Goal: Task Accomplishment & Management: Manage account settings

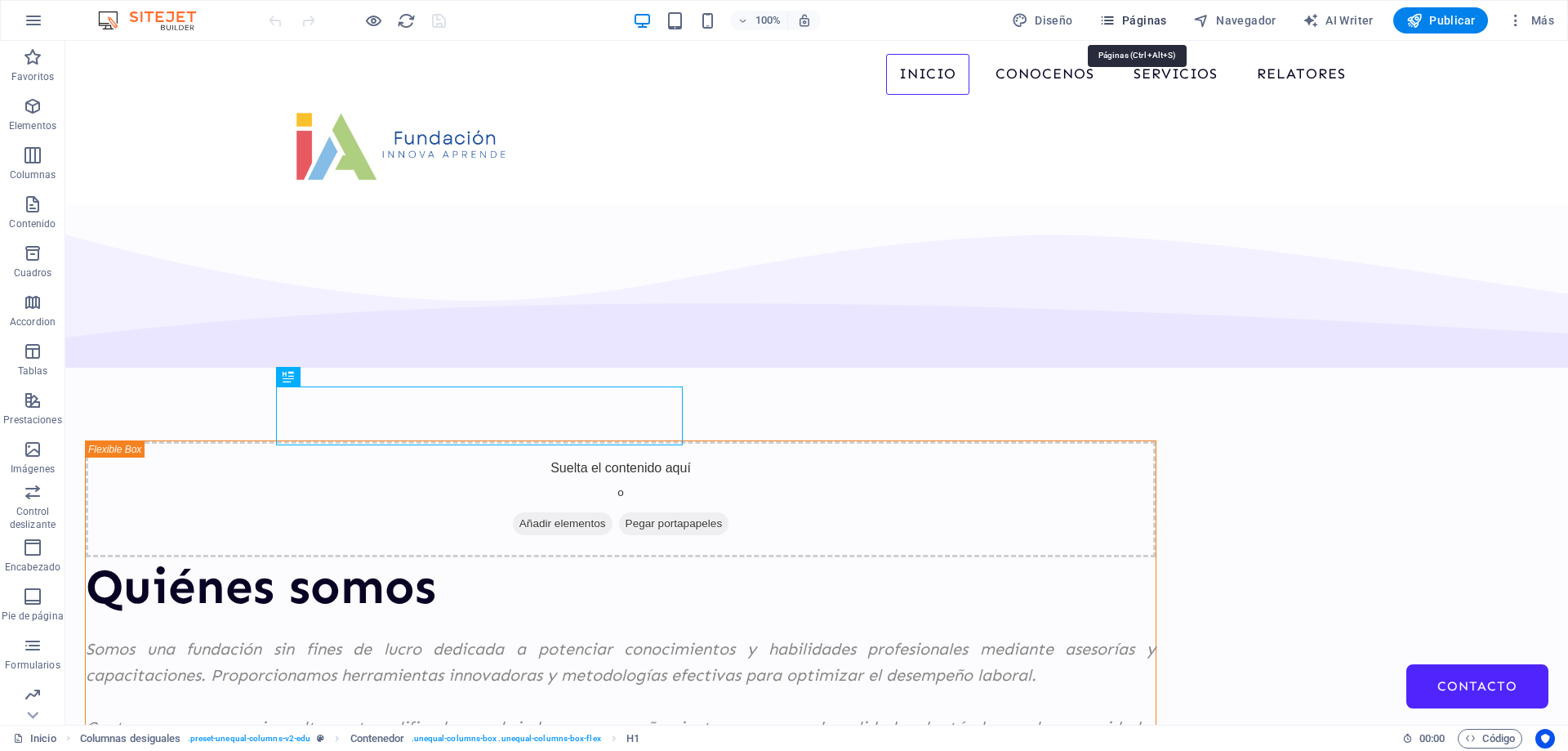
click at [1140, 17] on span "Páginas" at bounding box center [1133, 20] width 68 height 17
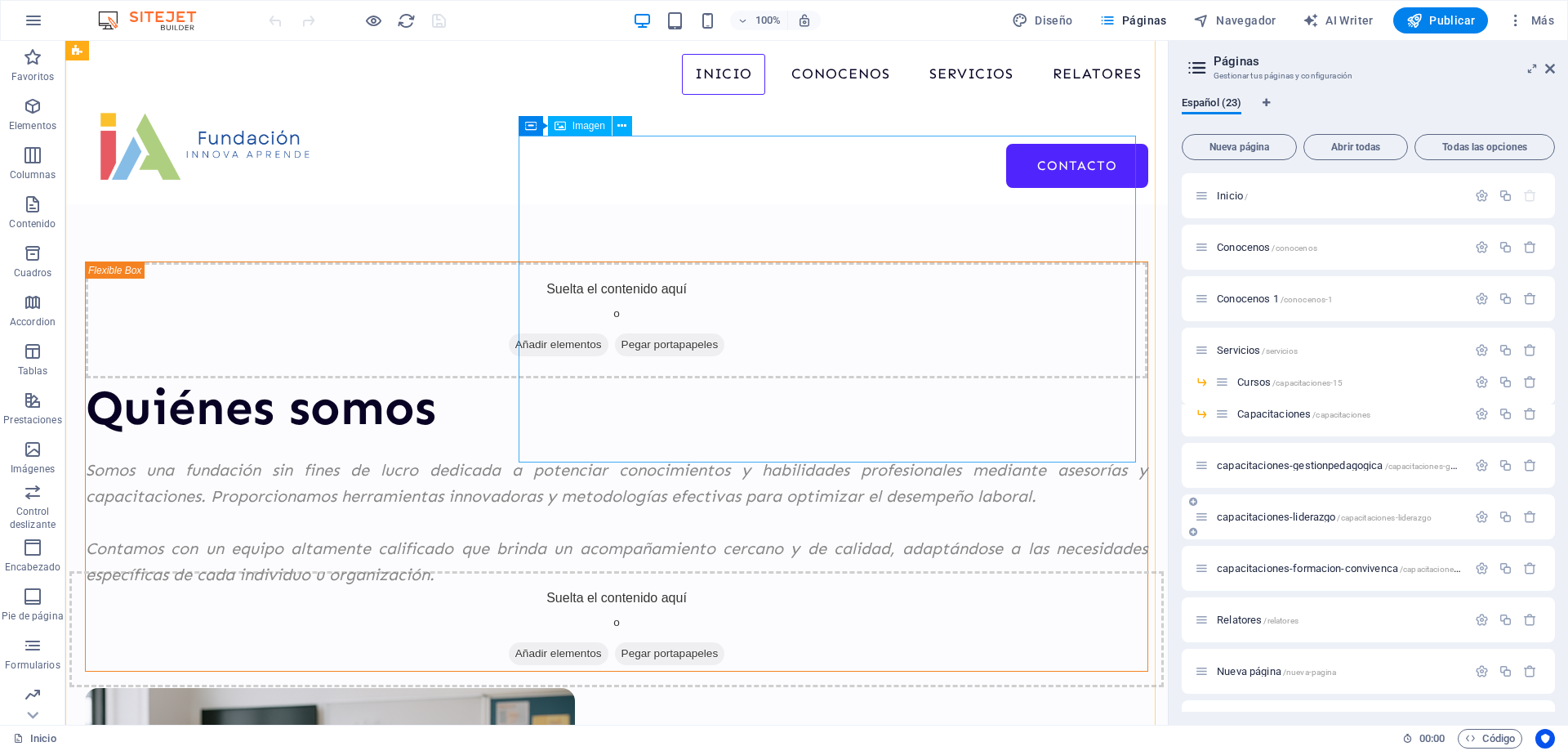
scroll to position [164, 0]
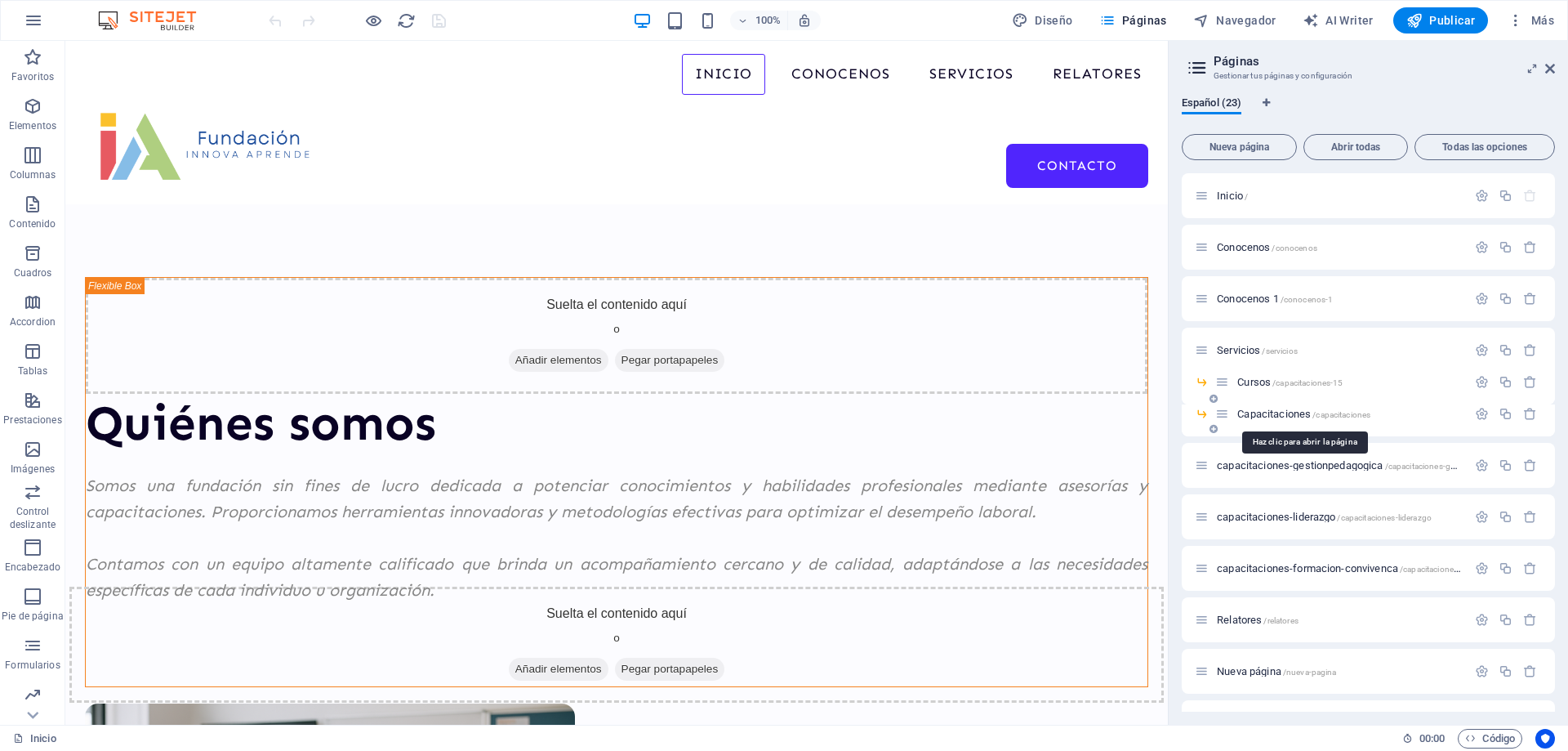
click at [1276, 413] on span "Capacitaciones /capacitaciones" at bounding box center [1303, 414] width 133 height 12
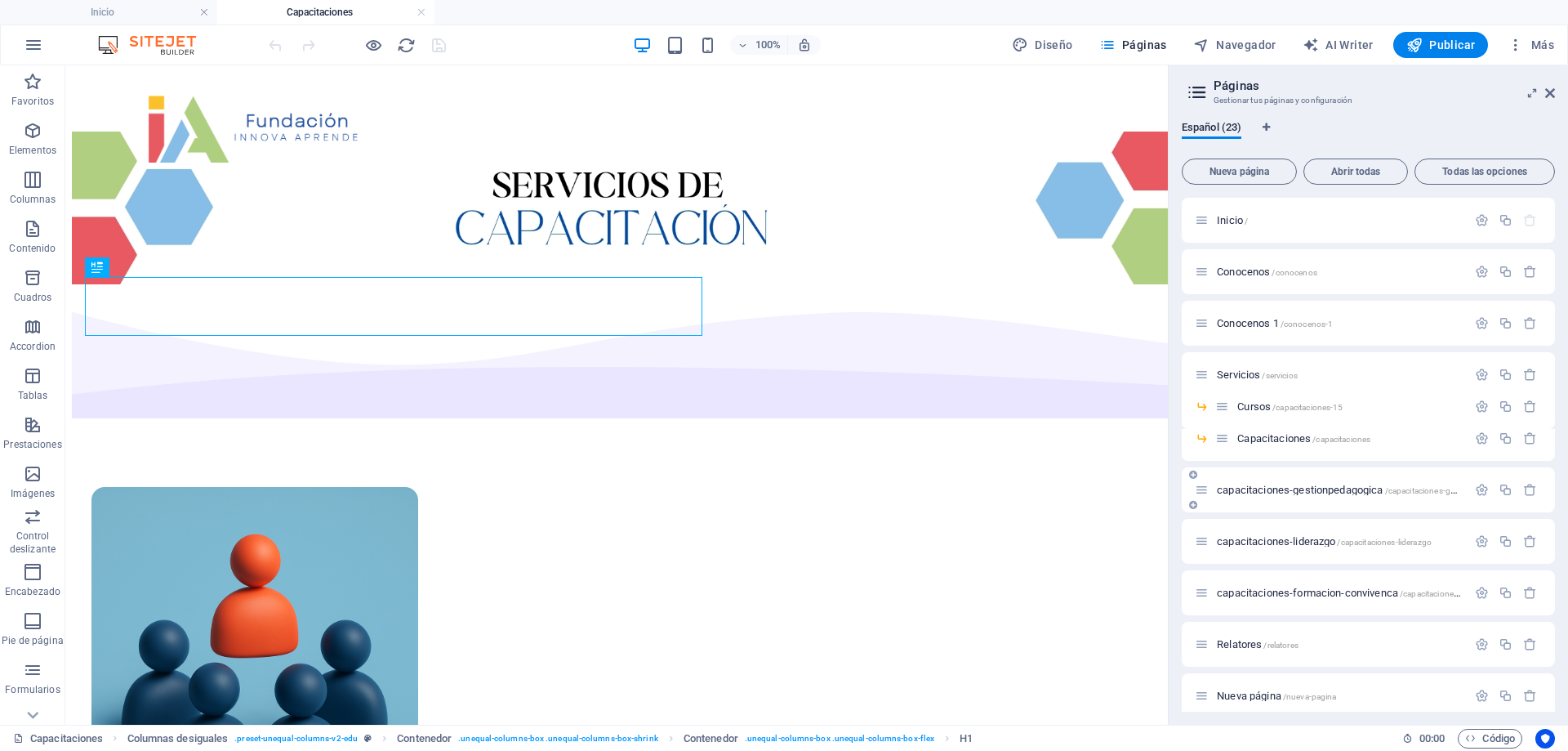
click at [1301, 505] on div "capacitaciones-gestionpedagogica /capacitaciones-gestionpedagogica" at bounding box center [1368, 490] width 373 height 45
click at [1307, 487] on span "capacitaciones-gestionpedagogica /capacitaciones-gestionpedagogica" at bounding box center [1366, 490] width 300 height 12
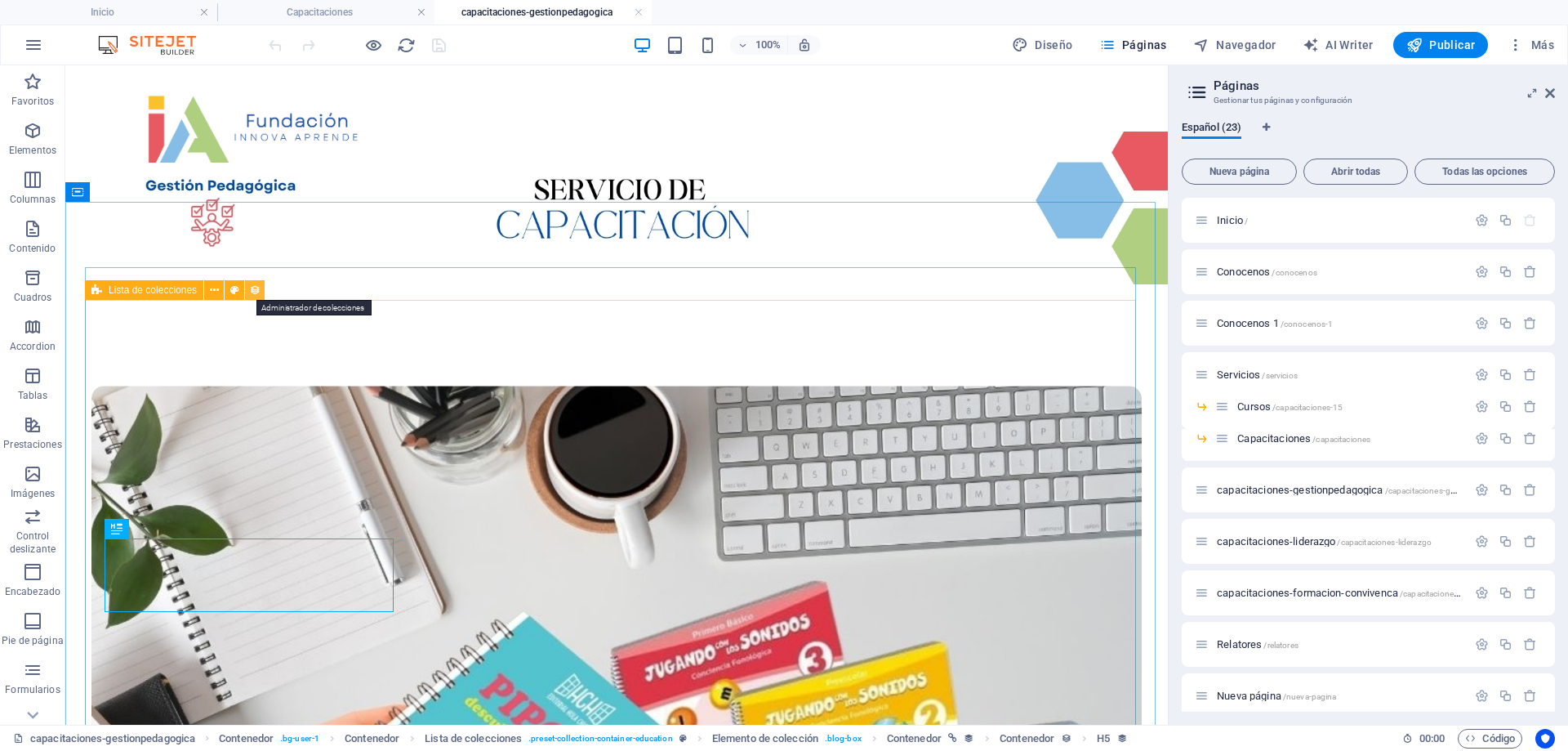
click at [248, 288] on button at bounding box center [255, 290] width 20 height 20
select select "67d02240190c582c0a6871d0"
select select "createdAt_DESC"
select select "columns.our-top-course"
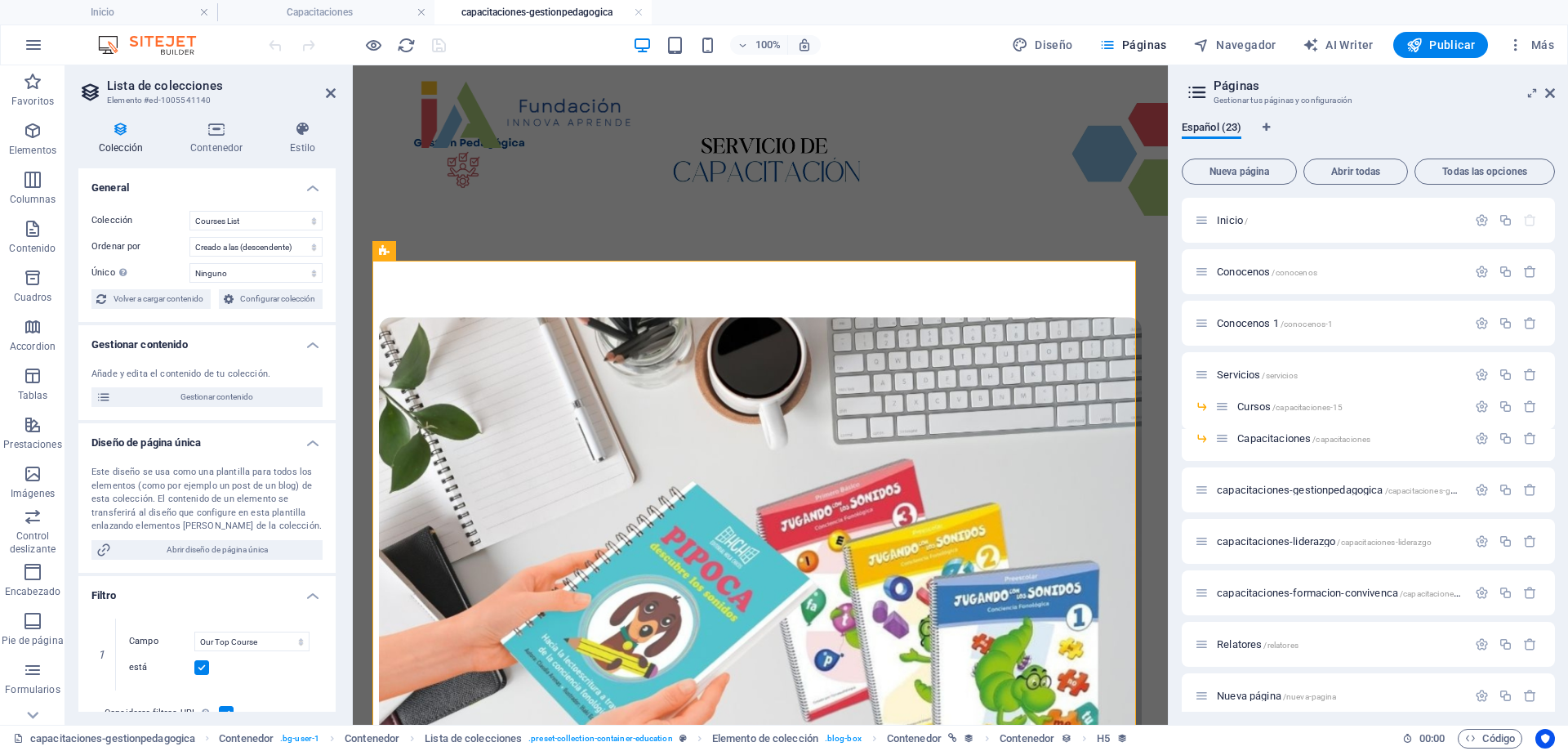
scroll to position [135, 0]
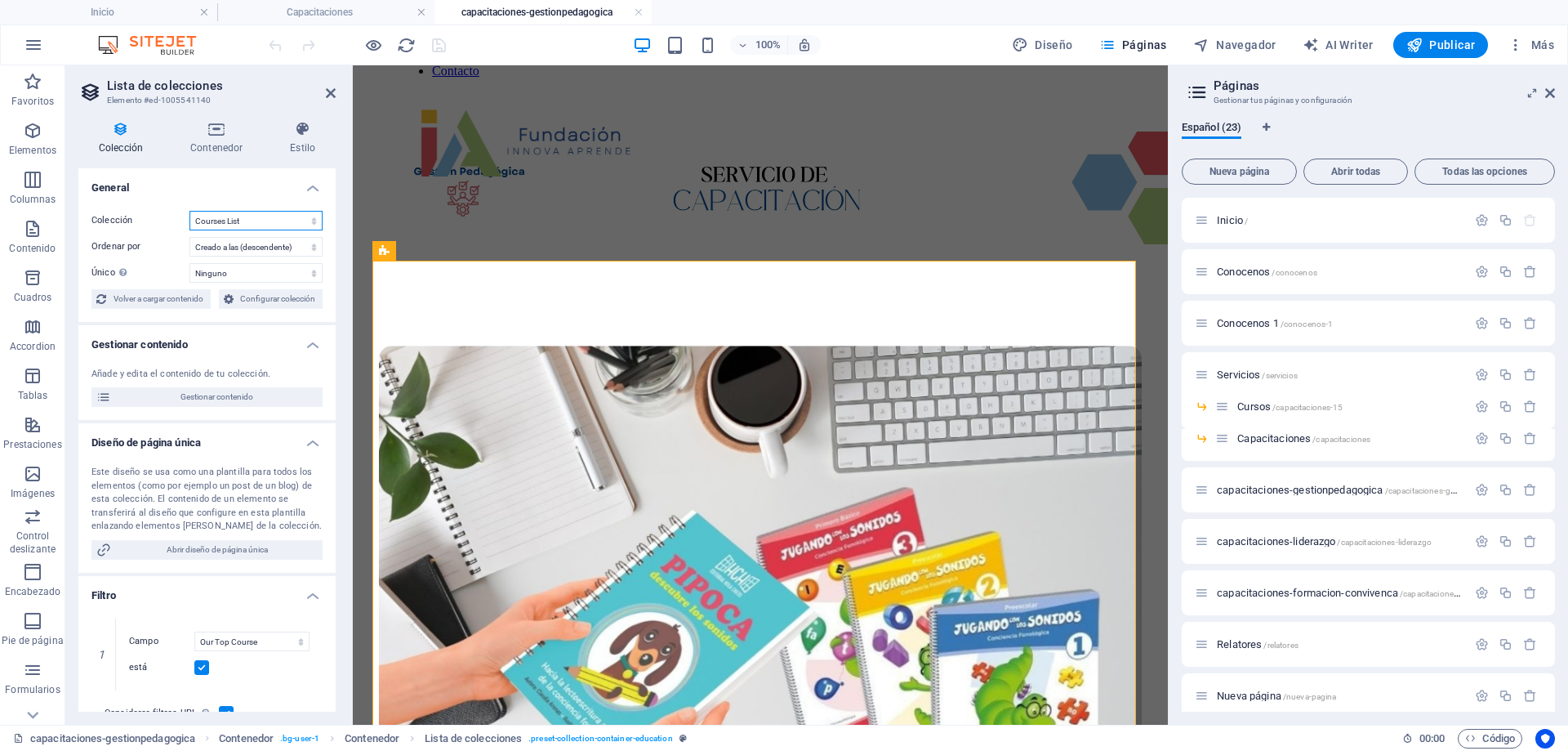
click at [248, 227] on select "BD Cursos Liderazgo Blog Blog Articles Coleccion-lideraazgo coleccion-liderazgo…" at bounding box center [255, 220] width 133 height 20
click at [1537, 46] on span "Más" at bounding box center [1531, 46] width 46 height 17
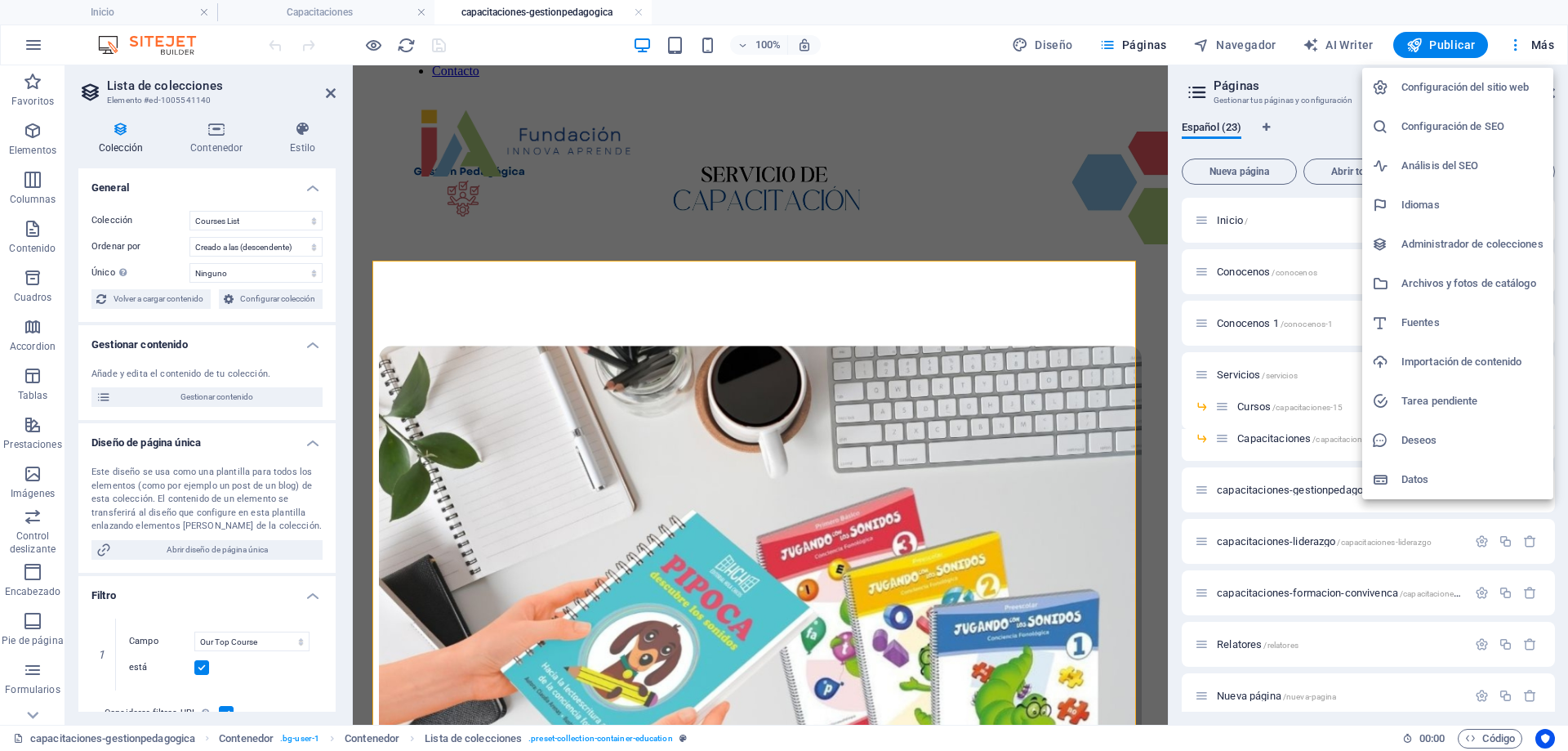
click at [1431, 246] on h6 "Administrador de colecciones" at bounding box center [1472, 244] width 142 height 20
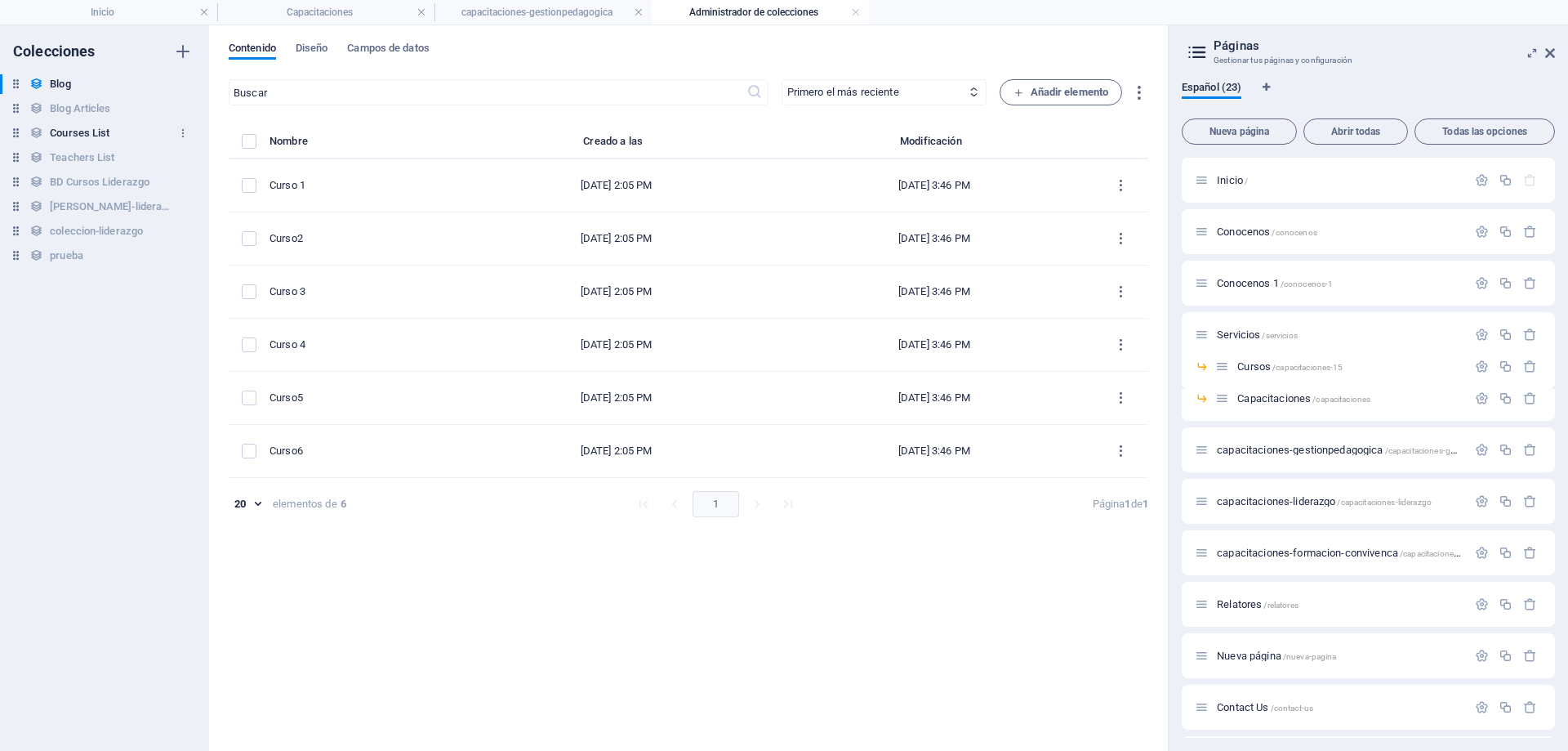
click at [68, 133] on h6 "Courses List" at bounding box center [80, 133] width 59 height 20
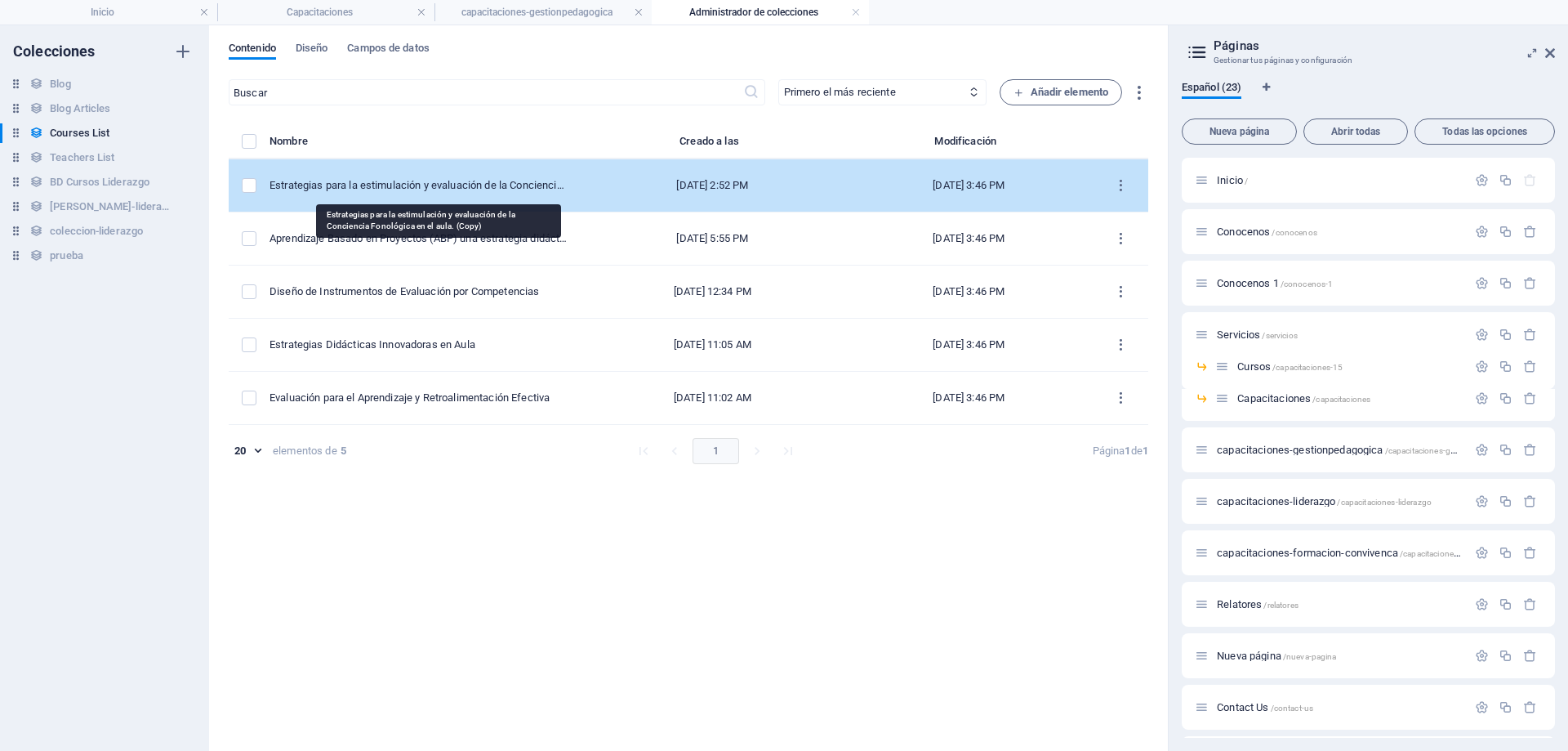
click at [405, 179] on div "Estrategias para la estimulación y evaluación de la Conciencia Fonológica en el…" at bounding box center [418, 186] width 298 height 15
select select "Creativity"
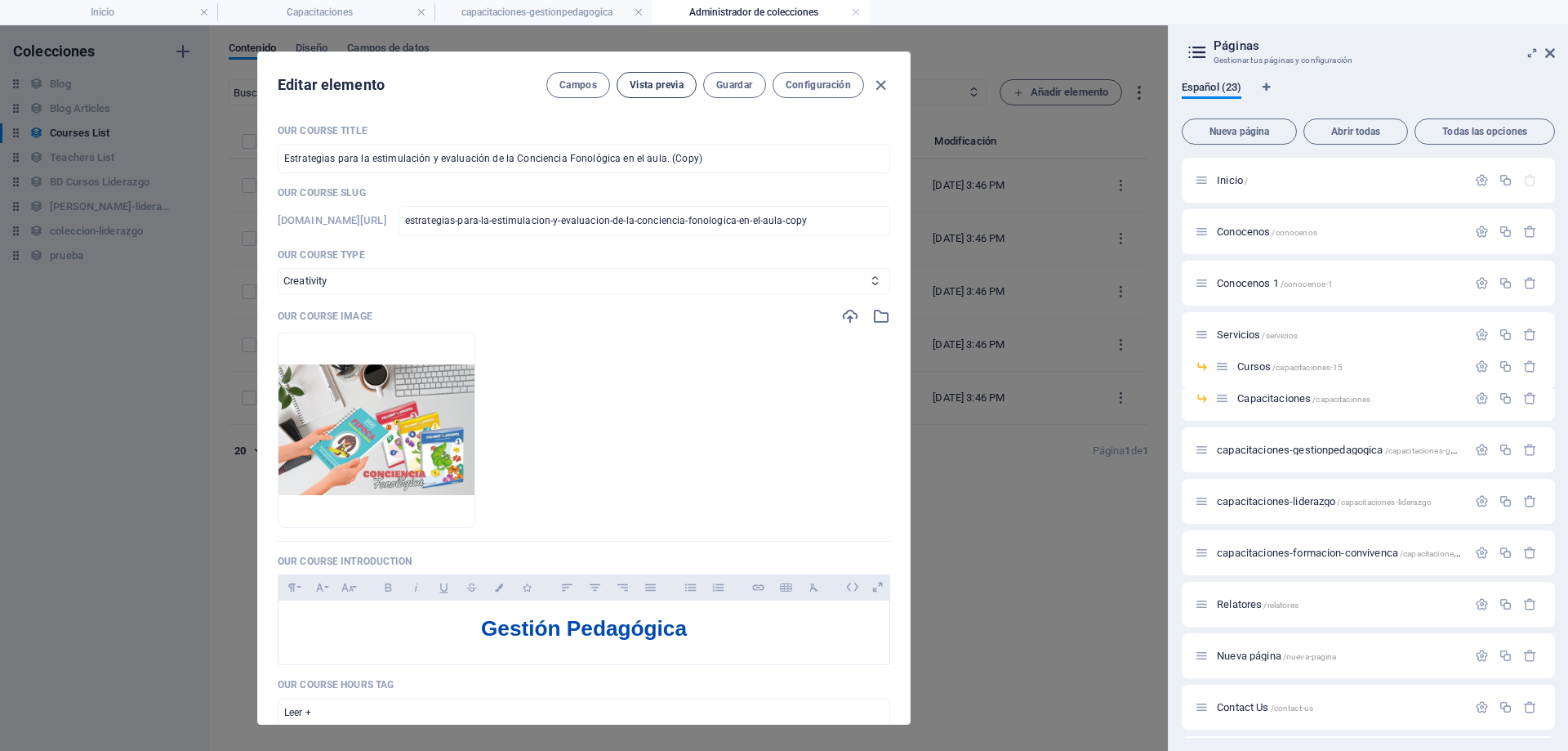
click at [633, 92] on button "Vista previa" at bounding box center [657, 85] width 80 height 26
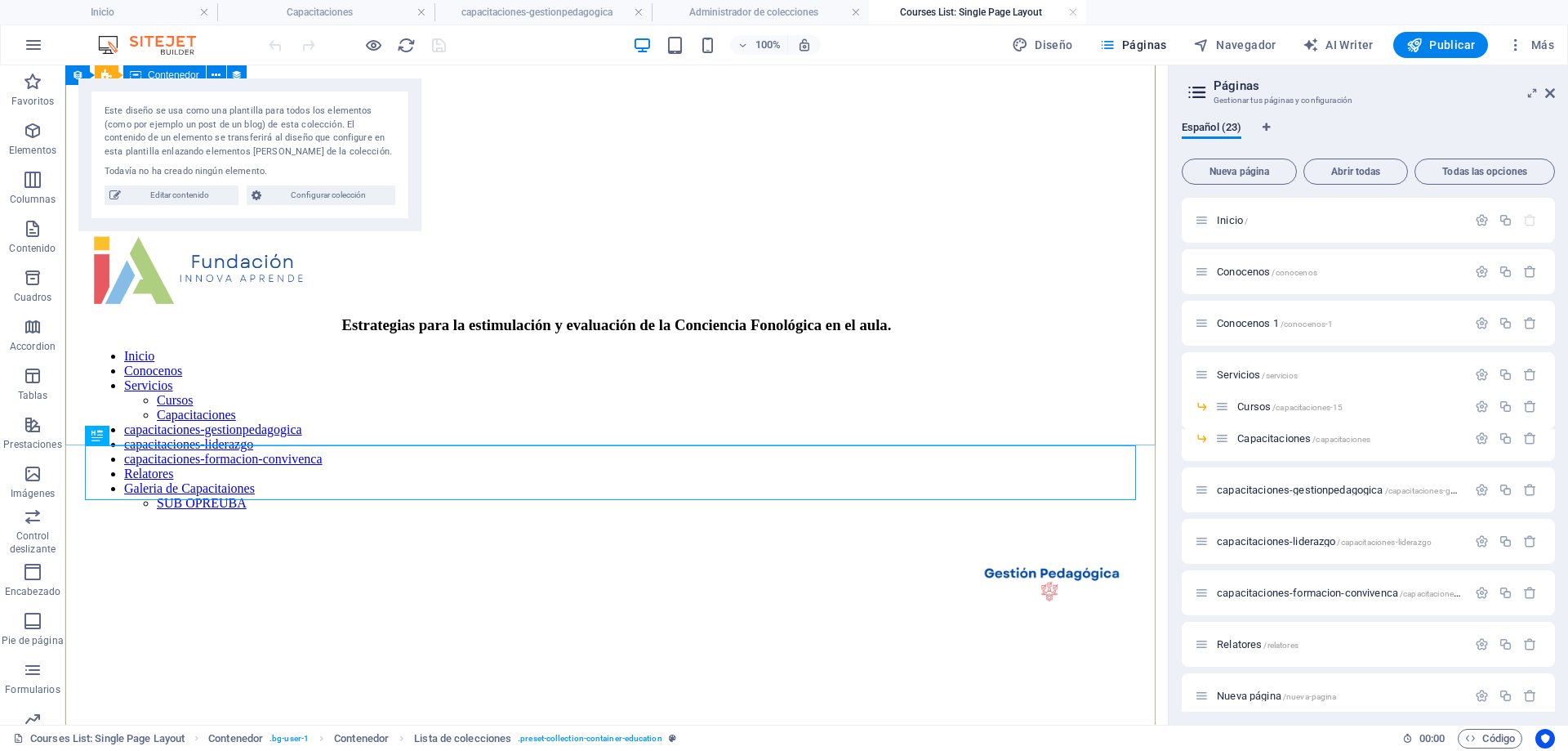
scroll to position [2162, 0]
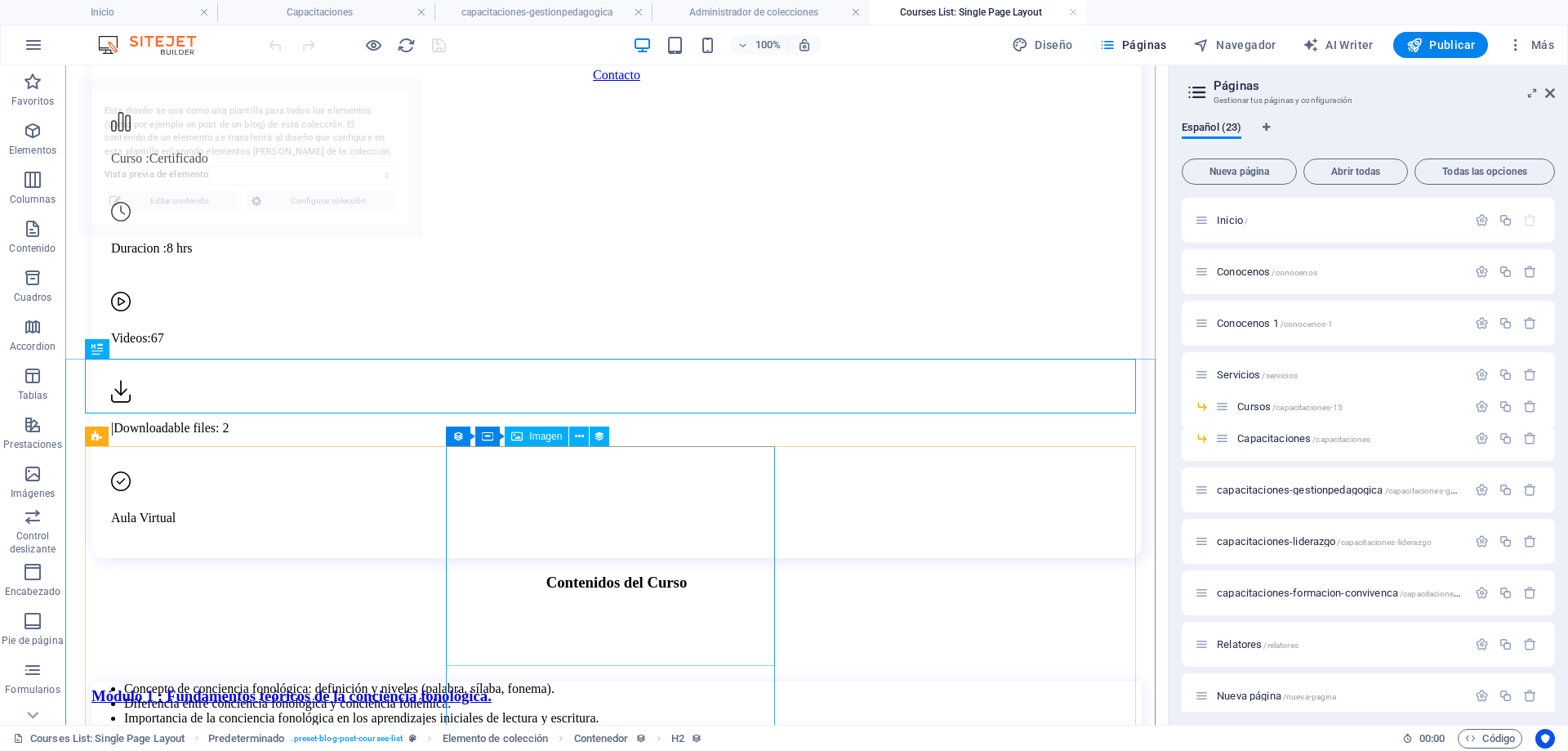
select select "68dec894553478a8190e397f"
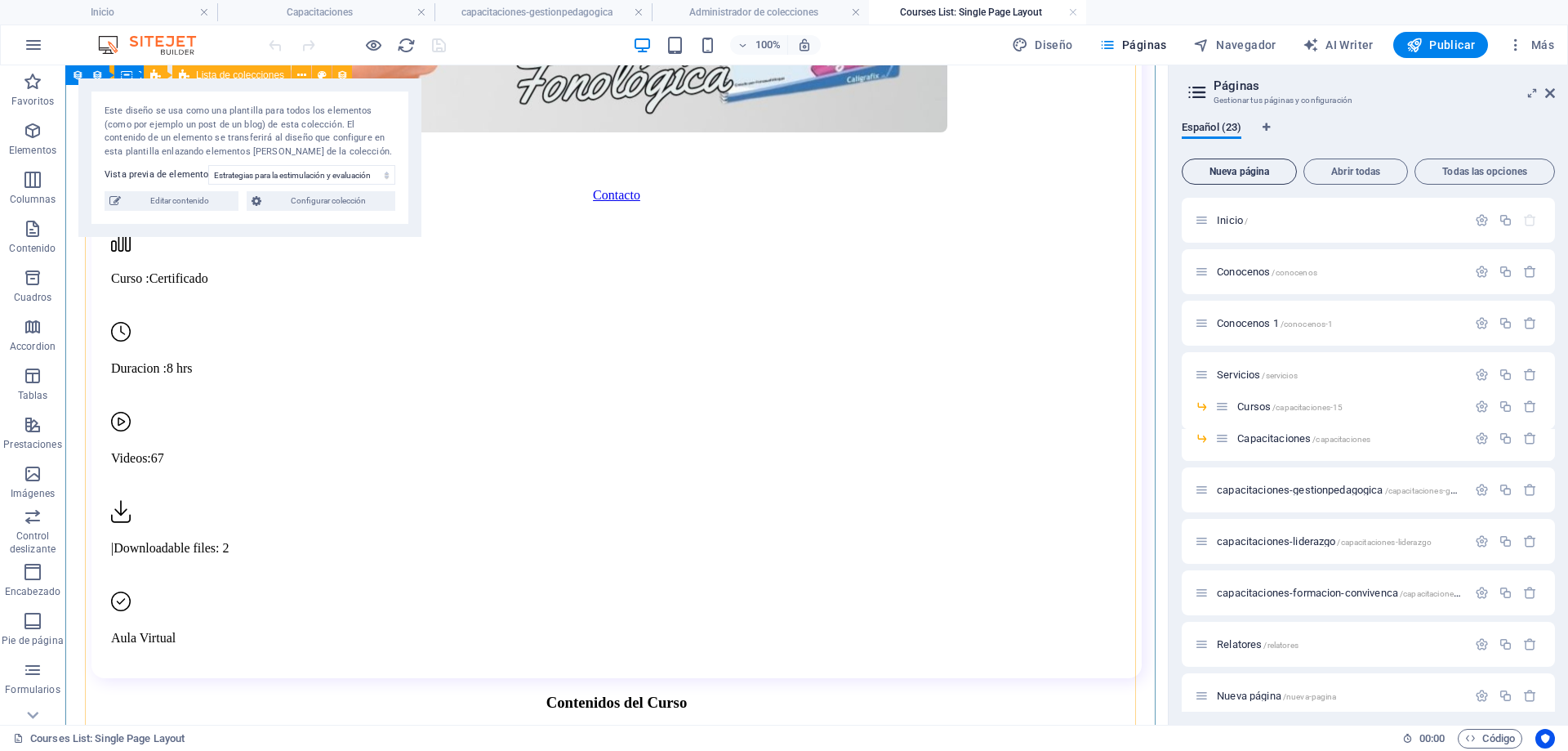
scroll to position [2405, 0]
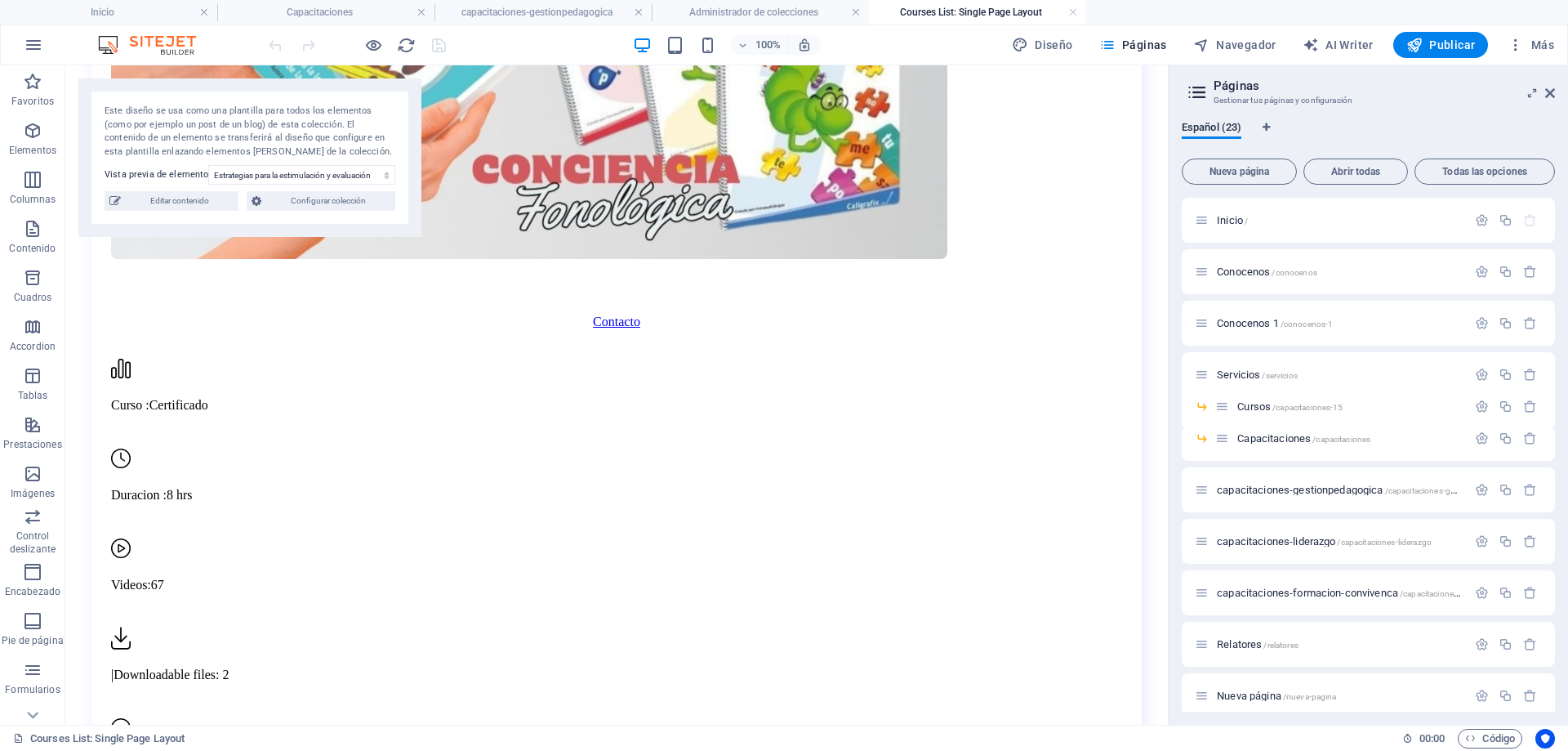
click at [1556, 93] on aside "Páginas Gestionar tus páginas y configuración Español (23) Nueva página Abrir t…" at bounding box center [1367, 395] width 400 height 660
click at [1546, 89] on icon at bounding box center [1550, 93] width 10 height 13
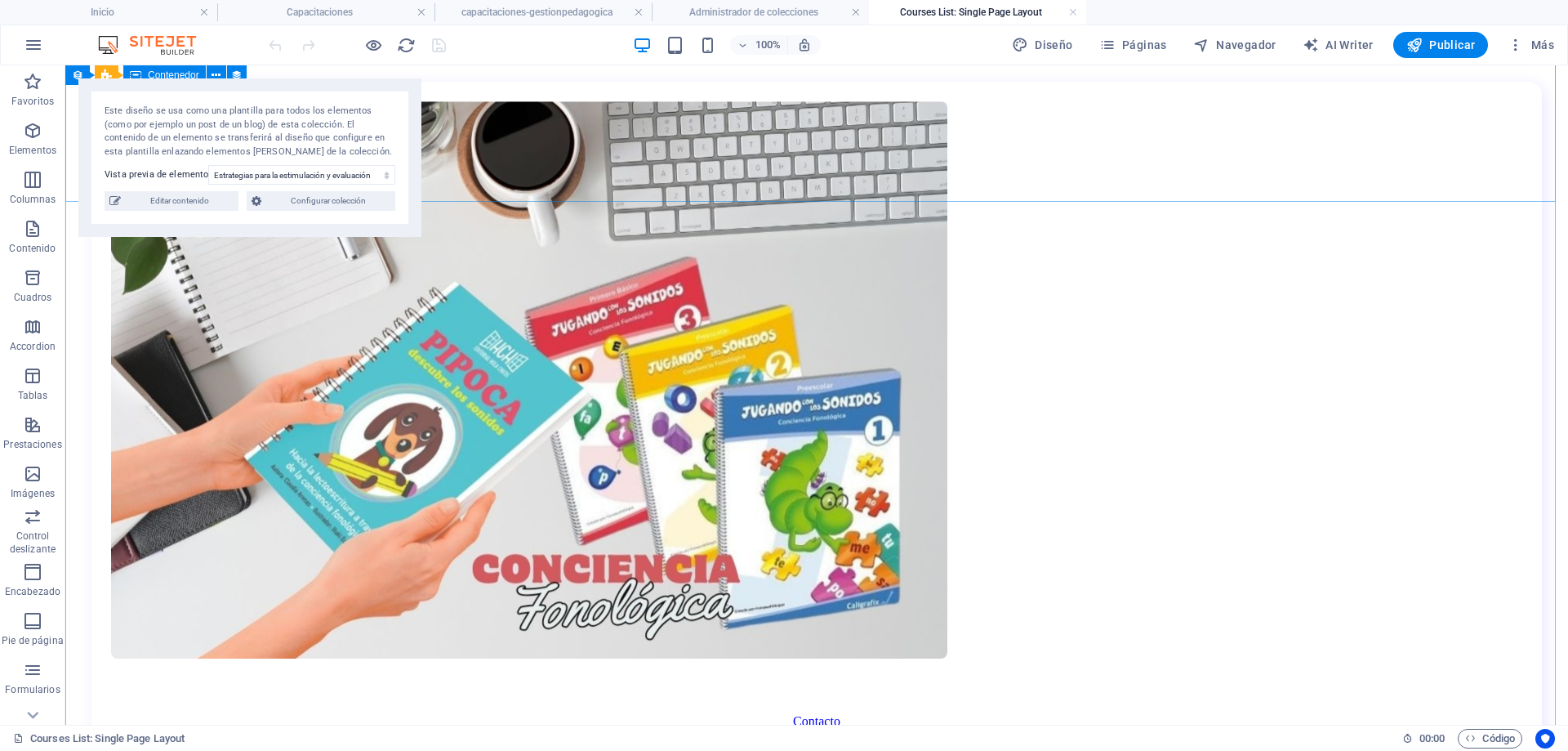
scroll to position [2379, 0]
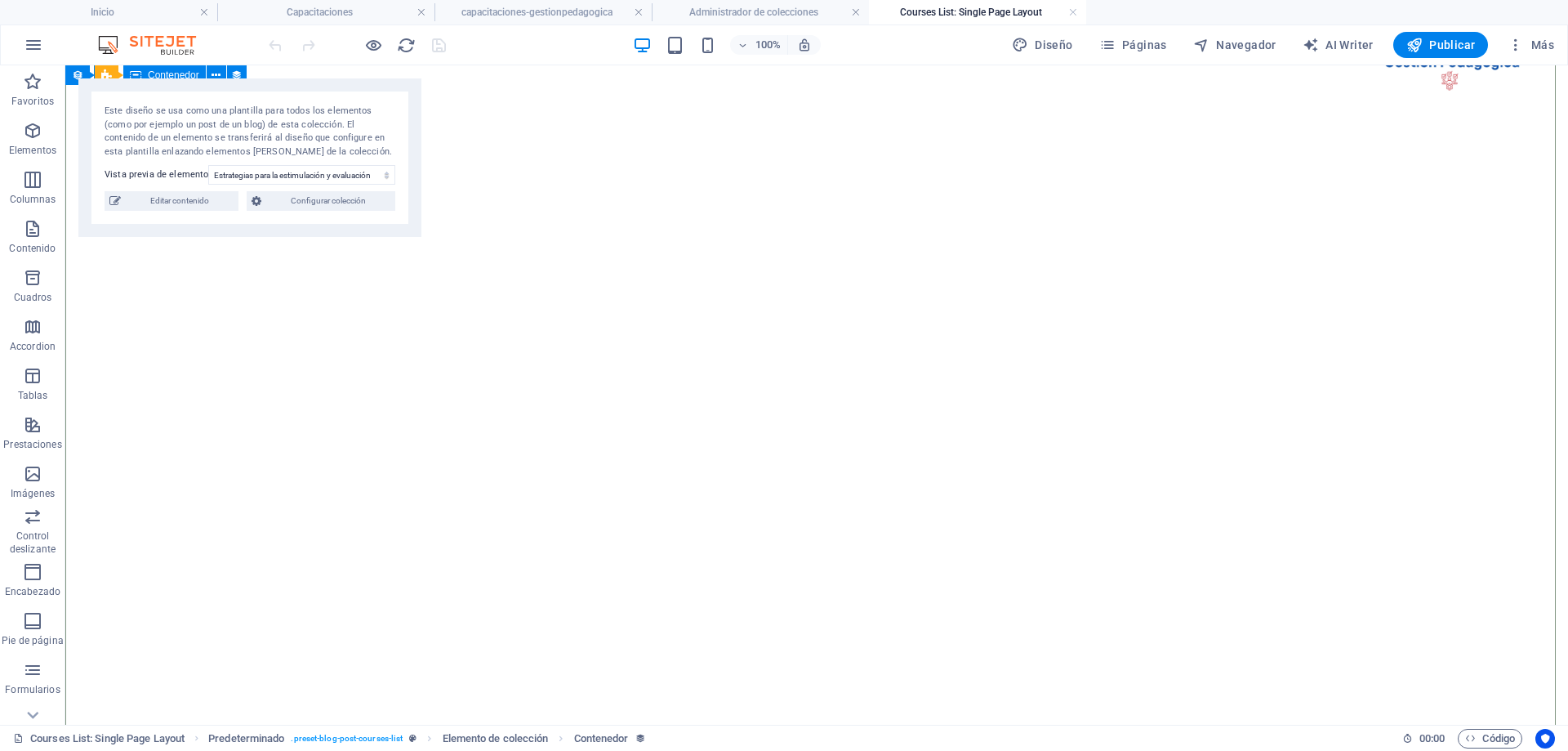
scroll to position [254, 0]
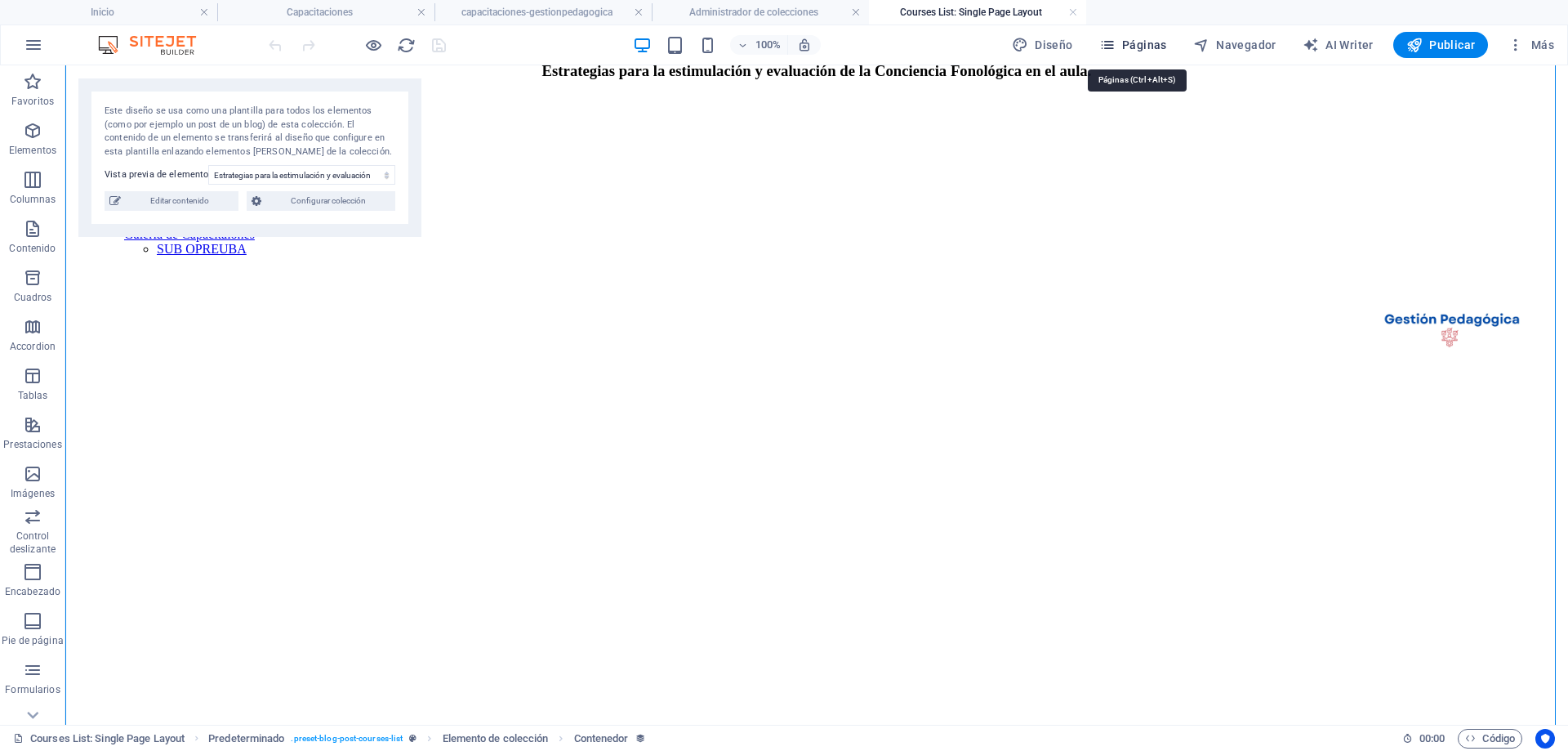
click at [1149, 50] on span "Páginas" at bounding box center [1133, 46] width 68 height 17
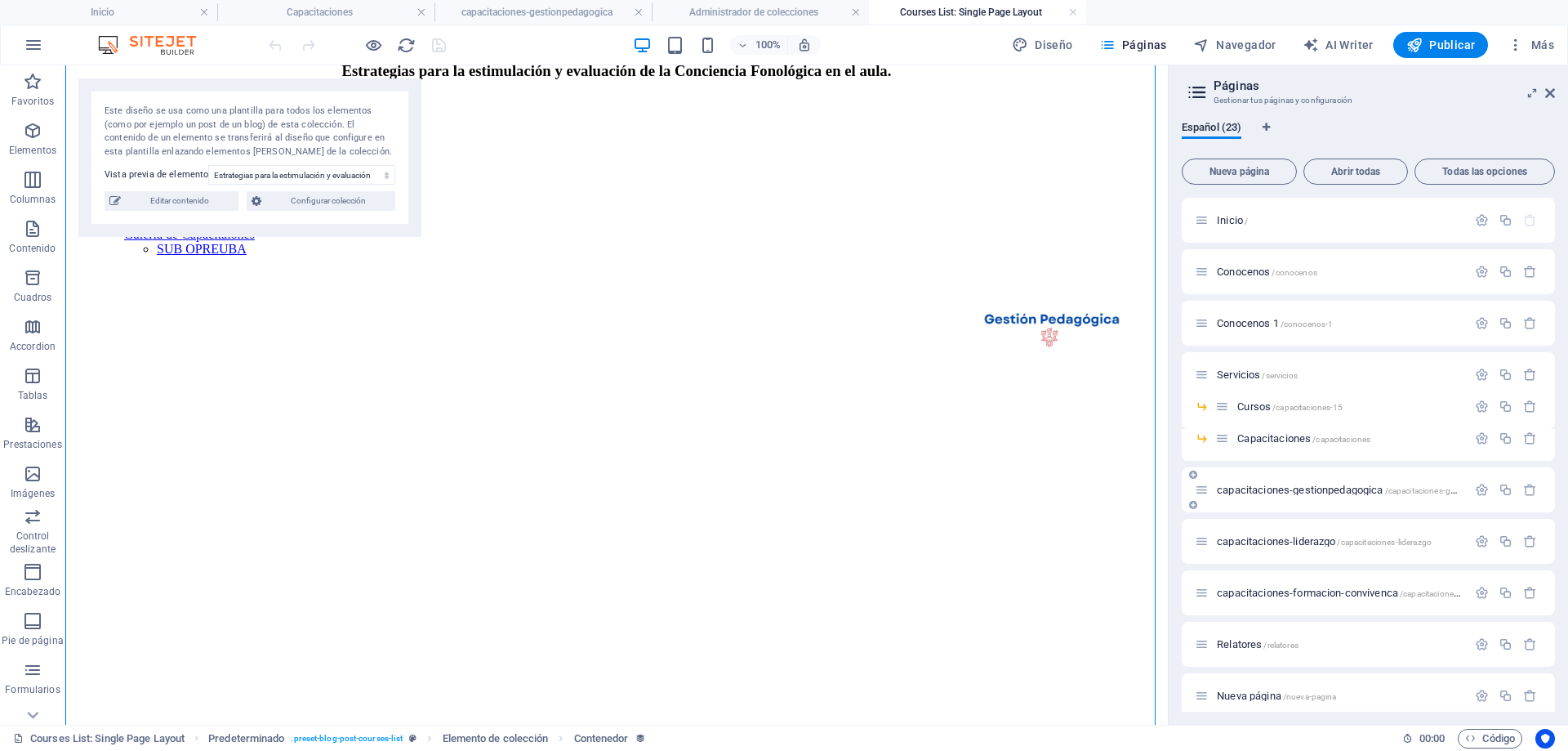
click at [1287, 483] on div "capacitaciones-gestionpedagogica /capacitaciones-gestionpedagogica" at bounding box center [1330, 490] width 272 height 19
click at [1286, 488] on span "capacitaciones-gestionpedagogica /capacitaciones-gestionpedagogica" at bounding box center [1366, 490] width 300 height 12
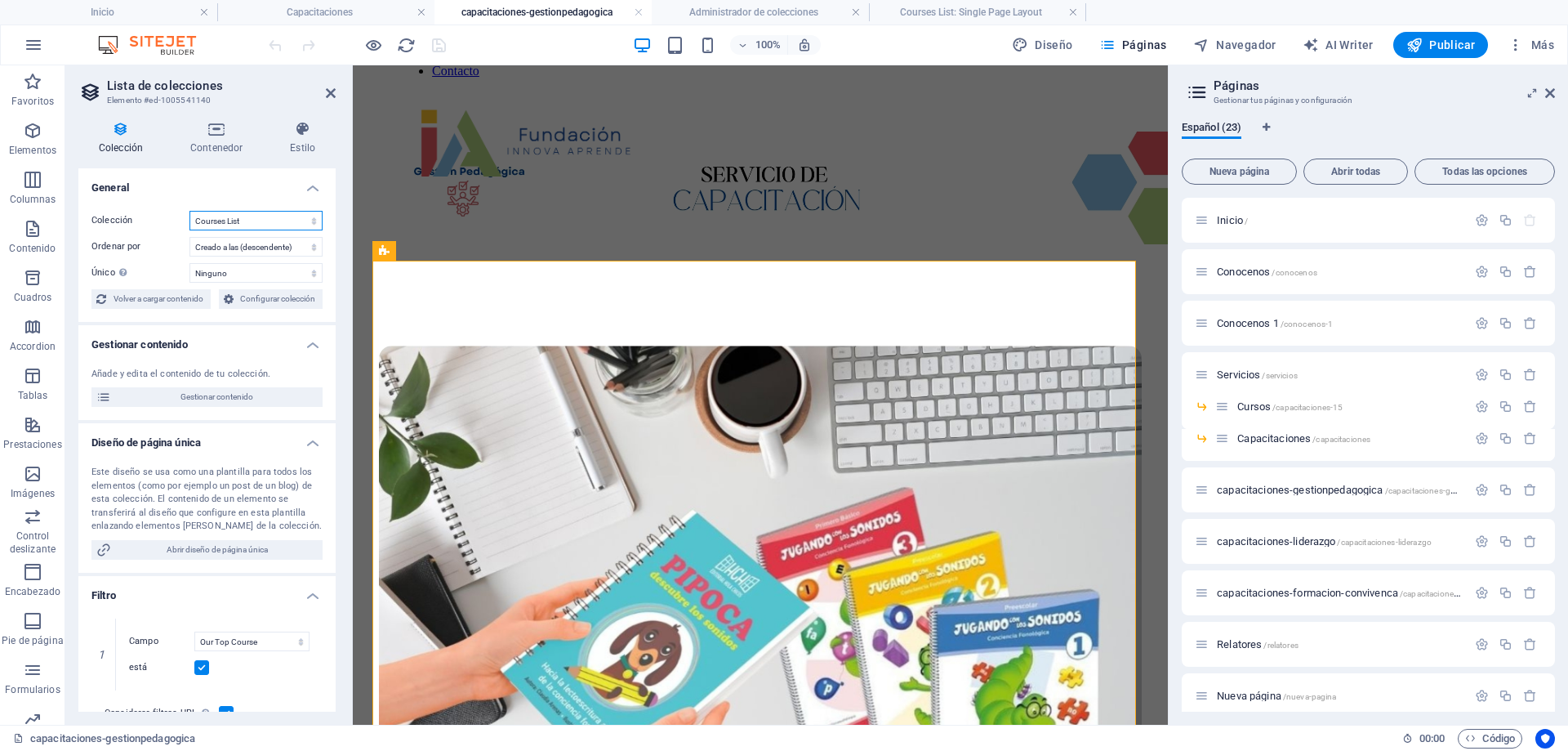
click at [261, 220] on select "BD Cursos Liderazgo Blog Blog Articles Coleccion-lideraazgo coleccion-liderazgo…" at bounding box center [255, 220] width 133 height 20
click at [189, 211] on select "BD Cursos Liderazgo Blog Blog Articles Coleccion-lideraazgo coleccion-liderazgo…" at bounding box center [255, 220] width 133 height 20
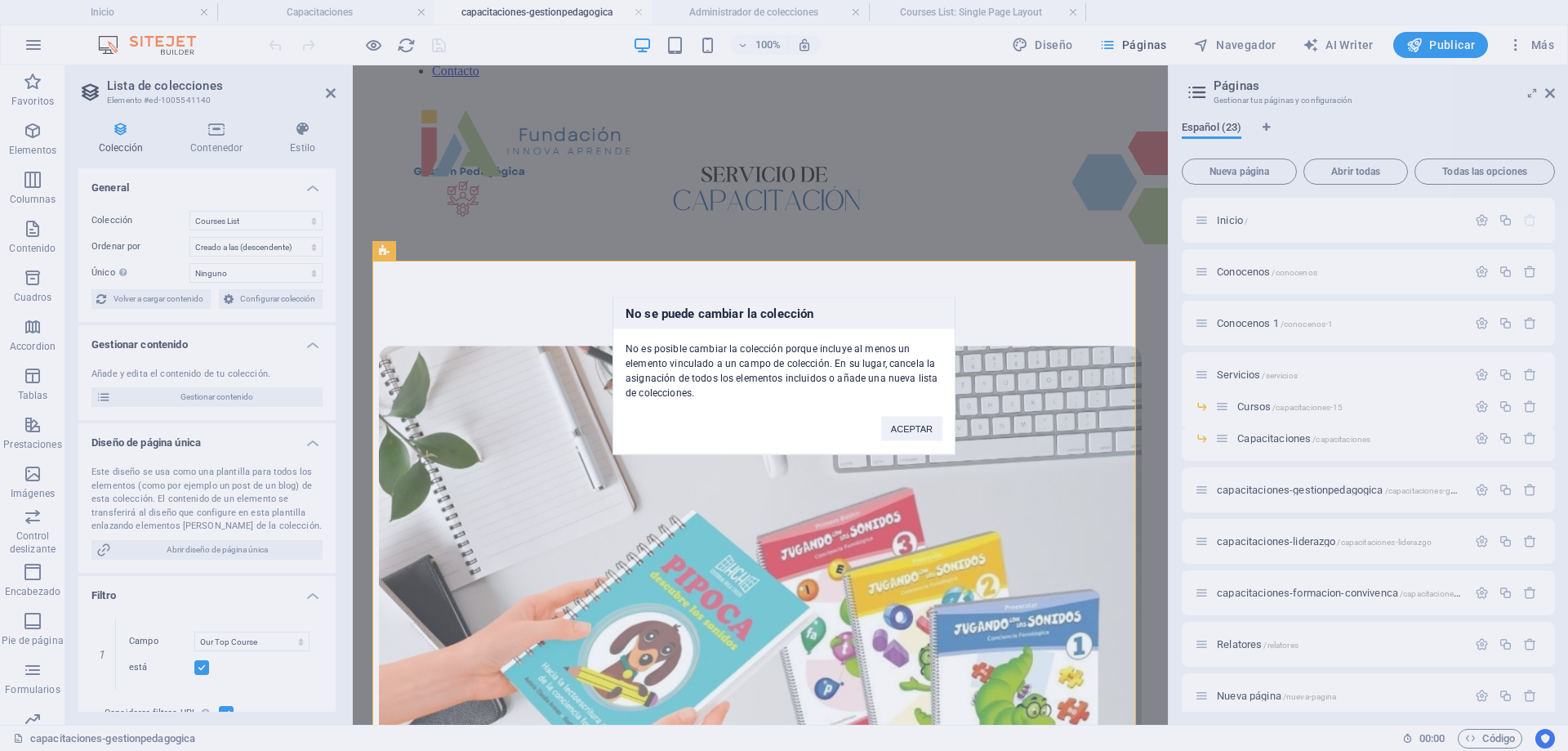
drag, startPoint x: 392, startPoint y: 456, endPoint x: 410, endPoint y: 455, distance: 18.0
click at [410, 455] on div "No se puede cambiar la colección No es posible cambiar la colección porque incl…" at bounding box center [784, 376] width 1568 height 751
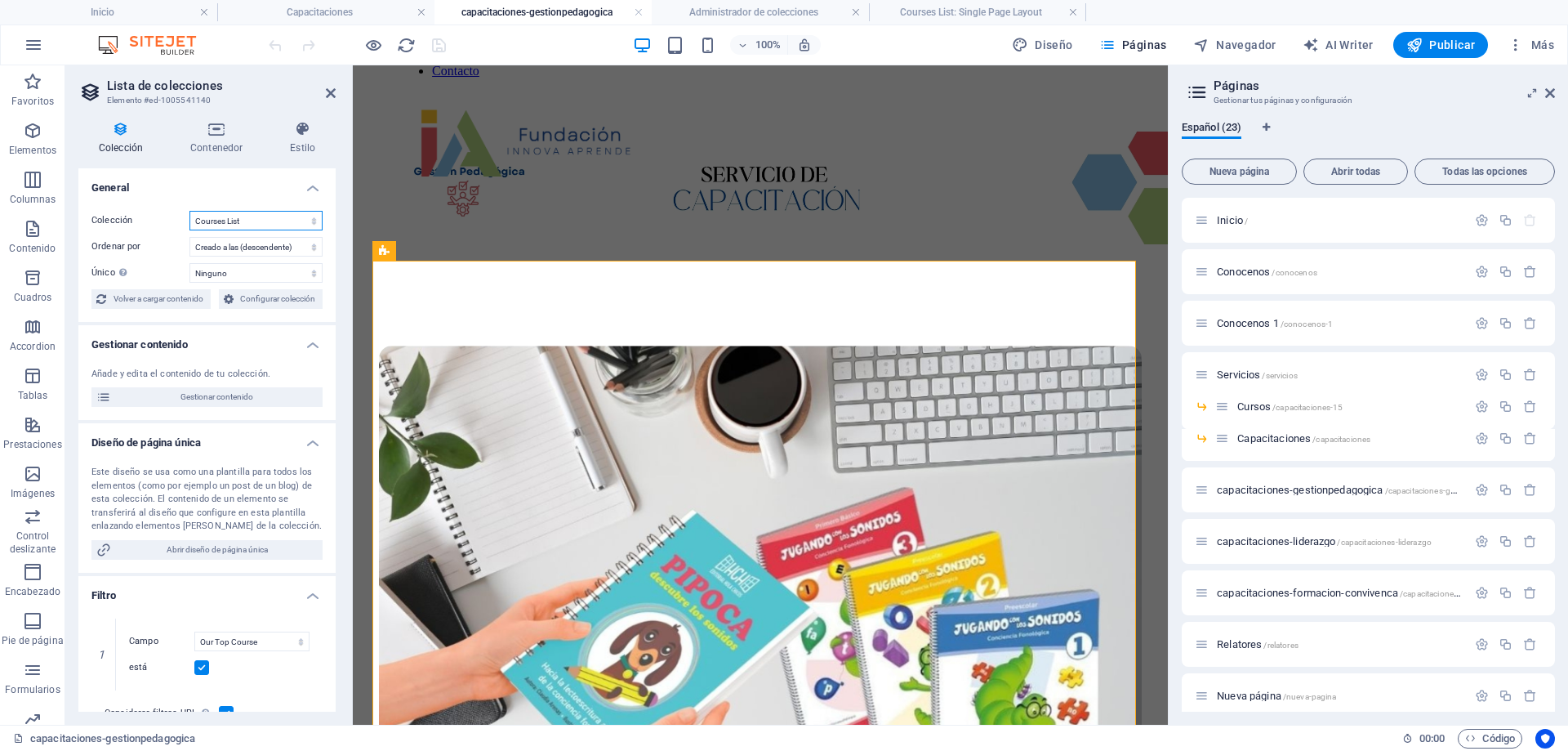
click at [265, 220] on select "BD Cursos Liderazgo Blog Blog Articles Coleccion-lideraazgo coleccion-liderazgo…" at bounding box center [255, 220] width 133 height 20
click at [189, 211] on select "BD Cursos Liderazgo Blog Blog Articles Coleccion-lideraazgo coleccion-liderazgo…" at bounding box center [255, 220] width 133 height 20
select select "67d02240190c582c0a6871d0"
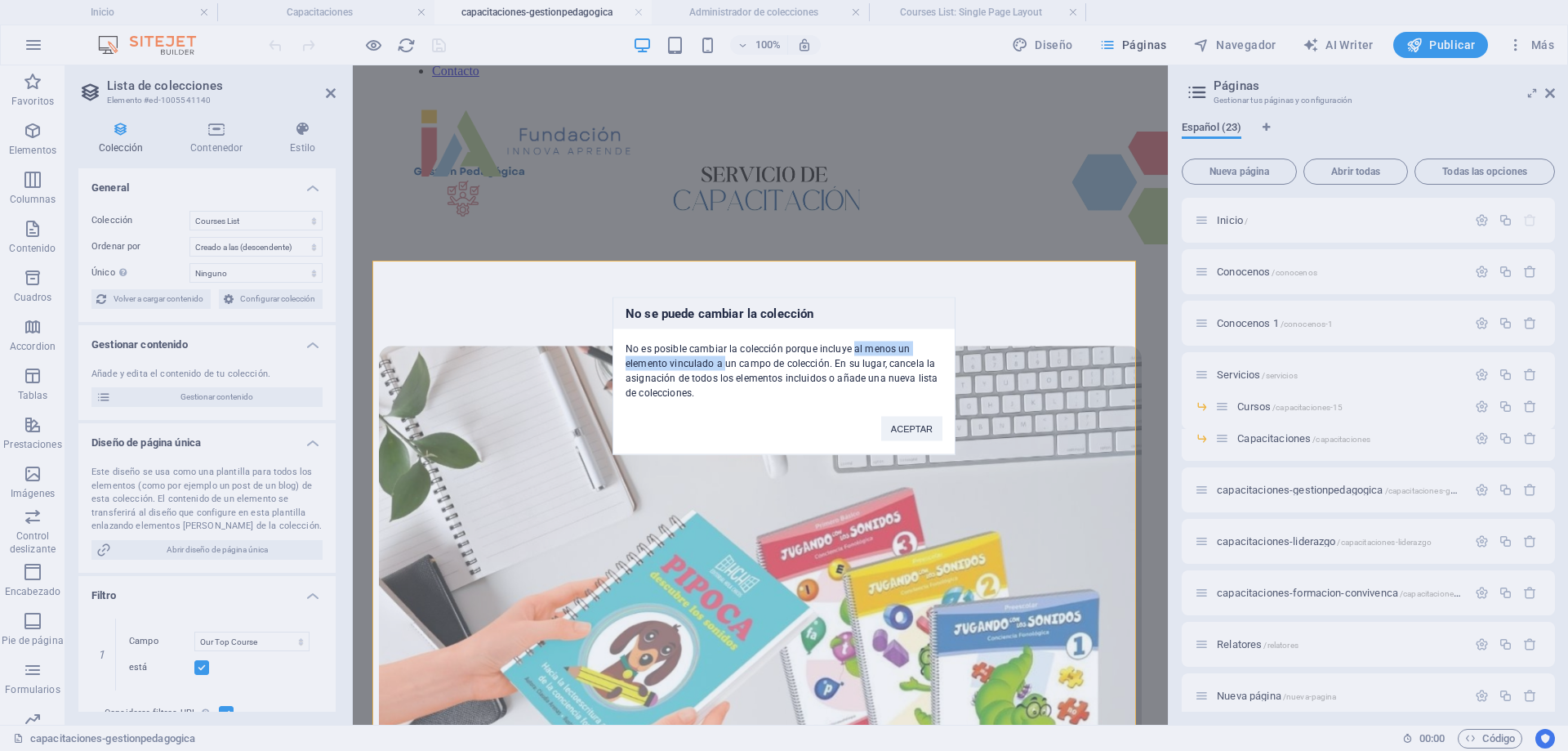
drag, startPoint x: 724, startPoint y: 356, endPoint x: 853, endPoint y: 351, distance: 129.1
click at [853, 351] on div "No es posible cambiar la colección porque incluye al menos un elemento vinculad…" at bounding box center [784, 363] width 342 height 72
click at [825, 500] on div "No se puede cambiar la colección No es posible cambiar la colección porque incl…" at bounding box center [784, 376] width 1568 height 751
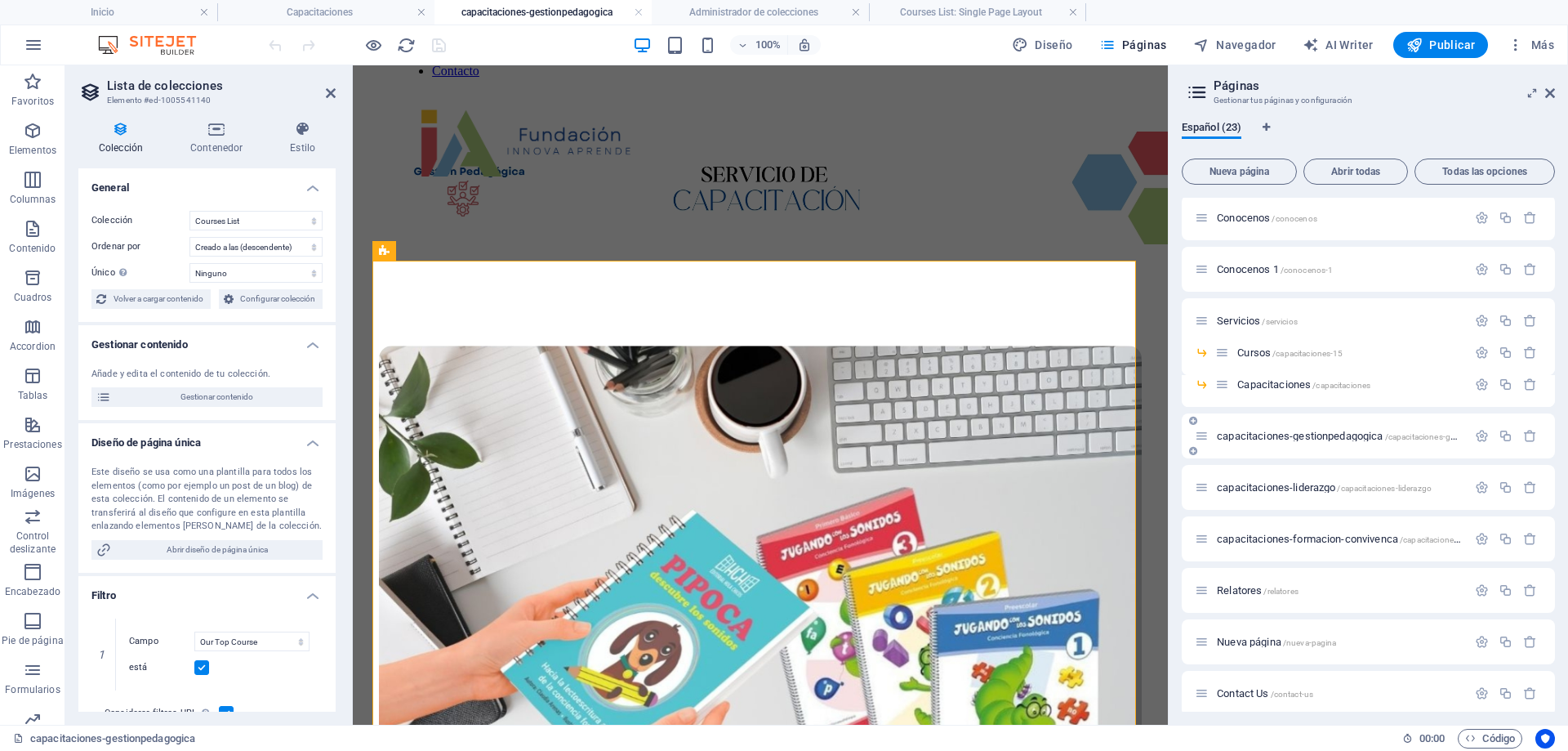
scroll to position [82, 0]
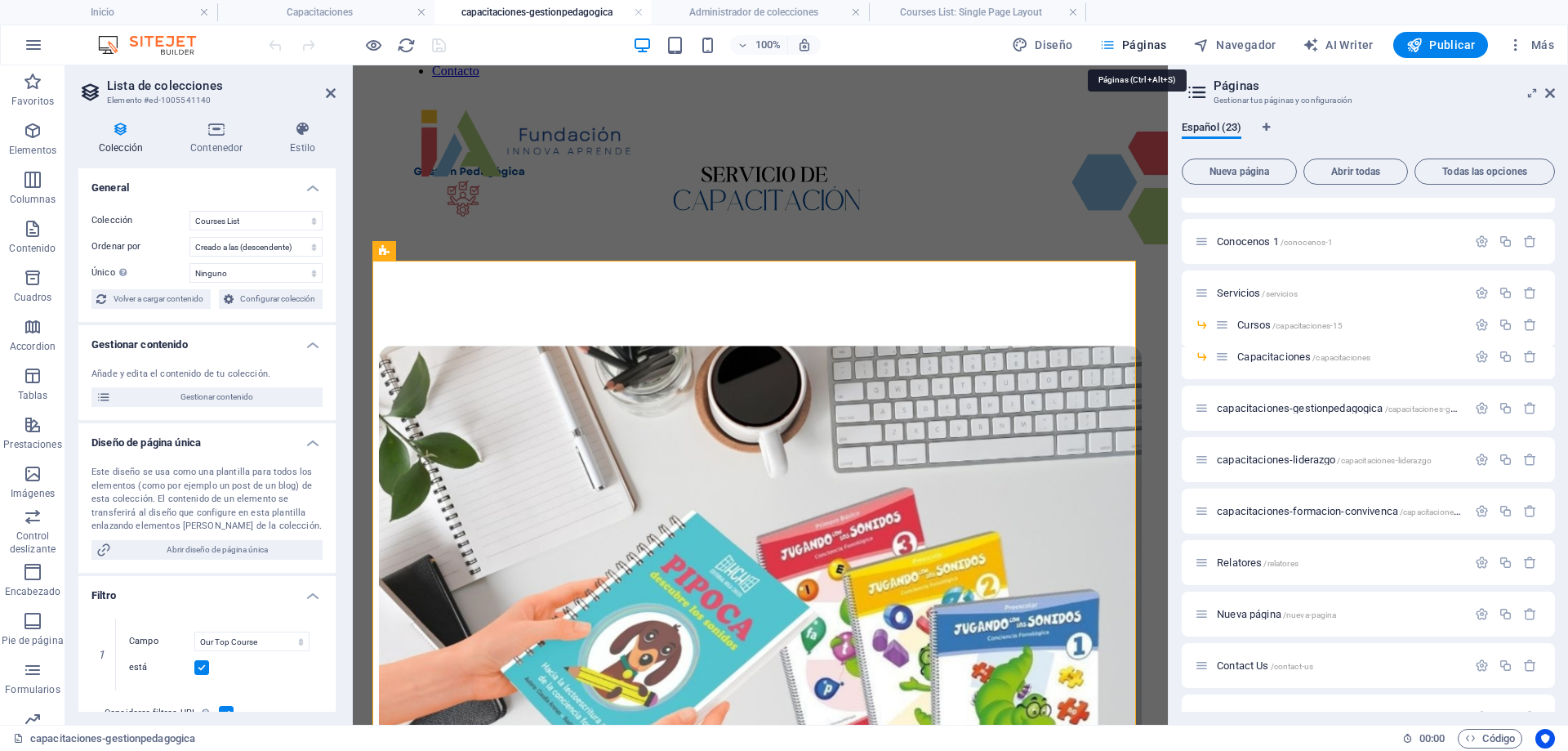
click at [1159, 40] on span "Páginas" at bounding box center [1133, 46] width 68 height 17
click at [1545, 45] on span "Más" at bounding box center [1531, 46] width 46 height 17
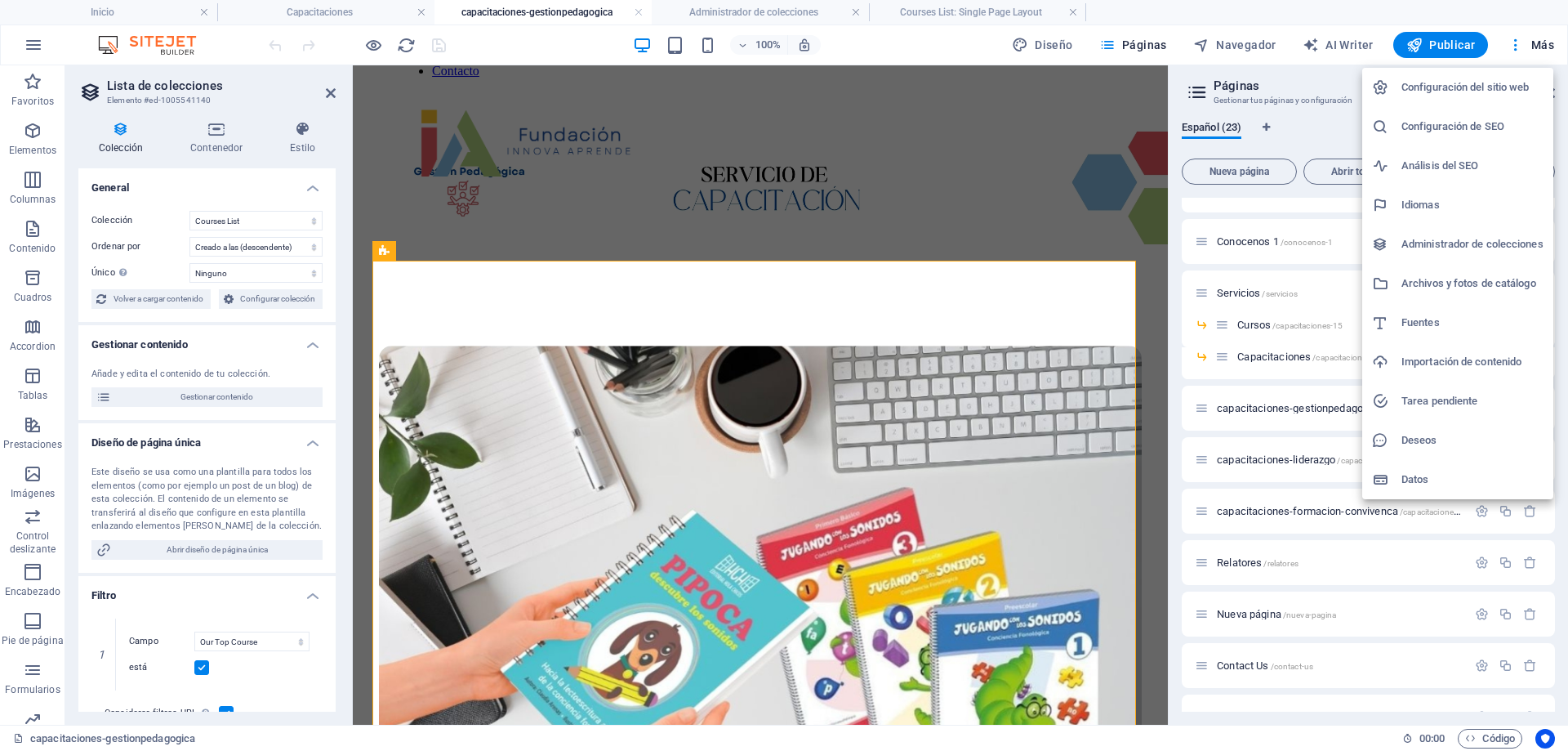
click at [555, 310] on div at bounding box center [784, 376] width 1568 height 751
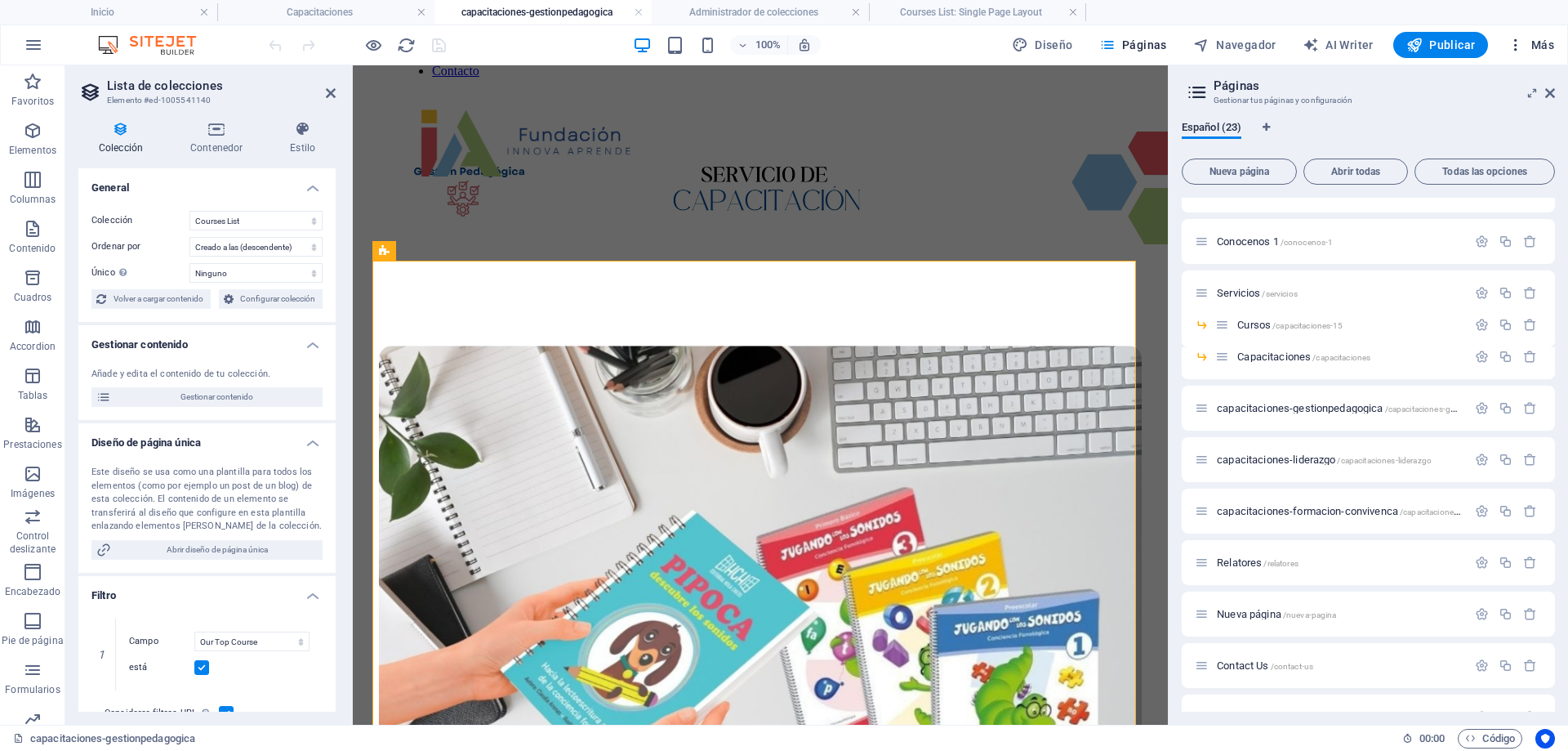
click at [1547, 42] on span "Más" at bounding box center [1531, 46] width 46 height 17
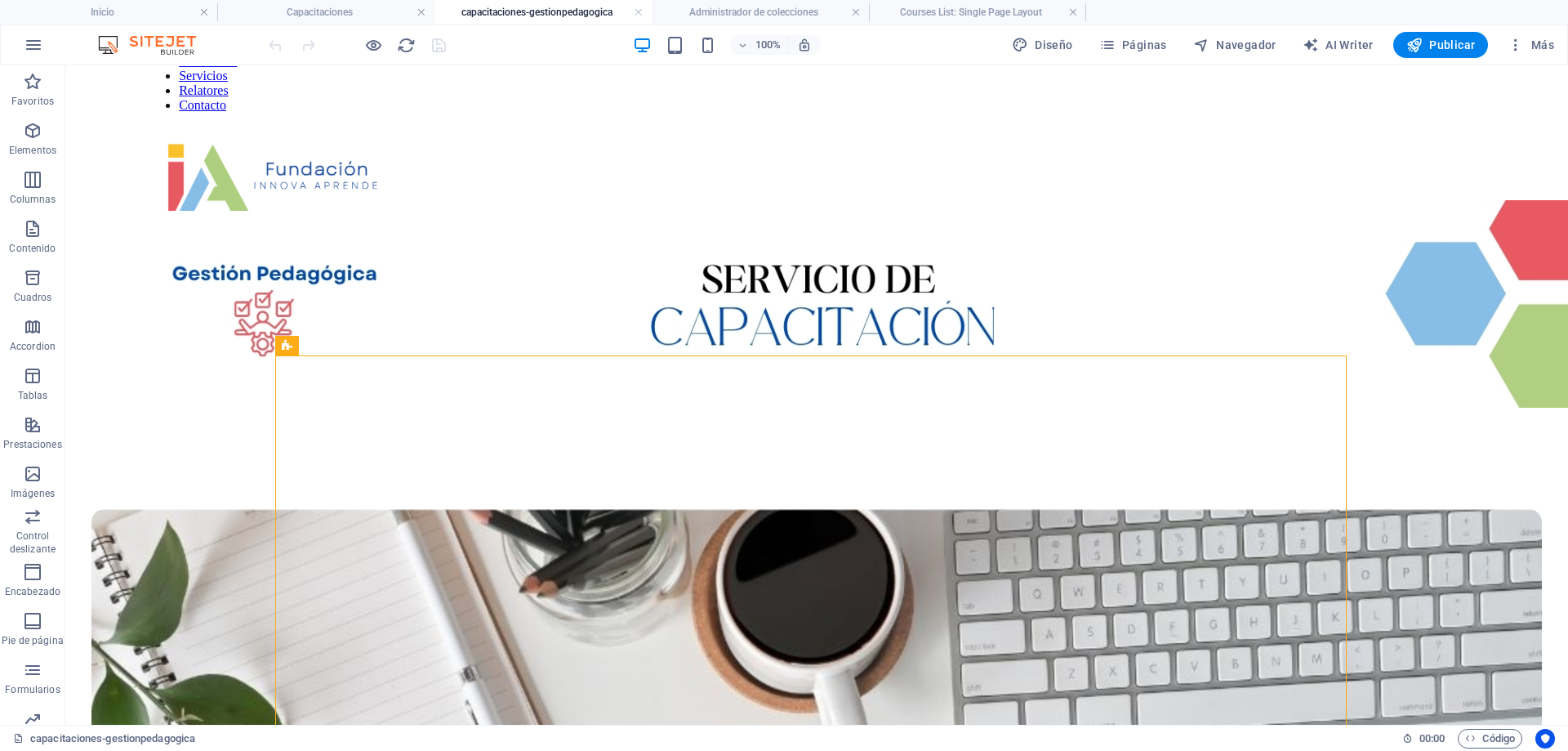
scroll to position [204, 0]
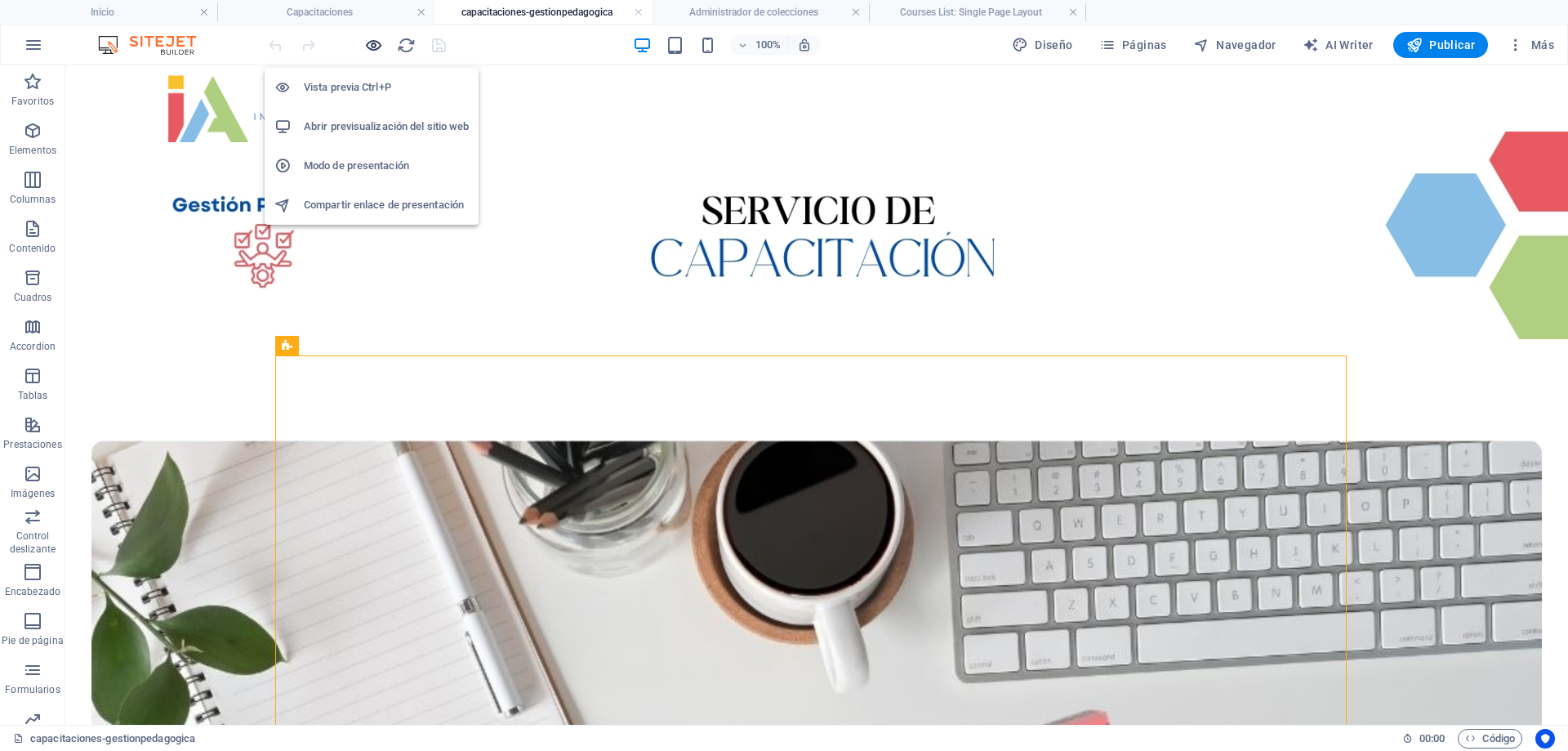
click at [369, 49] on icon "button" at bounding box center [373, 46] width 19 height 19
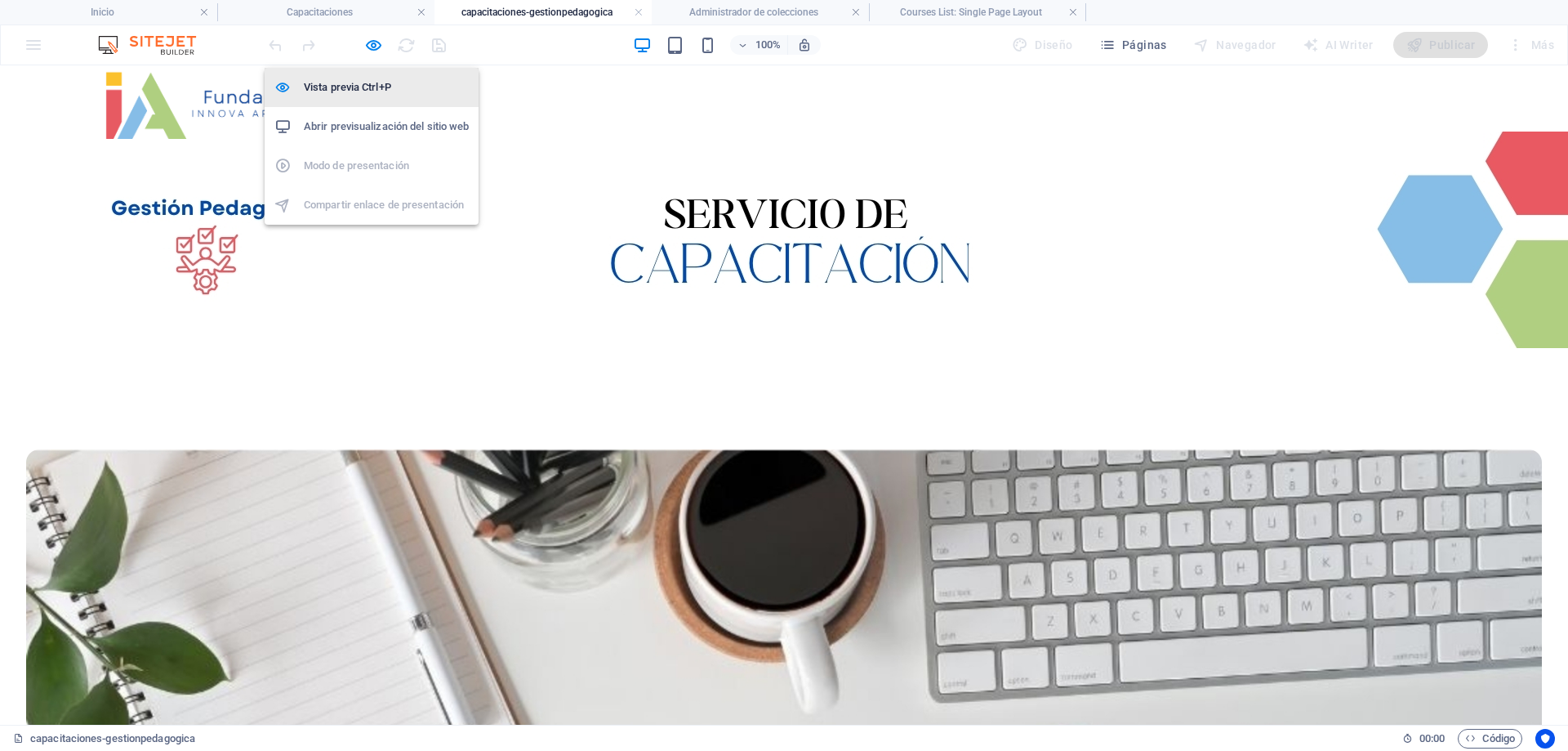
click at [354, 93] on h6 "Vista previa Ctrl+P" at bounding box center [386, 87] width 165 height 20
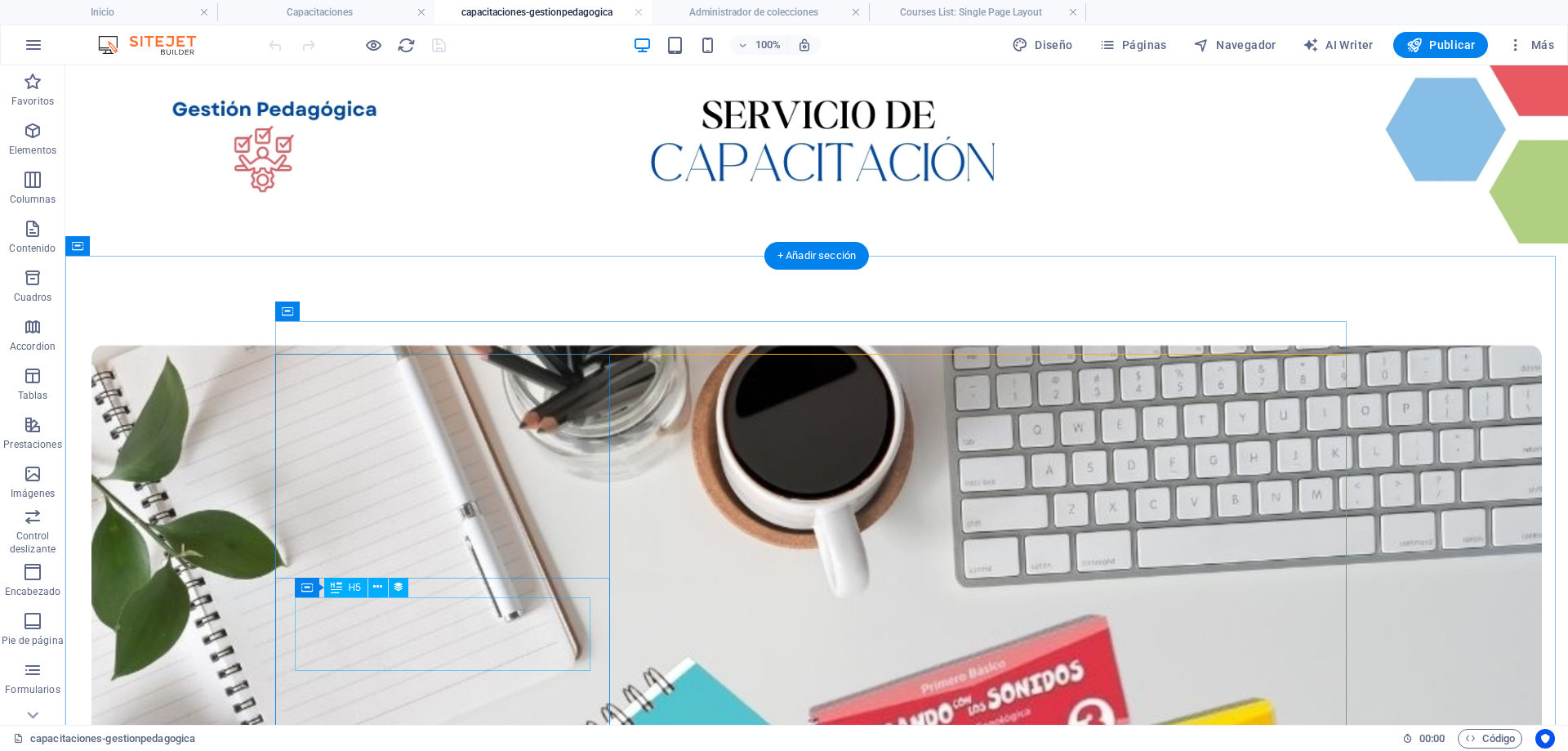
scroll to position [367, 0]
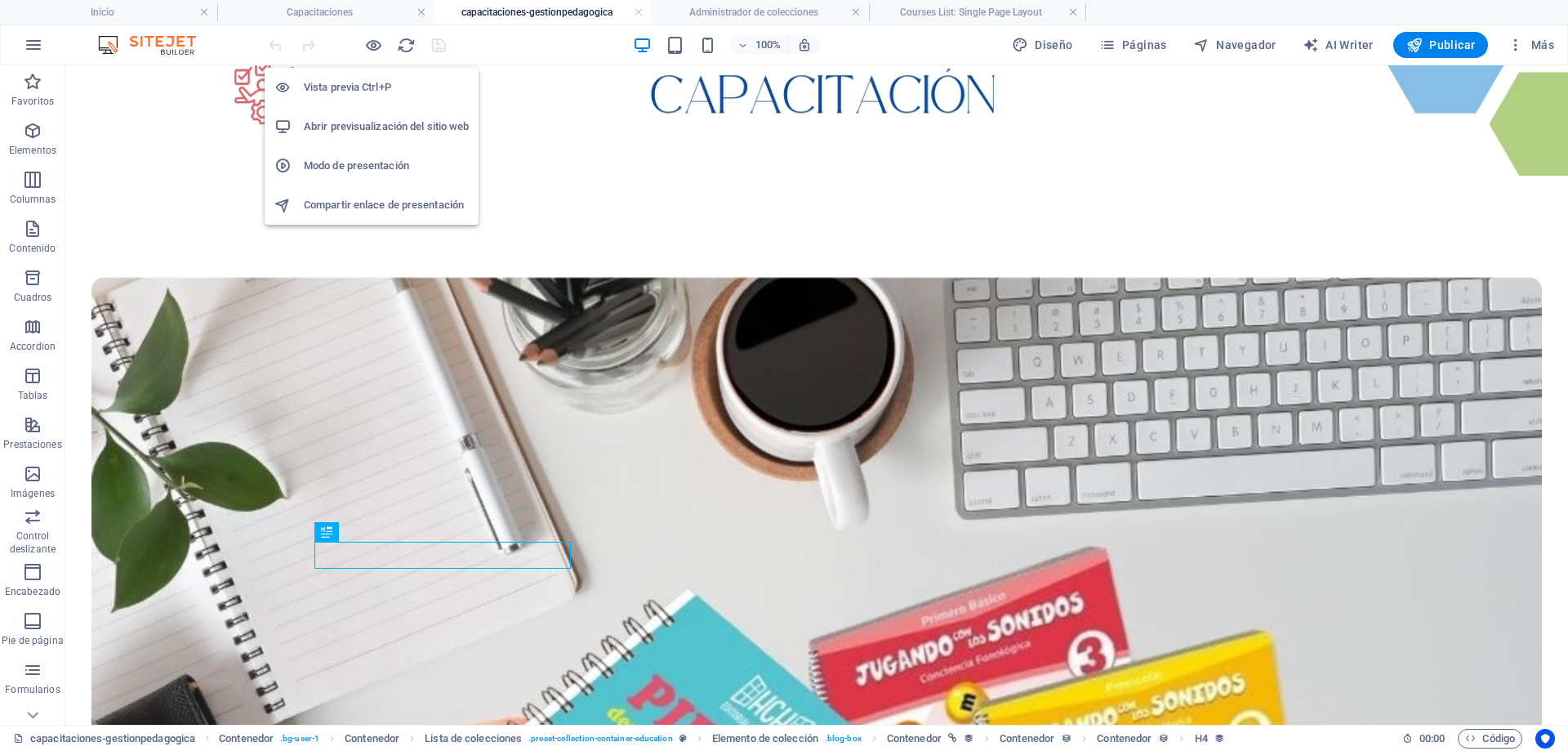
drag, startPoint x: 369, startPoint y: 51, endPoint x: 385, endPoint y: 56, distance: 16.8
click at [385, 56] on div "Vista previa Ctrl+P Abrir previsualización del sitio web Modo de presentación C…" at bounding box center [372, 139] width 214 height 170
click at [369, 85] on h6 "Vista previa Ctrl+P" at bounding box center [386, 87] width 165 height 20
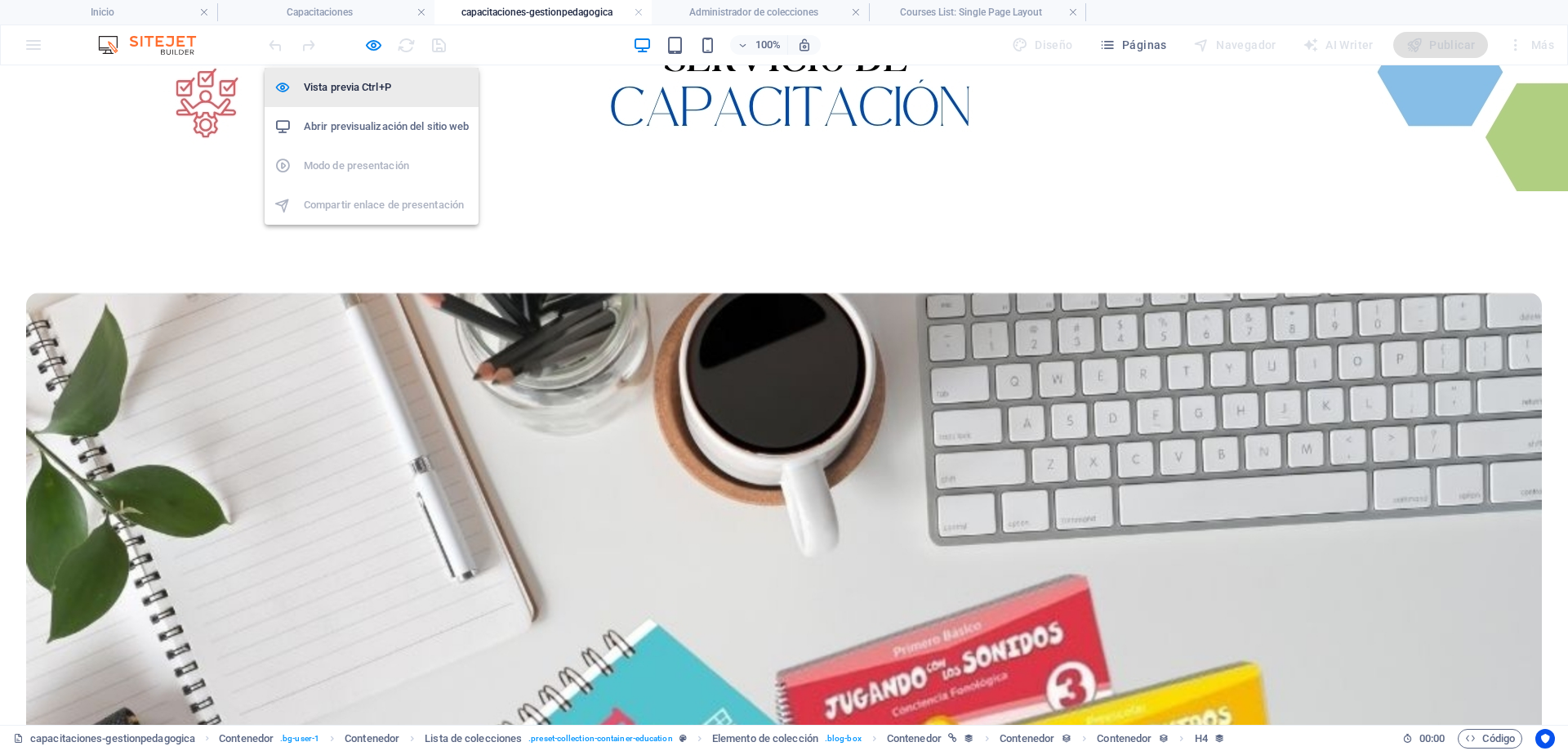
scroll to position [374, 0]
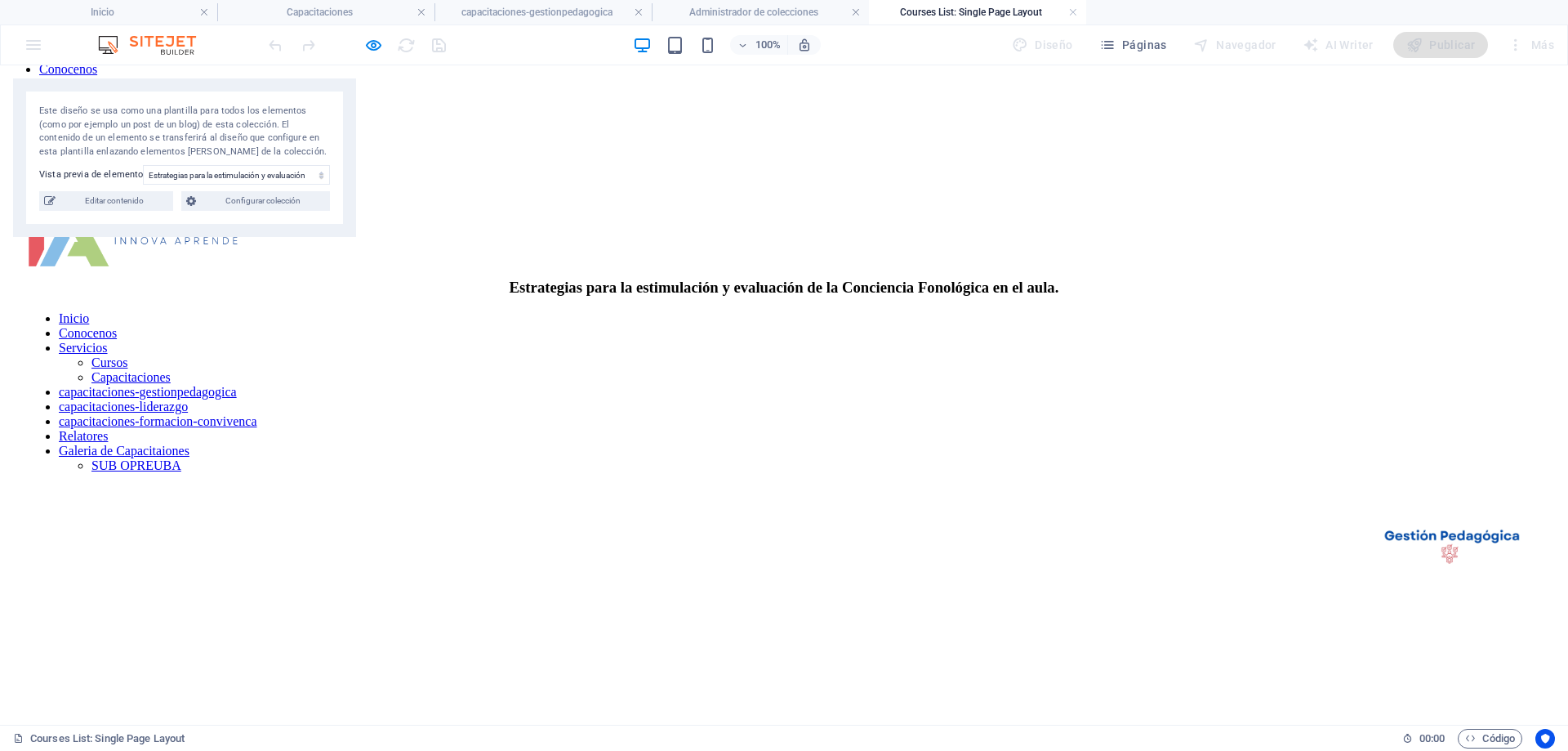
scroll to position [9, 0]
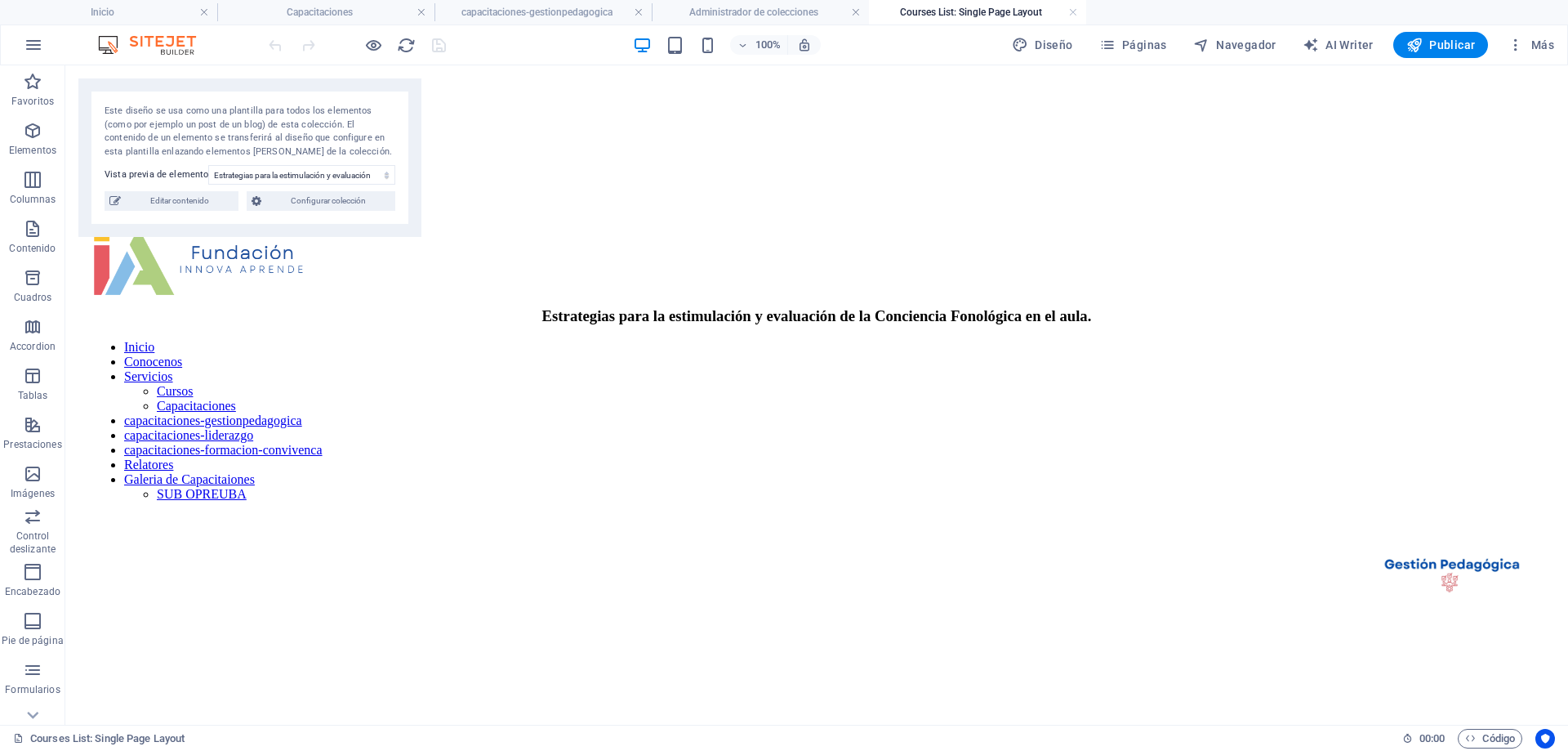
click at [658, 180] on div "Inicio Conocenos Servicios Cursos Capacitaciones Relatores Contacto" at bounding box center [817, 145] width 1490 height 164
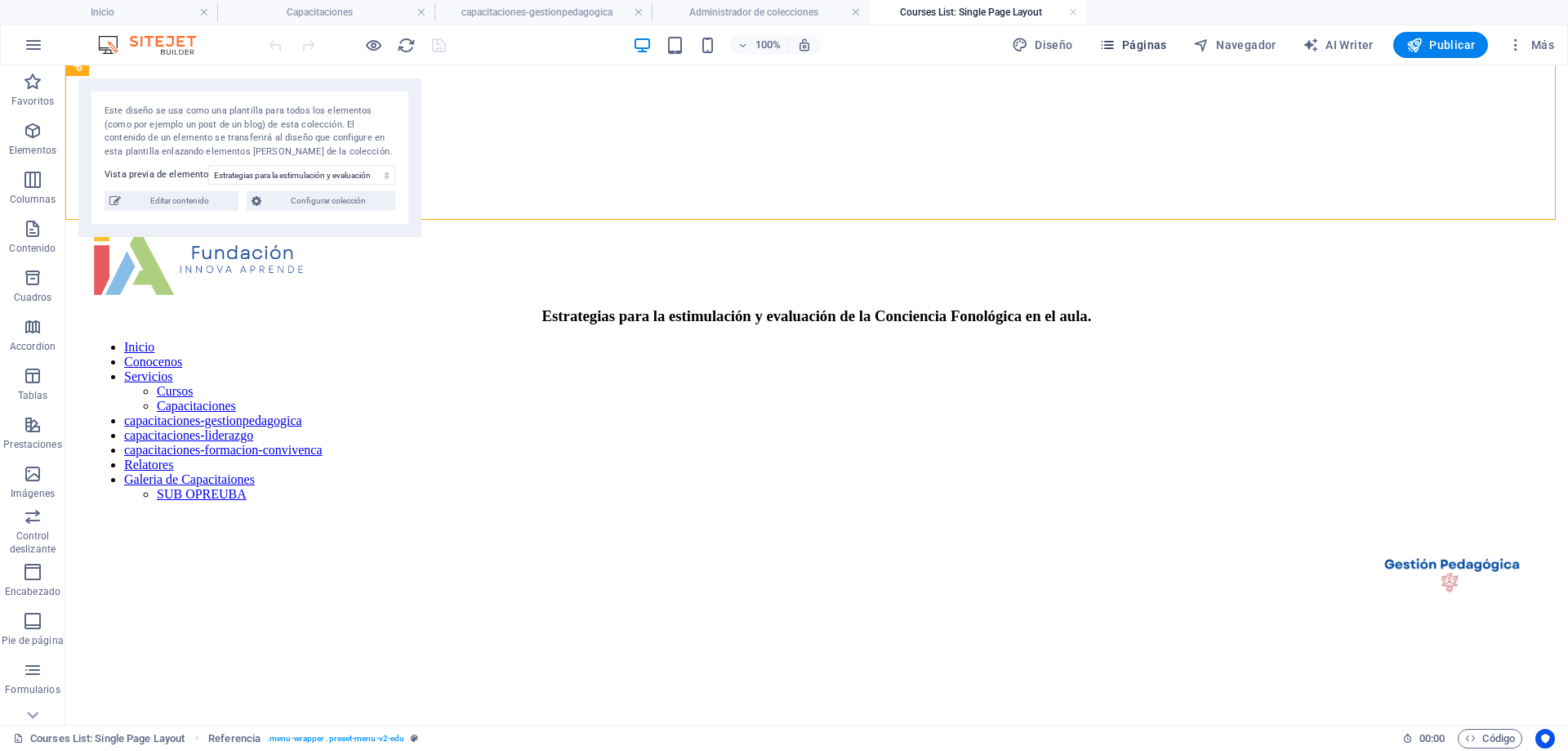
click at [1141, 45] on span "Páginas" at bounding box center [1133, 46] width 68 height 17
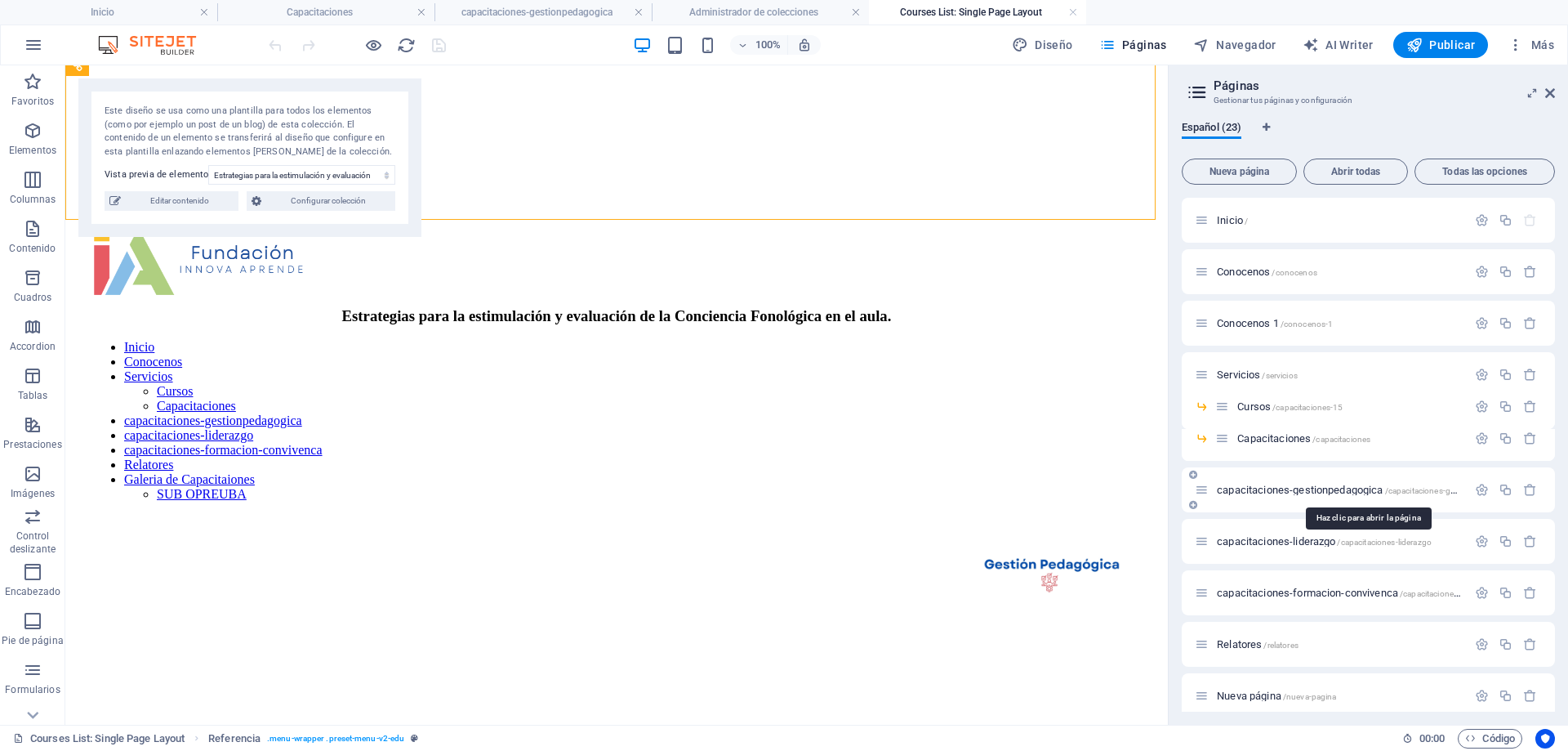
click at [1302, 484] on span "capacitaciones-gestionpedagogica /capacitaciones-gestionpedagogica" at bounding box center [1366, 490] width 300 height 12
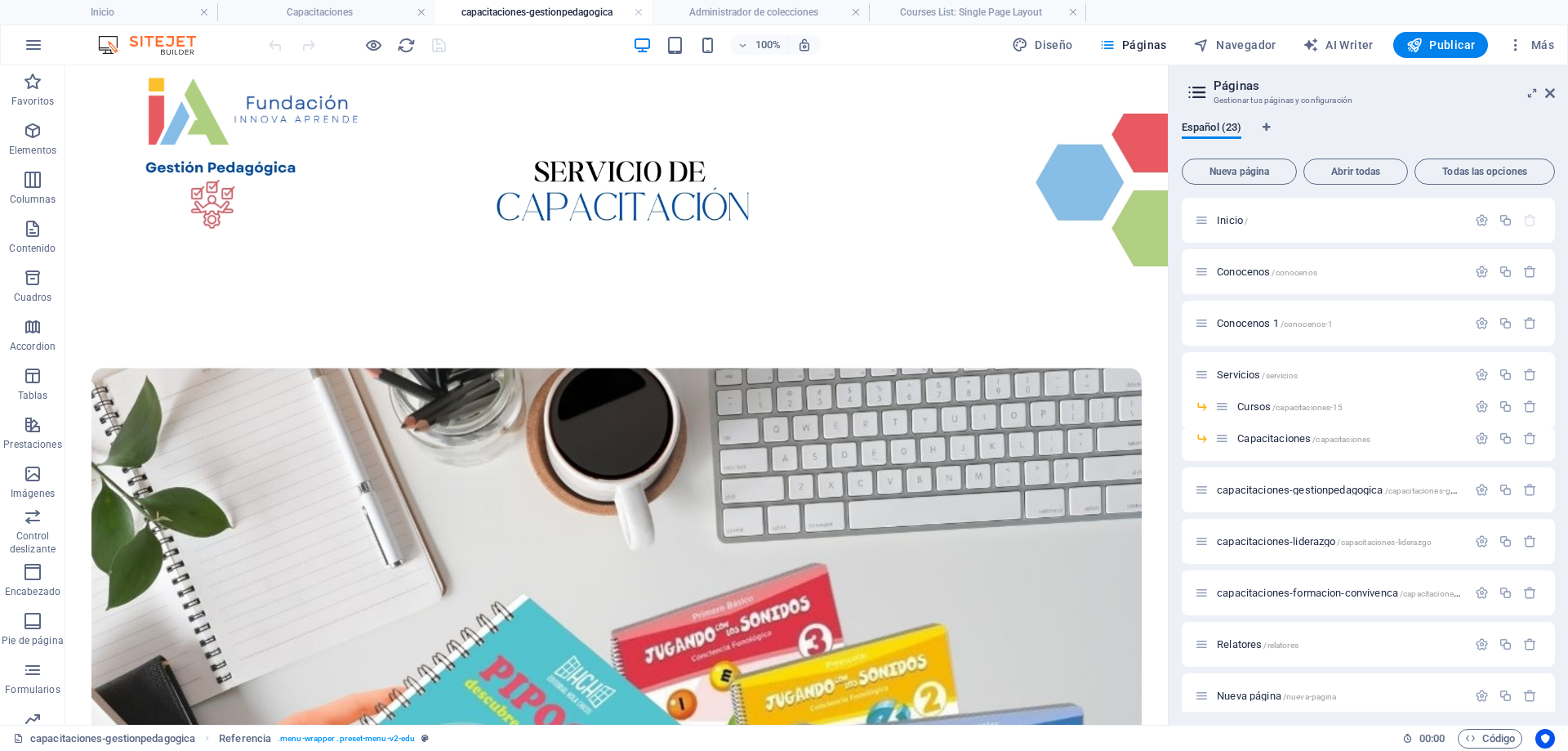
scroll to position [128, 0]
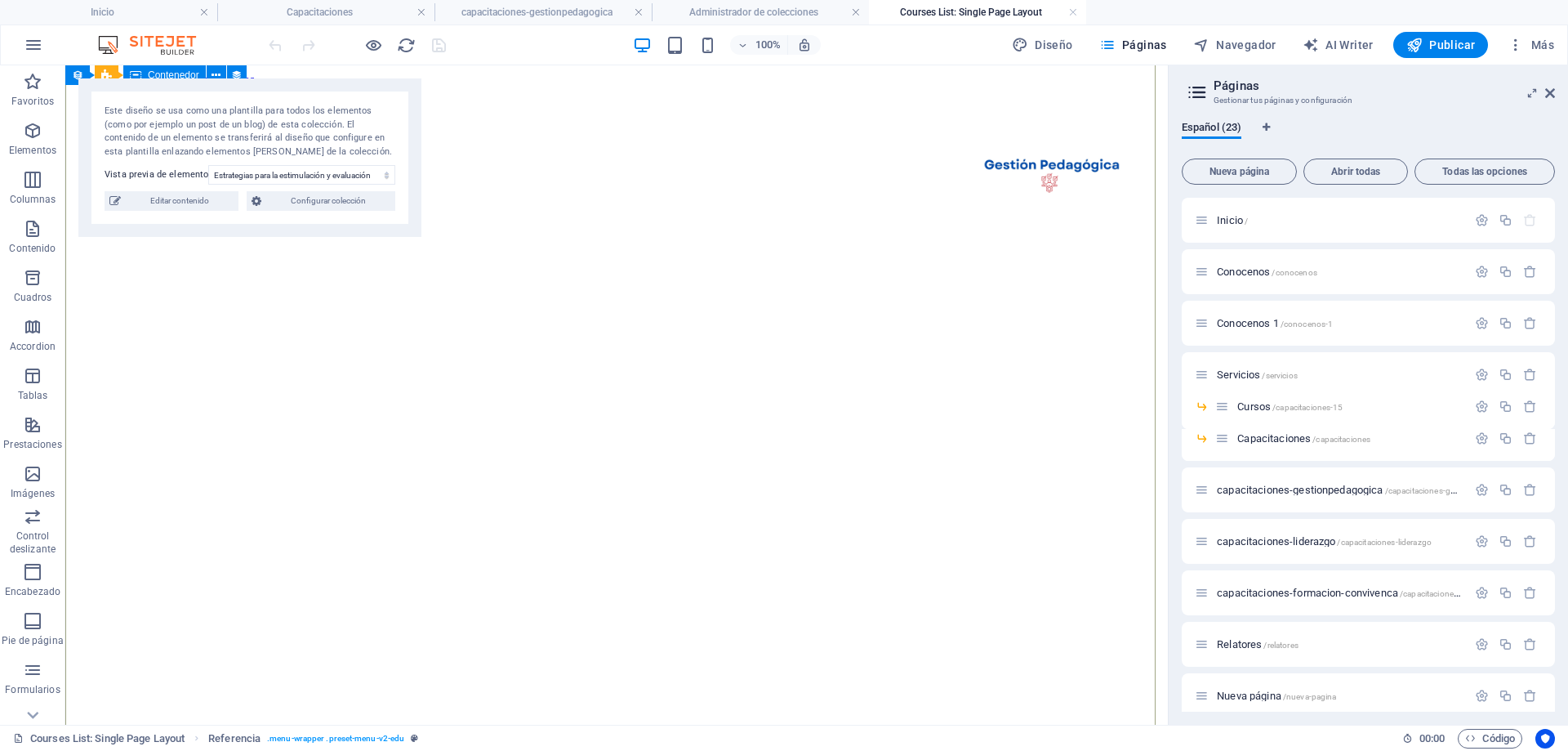
scroll to position [82, 0]
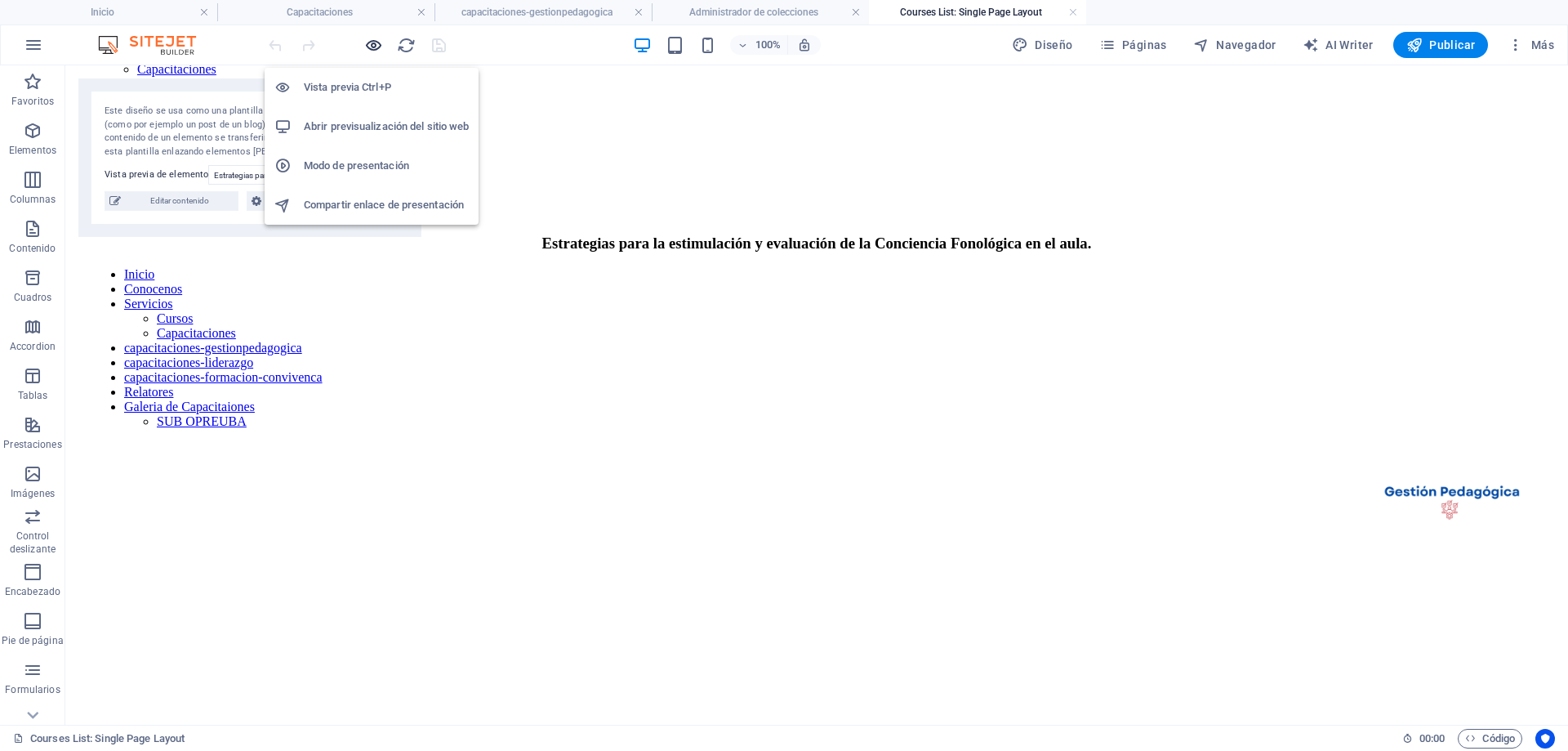
click at [373, 42] on icon "button" at bounding box center [373, 46] width 19 height 19
click at [381, 46] on icon "button" at bounding box center [373, 46] width 19 height 19
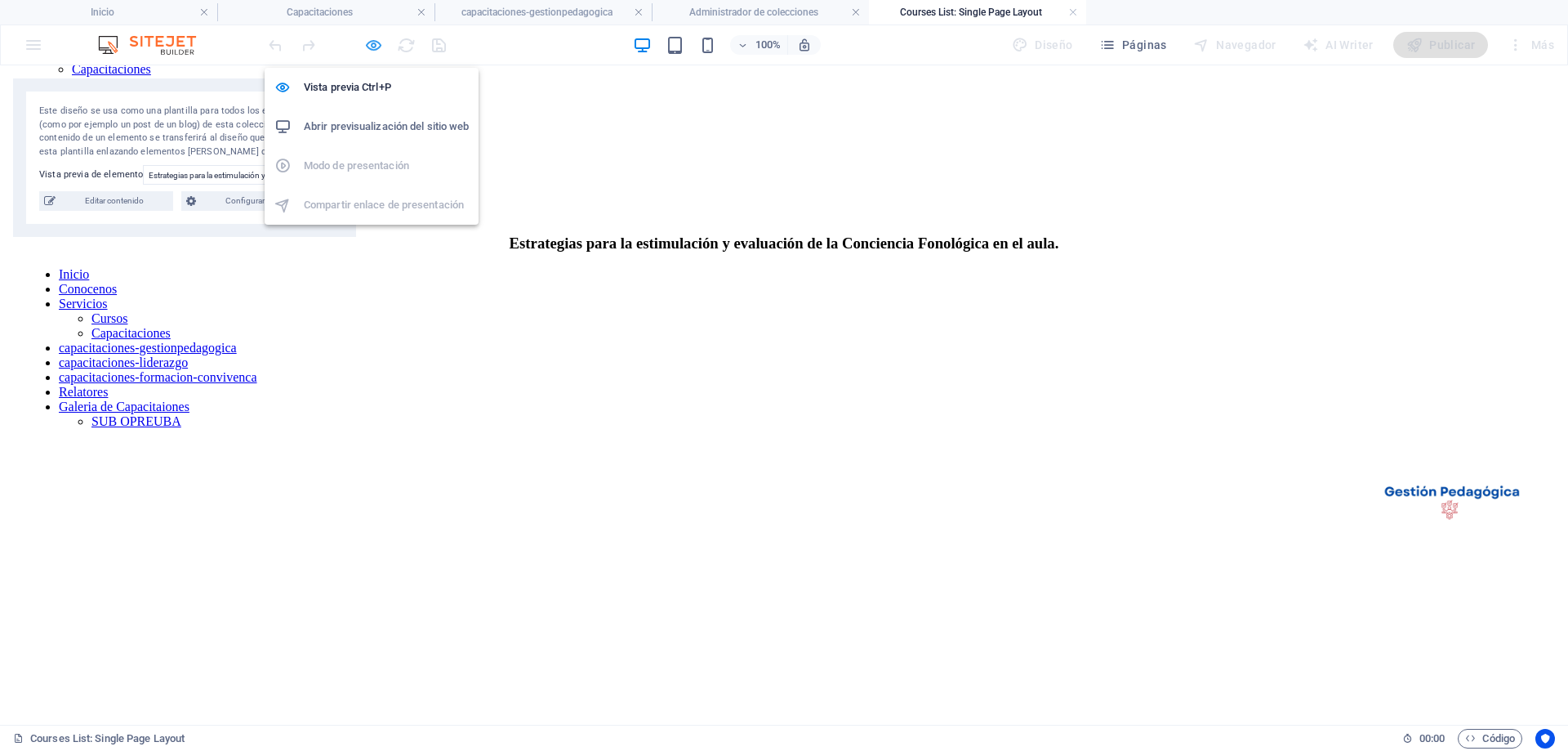
click at [381, 46] on icon "button" at bounding box center [373, 46] width 19 height 19
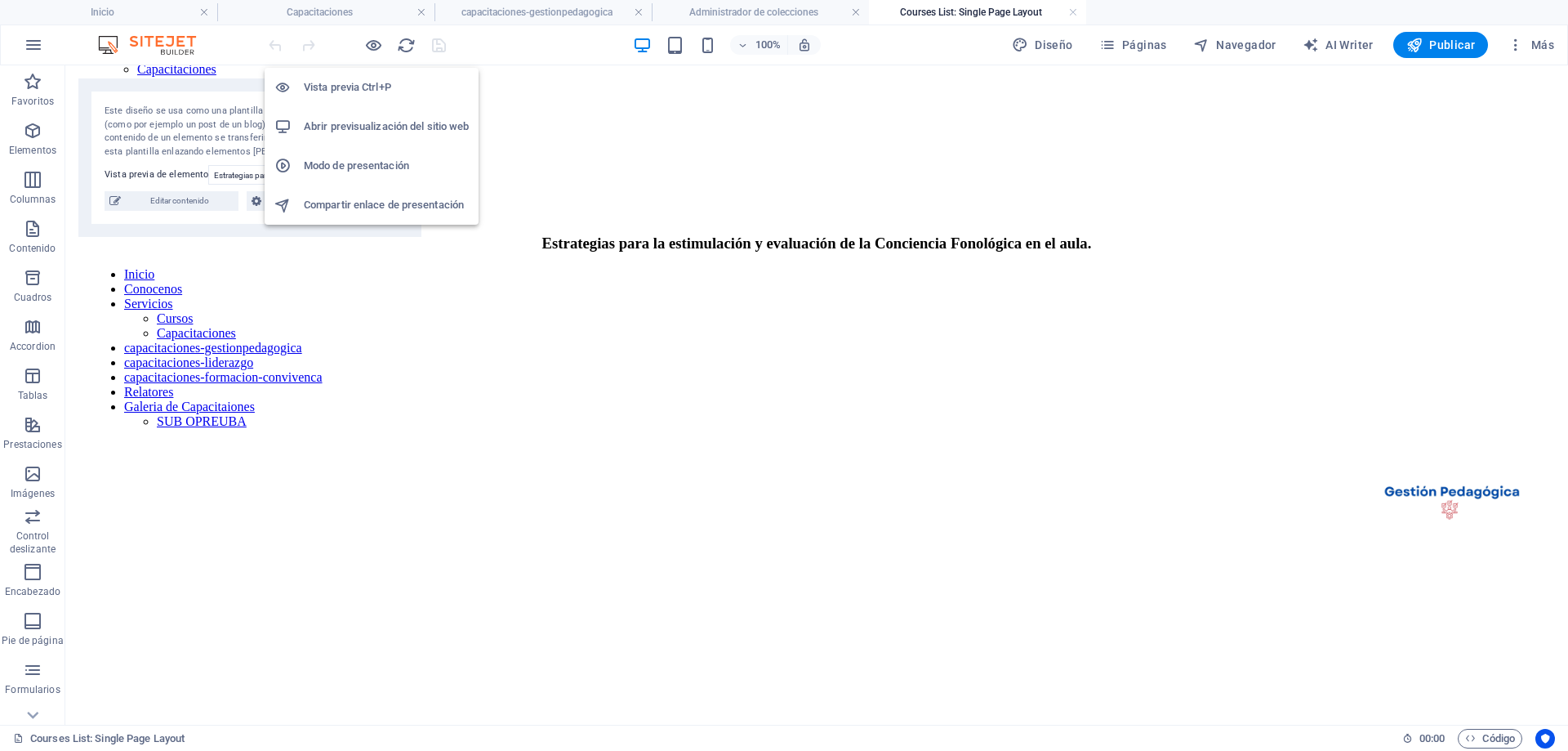
click at [599, 362] on nav "Inicio Conocenos Servicios Cursos Capacitaciones capacitaciones-gestionpedagogi…" at bounding box center [817, 349] width 1451 height 162
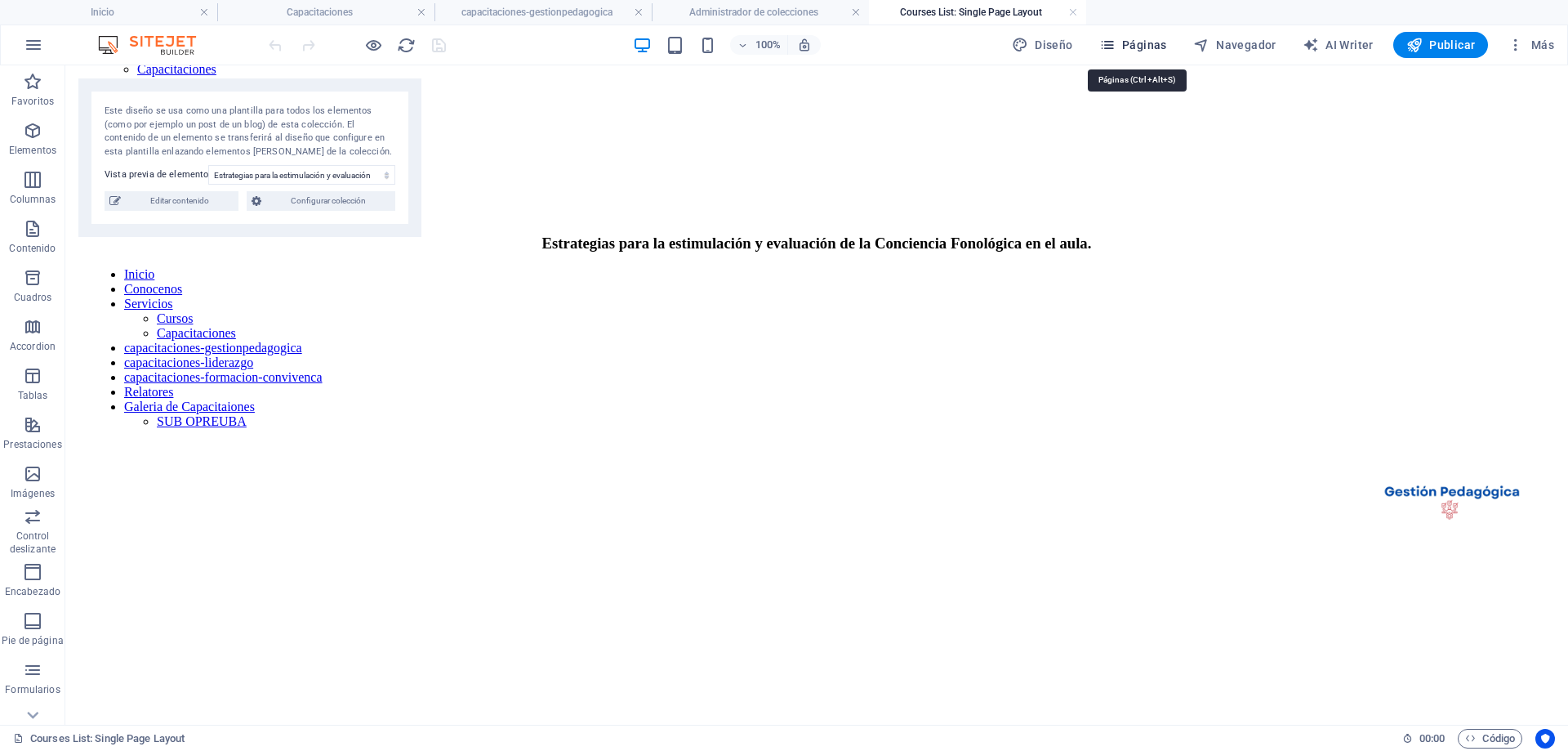
click at [1155, 39] on span "Páginas" at bounding box center [1133, 46] width 68 height 17
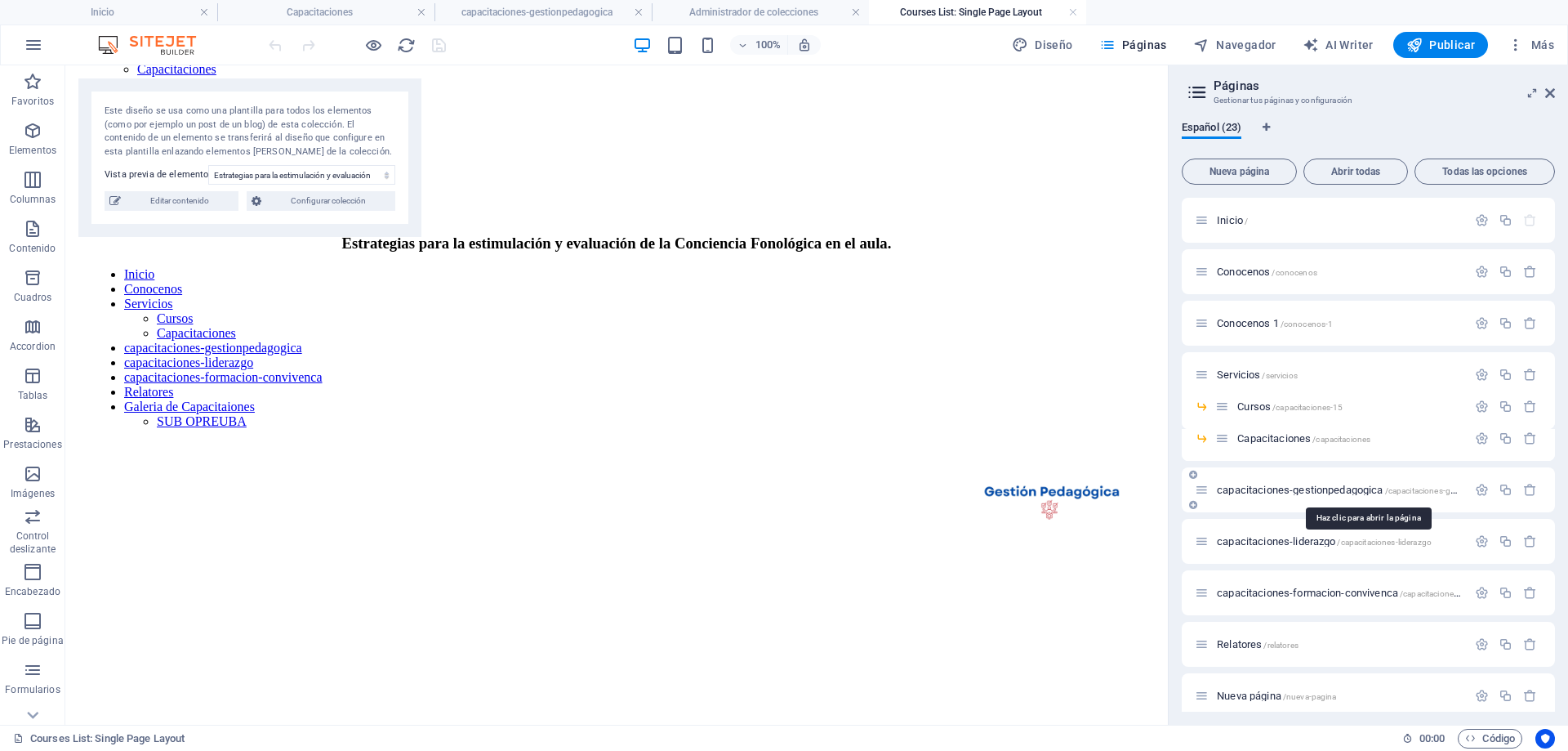
click at [1284, 490] on span "capacitaciones-gestionpedagogica /capacitaciones-gestionpedagogica" at bounding box center [1366, 490] width 300 height 12
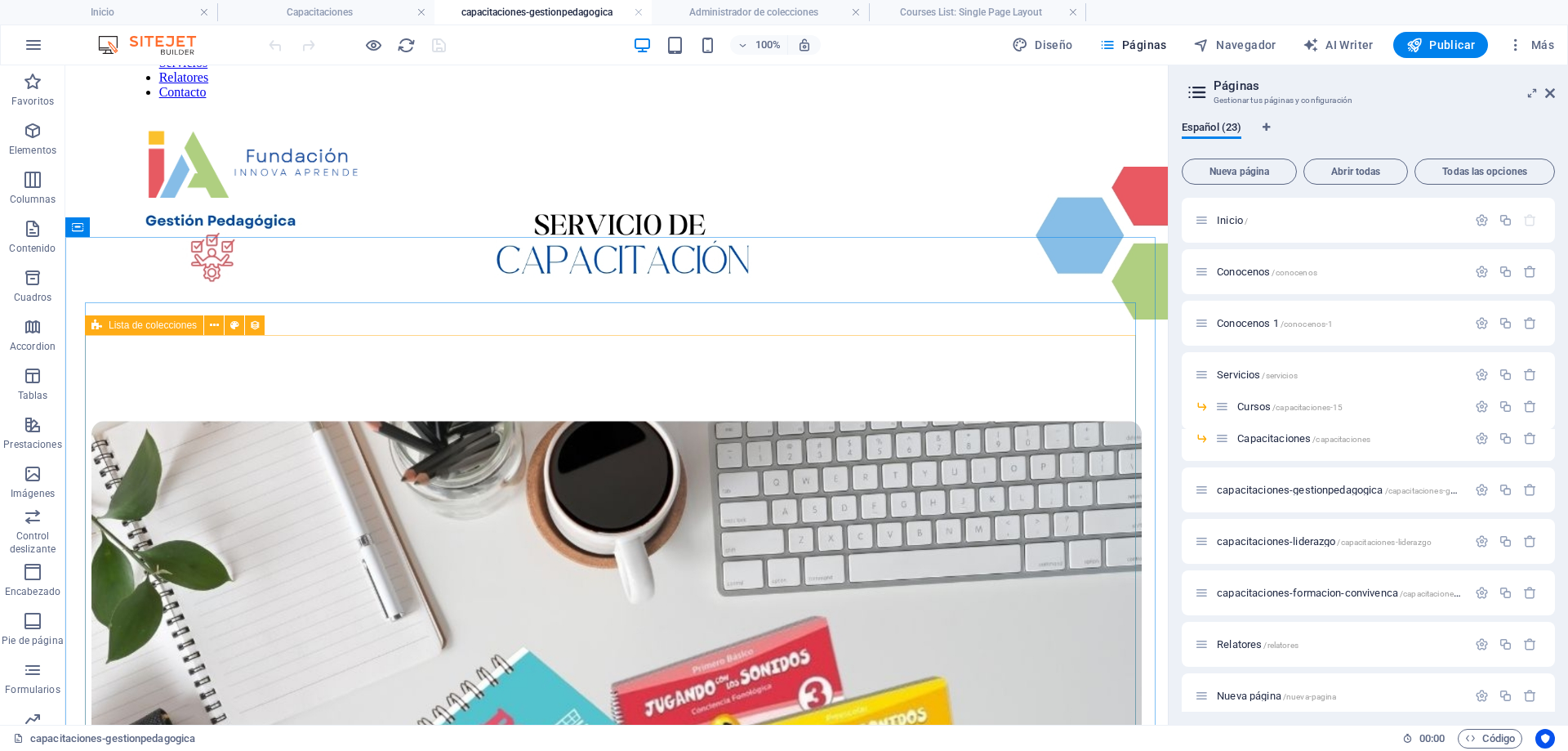
click at [133, 325] on span "Lista de colecciones" at bounding box center [152, 325] width 88 height 10
select select "67d02240190c582c0a6871d0"
select select "createdAt_DESC"
select select "columns.our-top-course"
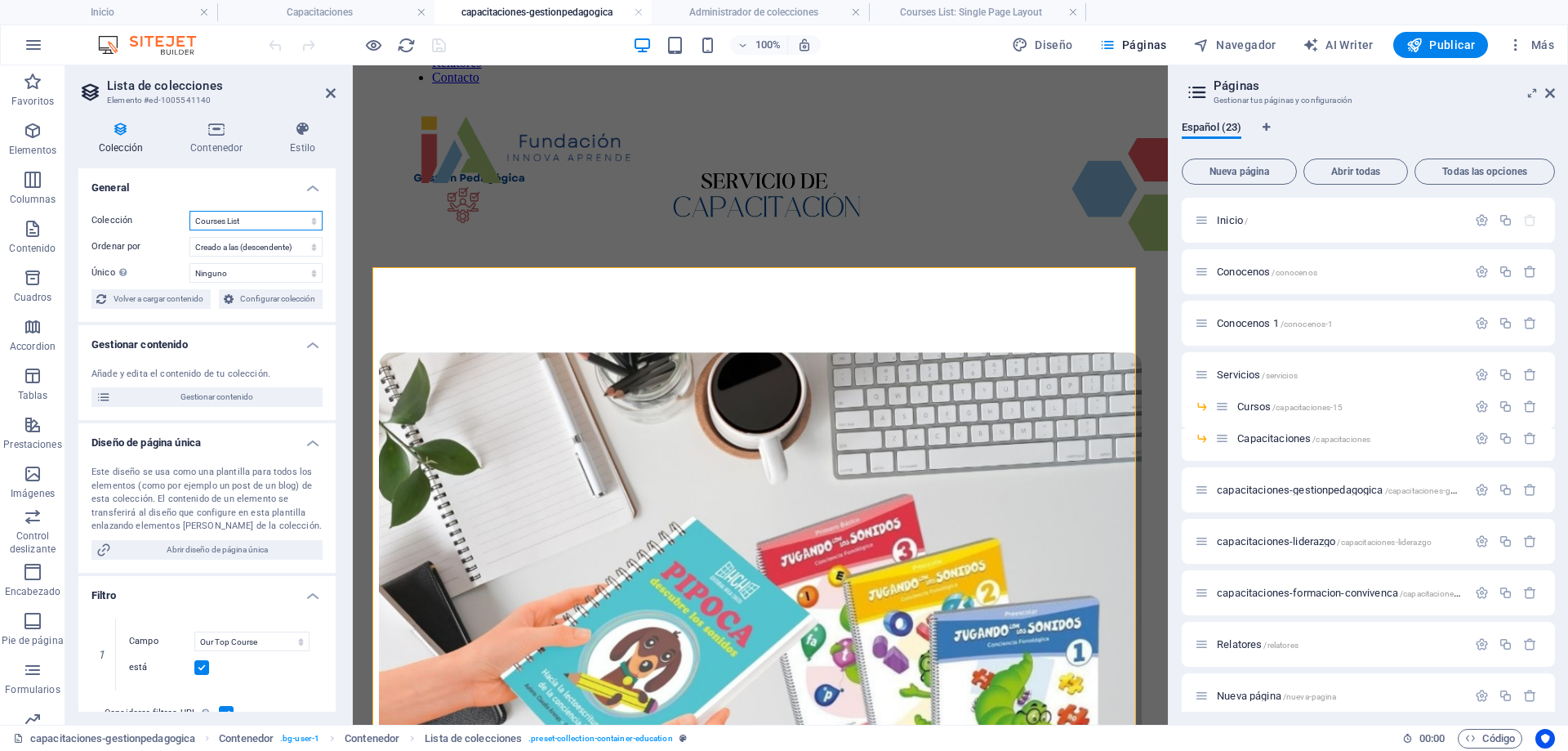
click at [246, 220] on select "BD Cursos Liderazgo Blog Blog Articles Coleccion-lideraazgo coleccion-liderazgo…" at bounding box center [255, 220] width 133 height 20
click at [189, 211] on select "BD Cursos Liderazgo Blog Blog Articles Coleccion-lideraazgo coleccion-liderazgo…" at bounding box center [255, 220] width 133 height 20
select select "67d02240190c582c0a6871d0"
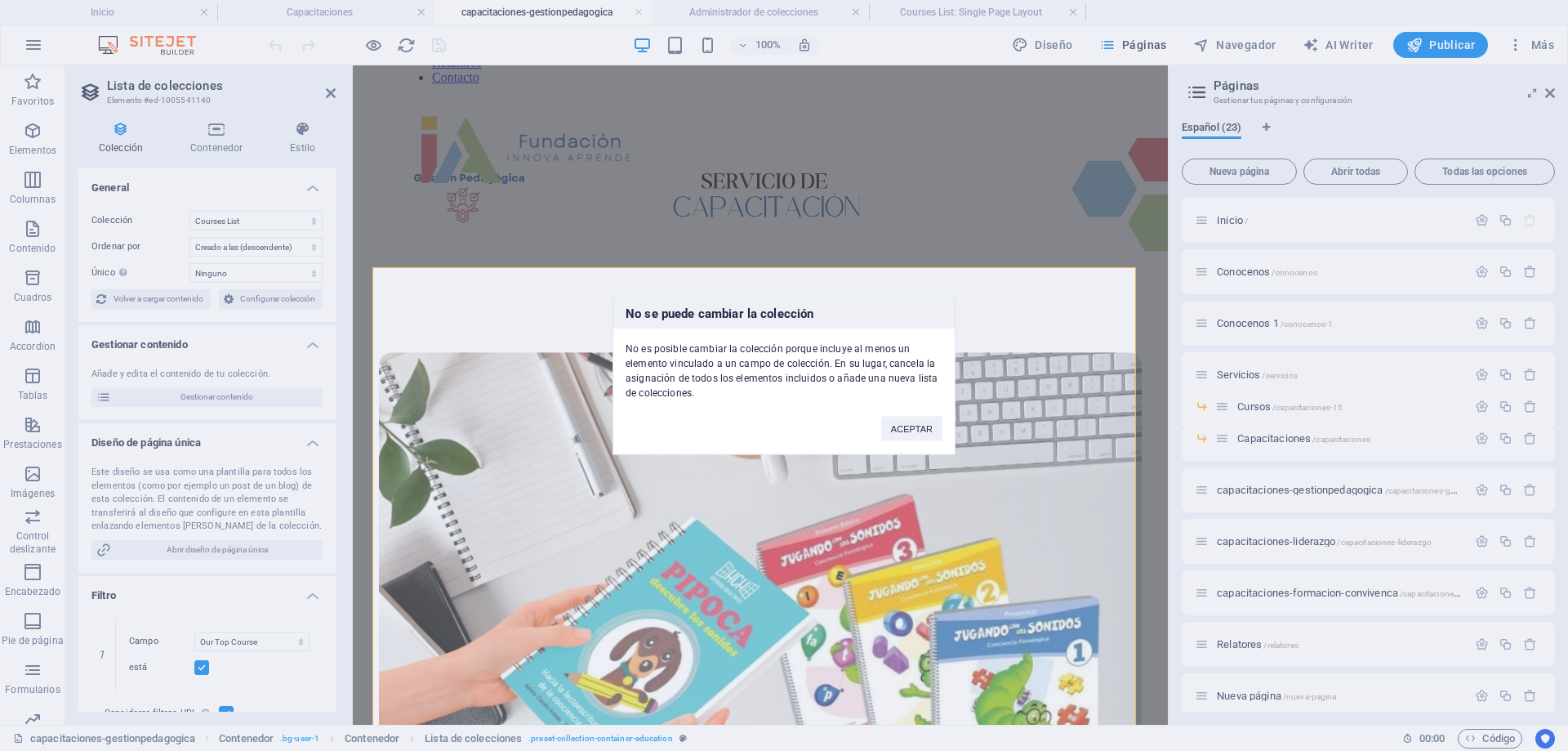
click at [501, 6] on div "No se puede cambiar la colección No es posible cambiar la colección porque incl…" at bounding box center [784, 376] width 1568 height 751
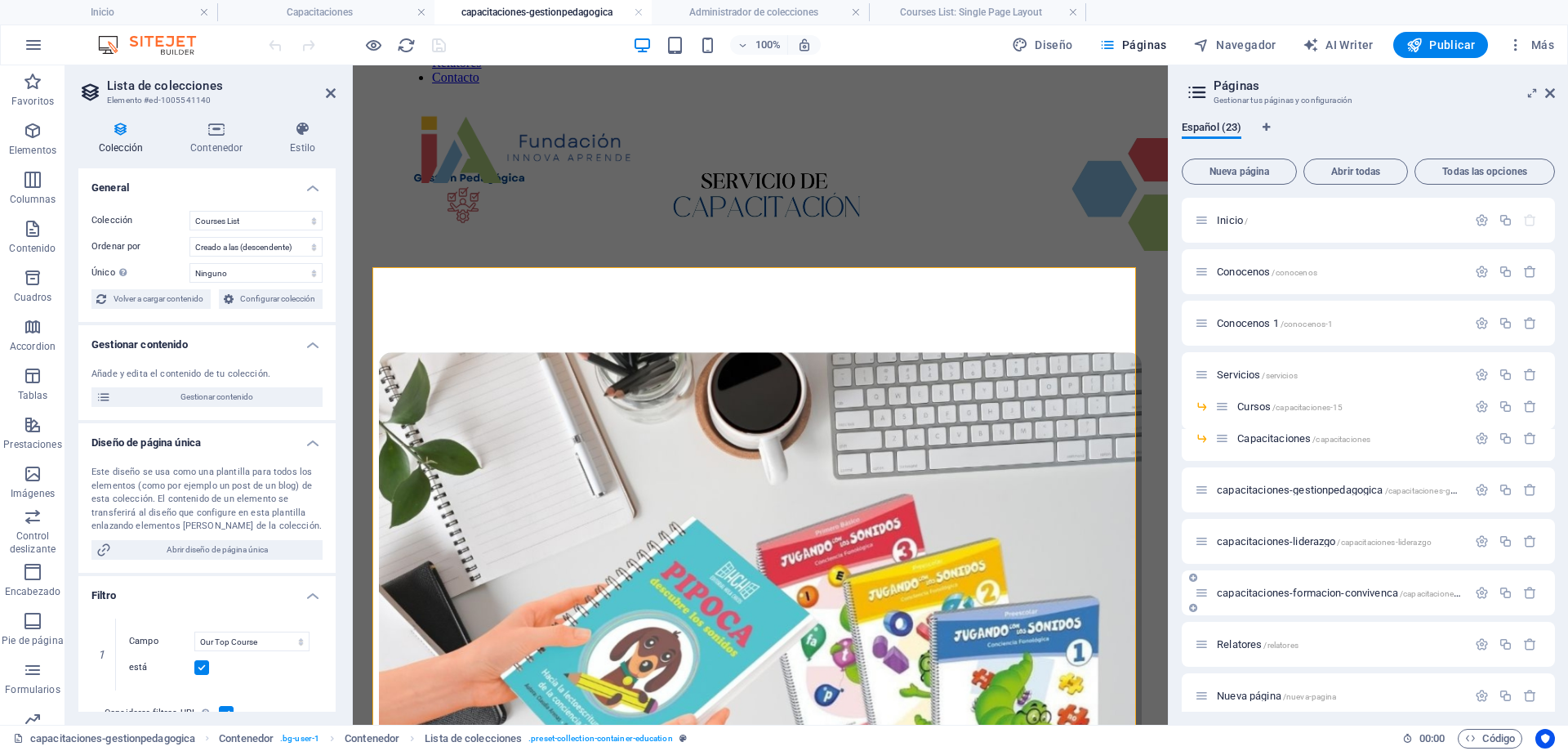
click at [1281, 586] on div "capacitaciones-formacion-convivenca /capacitaciones-formacion-convivenca" at bounding box center [1330, 593] width 272 height 19
click at [1279, 587] on span "capacitaciones-formacion-convivenca /capacitaciones-formacion-convivenca" at bounding box center [1379, 592] width 326 height 12
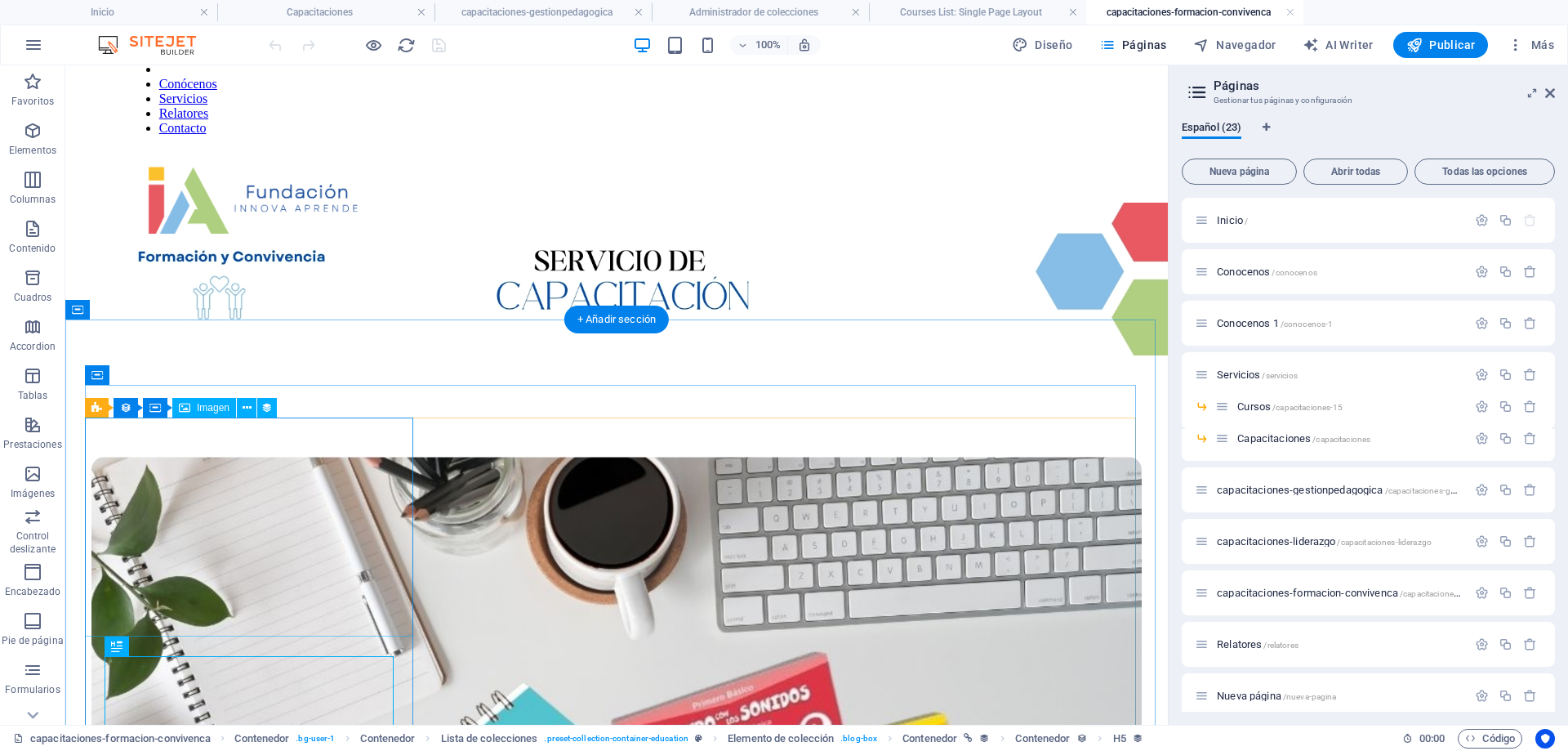
scroll to position [164, 0]
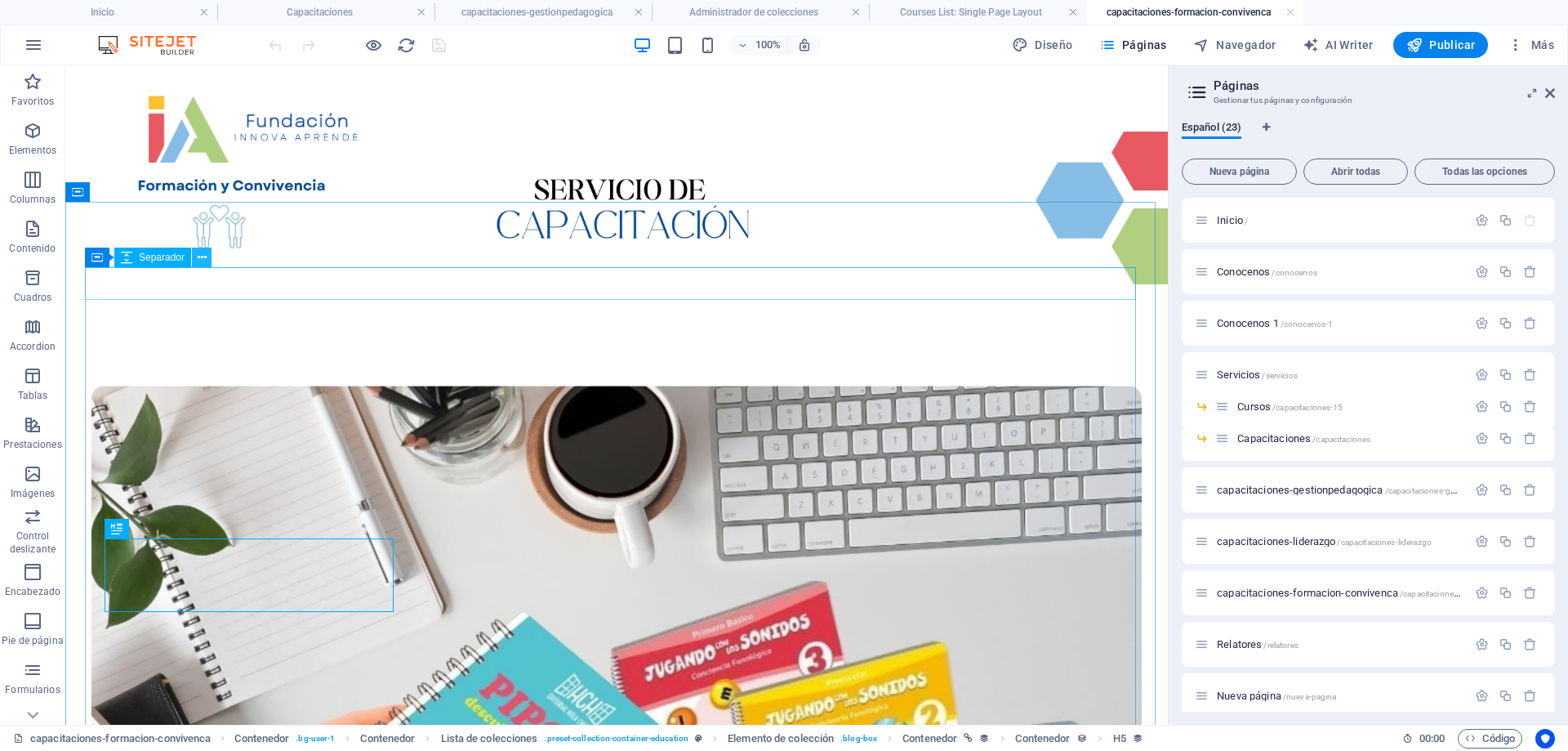
click at [208, 256] on button at bounding box center [202, 257] width 20 height 20
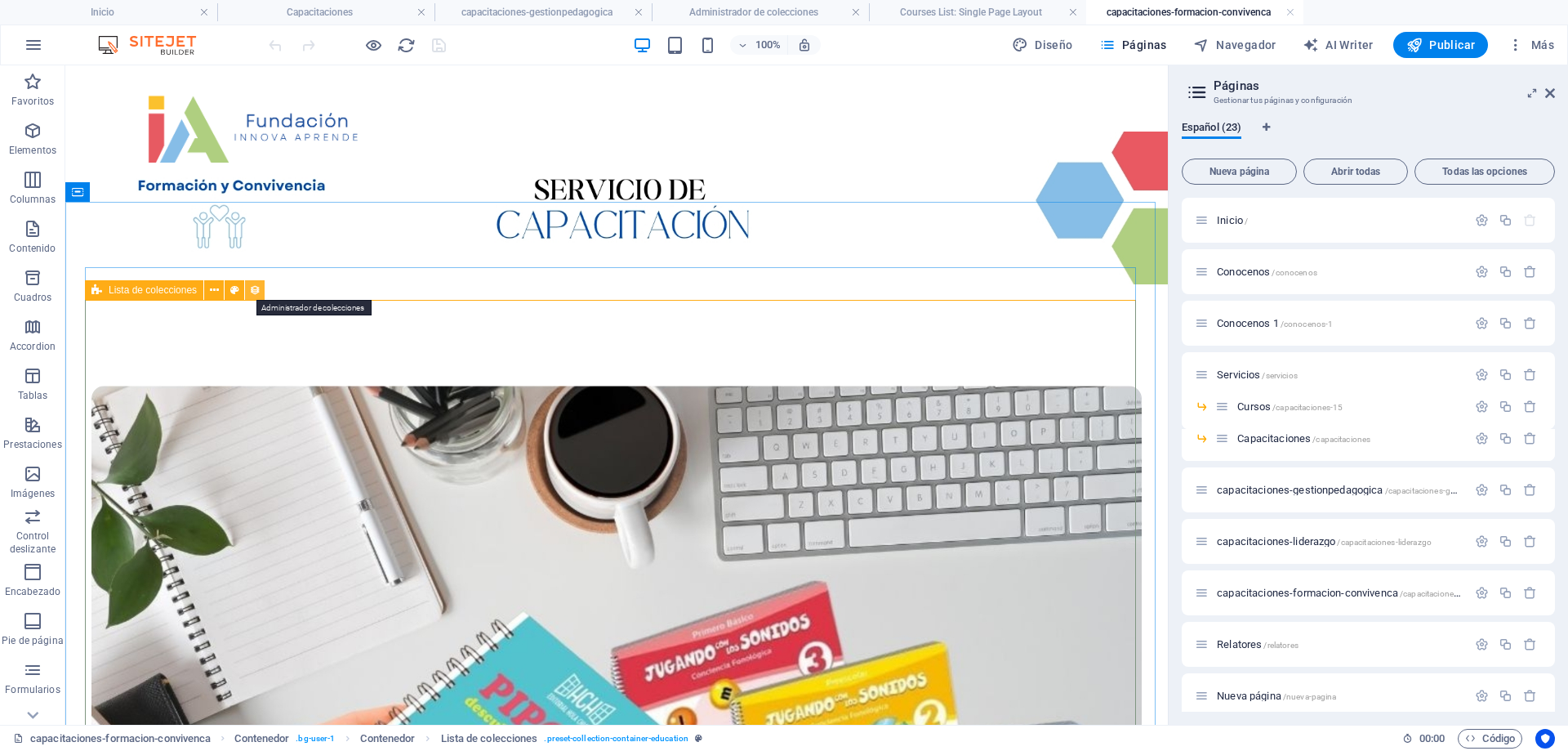
click at [256, 293] on icon at bounding box center [255, 290] width 11 height 17
select select "67d02240190c582c0a6871d0"
select select "createdAt_DESC"
select select "columns.our-top-course"
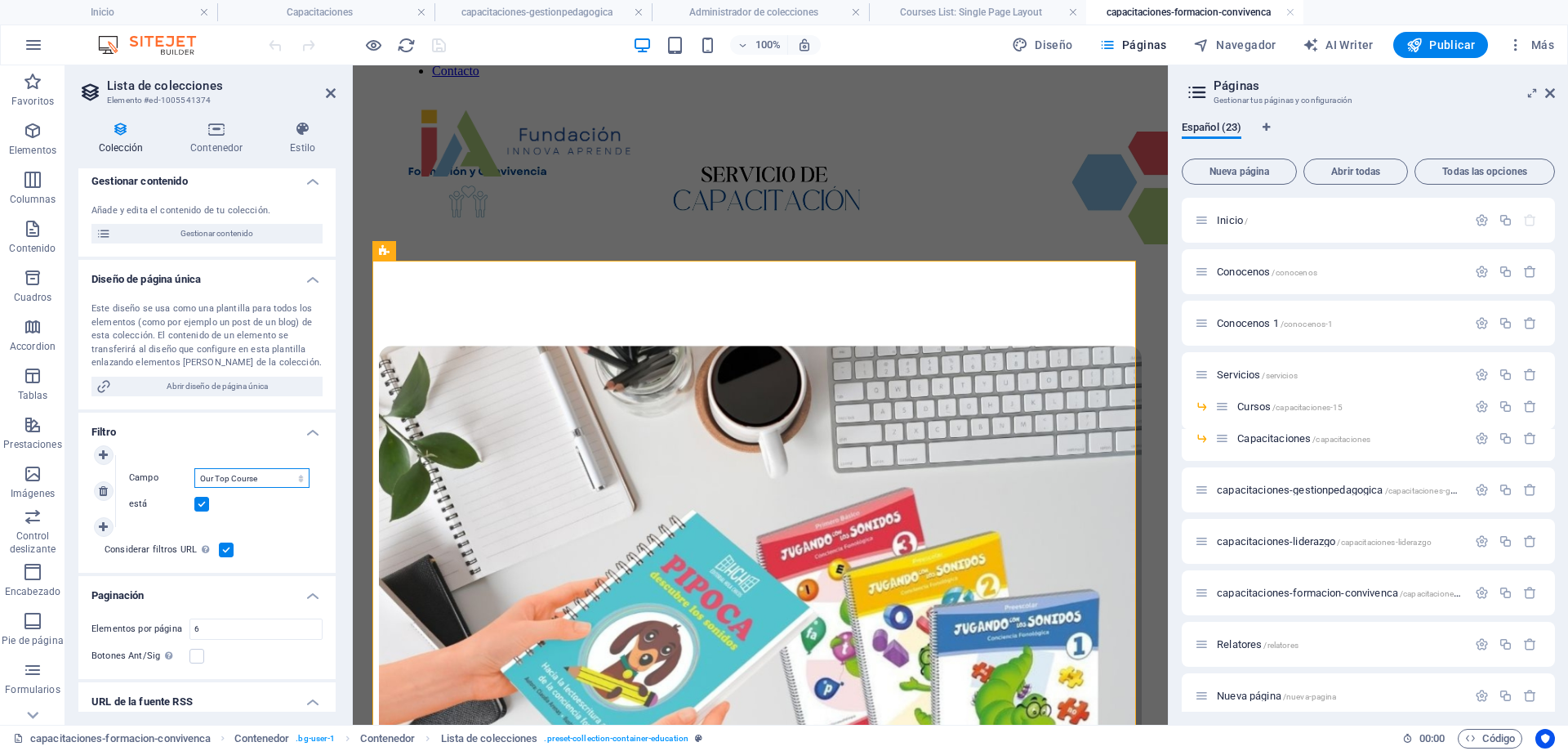
click at [294, 475] on select "Creado a las Actualizado a las Our Course Title Our Course Slug Our Course Type…" at bounding box center [252, 478] width 115 height 20
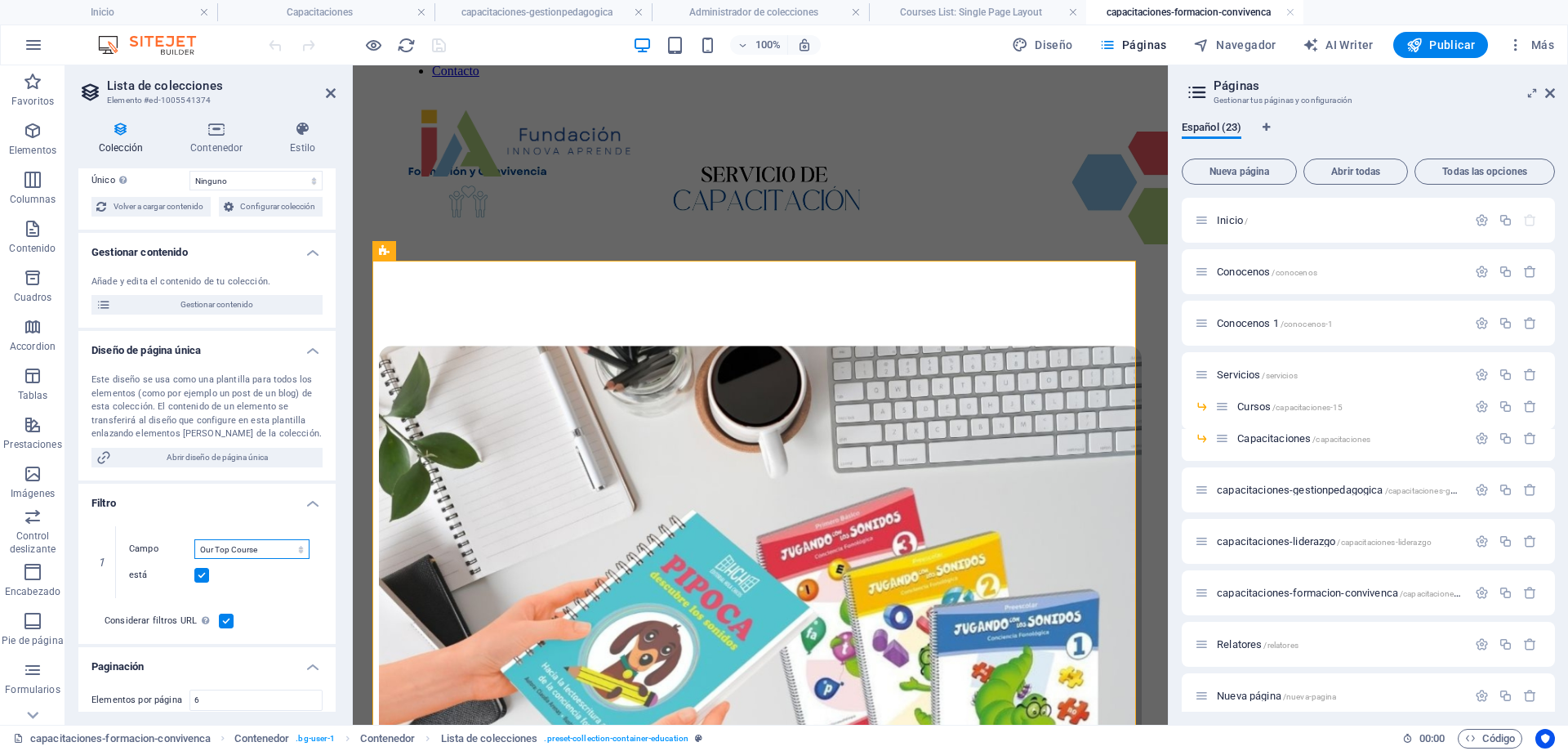
scroll to position [0, 0]
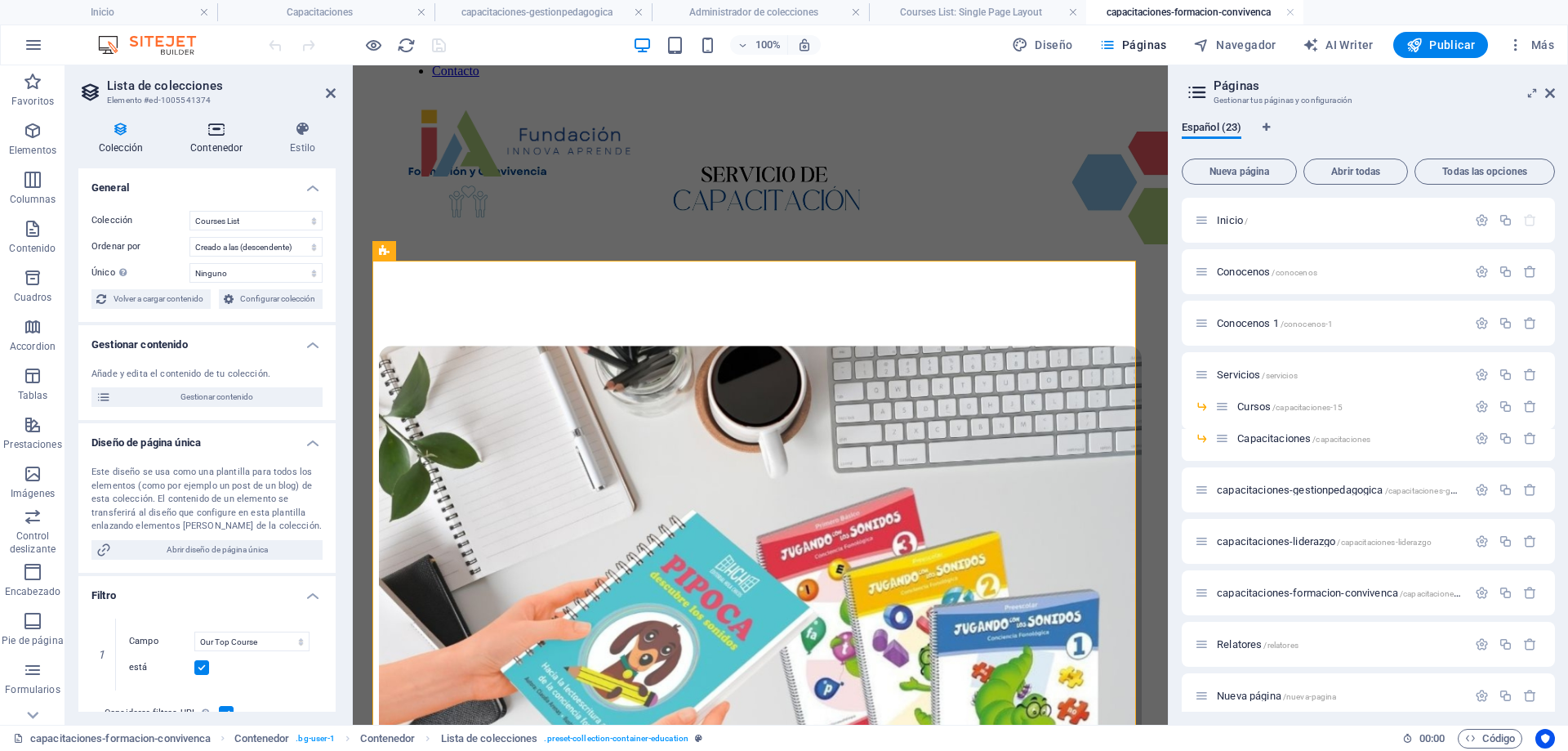
click at [213, 138] on h4 "Contenedor" at bounding box center [219, 138] width 99 height 34
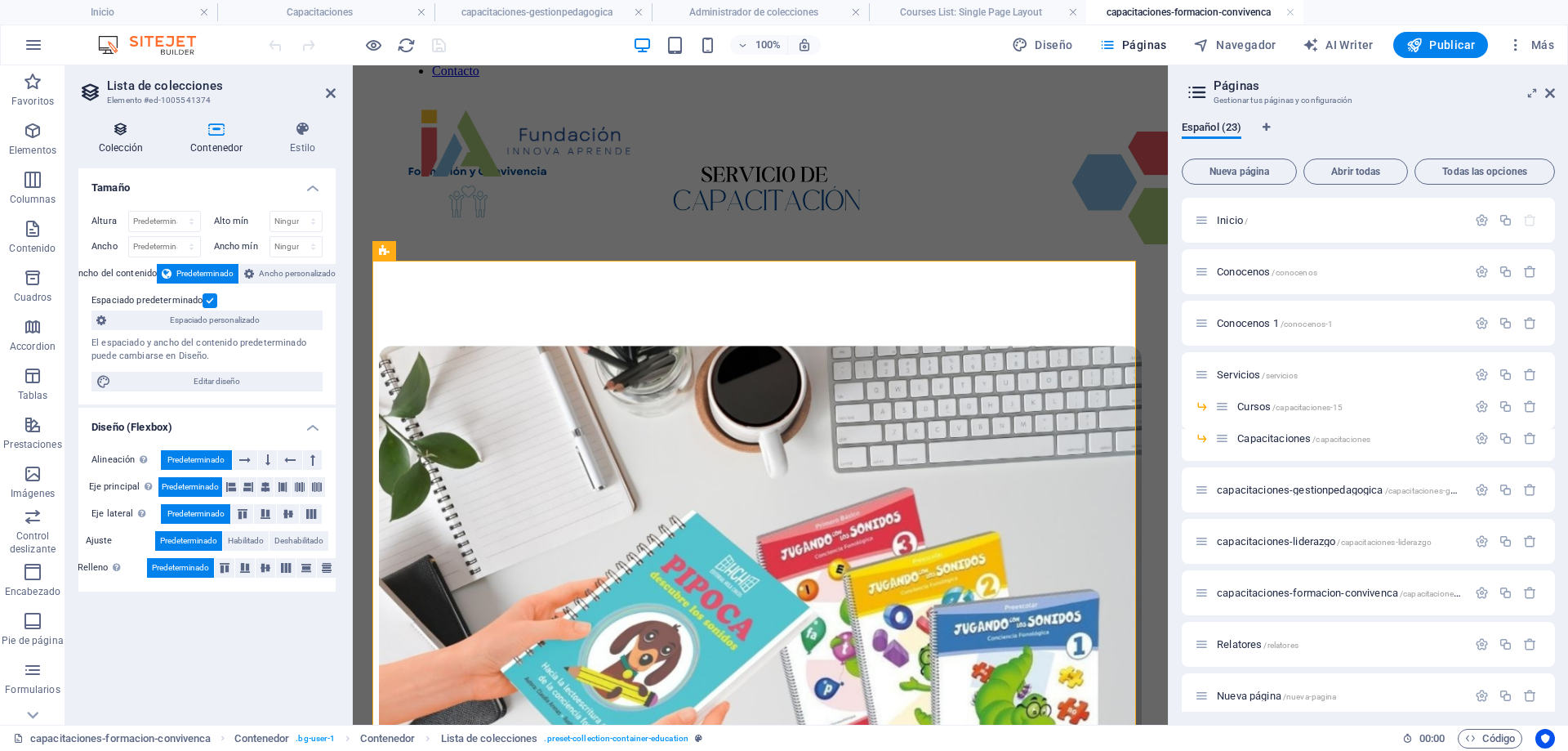
click at [127, 137] on icon at bounding box center [120, 129] width 85 height 17
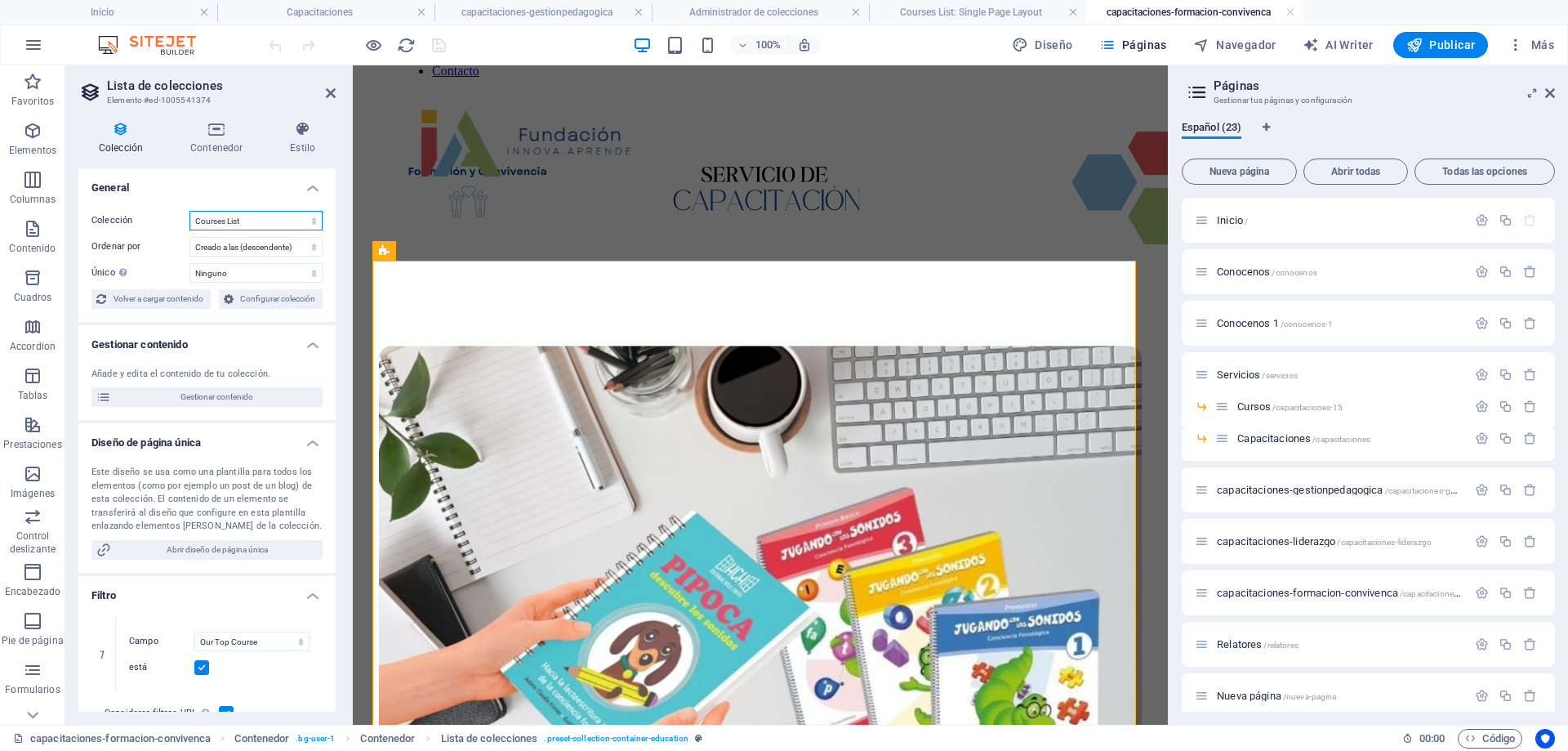
click at [268, 217] on select "BD Cursos Liderazgo Blog Blog Articles Coleccion-lideraazgo coleccion-liderazgo…" at bounding box center [255, 220] width 133 height 20
click at [189, 211] on select "BD Cursos Liderazgo Blog Blog Articles Coleccion-lideraazgo coleccion-liderazgo…" at bounding box center [255, 220] width 133 height 20
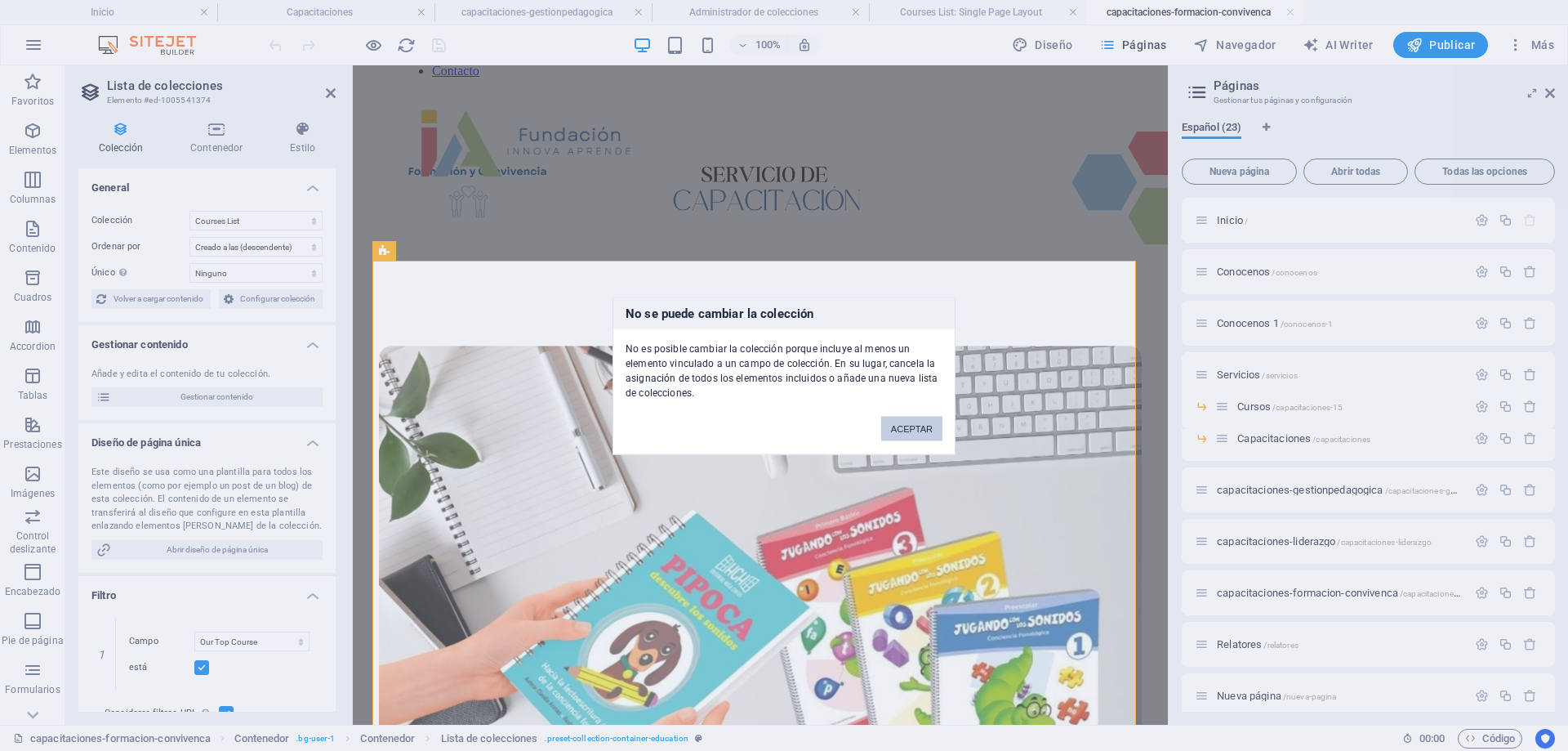
click at [908, 430] on button "ACEPTAR" at bounding box center [912, 428] width 61 height 24
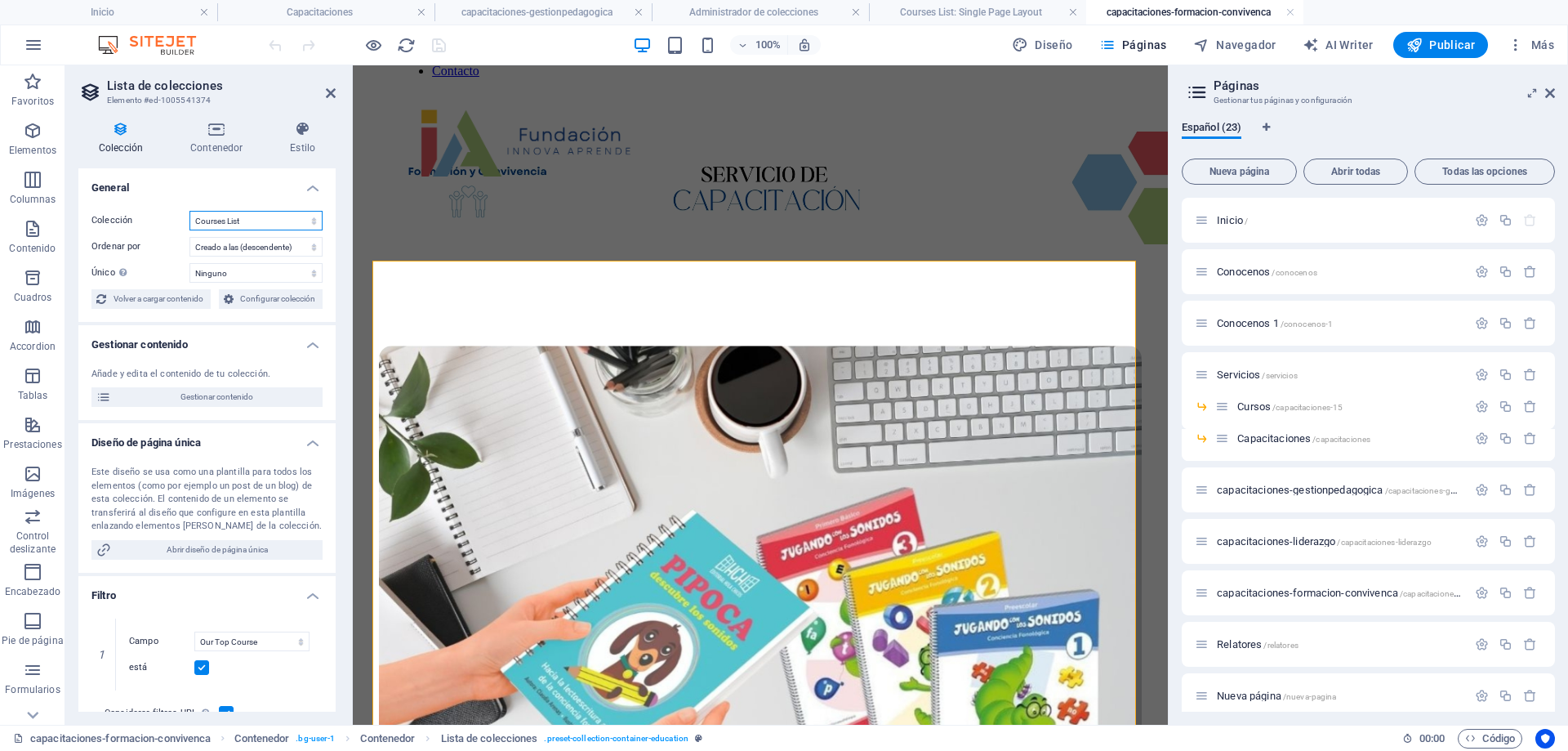
click at [314, 217] on select "BD Cursos Liderazgo Blog Blog Articles Coleccion-lideraazgo coleccion-liderazgo…" at bounding box center [255, 220] width 133 height 20
click at [189, 211] on select "BD Cursos Liderazgo Blog Blog Articles Coleccion-lideraazgo coleccion-liderazgo…" at bounding box center [255, 220] width 133 height 20
select select "67d02240190c582c0a6871d0"
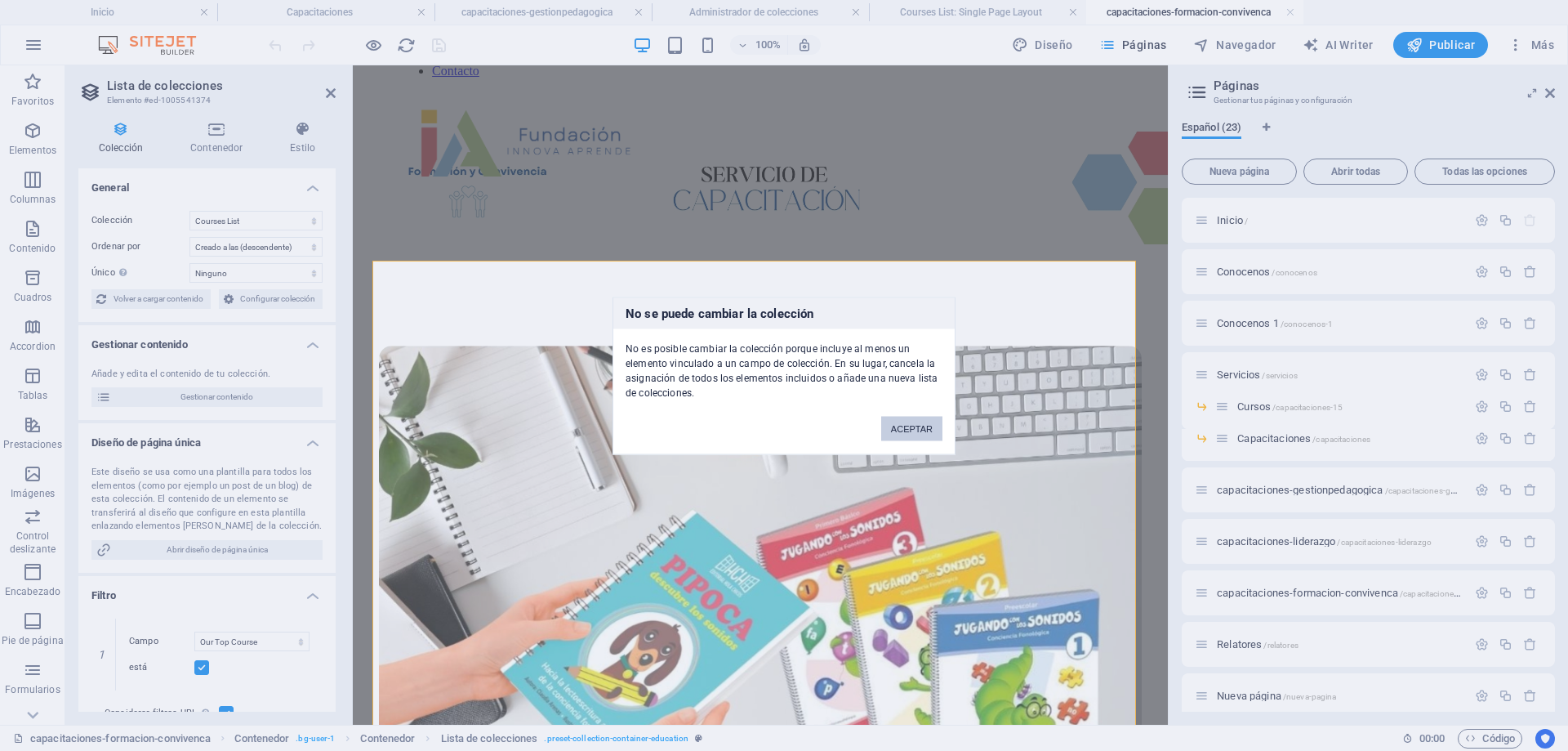
click at [912, 425] on button "ACEPTAR" at bounding box center [912, 428] width 61 height 24
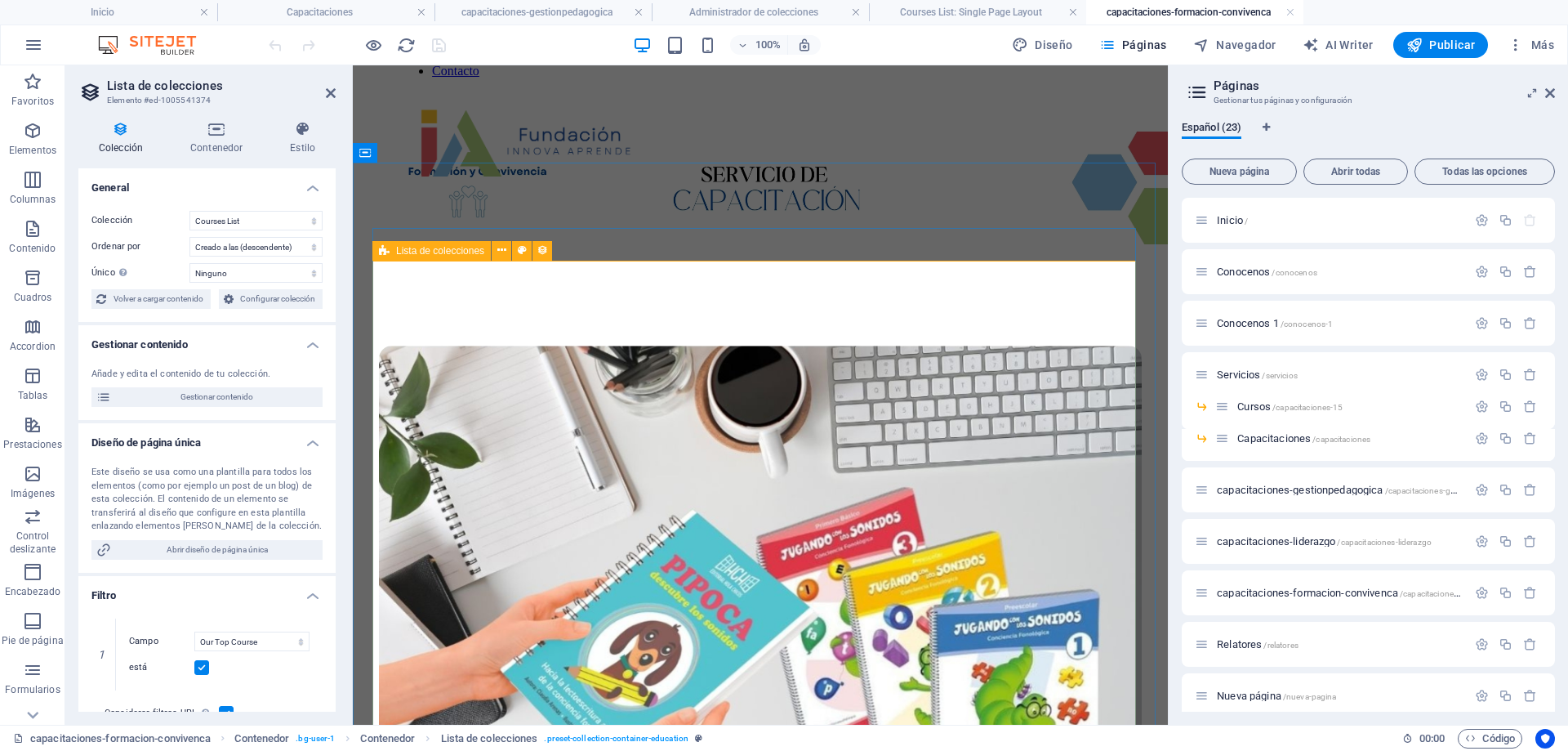
click at [412, 254] on span "Lista de colecciones" at bounding box center [439, 251] width 88 height 10
click at [1266, 492] on span "capacitaciones-gestionpedagogica /capacitaciones-gestionpedagogica" at bounding box center [1366, 490] width 300 height 12
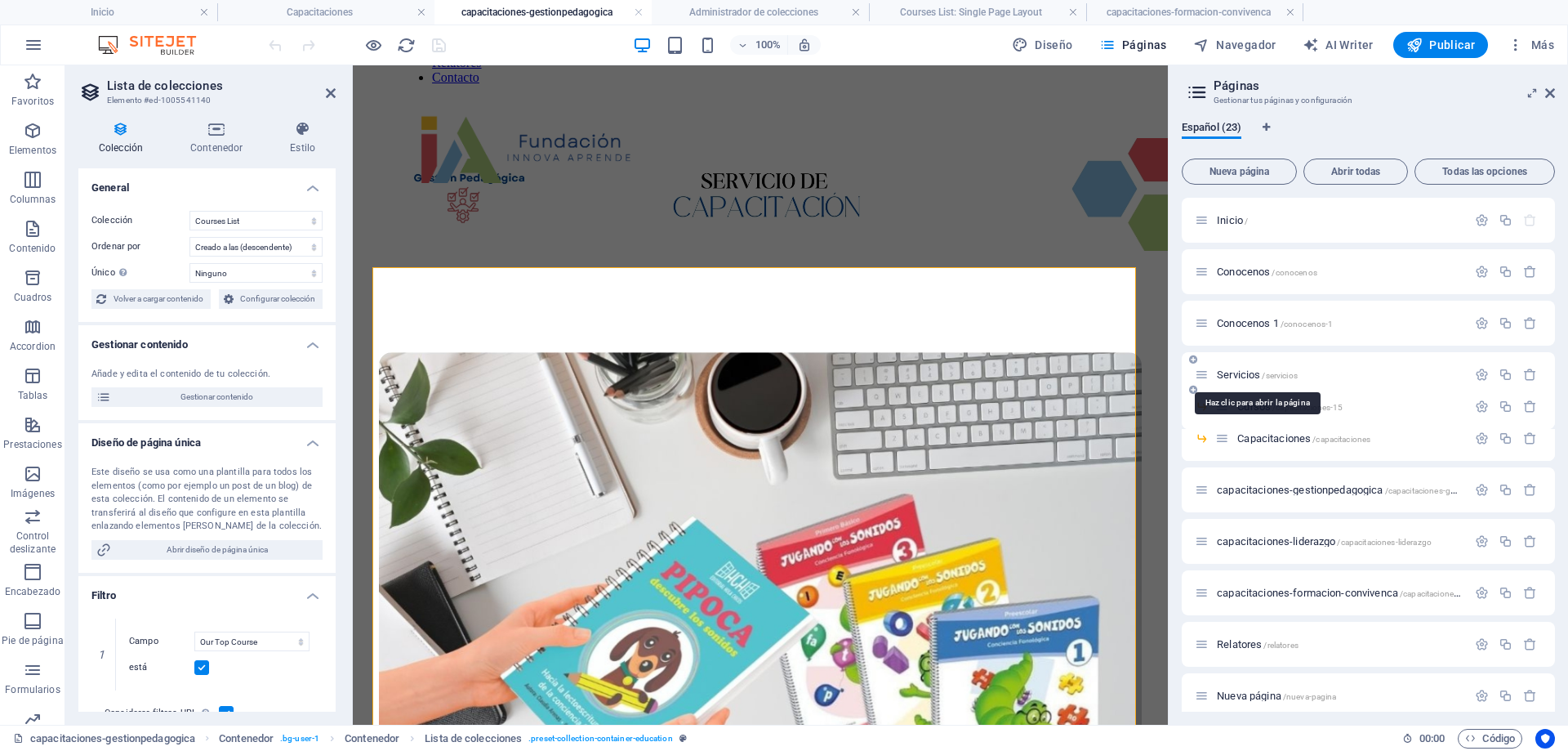
click at [1245, 373] on span "Servicios /servicios" at bounding box center [1257, 375] width 81 height 12
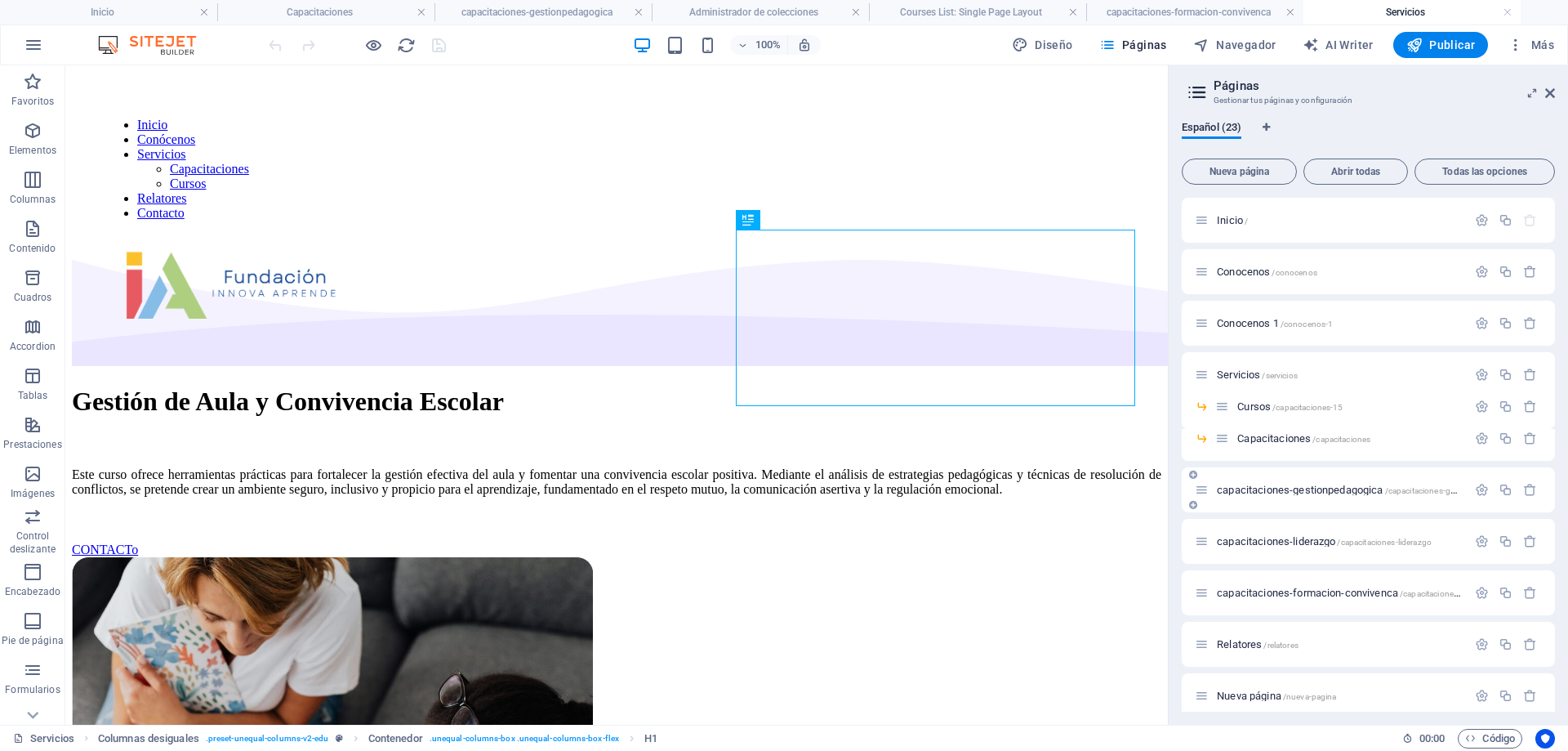
click at [1283, 488] on span "capacitaciones-gestionpedagogica /capacitaciones-gestionpedagogica" at bounding box center [1366, 490] width 300 height 12
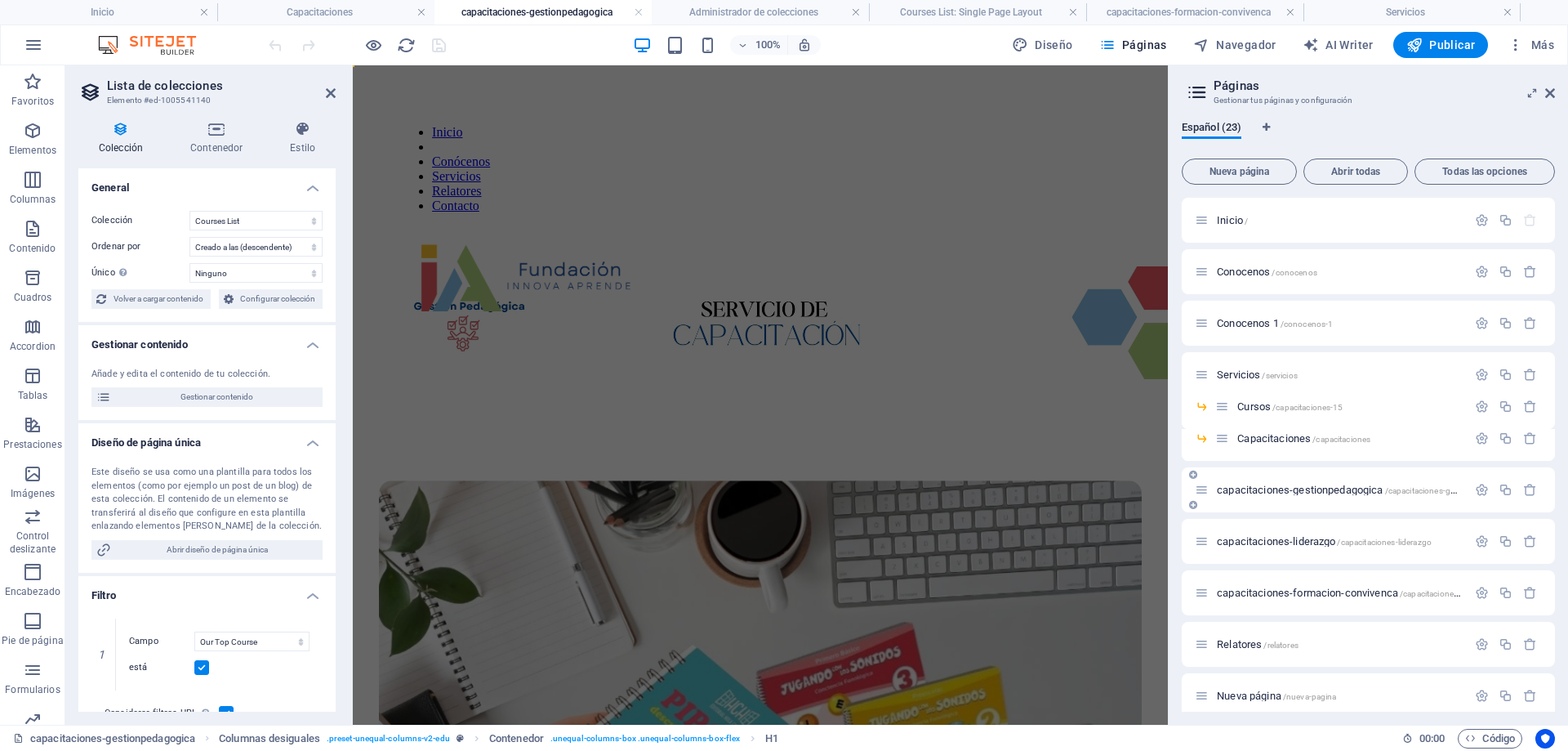
scroll to position [128, 0]
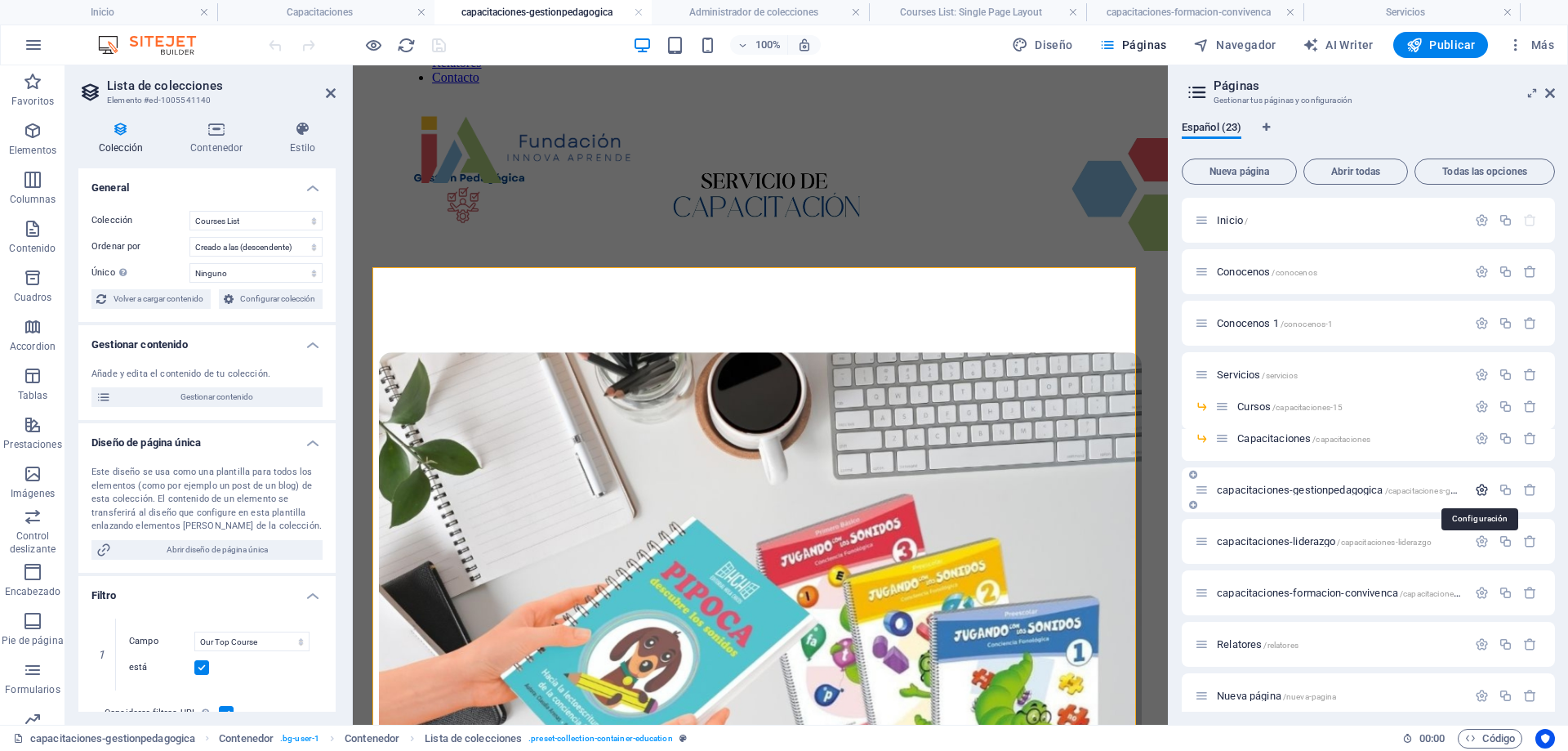
click at [1478, 488] on icon "button" at bounding box center [1482, 490] width 14 height 14
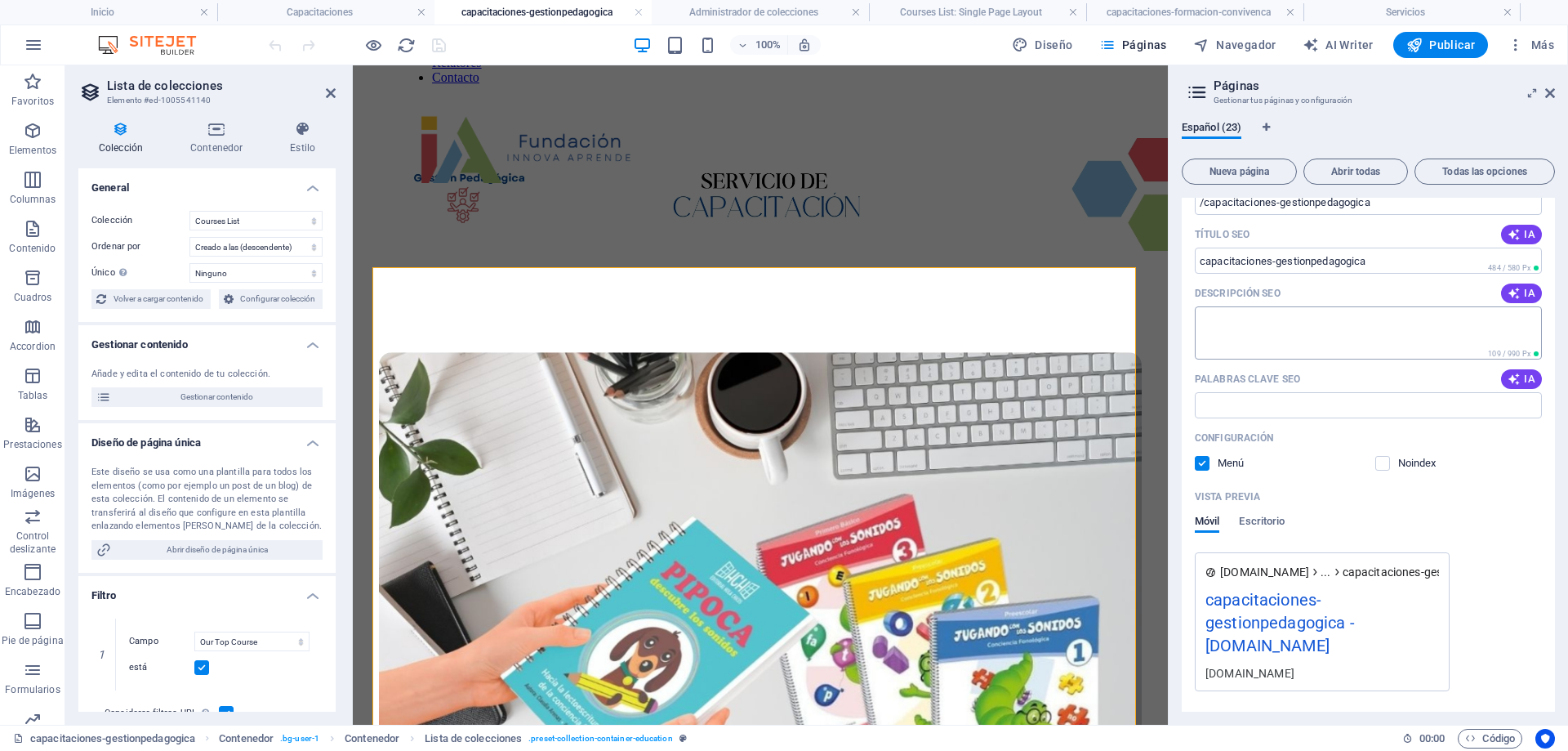
scroll to position [491, 0]
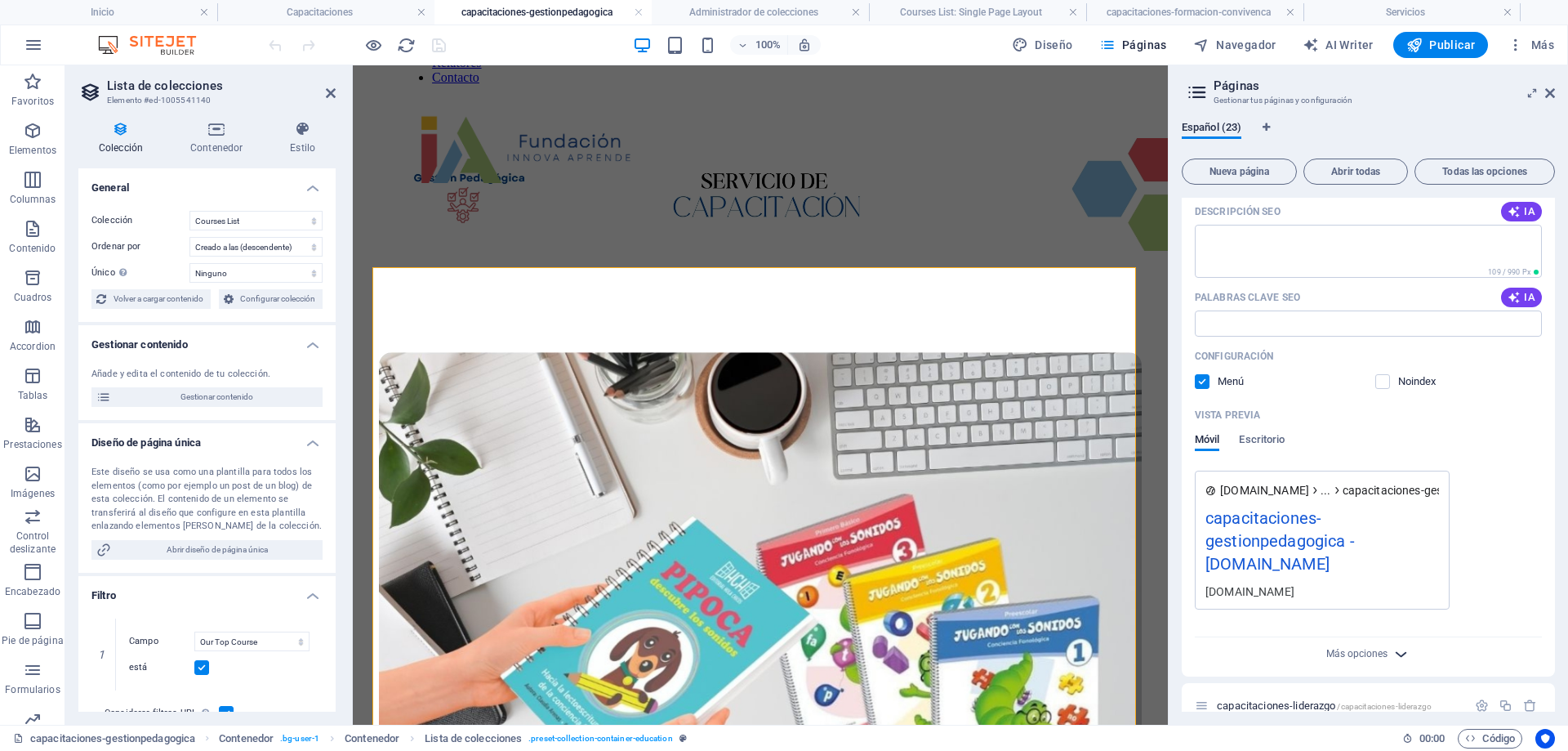
click at [1394, 655] on icon "button" at bounding box center [1401, 654] width 19 height 19
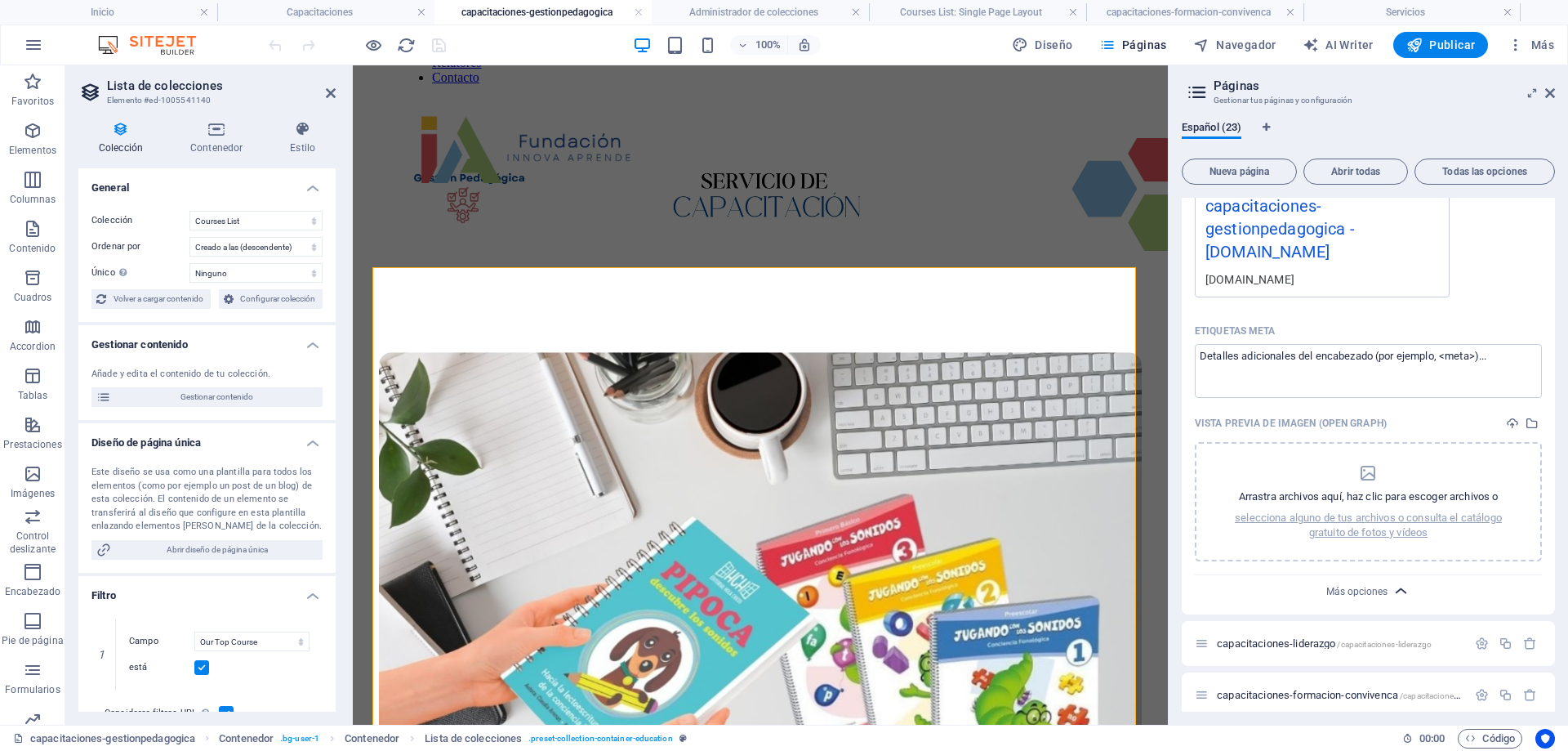
scroll to position [817, 0]
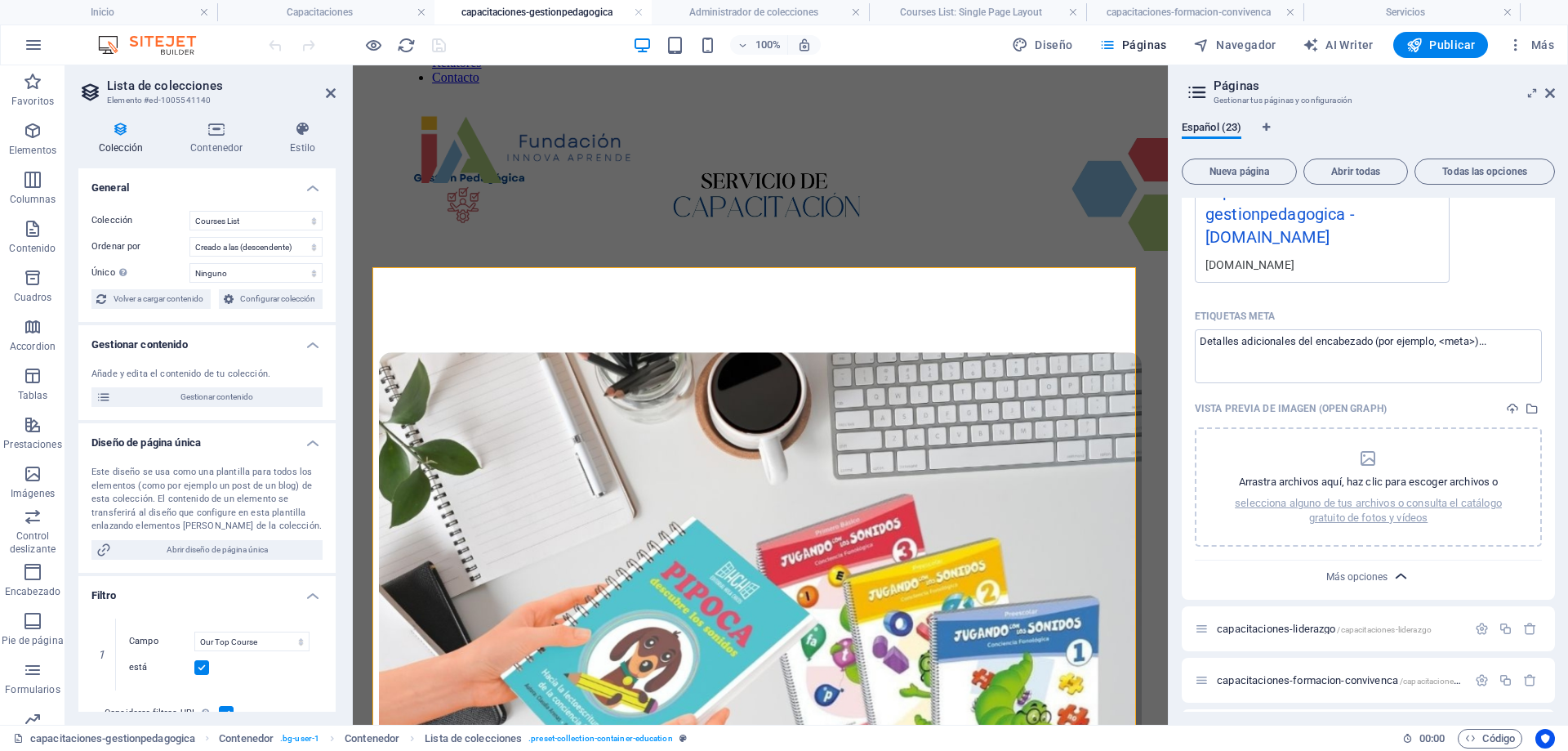
click at [1398, 573] on icon "button" at bounding box center [1401, 576] width 19 height 19
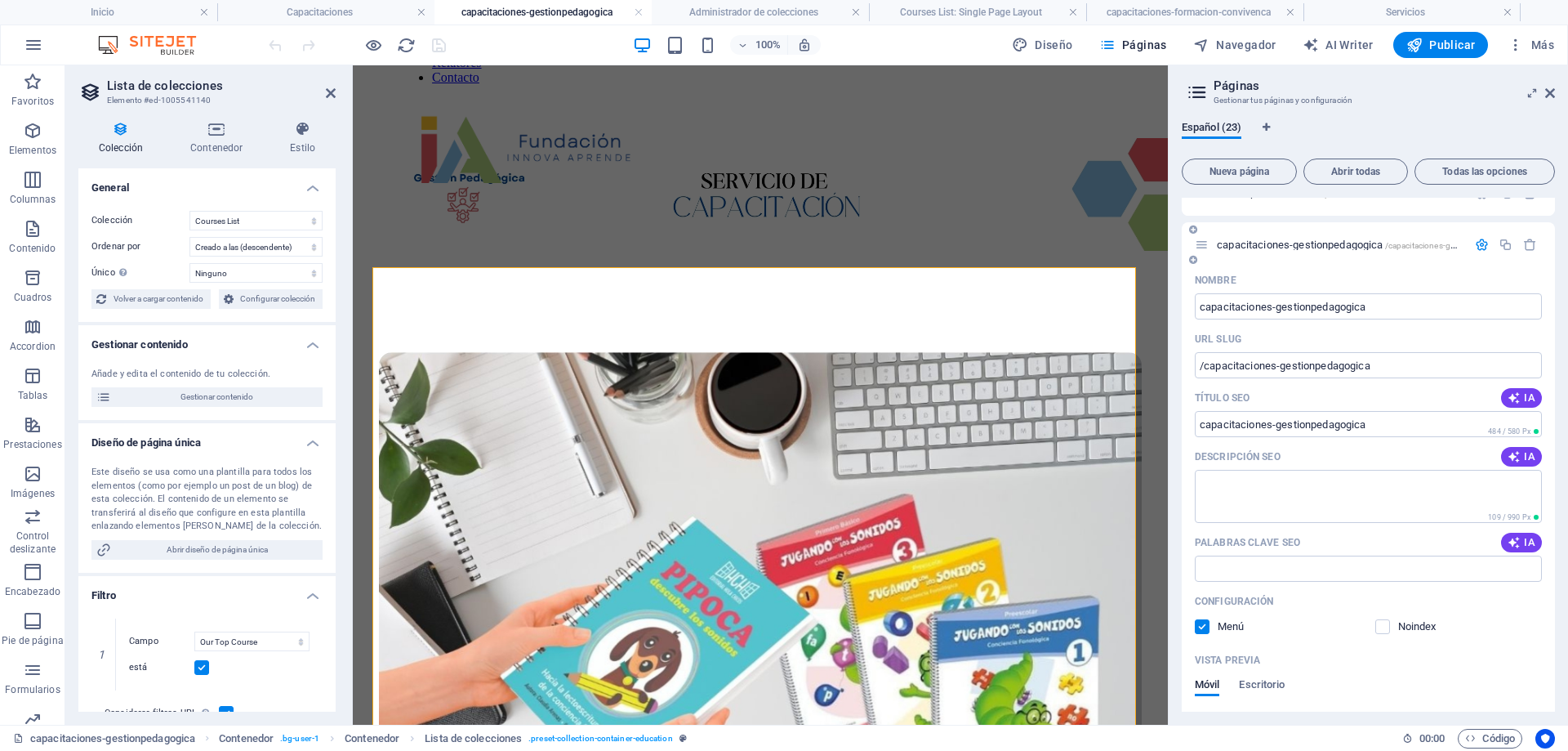
scroll to position [82, 0]
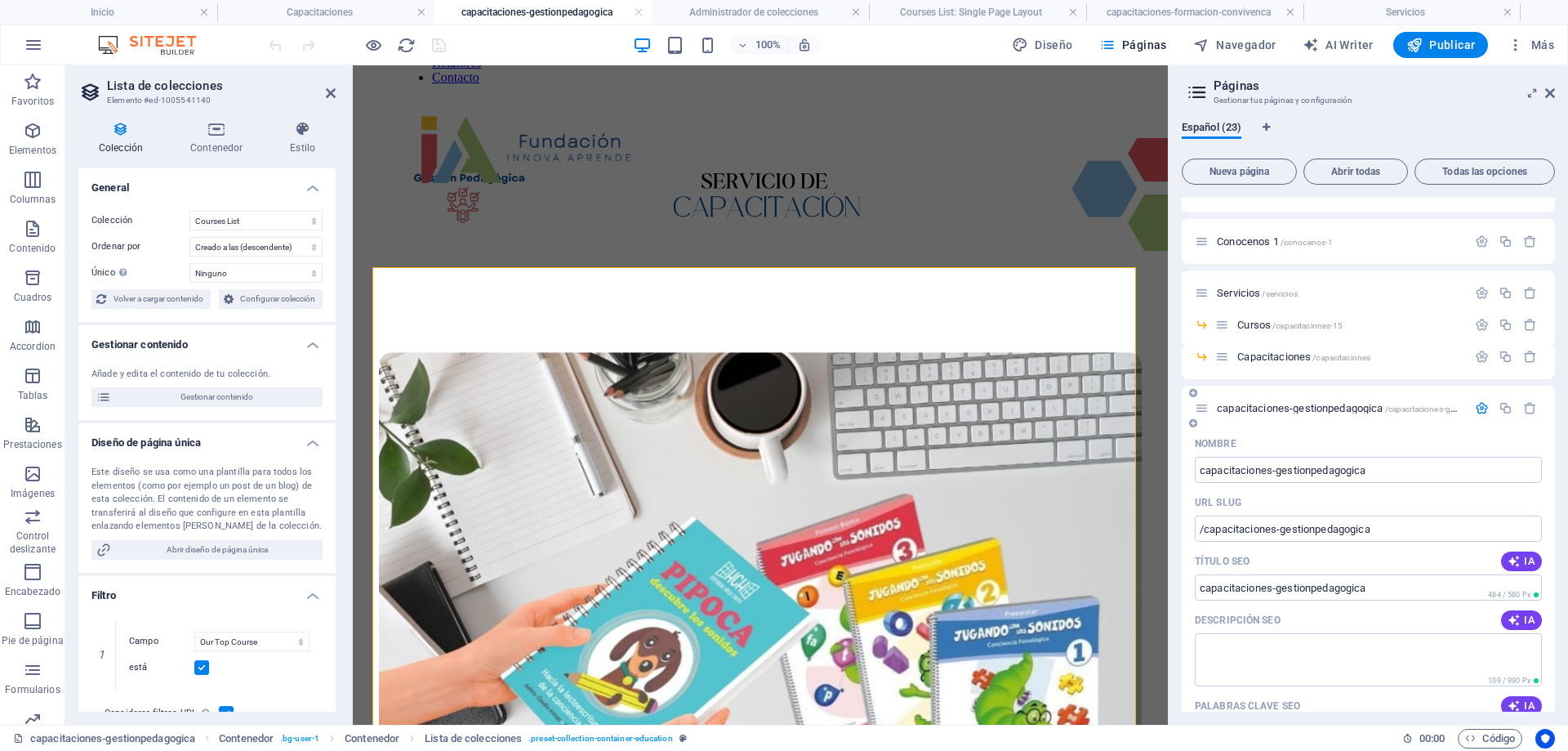
click at [1384, 408] on span "capacitaciones-gestionpedagogica /capacitaciones-gestionpedagogica" at bounding box center [1366, 408] width 300 height 12
click at [1411, 410] on span "/capacitaciones-gestionpedagogica" at bounding box center [1451, 409] width 132 height 9
click at [255, 301] on span "Configurar colección" at bounding box center [279, 298] width 80 height 20
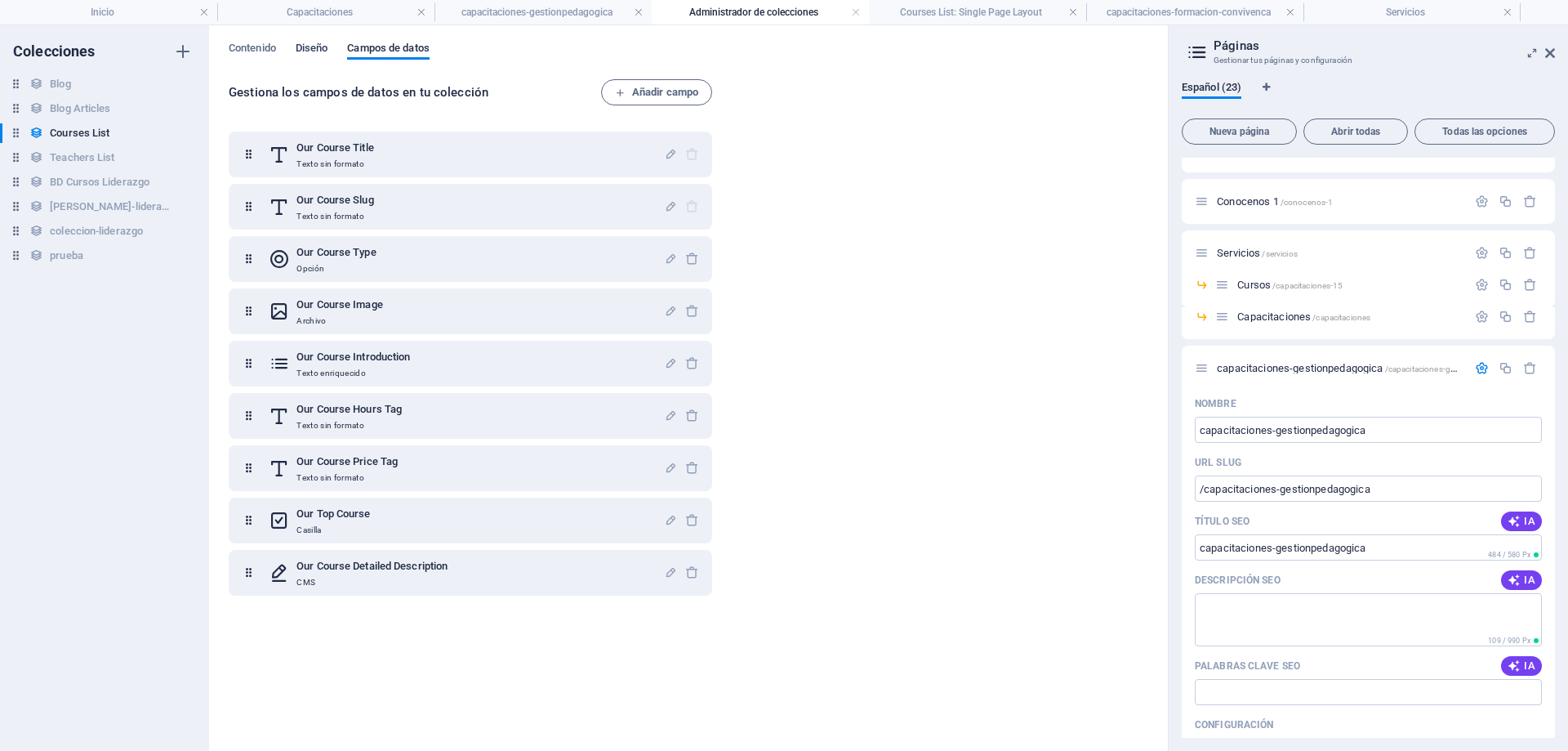
click at [308, 48] on span "Diseño" at bounding box center [311, 49] width 33 height 23
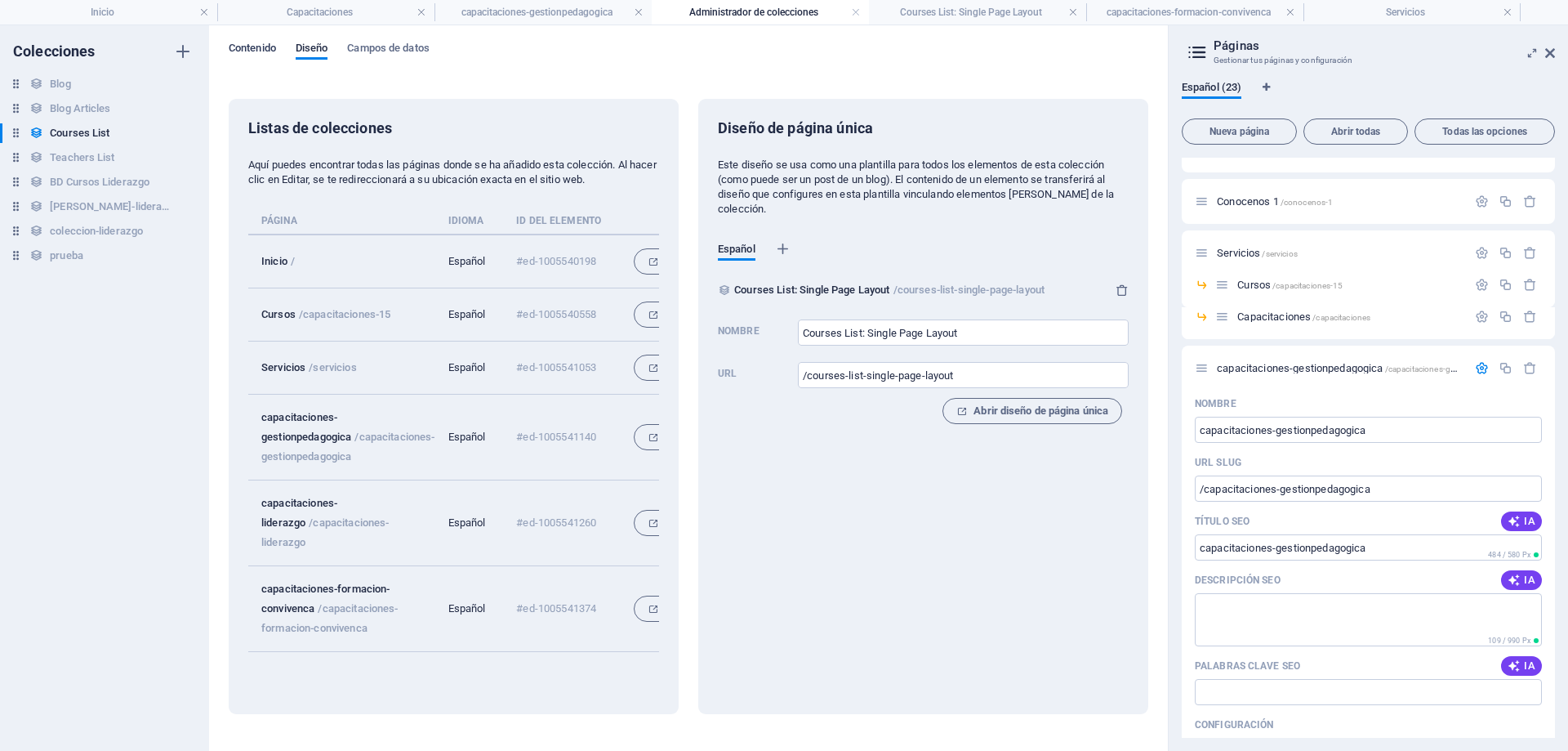
click at [254, 44] on span "Contenido" at bounding box center [252, 49] width 47 height 23
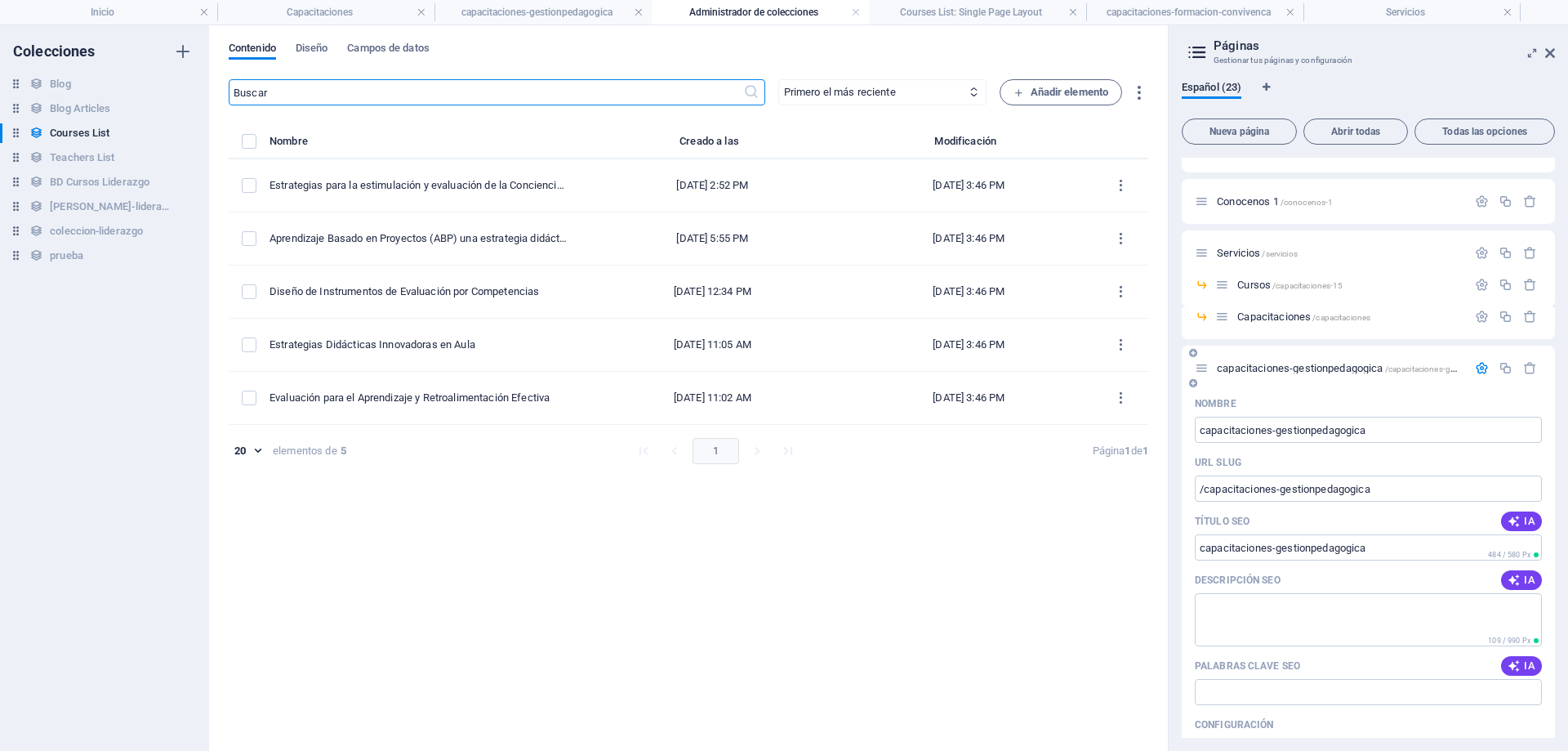
click at [1295, 371] on span "capacitaciones-gestionpedagogica /capacitaciones-gestionpedagogica" at bounding box center [1366, 368] width 300 height 12
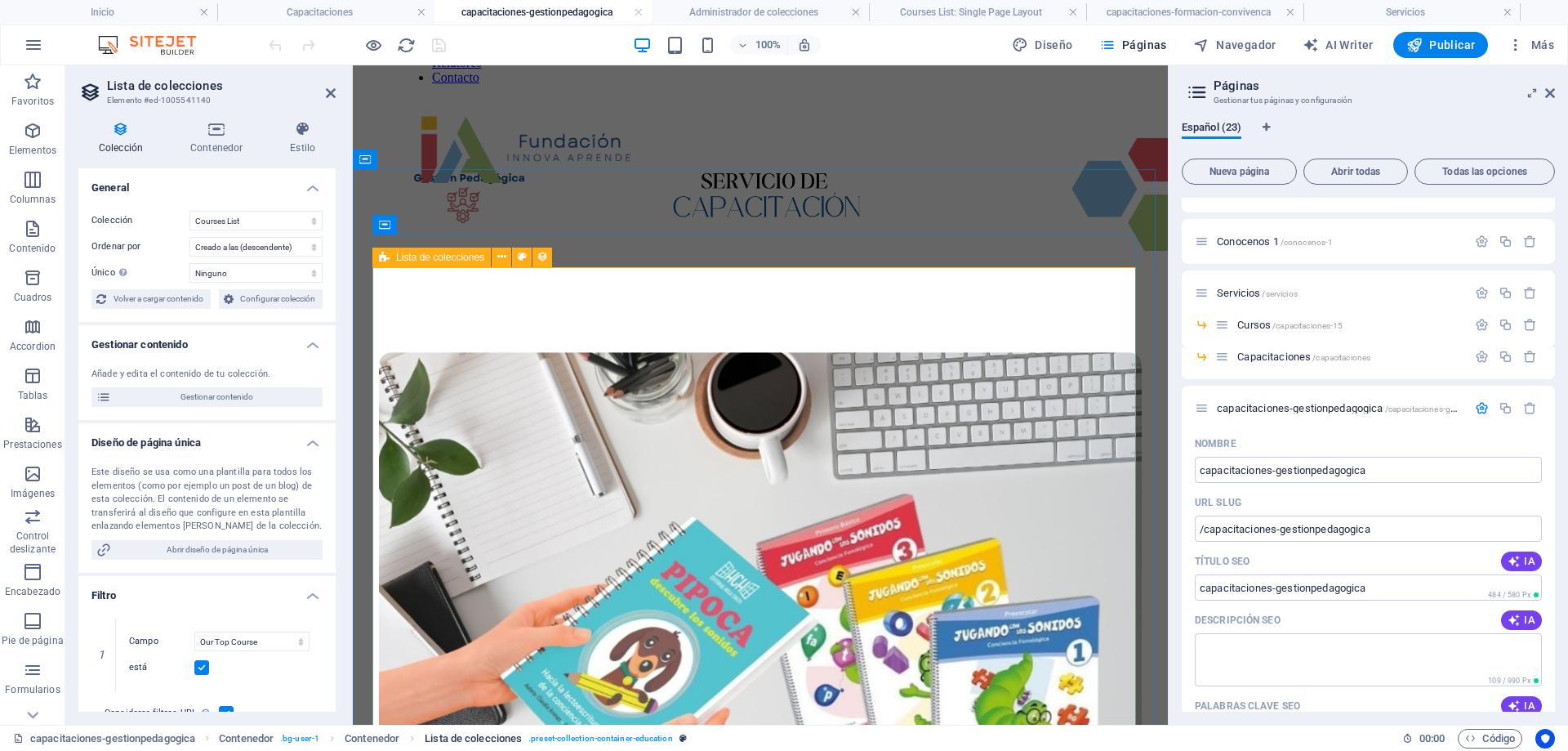
click at [596, 737] on span ". preset-collection-container-education" at bounding box center [601, 738] width 145 height 20
click at [599, 738] on span ". preset-collection-container-education" at bounding box center [601, 738] width 145 height 20
click at [188, 302] on span "Volver a cargar contenido" at bounding box center [159, 298] width 95 height 20
select select "67d02240190c582c0a6871d0"
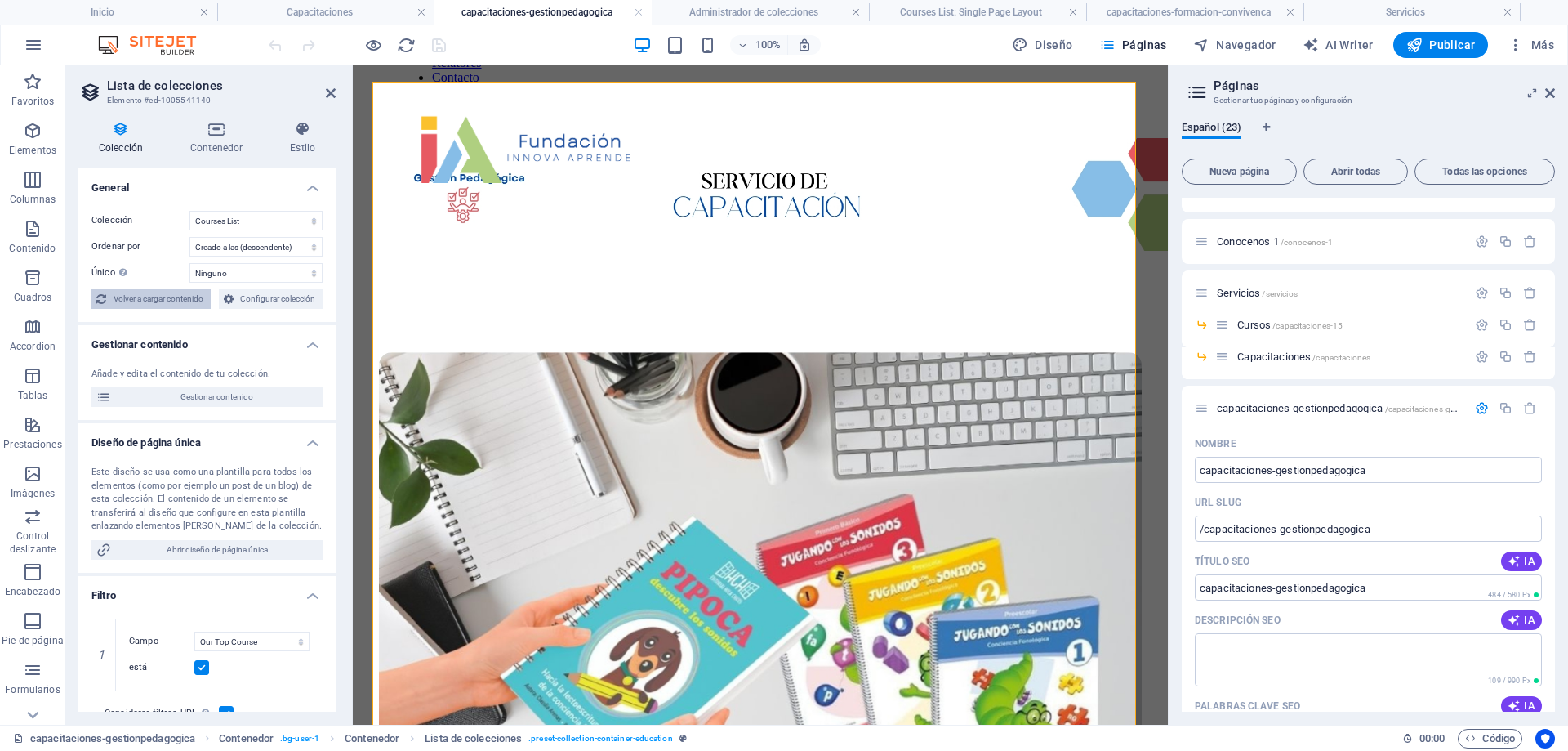
scroll to position [314, 0]
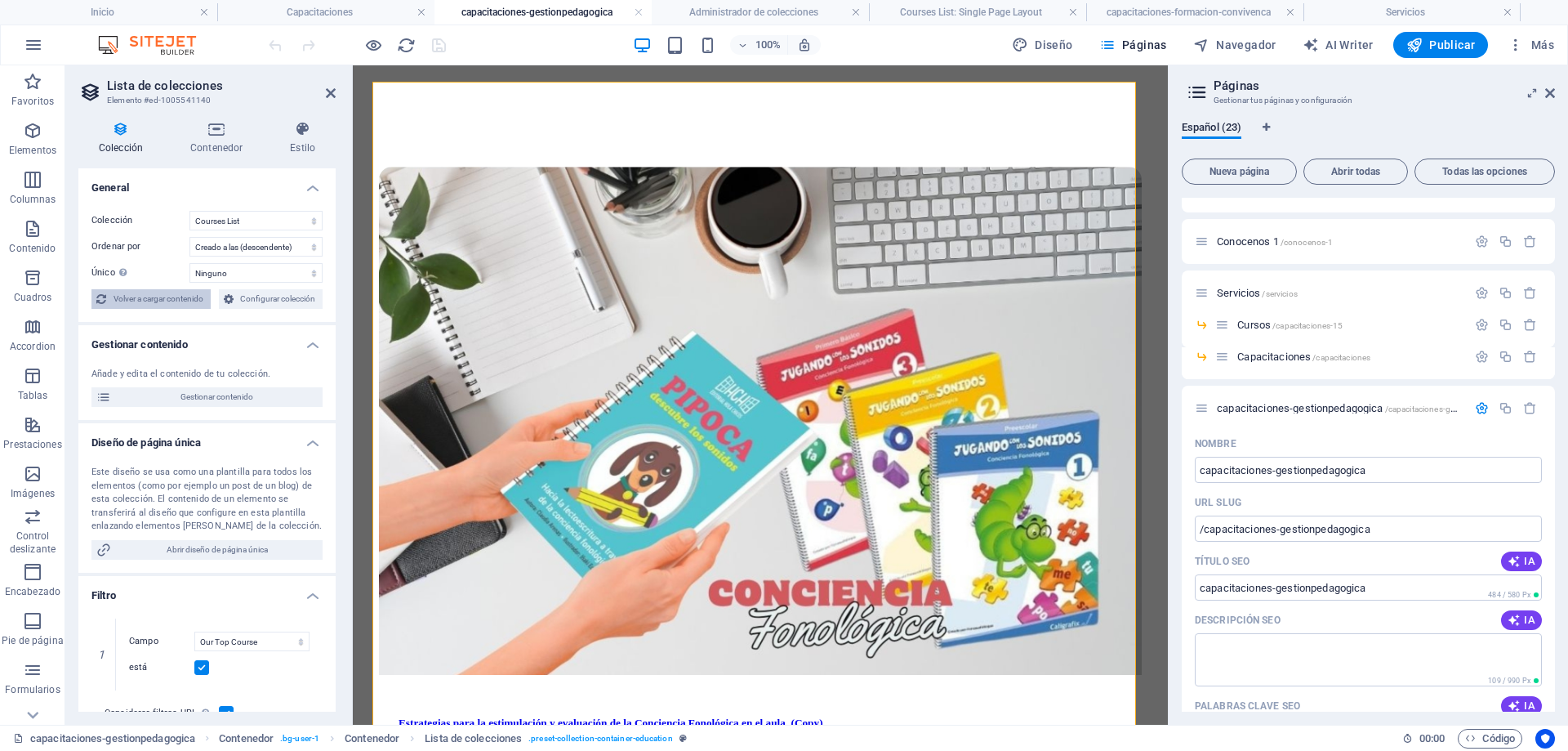
select select "createdAt_DESC"
select select "columns.our-top-course"
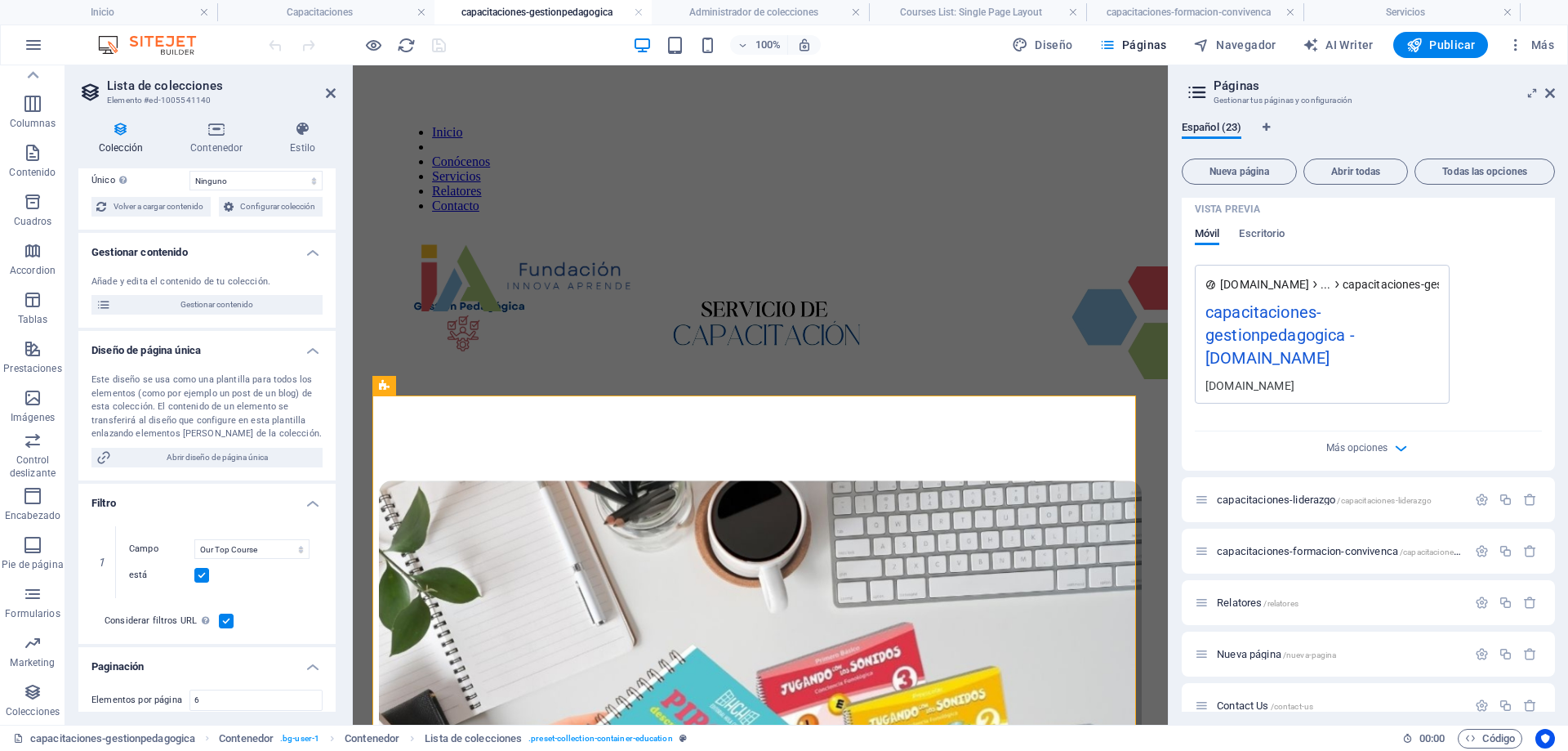
scroll to position [735, 0]
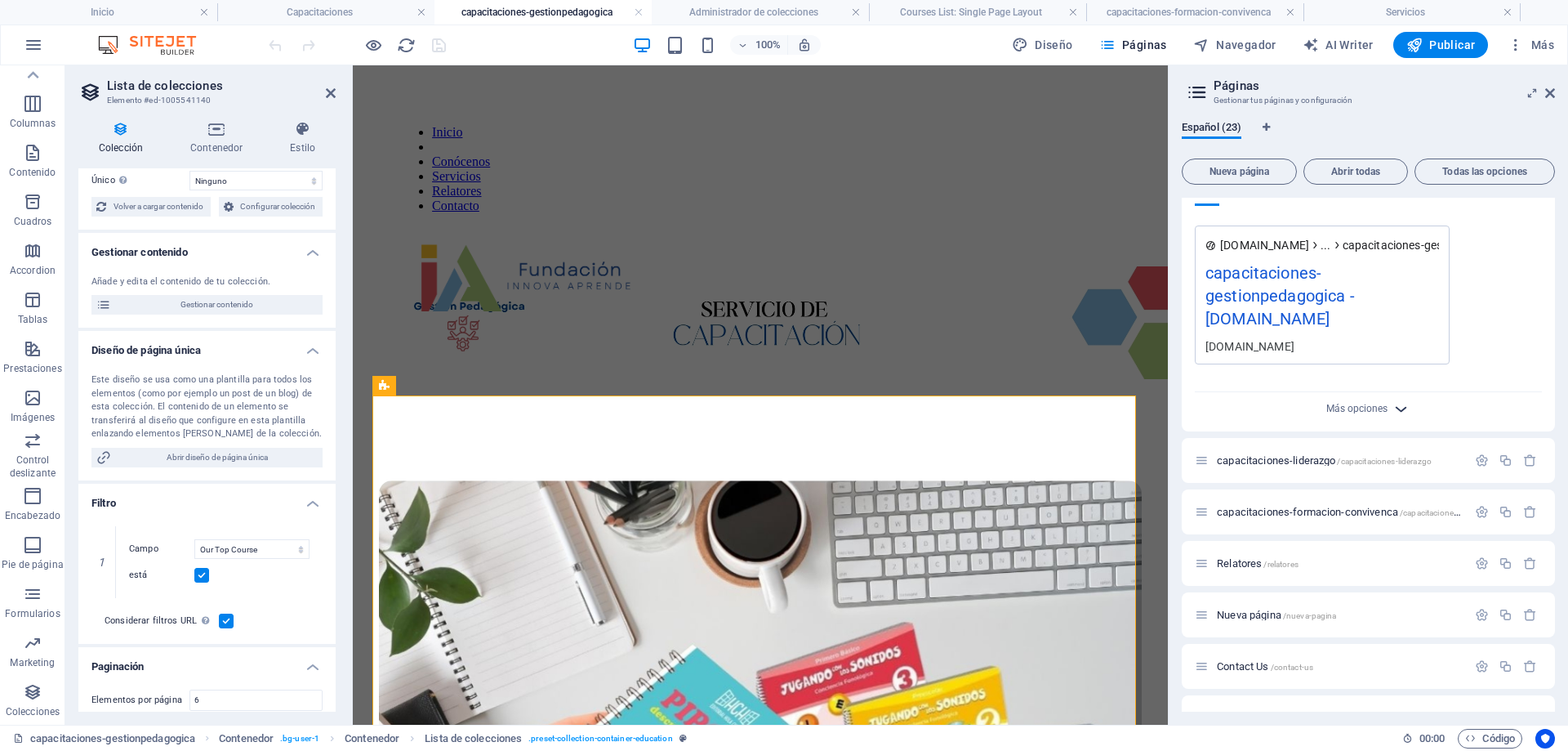
click at [1396, 416] on icon "button" at bounding box center [1401, 409] width 19 height 19
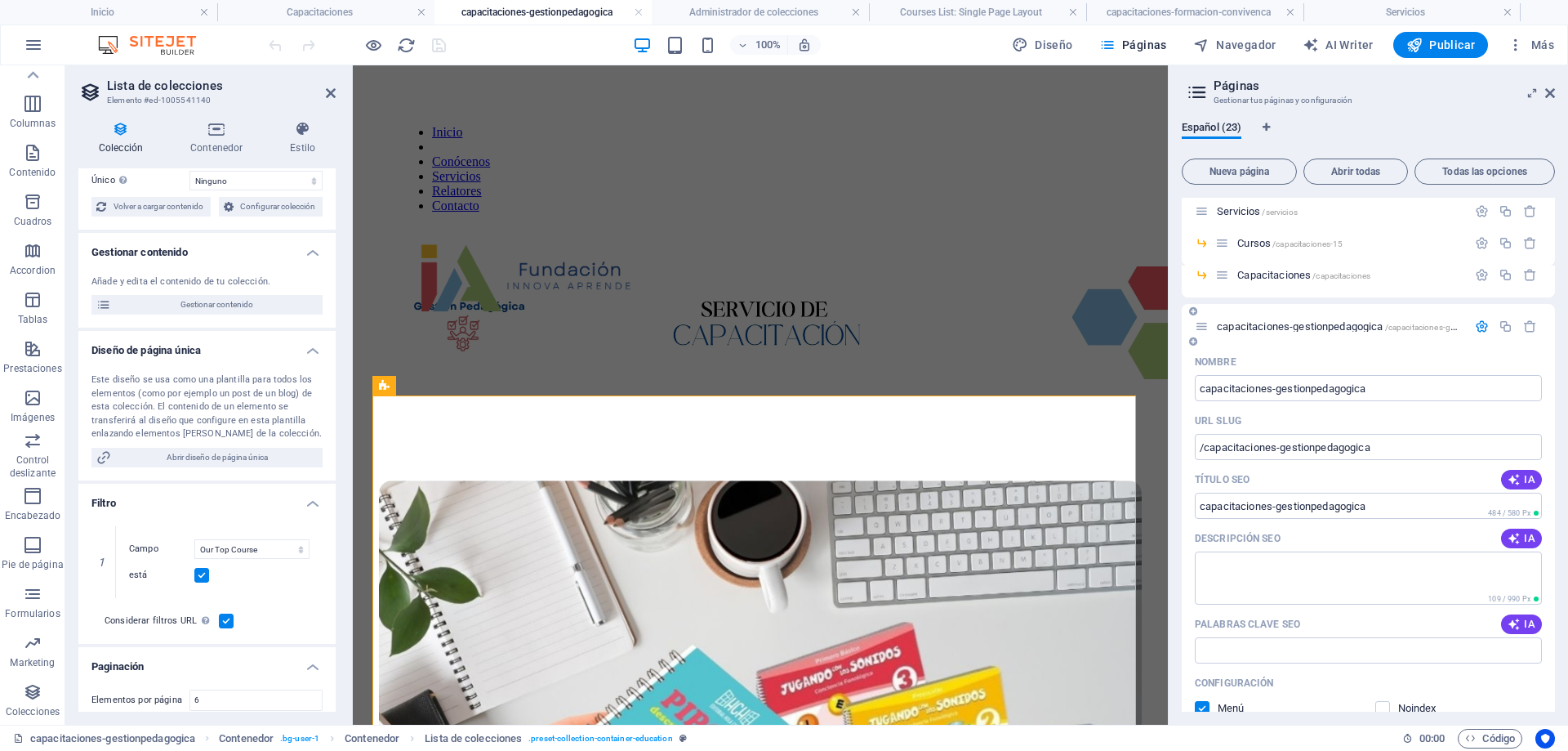
scroll to position [0, 0]
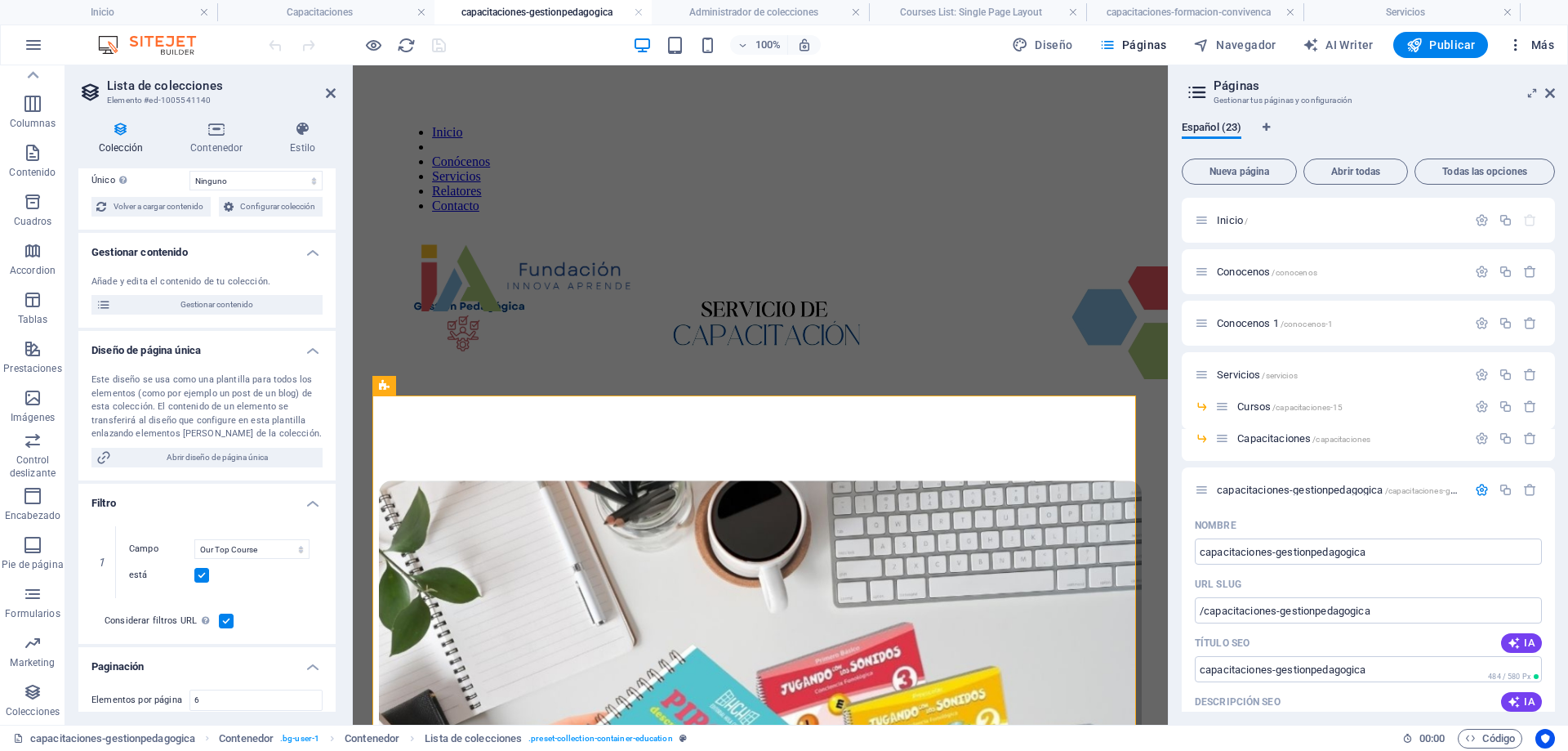
click at [1514, 44] on icon "button" at bounding box center [1516, 46] width 17 height 17
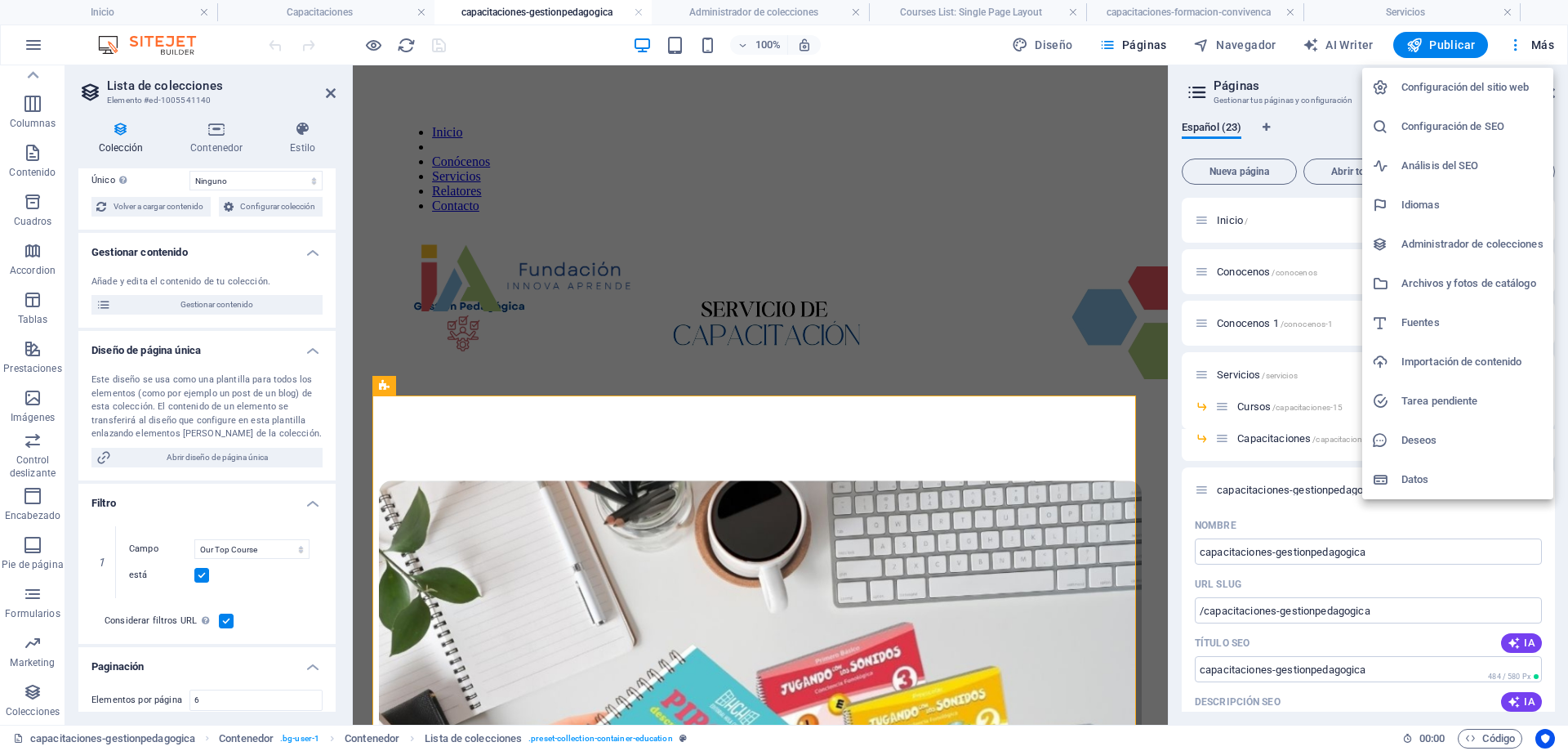
click at [329, 345] on div at bounding box center [784, 376] width 1568 height 751
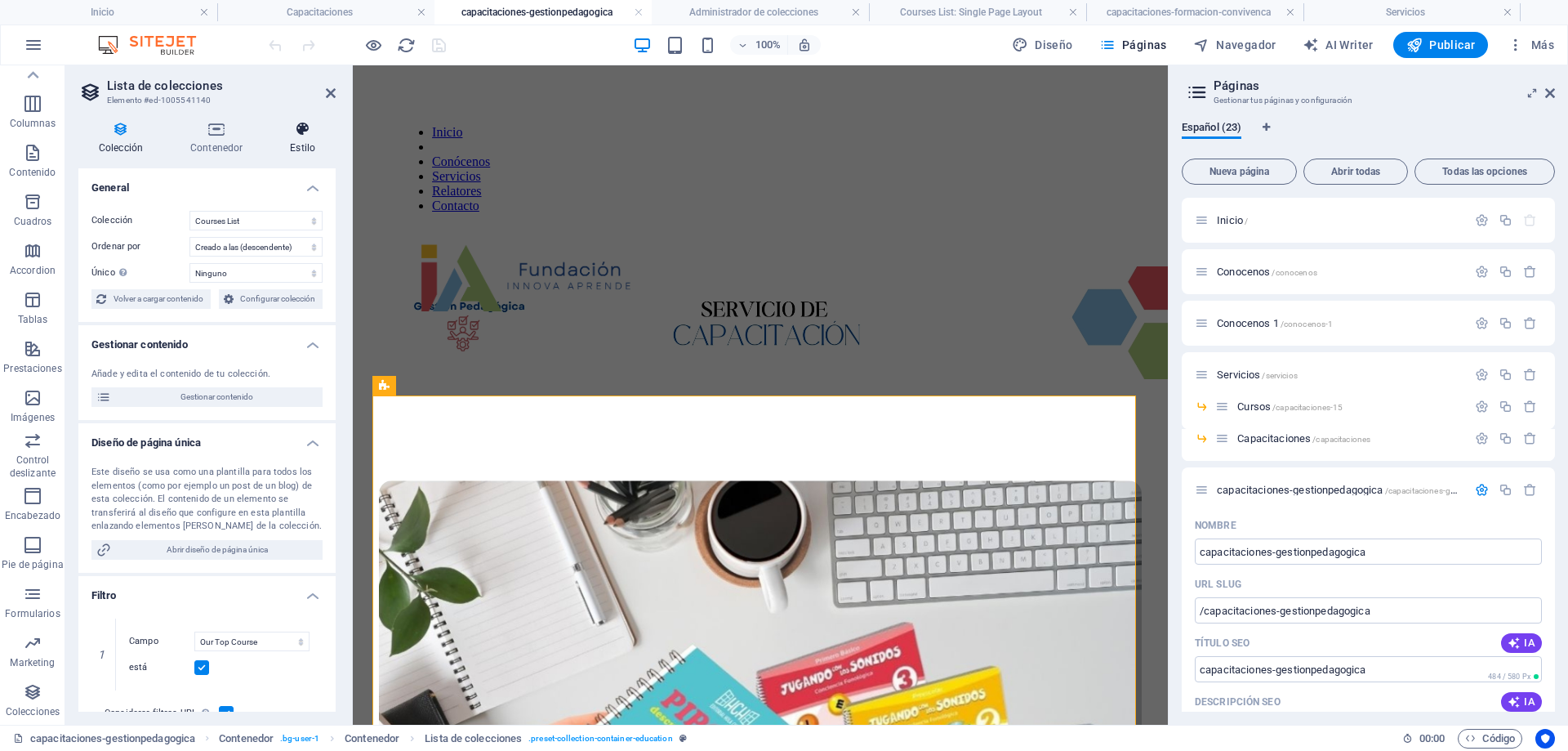
click at [293, 125] on icon at bounding box center [302, 129] width 66 height 17
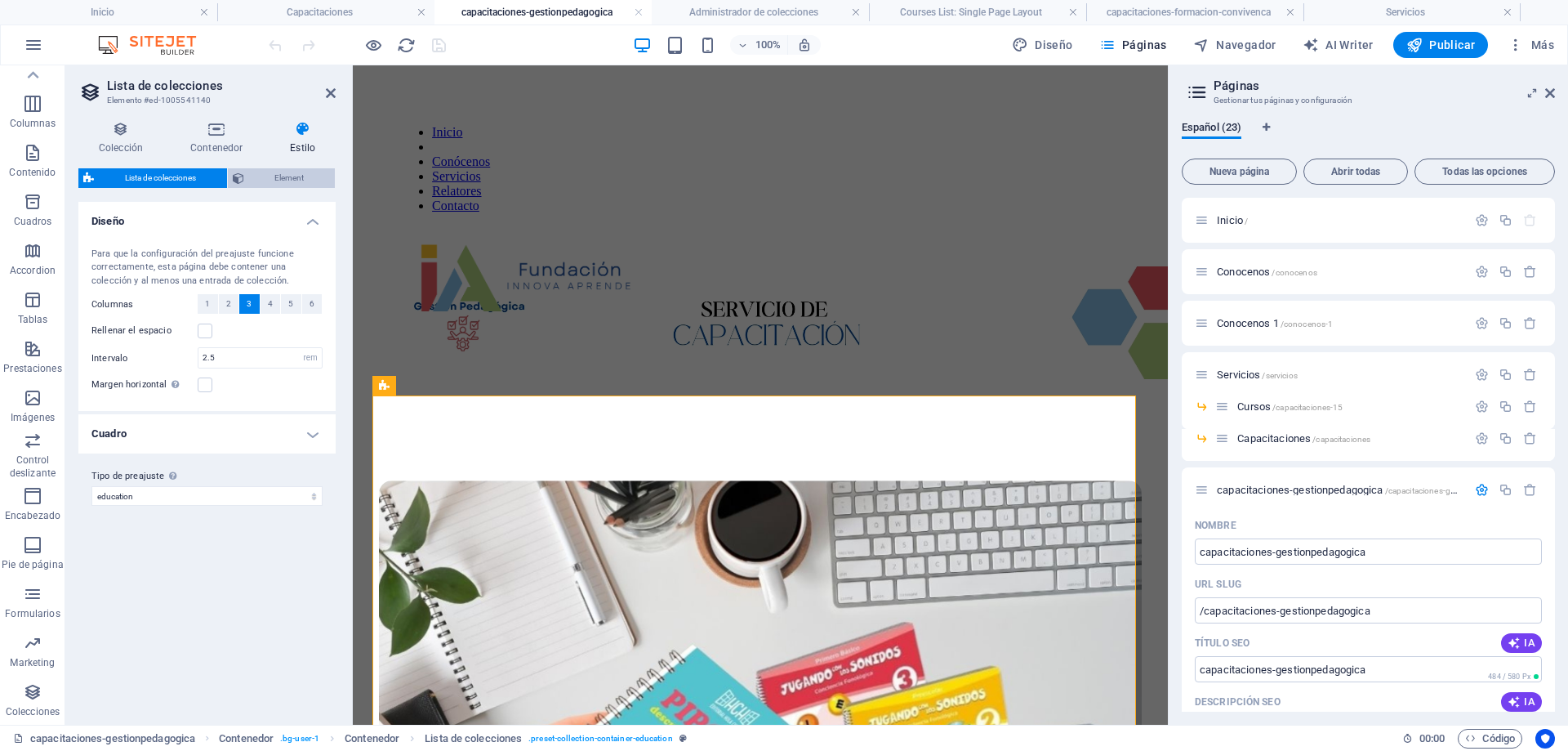
click at [254, 184] on span "Element" at bounding box center [290, 178] width 82 height 20
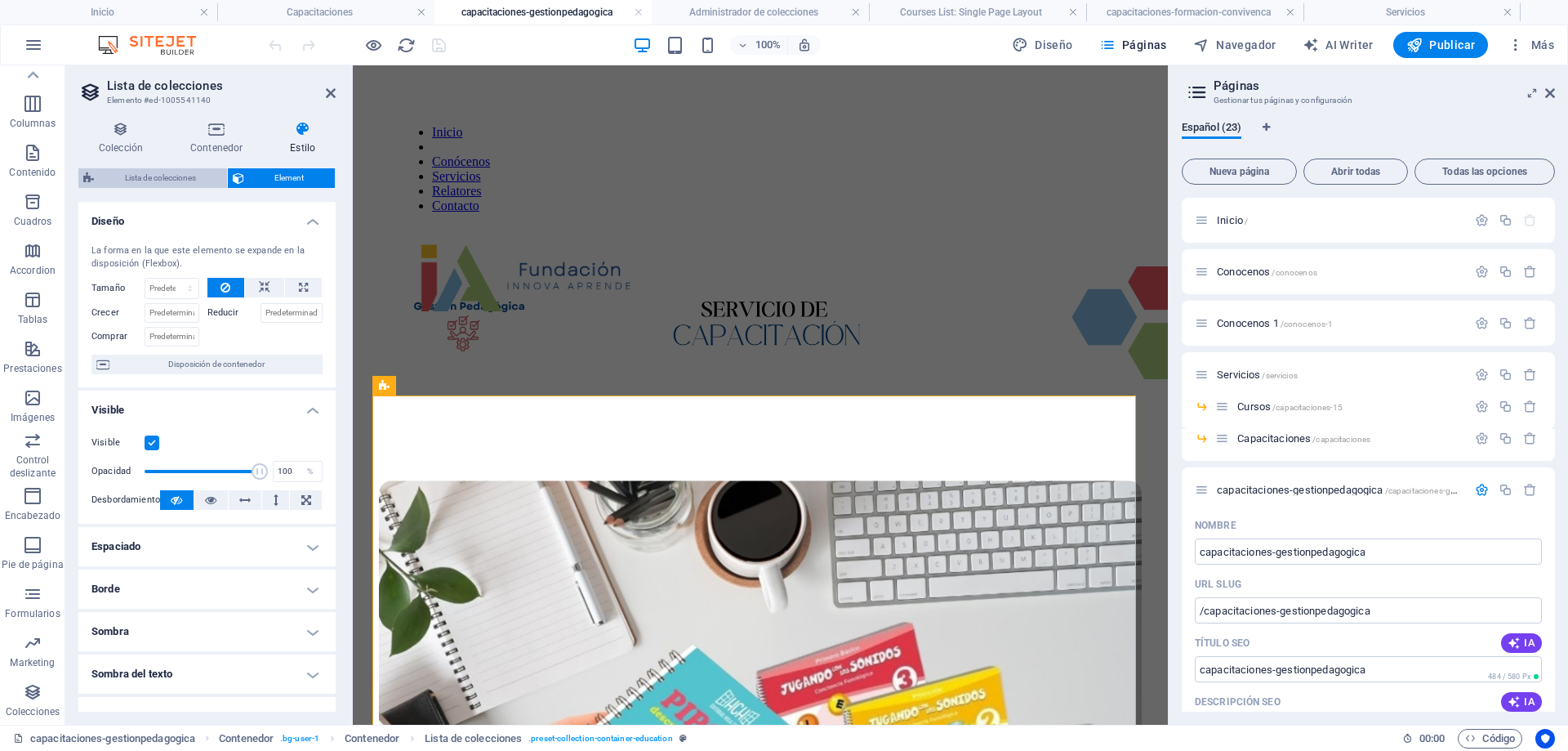
click at [163, 179] on span "Lista de colecciones" at bounding box center [160, 178] width 124 height 20
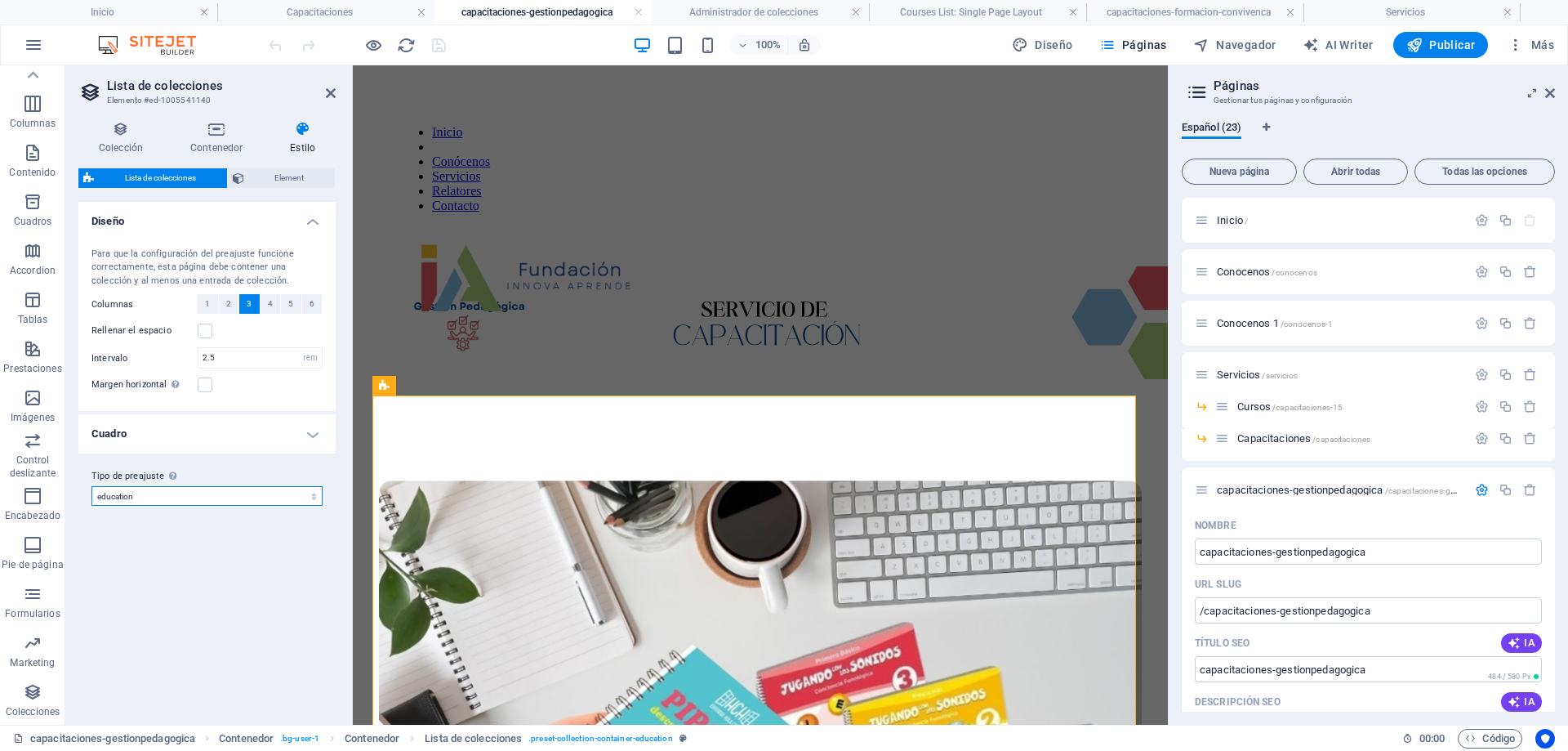
click at [292, 491] on select "education edu-4 edu-featured Añadir tipo de preajuste" at bounding box center [206, 495] width 231 height 20
click at [222, 134] on icon at bounding box center [216, 129] width 93 height 17
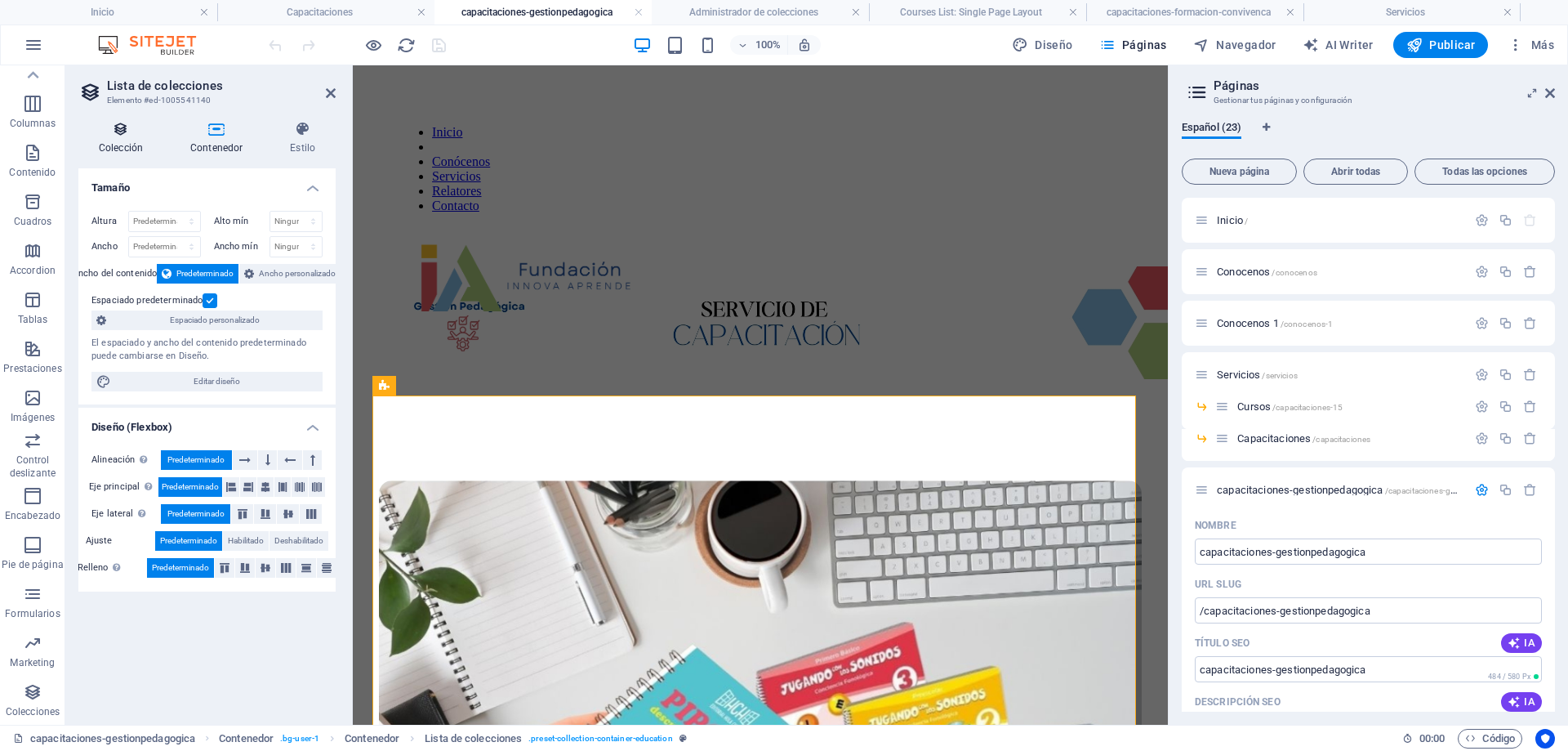
click at [111, 127] on icon at bounding box center [120, 129] width 85 height 17
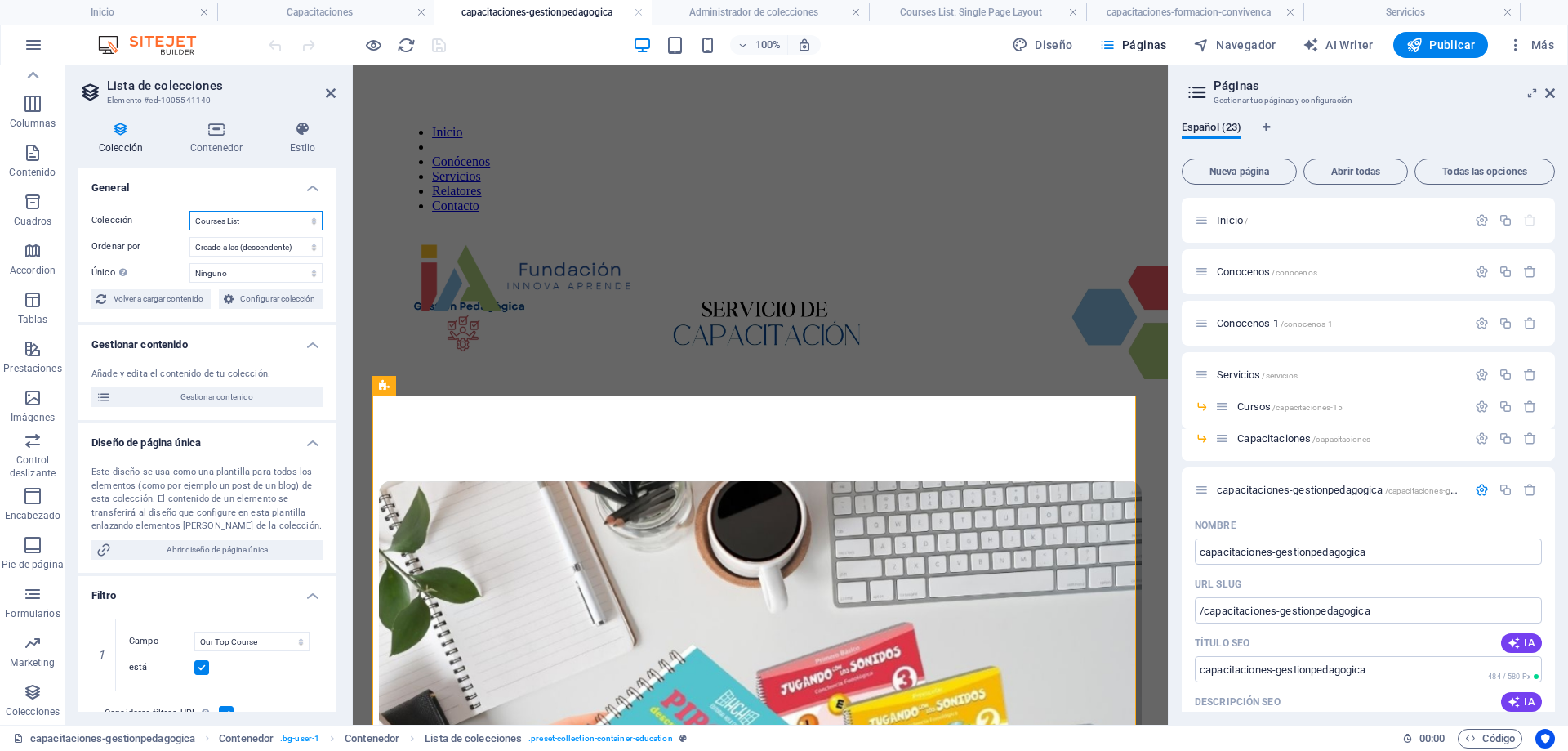
click at [263, 220] on select "BD Cursos Liderazgo Blog Blog Articles Coleccion-lideraazgo coleccion-liderazgo…" at bounding box center [255, 220] width 133 height 20
click at [284, 220] on select "BD Cursos Liderazgo Blog Blog Articles Coleccion-lideraazgo coleccion-liderazgo…" at bounding box center [255, 220] width 133 height 20
click at [290, 245] on select "Creado a las (ascendente) Creado a las (descendente) Actualizado a las (ascende…" at bounding box center [255, 246] width 133 height 20
click at [288, 280] on select "Ninguno Our Course Title Our Course Slug Our Course Type Our Course Image Our C…" at bounding box center [255, 272] width 133 height 20
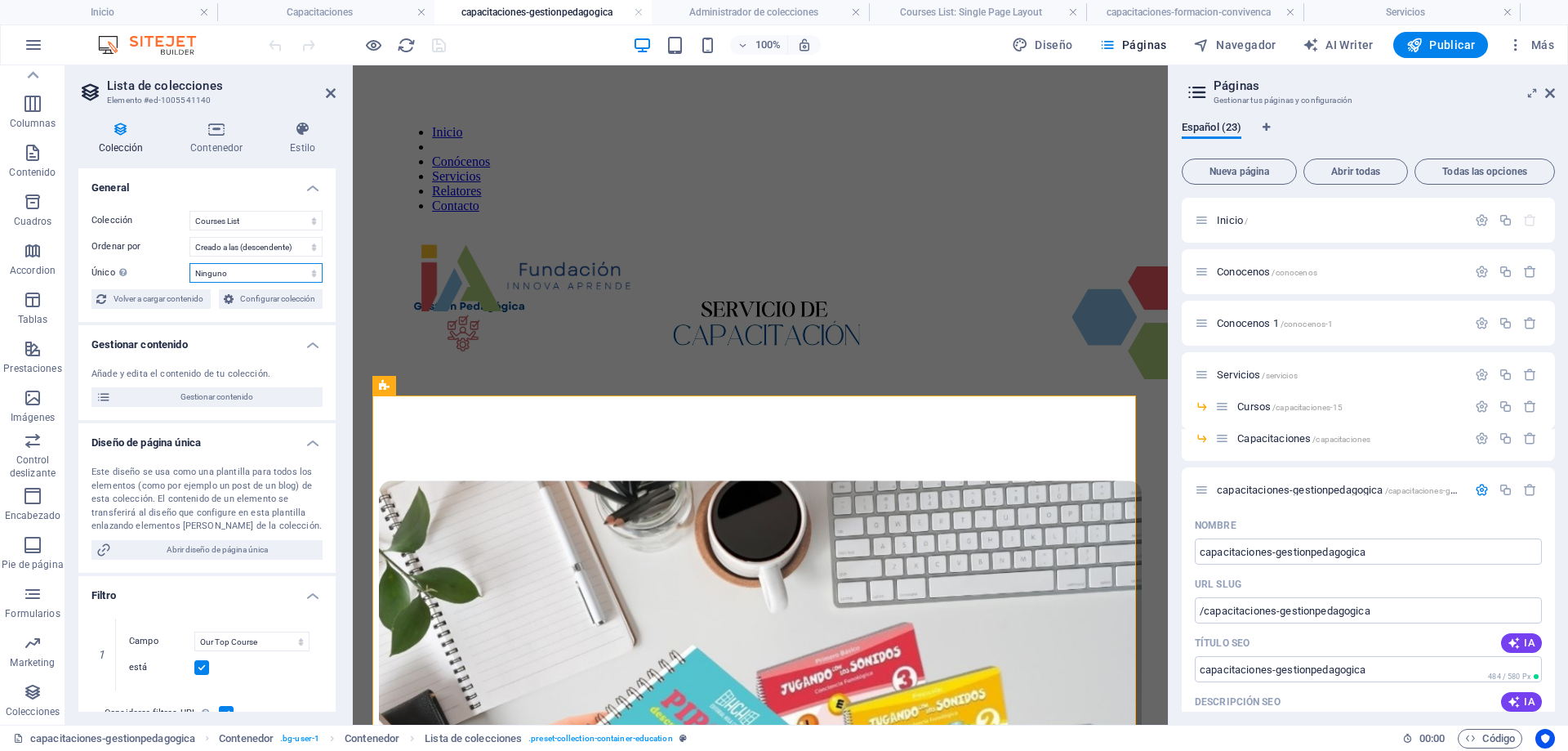
click at [287, 277] on select "Ninguno Our Course Title Our Course Slug Our Course Type Our Course Image Our C…" at bounding box center [255, 272] width 133 height 20
click at [238, 391] on span "Gestionar contenido" at bounding box center [216, 397] width 202 height 20
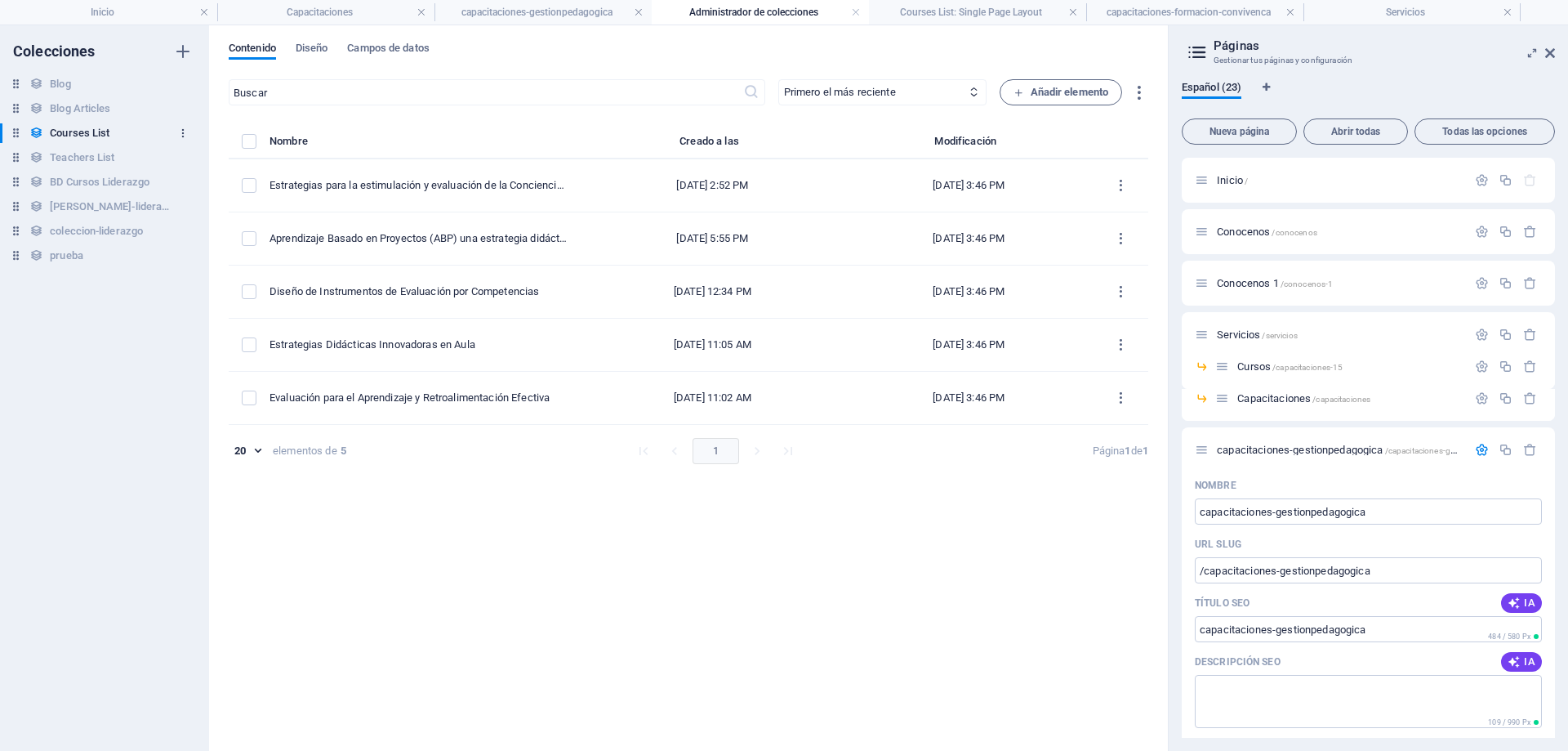
click at [180, 136] on icon "button" at bounding box center [183, 133] width 11 height 11
click at [181, 132] on div at bounding box center [784, 376] width 1568 height 751
click at [735, 10] on h4 "Administrador de colecciones" at bounding box center [761, 12] width 217 height 18
click at [1289, 450] on span "capacitaciones-gestionpedagogica /capacitaciones-gestionpedagogica" at bounding box center [1366, 449] width 300 height 12
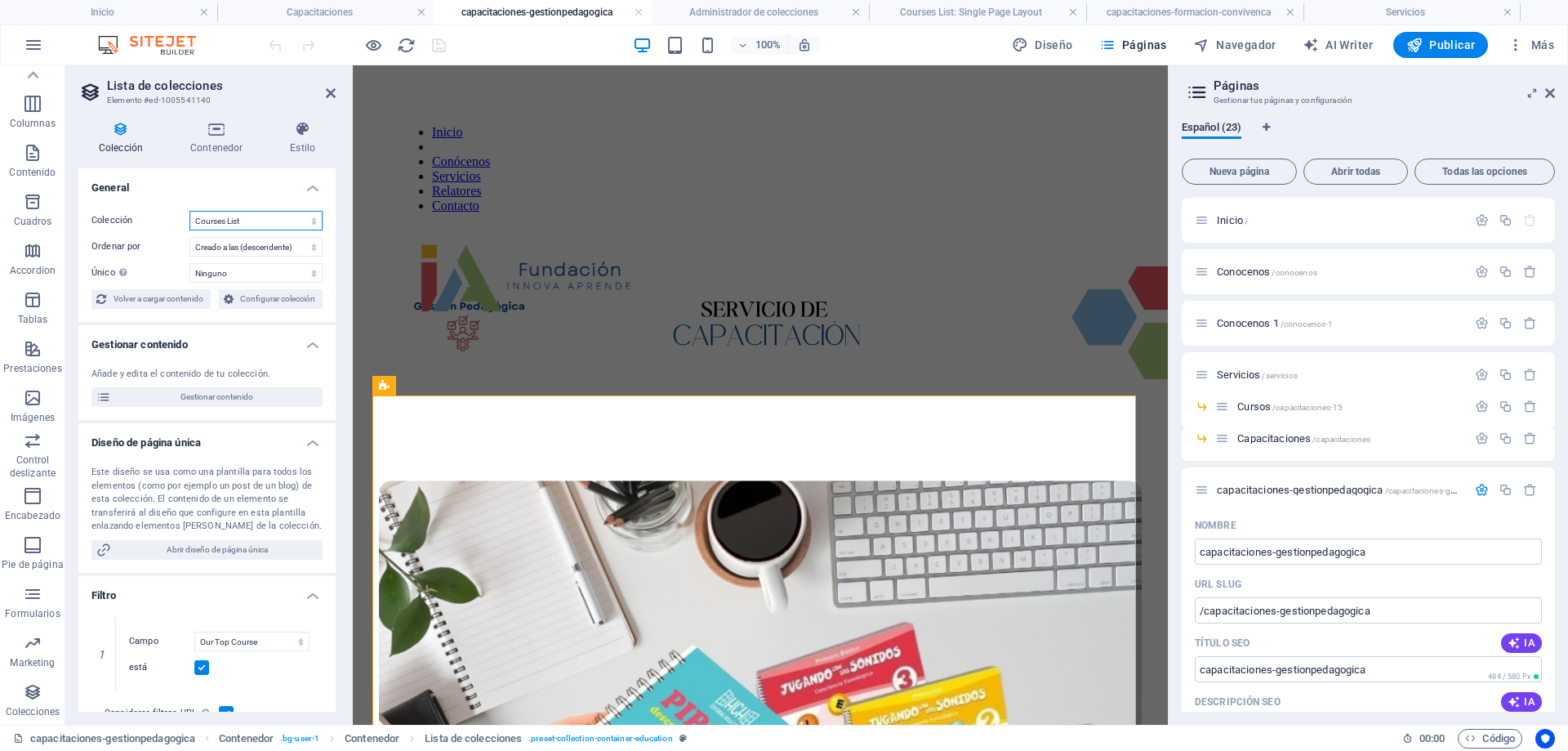
click at [307, 218] on select "BD Cursos Liderazgo Blog Blog Articles Coleccion-lideraazgo coleccion-liderazgo…" at bounding box center [255, 220] width 133 height 20
click at [189, 211] on select "BD Cursos Liderazgo Blog Blog Articles Coleccion-lideraazgo coleccion-liderazgo…" at bounding box center [255, 220] width 133 height 20
select select "67d02240190c582c0a6871d0"
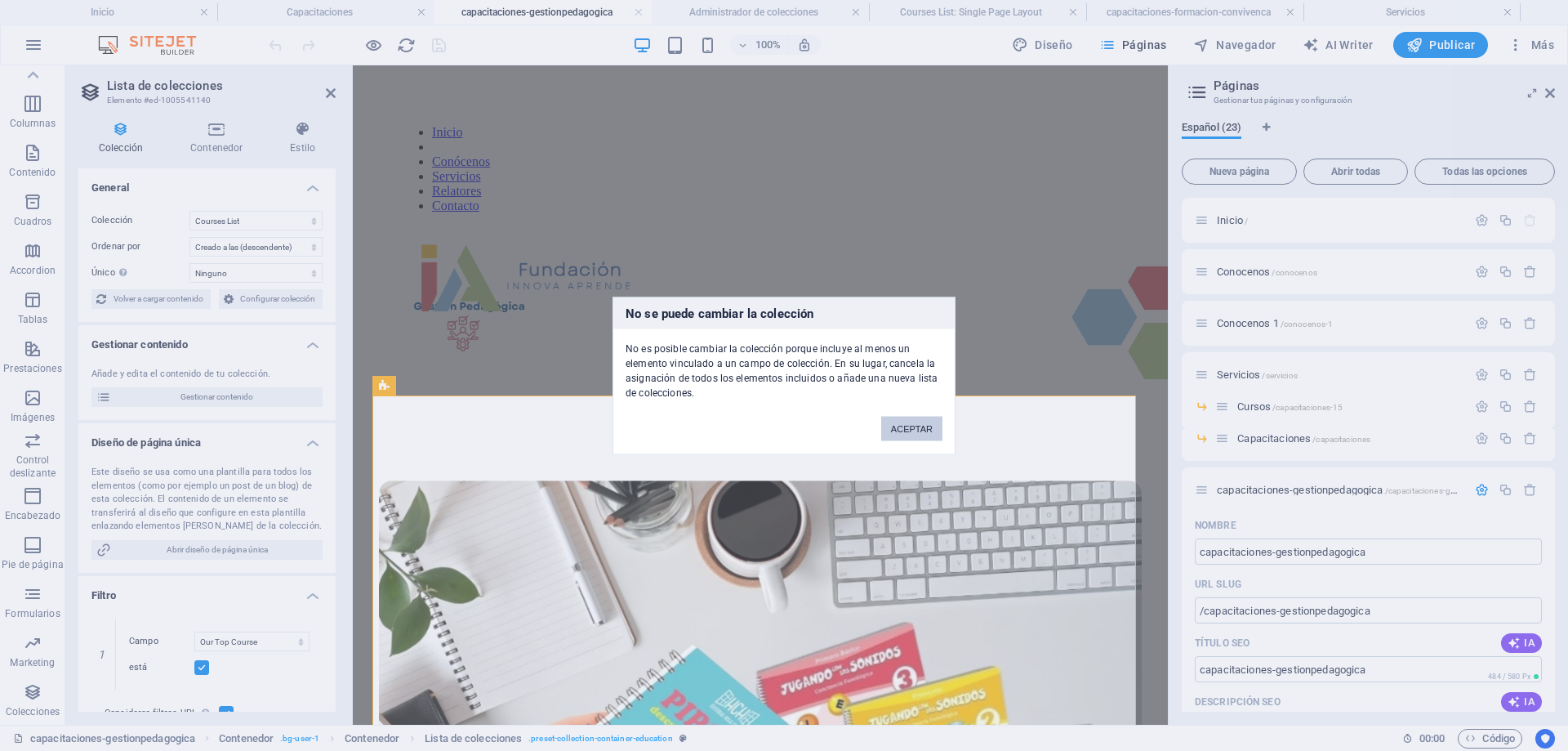
click at [911, 423] on button "ACEPTAR" at bounding box center [912, 428] width 61 height 24
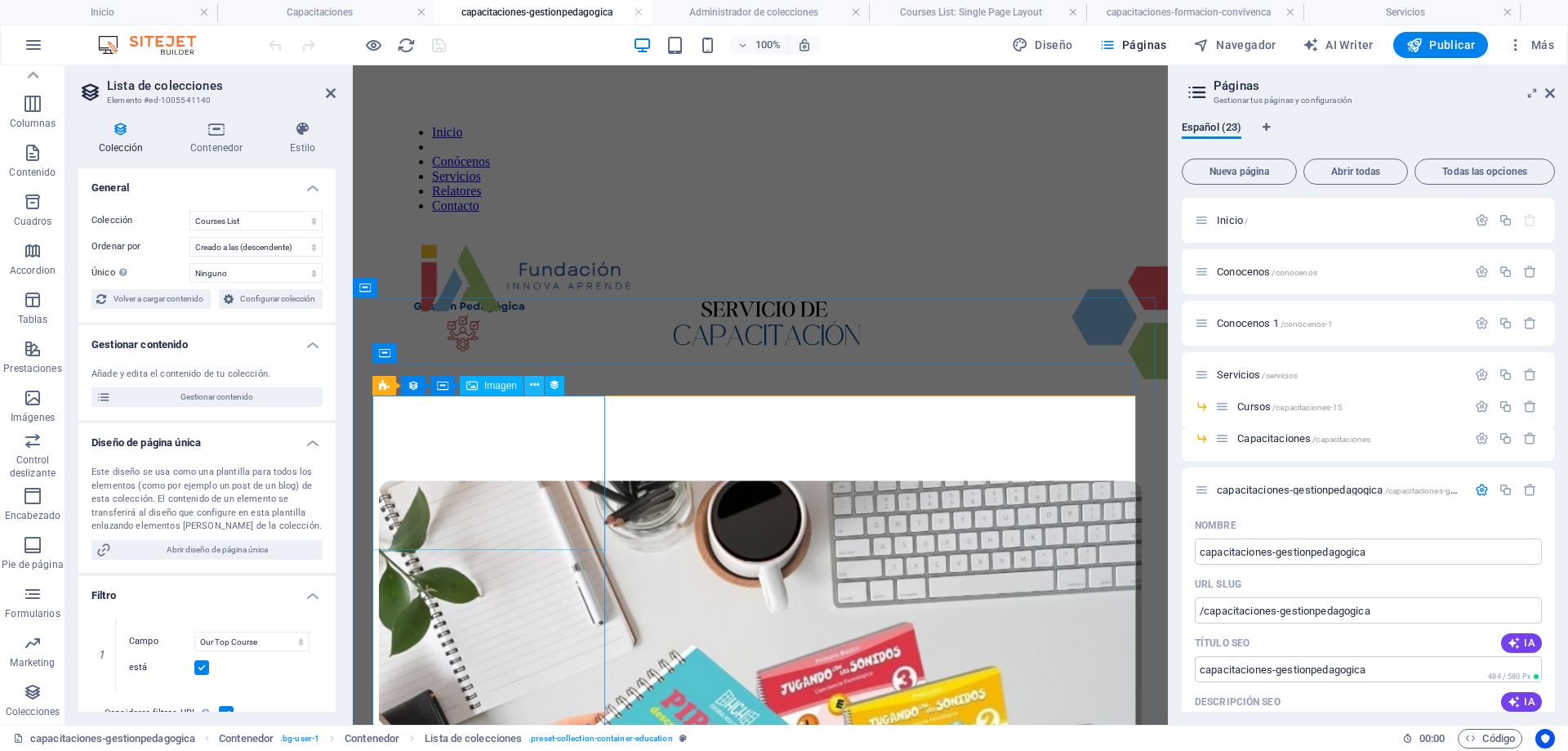
click at [533, 385] on icon at bounding box center [535, 385] width 9 height 17
click at [555, 386] on icon at bounding box center [555, 385] width 11 height 17
select select "our-course-image"
select select "%"
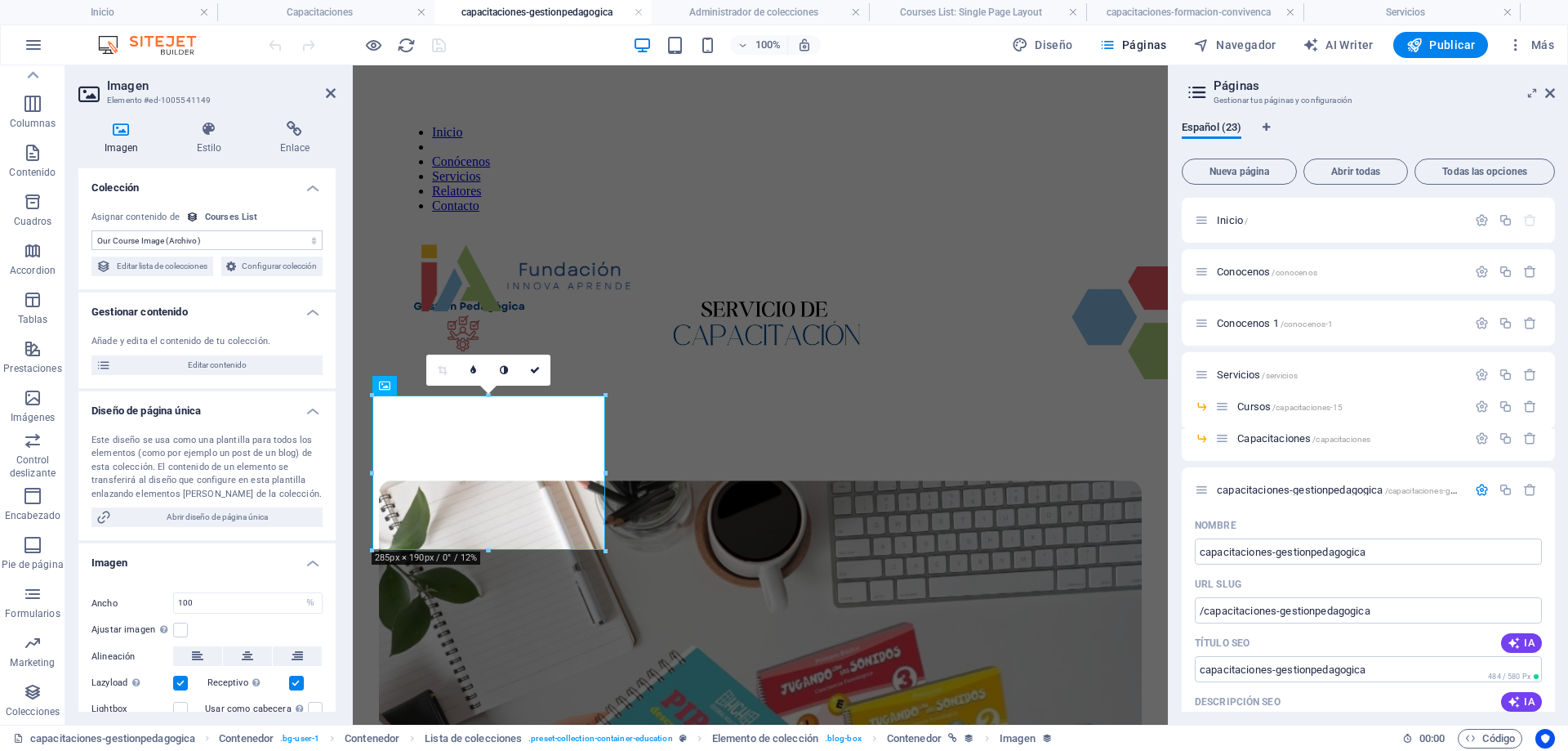
click at [308, 241] on select "Sin asignación, el contenido permanece estático Creado a las (Fecha) Actualizad…" at bounding box center [206, 240] width 231 height 20
click at [301, 218] on div "Asignar contenido de Courses List" at bounding box center [206, 217] width 231 height 14
click at [220, 218] on div "Courses List" at bounding box center [231, 217] width 53 height 14
click at [241, 276] on span "Configurar colección" at bounding box center [279, 266] width 77 height 20
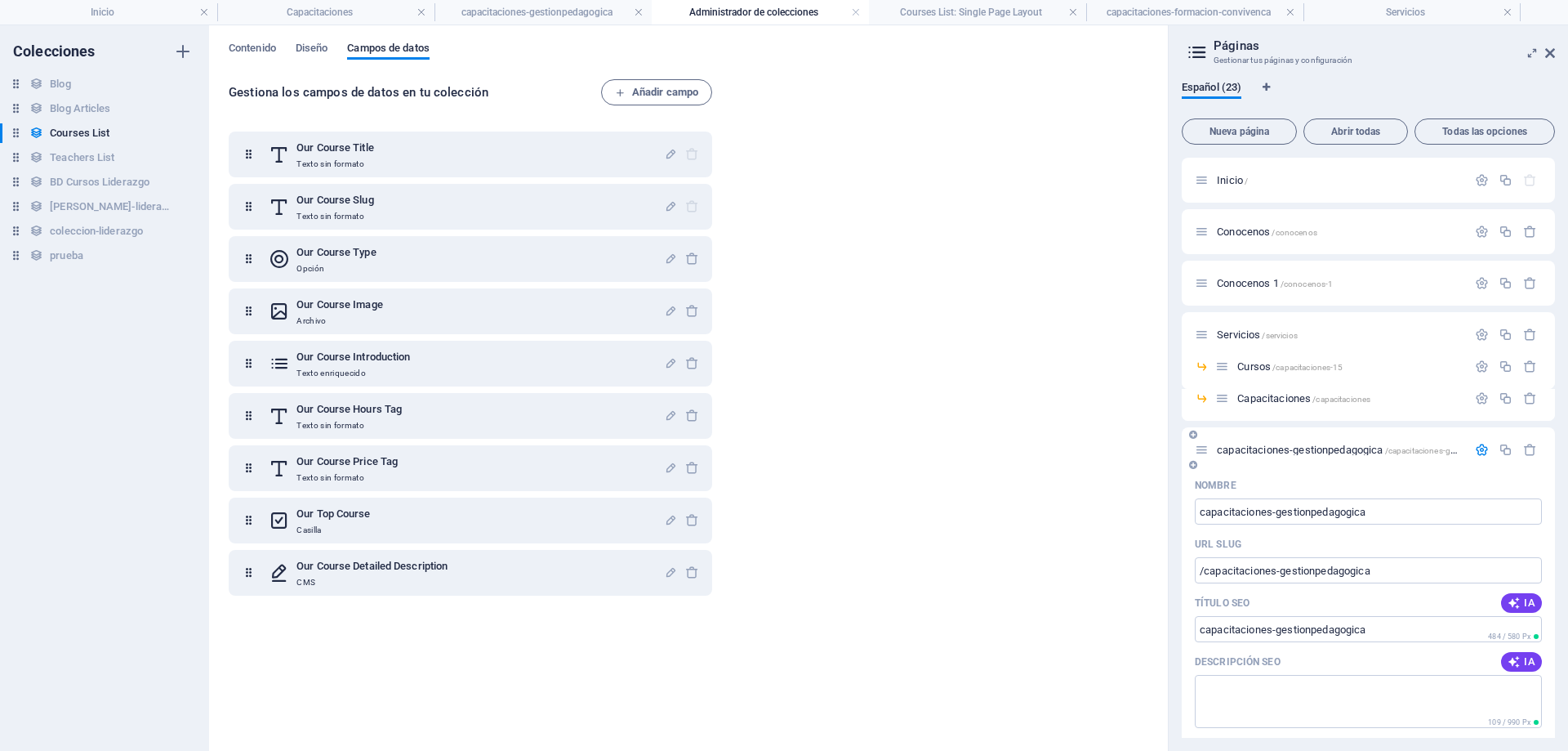
click at [1302, 448] on span "capacitaciones-gestionpedagogica /capacitaciones-gestionpedagogica" at bounding box center [1366, 449] width 300 height 12
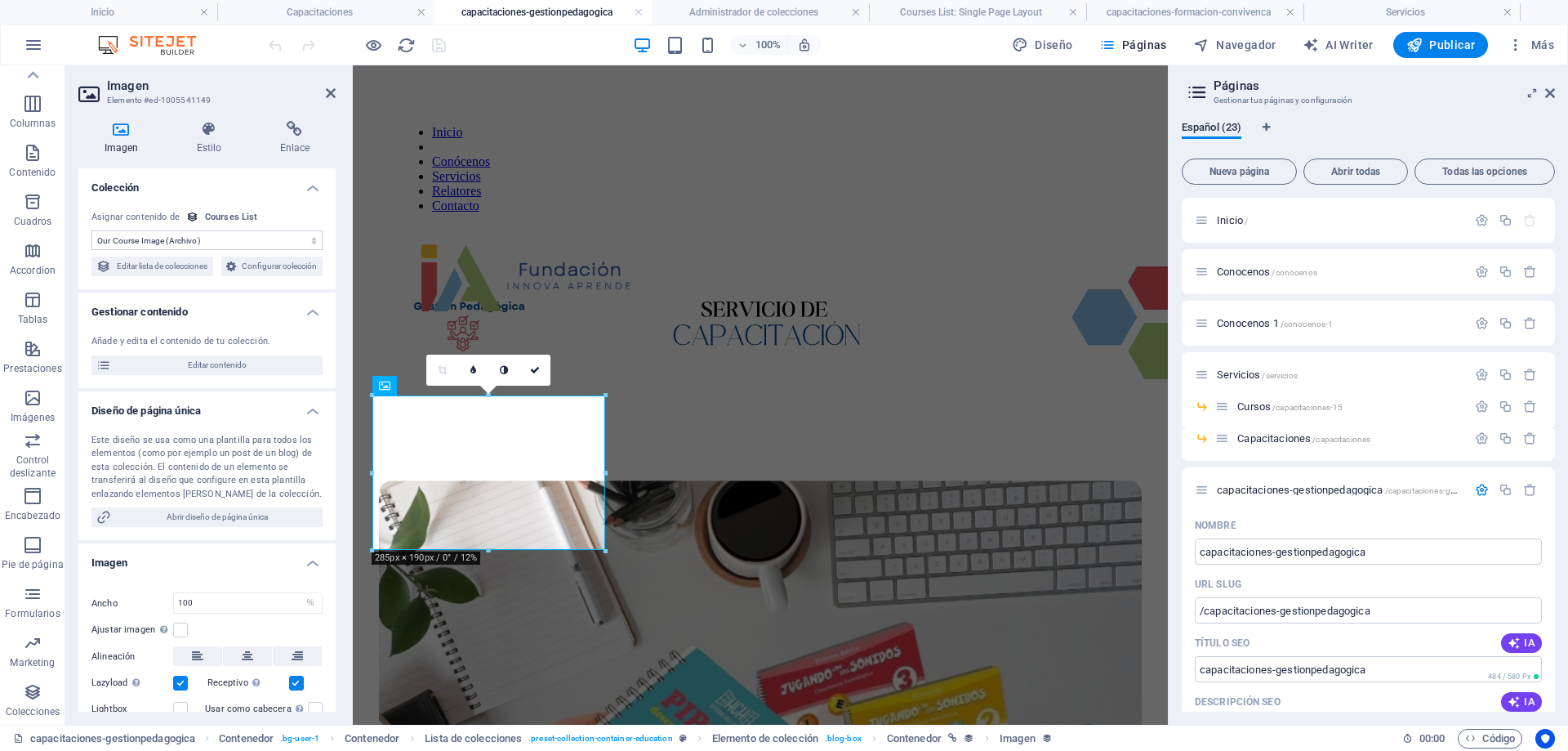
click at [538, 481] on figure at bounding box center [760, 736] width 763 height 512
click at [471, 481] on figure at bounding box center [760, 736] width 763 height 512
click at [441, 481] on figure at bounding box center [760, 736] width 763 height 512
click at [309, 234] on select "Sin asignación, el contenido permanece estático Creado a las (Fecha) Actualizad…" at bounding box center [206, 240] width 231 height 20
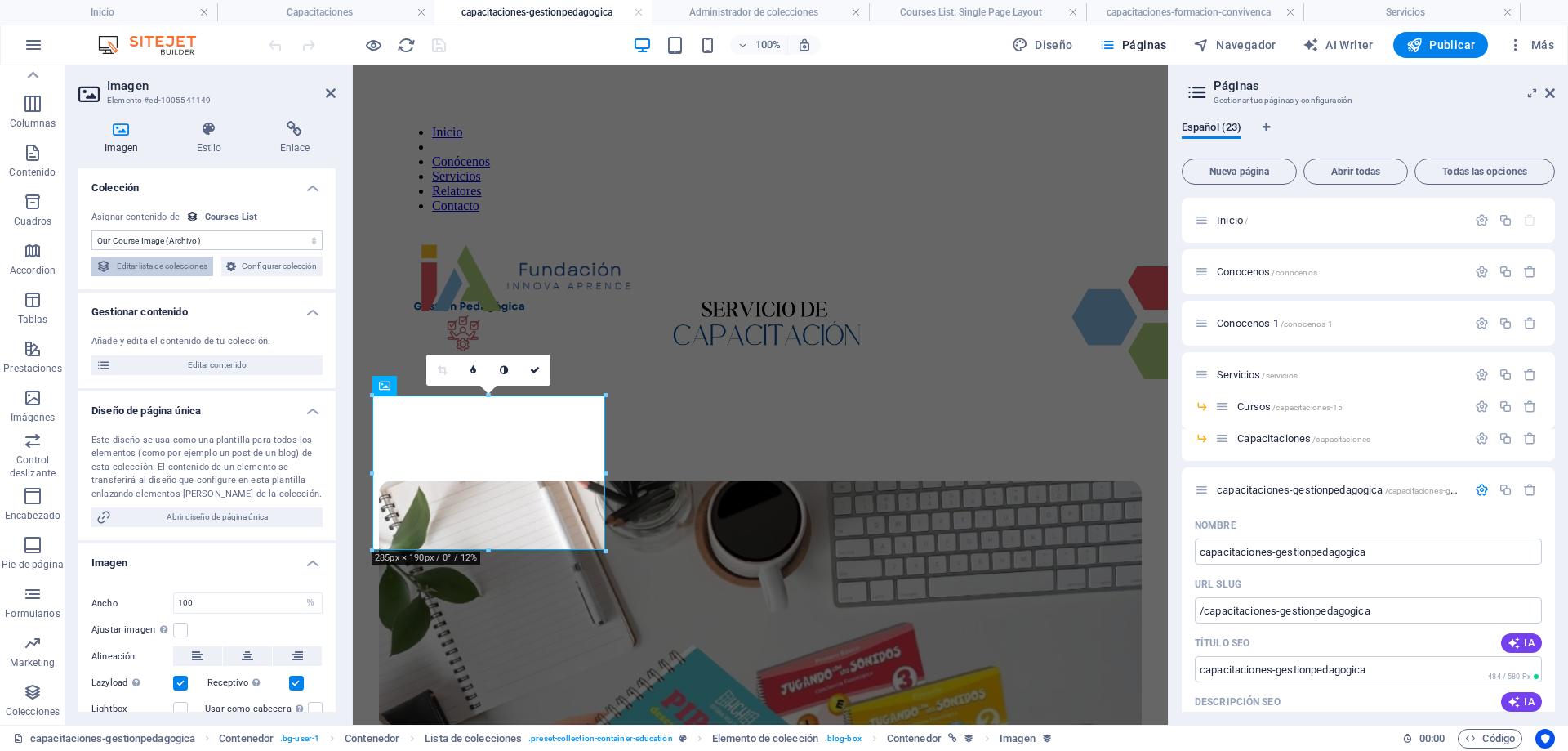
click at [208, 262] on span "Editar lista de colecciones" at bounding box center [162, 266] width 92 height 20
select select "67d02240190c582c0a6871d0"
select select "createdAt_DESC"
select select "columns.our-top-course"
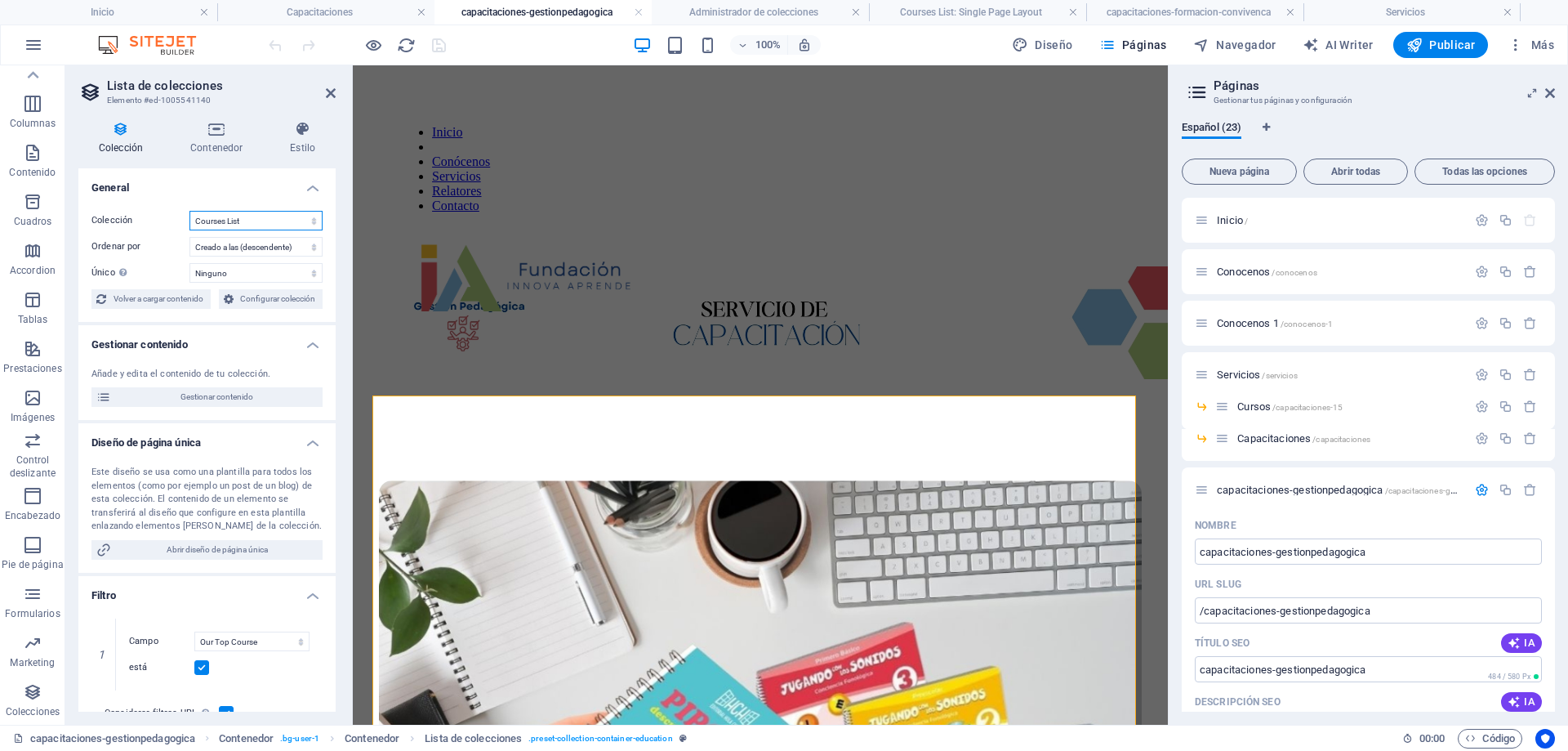
click at [273, 221] on select "BD Cursos Liderazgo Blog Blog Articles Coleccion-lideraazgo coleccion-liderazgo…" at bounding box center [255, 220] width 133 height 20
click at [189, 211] on select "BD Cursos Liderazgo Blog Blog Articles Coleccion-lideraazgo coleccion-liderazgo…" at bounding box center [255, 220] width 133 height 20
select select "67d02240190c582c0a6871d0"
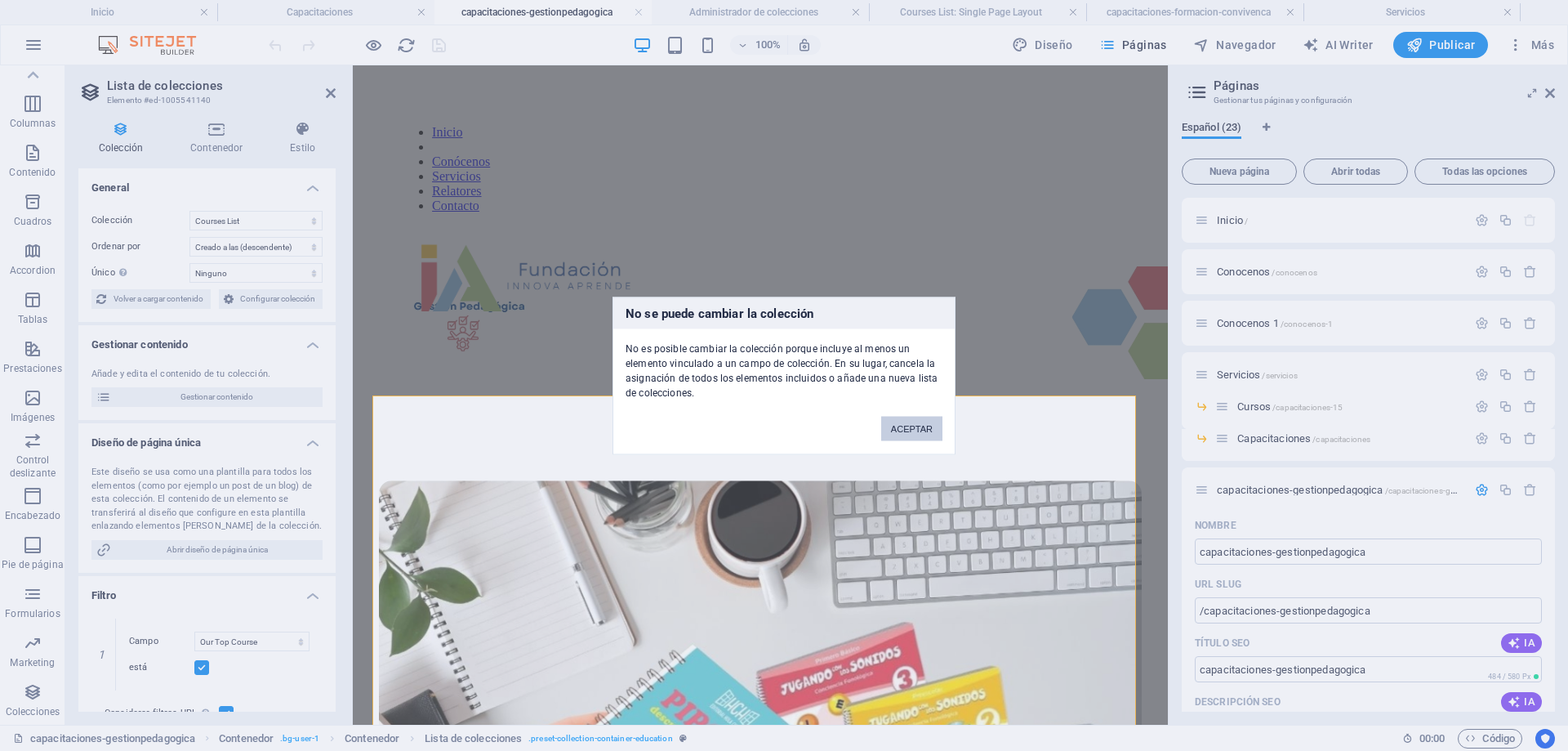
click at [895, 425] on button "ACEPTAR" at bounding box center [912, 428] width 61 height 24
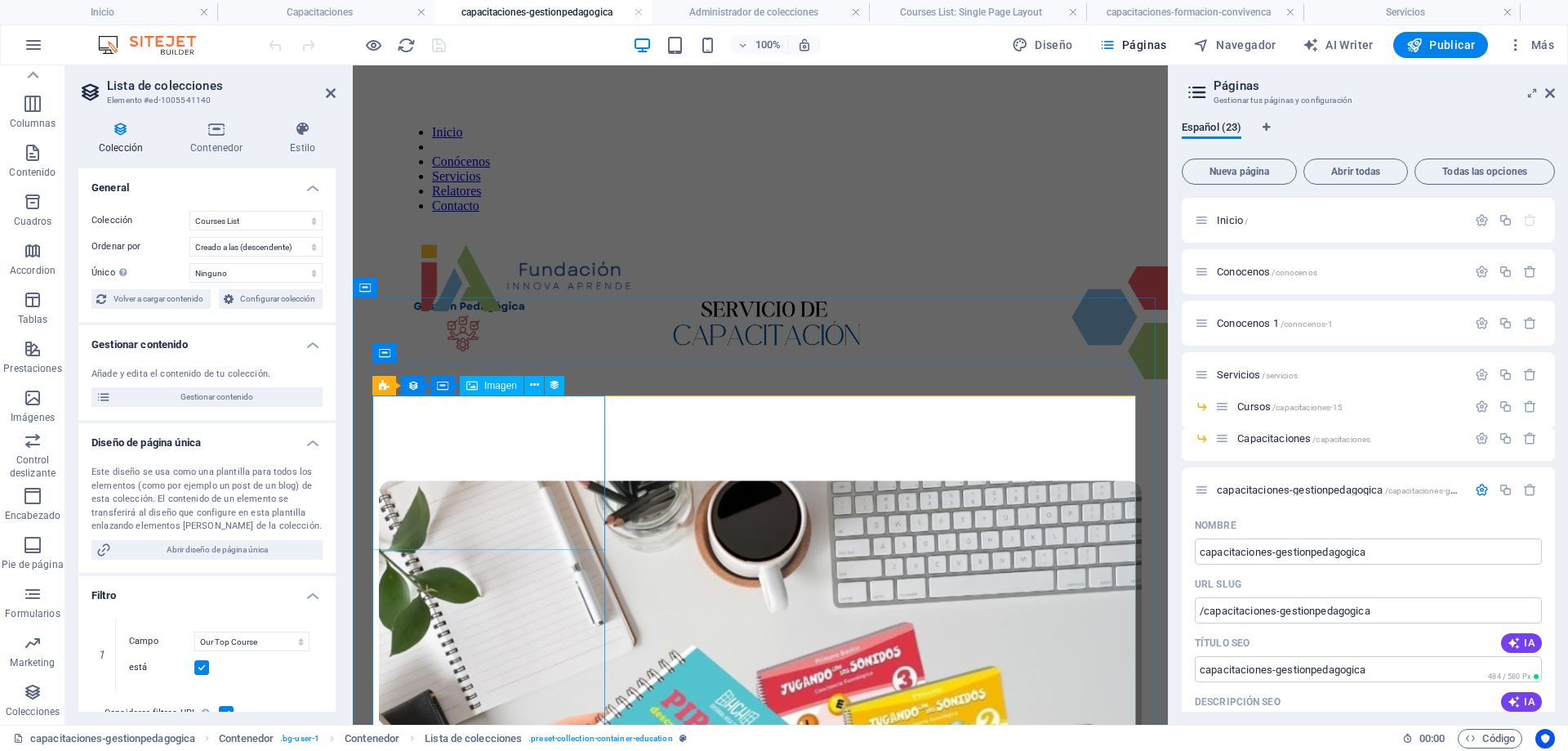
click at [580, 481] on figure at bounding box center [760, 736] width 763 height 512
click at [558, 384] on icon at bounding box center [555, 385] width 11 height 17
select select "our-course-image"
select select "%"
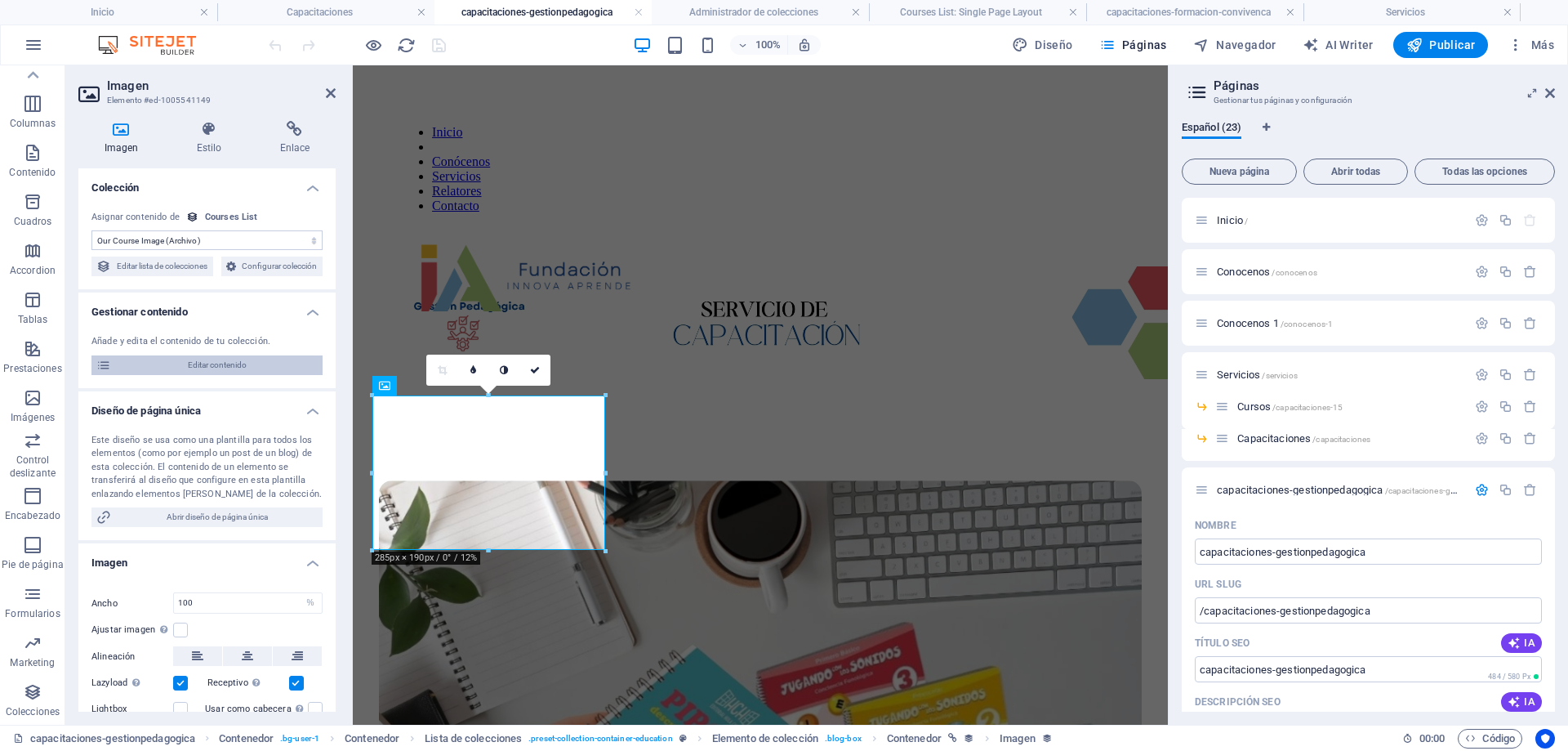
click at [225, 376] on span "Editar contenido" at bounding box center [216, 365] width 202 height 20
select select "Creativity"
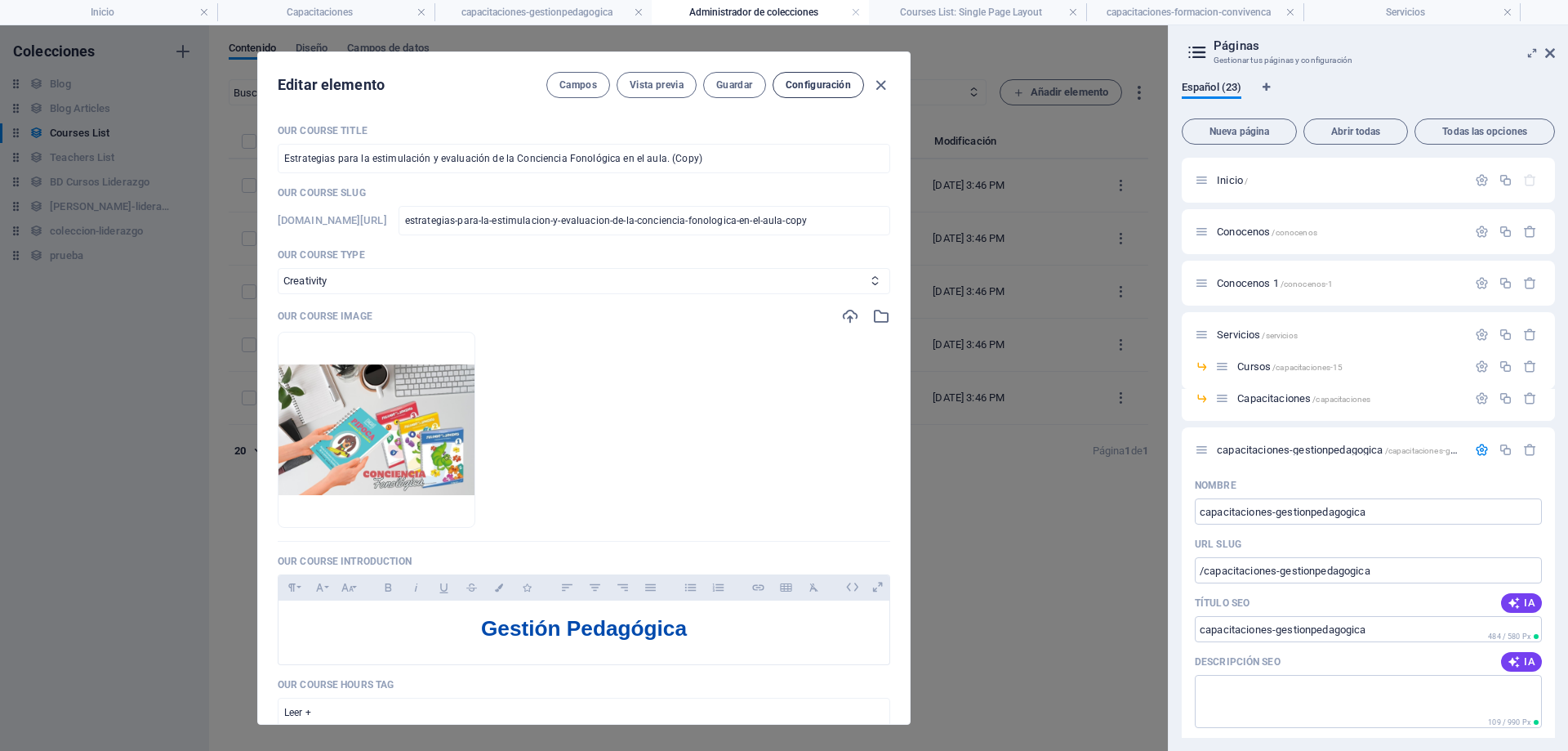
click at [821, 83] on span "Configuración" at bounding box center [818, 85] width 65 height 13
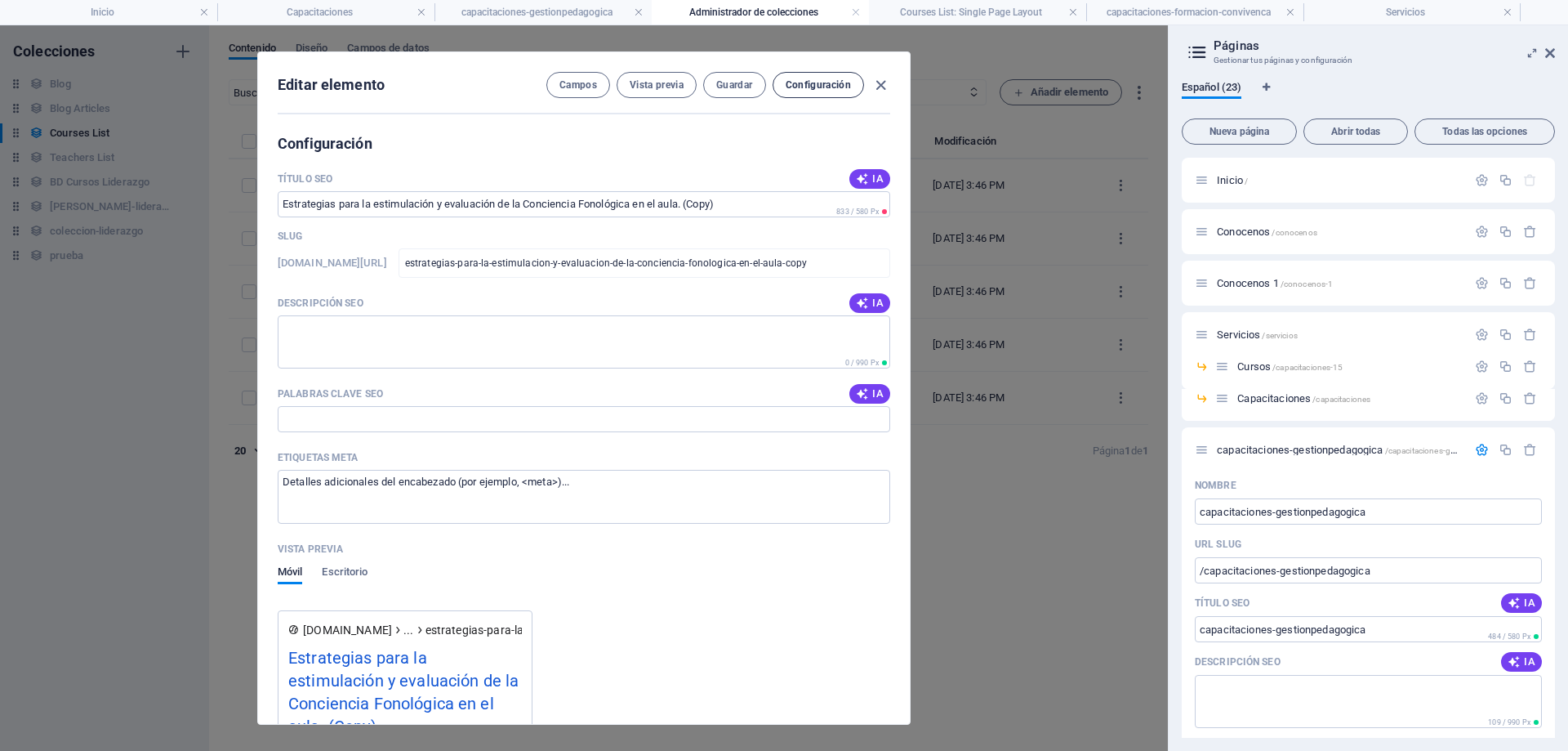
scroll to position [1023, 0]
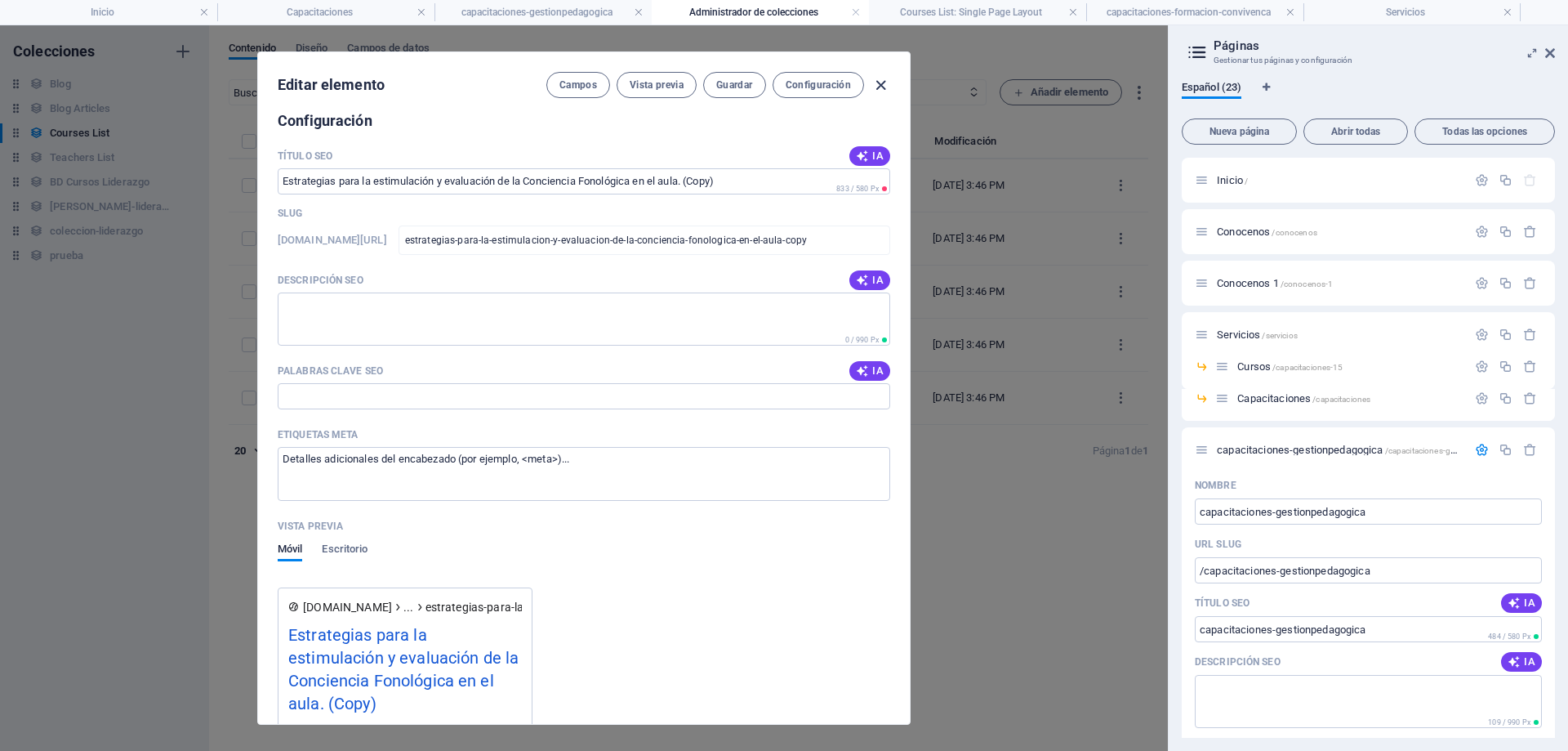
click at [880, 87] on icon "button" at bounding box center [881, 86] width 19 height 19
checkbox input "false"
type input "estrategias-para-la-estimulacion-y-evaluacion-de-la-conciencia-fonologica-en-el…"
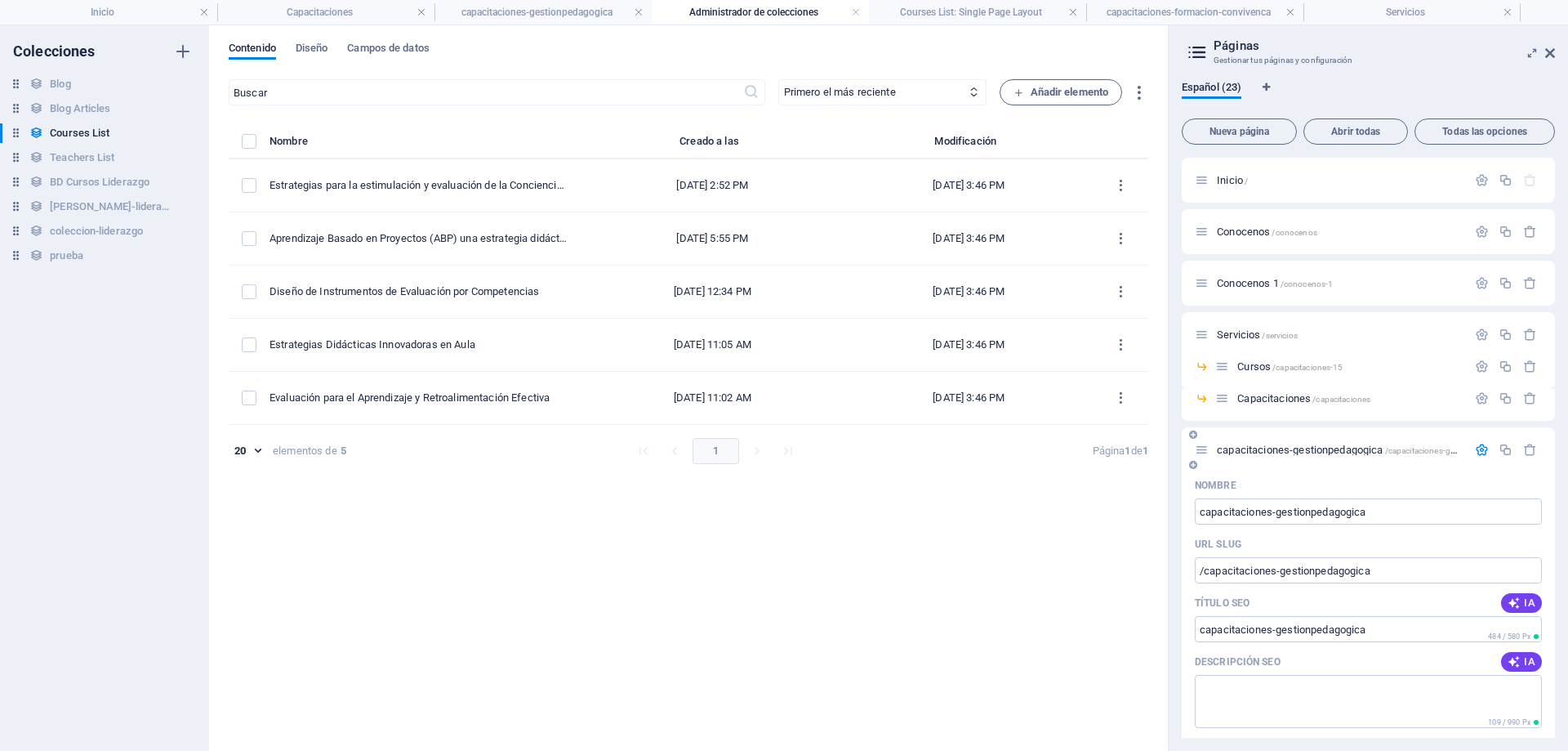
click at [1283, 455] on span "capacitaciones-gestionpedagogica /capacitaciones-gestionpedagogica" at bounding box center [1366, 449] width 300 height 12
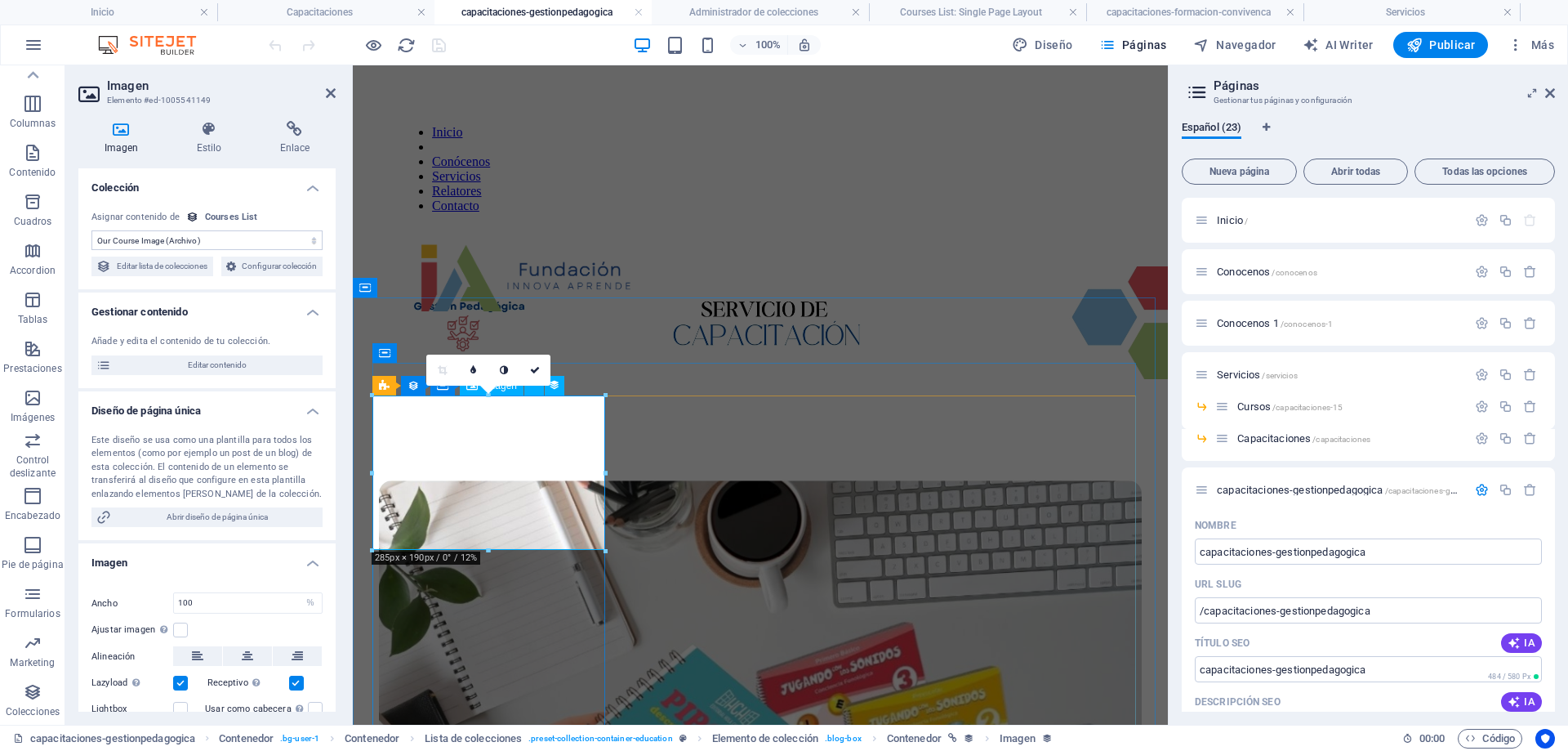
click at [504, 481] on figure at bounding box center [760, 736] width 763 height 512
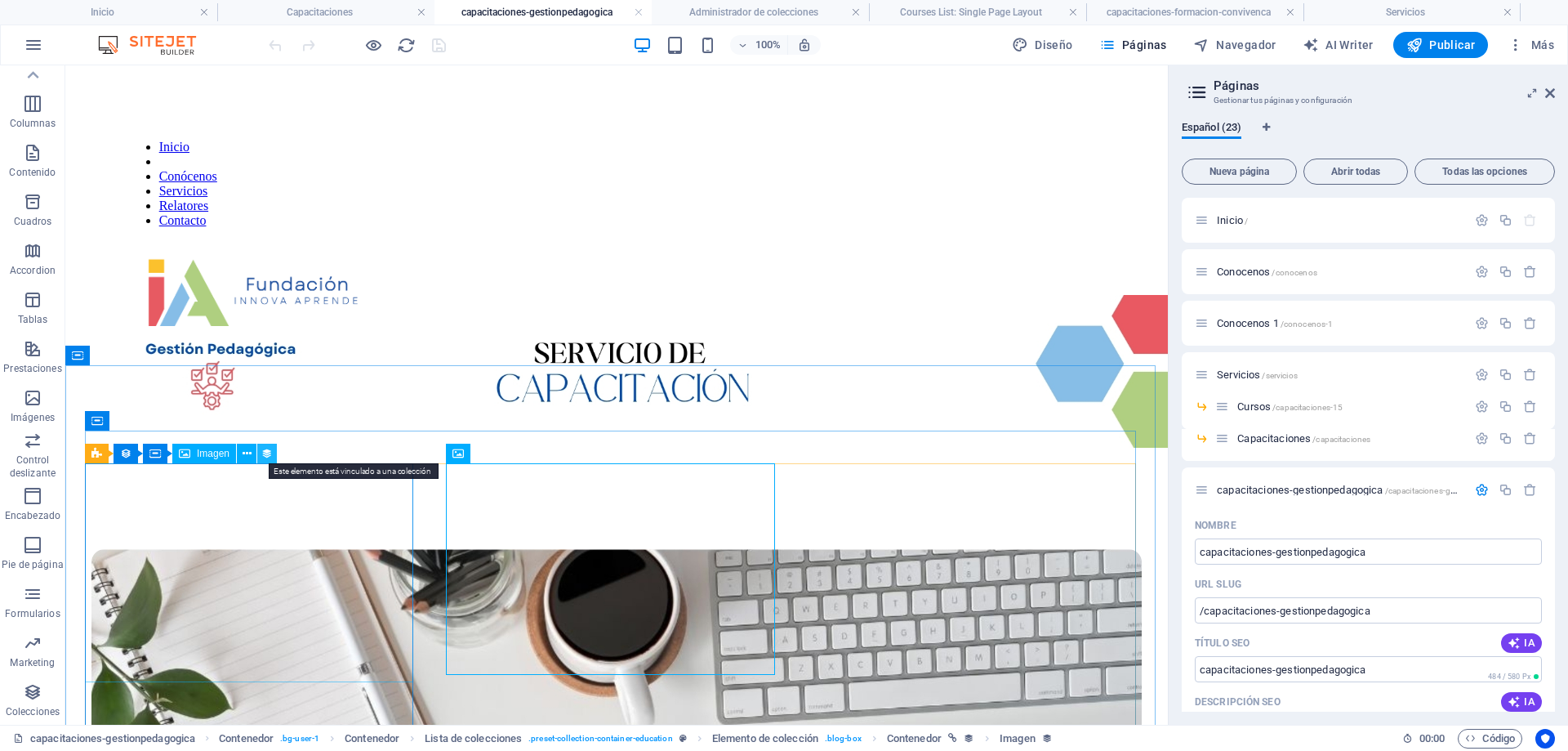
click at [268, 449] on icon at bounding box center [267, 454] width 11 height 17
select select "our-course-image"
select select "%"
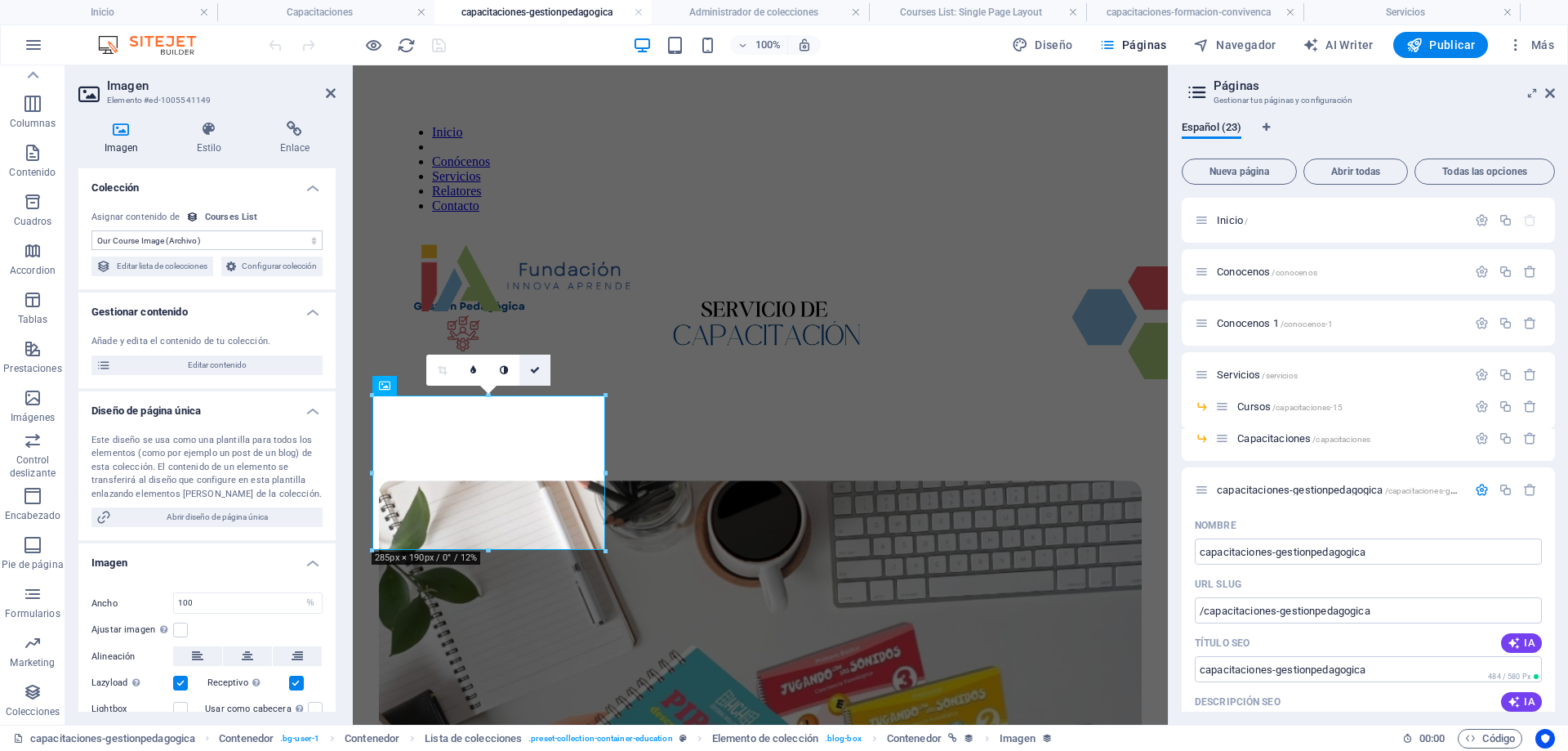
click at [542, 375] on link at bounding box center [534, 370] width 31 height 31
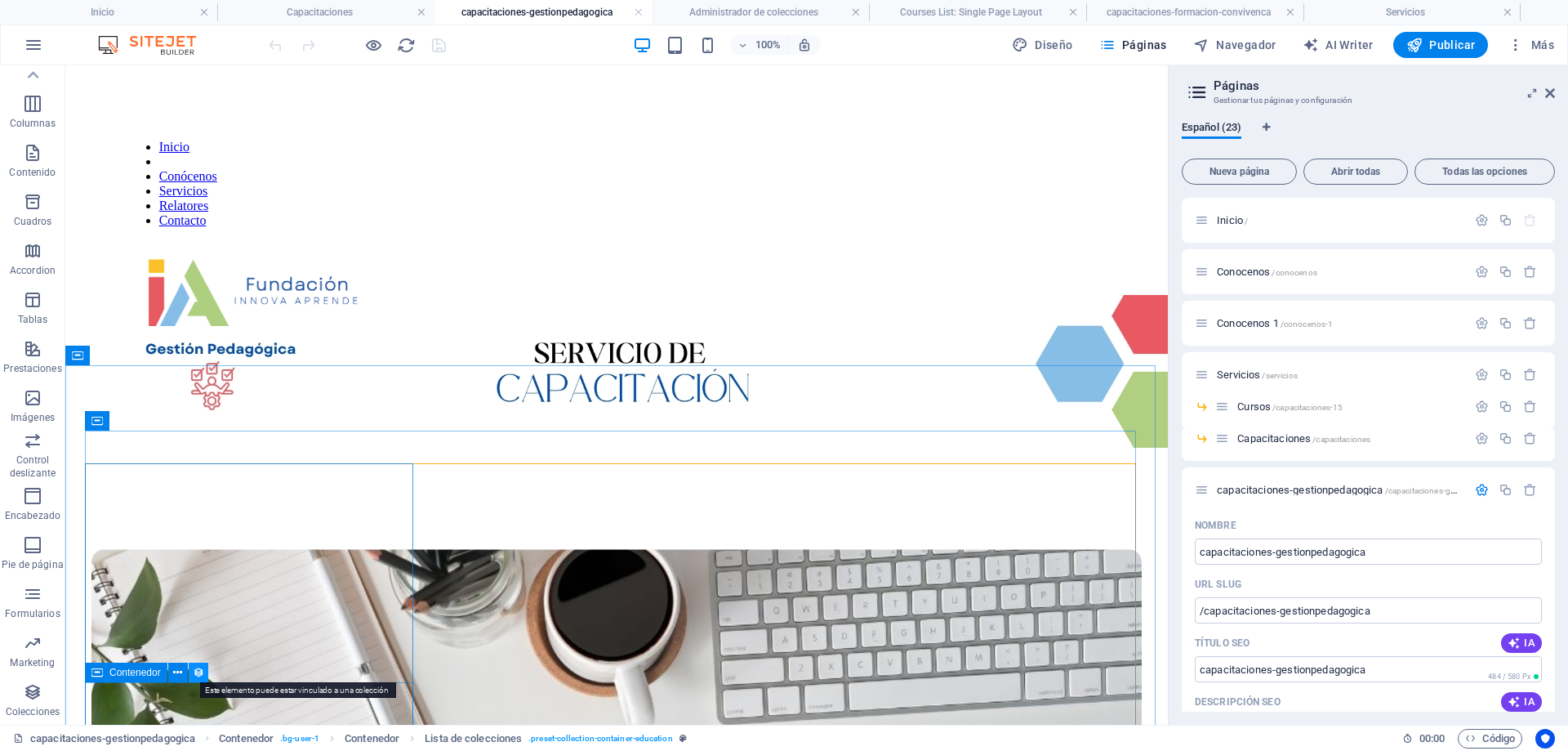
click at [196, 672] on icon at bounding box center [199, 673] width 11 height 17
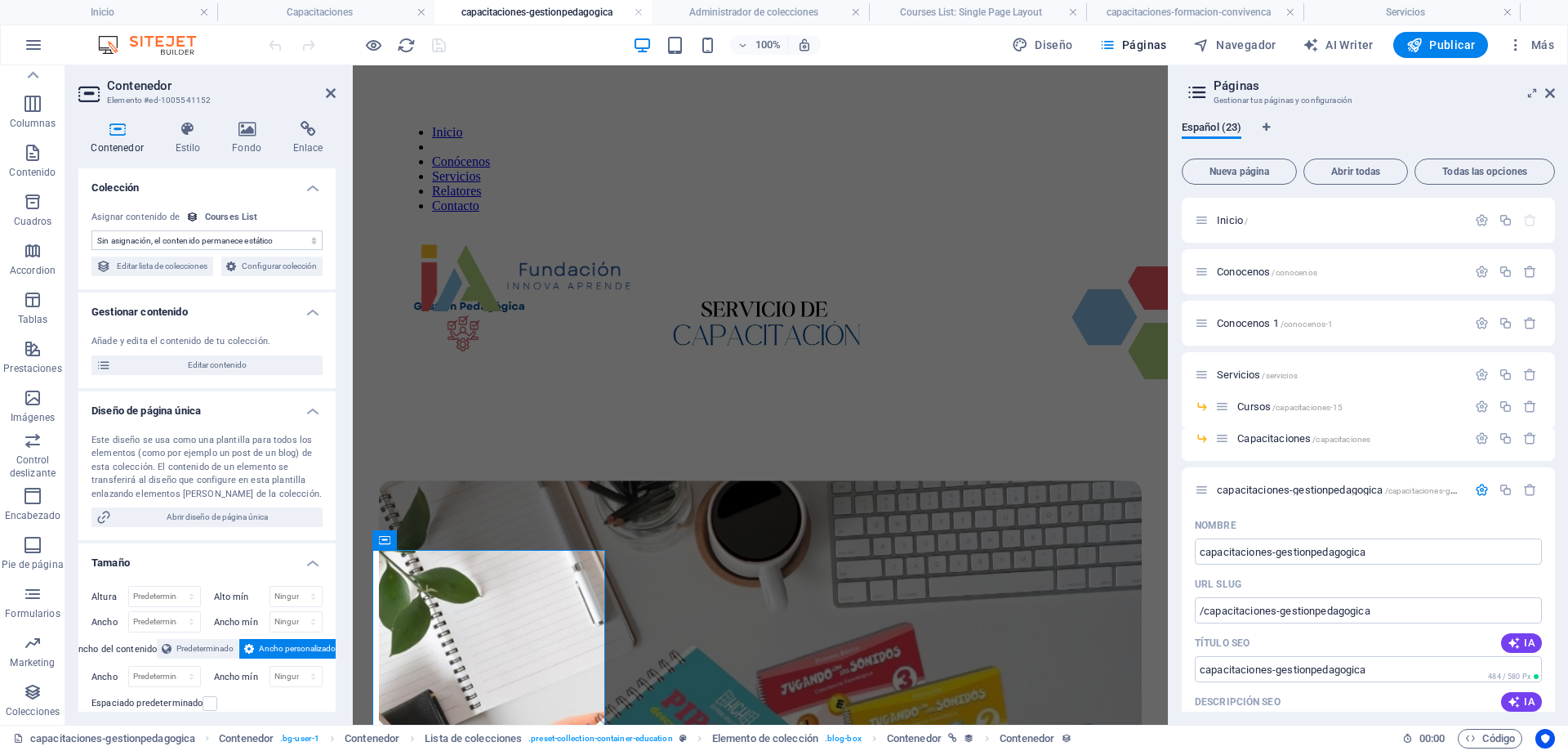
click at [230, 217] on div "Courses List" at bounding box center [231, 217] width 53 height 14
click at [284, 241] on select "Sin asignación, el contenido permanece estático Creado a las (Fecha) Actualizad…" at bounding box center [206, 240] width 231 height 20
click at [208, 260] on span "Editar lista de colecciones" at bounding box center [162, 266] width 92 height 20
select select "67d02240190c582c0a6871d0"
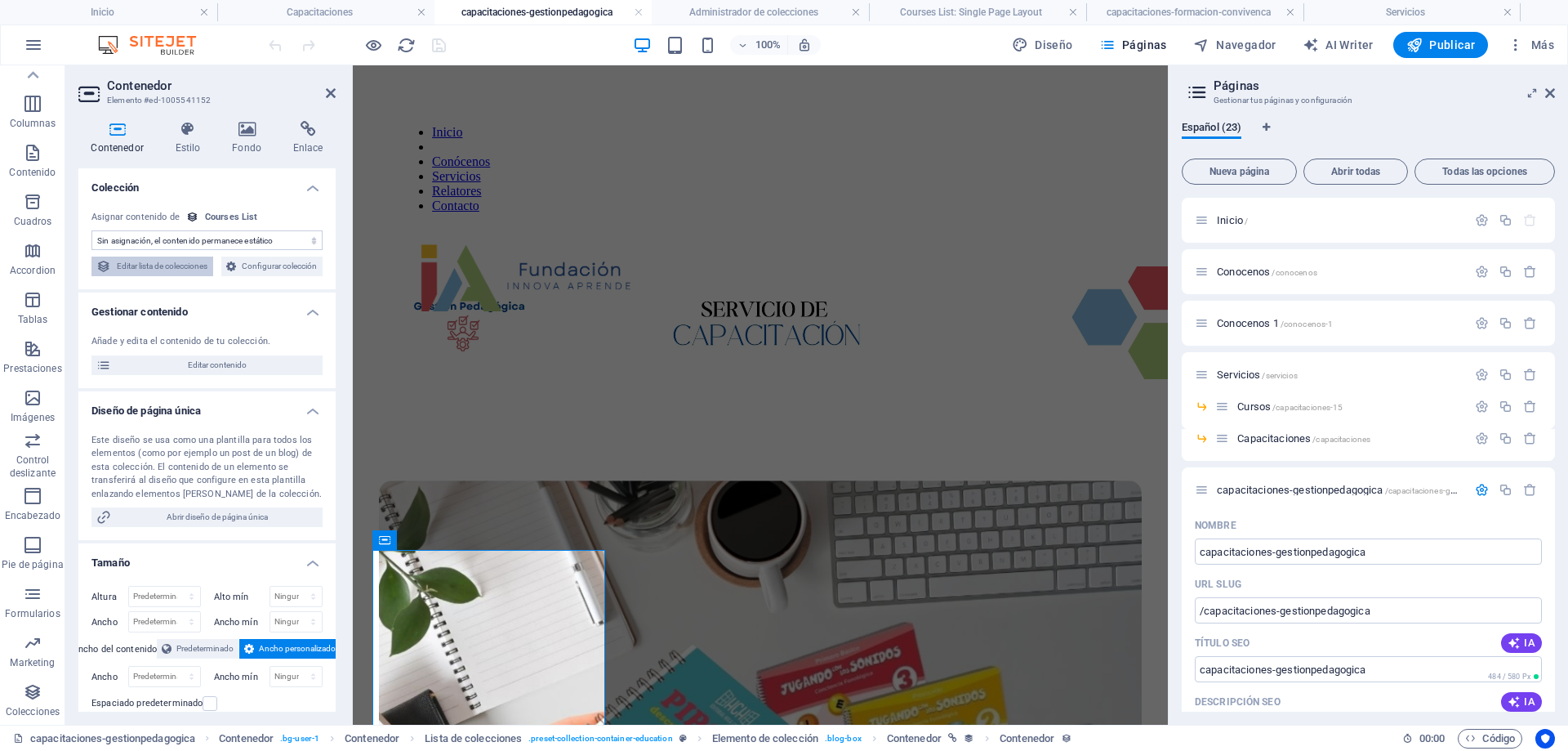
select select "createdAt_DESC"
select select "columns.our-top-course"
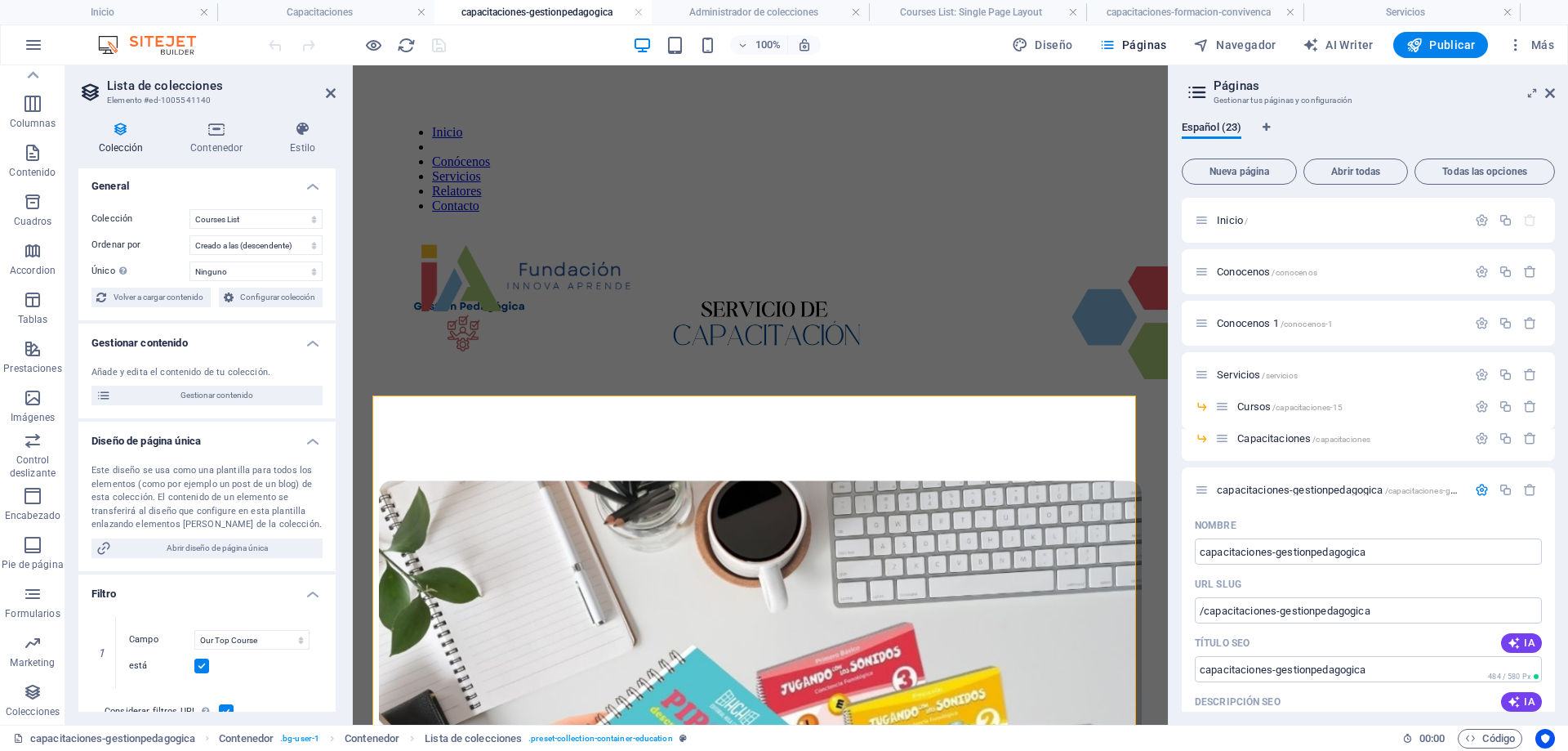
scroll to position [0, 0]
click at [264, 216] on select "BD Cursos Liderazgo Blog Blog Articles Coleccion-lideraazgo coleccion-liderazgo…" at bounding box center [255, 220] width 133 height 20
click at [189, 211] on select "BD Cursos Liderazgo Blog Blog Articles Coleccion-lideraazgo coleccion-liderazgo…" at bounding box center [255, 220] width 133 height 20
select select "67d02240190c582c0a6871d0"
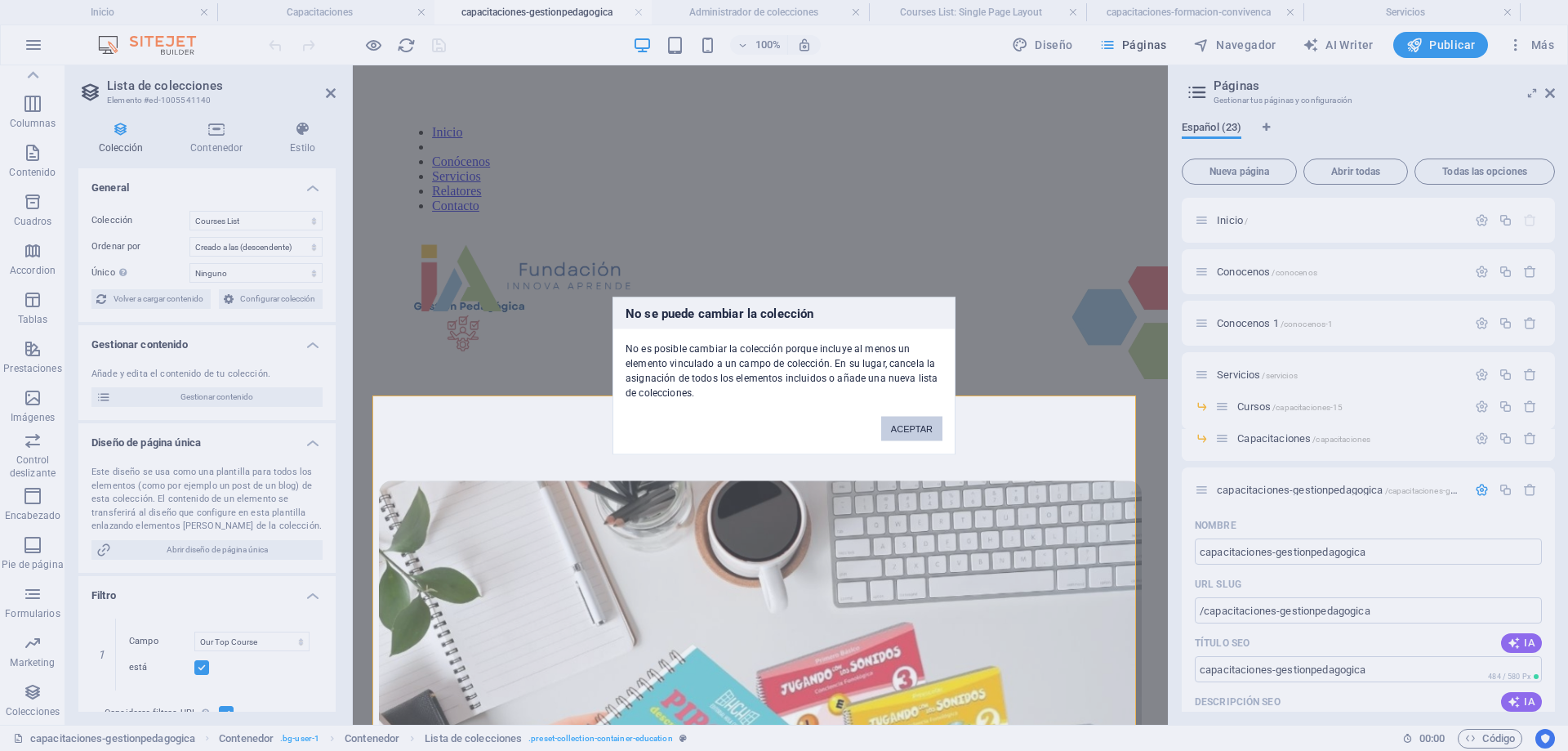
click at [908, 433] on button "ACEPTAR" at bounding box center [912, 428] width 61 height 24
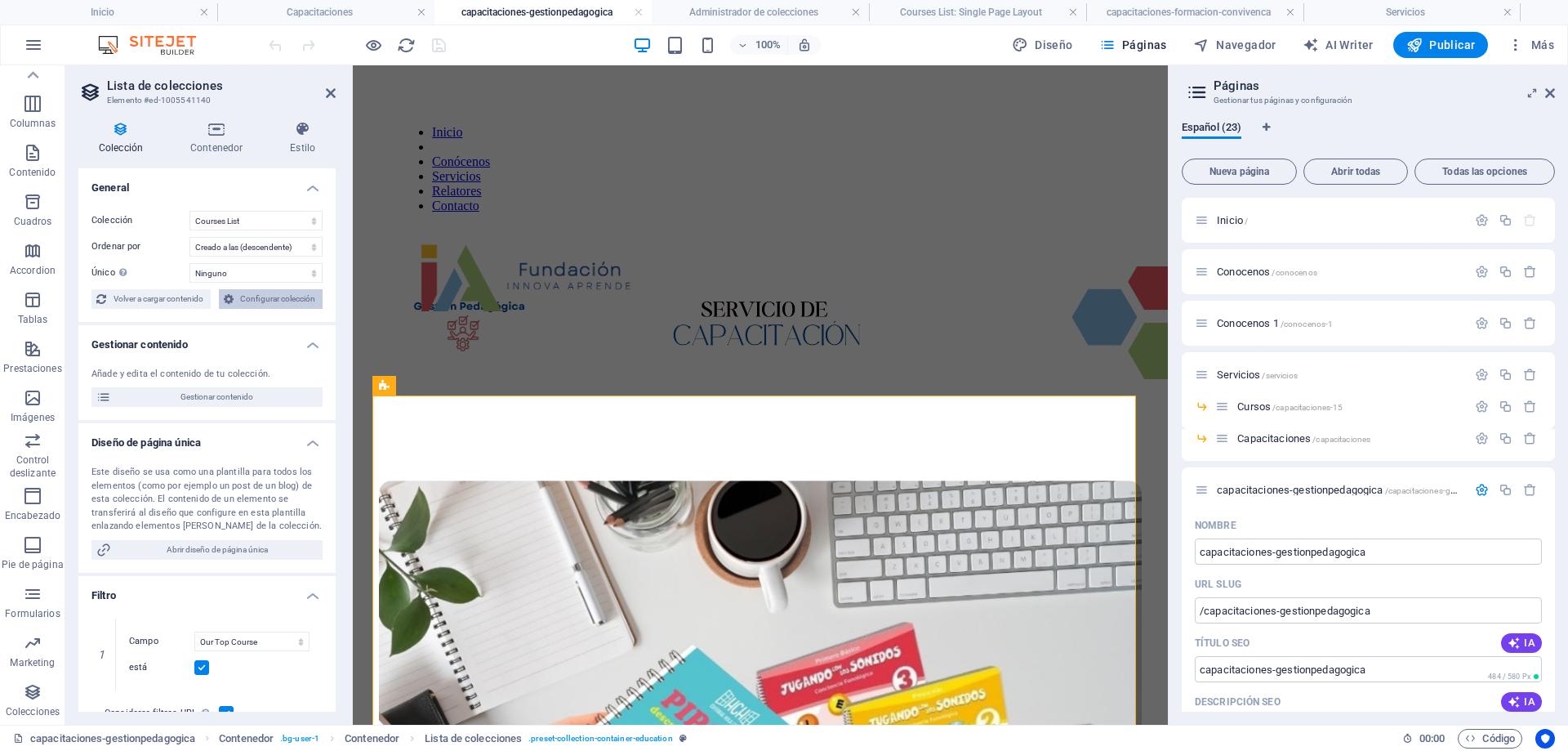
click at [270, 301] on span "Configurar colección" at bounding box center [279, 298] width 80 height 20
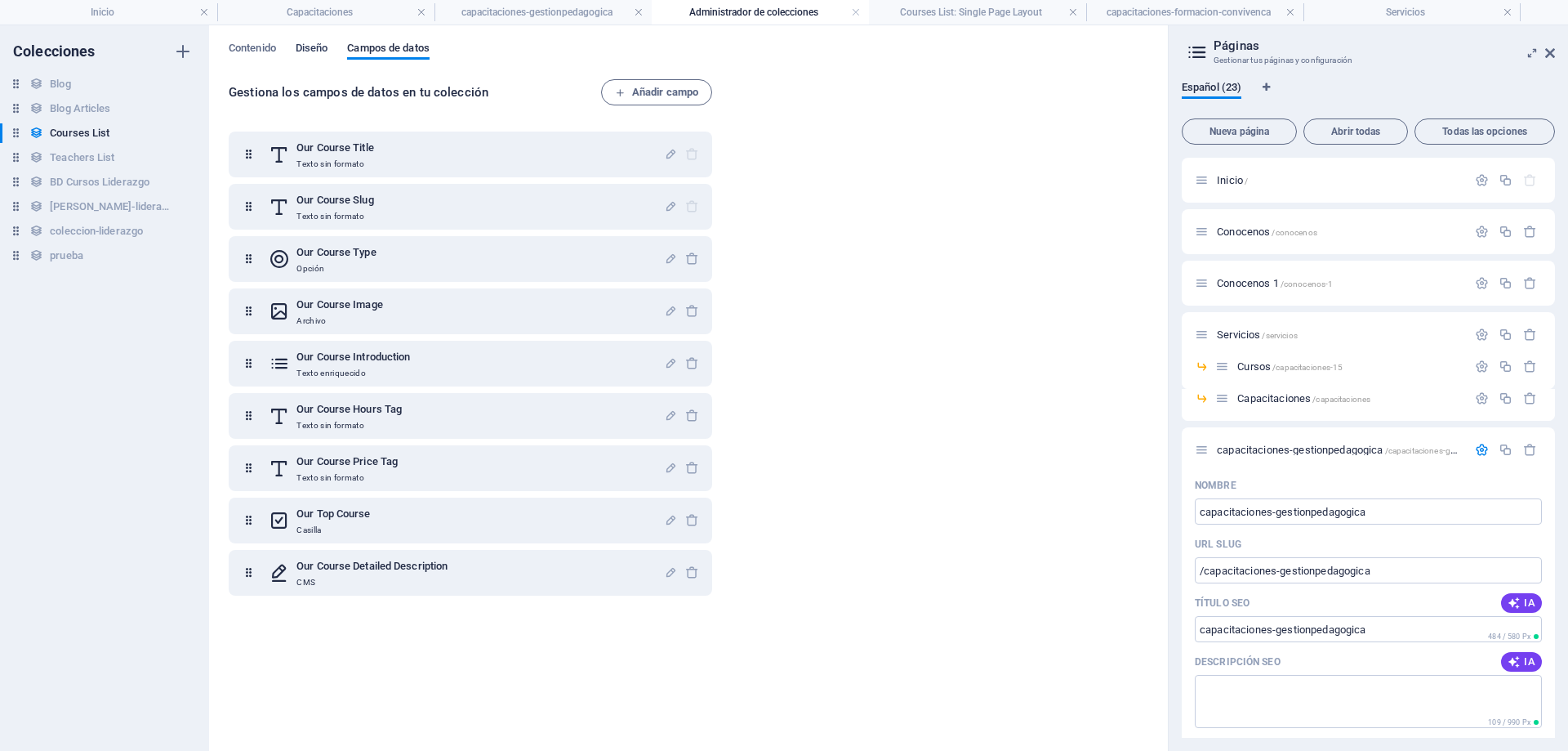
click at [308, 50] on span "Diseño" at bounding box center [311, 49] width 33 height 23
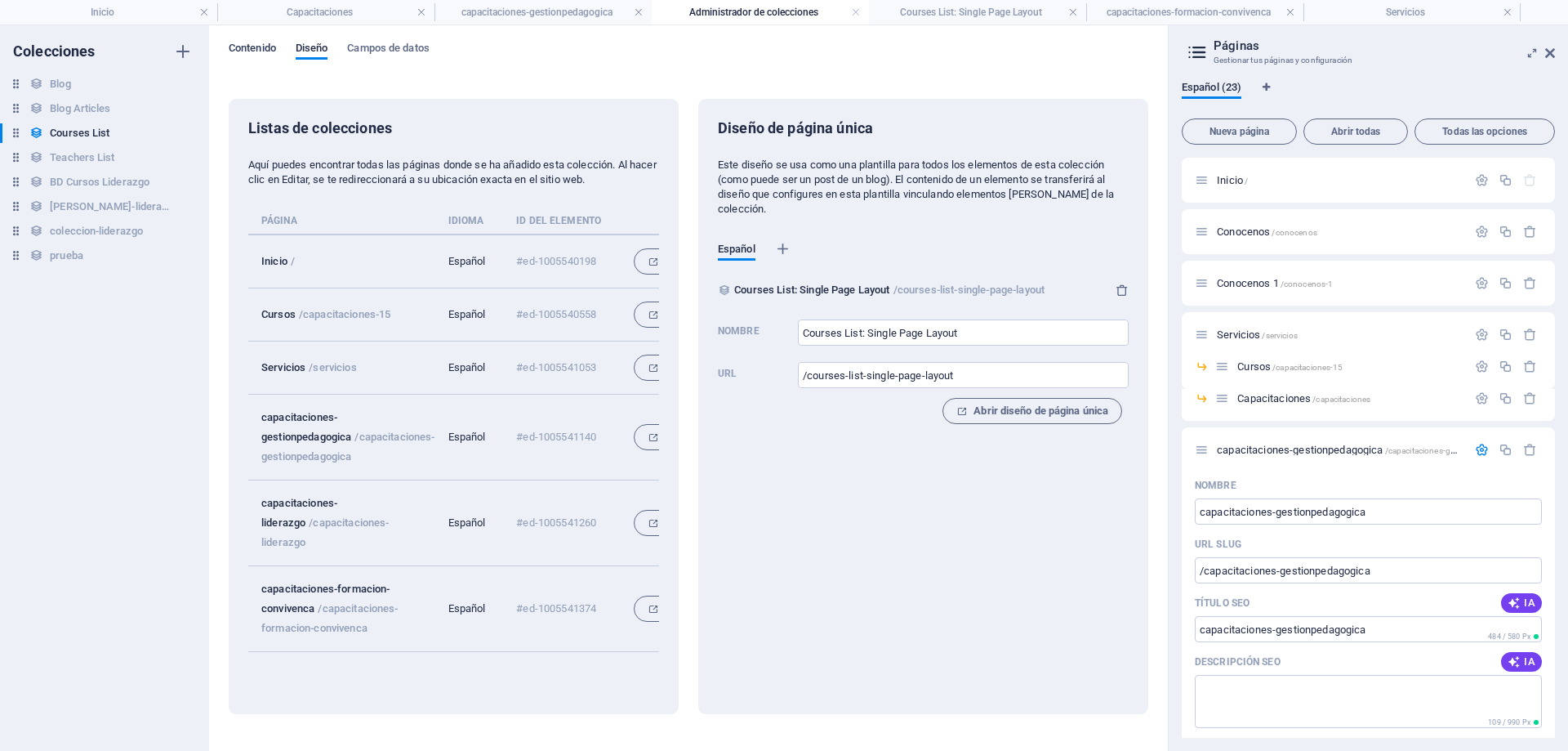
click at [255, 52] on span "Contenido" at bounding box center [252, 49] width 47 height 23
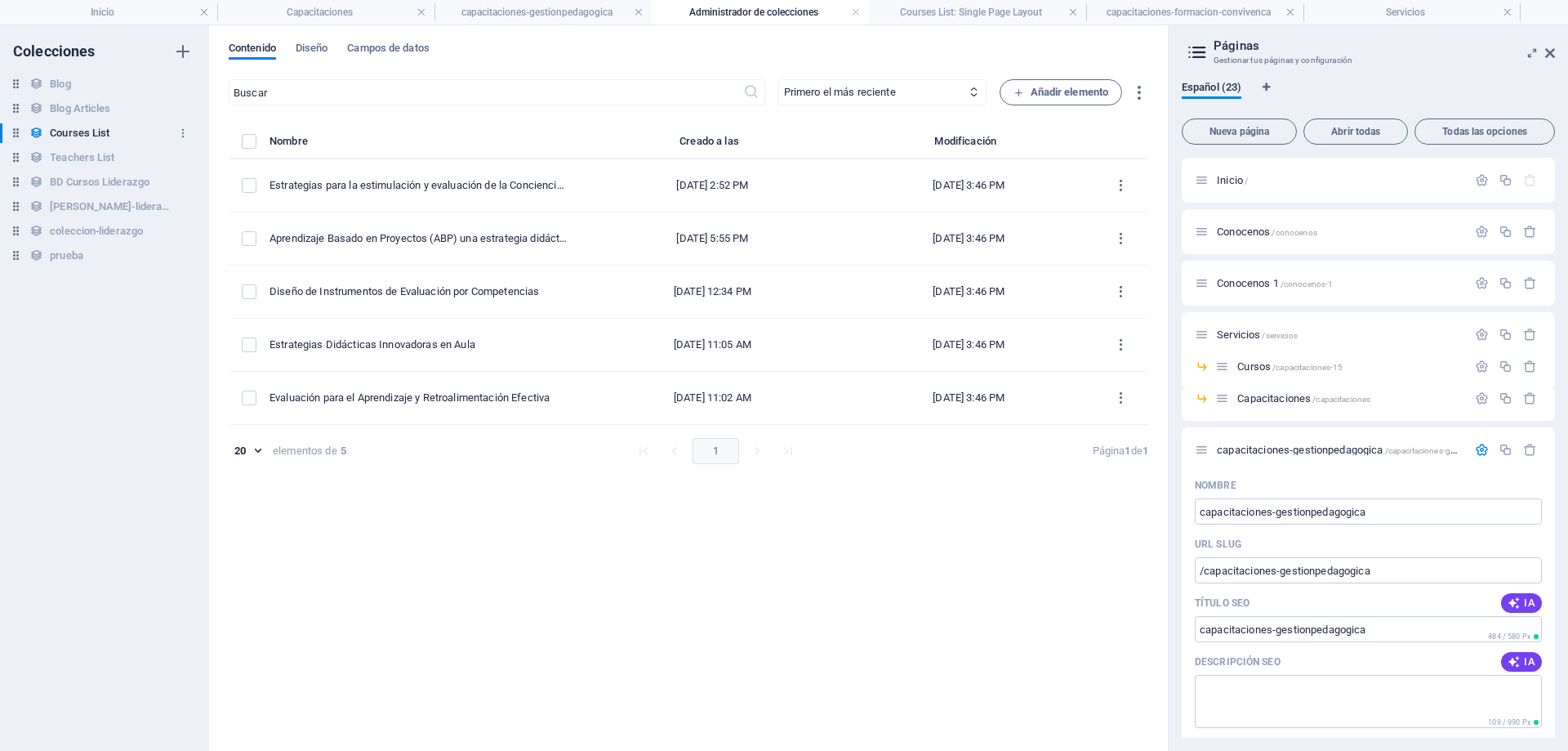
click at [70, 125] on h6 "Courses List" at bounding box center [80, 133] width 59 height 20
click at [1298, 453] on span "capacitaciones-gestionpedagogica /capacitaciones-gestionpedagogica" at bounding box center [1366, 449] width 300 height 12
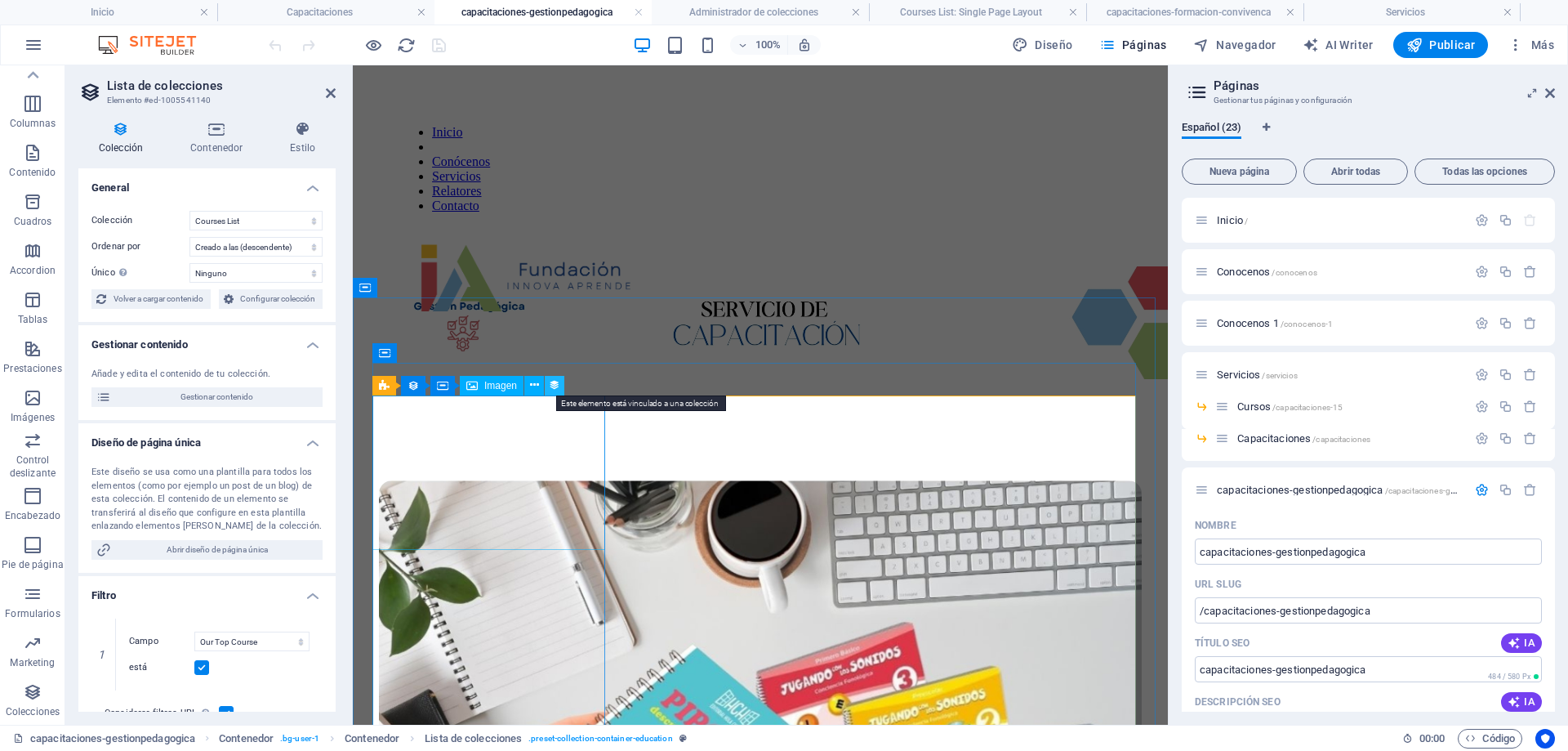
click at [552, 390] on icon at bounding box center [555, 385] width 11 height 17
select select "our-course-image"
select select "%"
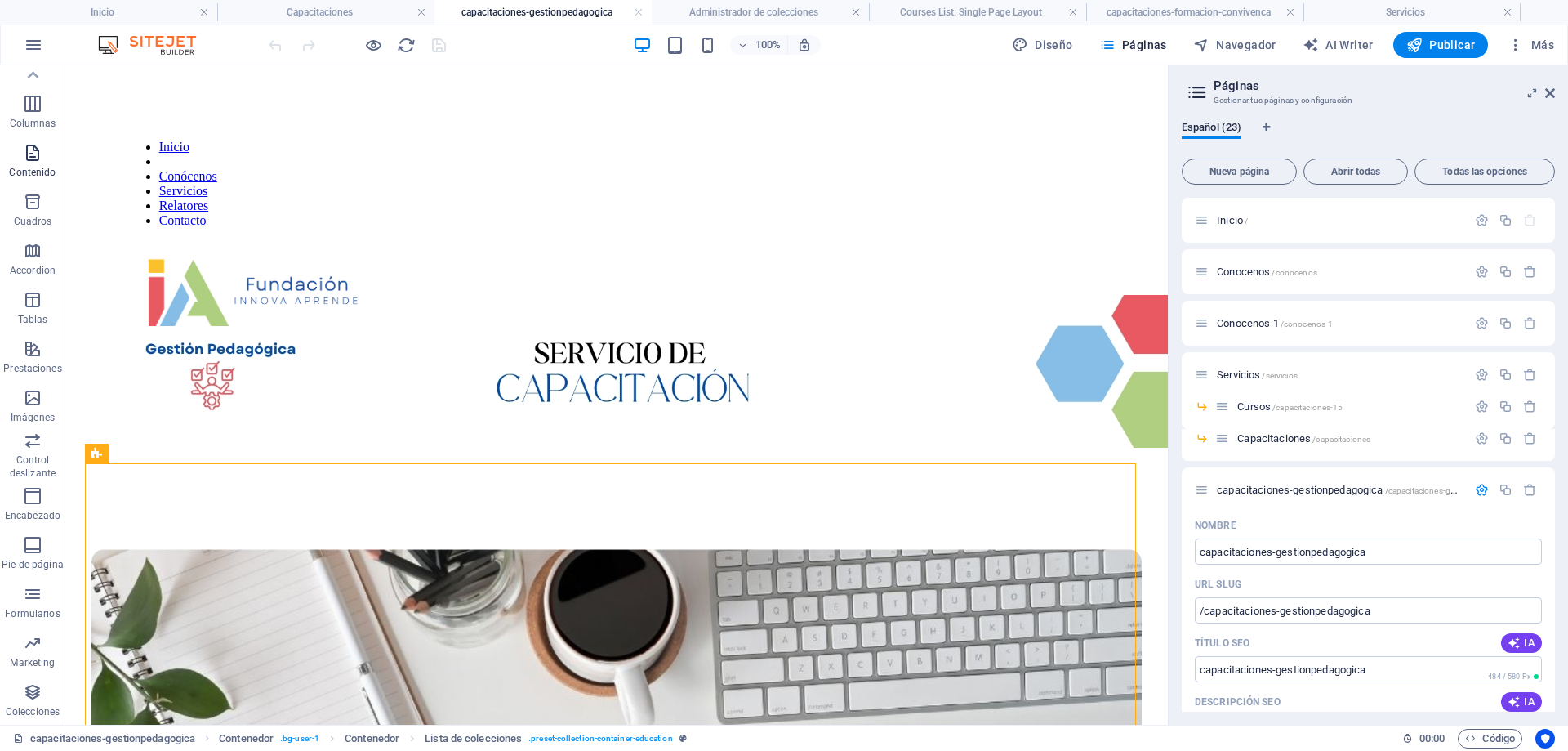
click at [23, 160] on icon "button" at bounding box center [33, 152] width 20 height 20
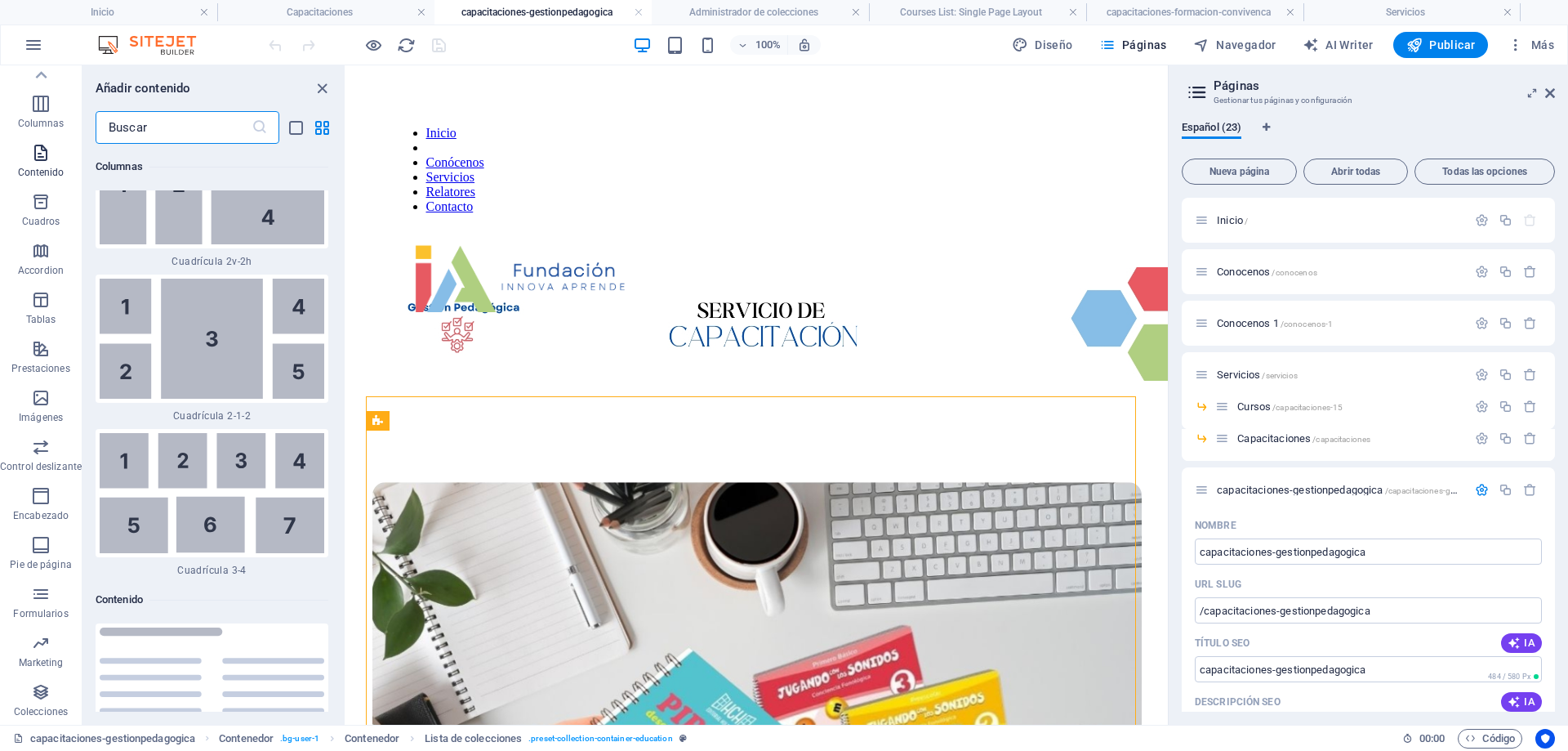
scroll to position [5280, 0]
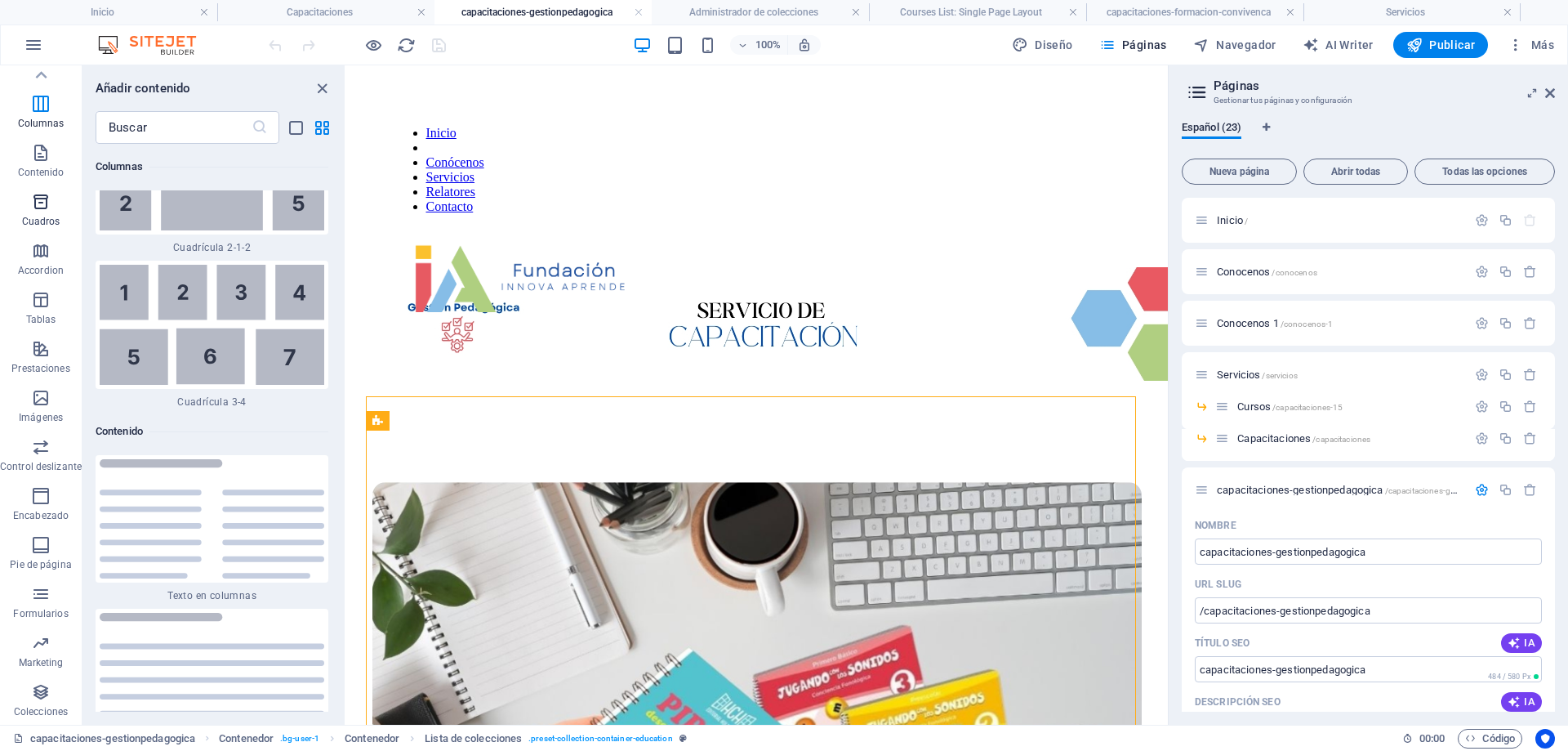
click at [41, 212] on span "Cuadros" at bounding box center [41, 212] width 82 height 39
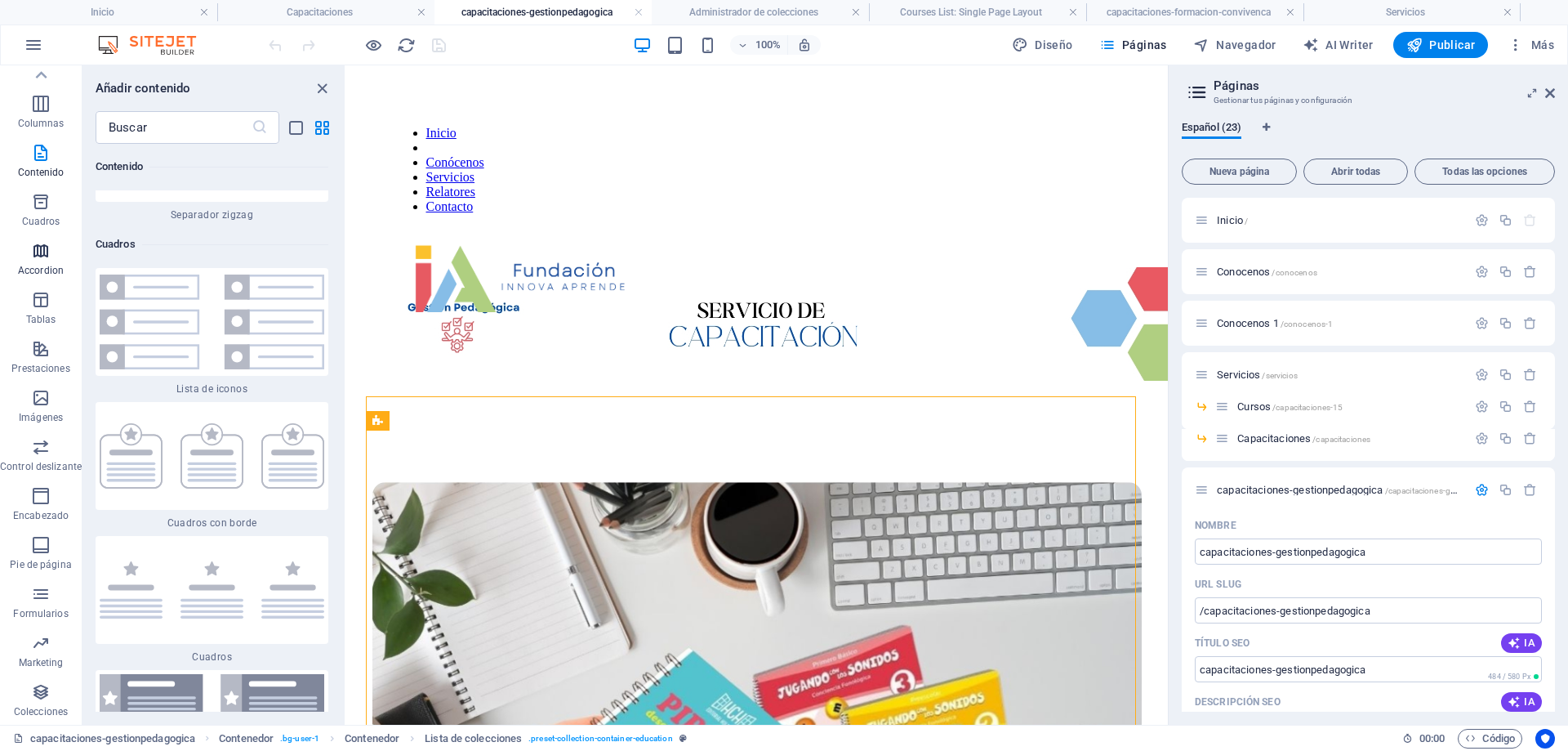
scroll to position [8773, 0]
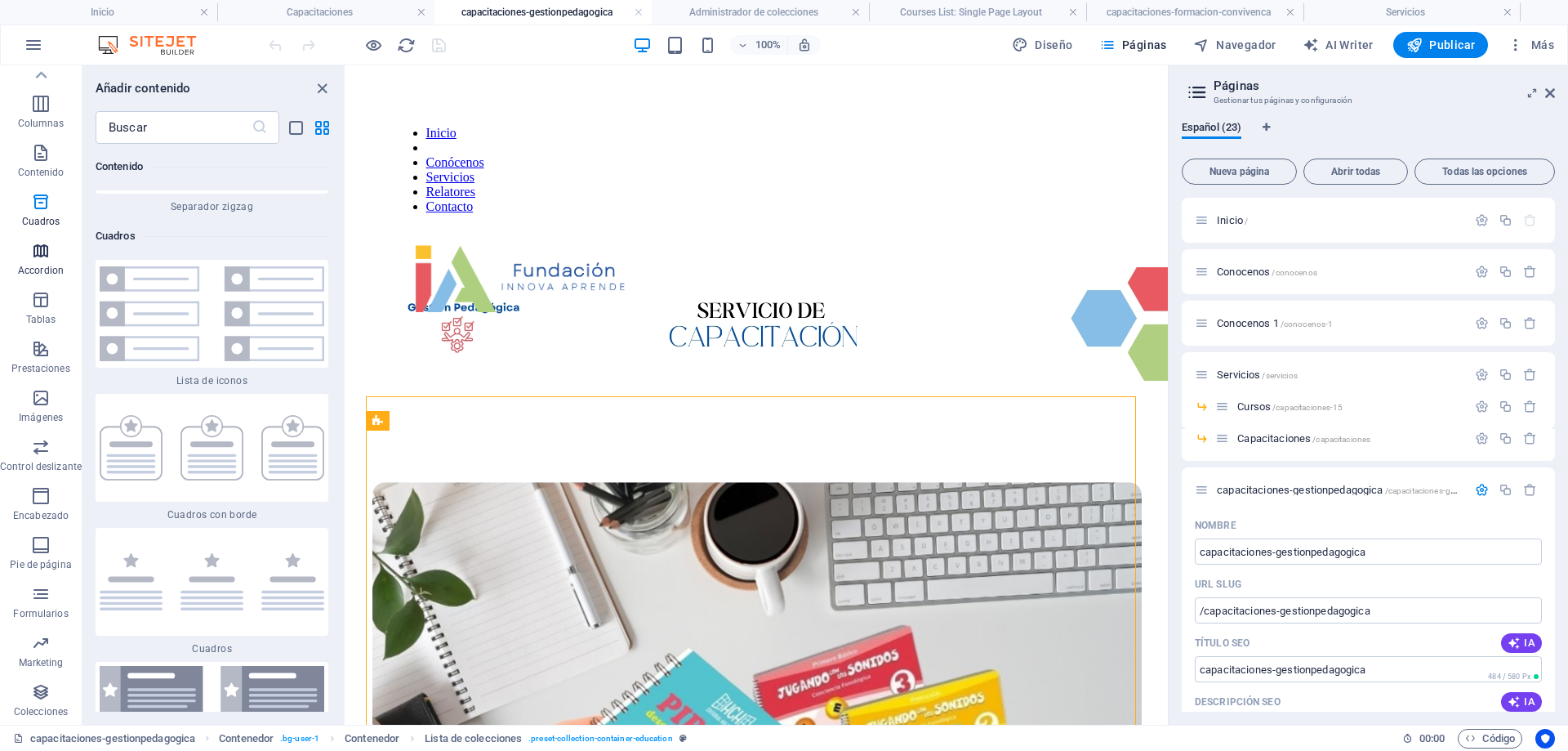
click at [44, 270] on p "Accordion" at bounding box center [40, 270] width 46 height 13
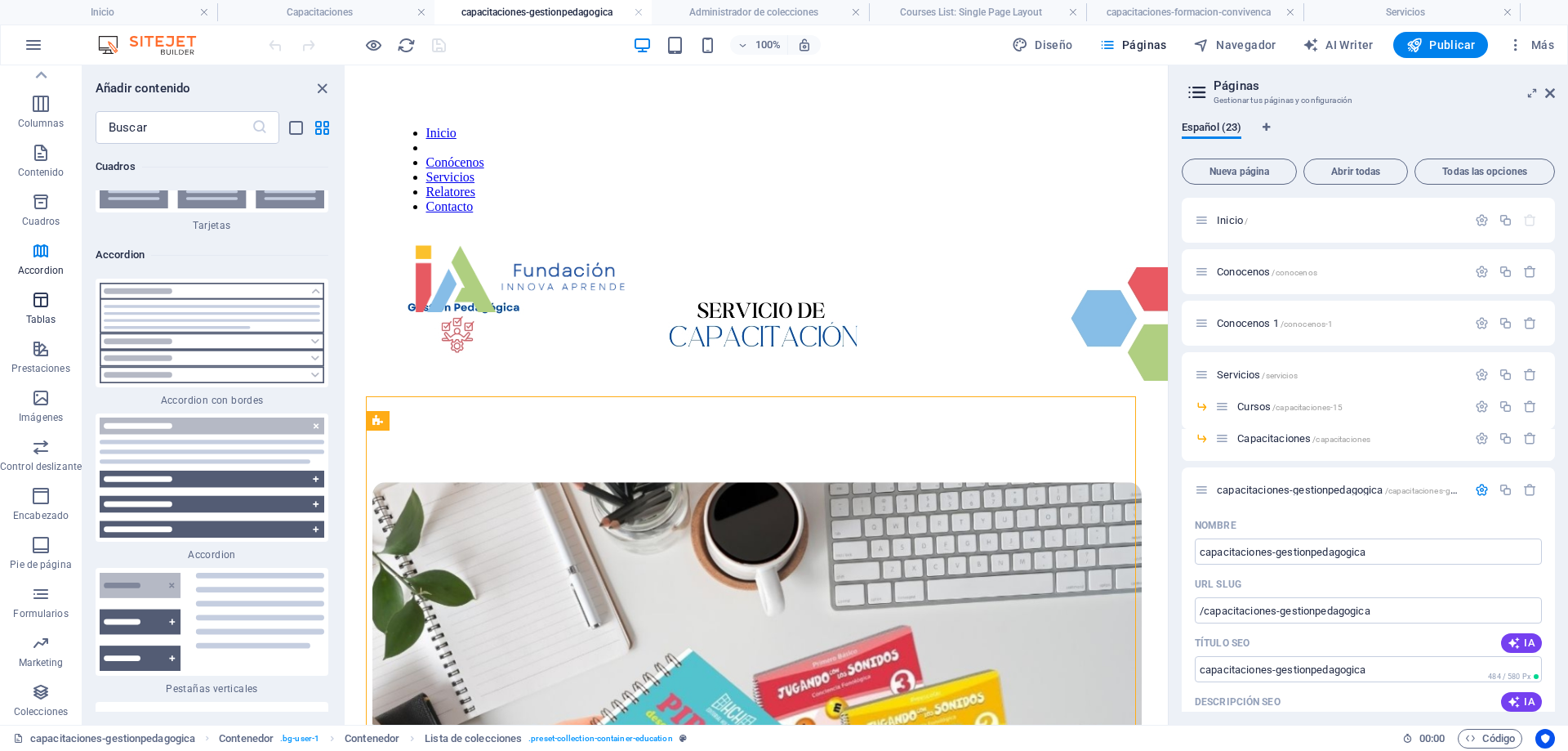
click at [53, 313] on p "Tablas" at bounding box center [41, 320] width 31 height 13
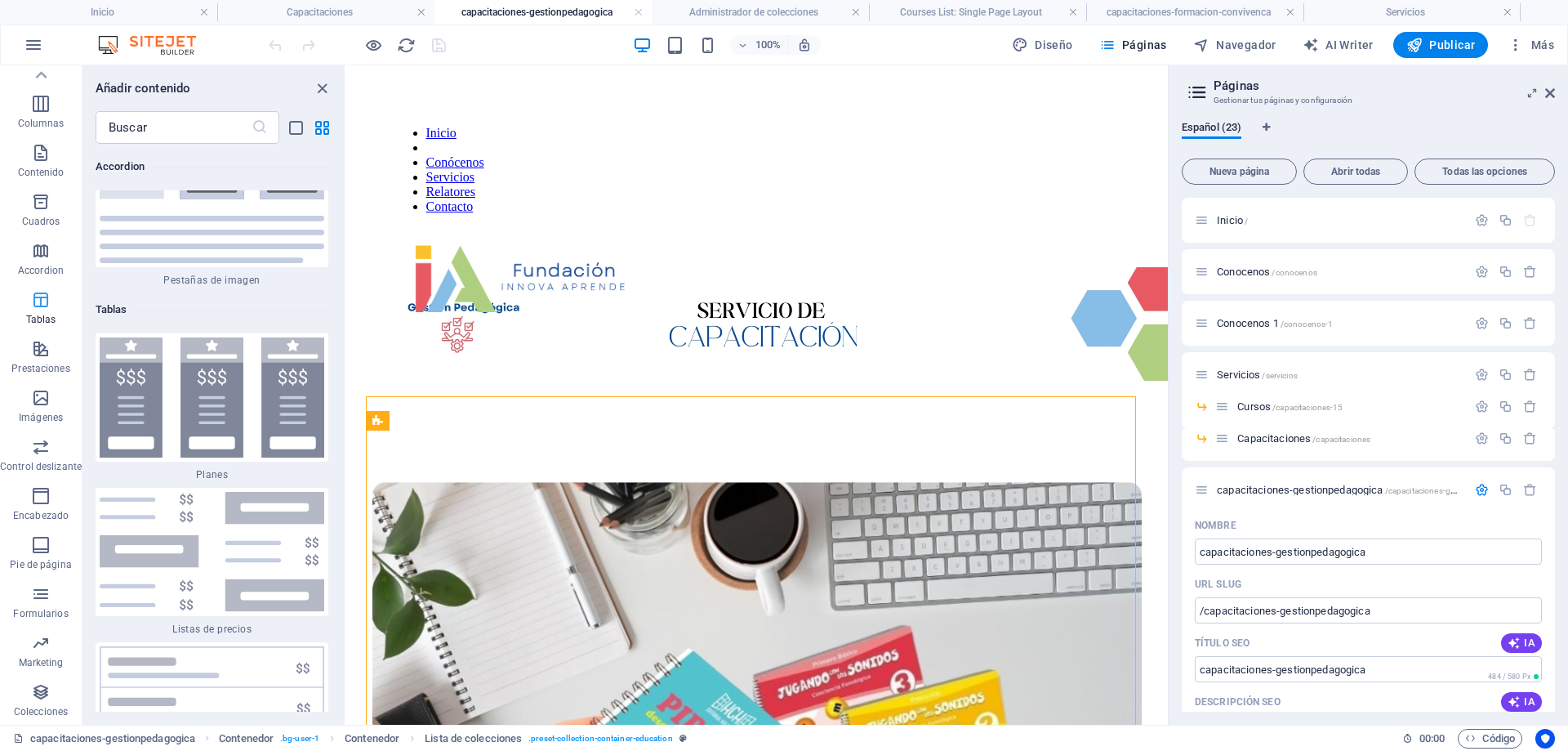
scroll to position [10958, 0]
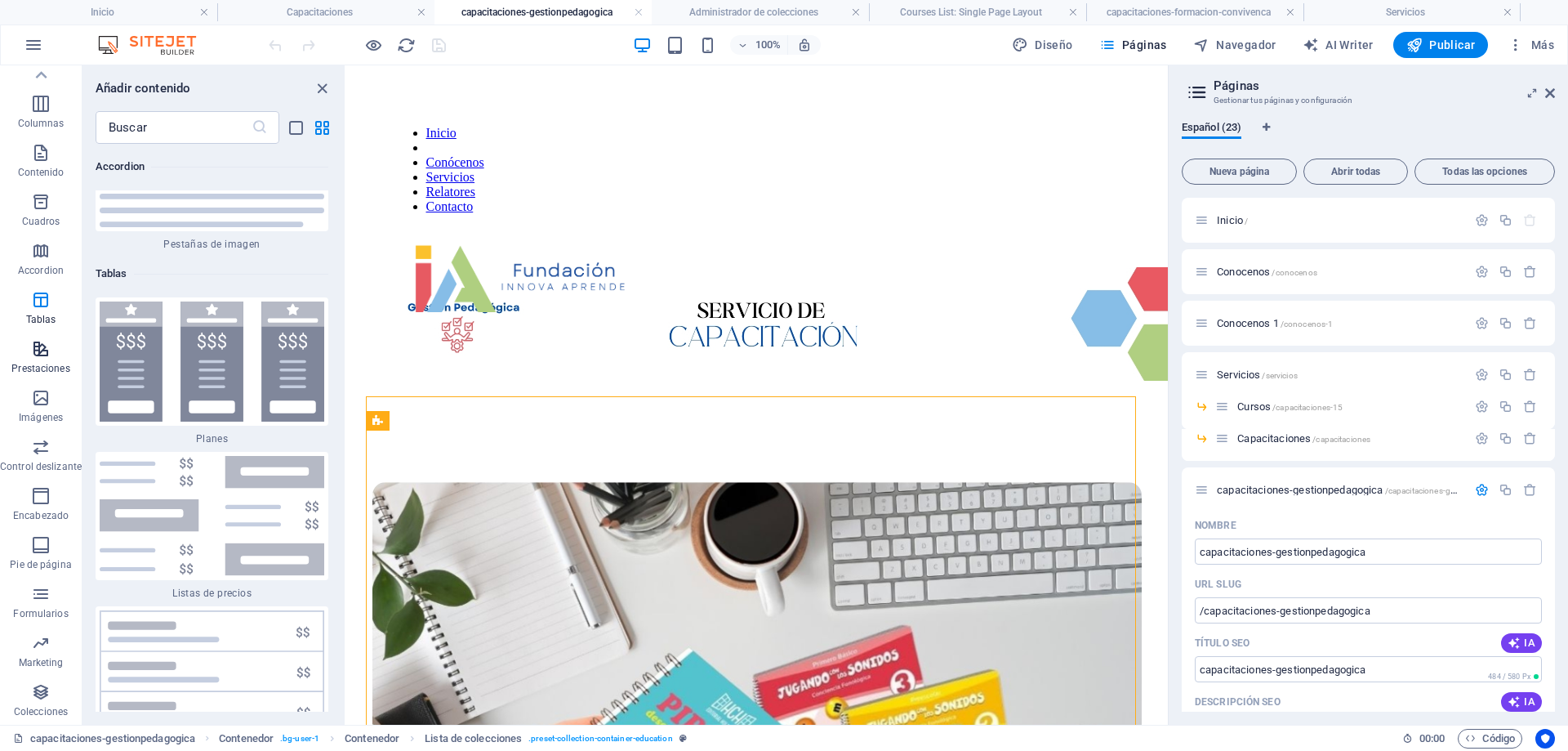
click at [41, 356] on icon "button" at bounding box center [40, 349] width 20 height 20
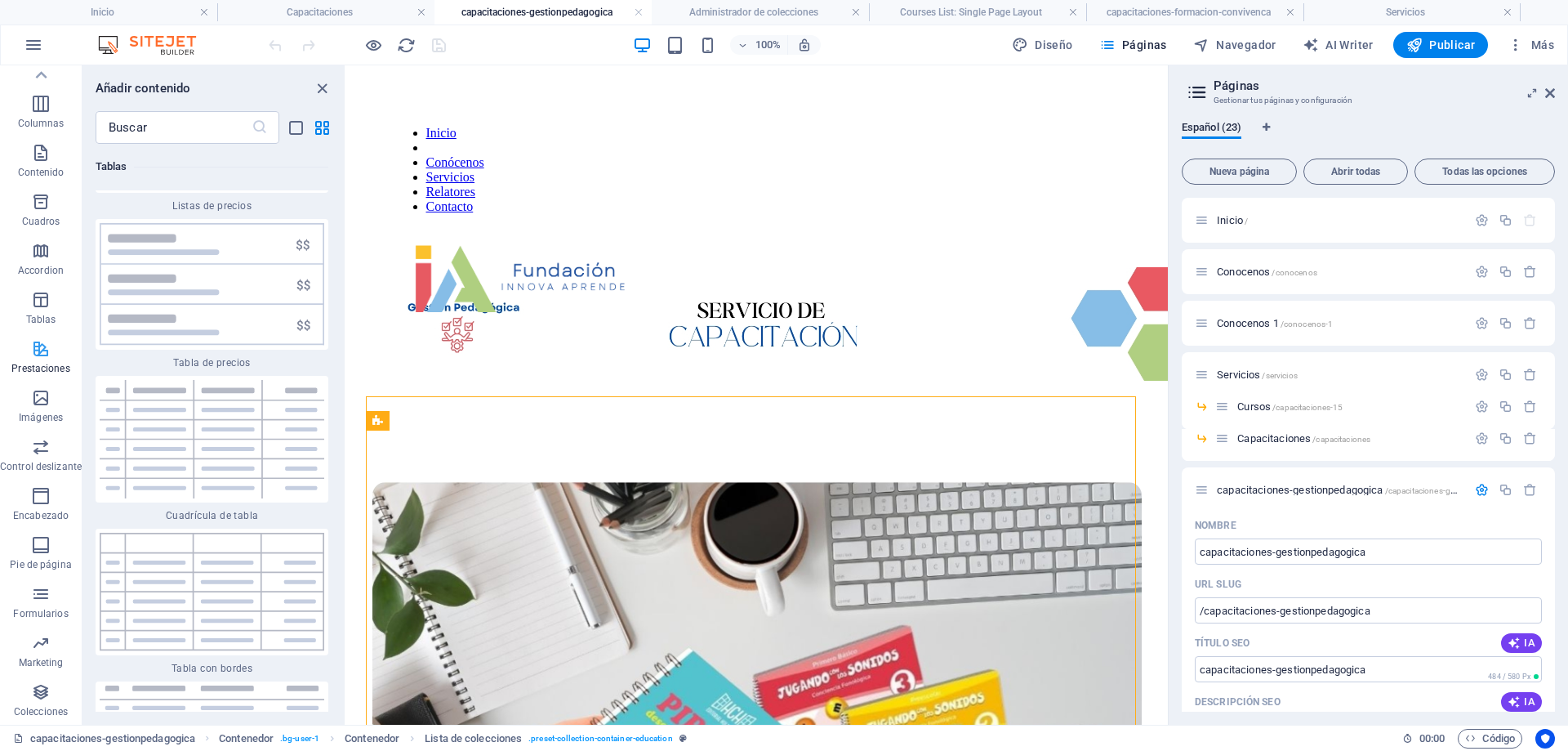
scroll to position [12331, 0]
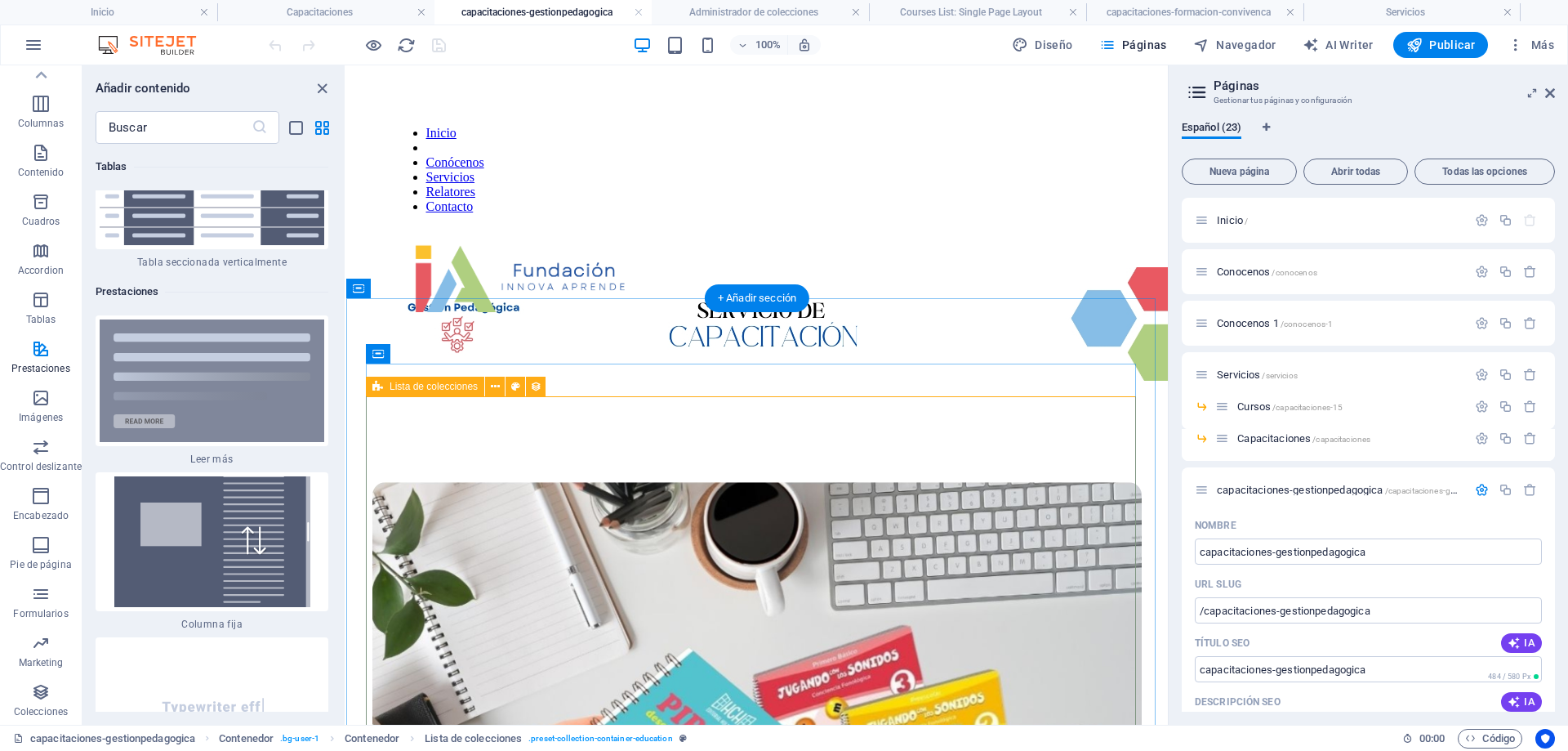
click at [537, 388] on icon at bounding box center [536, 387] width 11 height 17
select select "67d02240190c582c0a6871d0"
select select "createdAt_DESC"
select select "columns.our-top-course"
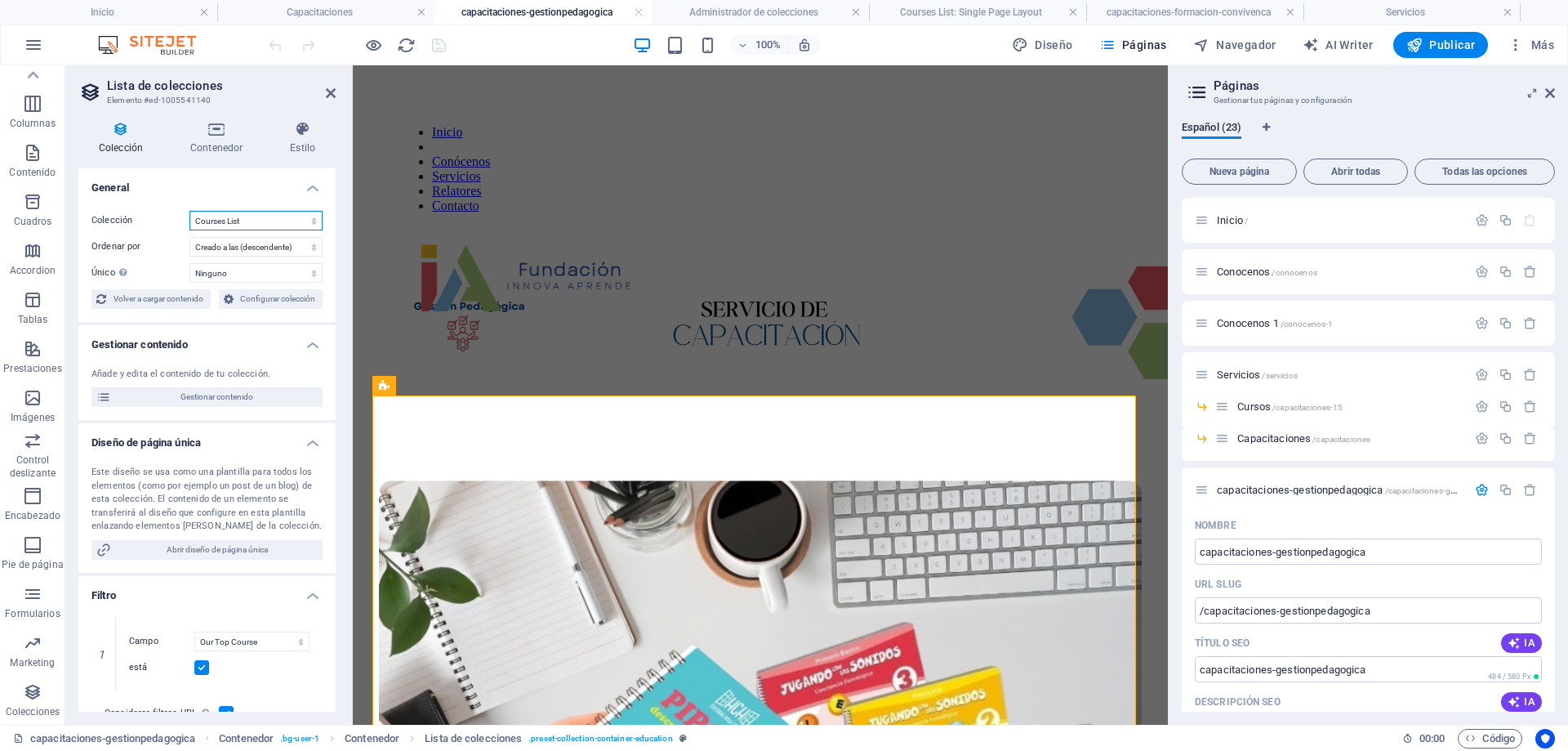
click at [299, 220] on select "BD Cursos Liderazgo Blog Blog Articles Coleccion-lideraazgo coleccion-liderazgo…" at bounding box center [255, 220] width 133 height 20
click at [189, 211] on select "BD Cursos Liderazgo Blog Blog Articles Coleccion-lideraazgo coleccion-liderazgo…" at bounding box center [255, 220] width 133 height 20
select select "67d02240190c582c0a6871d0"
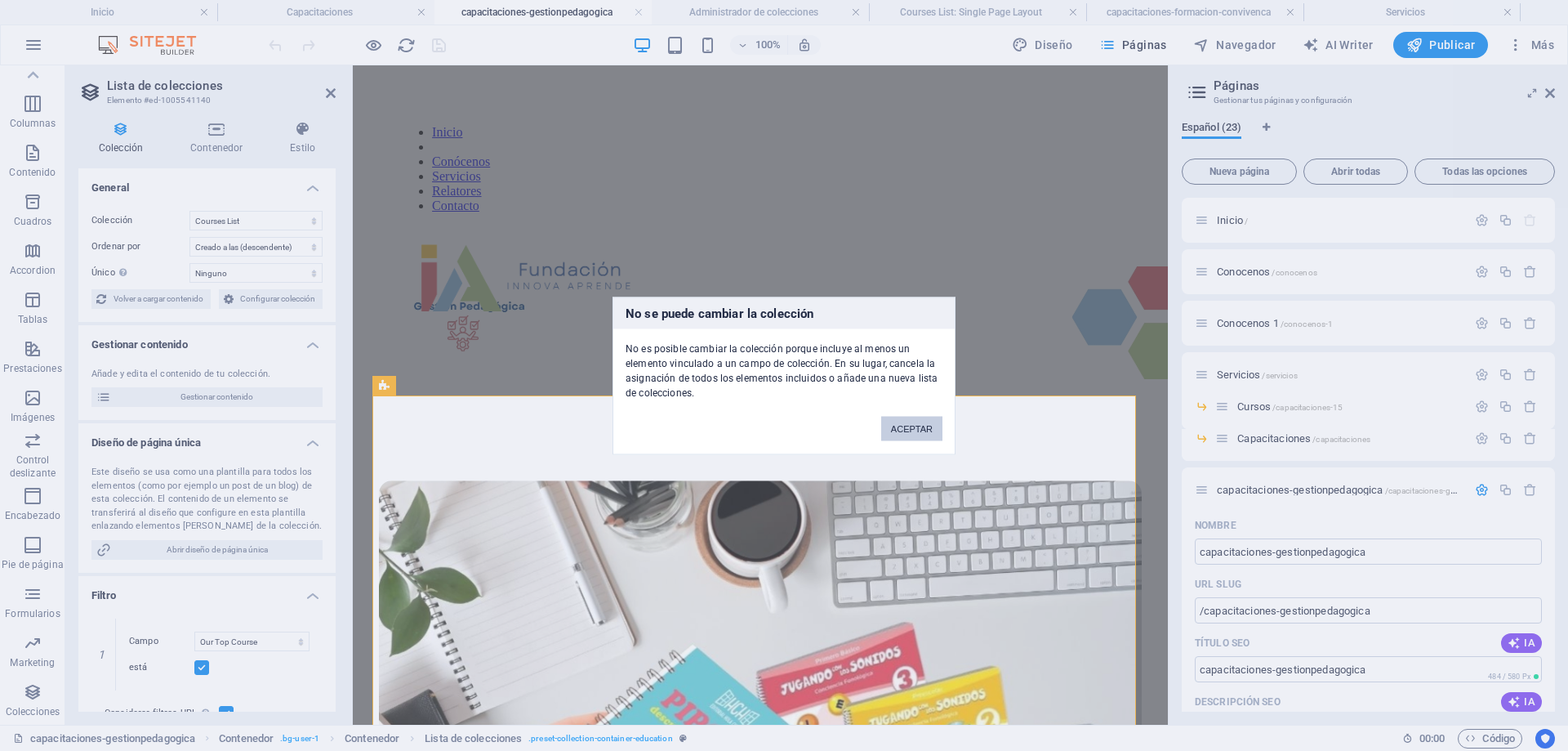
click at [925, 432] on button "ACEPTAR" at bounding box center [912, 428] width 61 height 24
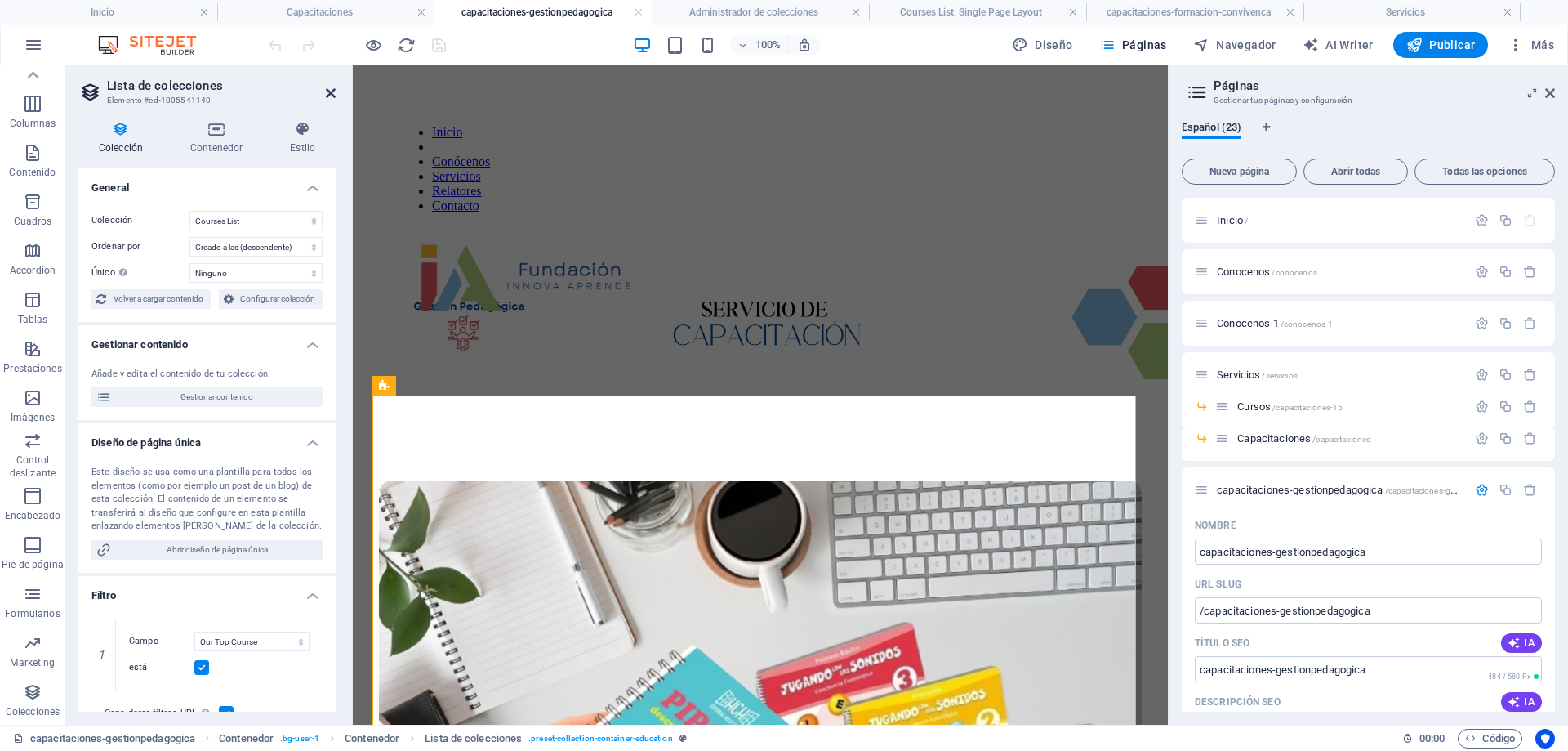
click at [328, 91] on icon at bounding box center [331, 93] width 10 height 13
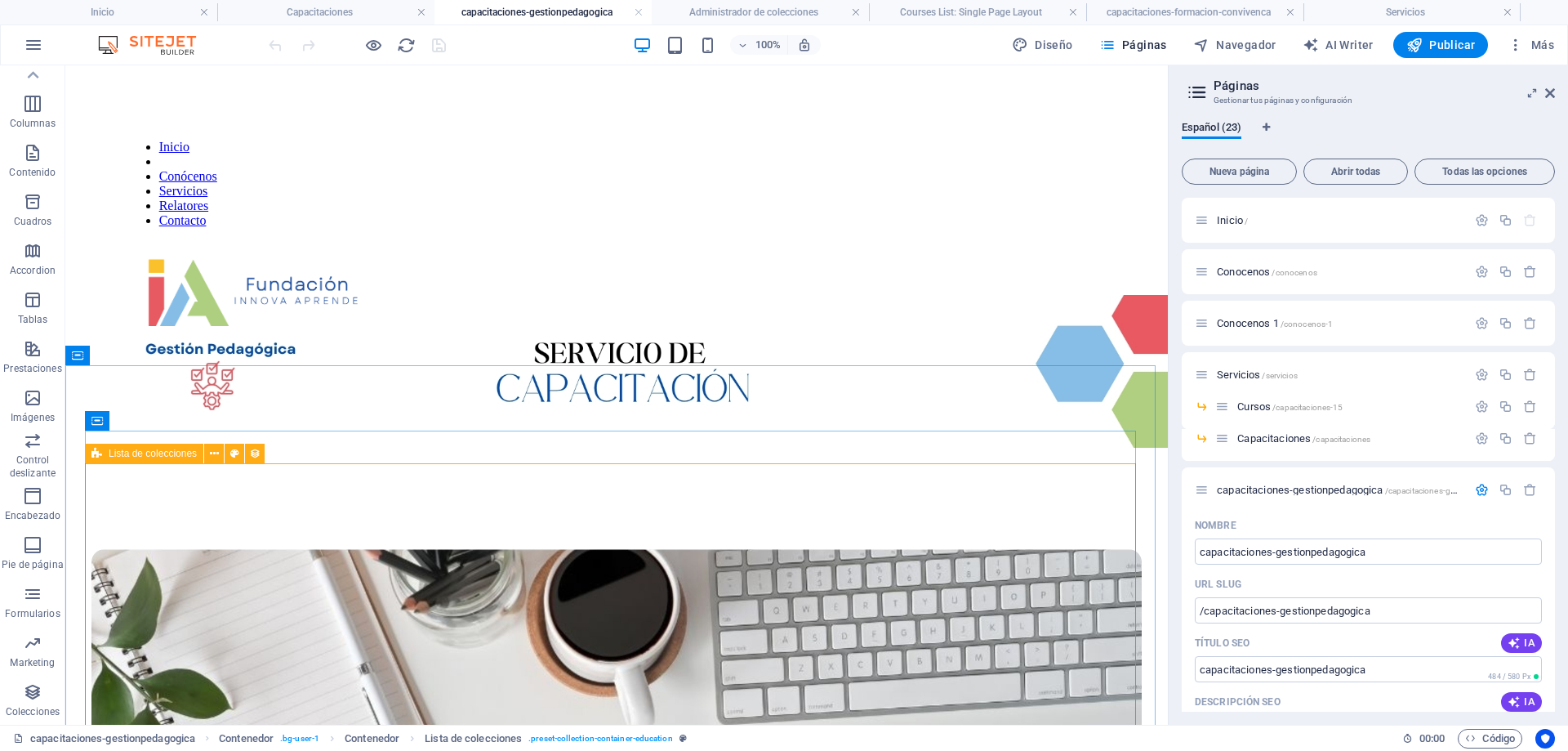
click at [163, 455] on span "Lista de colecciones" at bounding box center [152, 454] width 88 height 10
click at [98, 452] on icon at bounding box center [96, 453] width 10 height 20
select select "67d02240190c582c0a6871d0"
select select "createdAt_DESC"
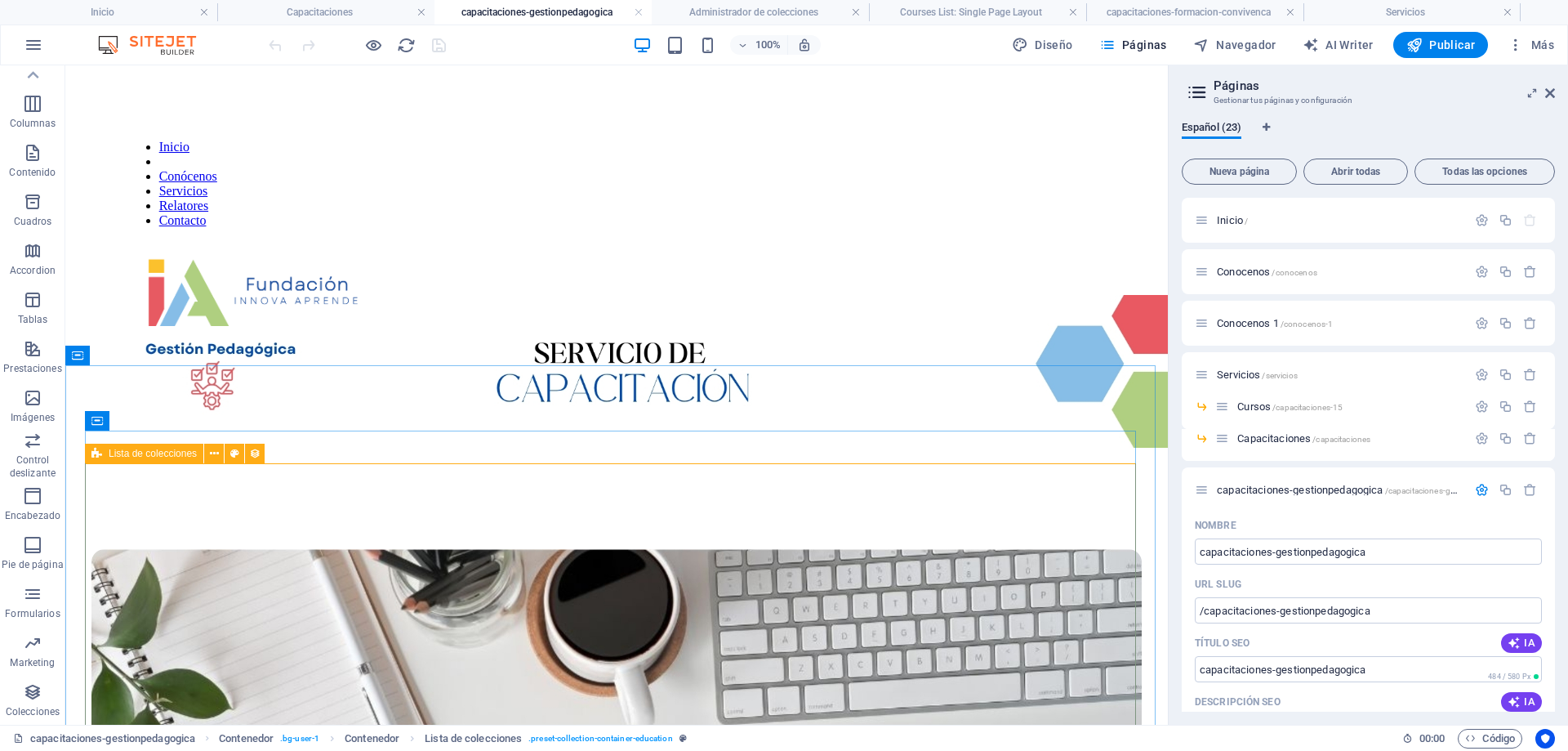
select select "columns.our-top-course"
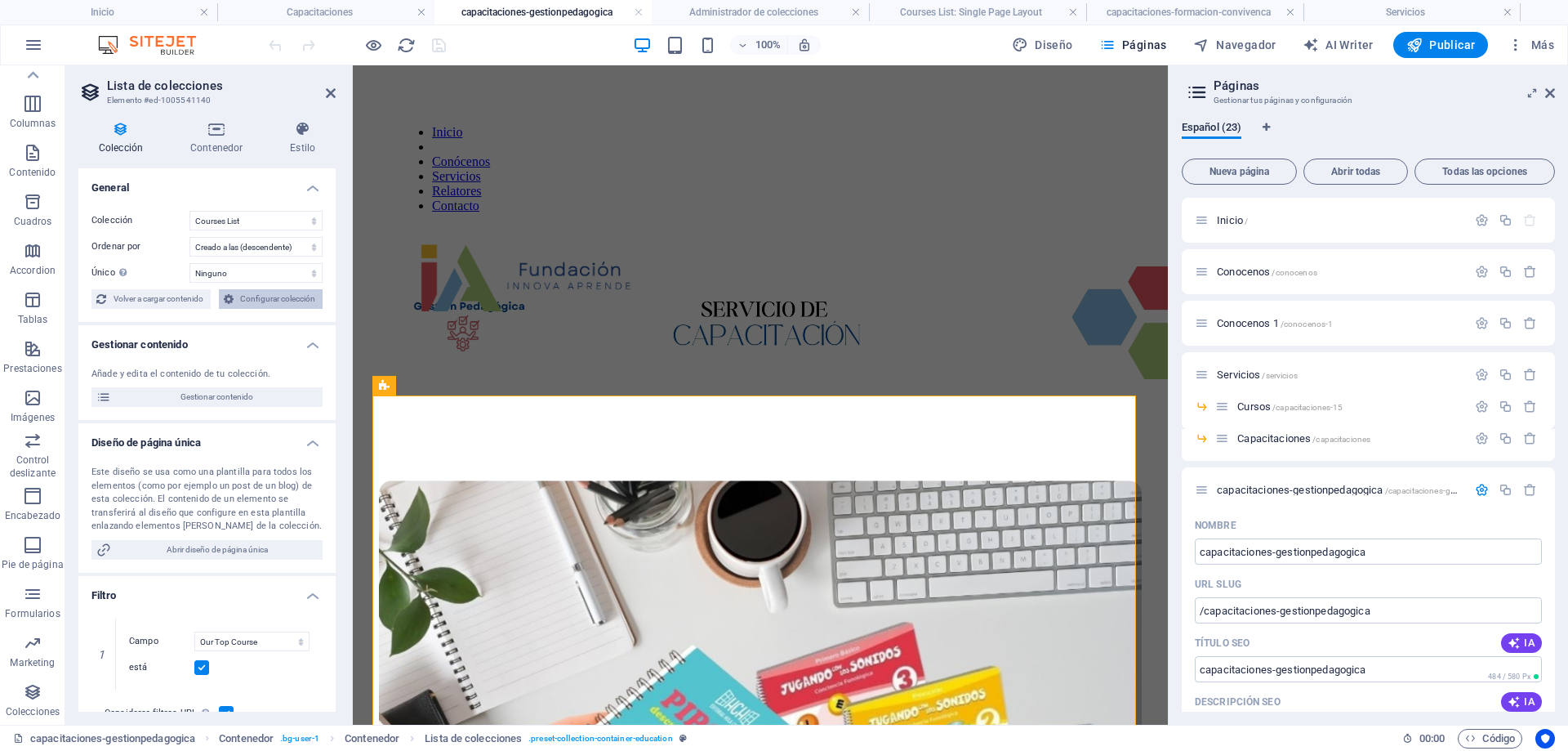
click at [266, 299] on span "Configurar colección" at bounding box center [279, 298] width 80 height 20
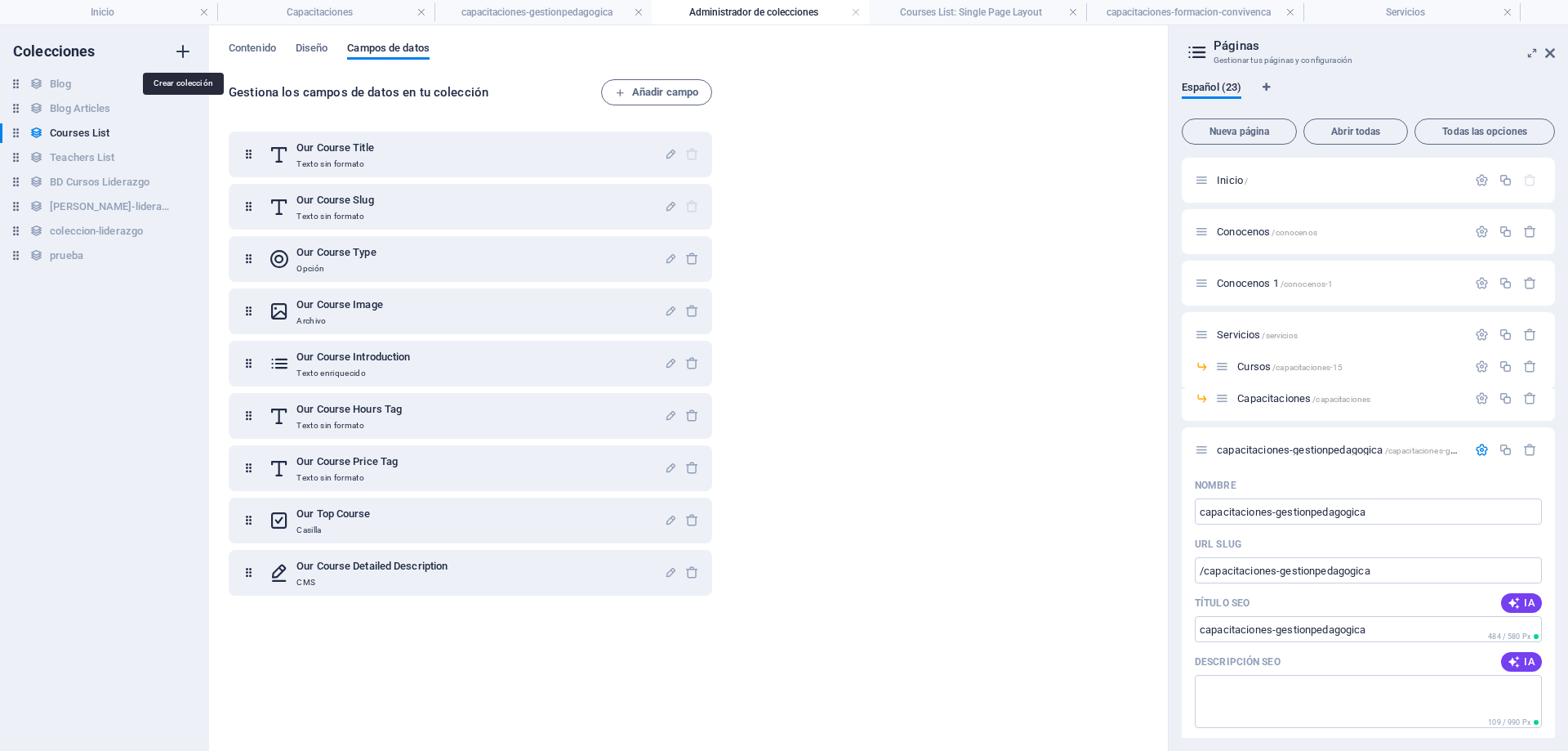
click at [185, 51] on icon "button" at bounding box center [182, 51] width 20 height 20
type input "prueba2"
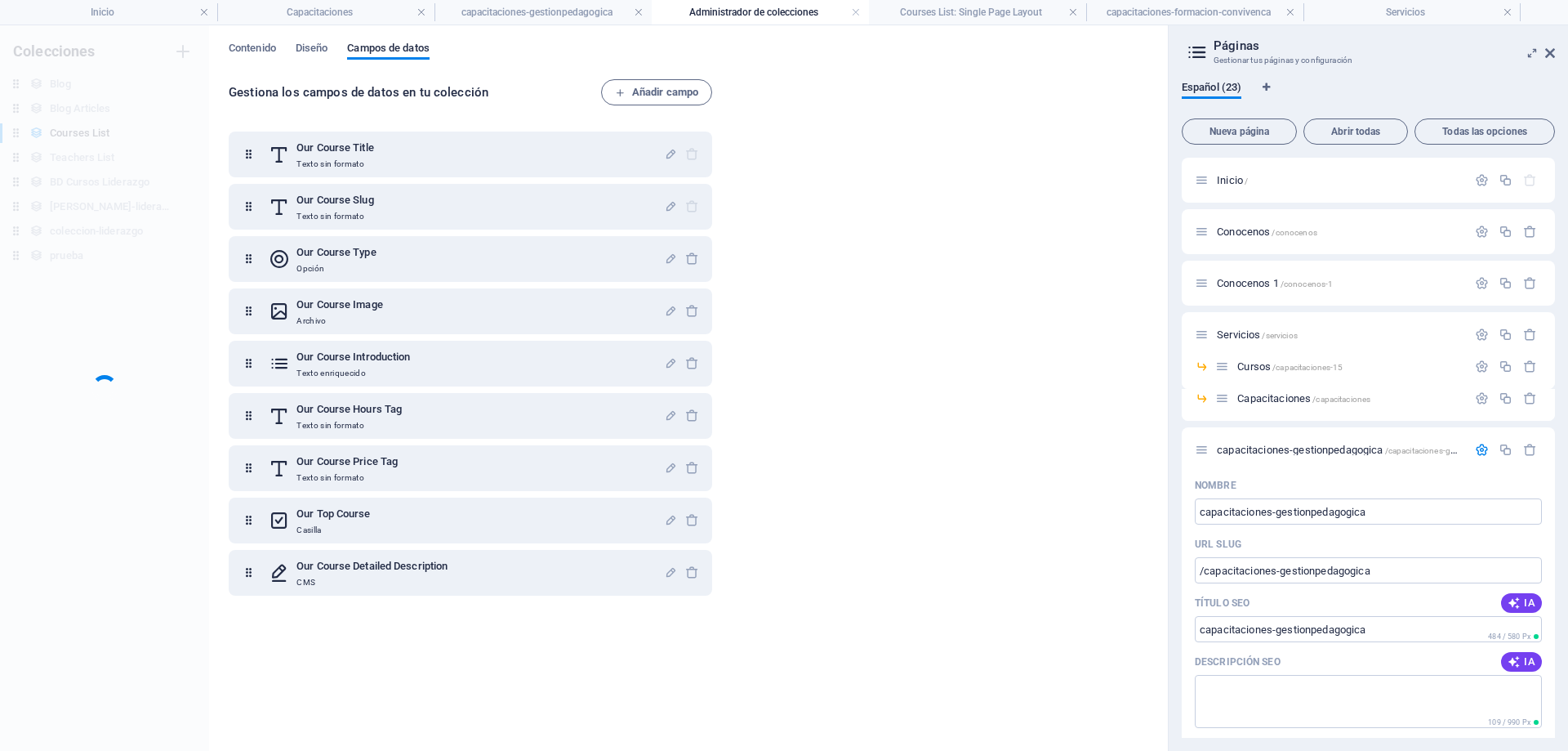
click at [119, 394] on div "Colecciones Blog Blog Blog Articles Blog Articles Courses List Courses List Tea…" at bounding box center [104, 388] width 209 height 726
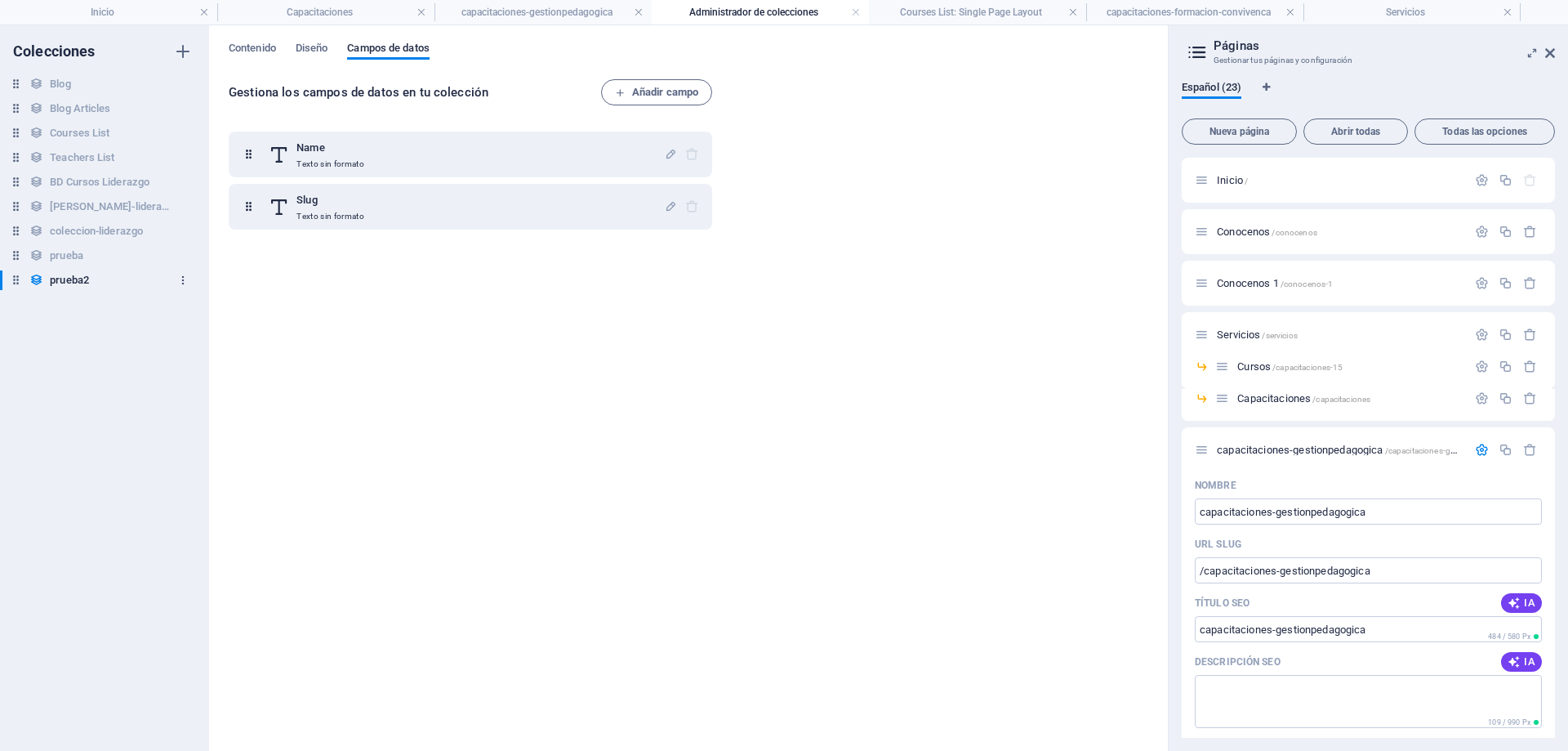
click at [187, 283] on icon "button" at bounding box center [183, 280] width 11 height 11
click at [21, 282] on div at bounding box center [784, 376] width 1568 height 751
click at [18, 282] on icon at bounding box center [16, 280] width 14 height 14
click at [15, 281] on icon at bounding box center [16, 280] width 14 height 14
drag, startPoint x: 15, startPoint y: 281, endPoint x: 16, endPoint y: 269, distance: 12.0
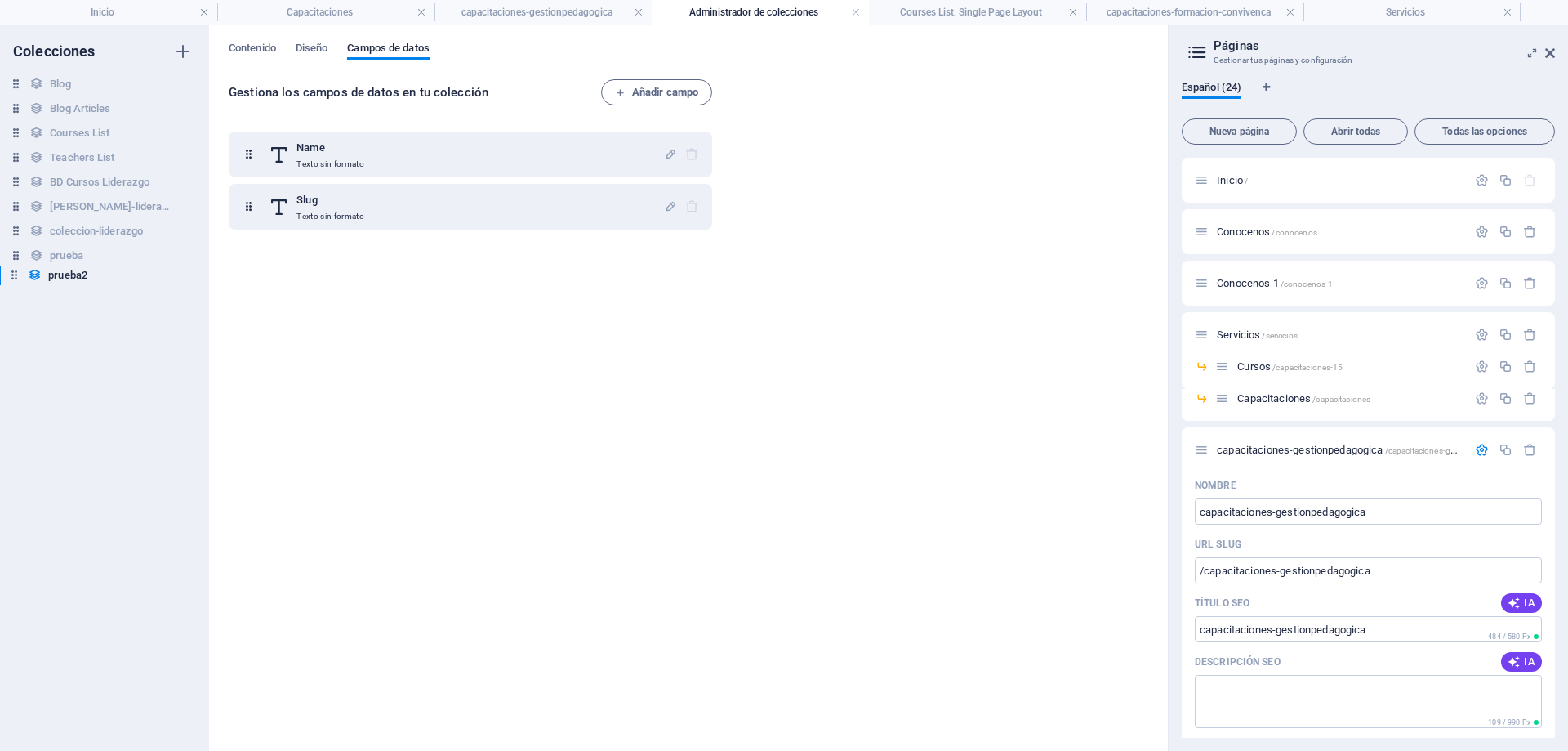
click at [16, 269] on div "Blog Blog Blog Articles Blog Articles Courses List Courses List Teachers List T…" at bounding box center [97, 182] width 193 height 216
click at [465, 268] on div "Name Texto sin formato Slug Texto sin formato" at bounding box center [474, 427] width 490 height 611
click at [308, 46] on span "Diseño" at bounding box center [311, 49] width 33 height 23
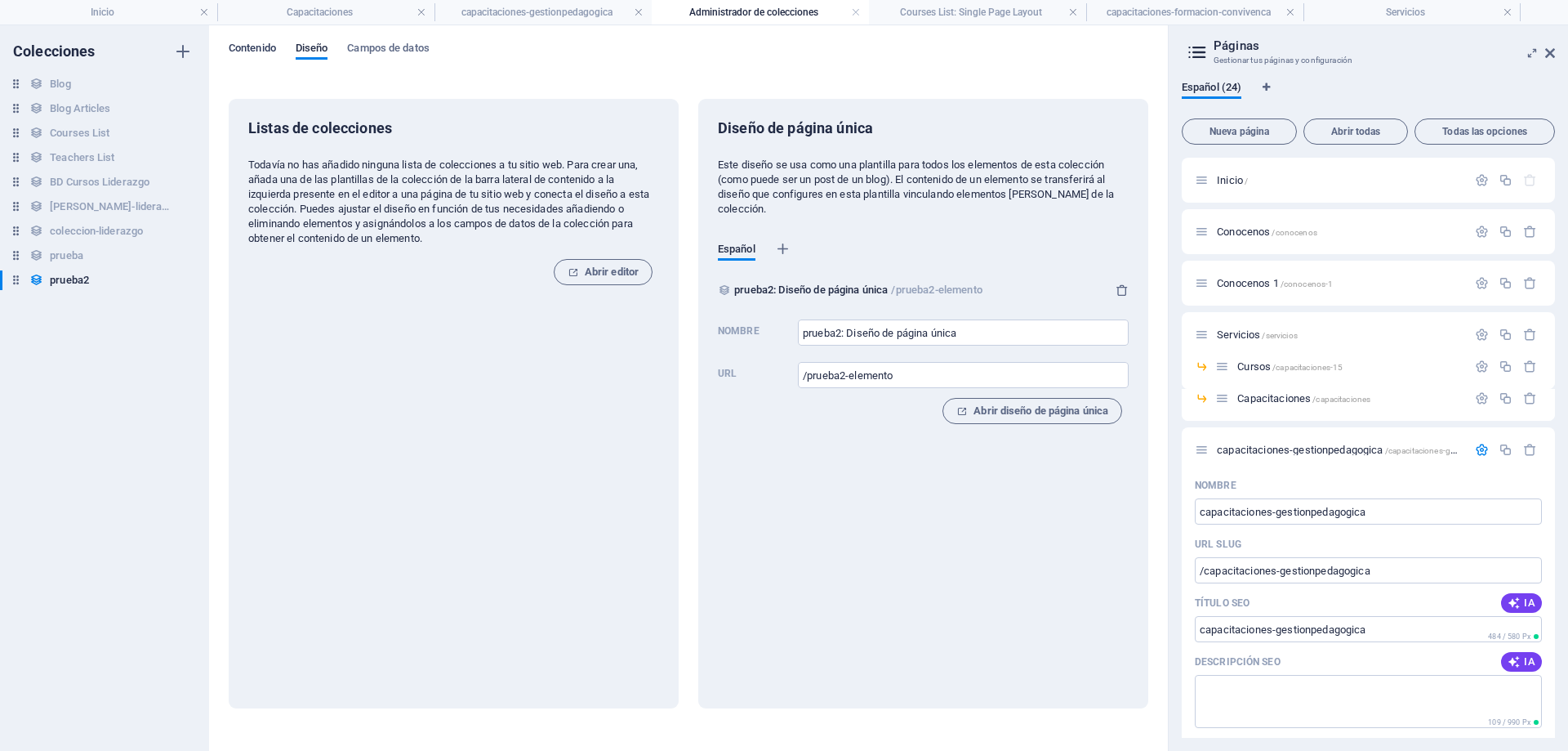
click at [254, 53] on span "Contenido" at bounding box center [252, 49] width 47 height 23
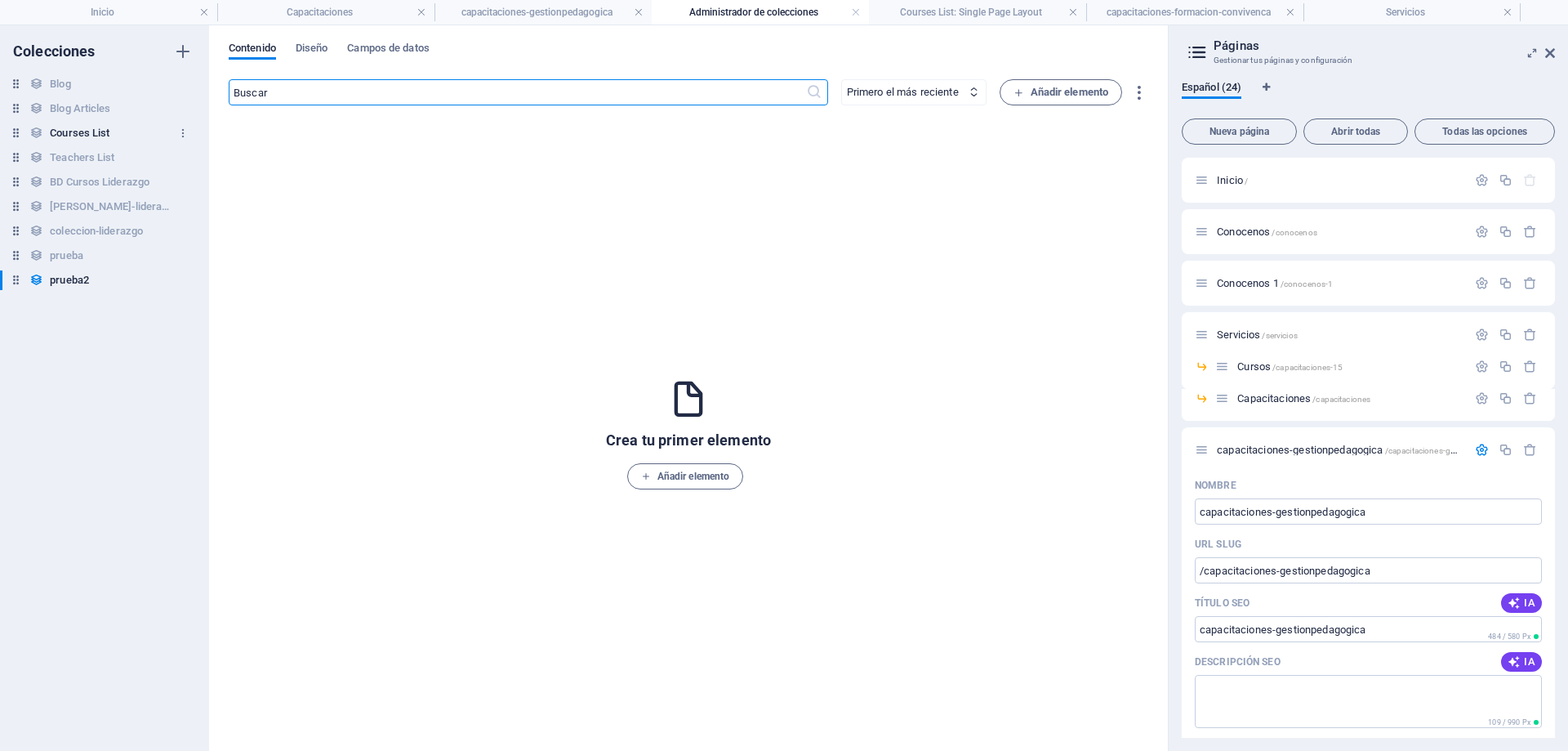
click at [80, 133] on h6 "Courses List" at bounding box center [80, 133] width 59 height 20
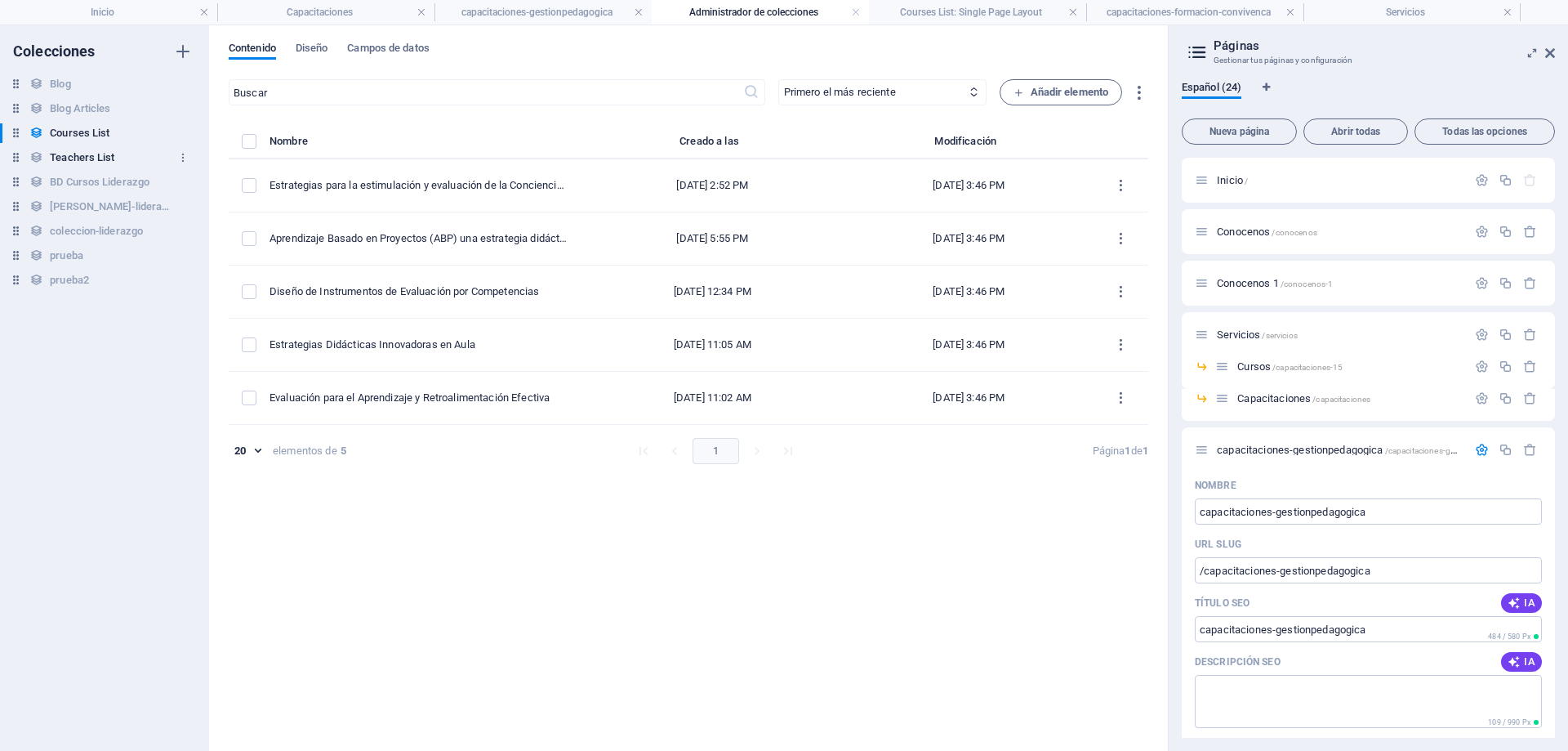
click at [85, 155] on h6 "Teachers List" at bounding box center [82, 157] width 64 height 20
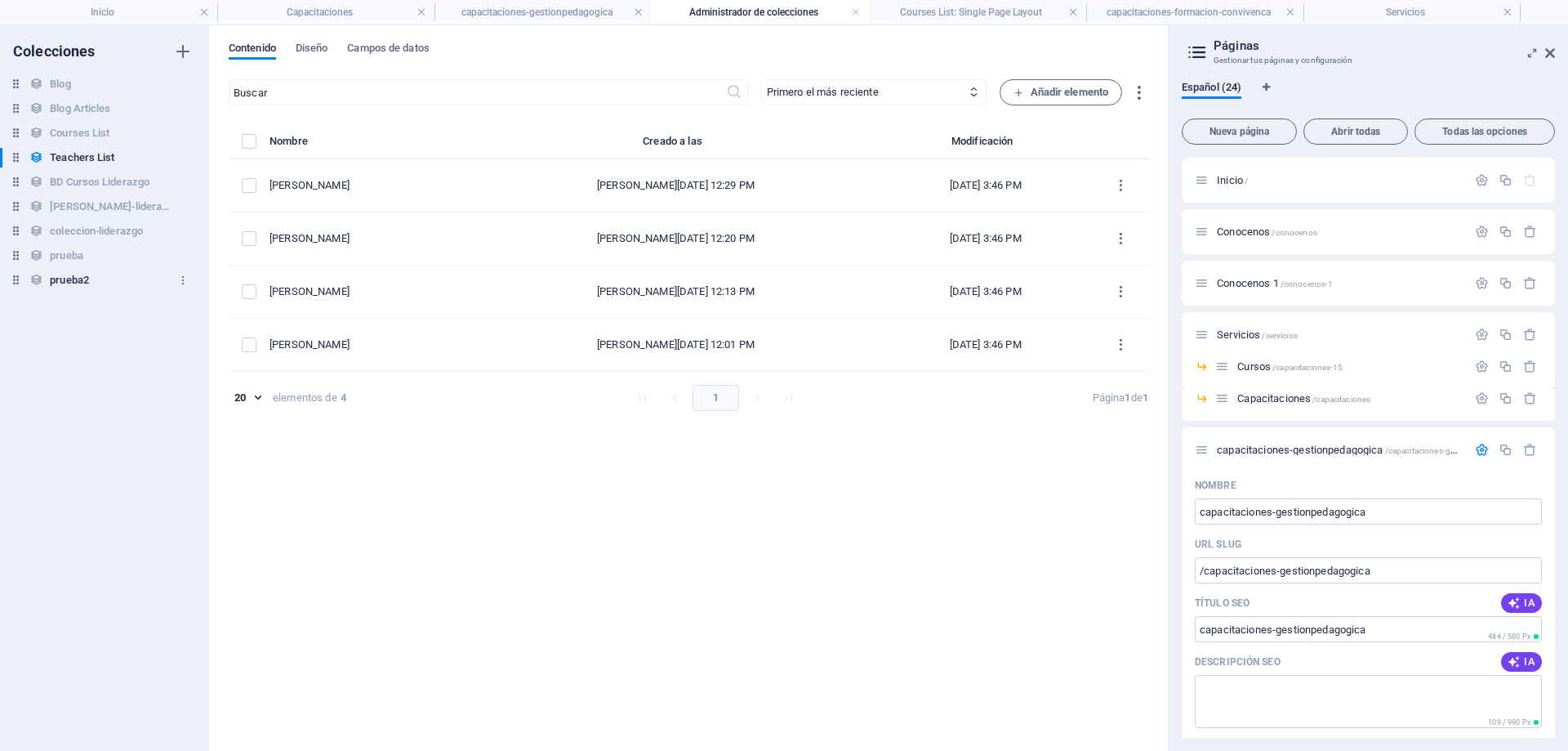
click at [72, 282] on h6 "prueba2" at bounding box center [70, 280] width 39 height 20
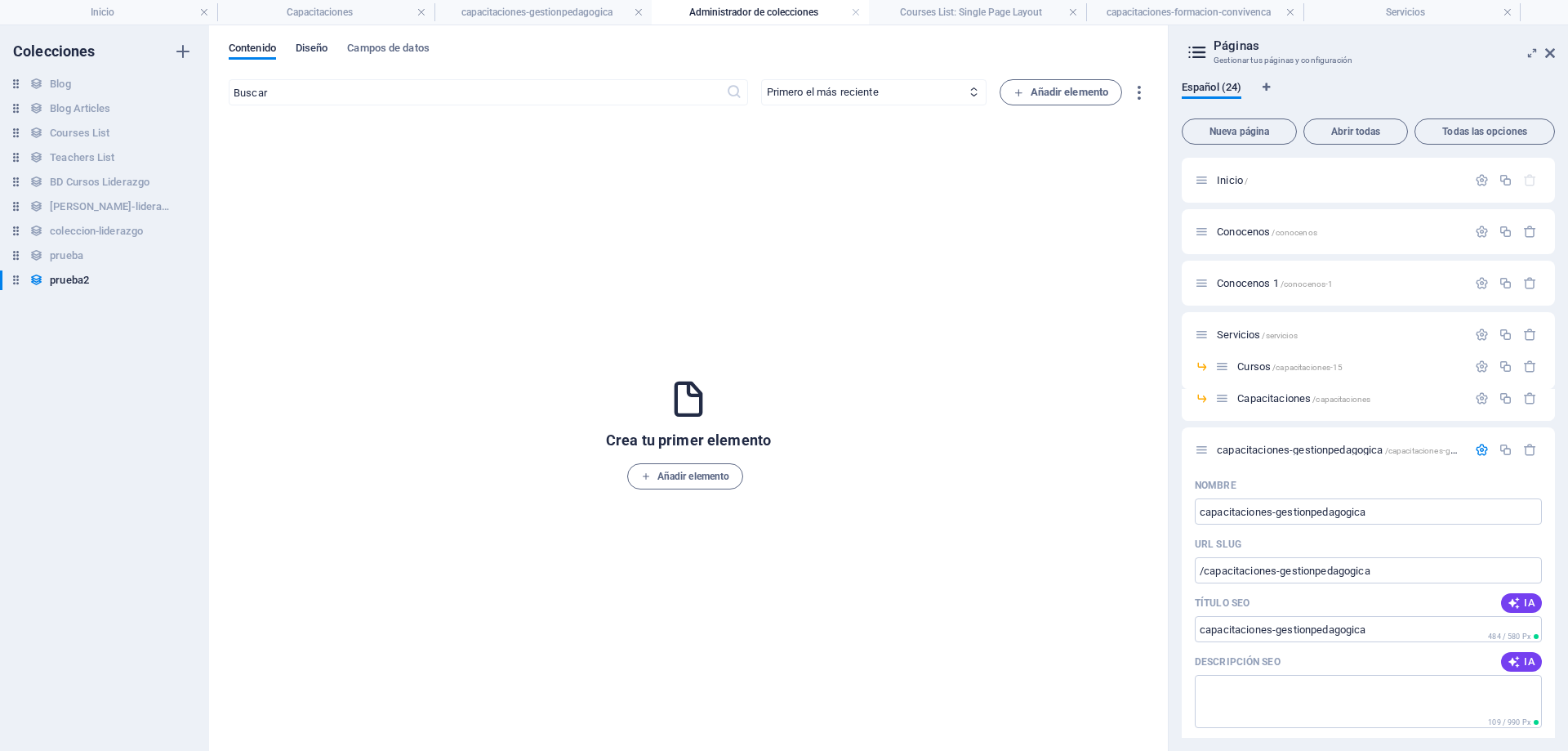
click at [326, 49] on span "Diseño" at bounding box center [311, 49] width 33 height 23
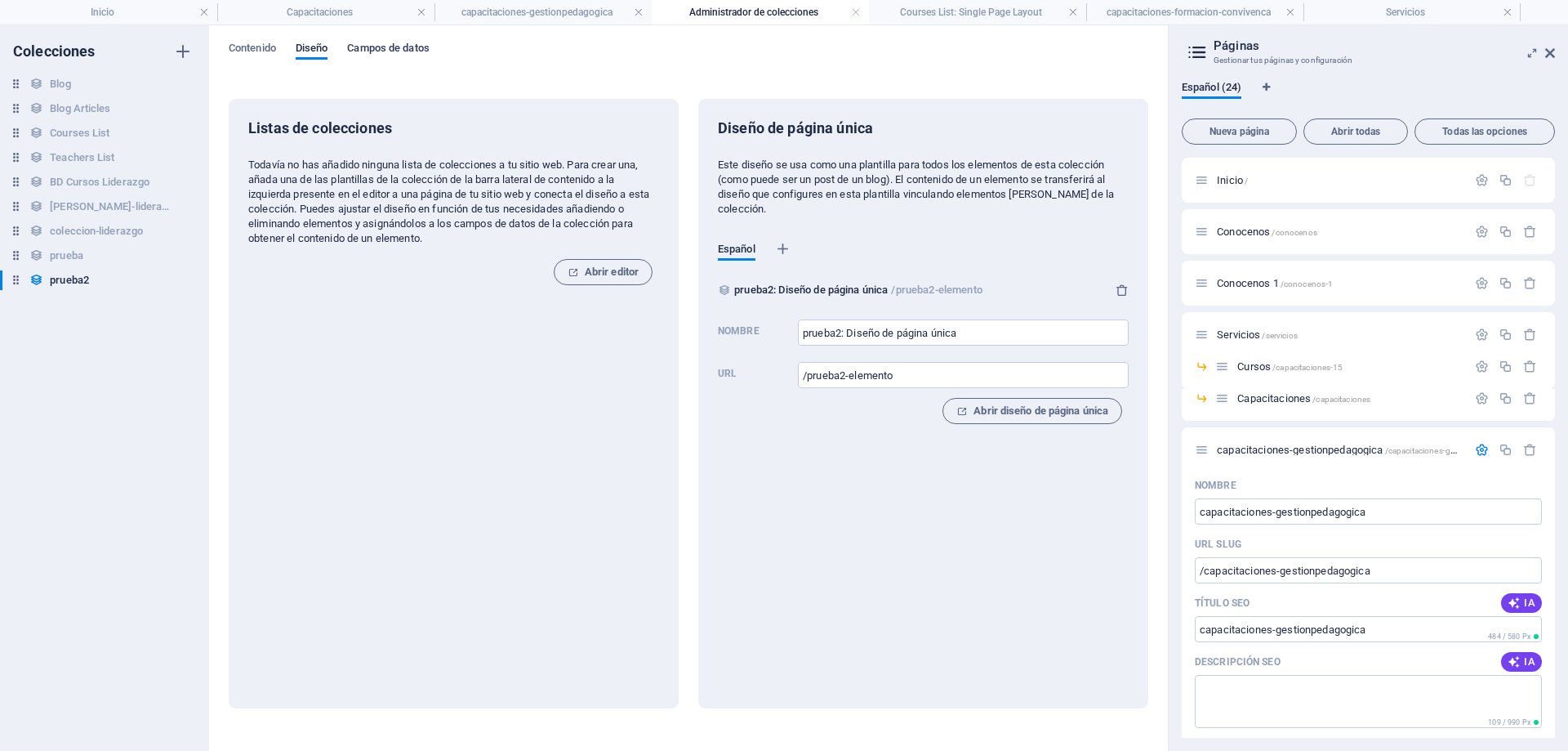
click at [391, 42] on span "Campos de datos" at bounding box center [388, 49] width 82 height 23
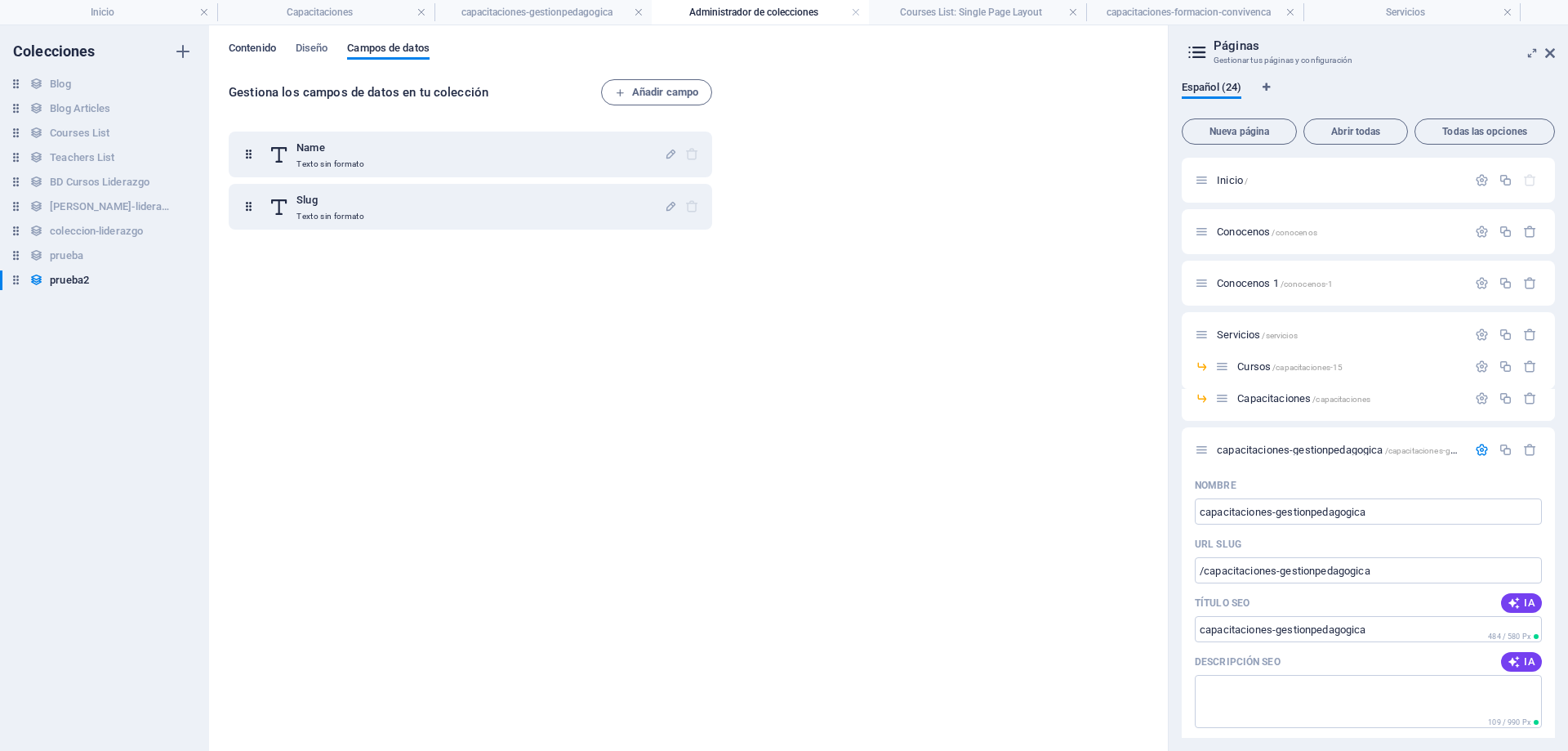
click at [261, 43] on span "Contenido" at bounding box center [252, 49] width 47 height 23
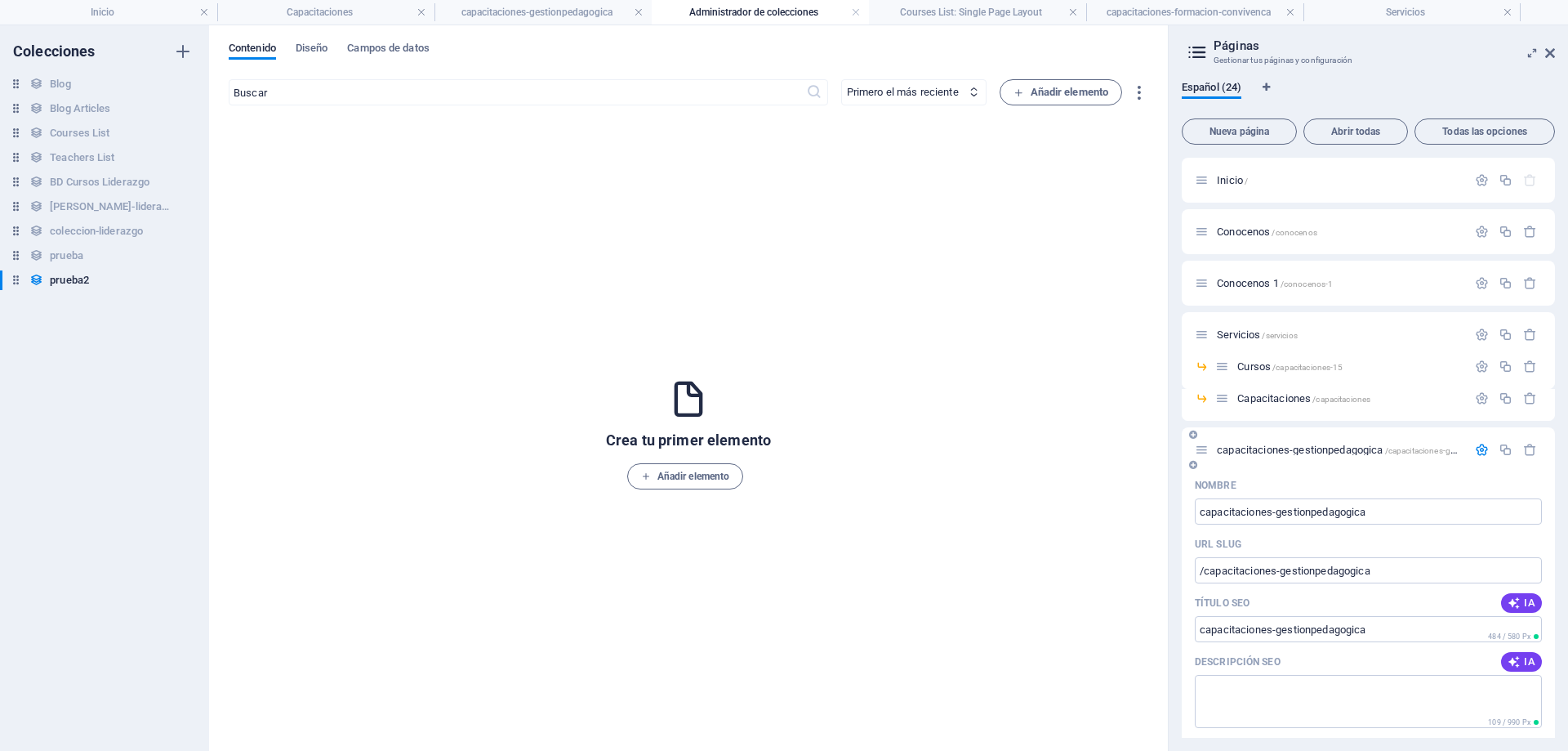
click at [1300, 451] on span "capacitaciones-gestionpedagogica /capacitaciones-gestionpedagogica" at bounding box center [1366, 449] width 300 height 12
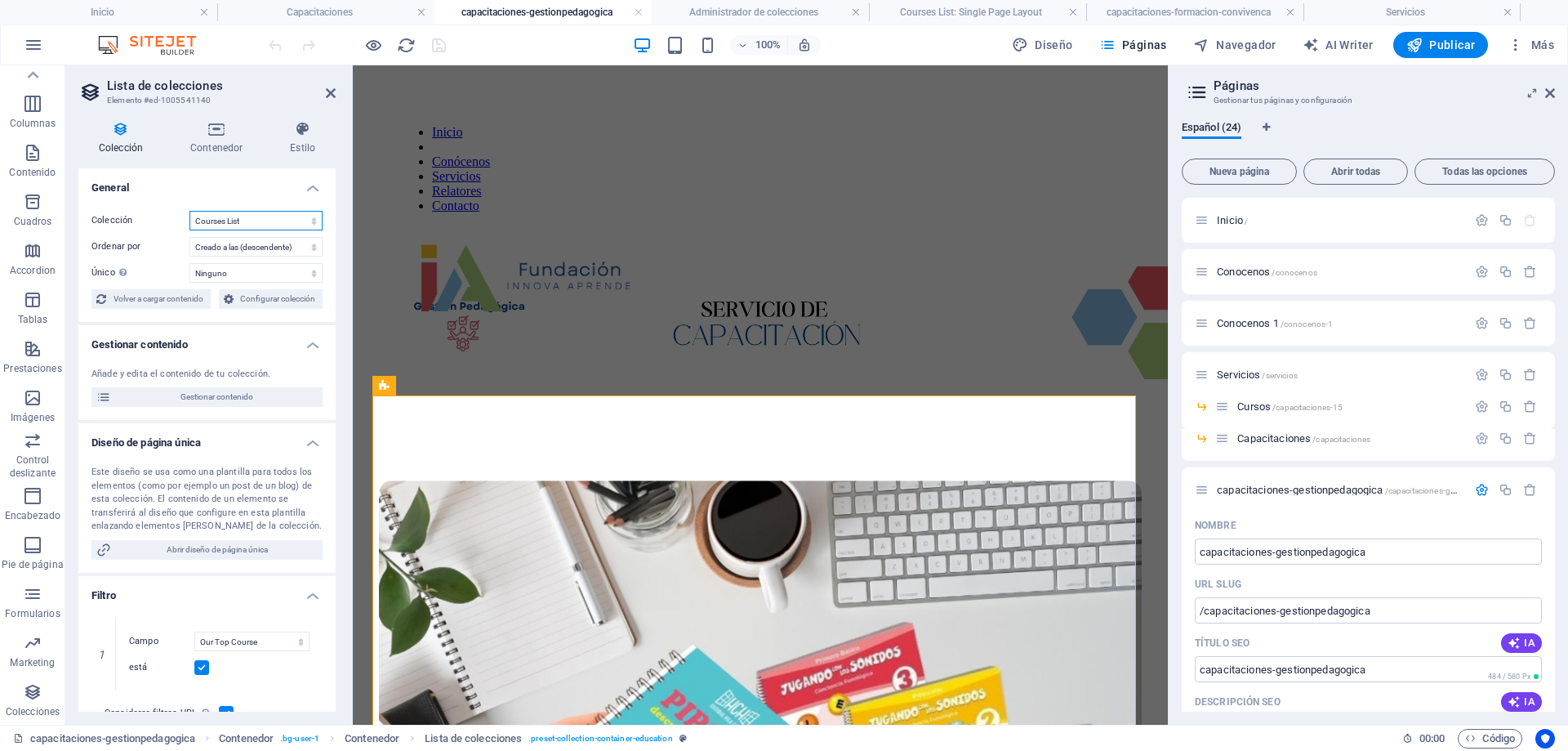
click at [294, 222] on select "BD Cursos Liderazgo Blog Blog Articles Coleccion-lideraazgo coleccion-liderazgo…" at bounding box center [255, 220] width 133 height 20
click at [189, 211] on select "BD Cursos Liderazgo Blog Blog Articles Coleccion-lideraazgo coleccion-liderazgo…" at bounding box center [255, 220] width 133 height 20
select select "67d02240190c582c0a6871d0"
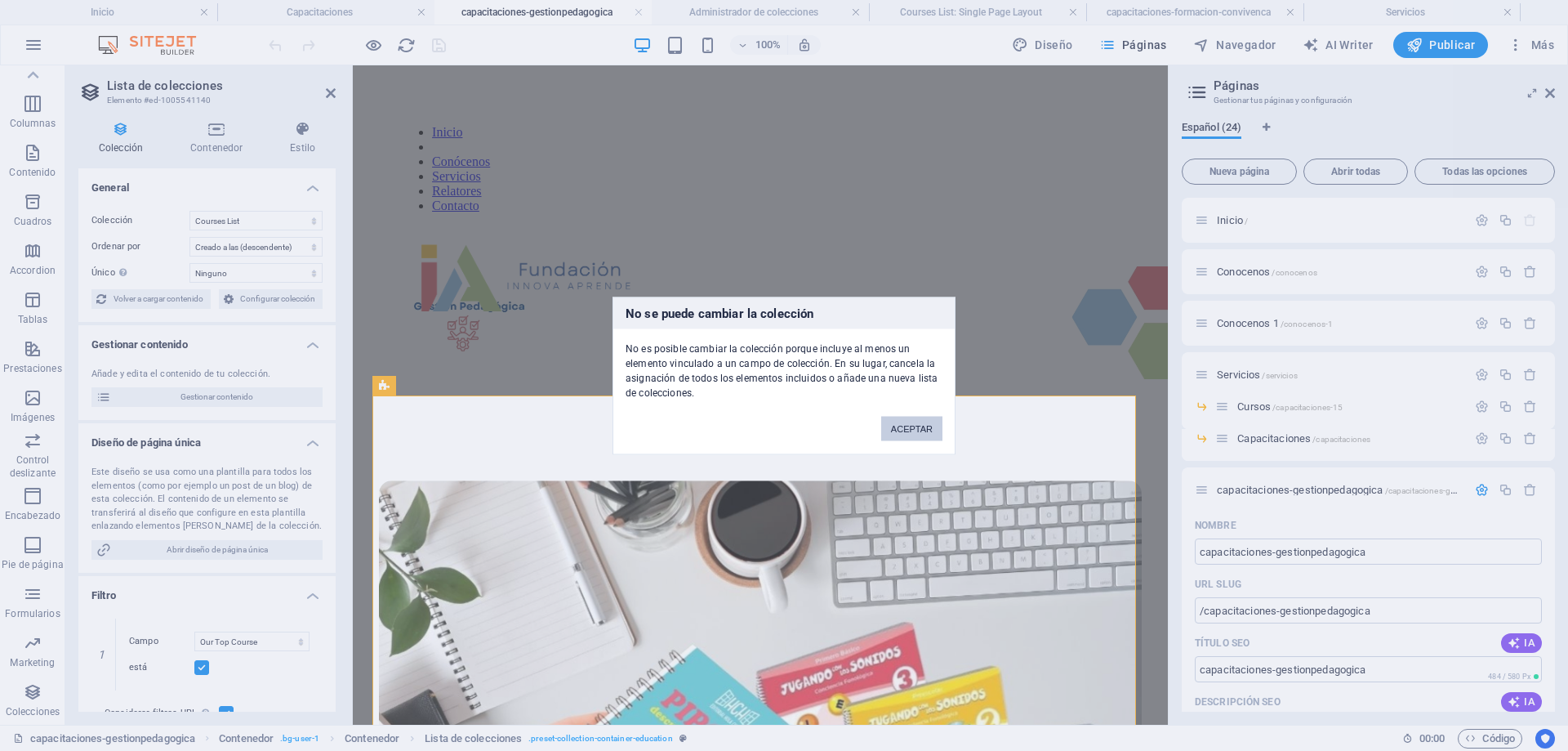
drag, startPoint x: 926, startPoint y: 430, endPoint x: 521, endPoint y: 350, distance: 412.8
click at [926, 430] on button "ACEPTAR" at bounding box center [912, 428] width 61 height 24
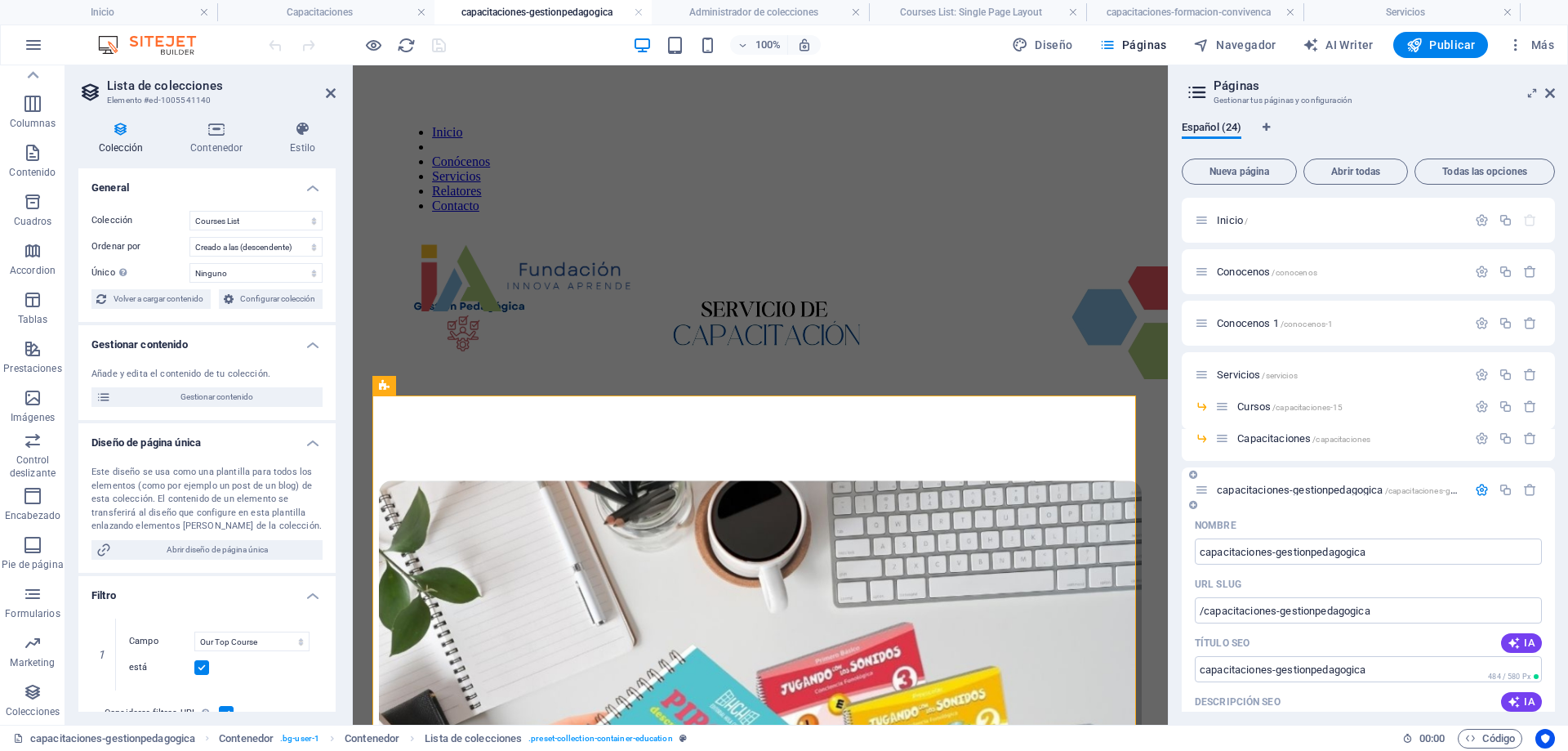
click at [1209, 489] on icon at bounding box center [1201, 490] width 14 height 14
click at [1199, 490] on icon at bounding box center [1201, 490] width 14 height 14
click at [1297, 478] on div "capacitaciones-gestionpedagogica /capacitaciones-gestionpedagogica" at bounding box center [1368, 490] width 373 height 45
click at [1385, 491] on span "capacitaciones-gestionpedagogica /capacitaciones-gestionpedagogica" at bounding box center [1366, 490] width 300 height 12
drag, startPoint x: 1385, startPoint y: 491, endPoint x: 1439, endPoint y: 491, distance: 54.0
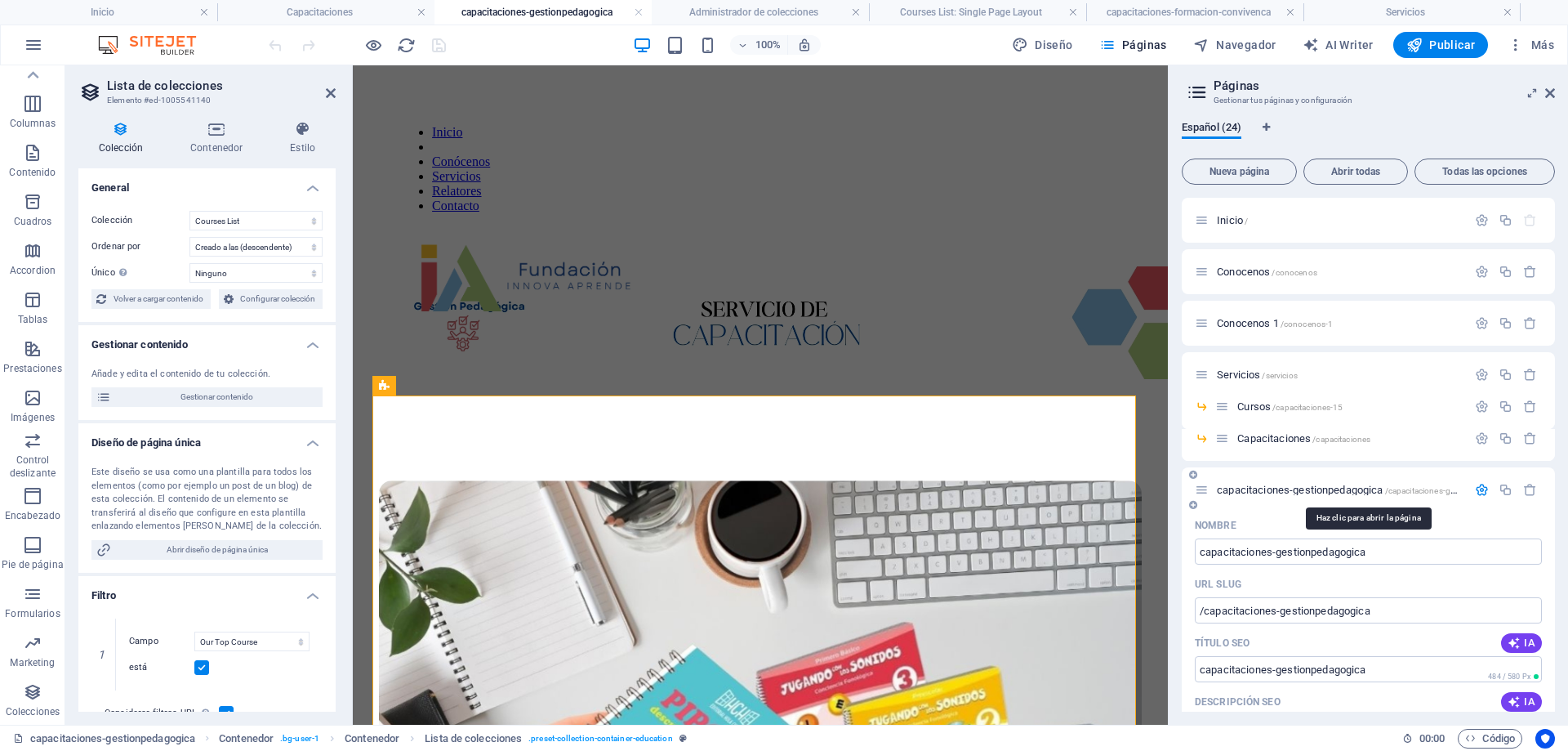
click at [1436, 491] on span "/capacitaciones-gestionpedagogica" at bounding box center [1451, 491] width 132 height 9
click at [1483, 490] on icon "button" at bounding box center [1482, 490] width 14 height 14
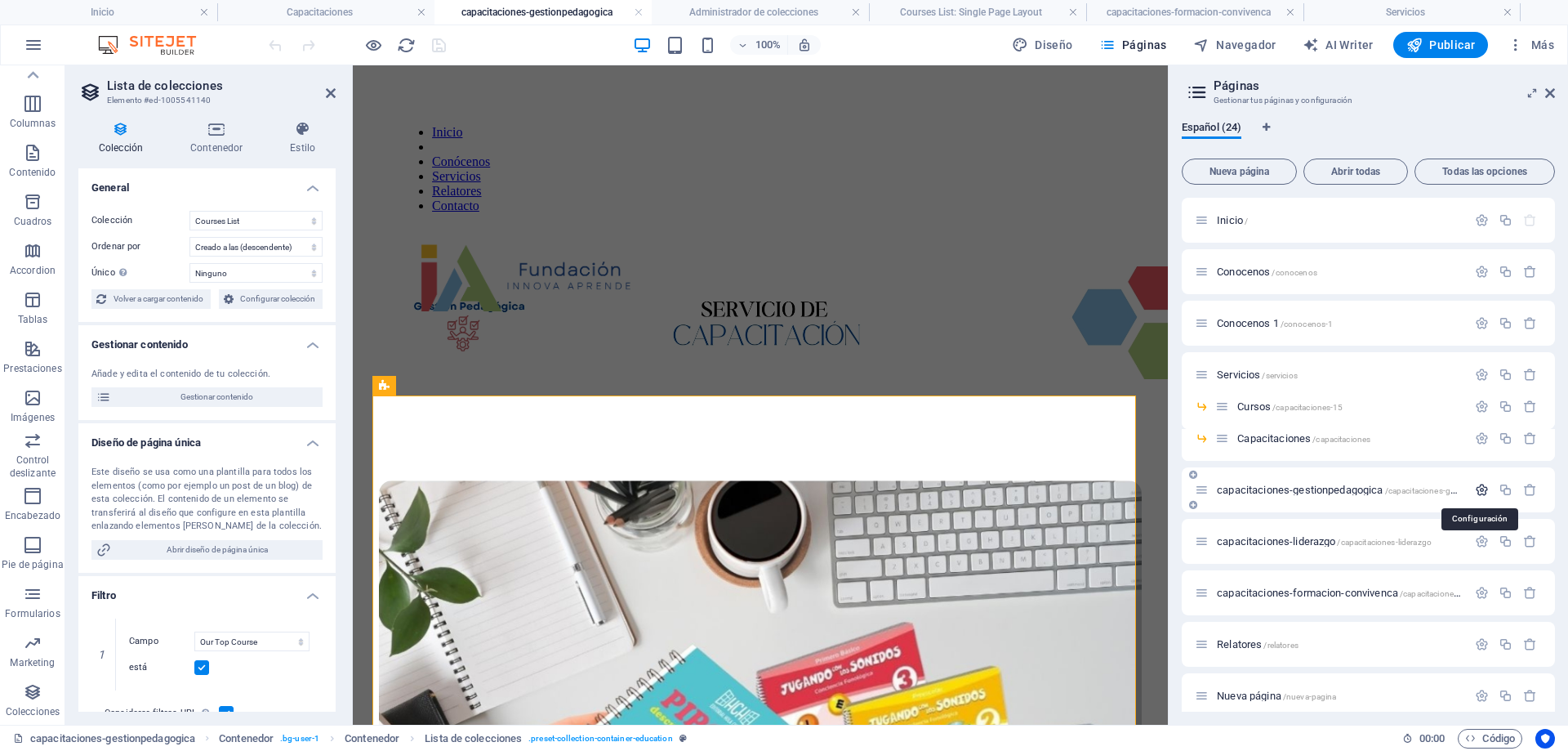
click at [1483, 490] on icon "button" at bounding box center [1482, 490] width 14 height 14
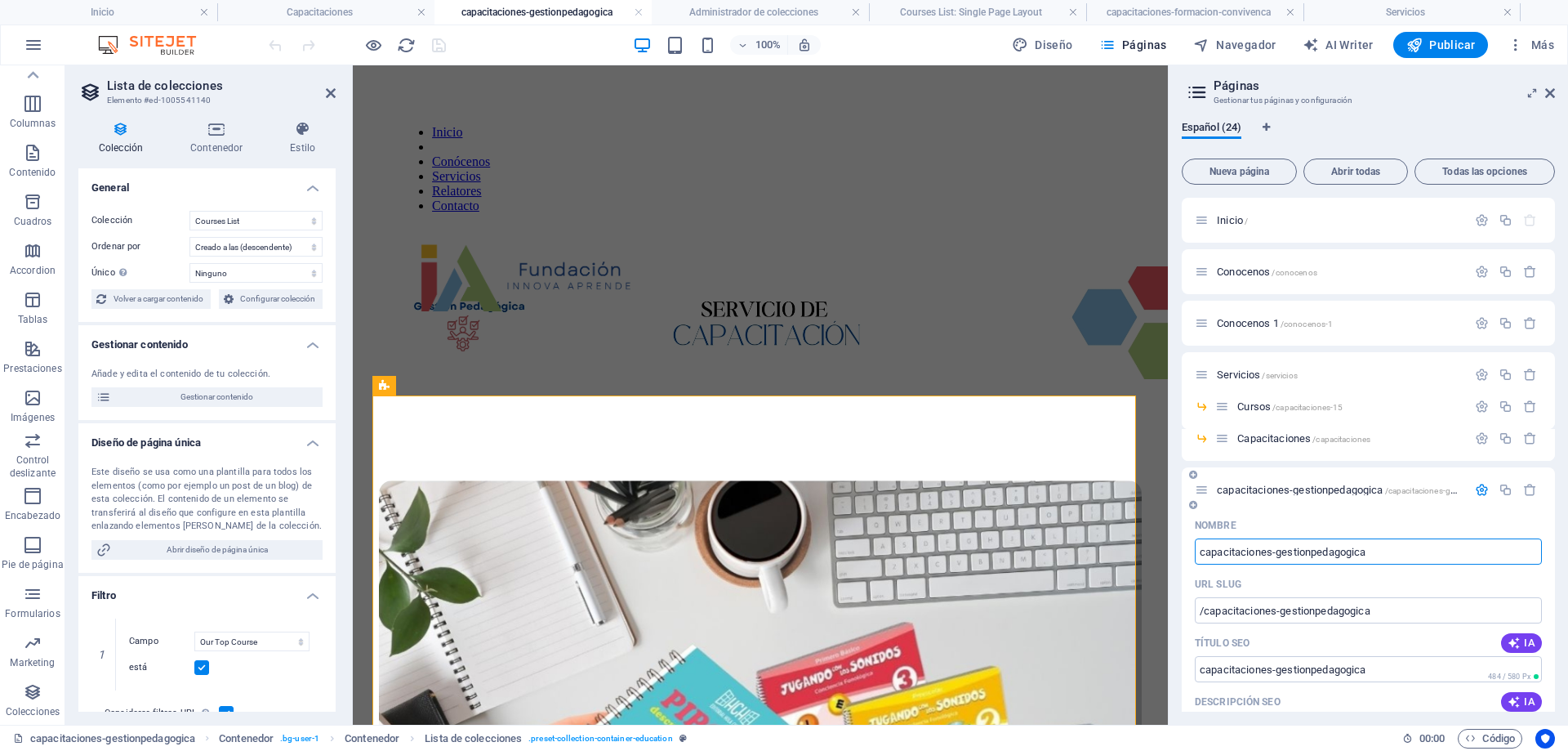
scroll to position [164, 0]
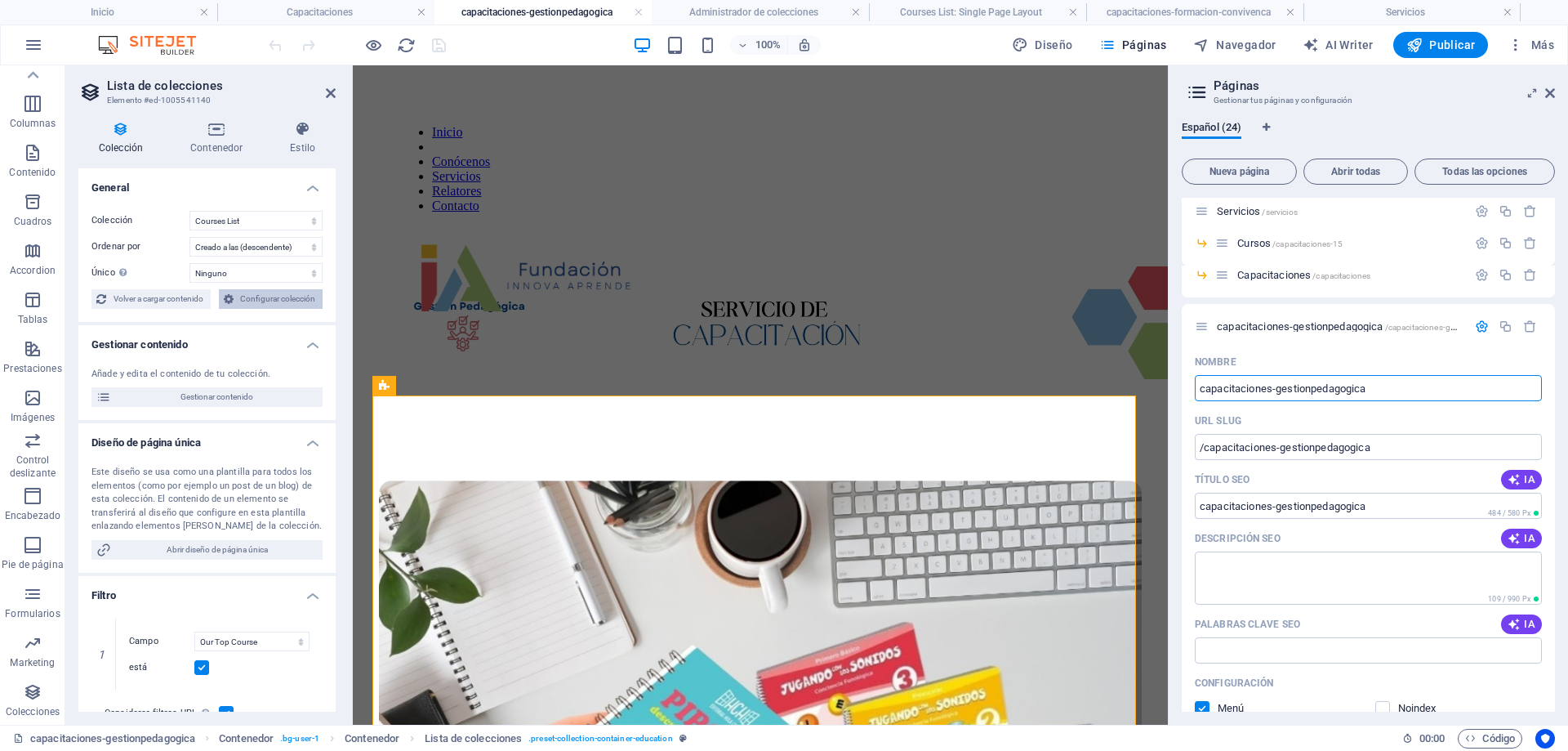
click at [272, 295] on span "Configurar colección" at bounding box center [279, 298] width 80 height 20
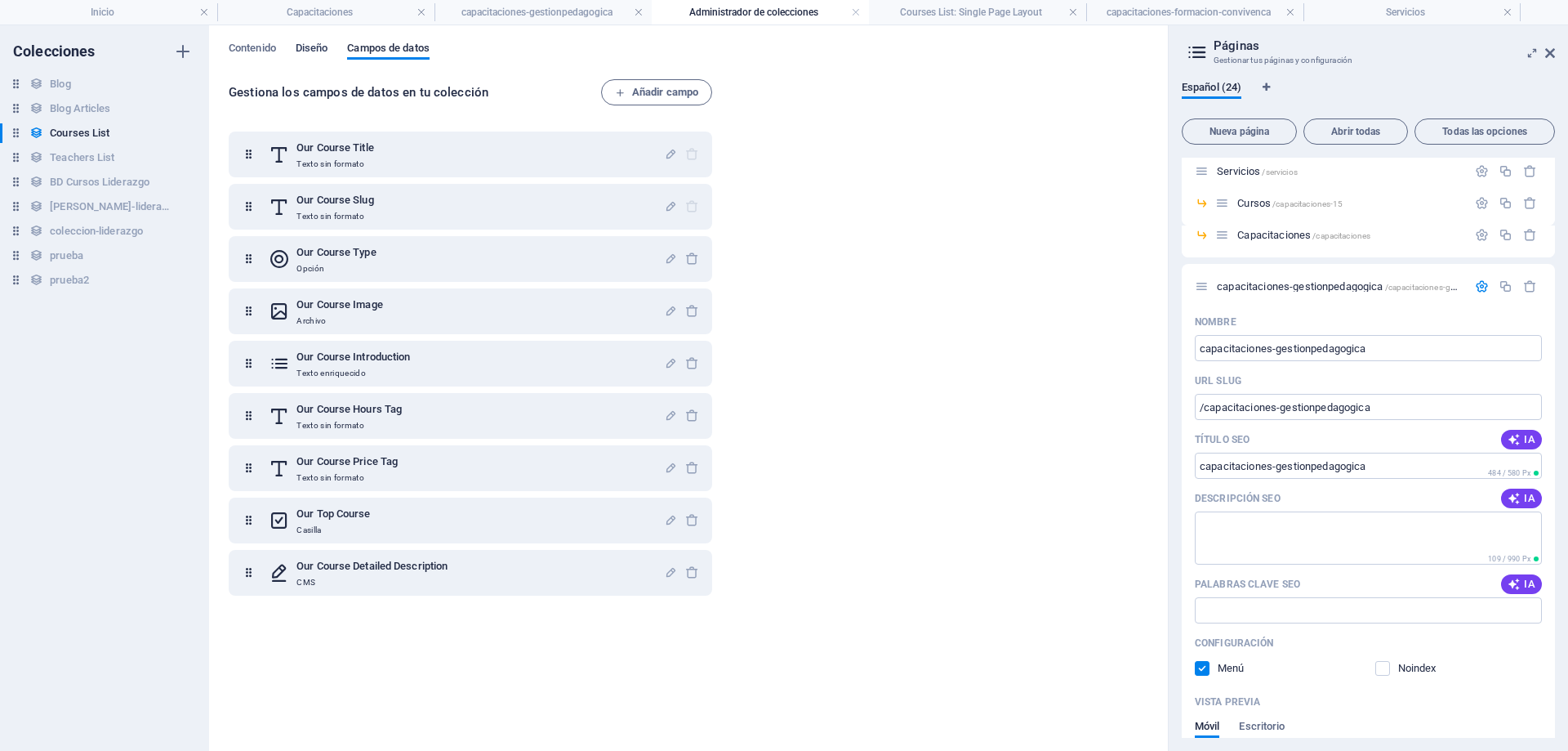
click at [311, 46] on span "Diseño" at bounding box center [311, 49] width 33 height 23
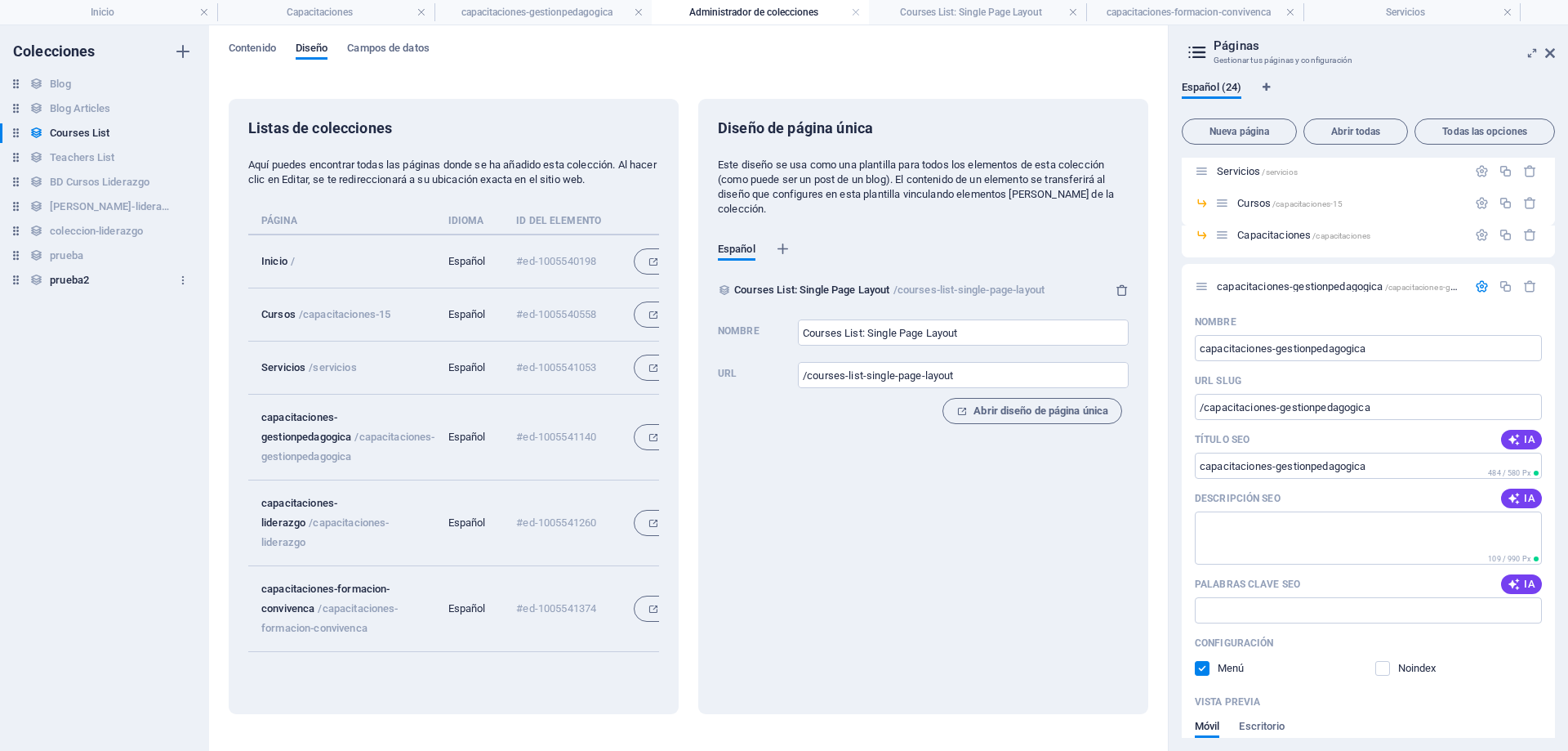
click at [85, 280] on h6 "prueba2" at bounding box center [70, 280] width 39 height 20
type input "prueba2: Diseño de página única"
type input "/prueba2-elemento"
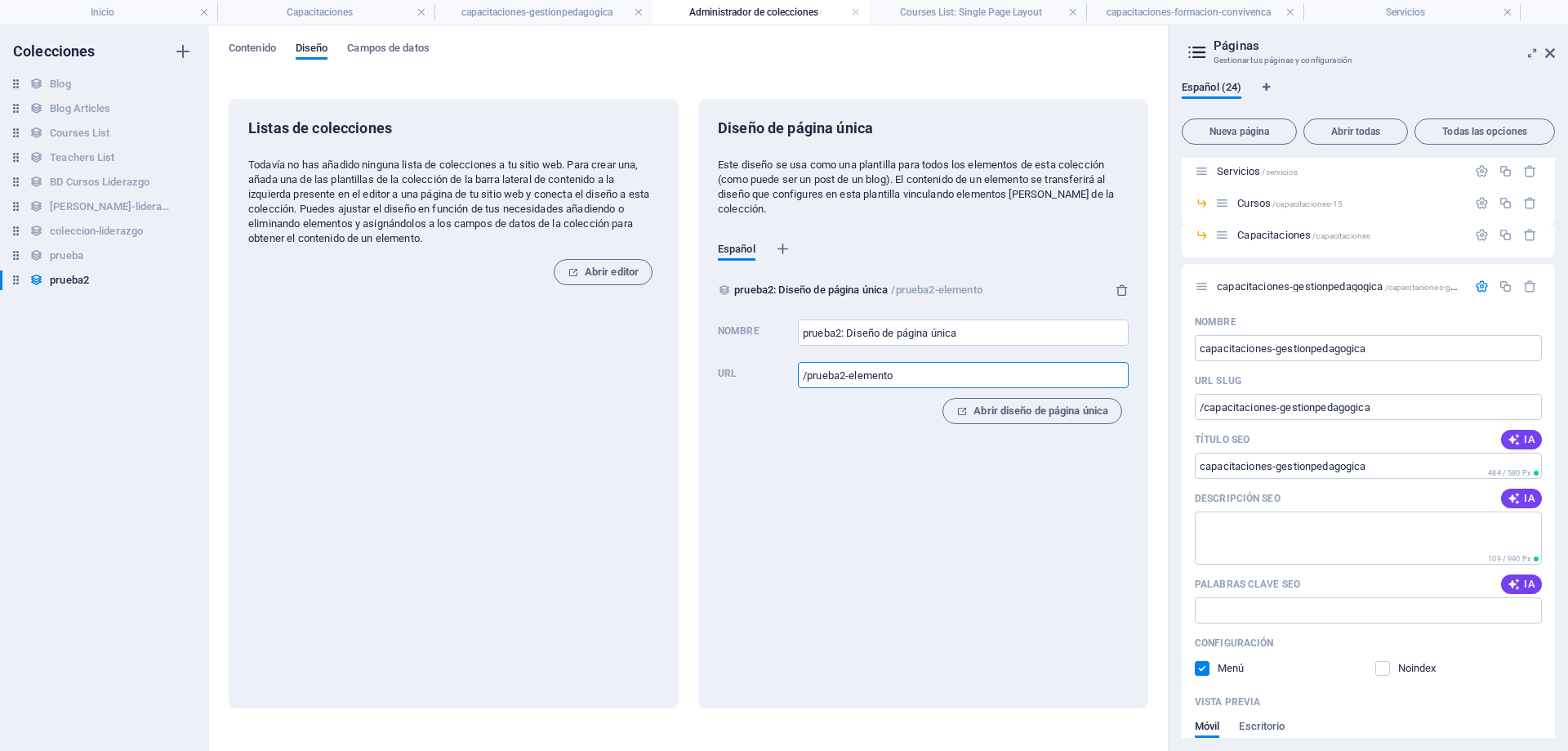
drag, startPoint x: 910, startPoint y: 381, endPoint x: 809, endPoint y: 381, distance: 101.0
click at [809, 381] on input "/prueba2-elemento" at bounding box center [963, 376] width 331 height 26
click at [1370, 415] on input "/capacitaciones-gestionpedagogica" at bounding box center [1368, 407] width 347 height 26
drag, startPoint x: 1383, startPoint y: 415, endPoint x: 1204, endPoint y: 409, distance: 179.1
click at [1204, 409] on input "/capacitaciones-gestionpedagogica" at bounding box center [1368, 407] width 347 height 26
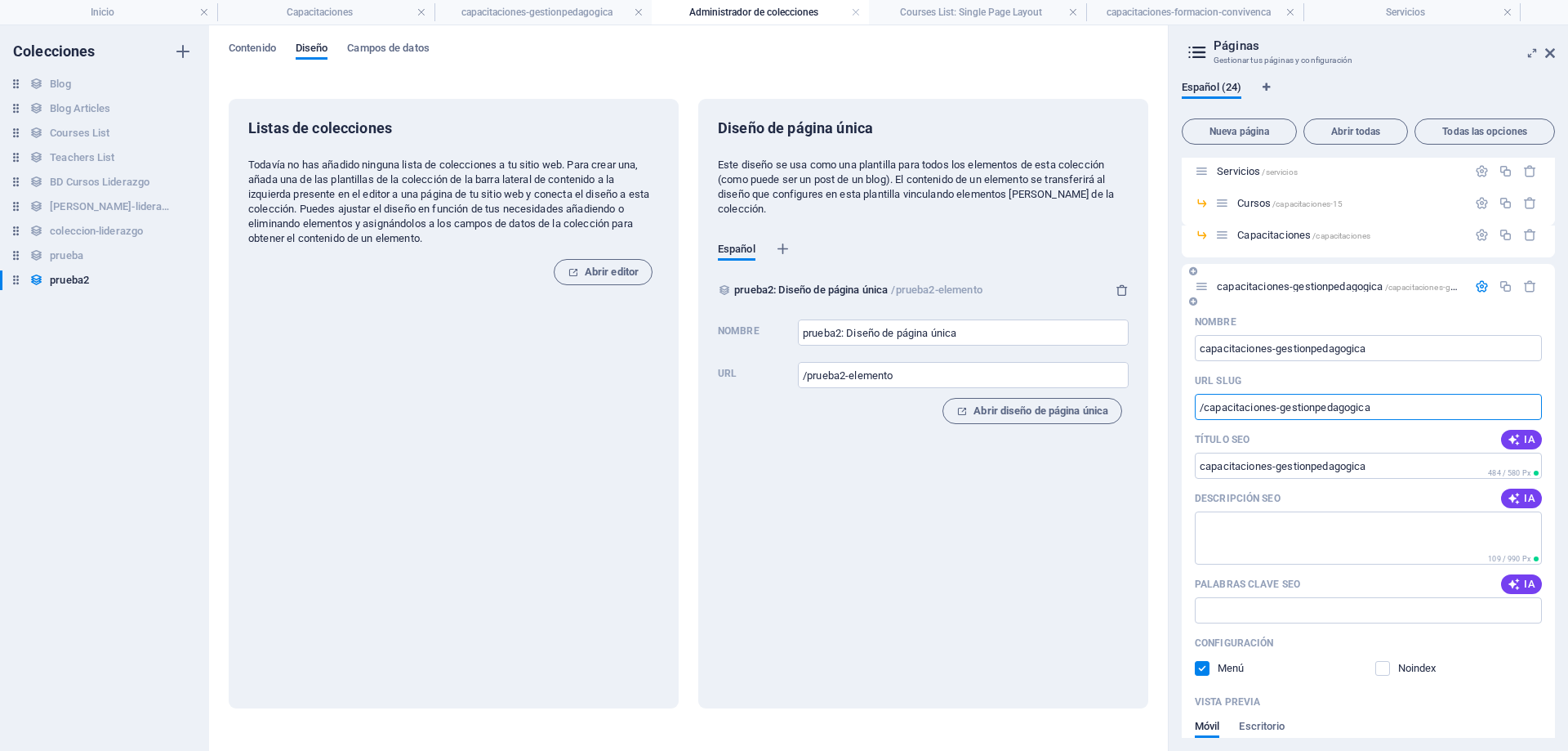
paste input "prueba2-elemento"
type input "/prueba2-elemento"
drag, startPoint x: 989, startPoint y: 335, endPoint x: 769, endPoint y: 322, distance: 220.4
click at [769, 322] on label "Nombre prueba2: Diseño de página única ​" at bounding box center [923, 331] width 411 height 36
click at [1405, 341] on input "capacitaciones-gestionpedagogica" at bounding box center [1368, 349] width 347 height 26
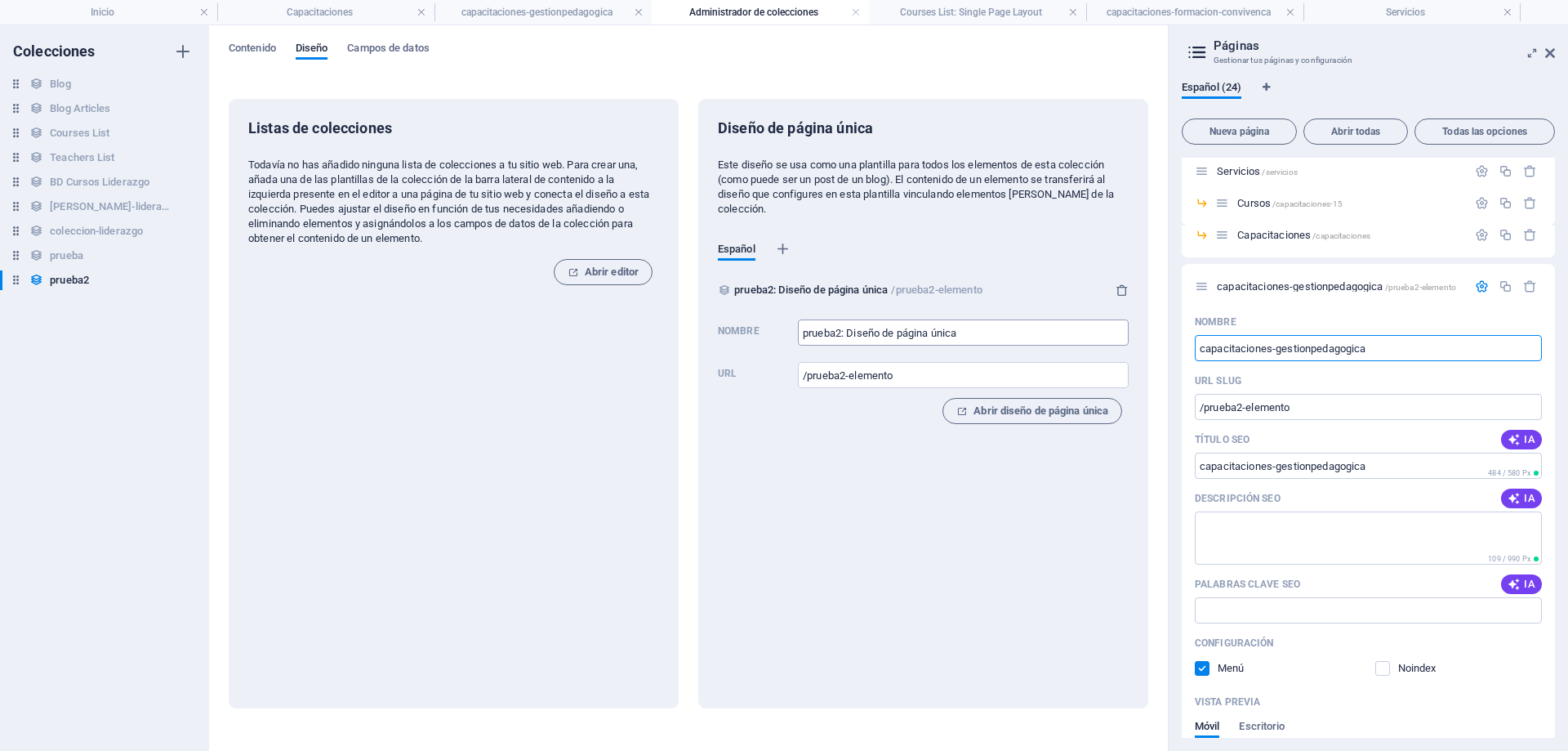
drag, startPoint x: 1440, startPoint y: 344, endPoint x: 930, endPoint y: 328, distance: 510.3
click at [930, 328] on div "Inicio Capacitaciones capacitaciones-gestionpedagogica Administrador de colecci…" at bounding box center [784, 388] width 1568 height 727
paste input "prueba2: Diseño de página ún"
type input "prueba2: Diseño de página única"
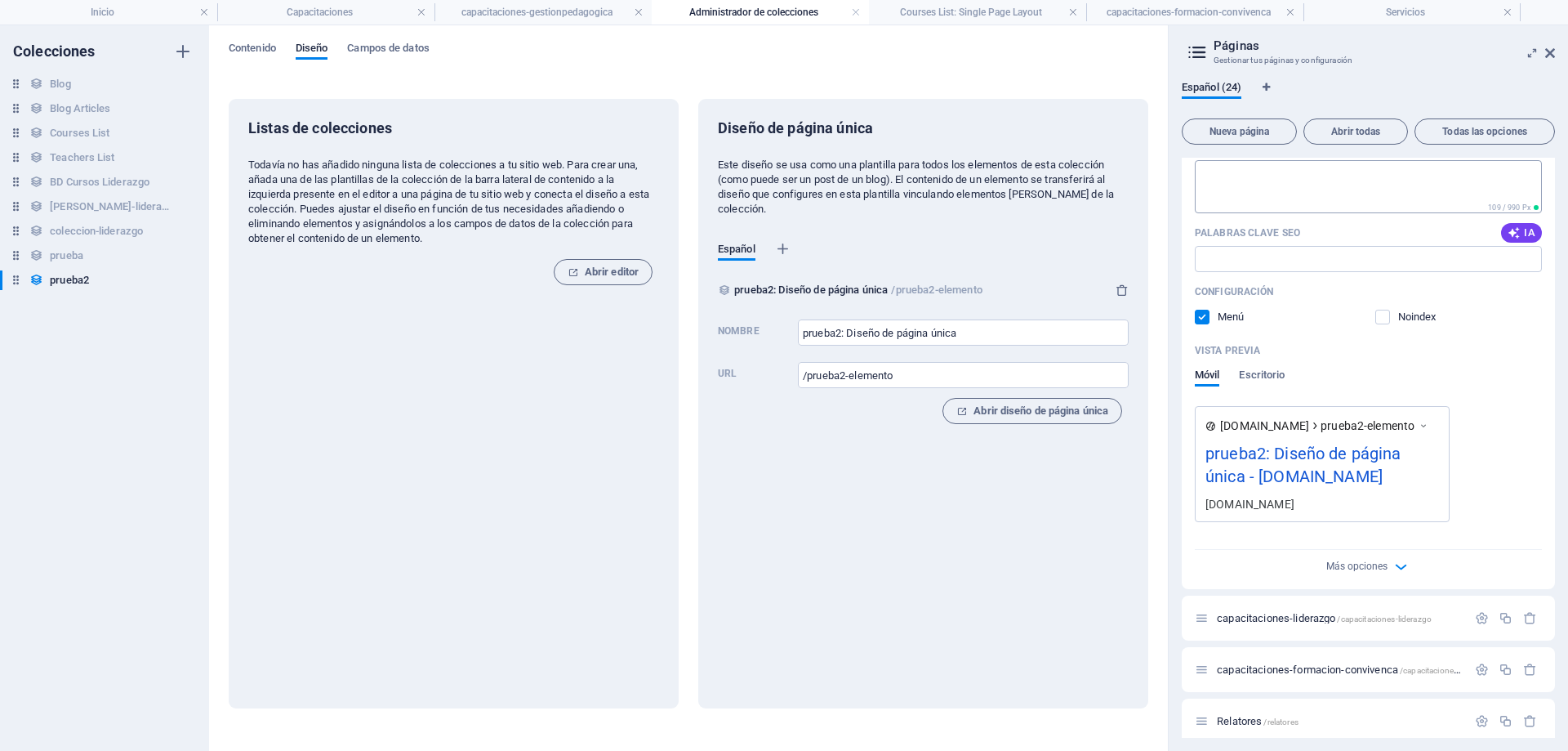
scroll to position [653, 0]
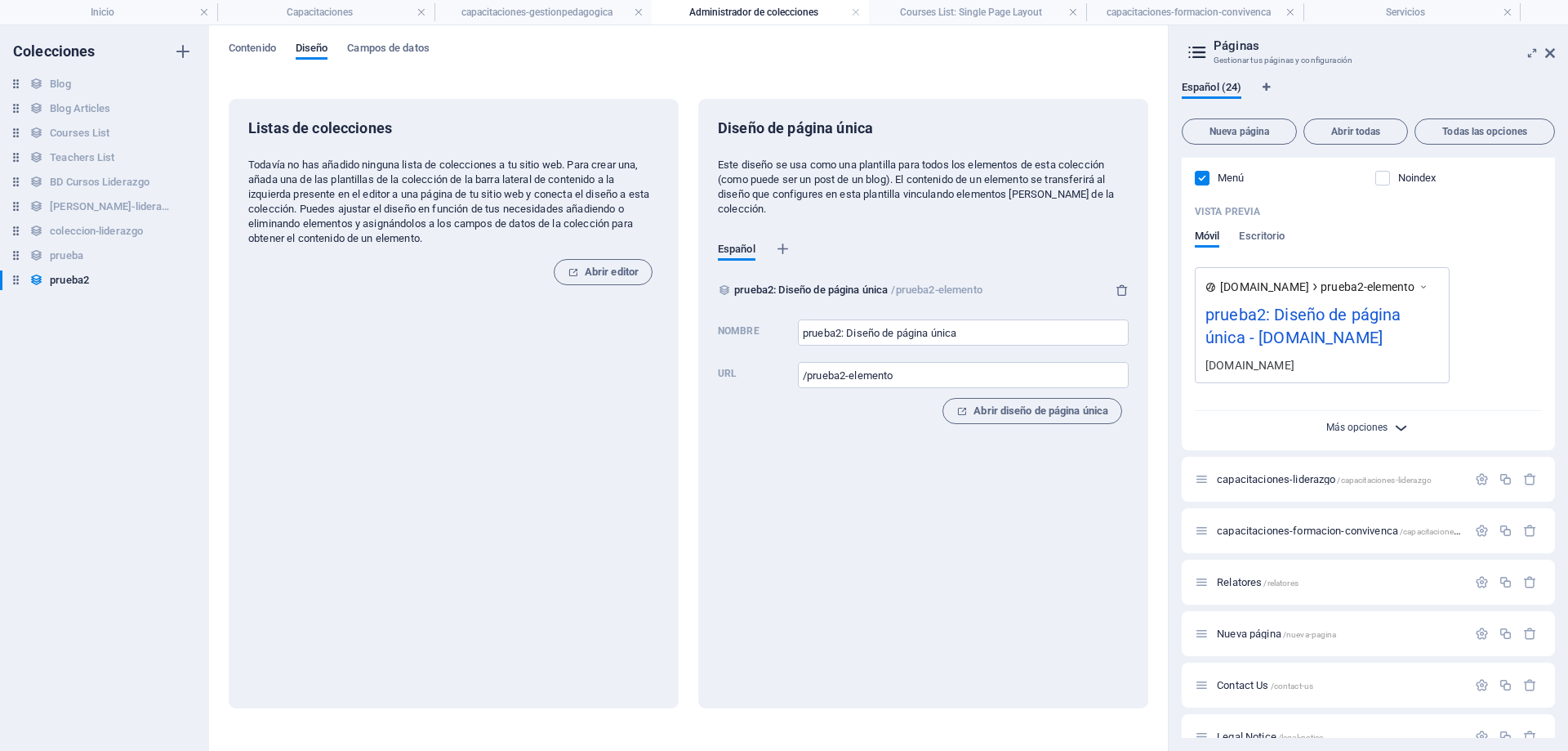
type input "prueba2: Diseño de página única"
click at [1369, 428] on span "Más opciones" at bounding box center [1357, 428] width 61 height 11
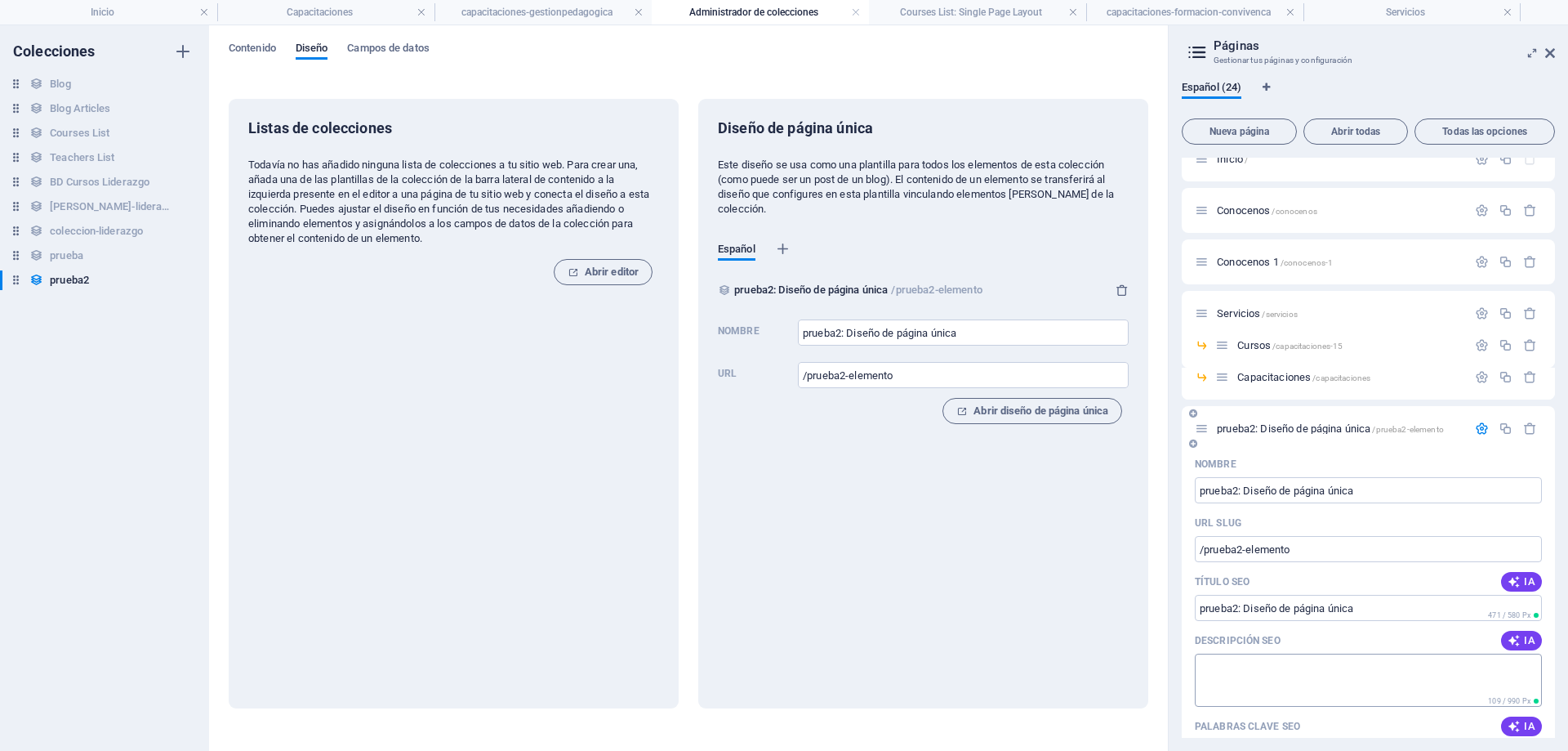
scroll to position [0, 0]
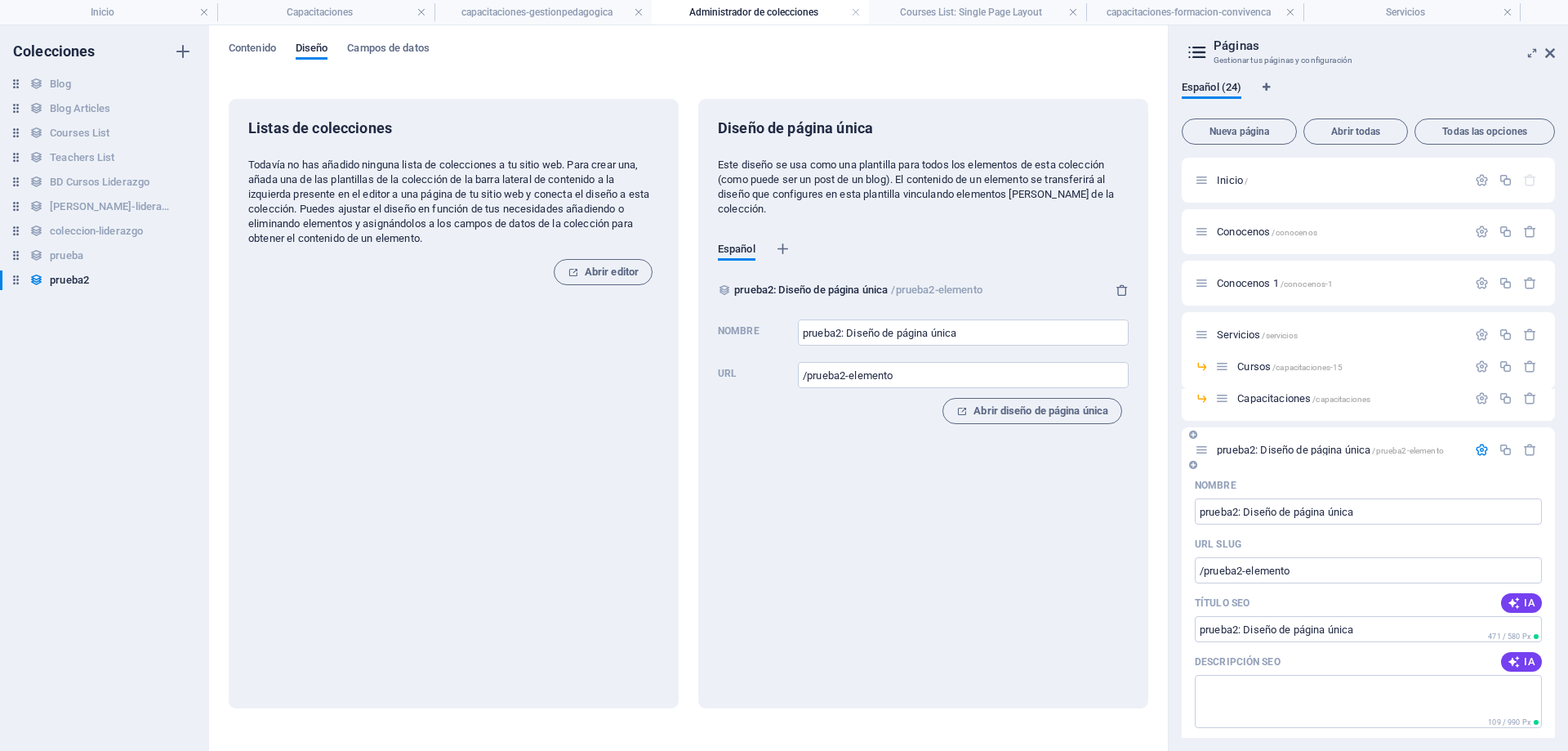
click at [1288, 446] on span "prueba2: Diseño de página única /prueba2-elemento" at bounding box center [1330, 449] width 227 height 12
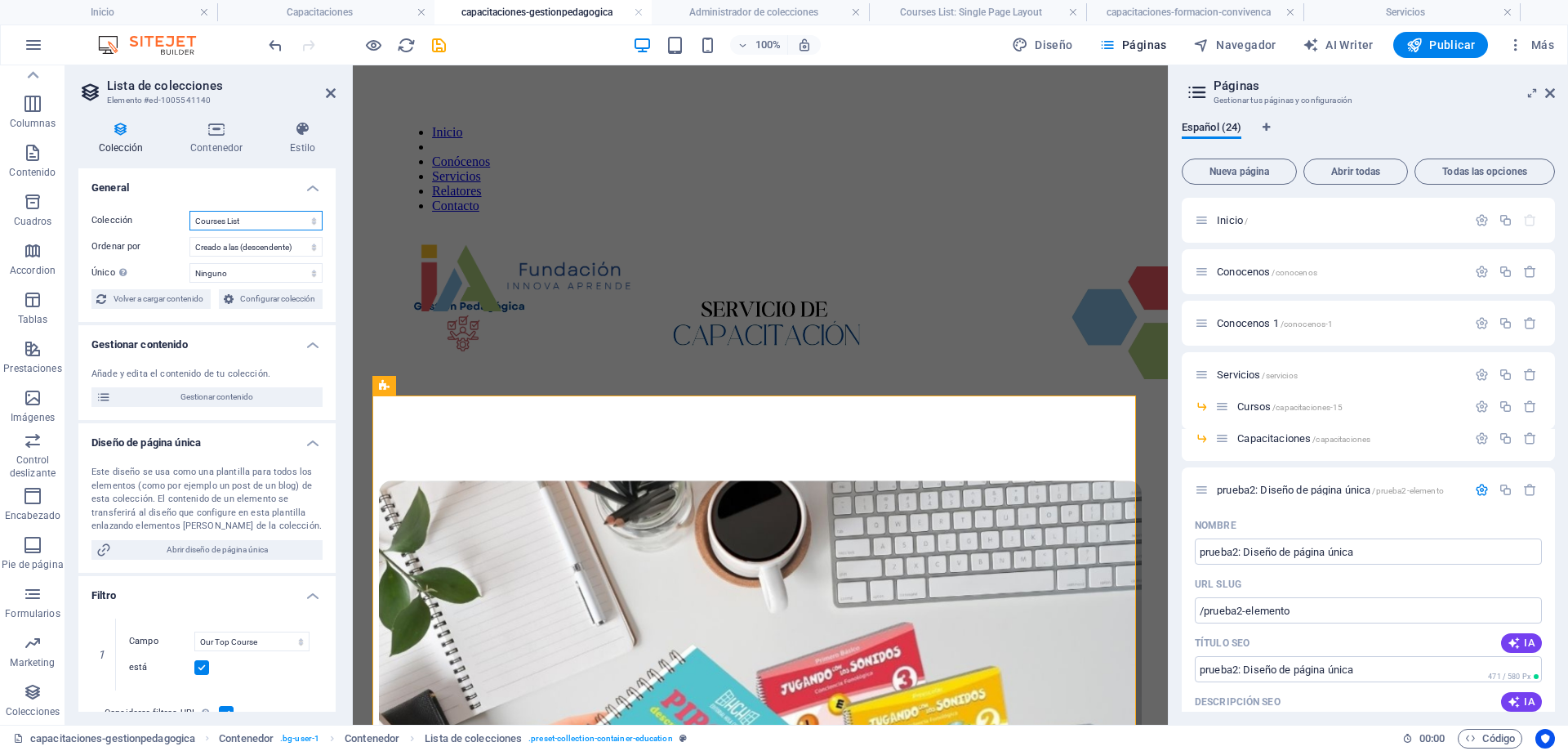
click at [305, 219] on select "BD Cursos Liderazgo Blog Blog Articles Coleccion-lideraazgo coleccion-liderazgo…" at bounding box center [255, 220] width 133 height 20
click at [189, 211] on select "BD Cursos Liderazgo Blog Blog Articles Coleccion-lideraazgo coleccion-liderazgo…" at bounding box center [255, 220] width 133 height 20
select select "67d02240190c582c0a6871d0"
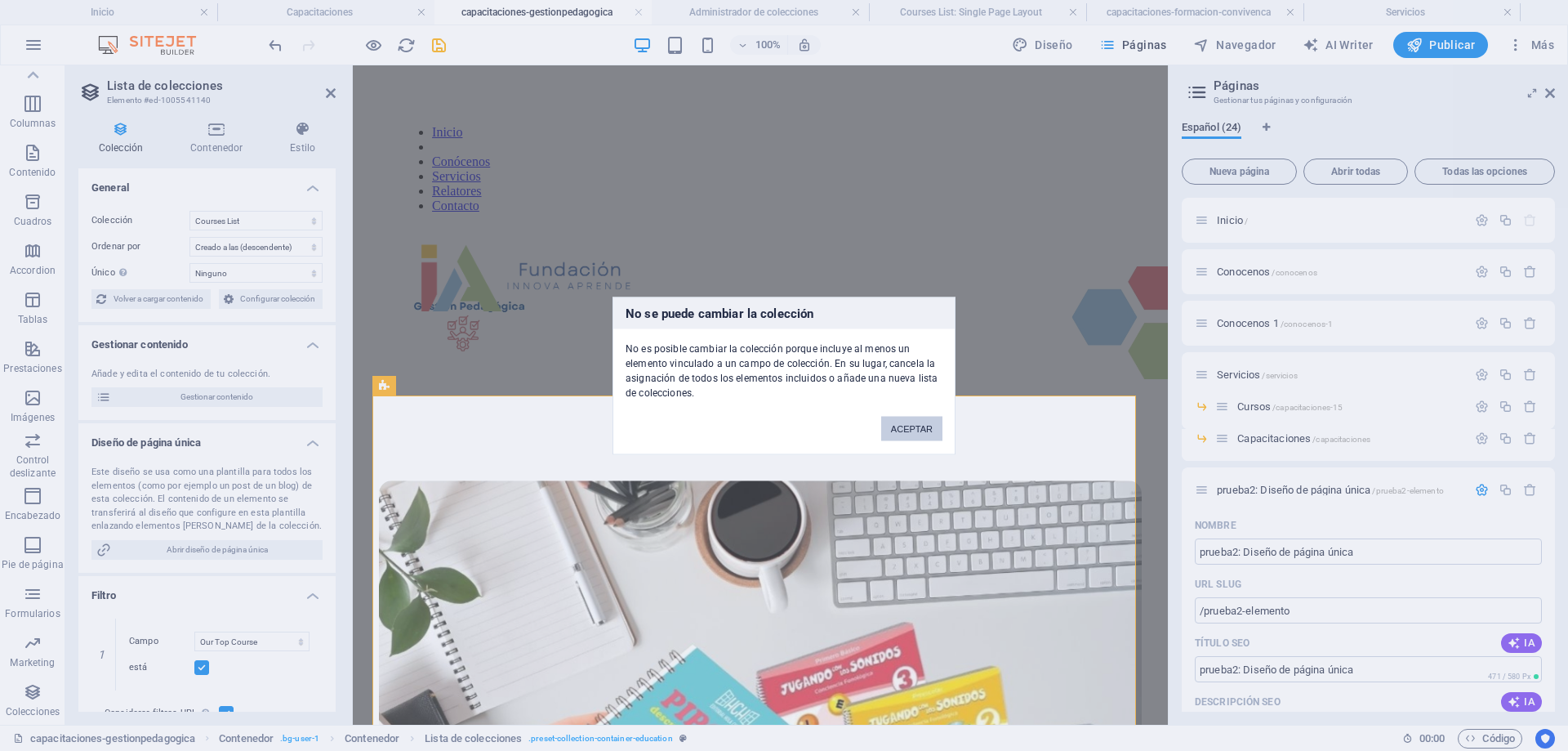
click at [909, 426] on button "ACEPTAR" at bounding box center [912, 428] width 61 height 24
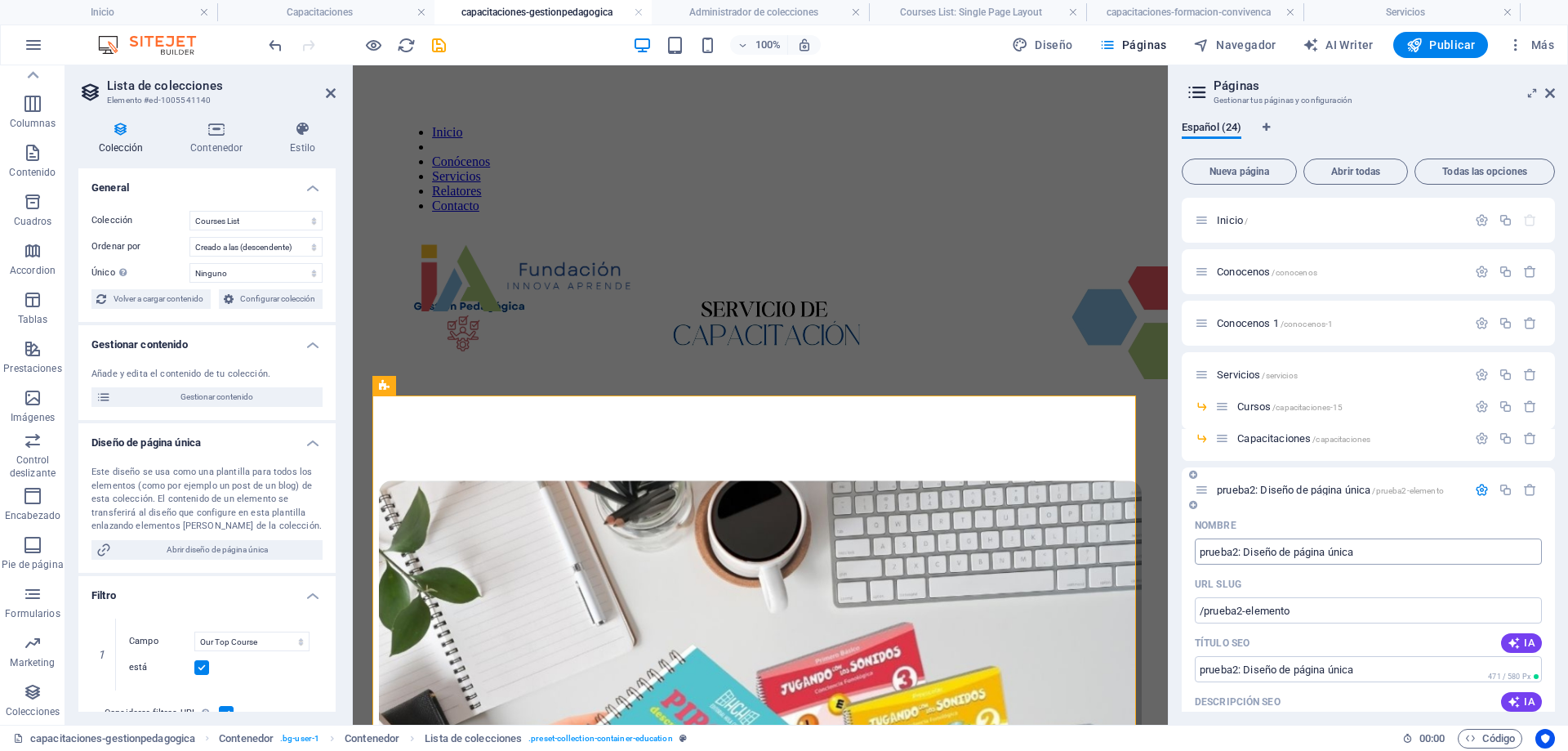
click at [1376, 553] on input "prueba2: Diseño de página única" at bounding box center [1368, 551] width 347 height 26
click at [1383, 619] on input "/prueba2-elemento" at bounding box center [1368, 611] width 347 height 26
click at [1387, 669] on input "prueba2: Diseño de página única" at bounding box center [1368, 669] width 347 height 26
click at [1480, 372] on icon "button" at bounding box center [1482, 375] width 14 height 14
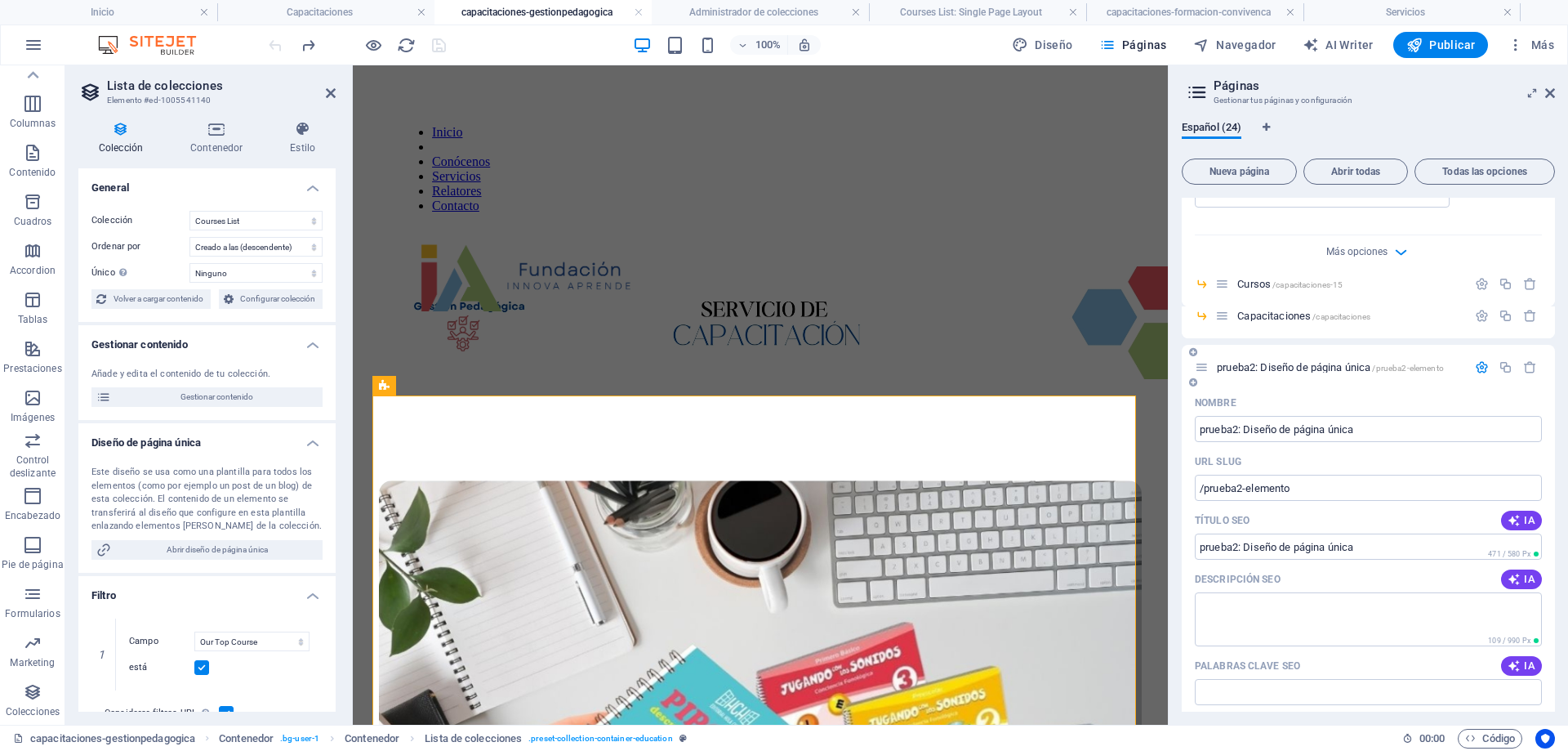
scroll to position [735, 0]
click at [1365, 362] on span "prueba2: Diseño de página única /prueba2-elemento" at bounding box center [1330, 362] width 227 height 12
click at [1355, 422] on input "prueba2: Diseño de página única" at bounding box center [1368, 425] width 347 height 26
drag, startPoint x: 1385, startPoint y: 424, endPoint x: 1187, endPoint y: 412, distance: 198.4
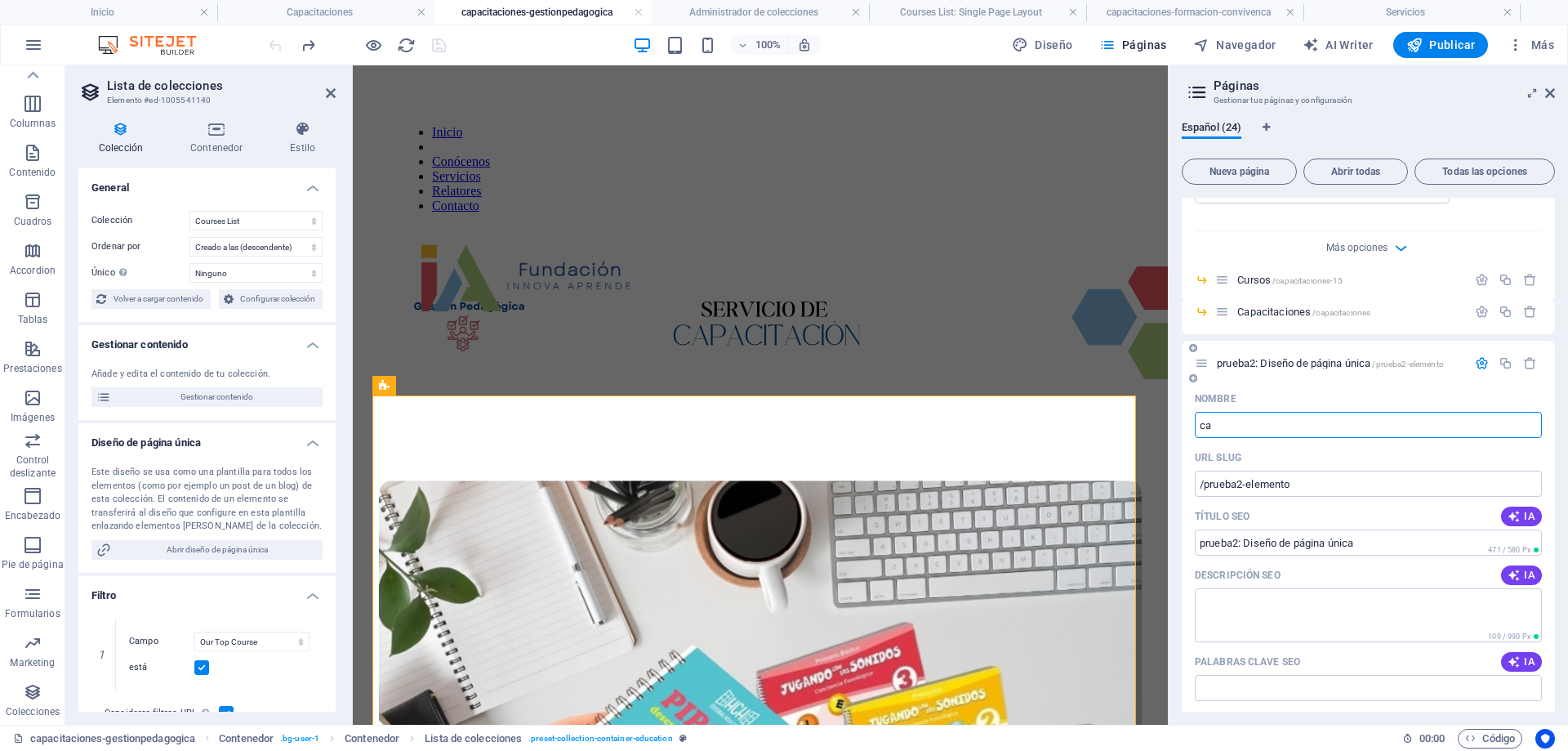
type input "ca"
type input "capa"
type input "capacitaci"
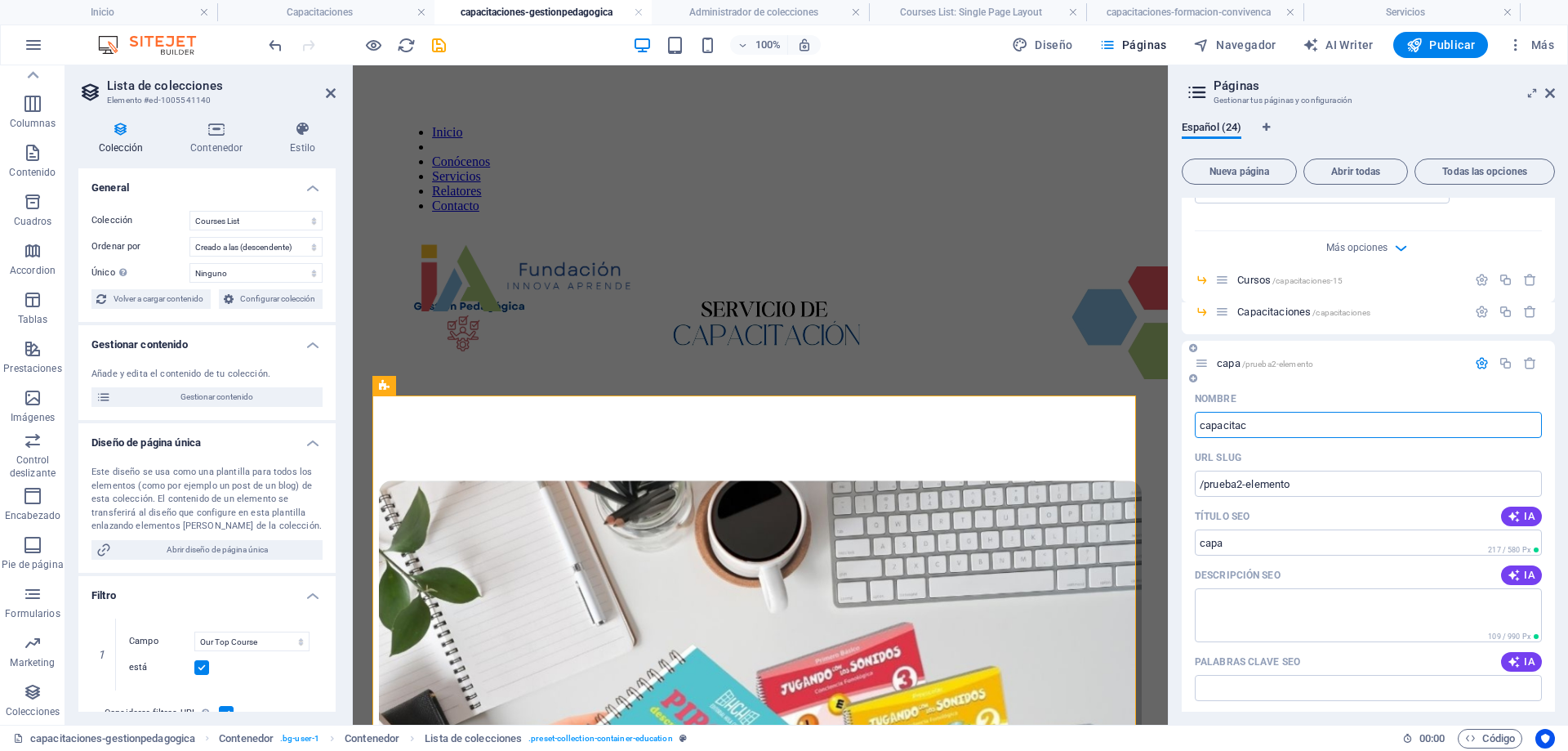
type input "capacitac"
type input "capacitaciones"
type input "capacitaciones-gestion"
type input "capacitaciones-gest"
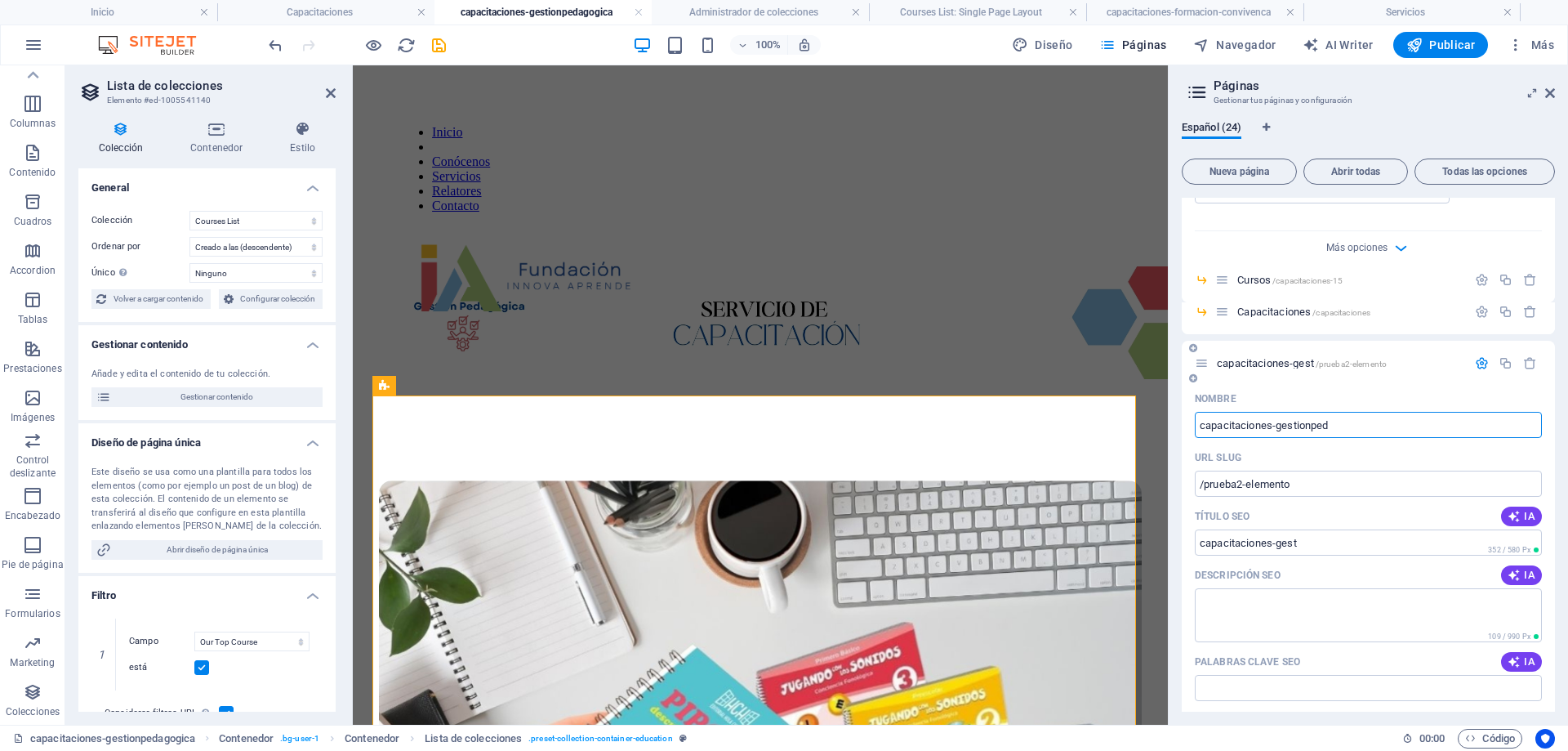
type input "capacitaciones-gestionpeda"
type input "capacitaciones-gestionped"
type input "capacitaciones-gestionpedago"
type input "capacitaciones-gestionpedagogica"
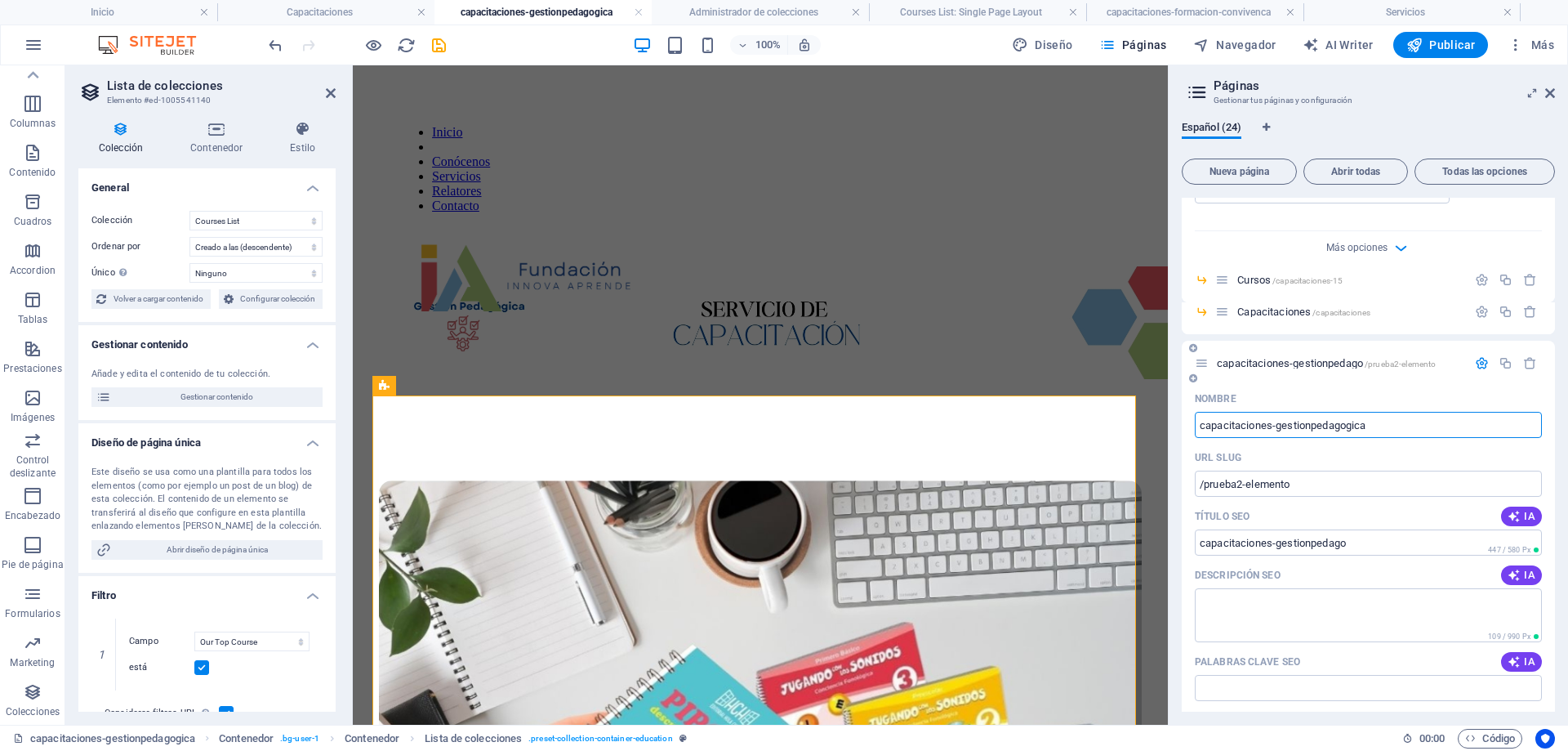
type input "capacitaciones-gestionpedagogica"
click at [1390, 419] on input "capacitaciones-gestionpedagogica" at bounding box center [1368, 425] width 347 height 26
drag, startPoint x: 1559, startPoint y: 507, endPoint x: 921, endPoint y: 436, distance: 641.9
type input "capacitaciones-gestionpedagogica"
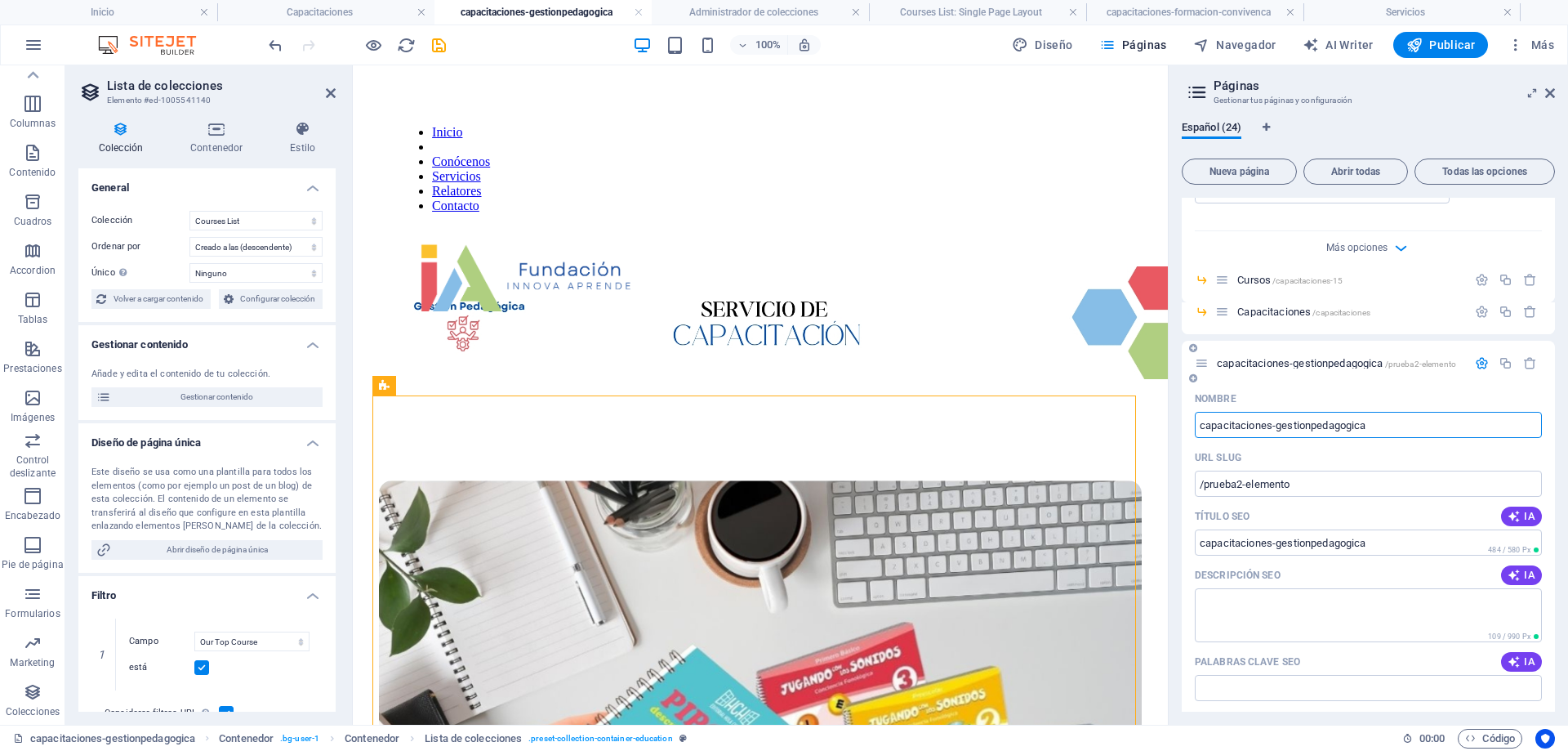
drag, startPoint x: 1326, startPoint y: 490, endPoint x: 1202, endPoint y: 489, distance: 124.0
click at [1202, 489] on input "/prueba2-elemento" at bounding box center [1368, 484] width 347 height 26
click at [1206, 490] on input "/prueba2-elemento" at bounding box center [1368, 484] width 347 height 26
drag, startPoint x: 1207, startPoint y: 490, endPoint x: 1384, endPoint y: 471, distance: 178.0
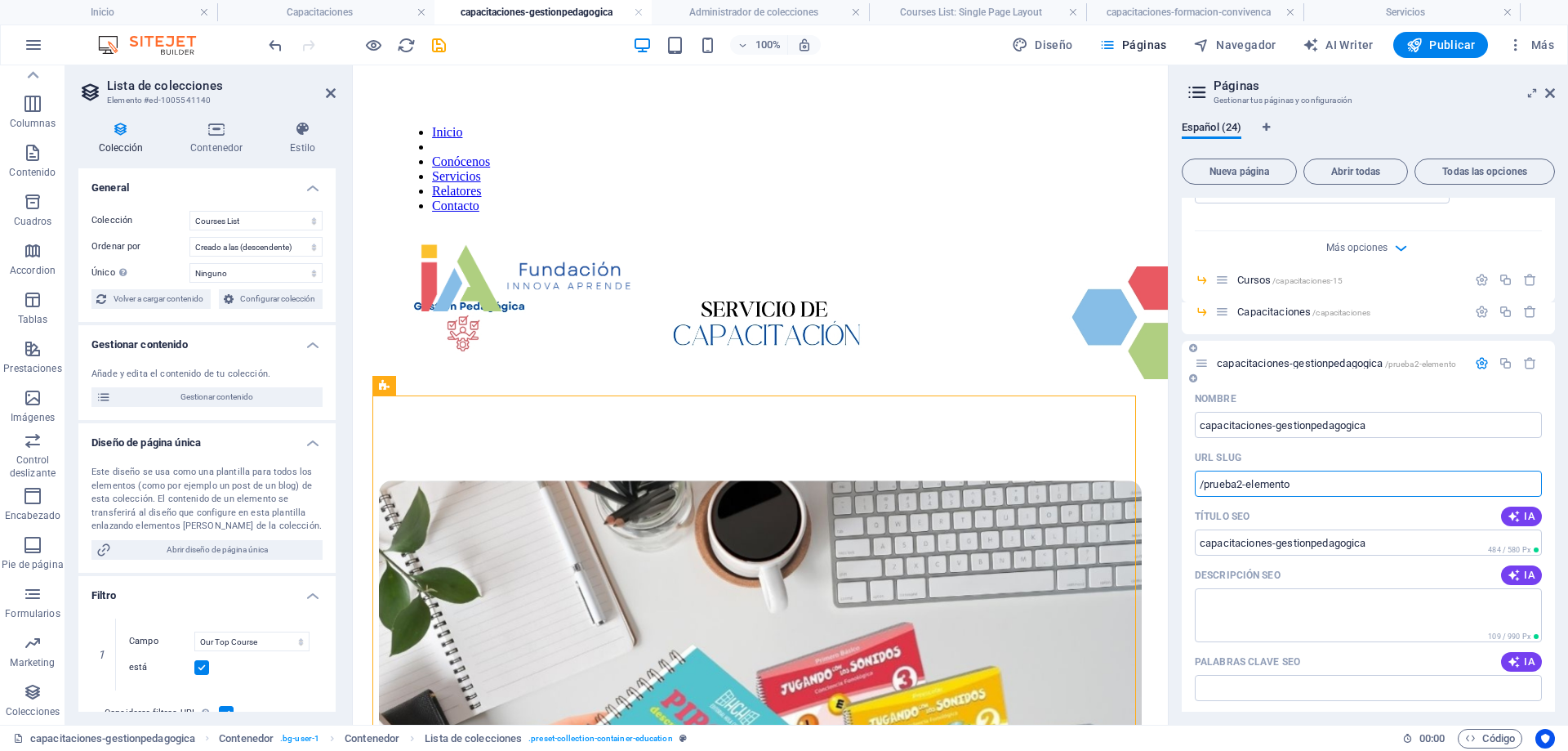
click at [1384, 471] on input "/prueba2-elemento" at bounding box center [1368, 484] width 347 height 26
paste input "capacitaciones-gestionpedagogica"
type input "/capacitaciones-gestionpedagogica"
click at [1406, 538] on input "capacitaciones-gestionpedagogica" at bounding box center [1368, 543] width 347 height 26
click at [1400, 595] on textarea "Descripción SEO" at bounding box center [1368, 614] width 347 height 53
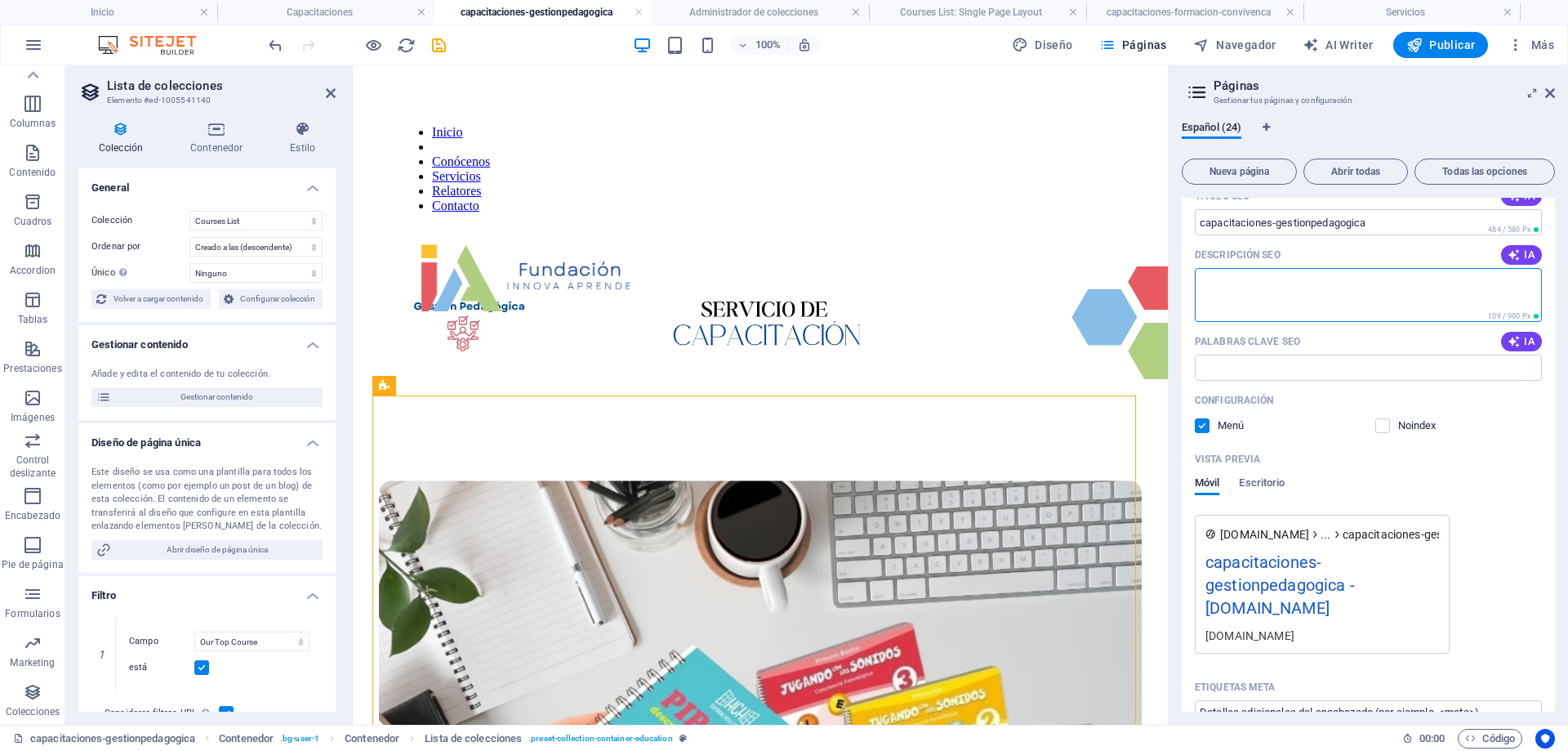
scroll to position [1062, 0]
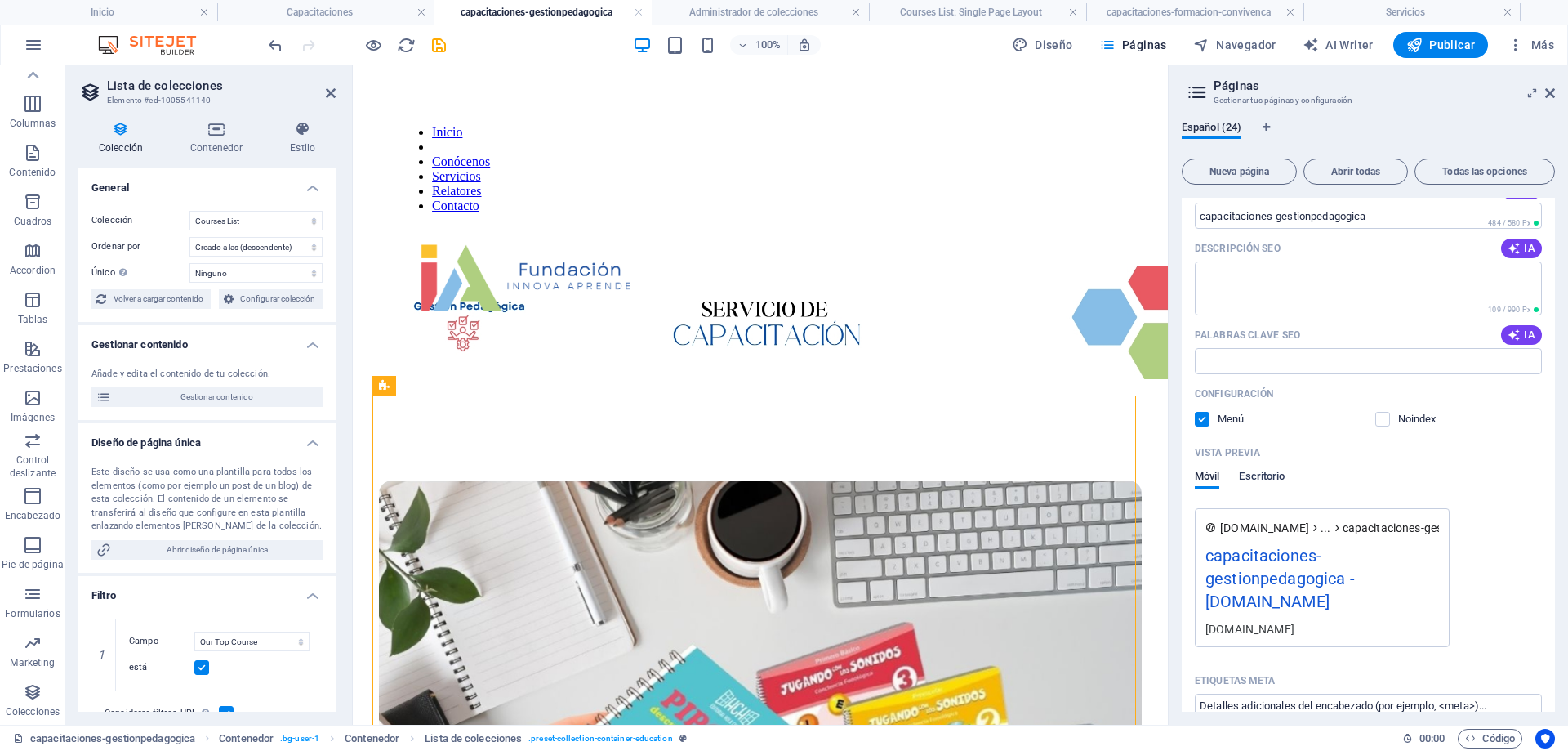
click at [1276, 479] on span "Escritorio" at bounding box center [1261, 478] width 46 height 23
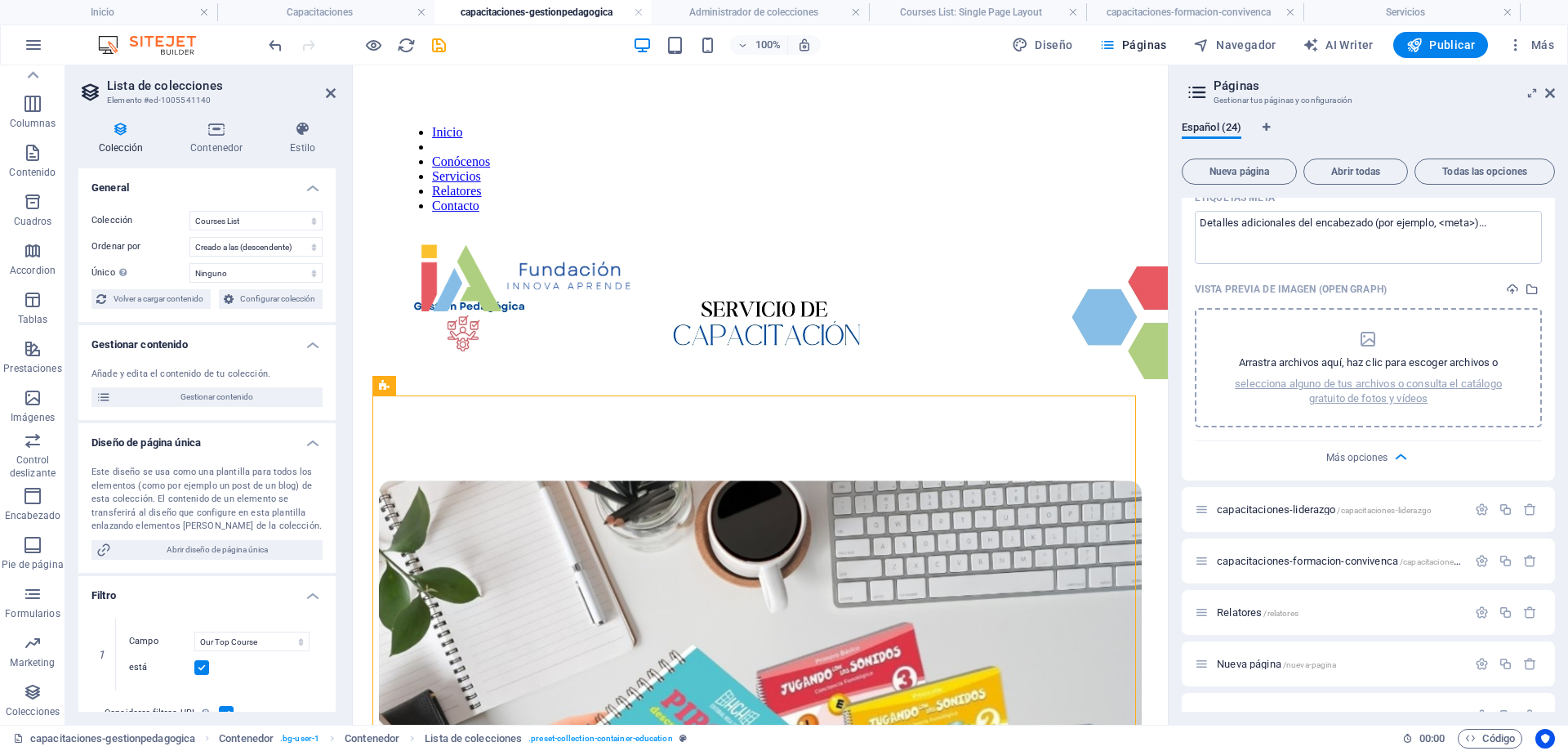
scroll to position [1471, 0]
click at [1393, 461] on icon "button" at bounding box center [1401, 456] width 19 height 19
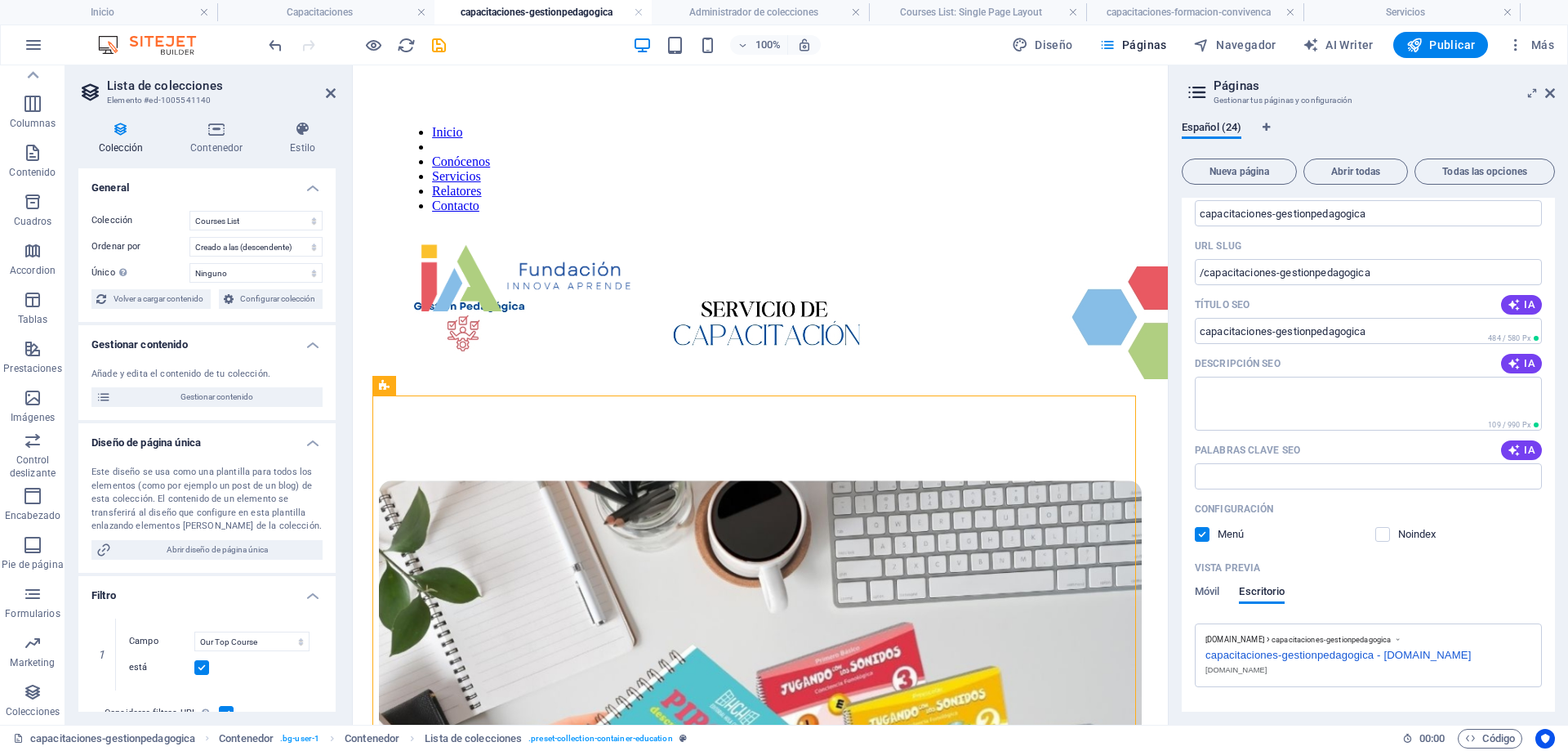
scroll to position [899, 0]
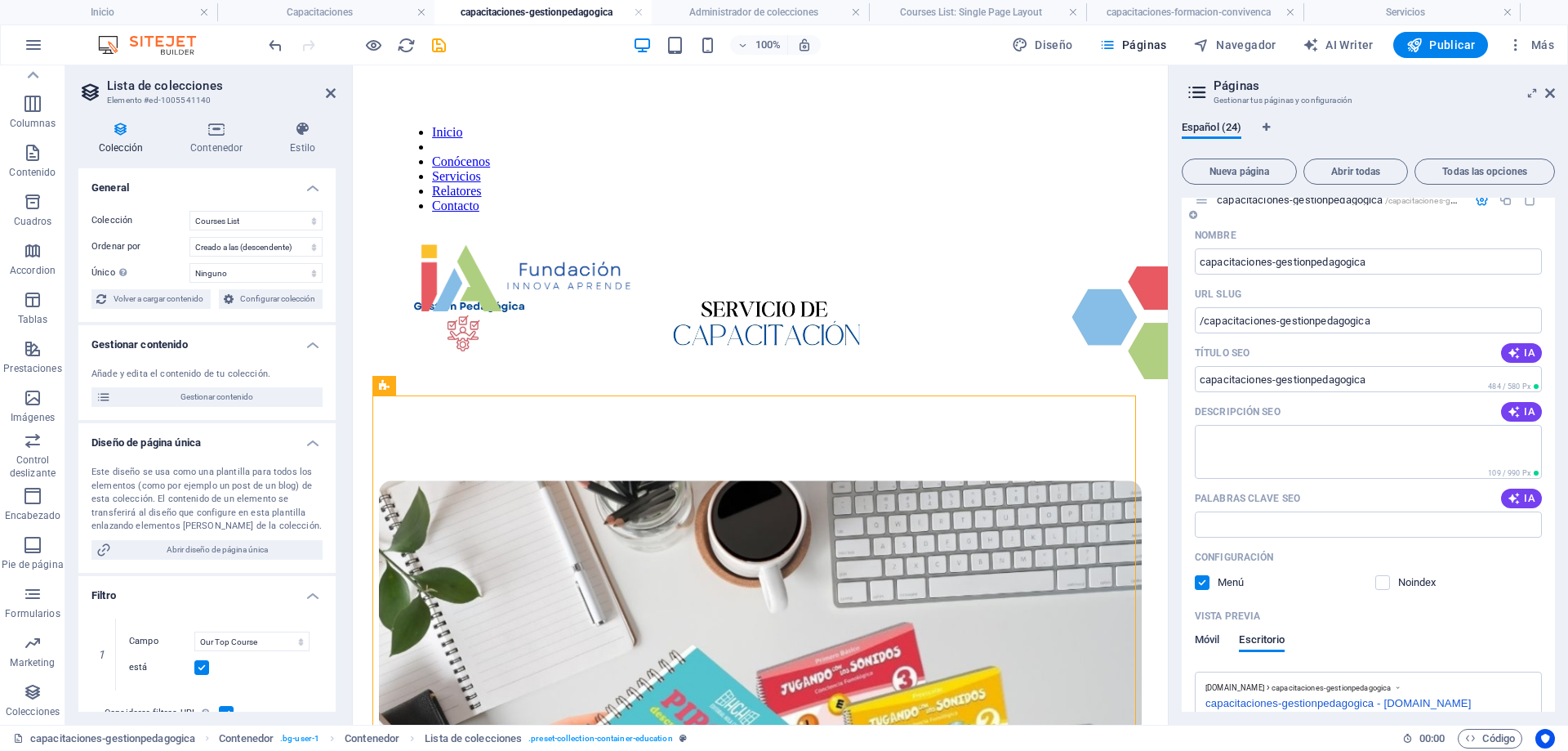
click at [1220, 638] on span "Móvil" at bounding box center [1207, 641] width 24 height 23
click at [1249, 640] on span "Escritorio" at bounding box center [1261, 641] width 46 height 23
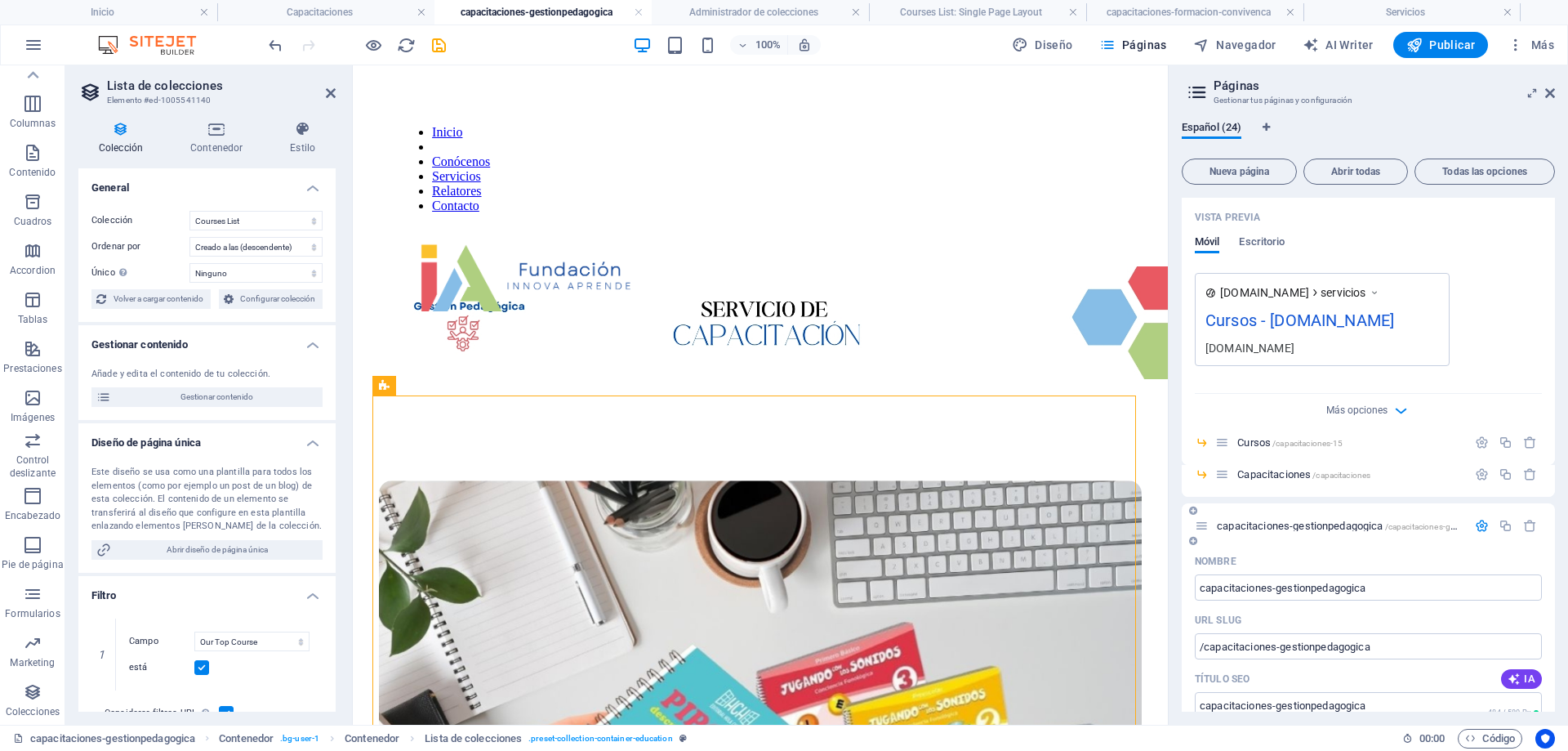
scroll to position [573, 0]
click at [1505, 525] on icon "button" at bounding box center [1506, 526] width 14 height 14
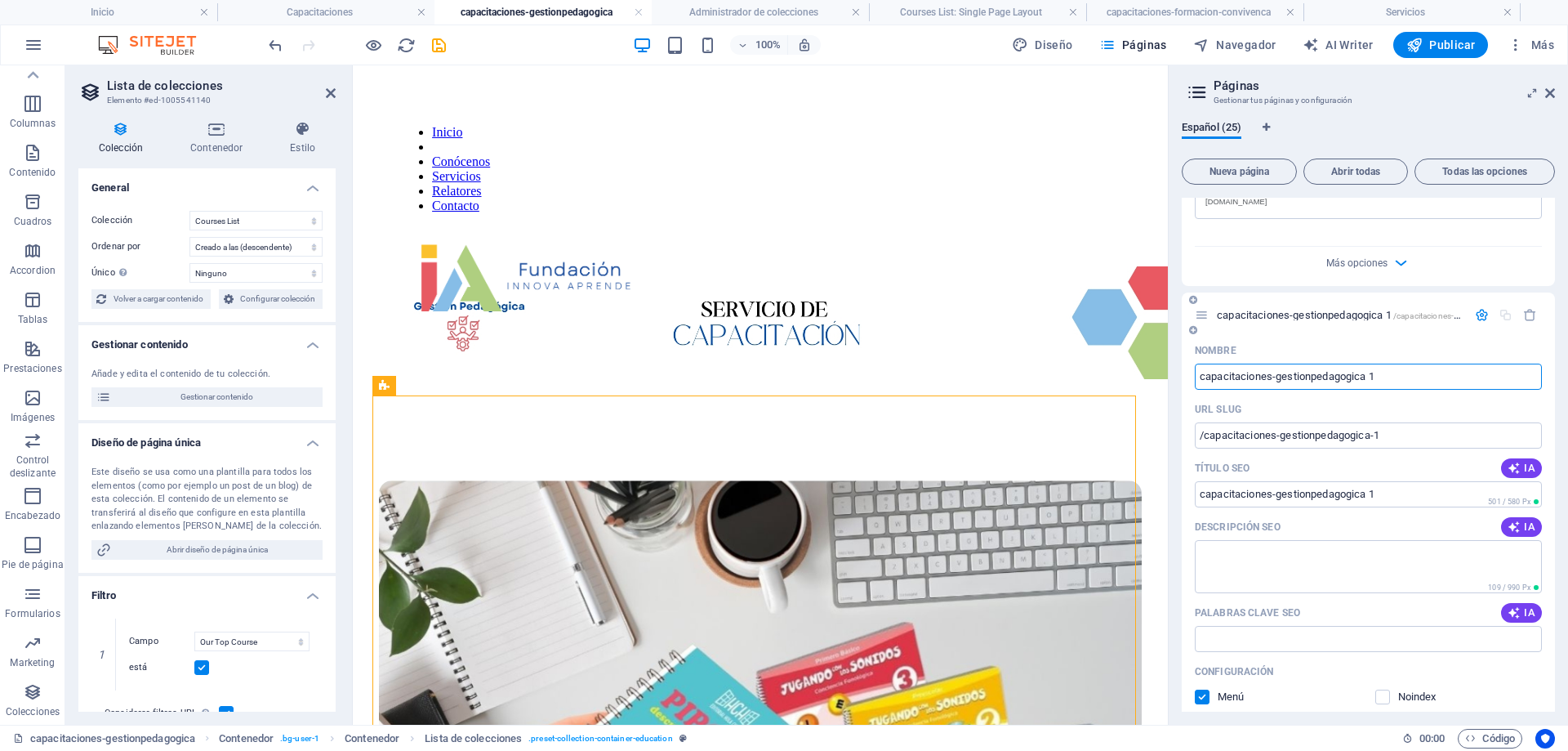
scroll to position [1419, 0]
click at [1281, 314] on span "capacitaciones-gestionpedagogica 1 /capacitaciones-gestionpedagogica-1" at bounding box center [1375, 311] width 316 height 12
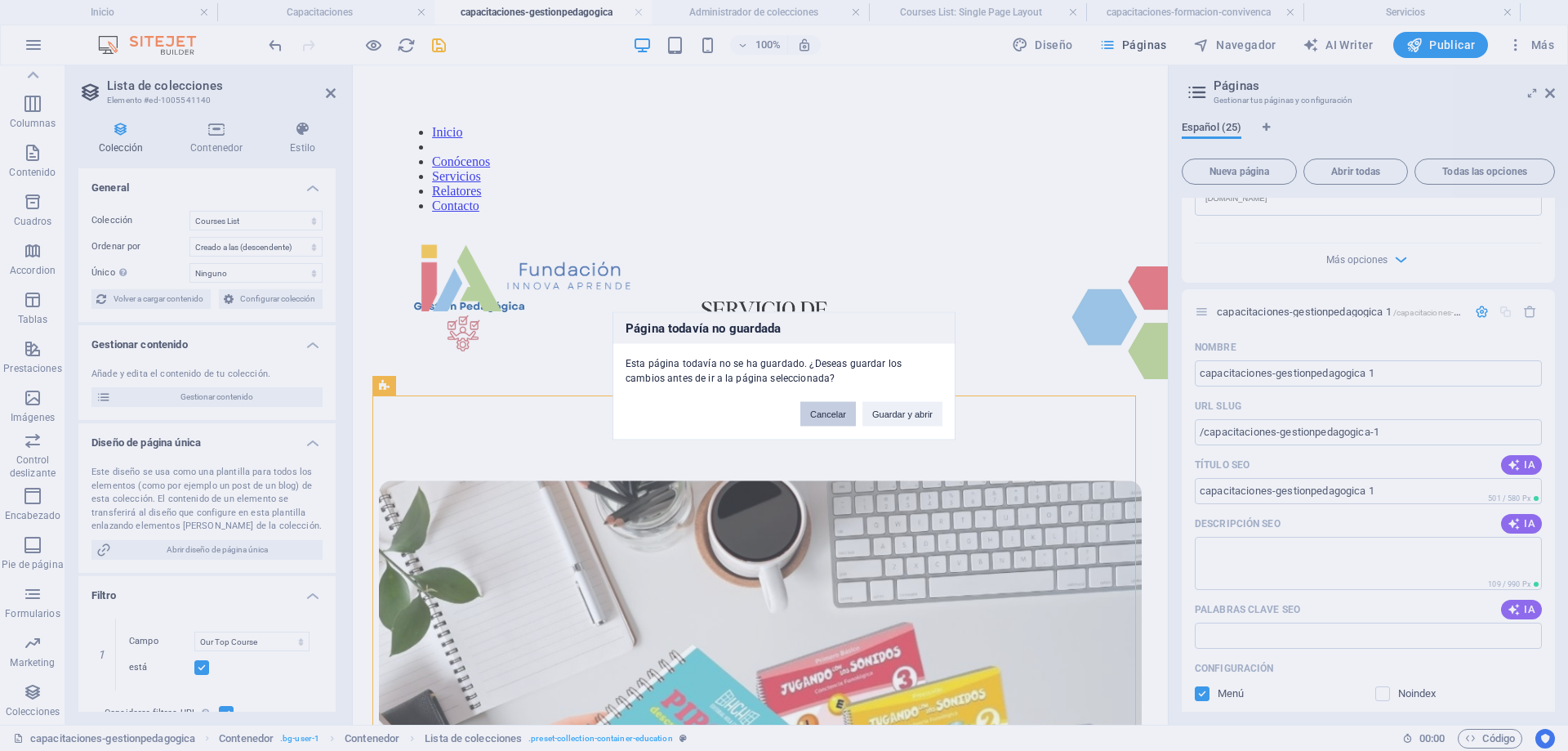
click at [827, 416] on button "Cancelar" at bounding box center [829, 414] width 56 height 24
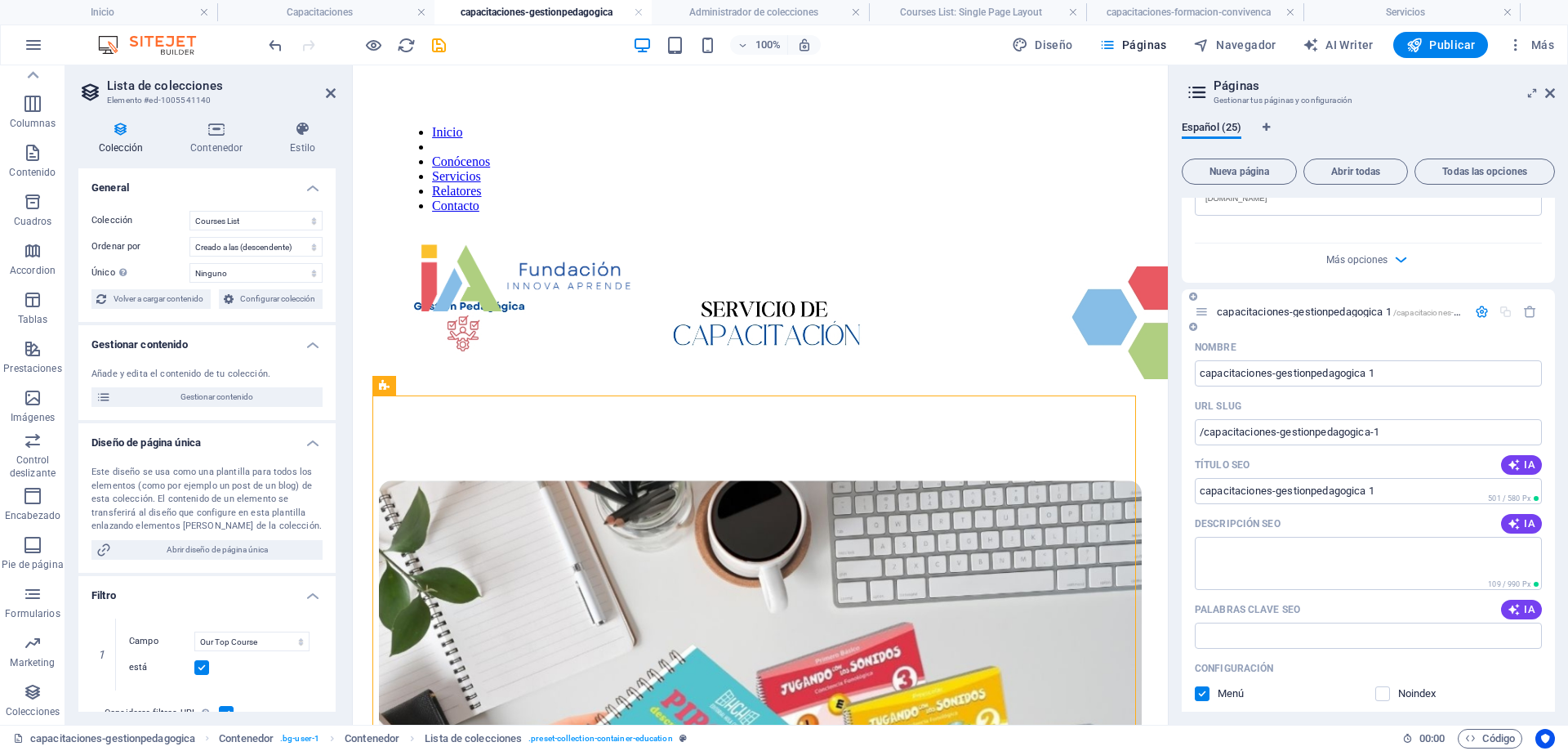
click at [1322, 309] on span "capacitaciones-gestionpedagogica 1 /capacitaciones-gestionpedagogica-1" at bounding box center [1375, 311] width 316 height 12
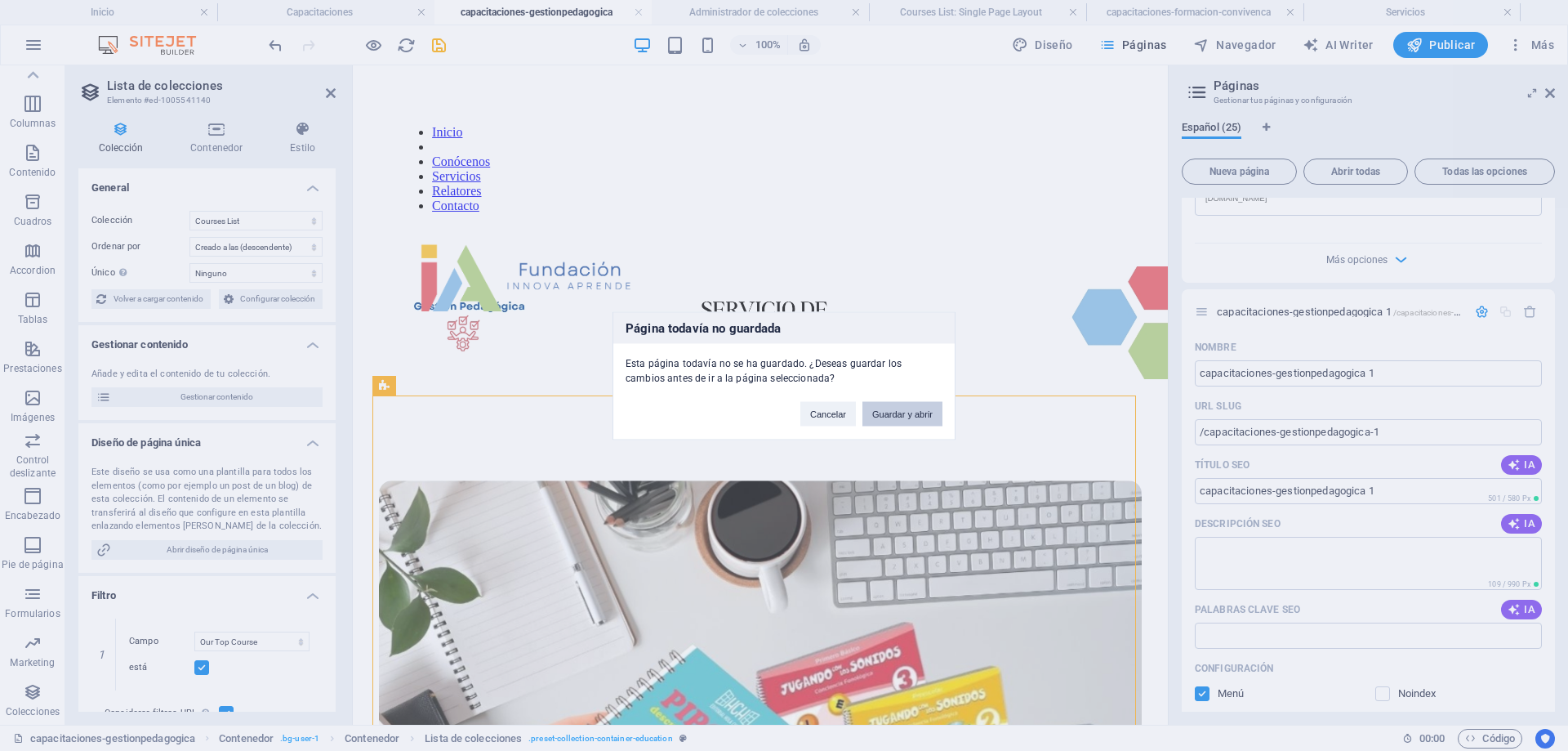
click at [897, 416] on button "Guardar y abrir" at bounding box center [903, 414] width 80 height 24
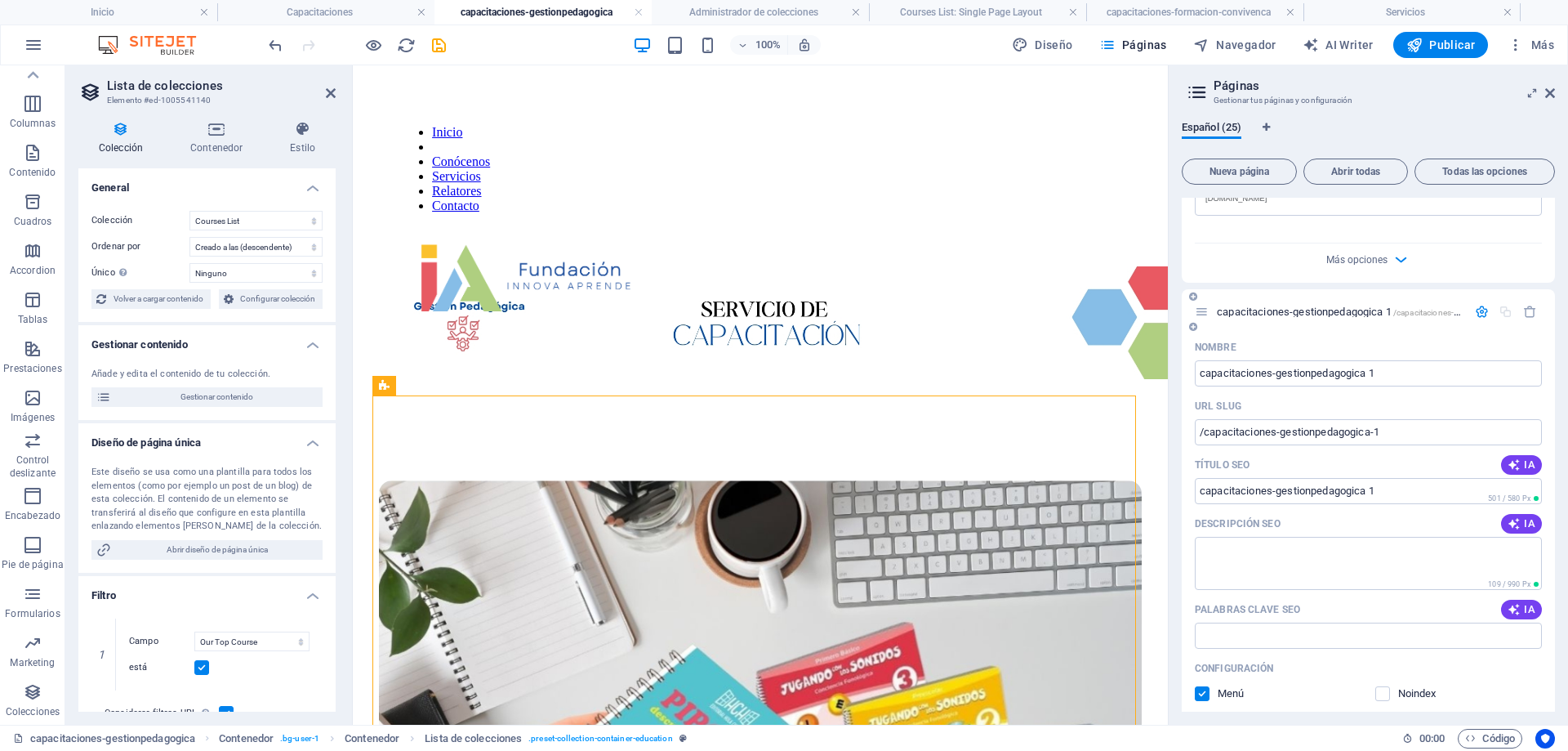
click at [1365, 315] on span "capacitaciones-gestionpedagogica 1 /capacitaciones-gestionpedagogica-1" at bounding box center [1375, 311] width 316 height 12
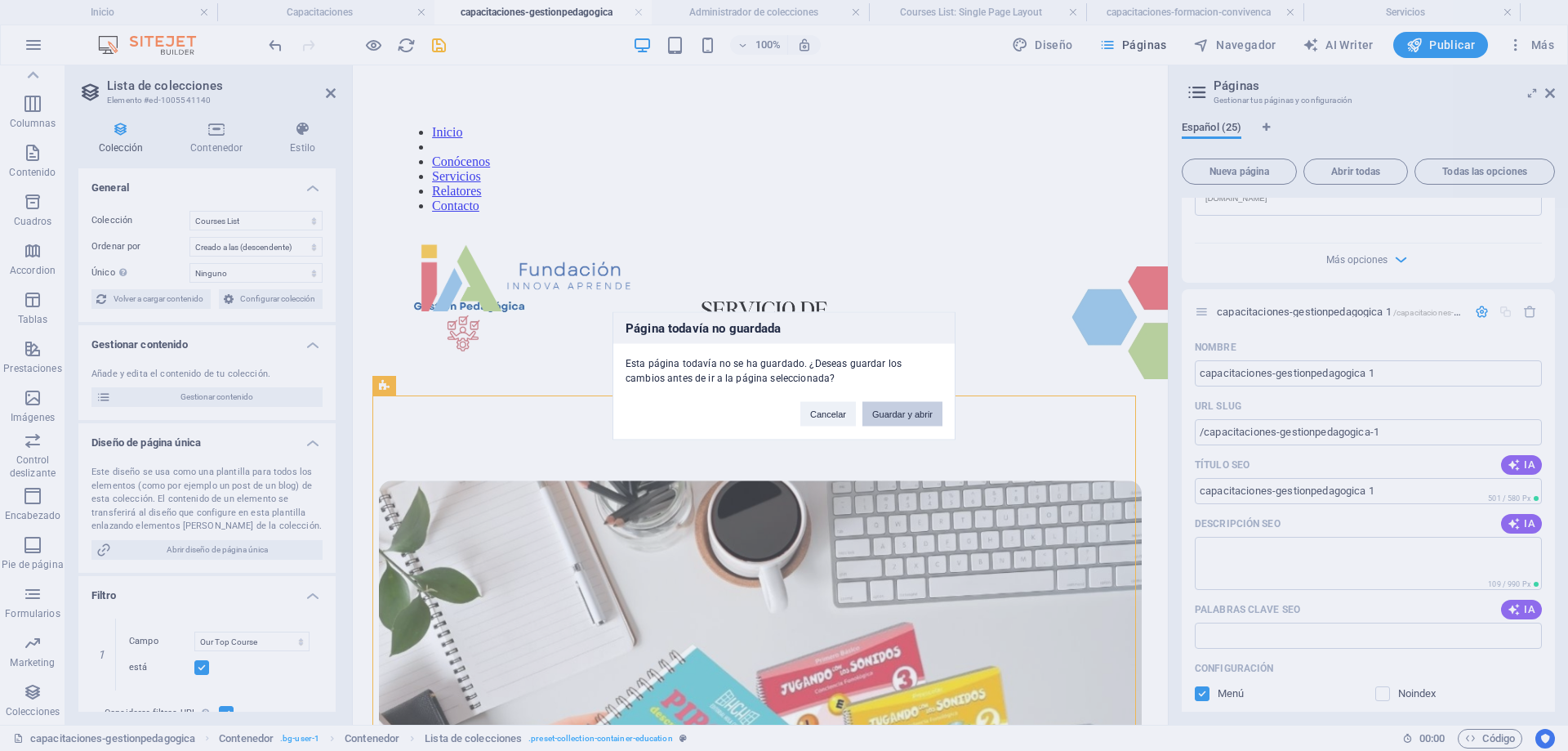
click at [877, 415] on button "Guardar y abrir" at bounding box center [903, 414] width 80 height 24
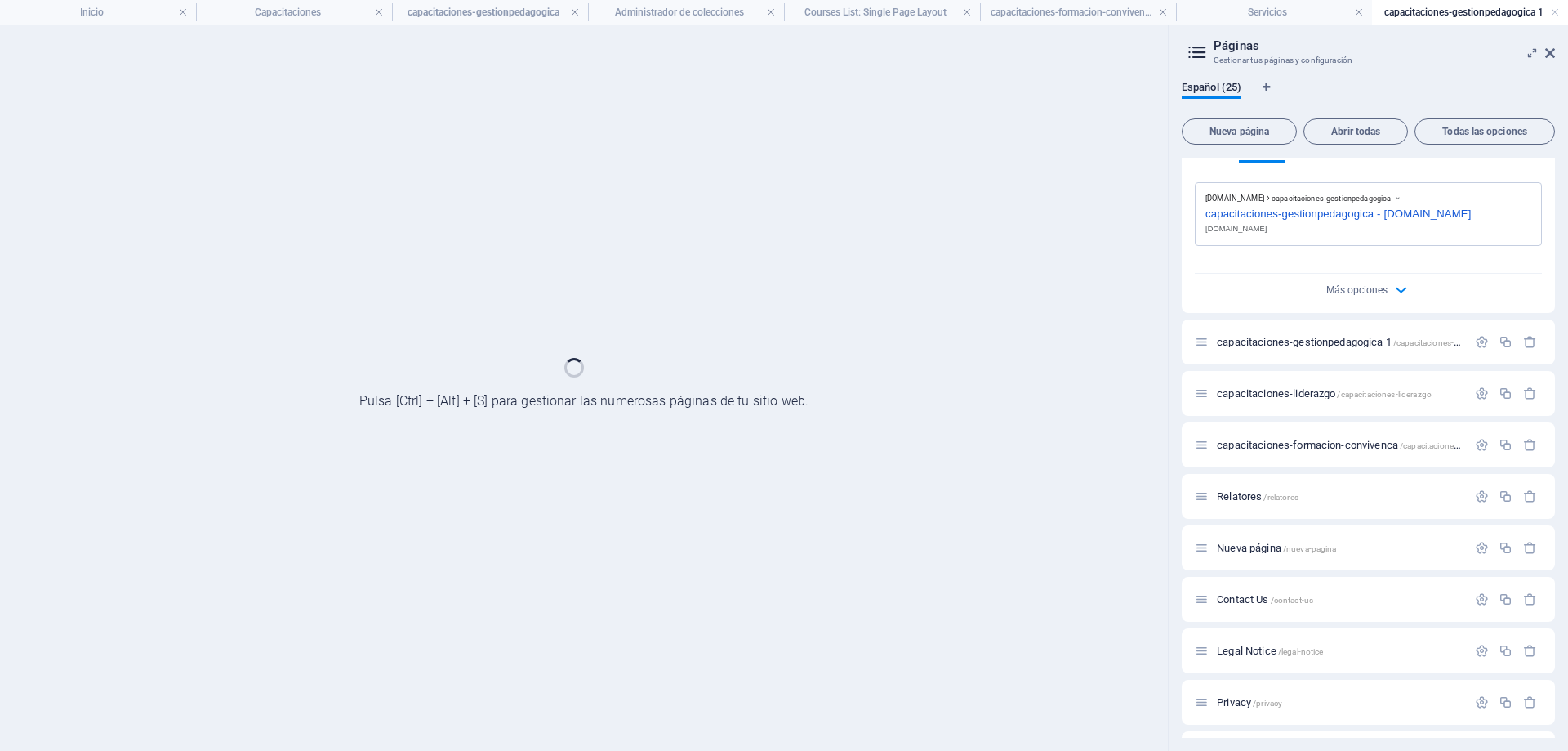
scroll to position [1347, 0]
click at [1307, 342] on span "capacitaciones-gestionpedagogica 1 /capacitaciones-gestionpedagogica-1" at bounding box center [1375, 343] width 316 height 12
click at [1290, 390] on span "capacitaciones-liderazgo /capacitaciones-liderazgo" at bounding box center [1324, 395] width 215 height 12
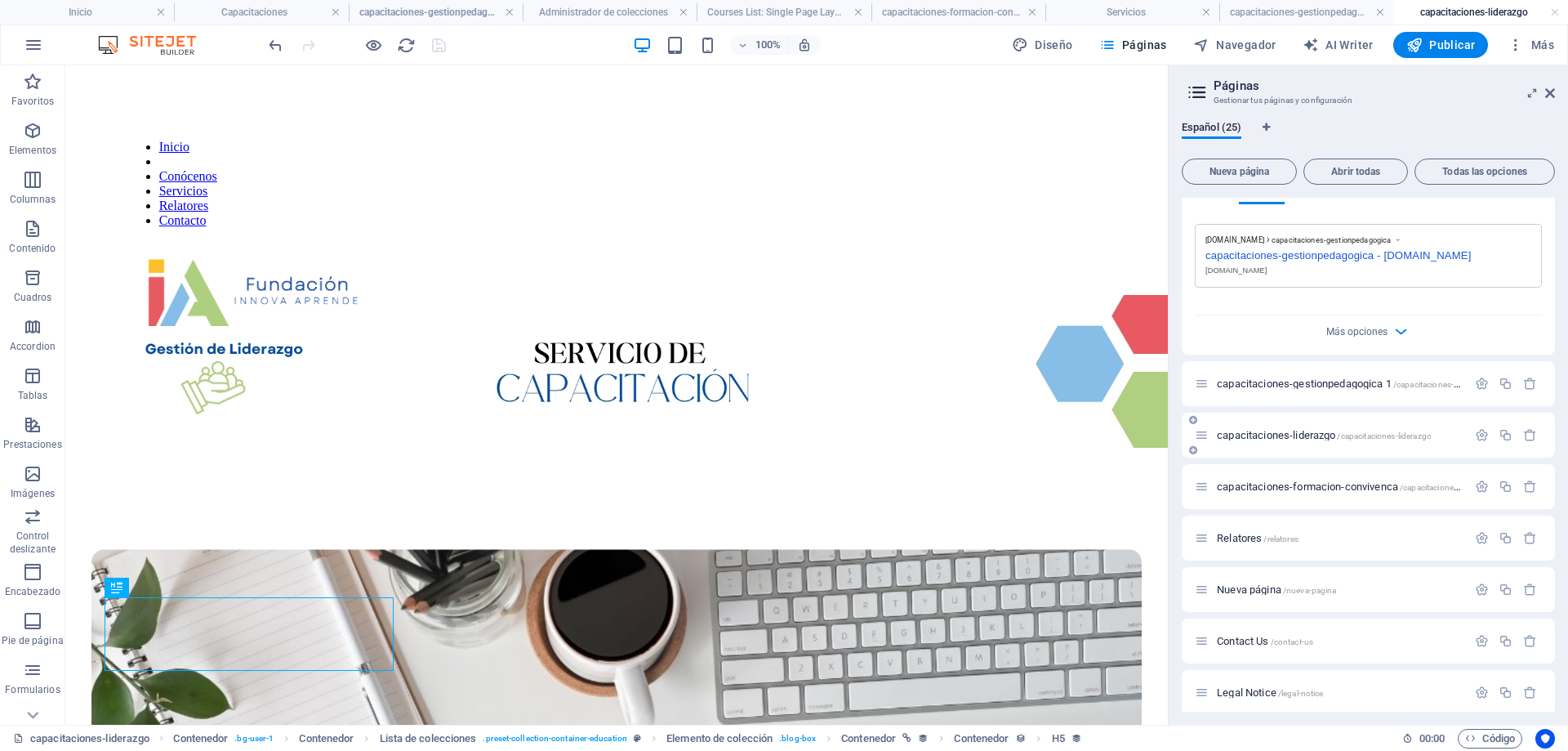
scroll to position [0, 0]
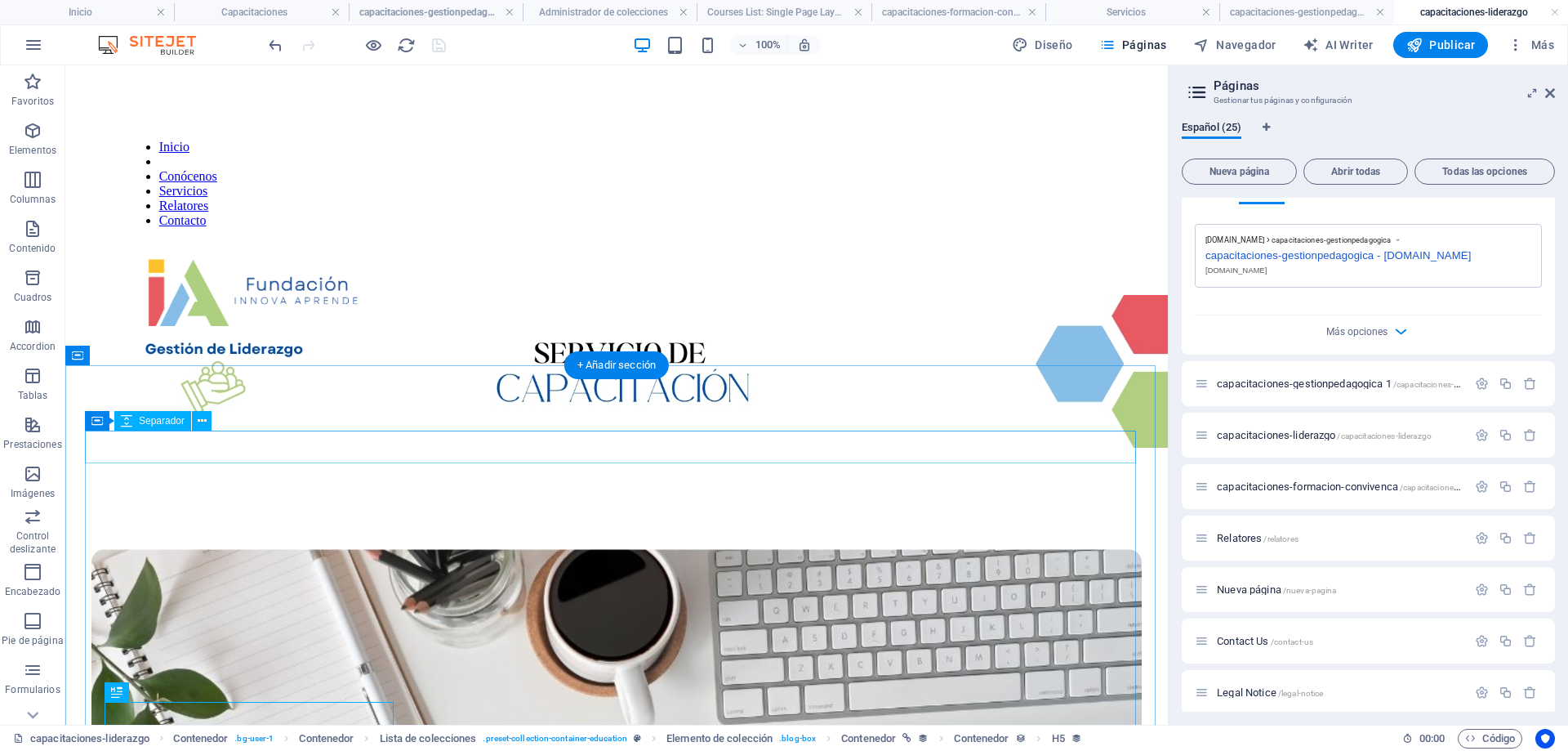
click at [357, 517] on div at bounding box center [616, 533] width 1051 height 33
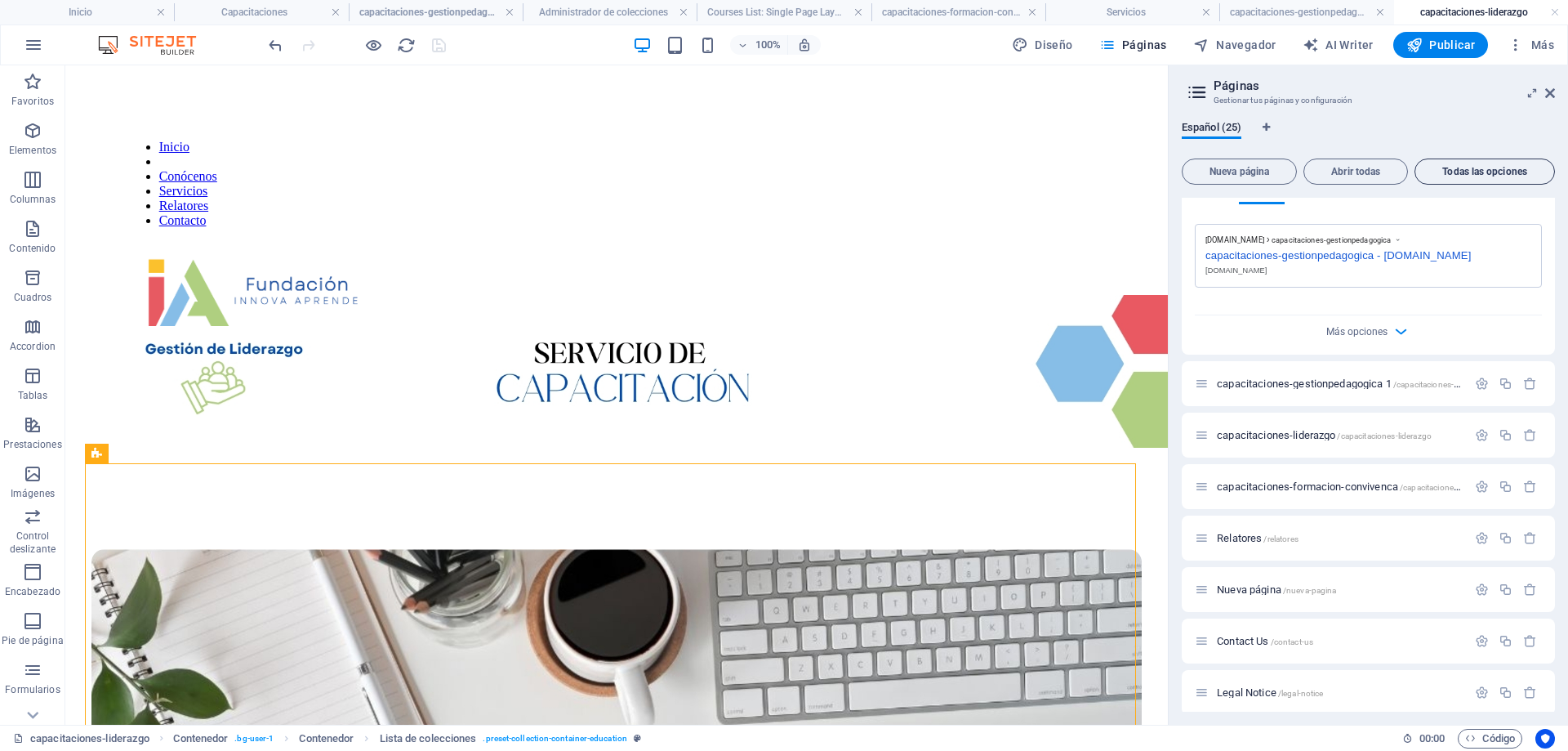
click at [1488, 174] on span "Todas las opciones" at bounding box center [1484, 171] width 125 height 10
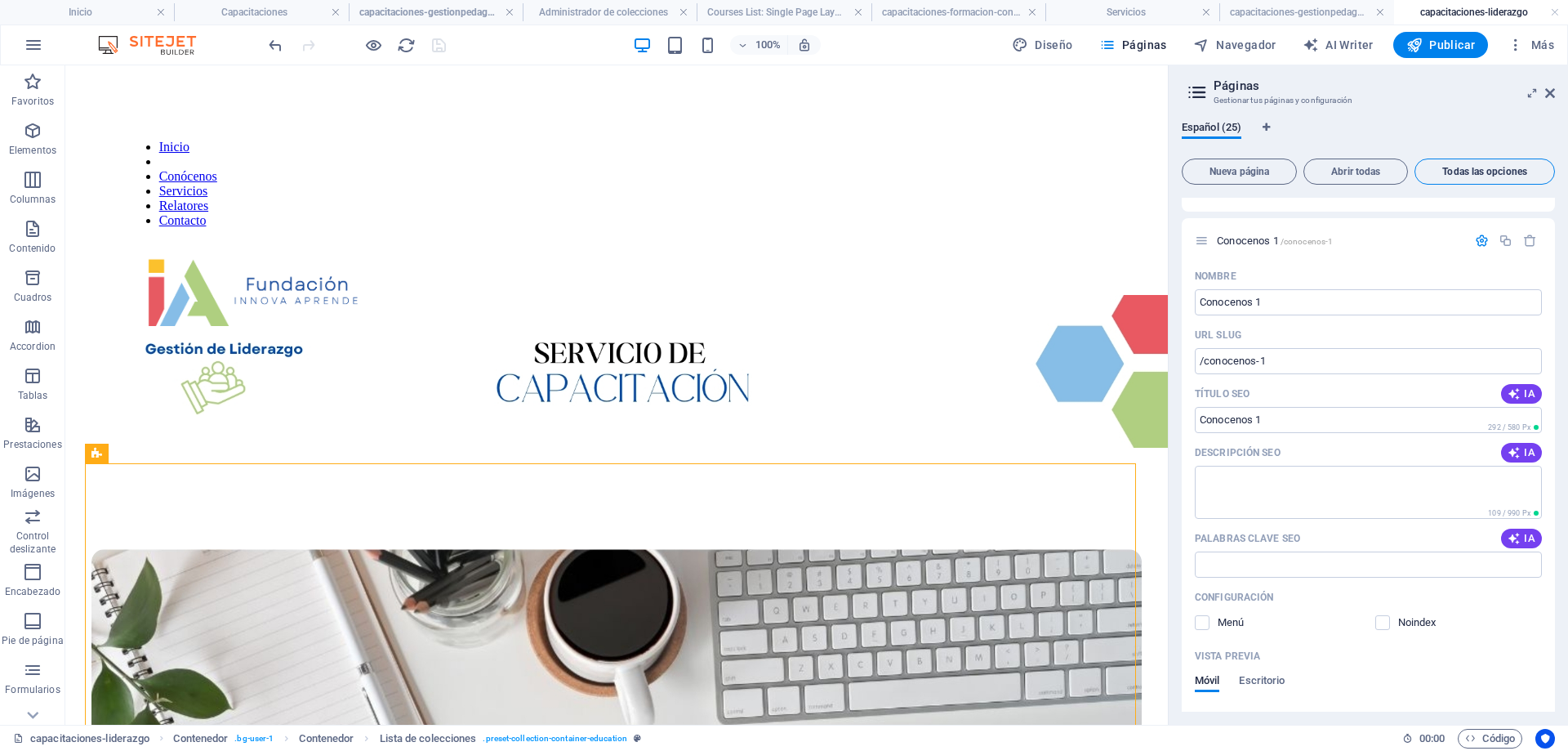
scroll to position [12088, 0]
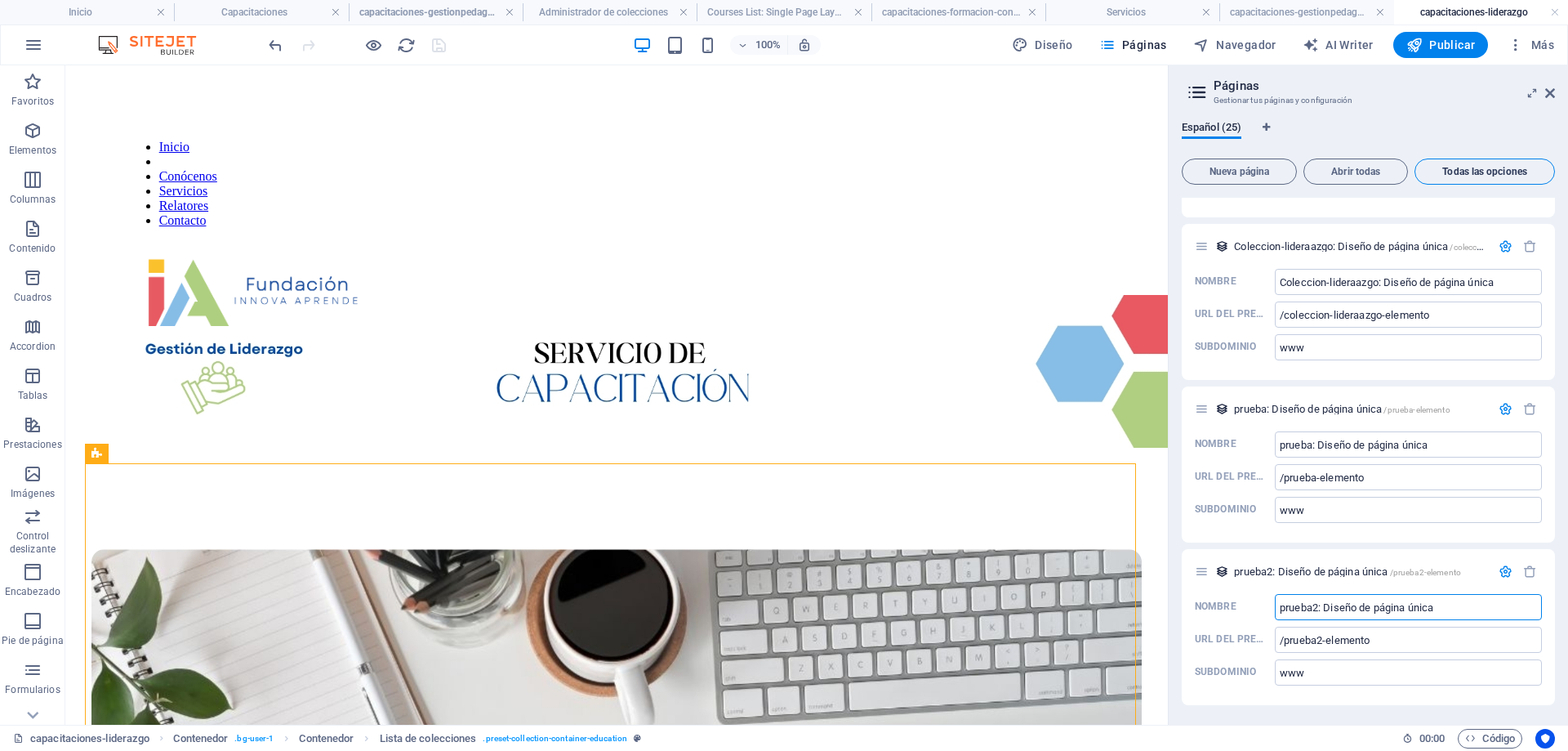
click at [1468, 164] on button "Todas las opciones" at bounding box center [1484, 172] width 140 height 26
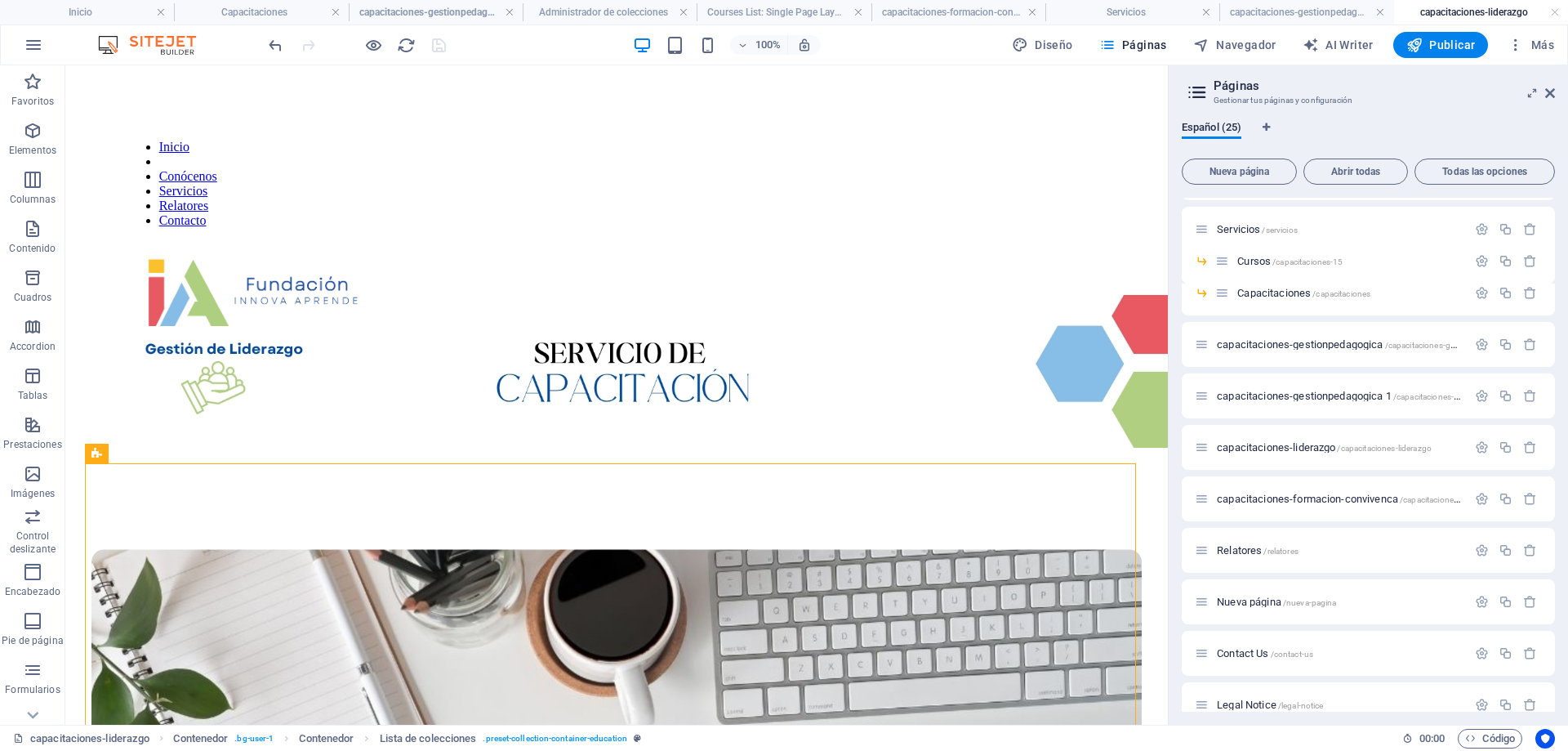
scroll to position [60, 0]
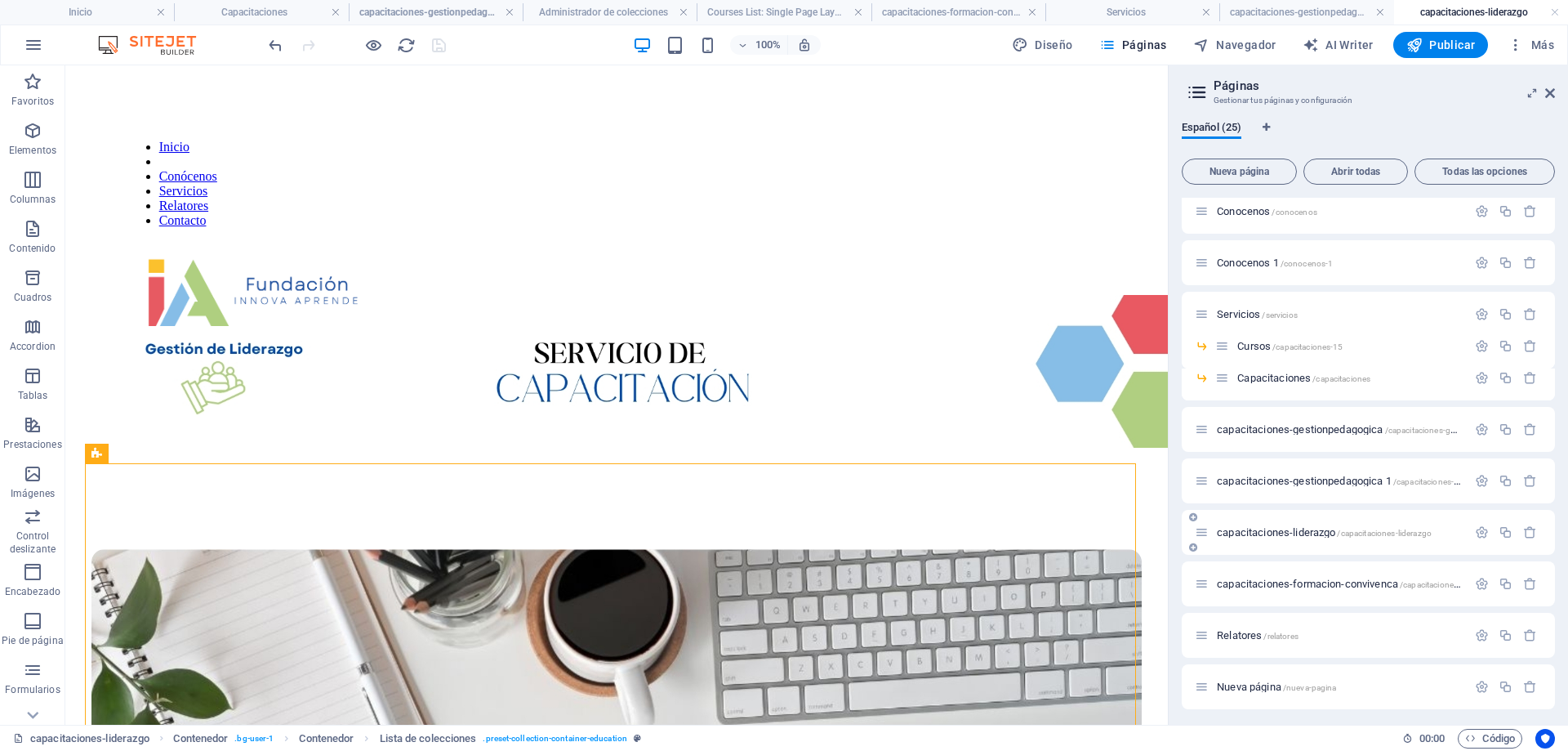
click at [1233, 535] on span "capacitaciones-liderazgo /capacitaciones-liderazgo" at bounding box center [1324, 532] width 215 height 12
click at [1304, 528] on span "capacitaciones-liderazgo /capacitaciones-liderazgo" at bounding box center [1324, 532] width 215 height 12
click at [1305, 528] on span "capacitaciones-liderazgo /capacitaciones-liderazgo" at bounding box center [1324, 532] width 215 height 12
click at [1329, 534] on span "capacitaciones-liderazgo /capacitaciones-liderazgo" at bounding box center [1324, 532] width 215 height 12
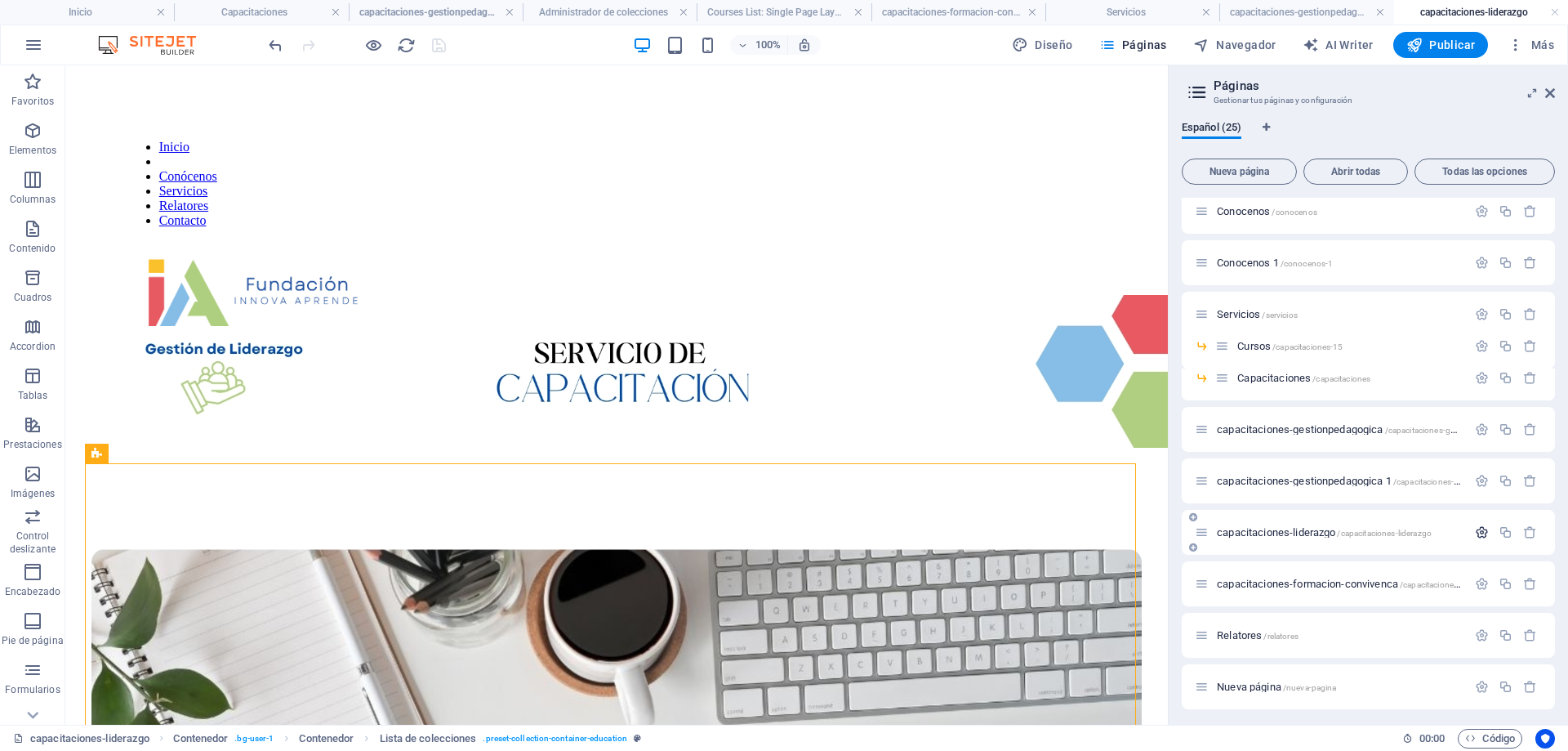
click at [1483, 530] on icon "button" at bounding box center [1482, 532] width 14 height 14
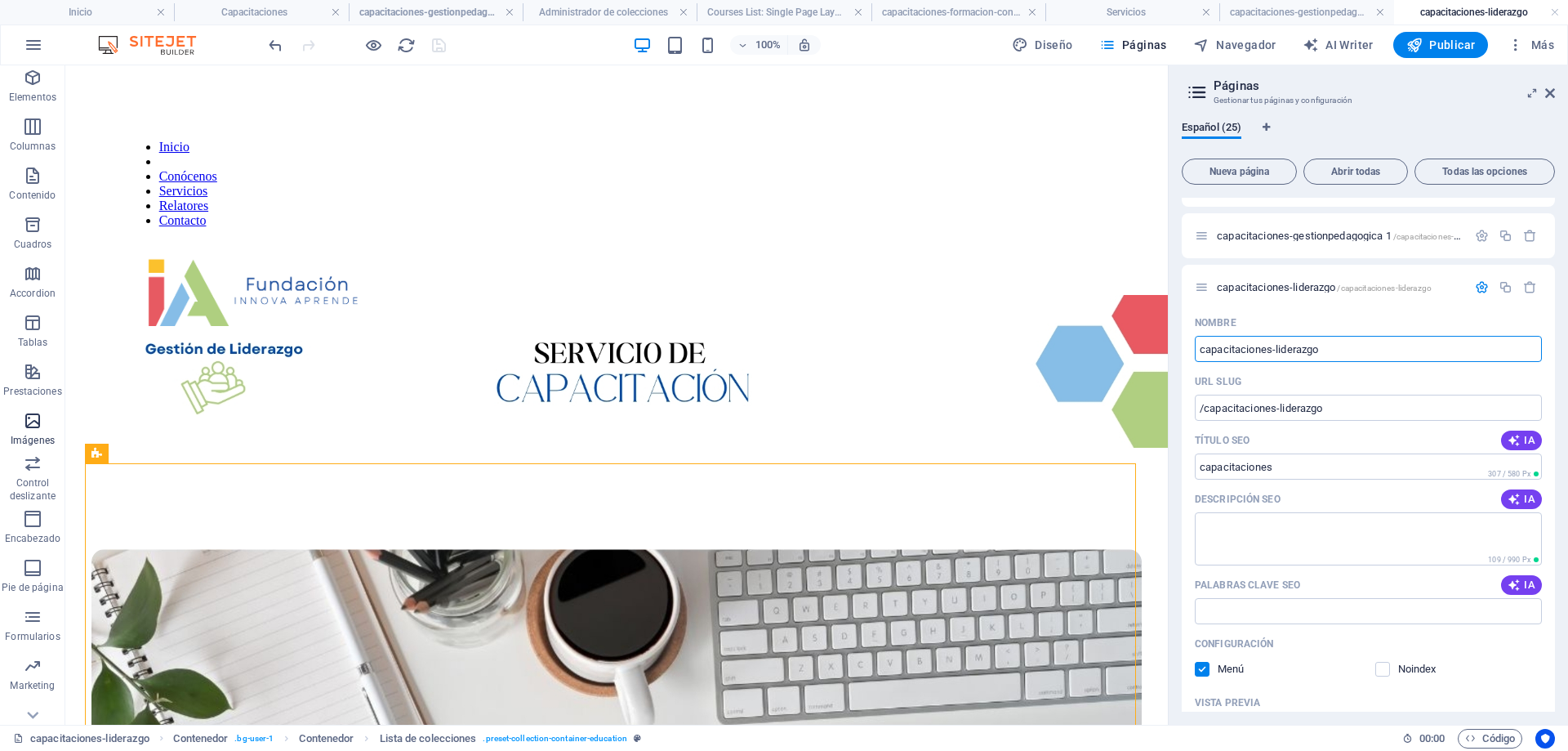
scroll to position [76, 0]
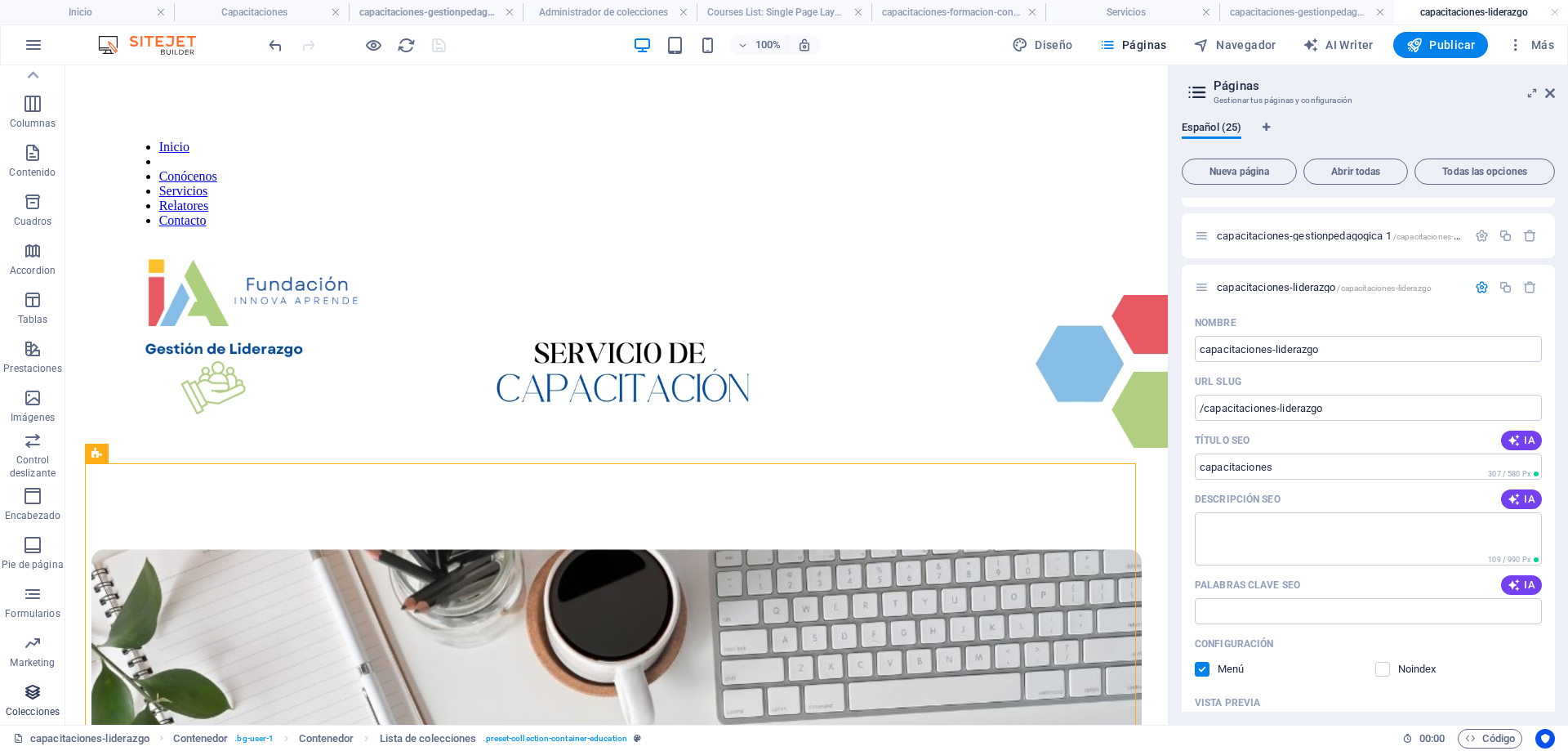
click at [33, 701] on icon "button" at bounding box center [33, 692] width 20 height 20
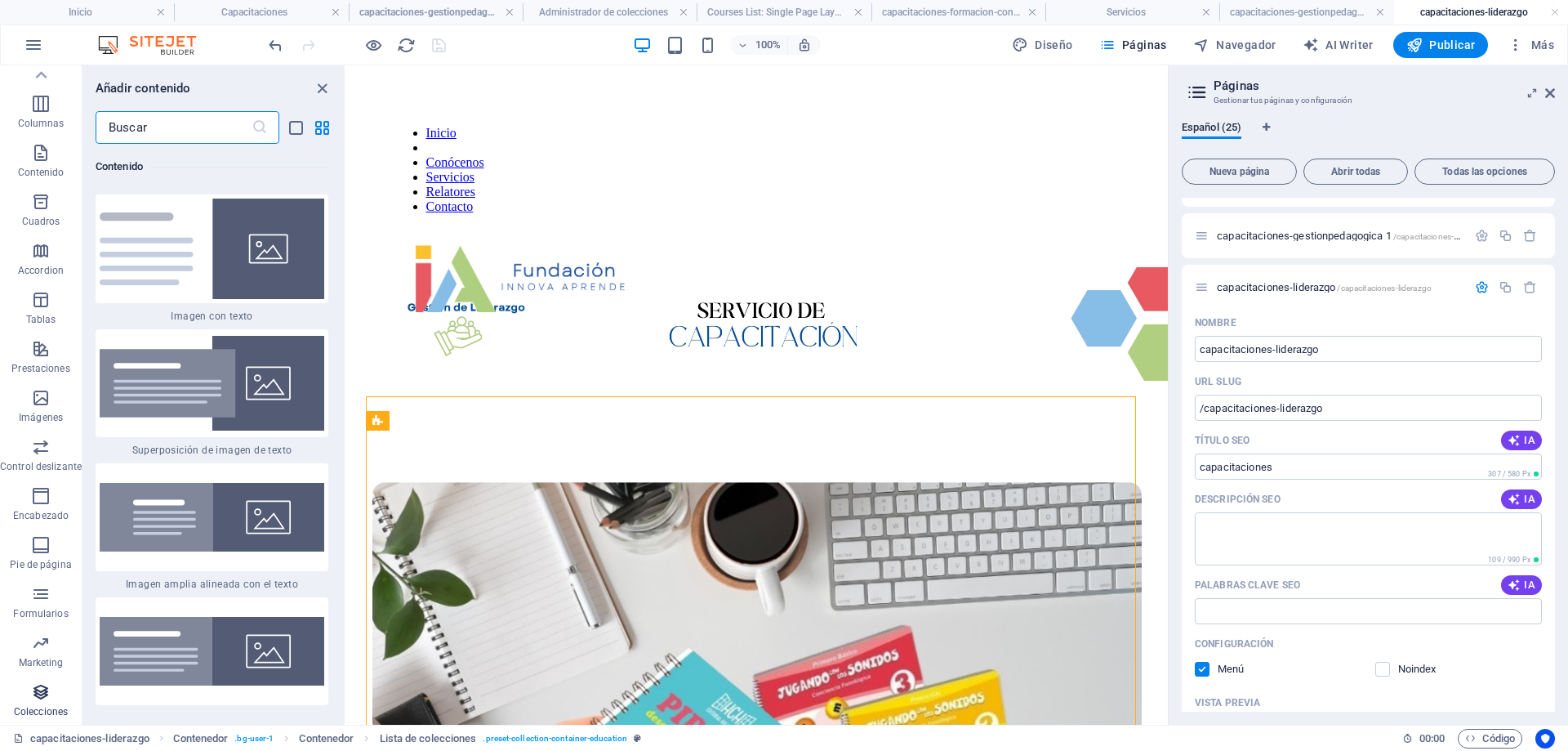
scroll to position [30165, 0]
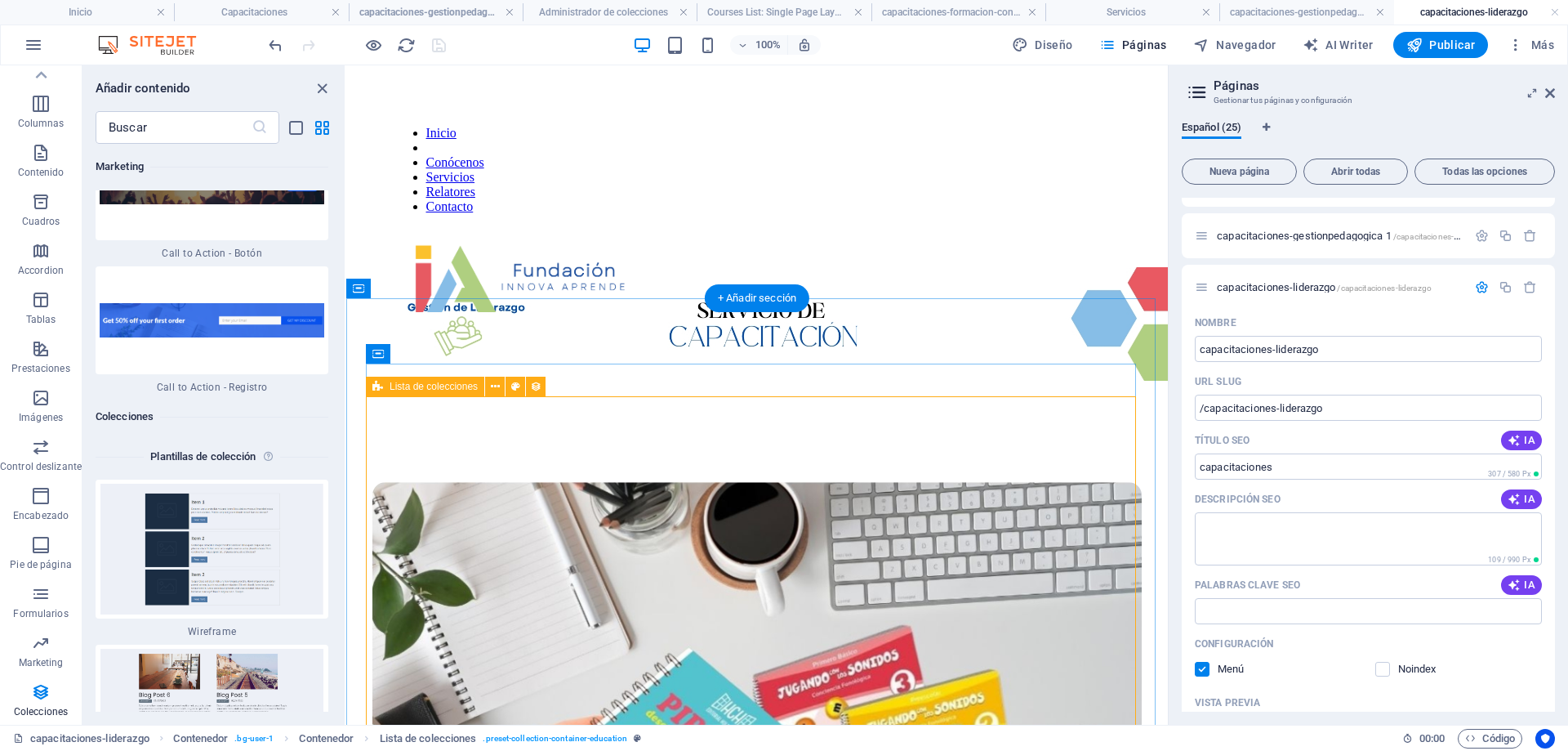
click at [574, 482] on figure at bounding box center [757, 741] width 769 height 517
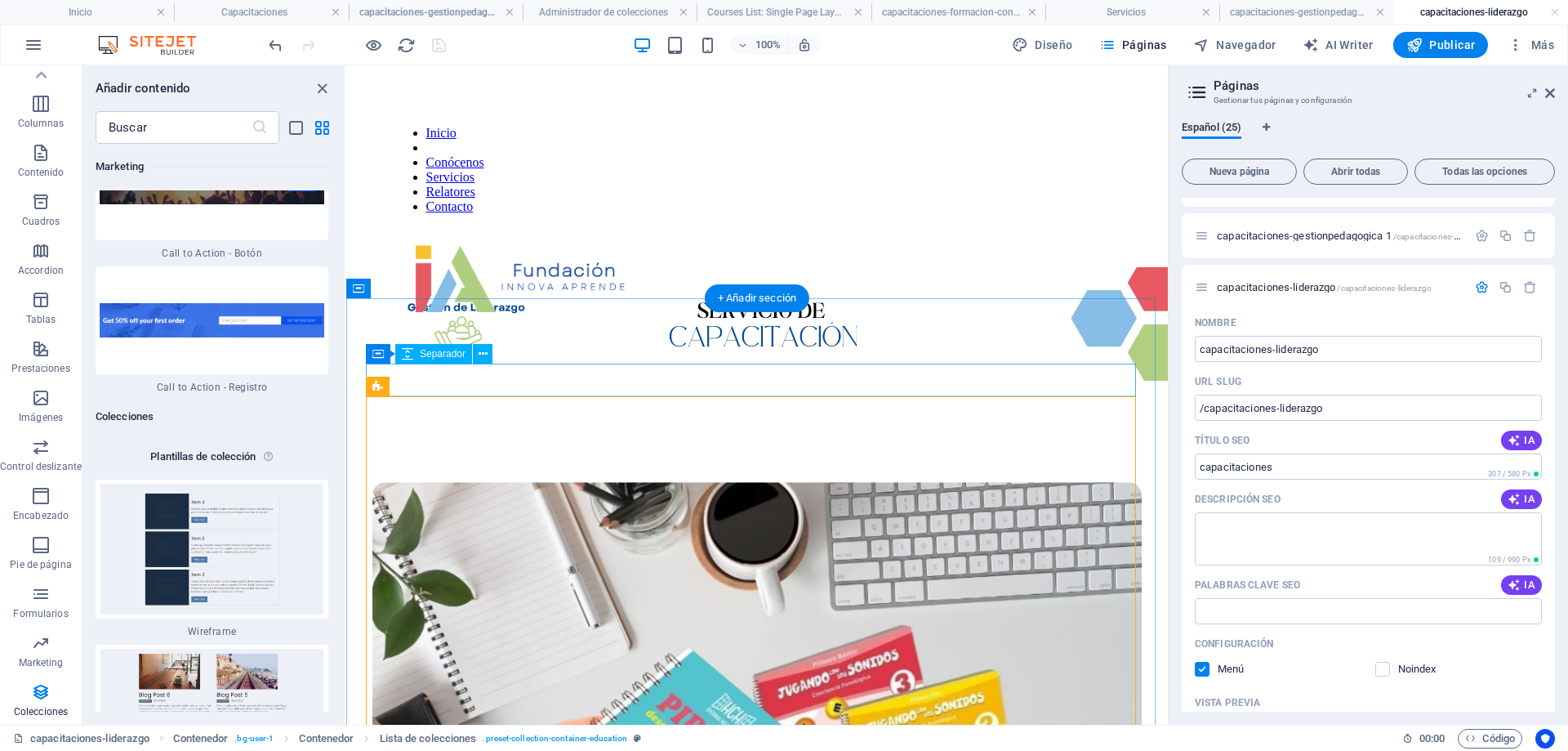
click at [856, 450] on div at bounding box center [757, 466] width 769 height 33
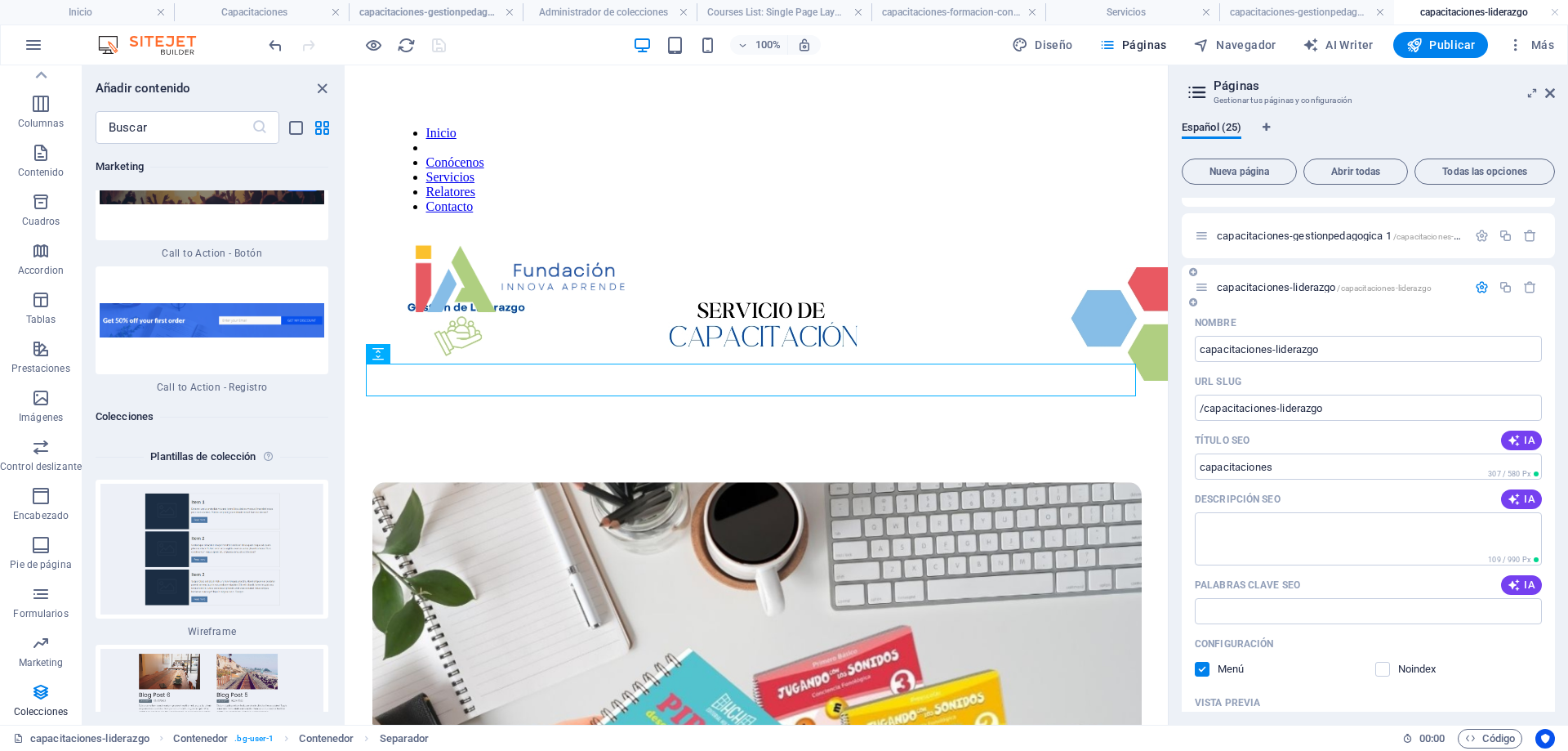
click at [1202, 282] on icon at bounding box center [1201, 287] width 14 height 14
click at [1208, 291] on icon at bounding box center [1201, 287] width 14 height 14
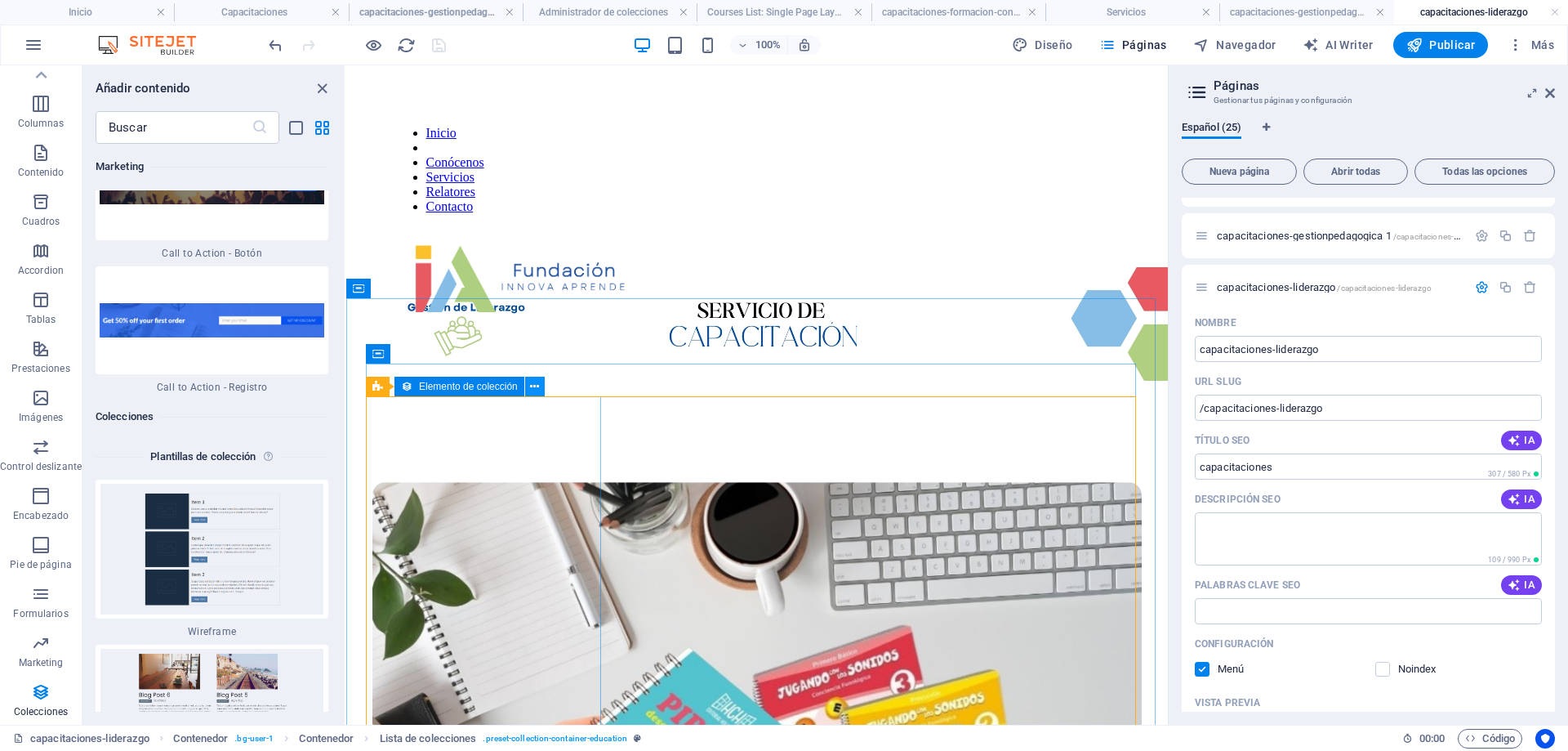
click at [541, 389] on button at bounding box center [534, 386] width 20 height 20
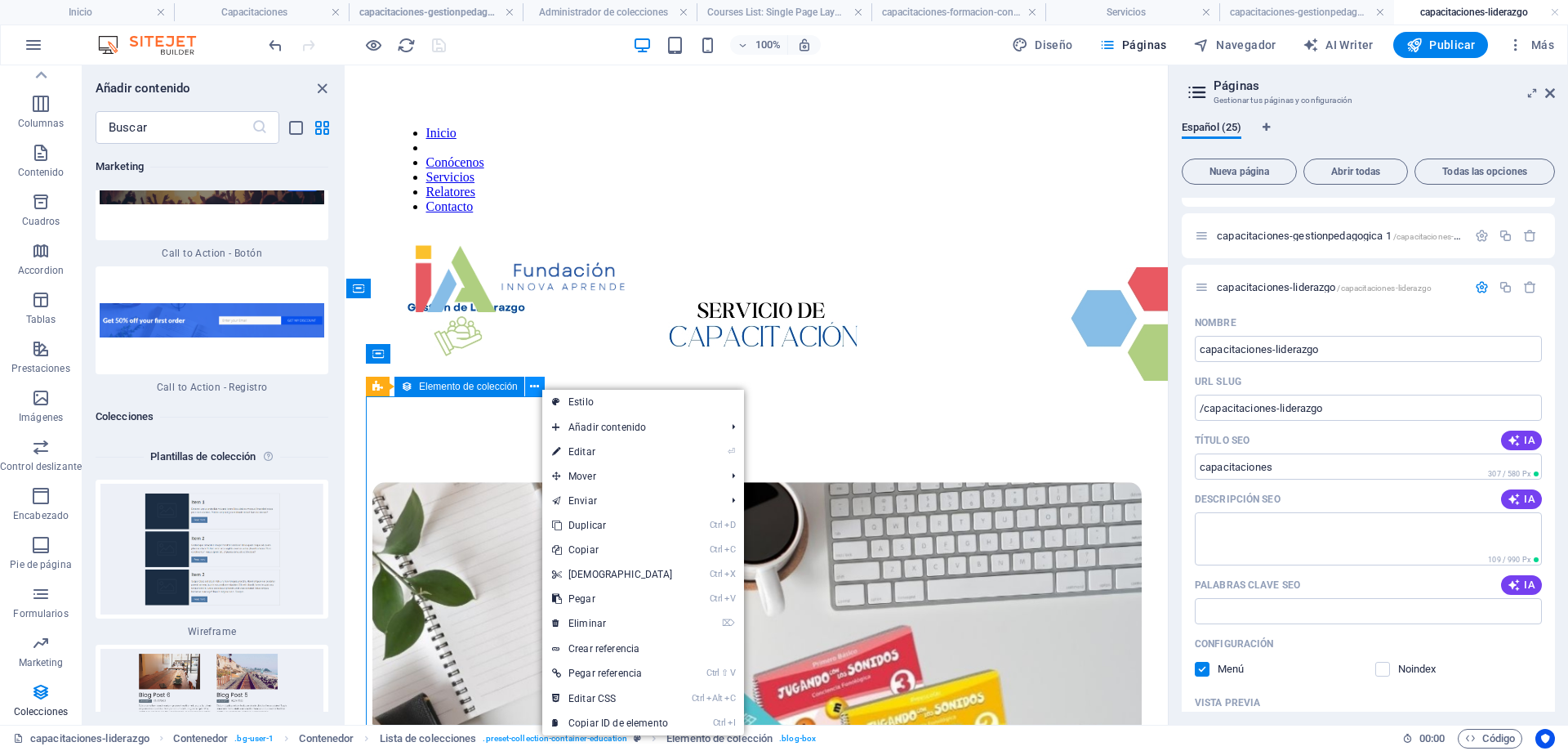
click at [541, 386] on button at bounding box center [534, 386] width 20 height 20
click at [379, 389] on icon at bounding box center [377, 386] width 10 height 20
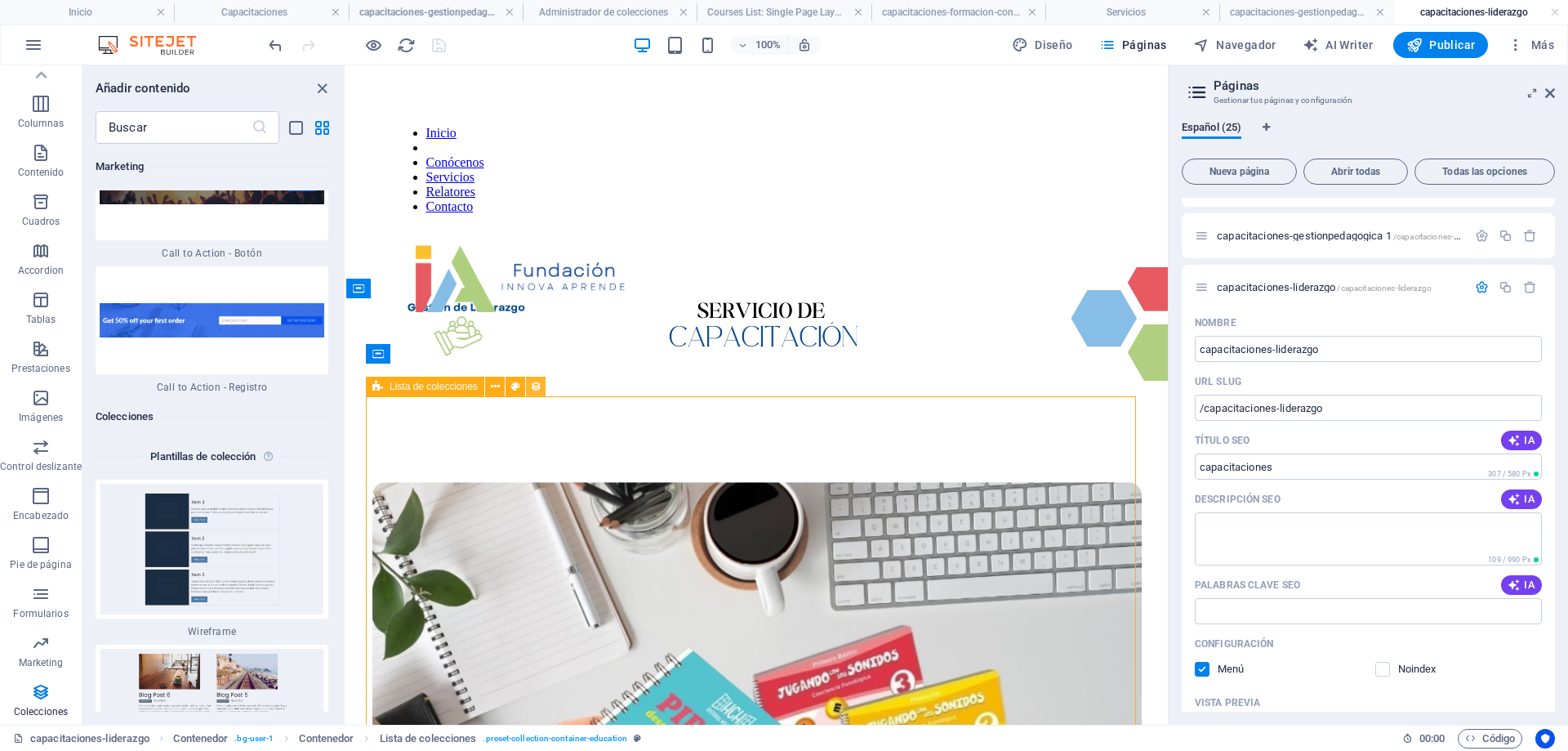
click at [536, 385] on icon at bounding box center [536, 387] width 11 height 17
select select "67d02240190c582c0a6871d0"
select select "createdAt_DESC"
select select "columns.our-top-course"
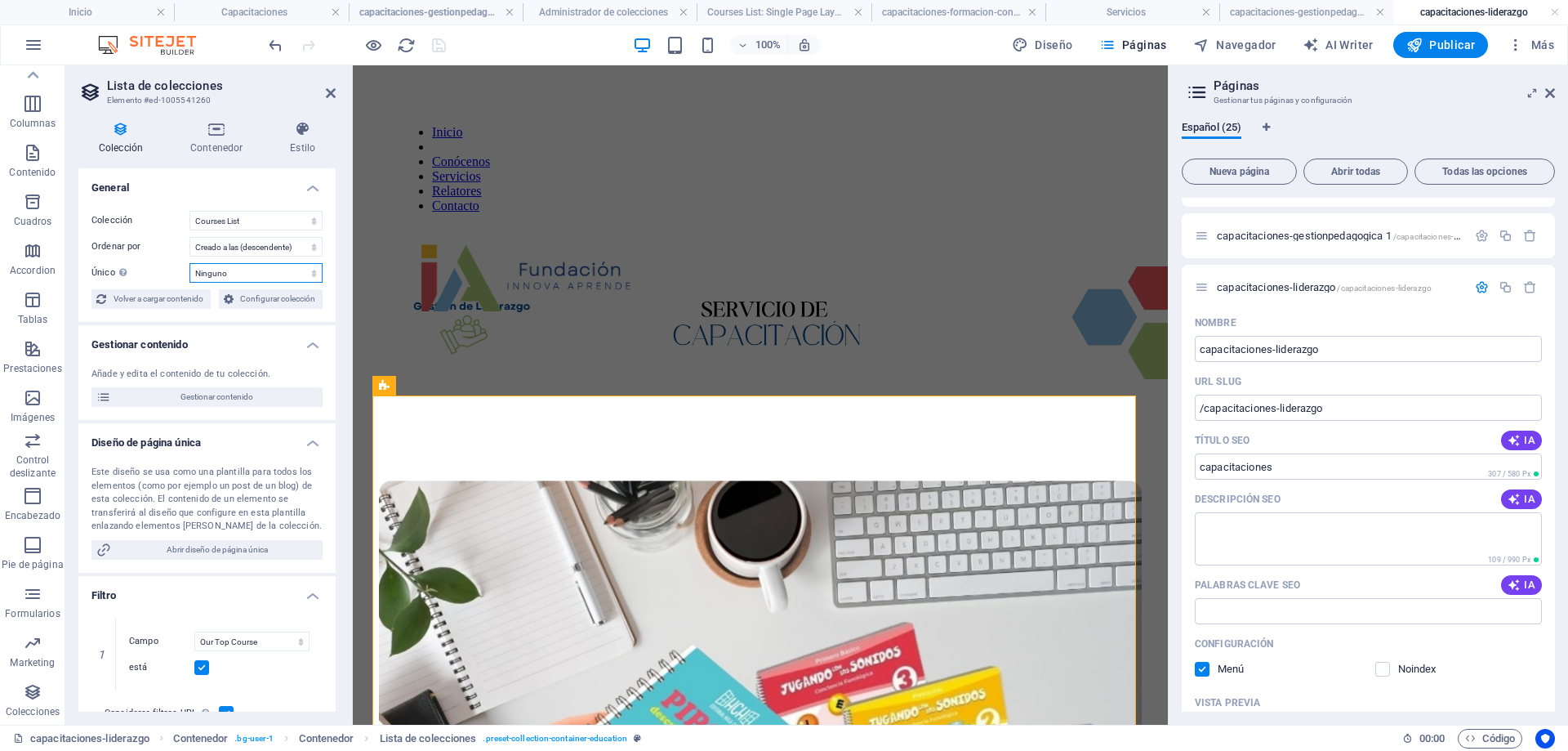
click at [298, 276] on select "Ninguno Our Course Title Our Course Slug Our Course Type Our Course Image Our C…" at bounding box center [255, 272] width 133 height 20
click at [157, 325] on h4 "Gestionar contenido" at bounding box center [206, 340] width 257 height 30
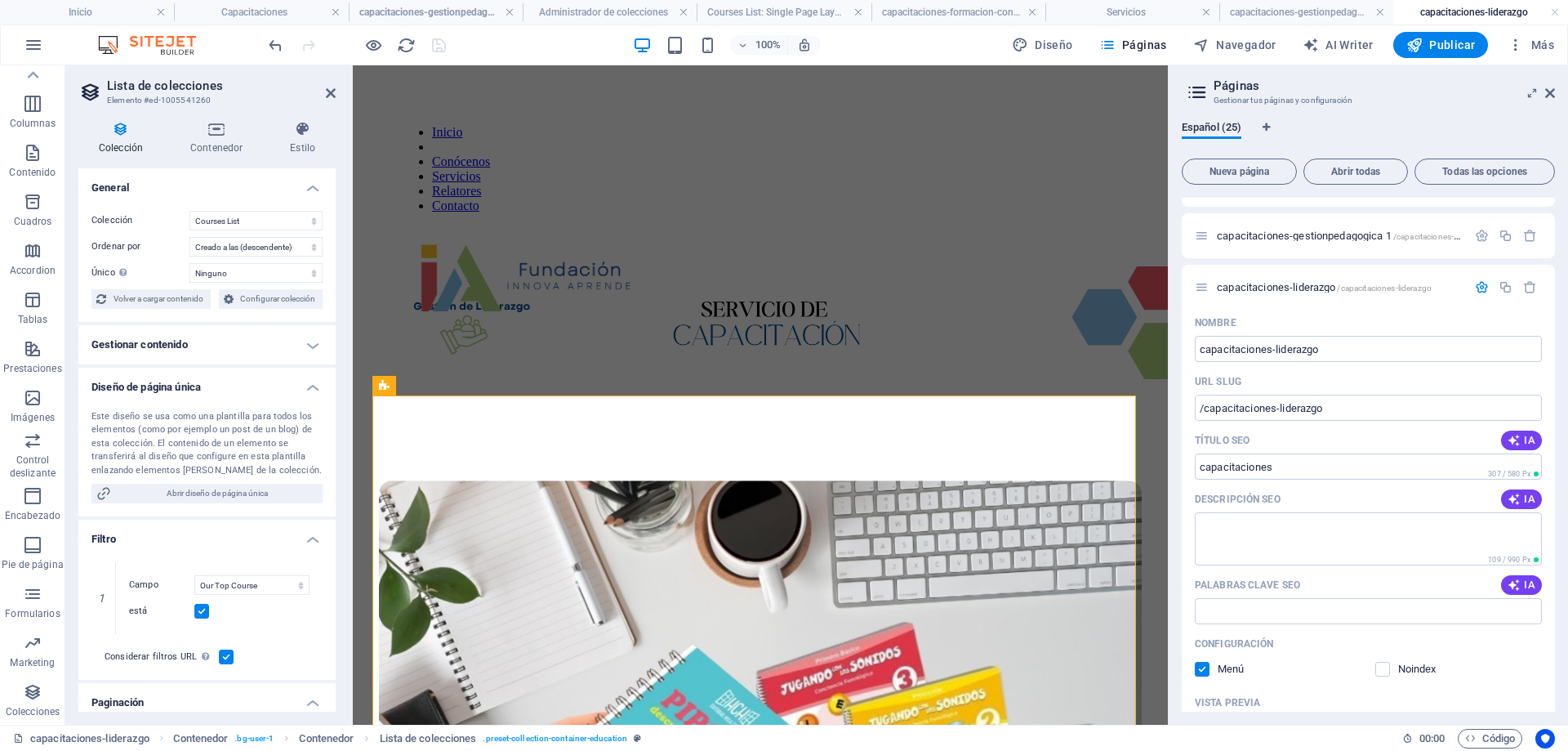
click at [157, 325] on h4 "Gestionar contenido" at bounding box center [206, 345] width 257 height 39
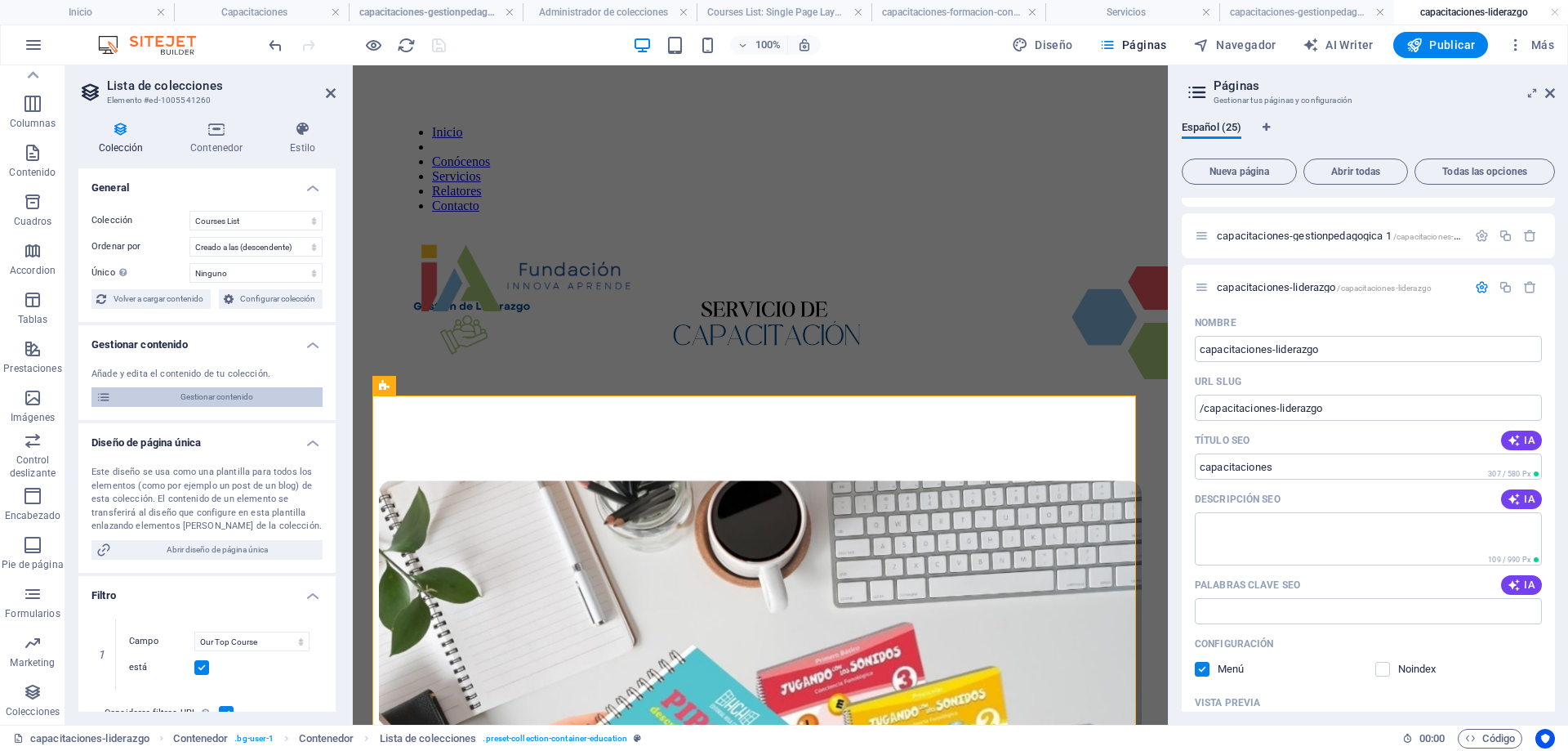
click at [220, 401] on span "Gestionar contenido" at bounding box center [216, 397] width 202 height 20
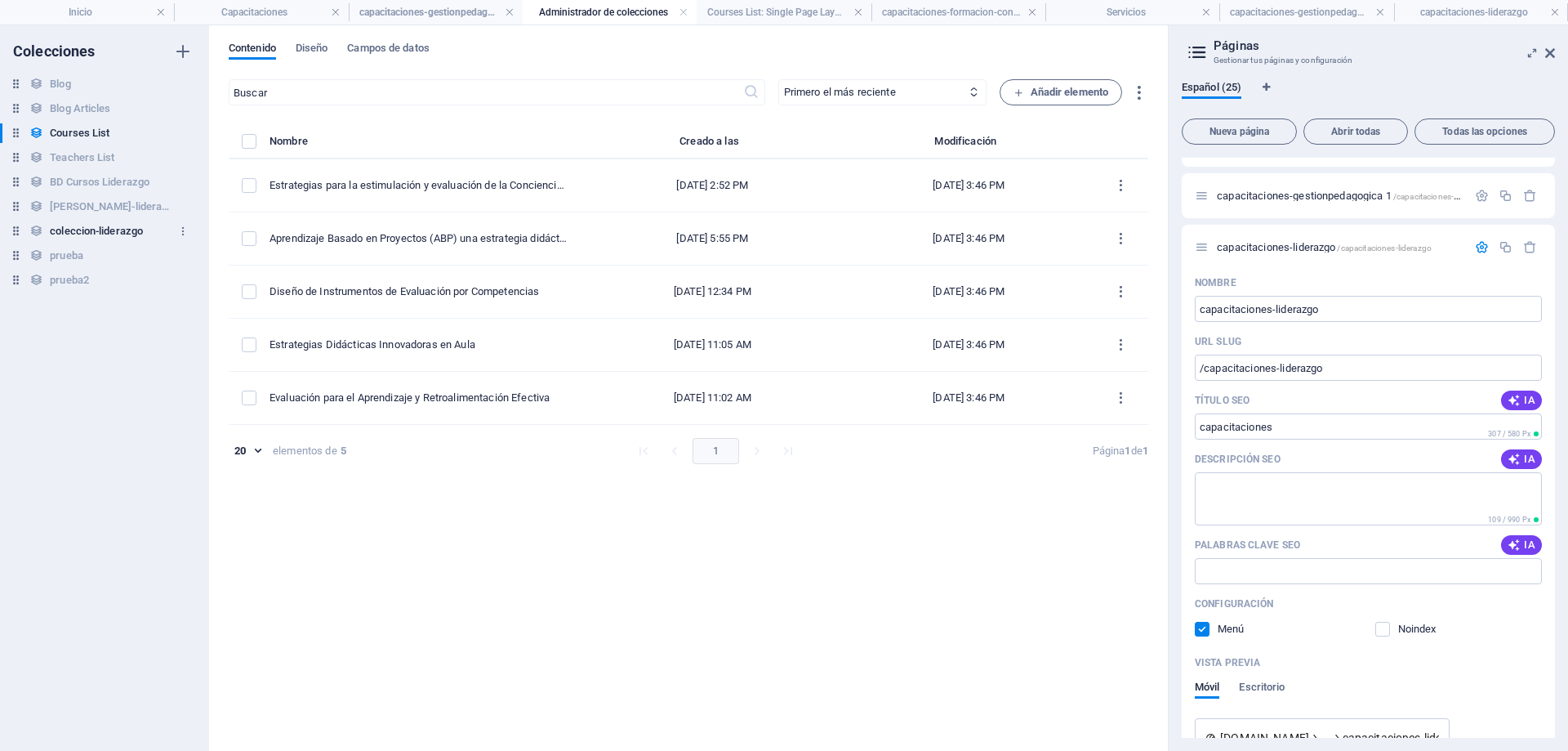
click at [112, 231] on h6 "coleccion-liderazgo" at bounding box center [97, 231] width 93 height 20
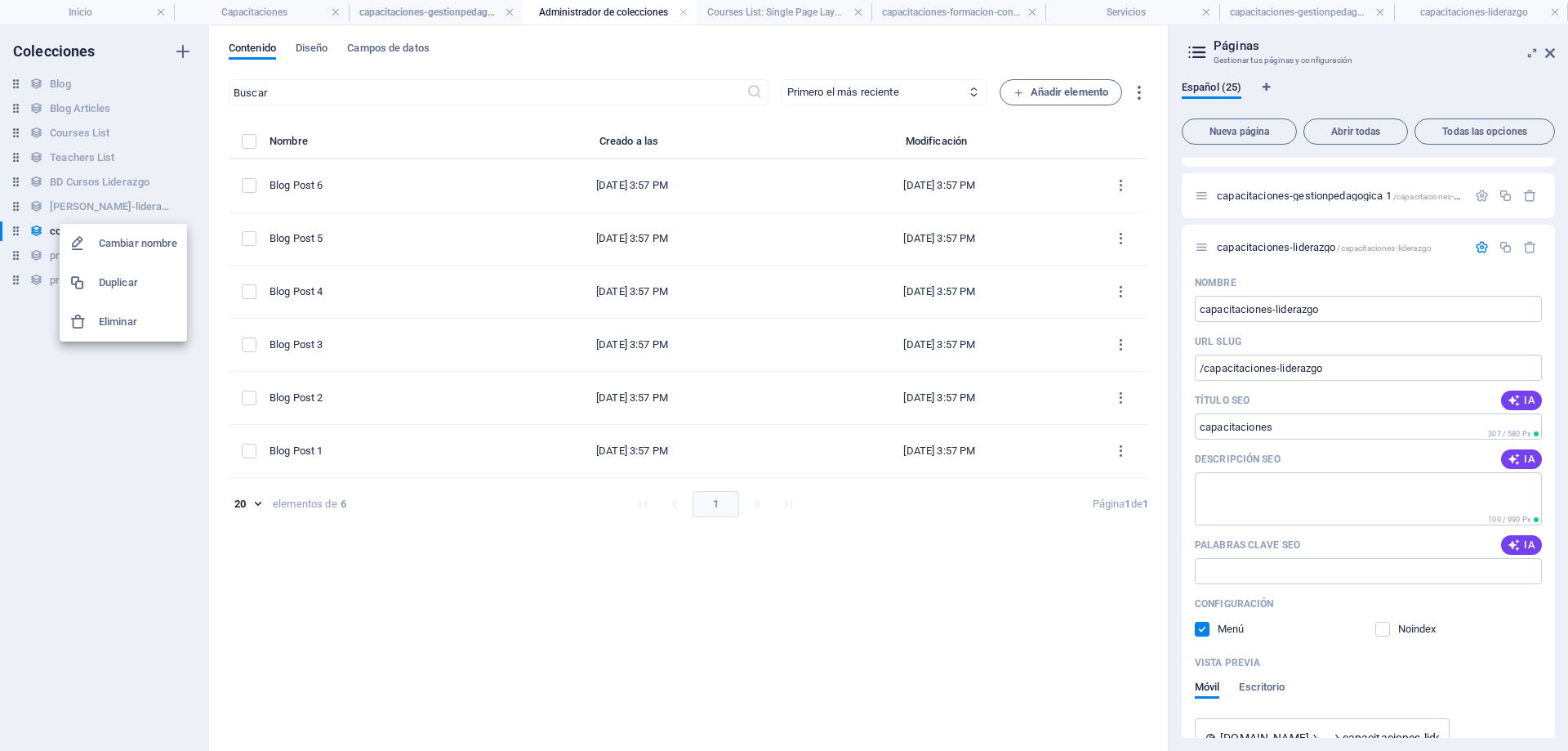
click at [175, 384] on div at bounding box center [784, 376] width 1568 height 751
click at [250, 139] on label "items list" at bounding box center [249, 141] width 15 height 15
click at [0, 0] on input "items list" at bounding box center [0, 0] width 0 height 0
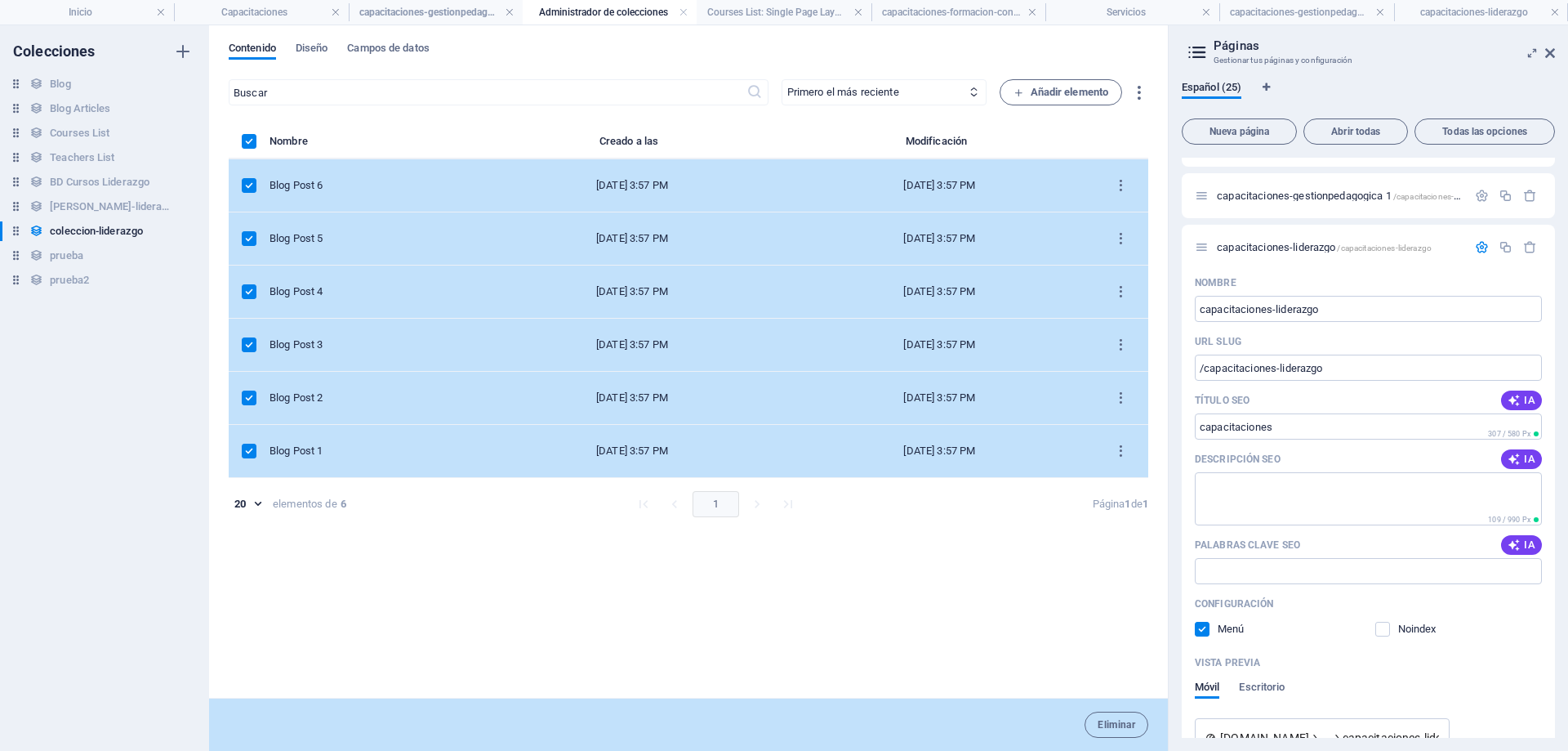
click at [250, 139] on label "items list" at bounding box center [249, 141] width 15 height 15
click at [0, 0] on input "items list" at bounding box center [0, 0] width 0 height 0
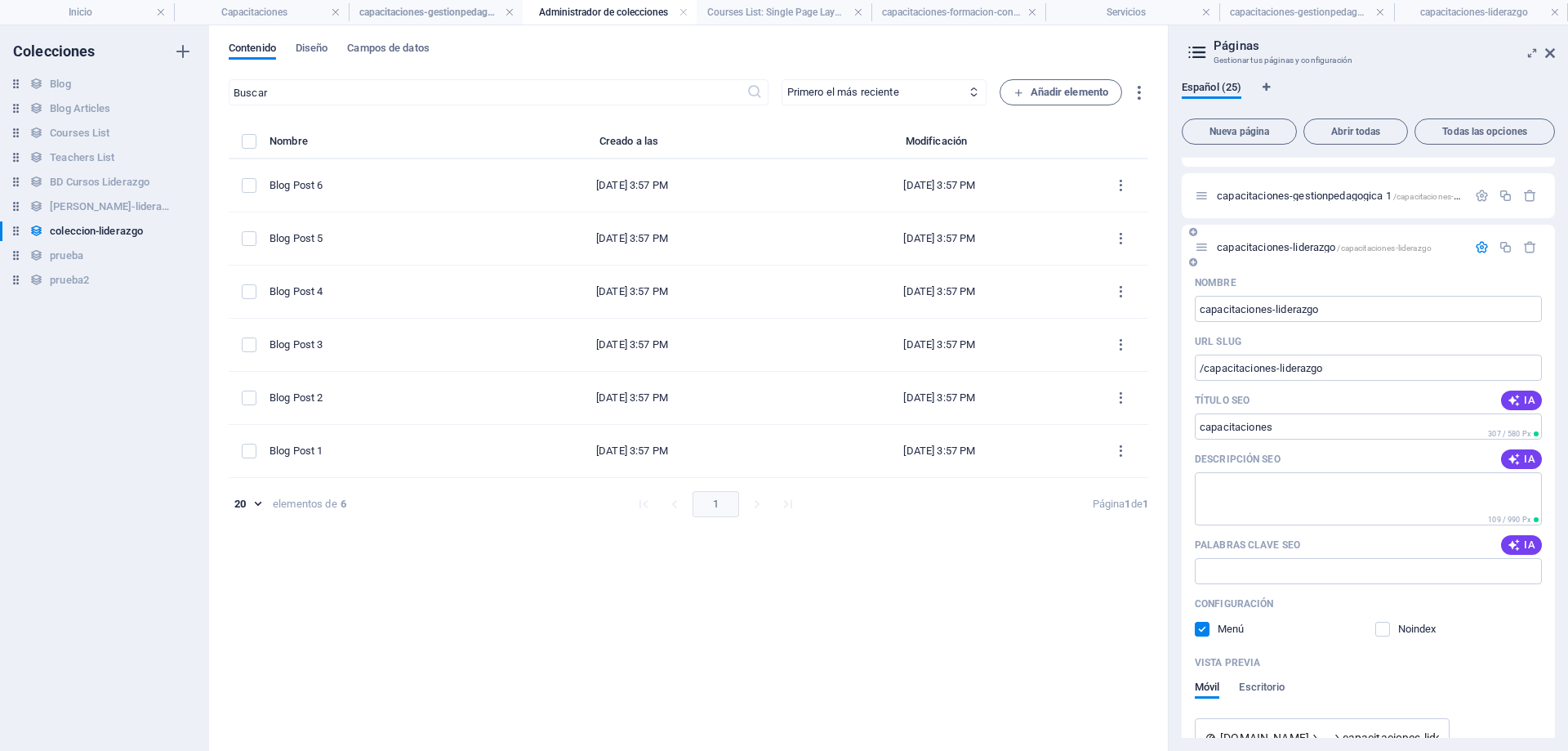
click at [1274, 247] on span "capacitaciones-liderazgo /capacitaciones-liderazgo" at bounding box center [1324, 246] width 215 height 12
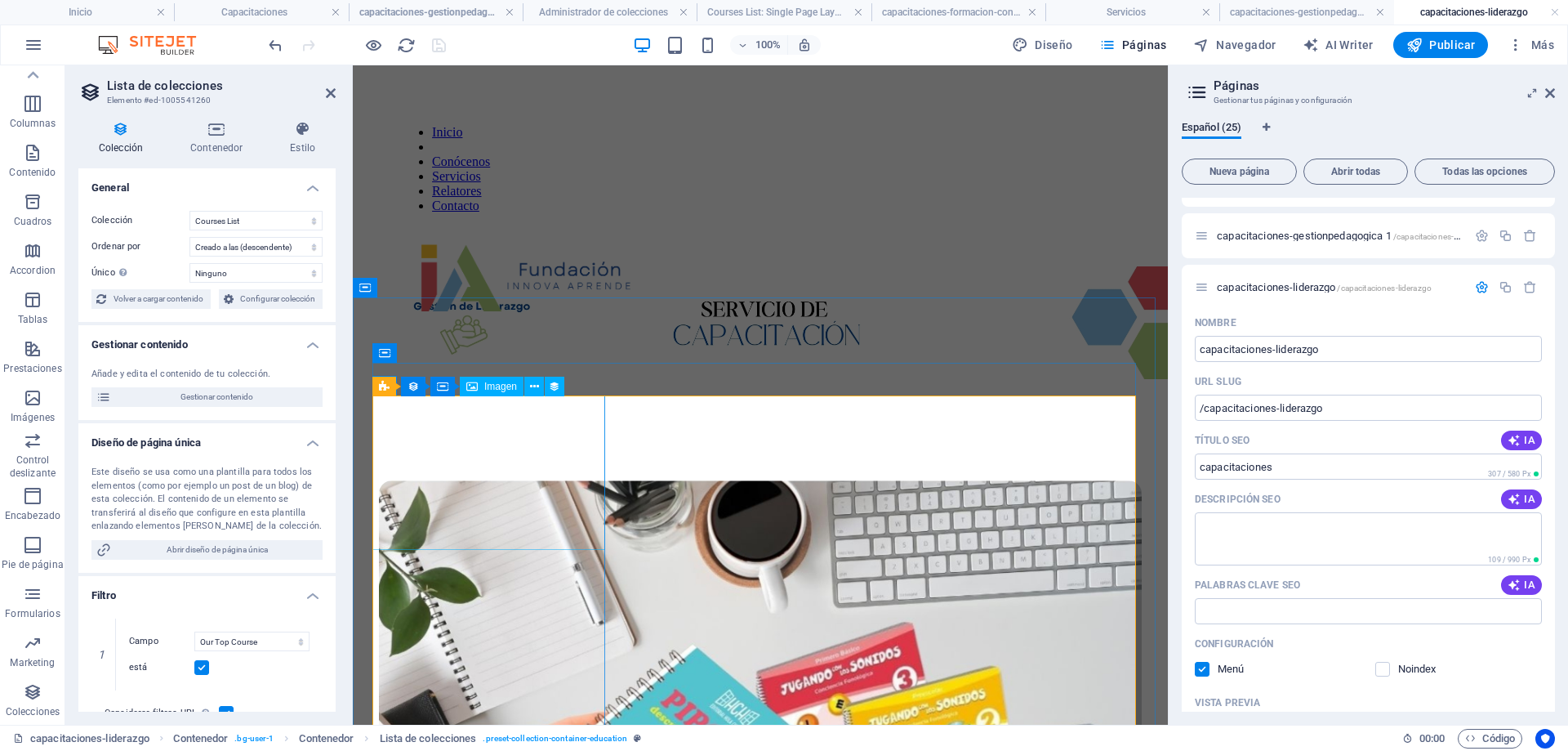
click at [499, 488] on figure at bounding box center [760, 736] width 763 height 512
click at [558, 385] on icon at bounding box center [555, 385] width 11 height 17
select select "our-course-image"
select select "%"
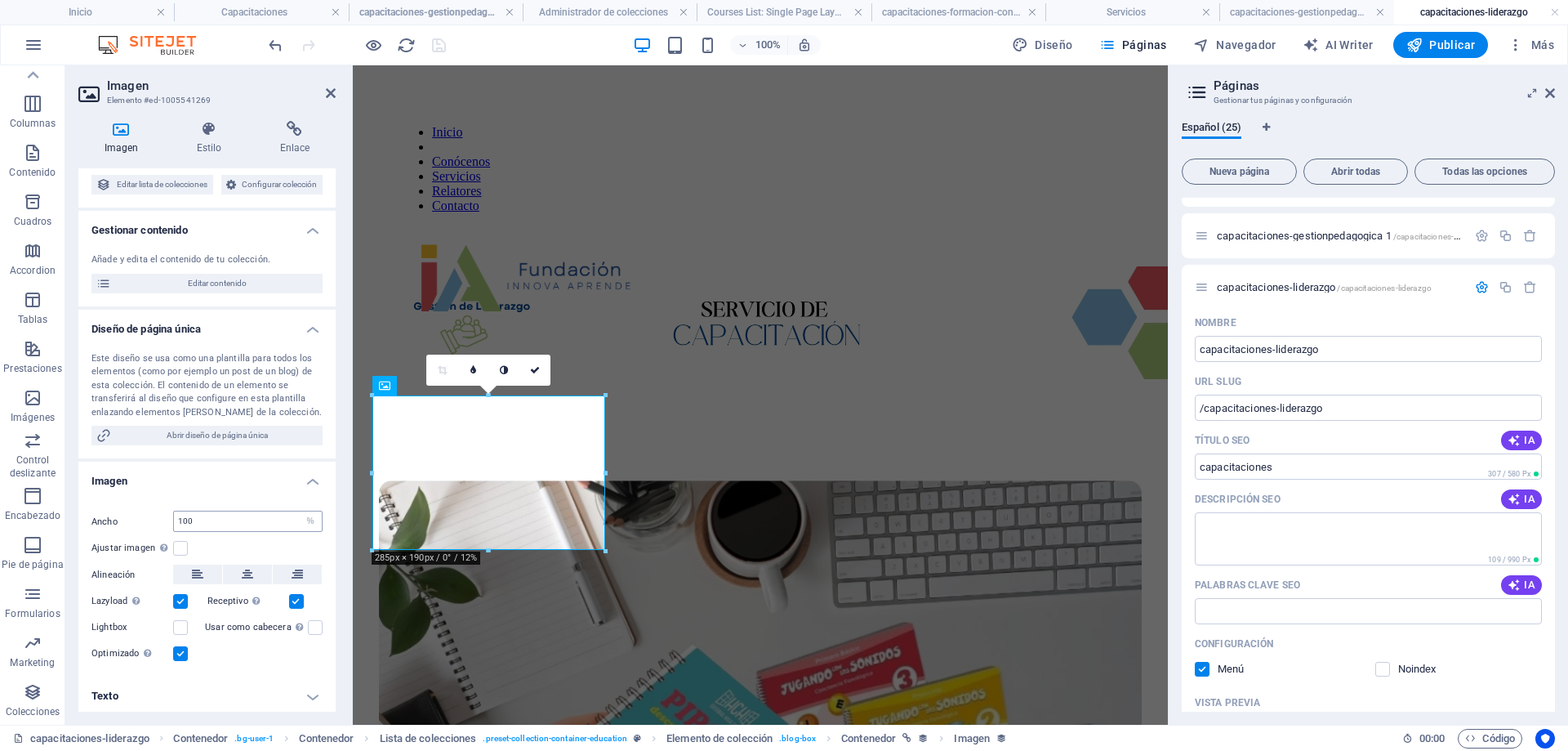
scroll to position [0, 0]
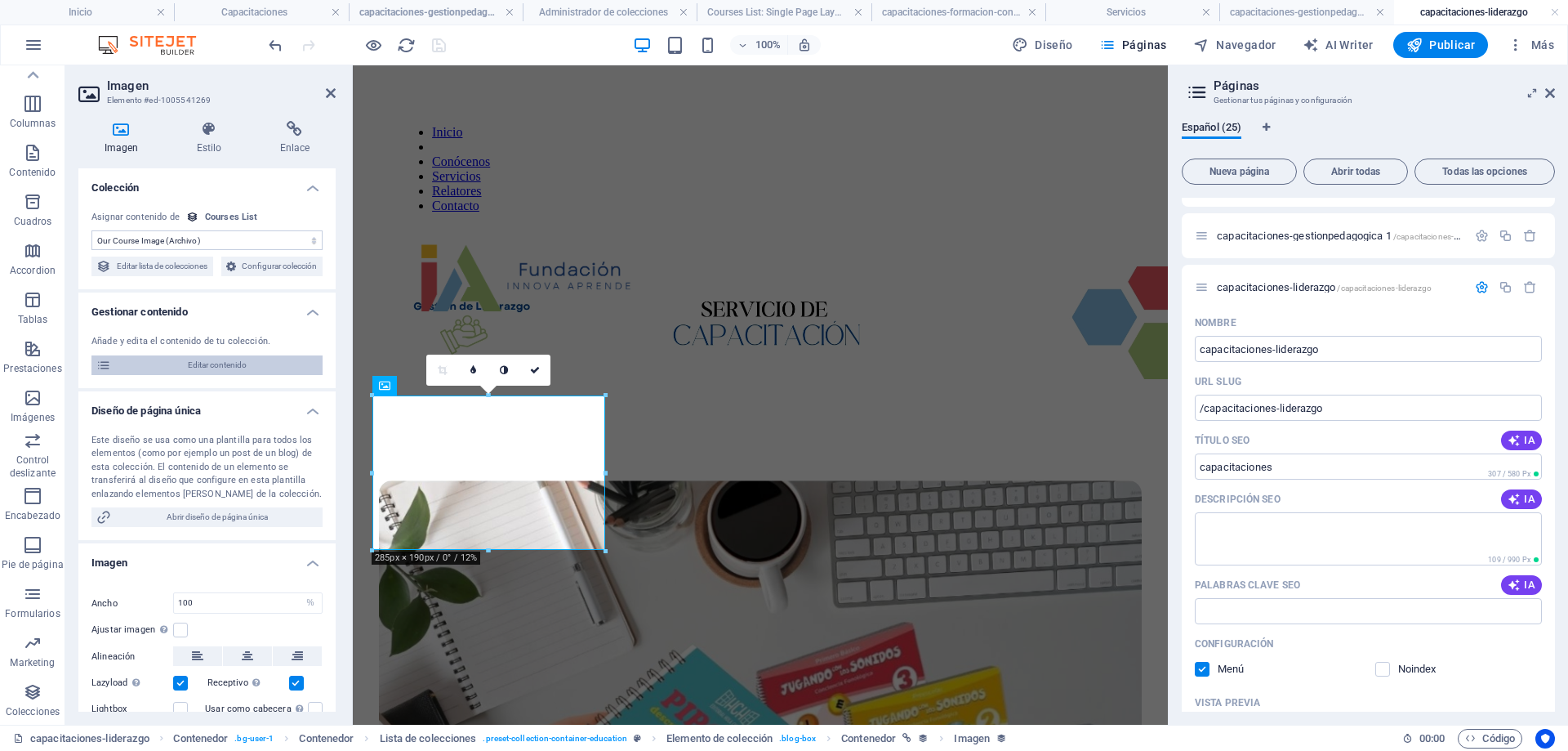
click at [235, 376] on span "Editar contenido" at bounding box center [216, 365] width 202 height 20
select select "Creativity"
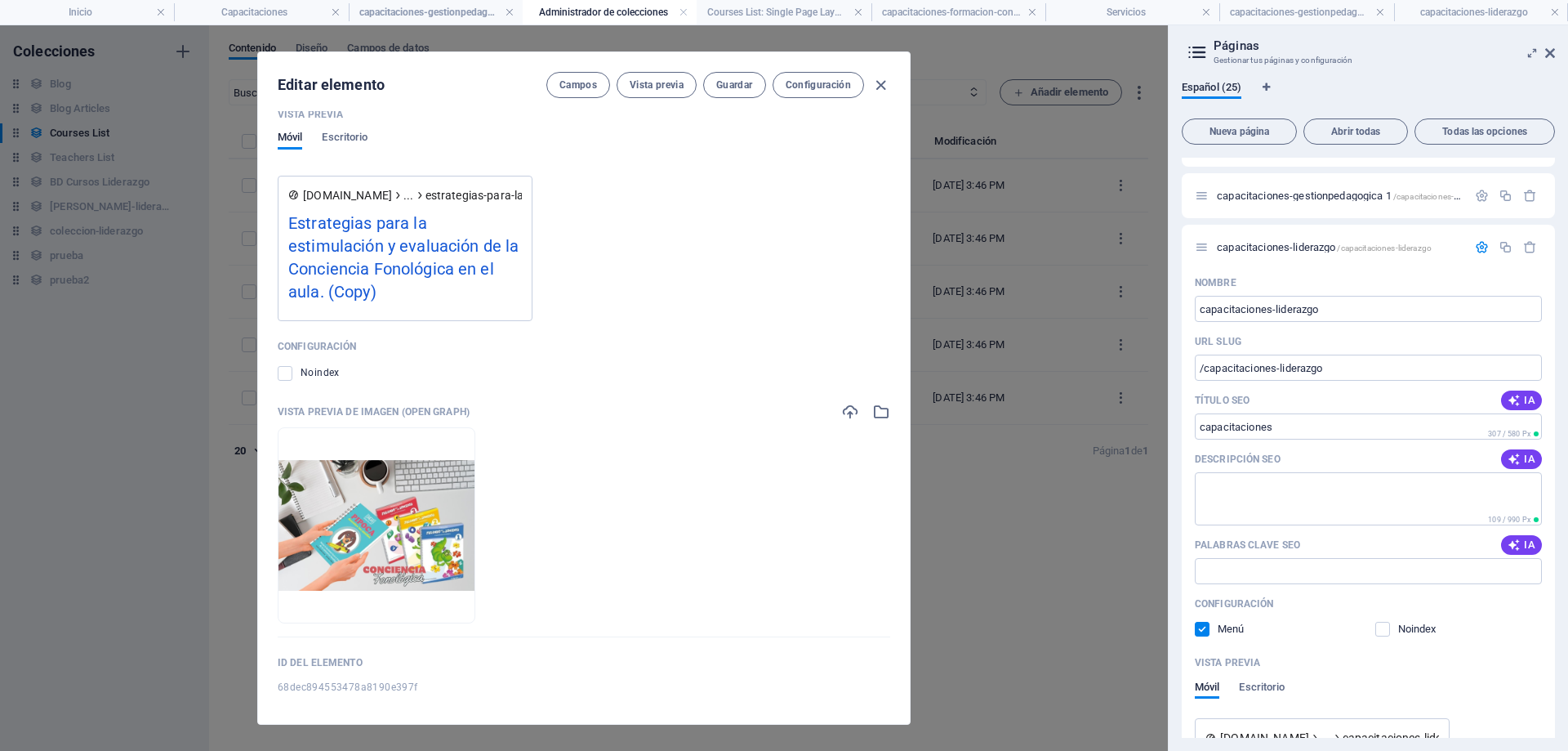
scroll to position [1443, 0]
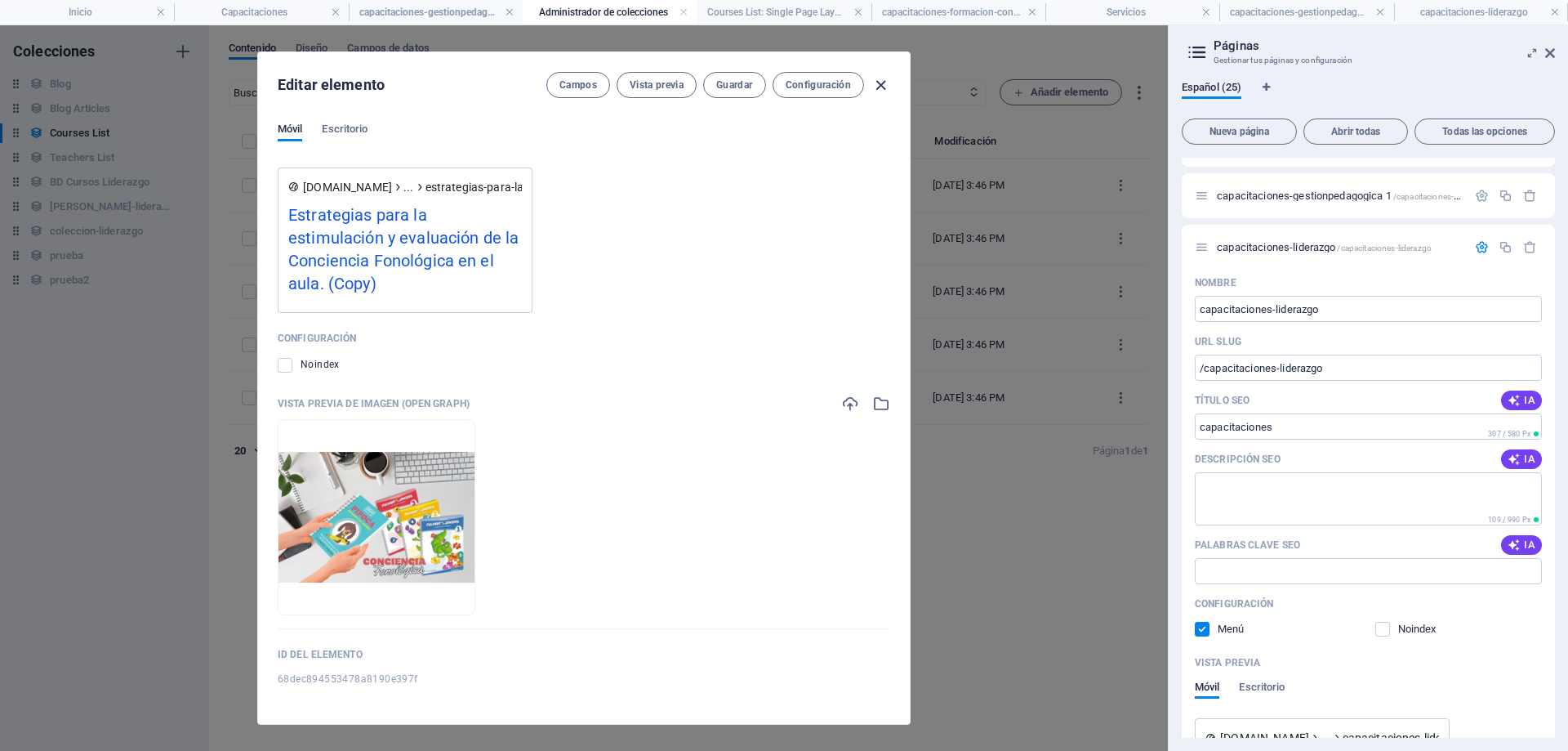
click at [884, 85] on icon "button" at bounding box center [881, 86] width 19 height 19
checkbox input "false"
type input "estrategias-para-la-estimulacion-y-evaluacion-de-la-conciencia-fonologica-en-el…"
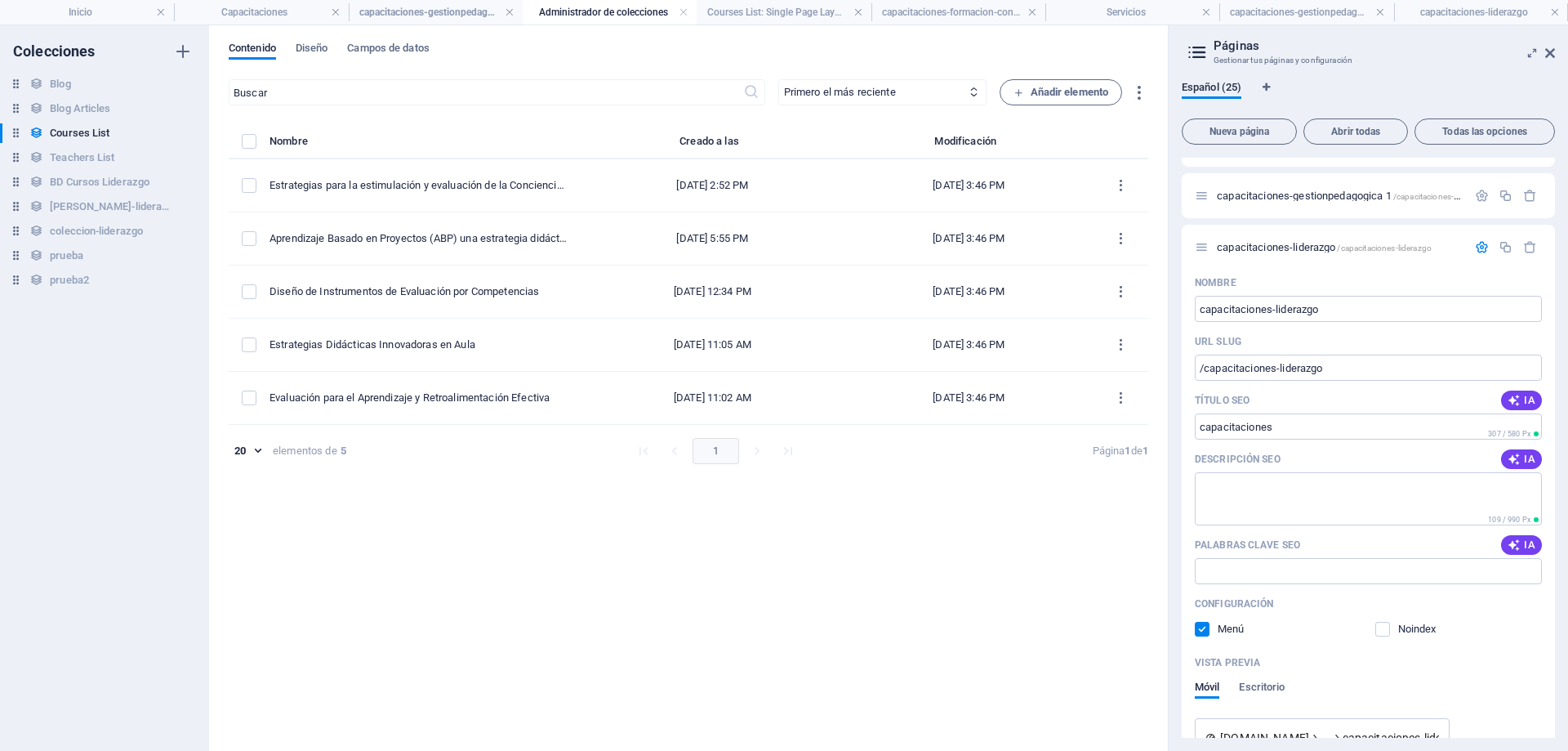
scroll to position [1063, 0]
click at [1242, 244] on span "capacitaciones-liderazgo /capacitaciones-liderazgo" at bounding box center [1324, 246] width 215 height 12
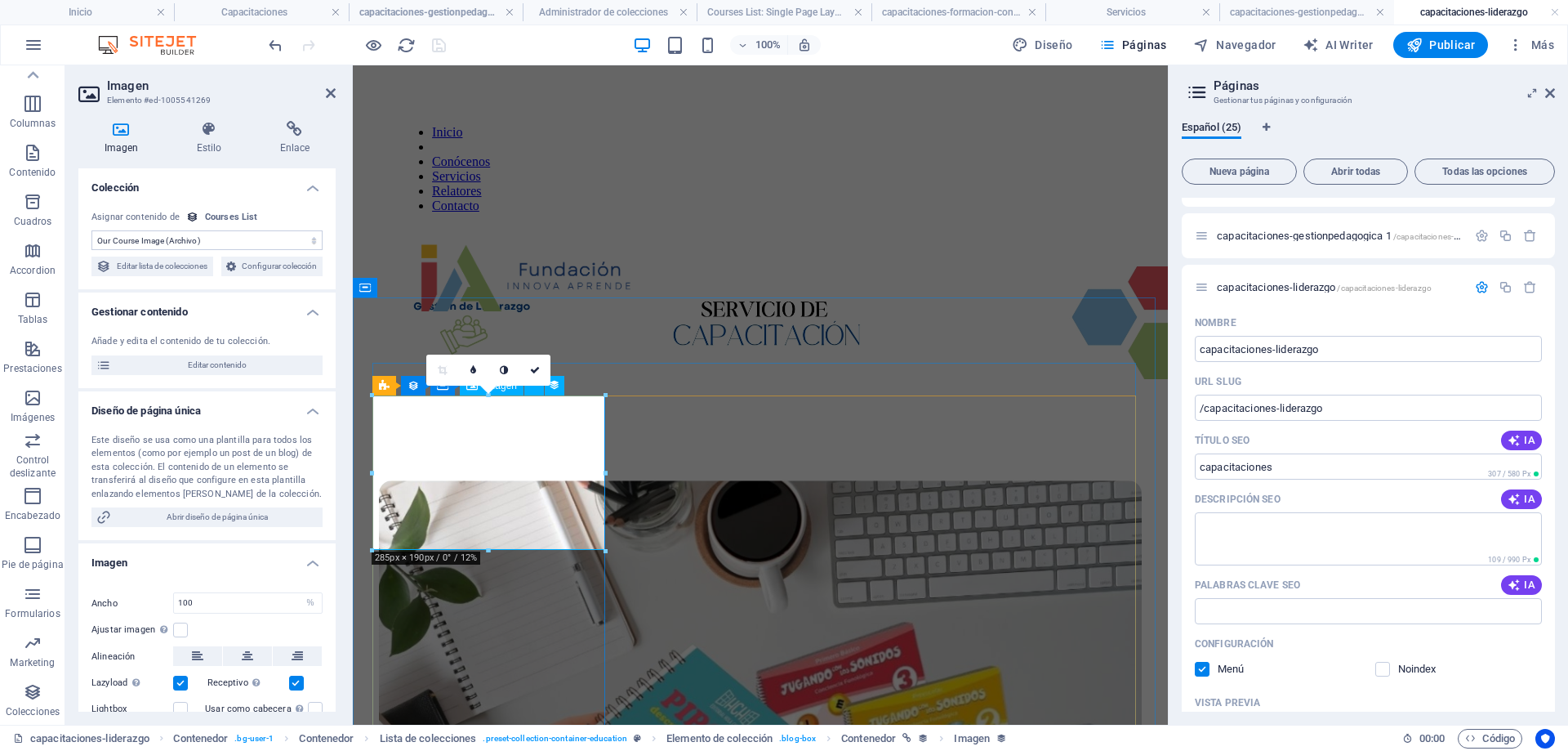
click at [582, 481] on figure at bounding box center [760, 736] width 763 height 512
click at [606, 448] on div at bounding box center [760, 464] width 763 height 33
drag, startPoint x: 620, startPoint y: 426, endPoint x: 908, endPoint y: 426, distance: 288.0
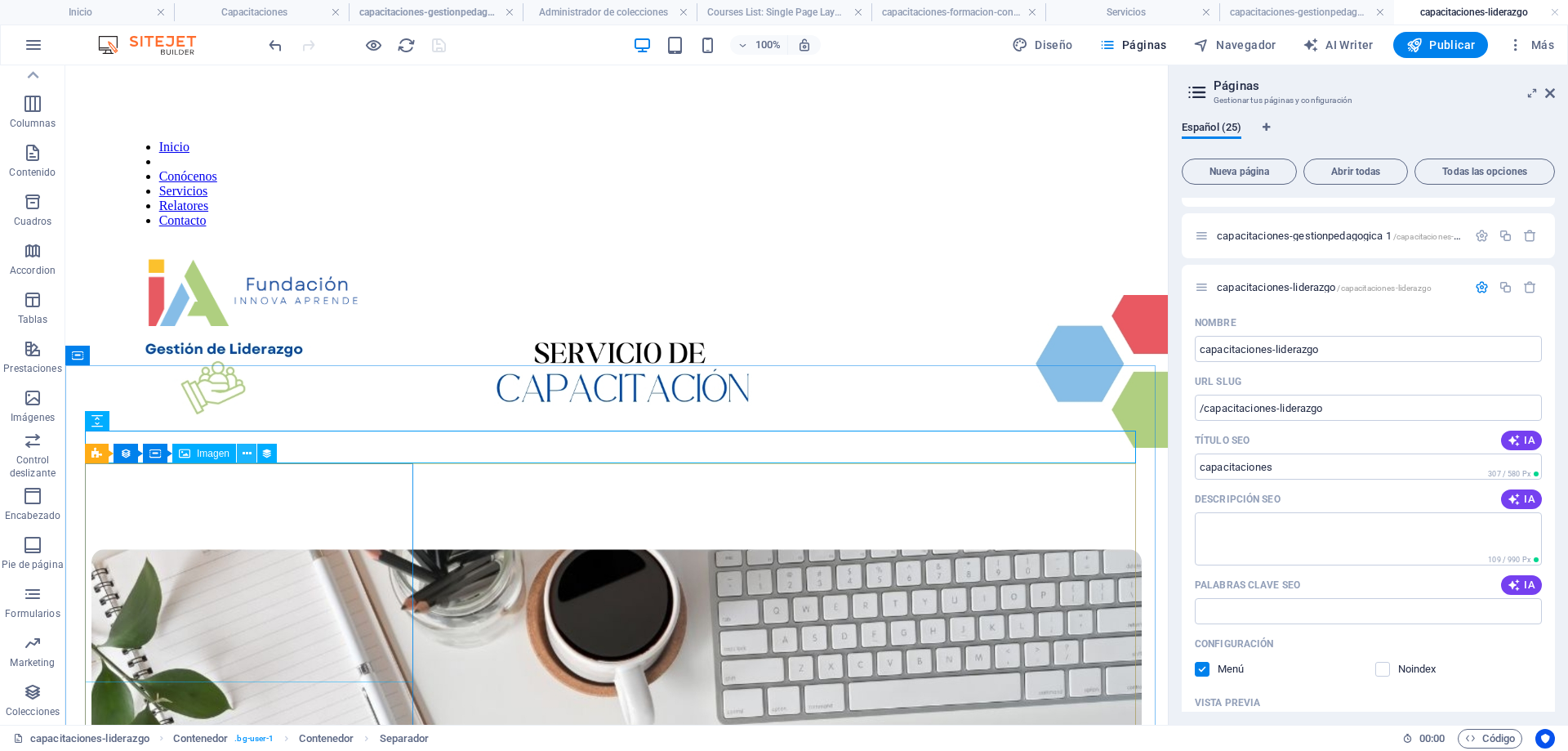
click at [246, 451] on icon at bounding box center [247, 454] width 9 height 17
select select "our-course-image"
select select "%"
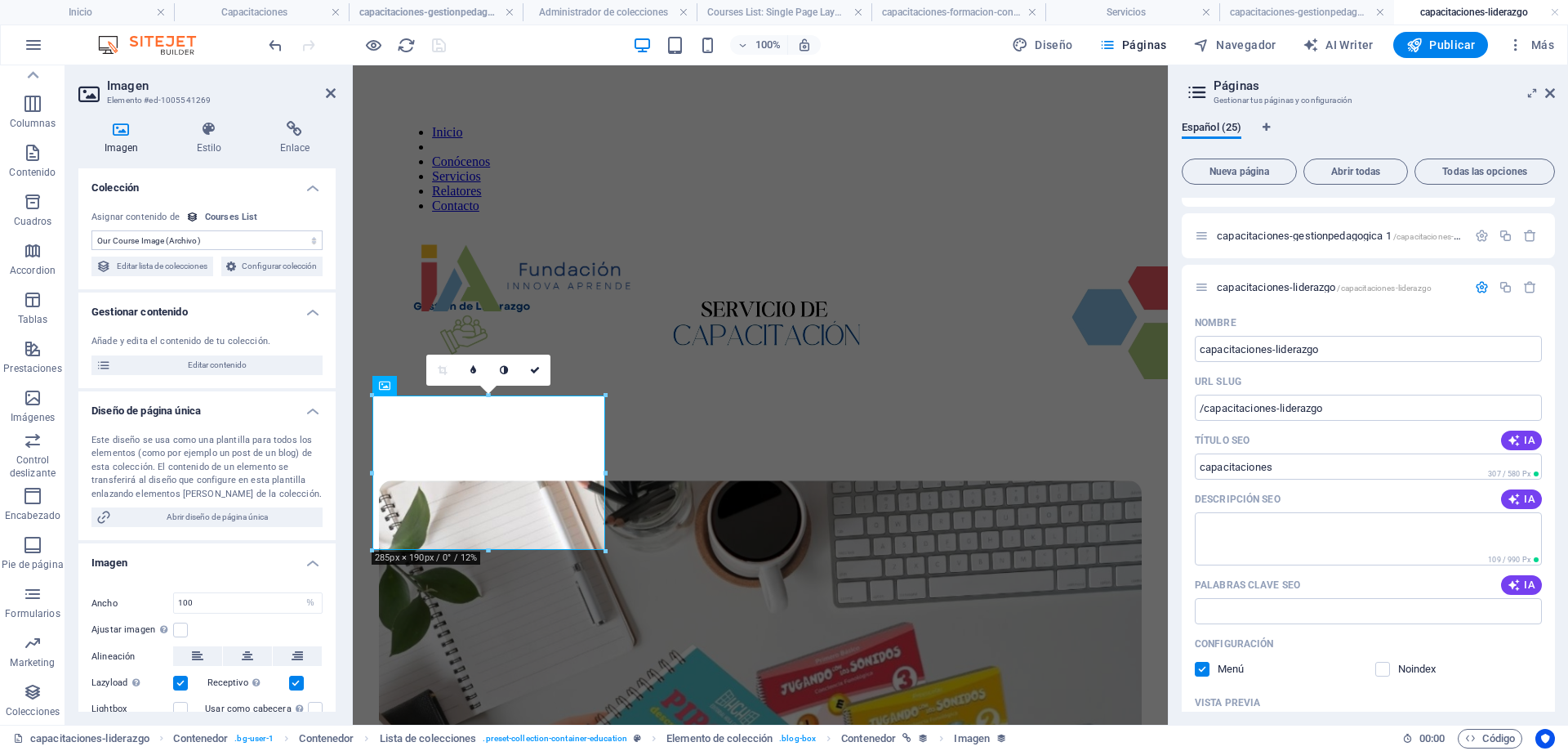
click at [234, 216] on div "Courses List" at bounding box center [231, 217] width 53 height 14
click at [288, 242] on select "Sin asignación, el contenido permanece estático Creado a las (Fecha) Actualizad…" at bounding box center [206, 240] width 231 height 20
click at [258, 276] on span "Configurar colección" at bounding box center [279, 266] width 77 height 20
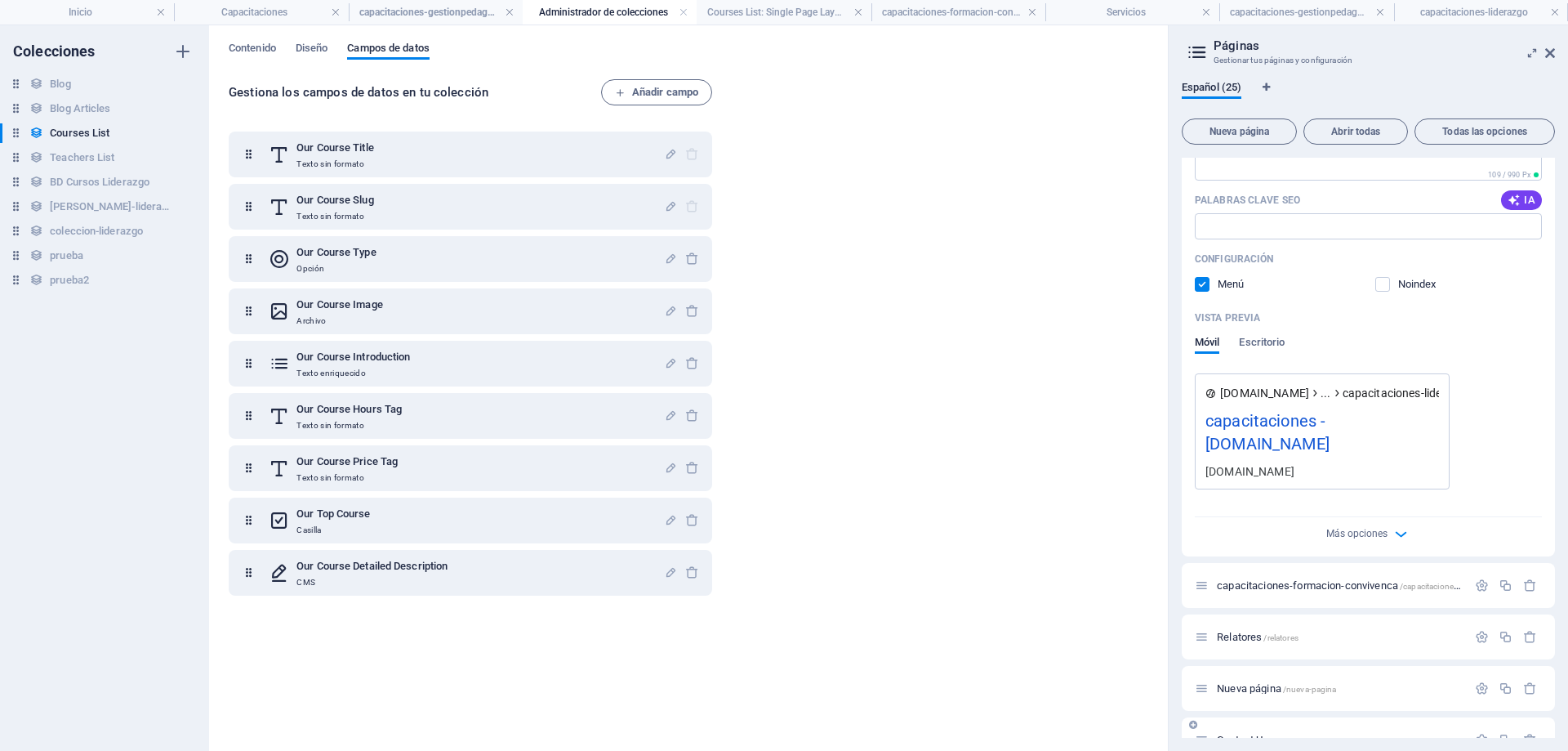
scroll to position [796, 0]
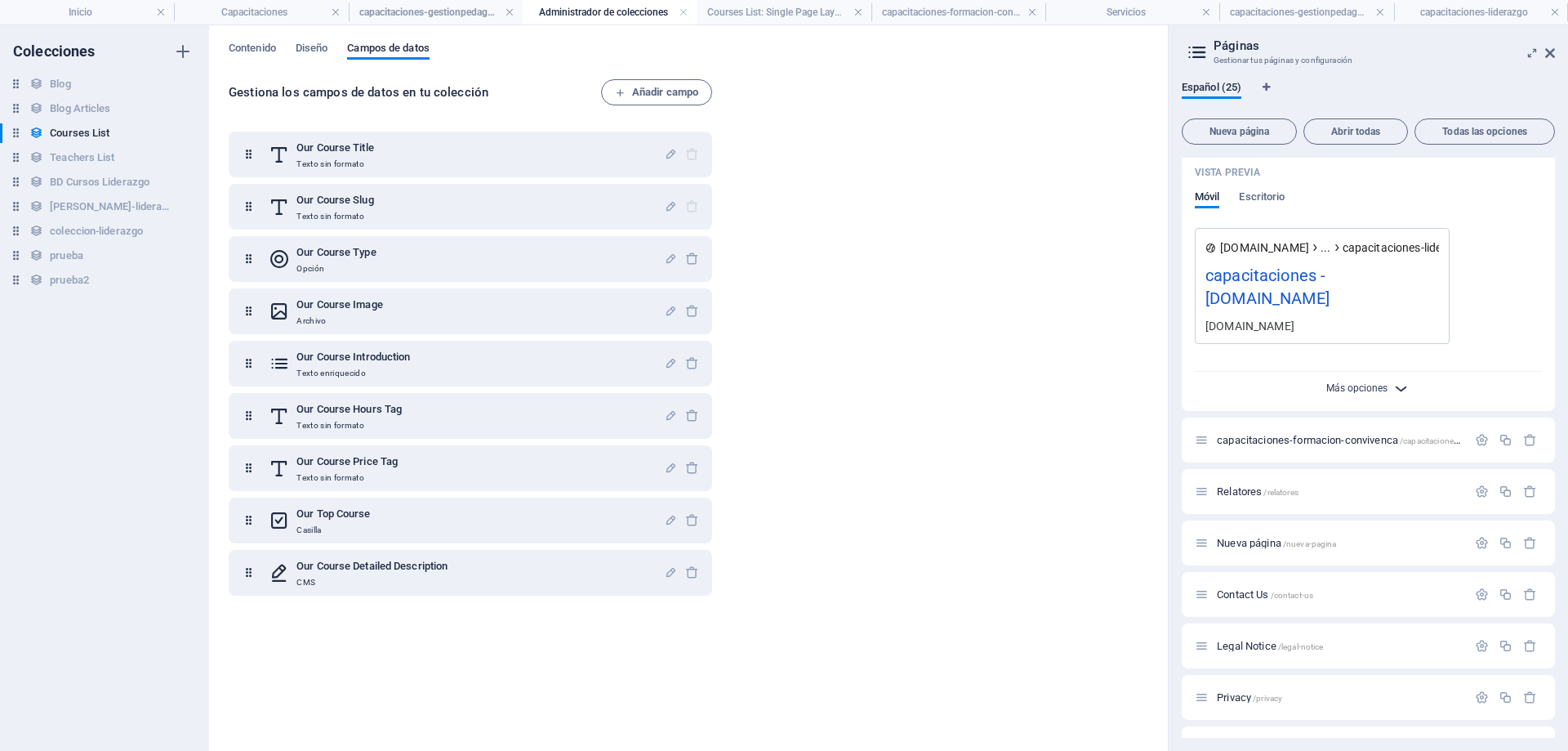
click at [1374, 391] on span "Más opciones" at bounding box center [1357, 389] width 61 height 11
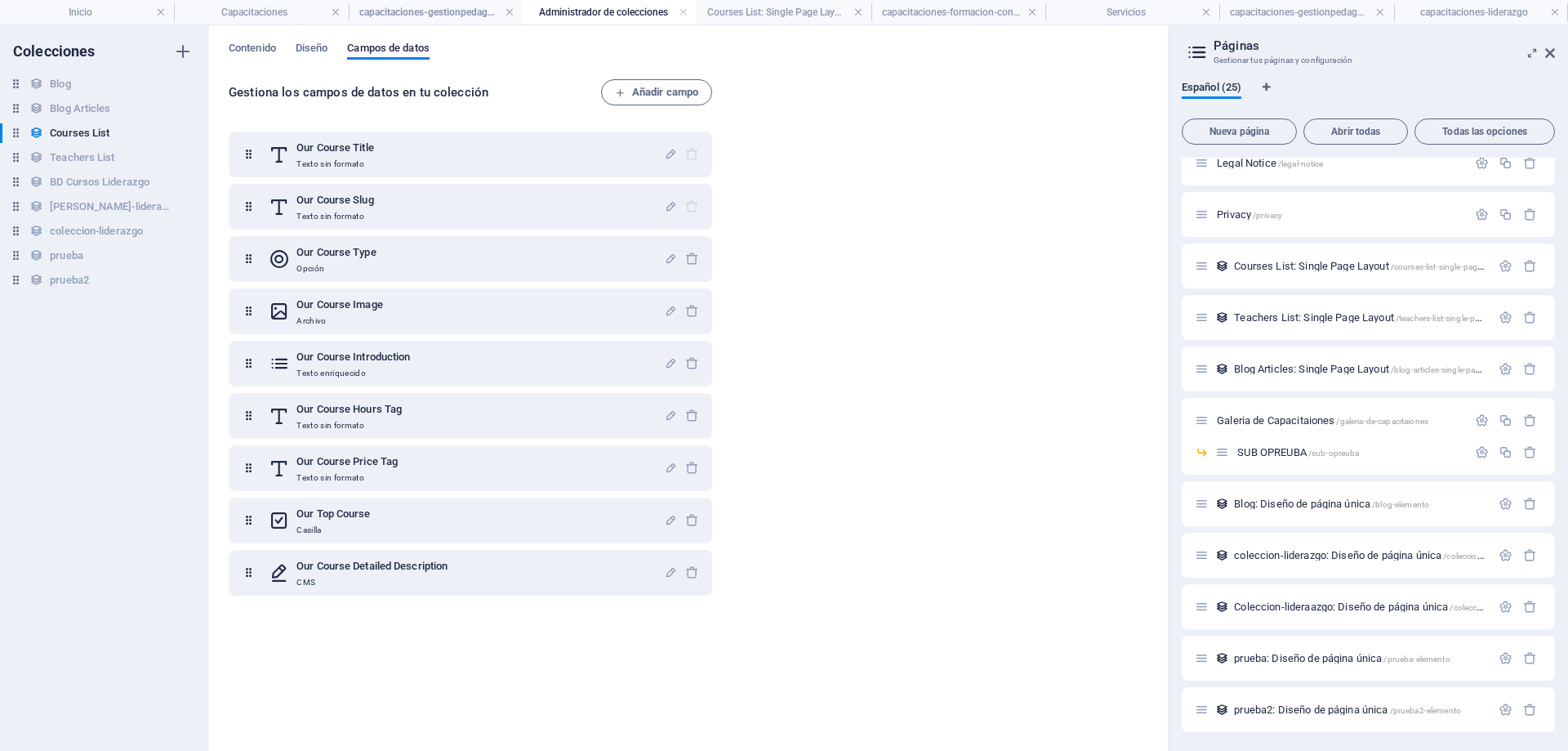
scroll to position [1530, 0]
click at [1507, 505] on icon "button" at bounding box center [1506, 503] width 14 height 14
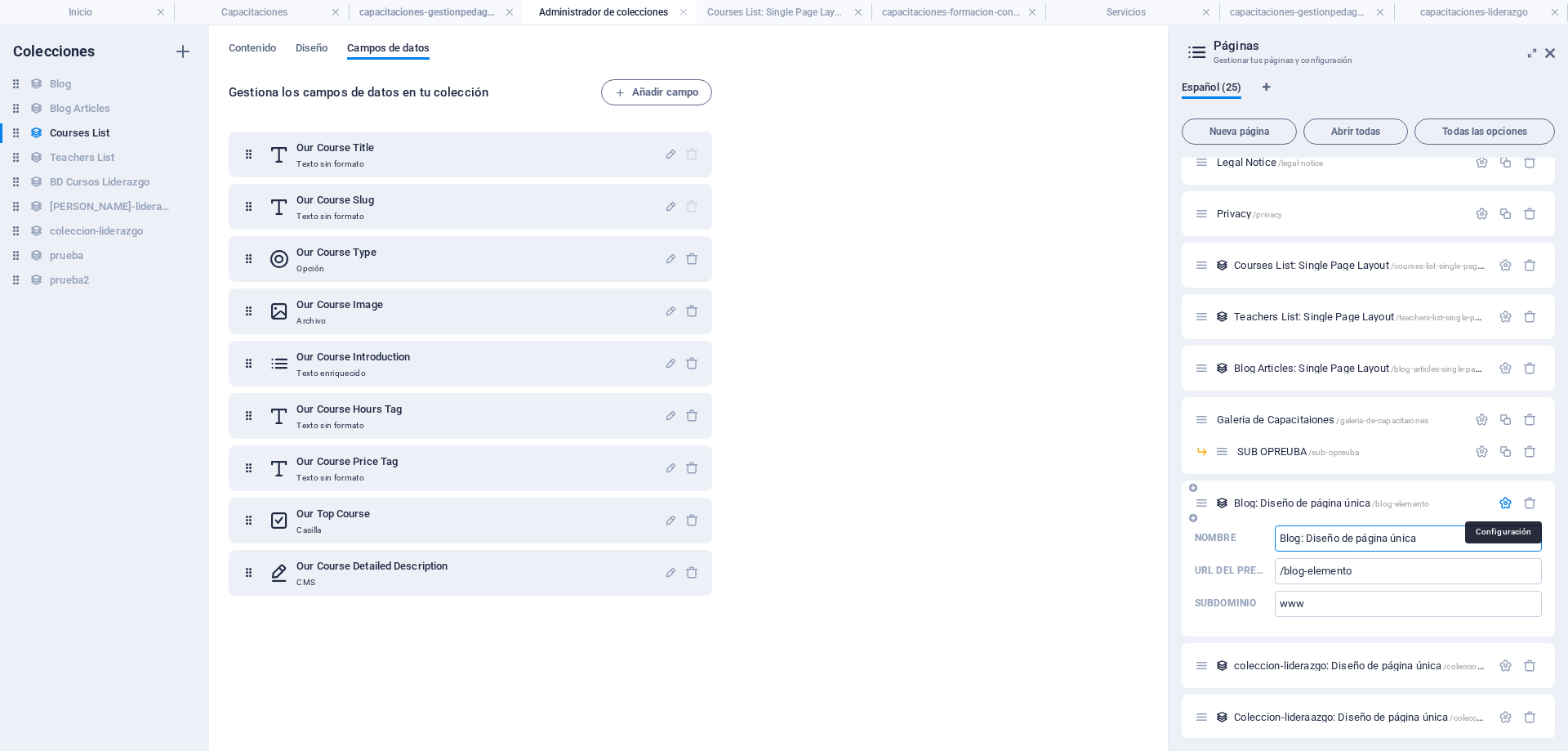
click at [1507, 505] on icon "button" at bounding box center [1506, 503] width 14 height 14
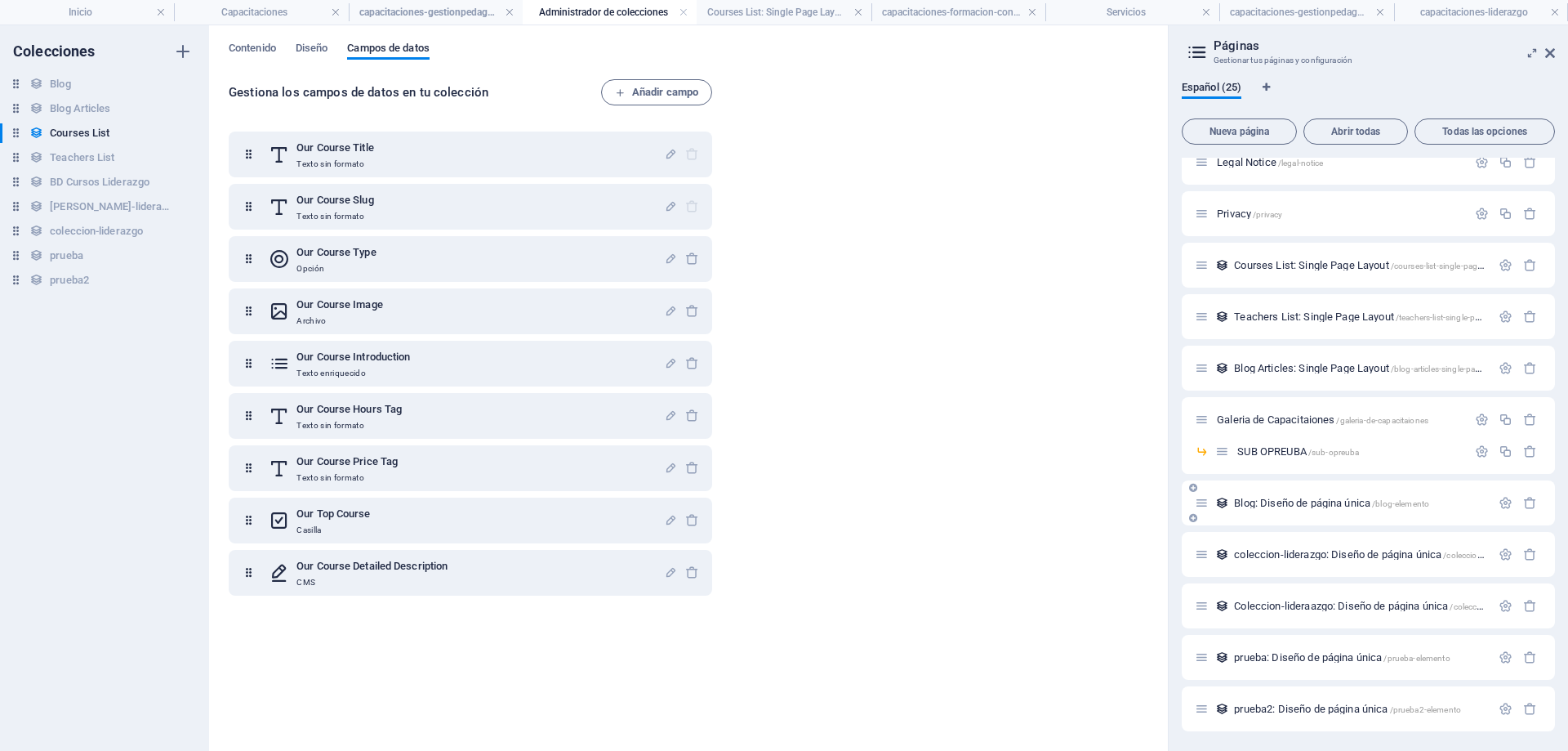
click at [1201, 497] on icon at bounding box center [1201, 503] width 14 height 14
click at [1196, 519] on icon at bounding box center [1193, 518] width 8 height 10
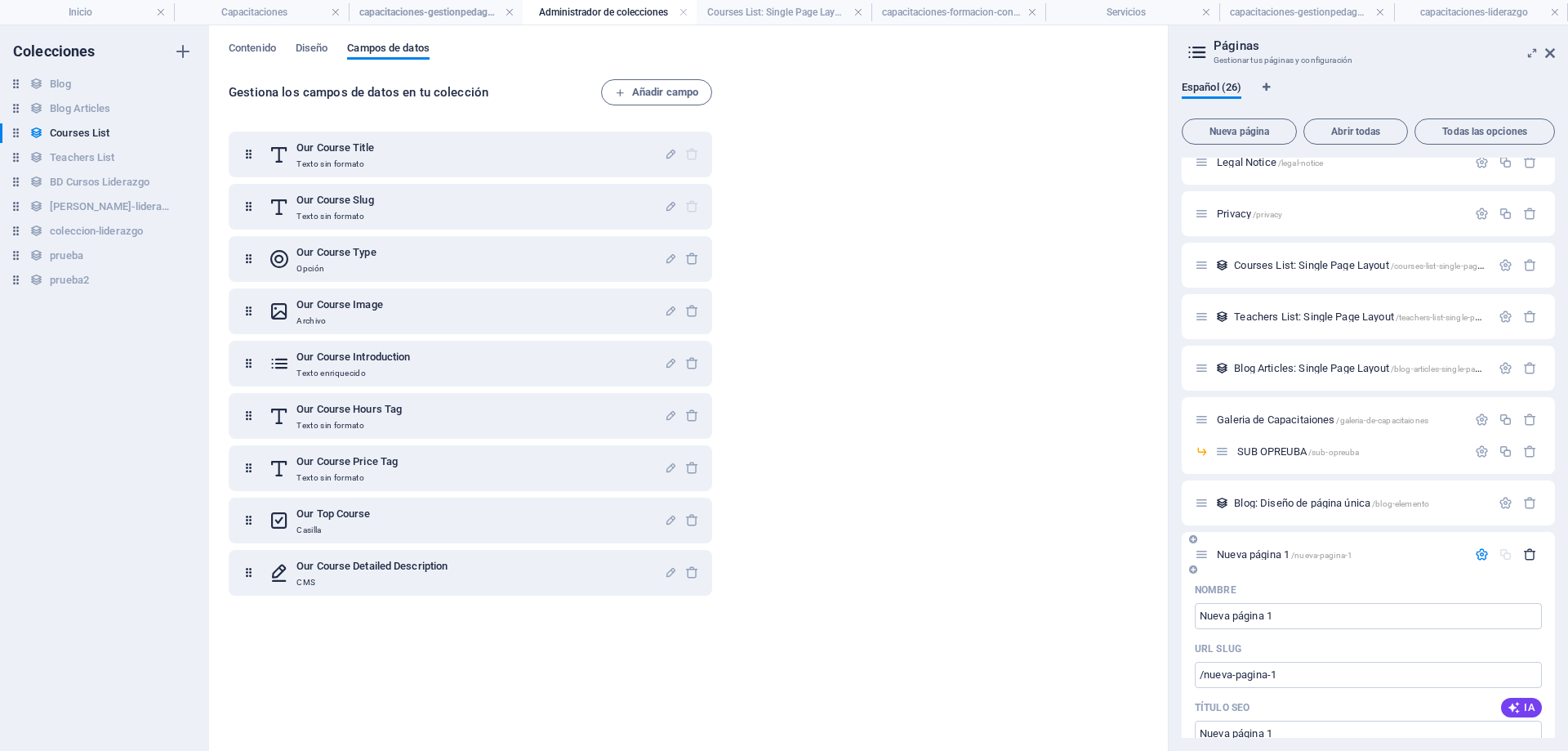
click at [1534, 554] on icon "button" at bounding box center [1530, 554] width 14 height 14
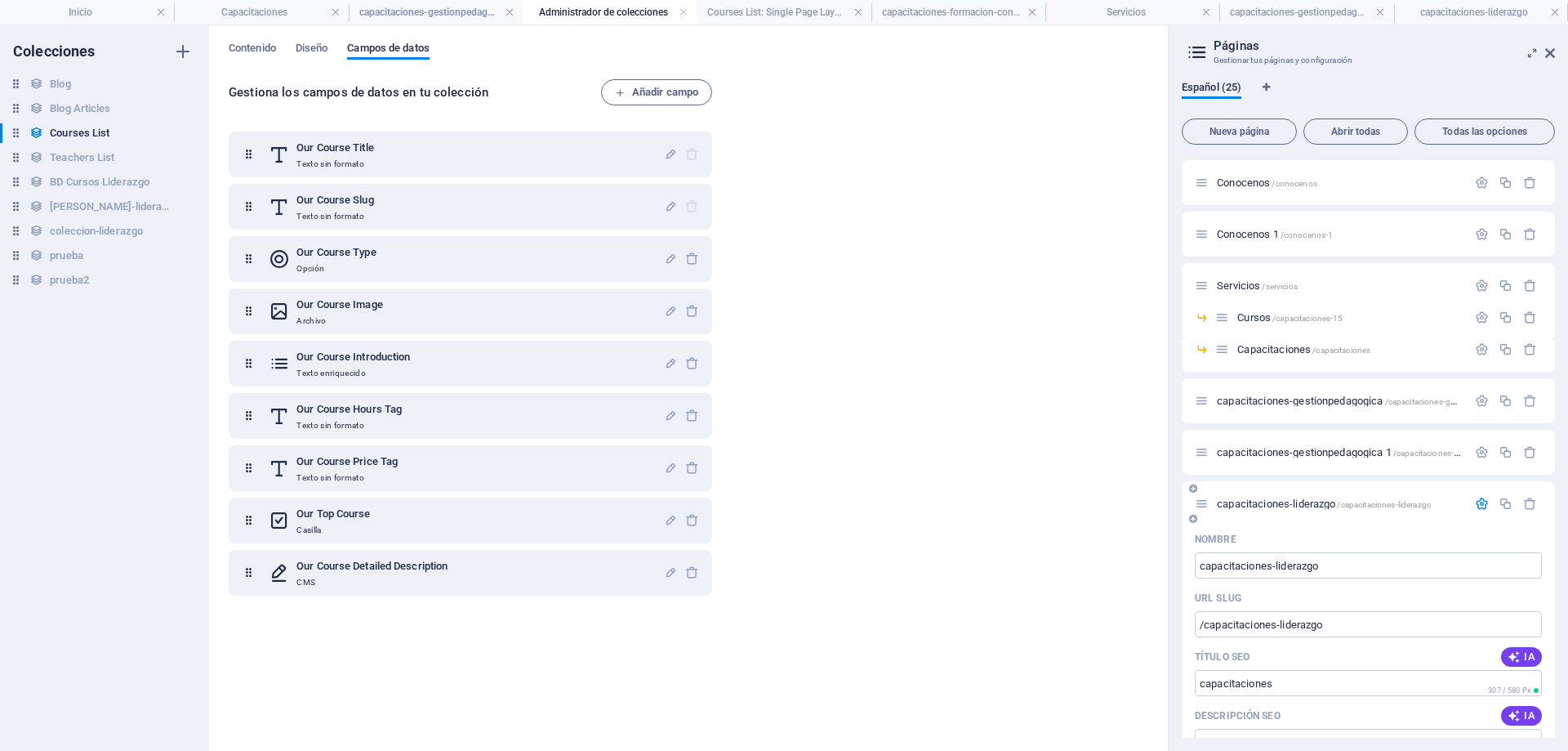
scroll to position [0, 0]
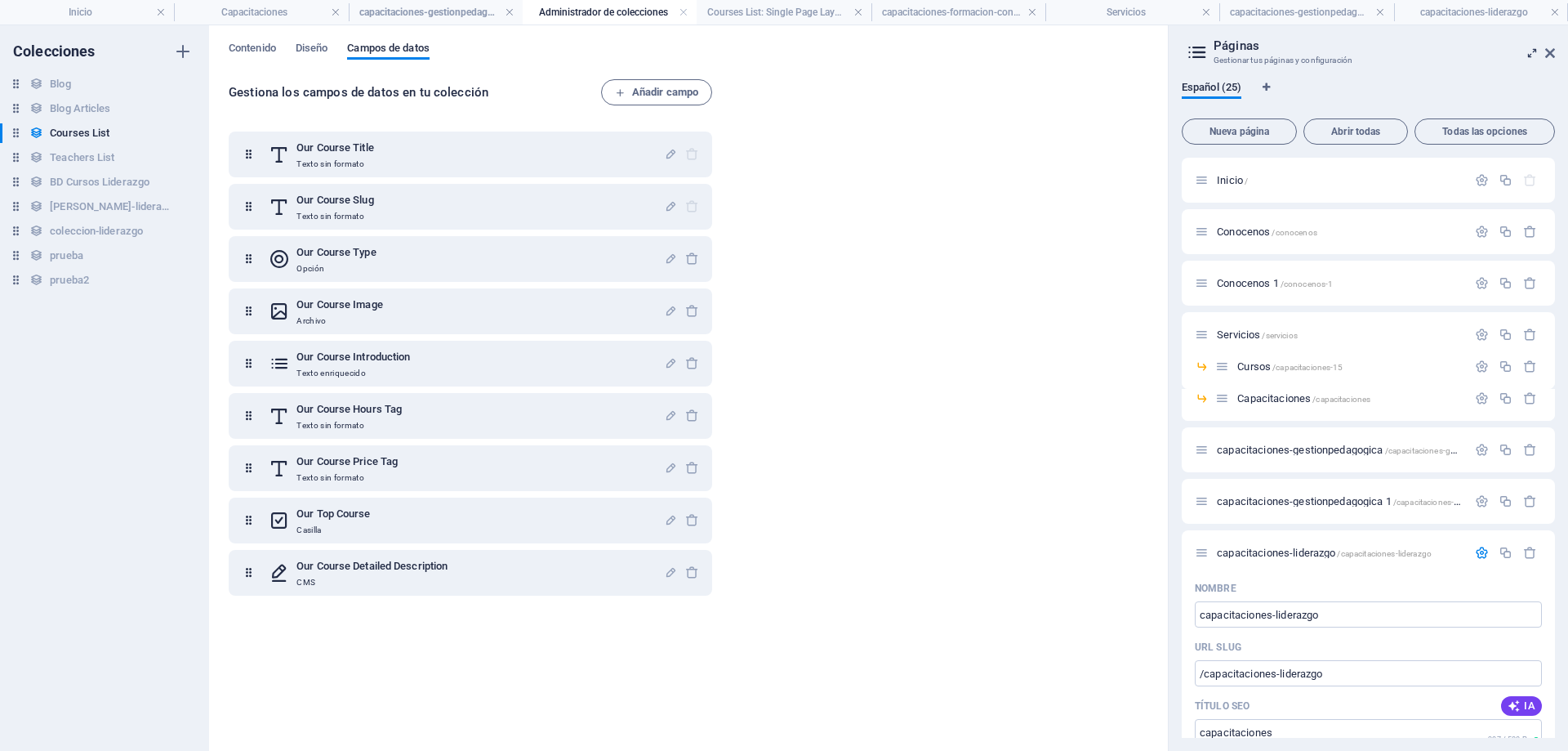
click at [1533, 52] on icon at bounding box center [1533, 53] width 0 height 13
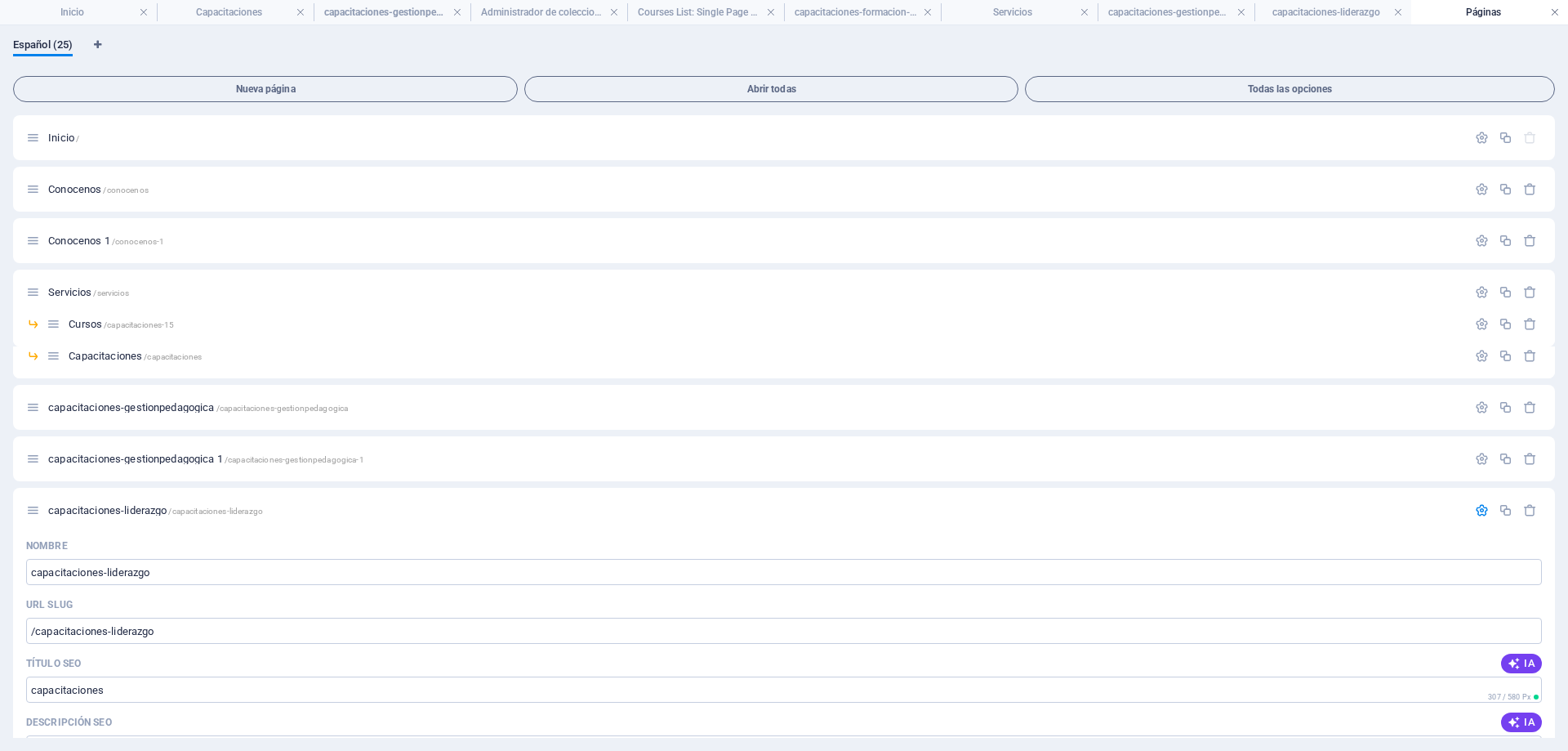
click at [1557, 13] on link at bounding box center [1555, 12] width 10 height 16
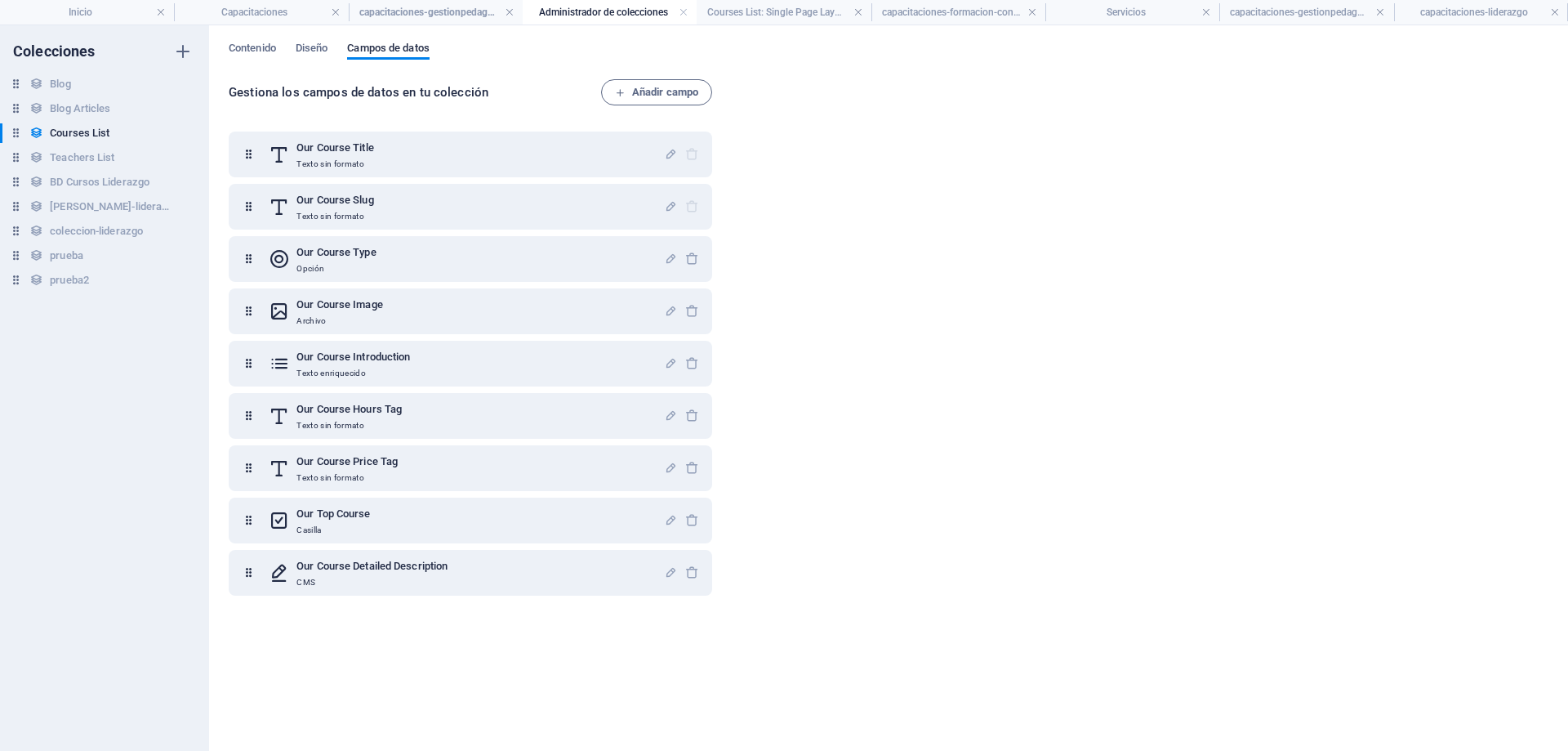
click at [852, 207] on div "Gestiona los campos de datos en tu colección Añadir campo Our Course Title Text…" at bounding box center [888, 406] width 1320 height 655
click at [613, 15] on h4 "Administrador de colecciones" at bounding box center [609, 12] width 174 height 18
click at [249, 2] on li "Capacitaciones" at bounding box center [260, 12] width 174 height 24
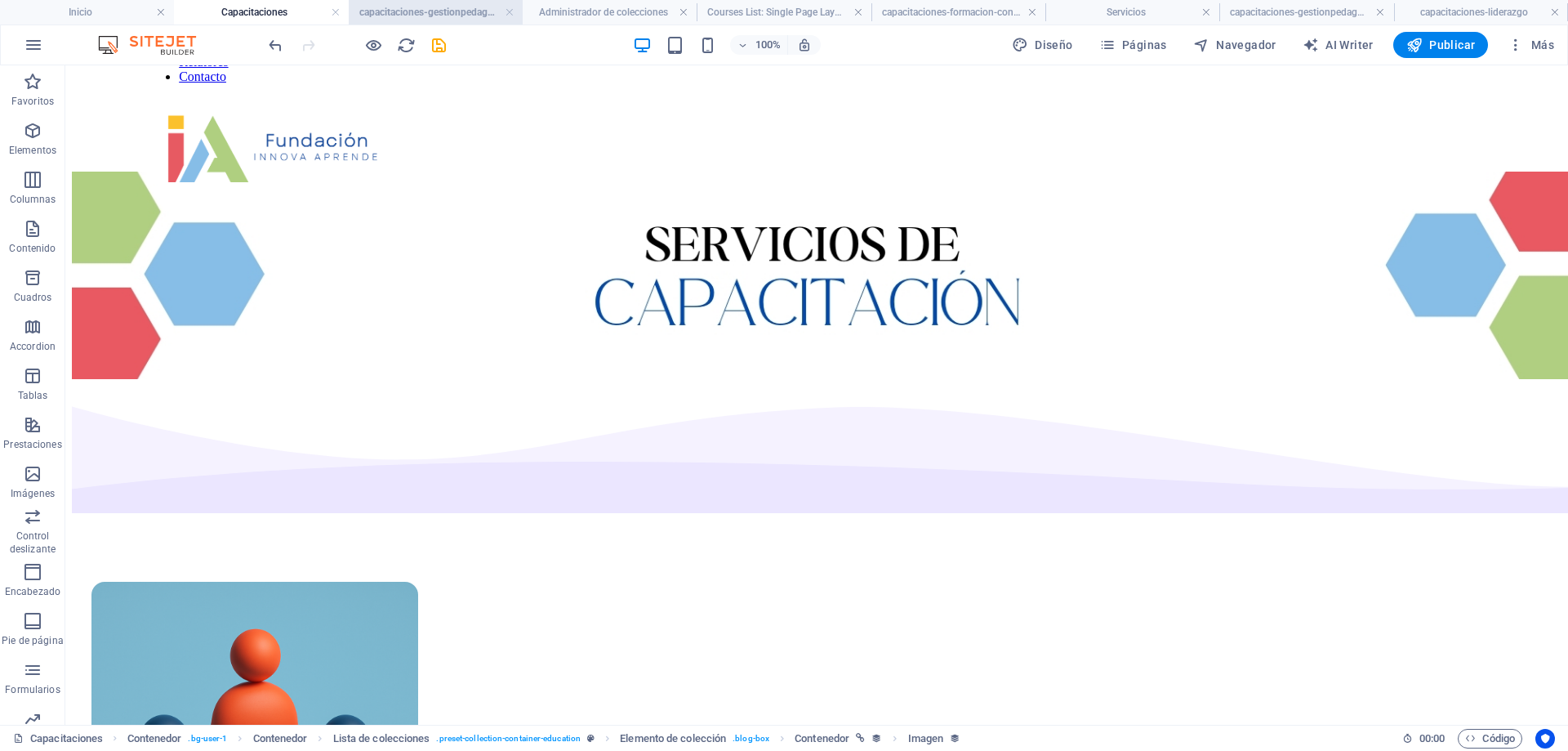
click at [421, 4] on h4 "capacitaciones-gestionpedagogica" at bounding box center [435, 12] width 174 height 18
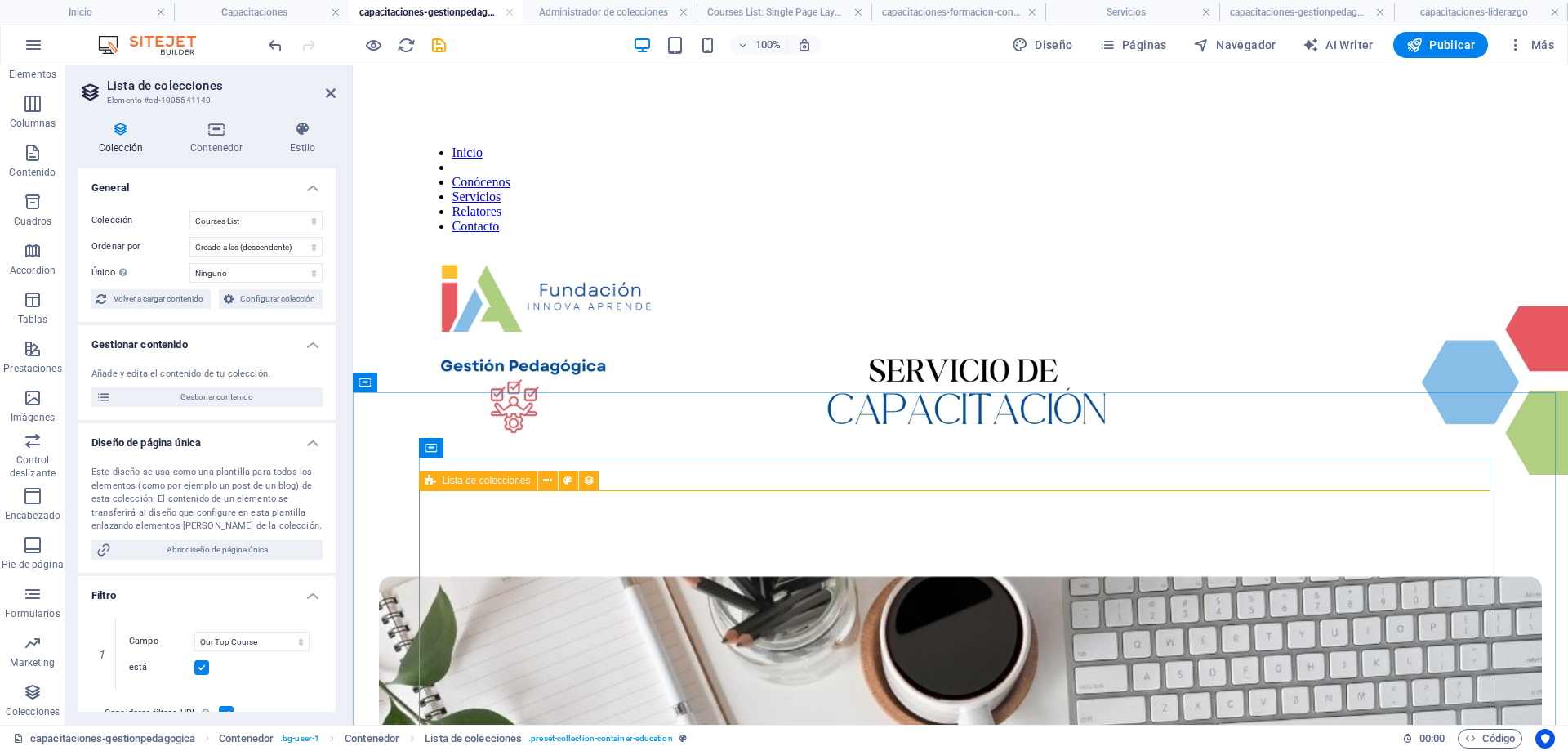
click at [582, 483] on icon at bounding box center [581, 481] width 9 height 17
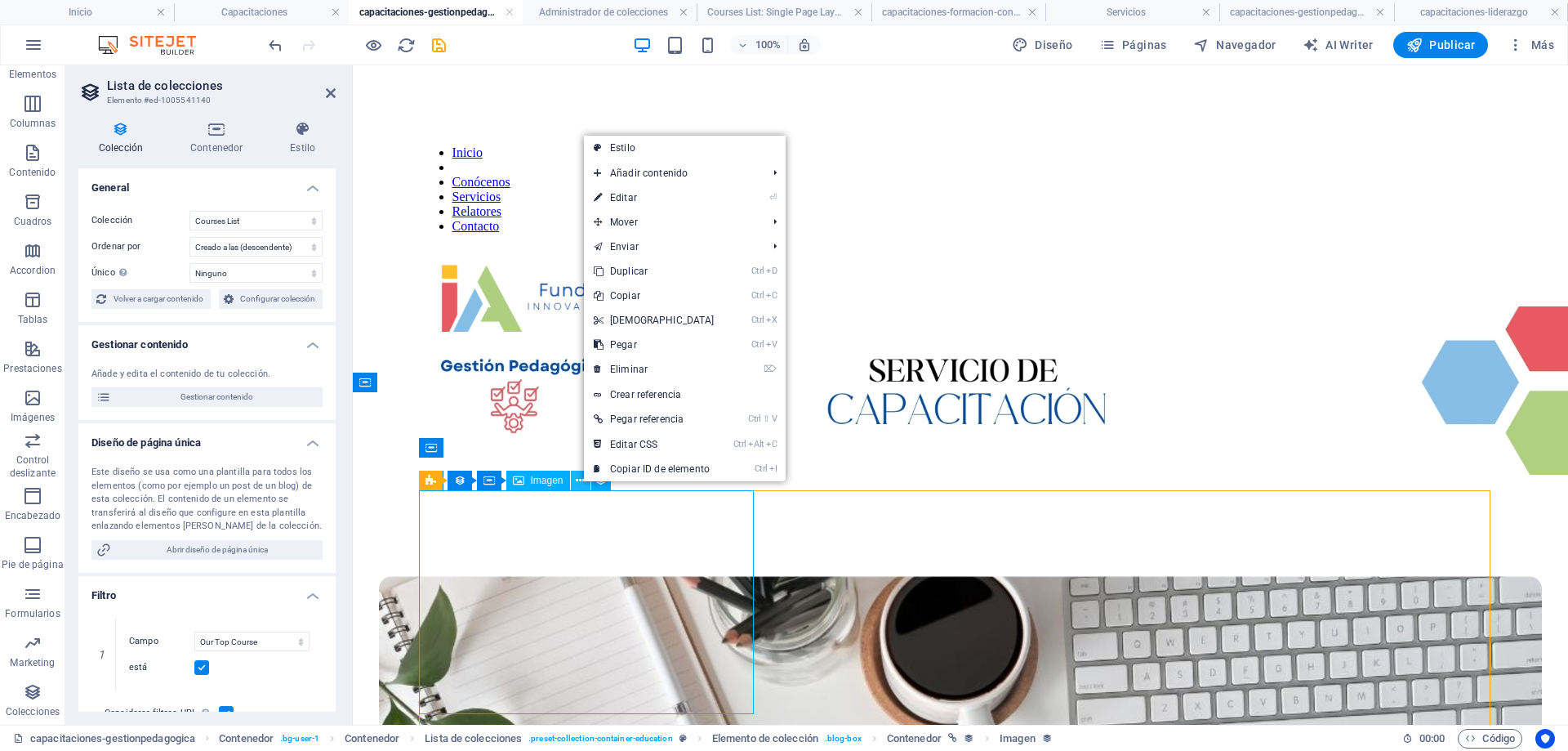
click at [582, 483] on icon at bounding box center [581, 481] width 9 height 17
click at [540, 483] on span "Imagen" at bounding box center [547, 481] width 33 height 10
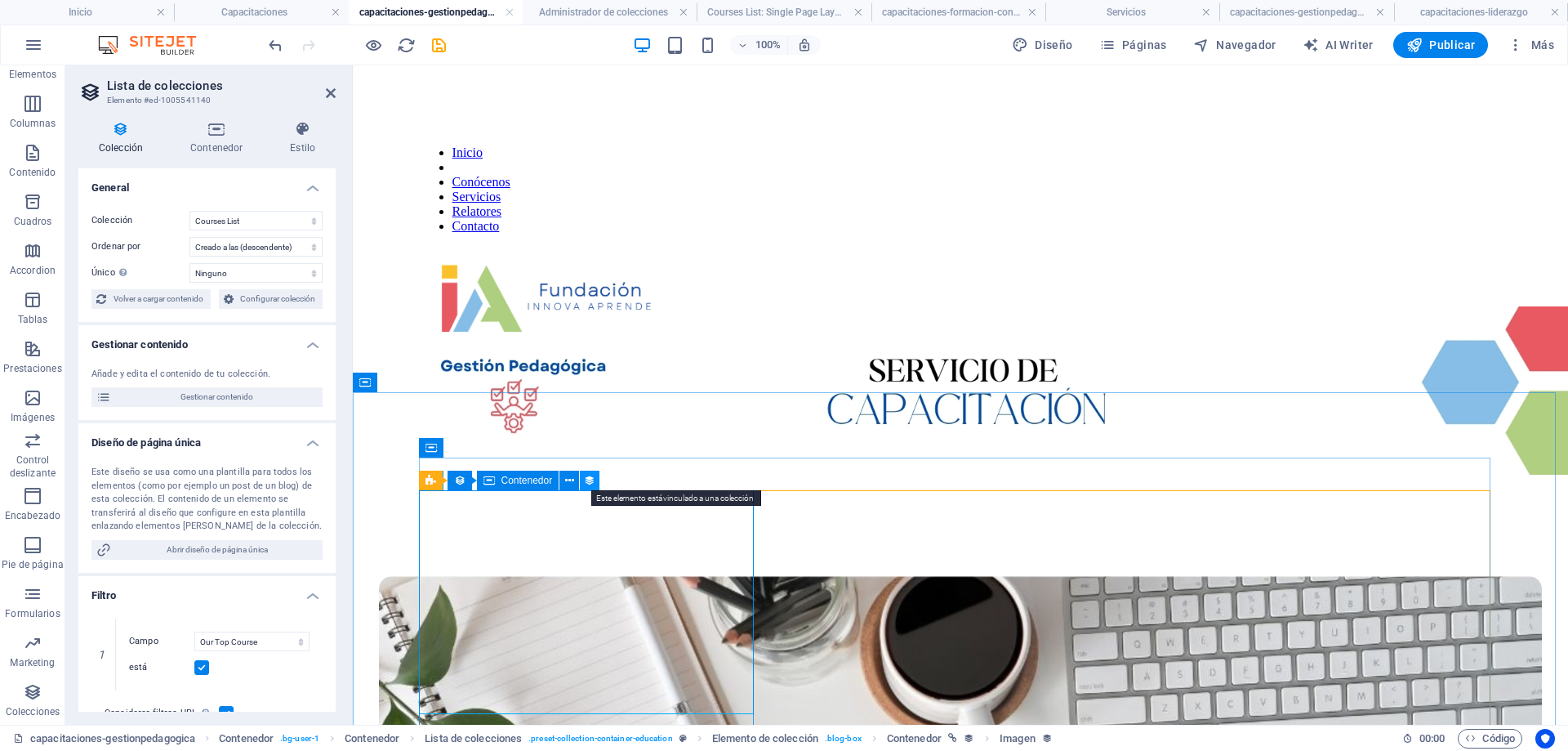
click at [588, 482] on icon at bounding box center [590, 481] width 11 height 17
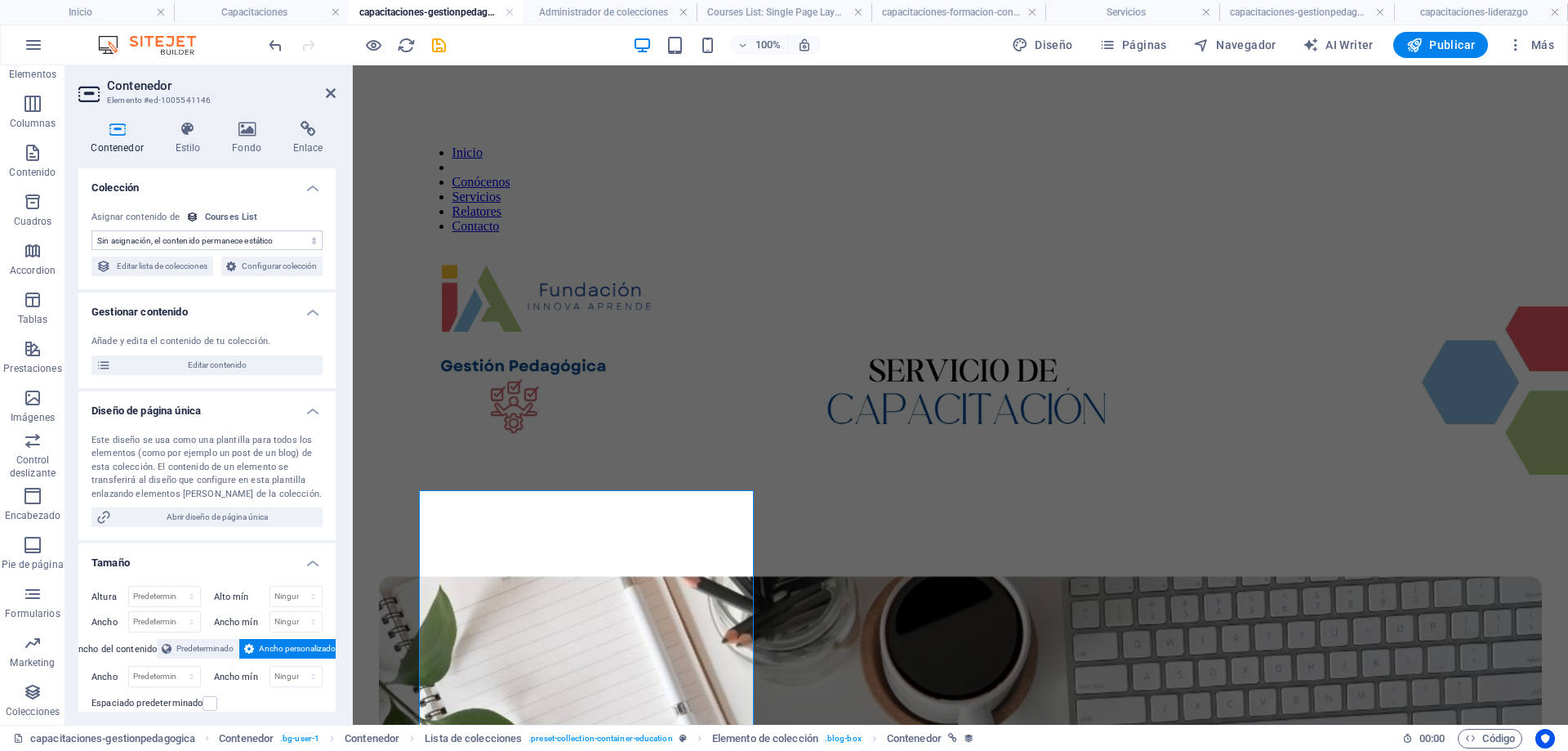
click at [311, 241] on select "Sin asignación, el contenido permanece estático Creado a las (Fecha) Actualizad…" at bounding box center [206, 240] width 231 height 20
click at [266, 376] on span "Editar contenido" at bounding box center [216, 365] width 202 height 20
select select "Creativity"
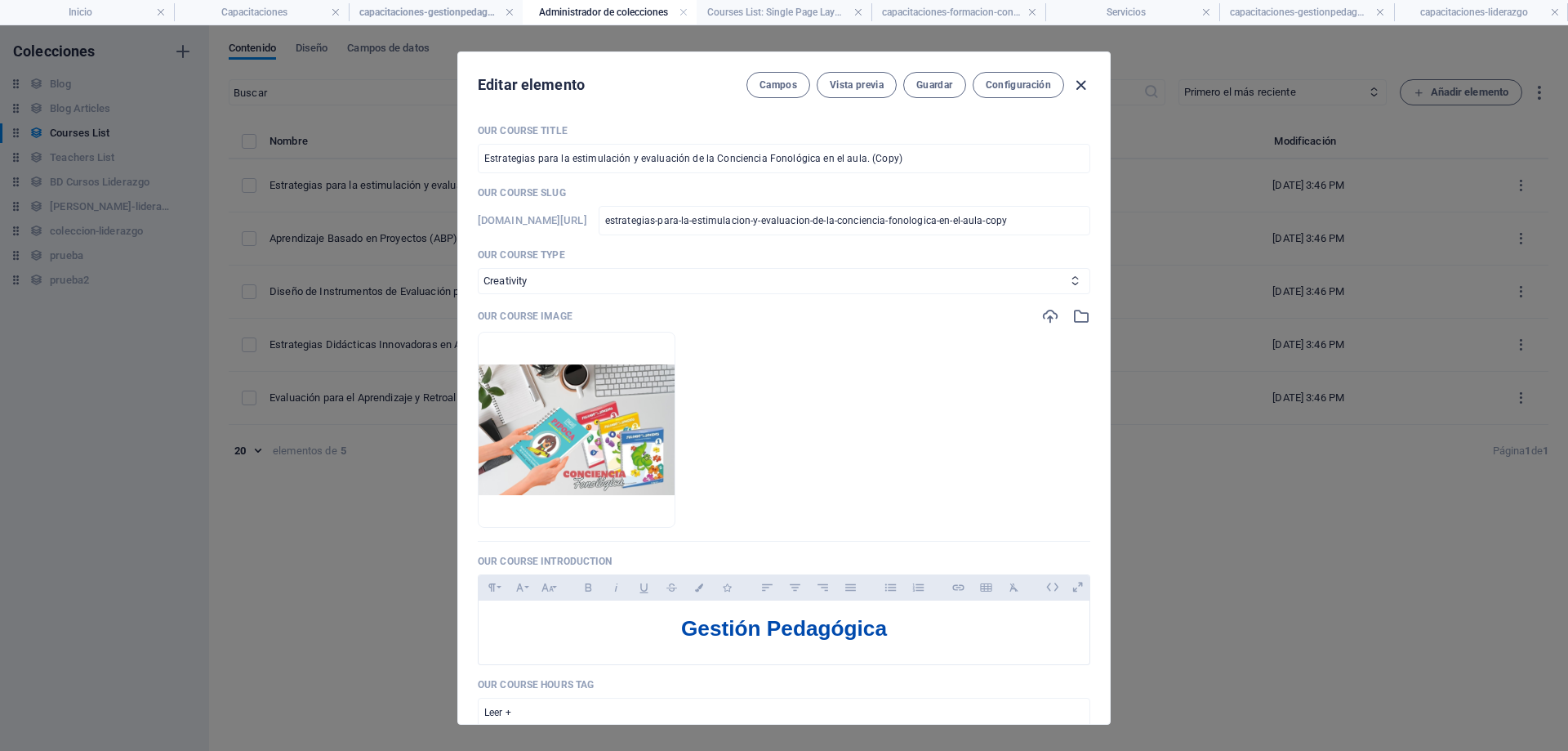
click at [1079, 86] on icon "button" at bounding box center [1081, 86] width 19 height 19
checkbox input "false"
type input "estrategias-para-la-estimulacion-y-evaluacion-de-la-conciencia-fonologica-en-el…"
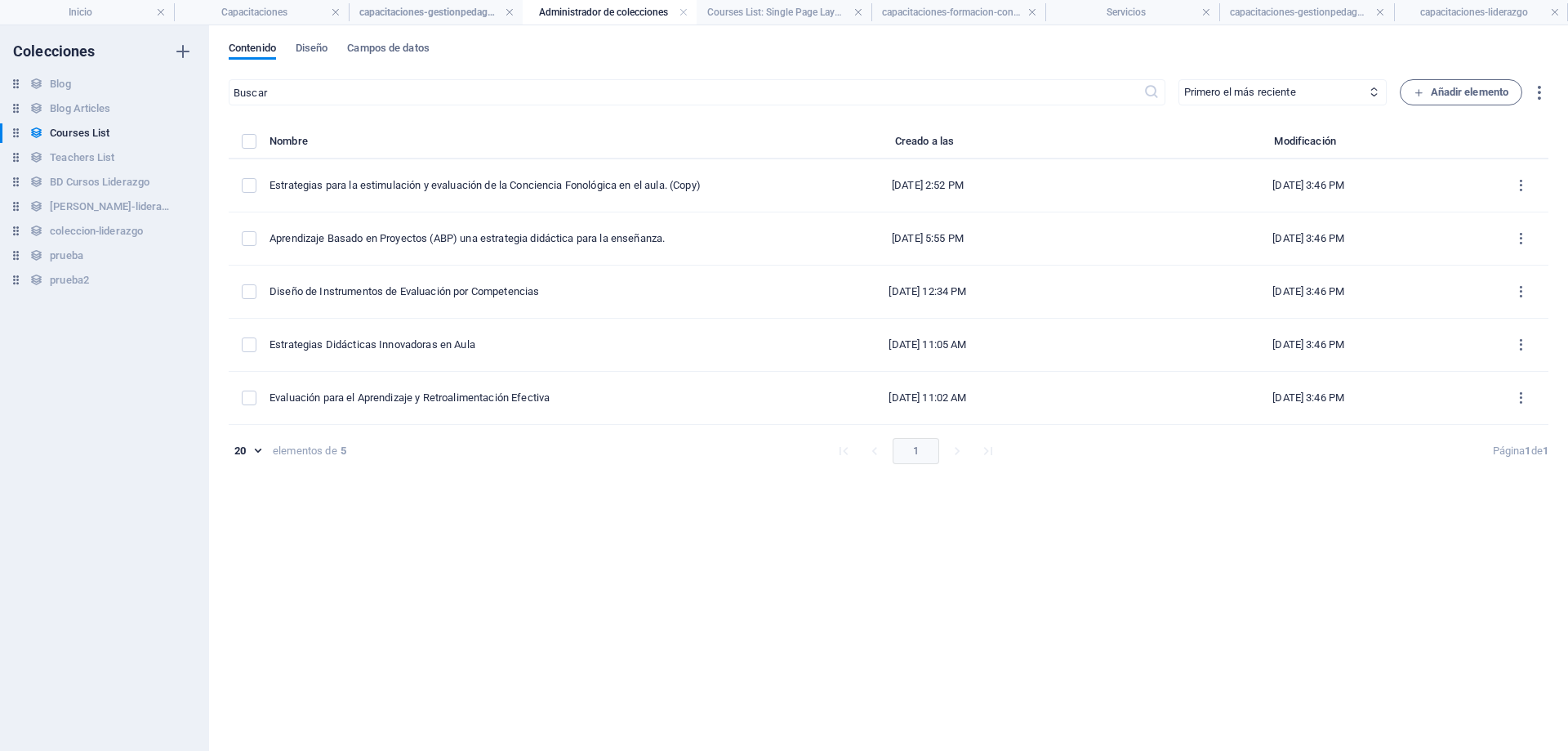
click at [596, 7] on h4 "Administrador de colecciones" at bounding box center [609, 12] width 174 height 18
click at [599, 7] on h4 "Administrador de colecciones" at bounding box center [609, 12] width 174 height 18
click at [765, 16] on h4 "Courses List: Single Page Layout" at bounding box center [783, 12] width 174 height 18
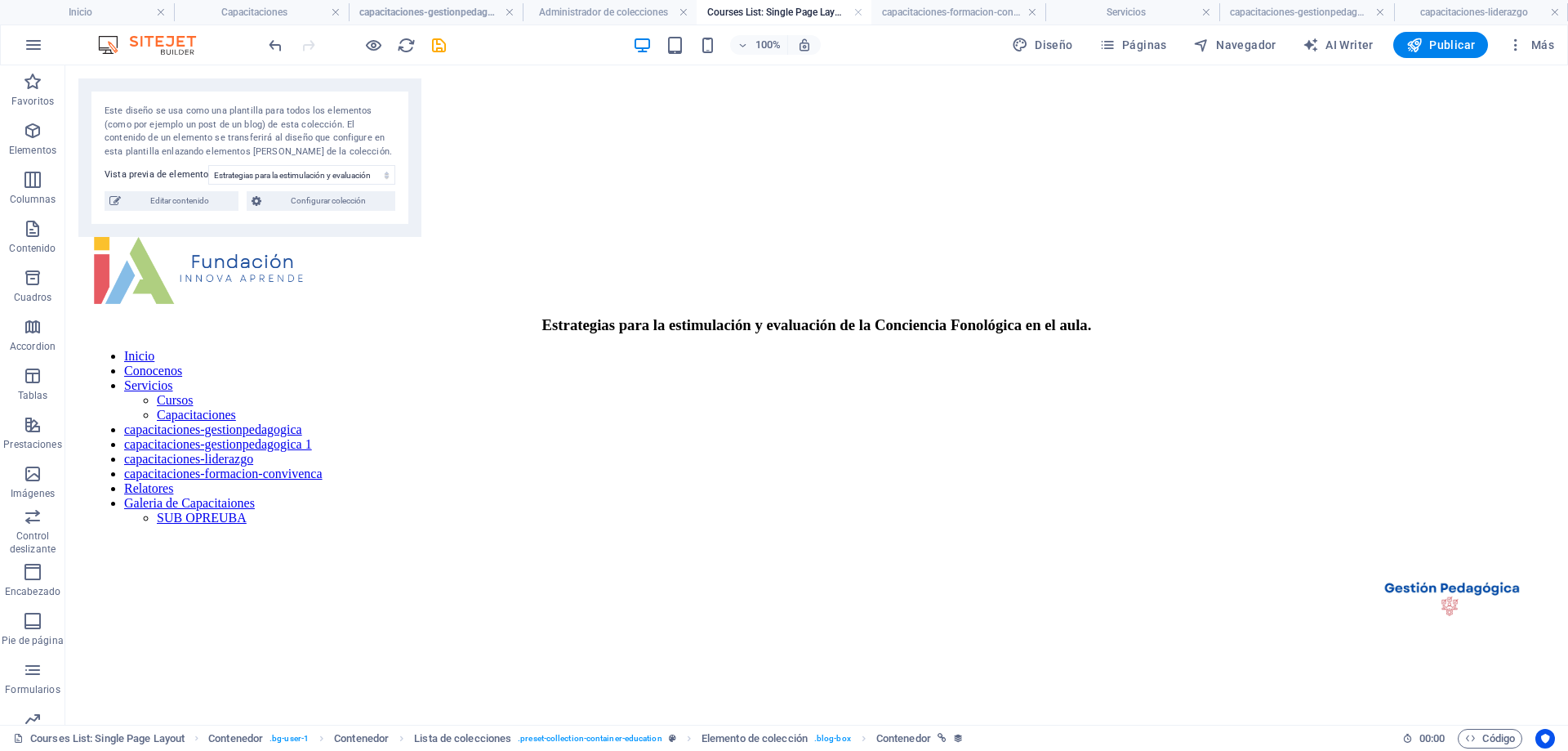
scroll to position [82, 0]
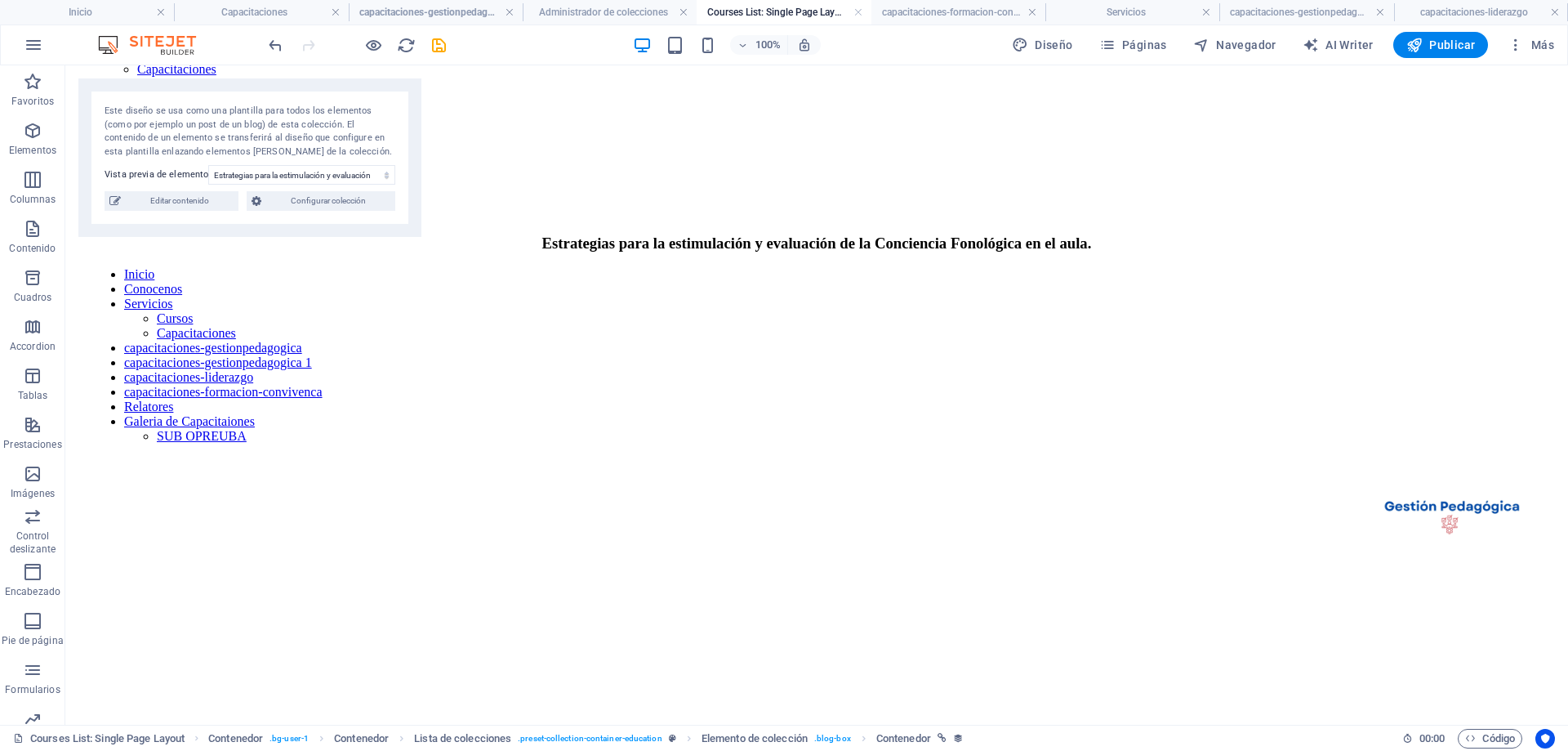
click at [765, 16] on h4 "Courses List: Single Page Layout" at bounding box center [783, 12] width 174 height 18
click at [598, 4] on h4 "Administrador de colecciones" at bounding box center [609, 12] width 174 height 18
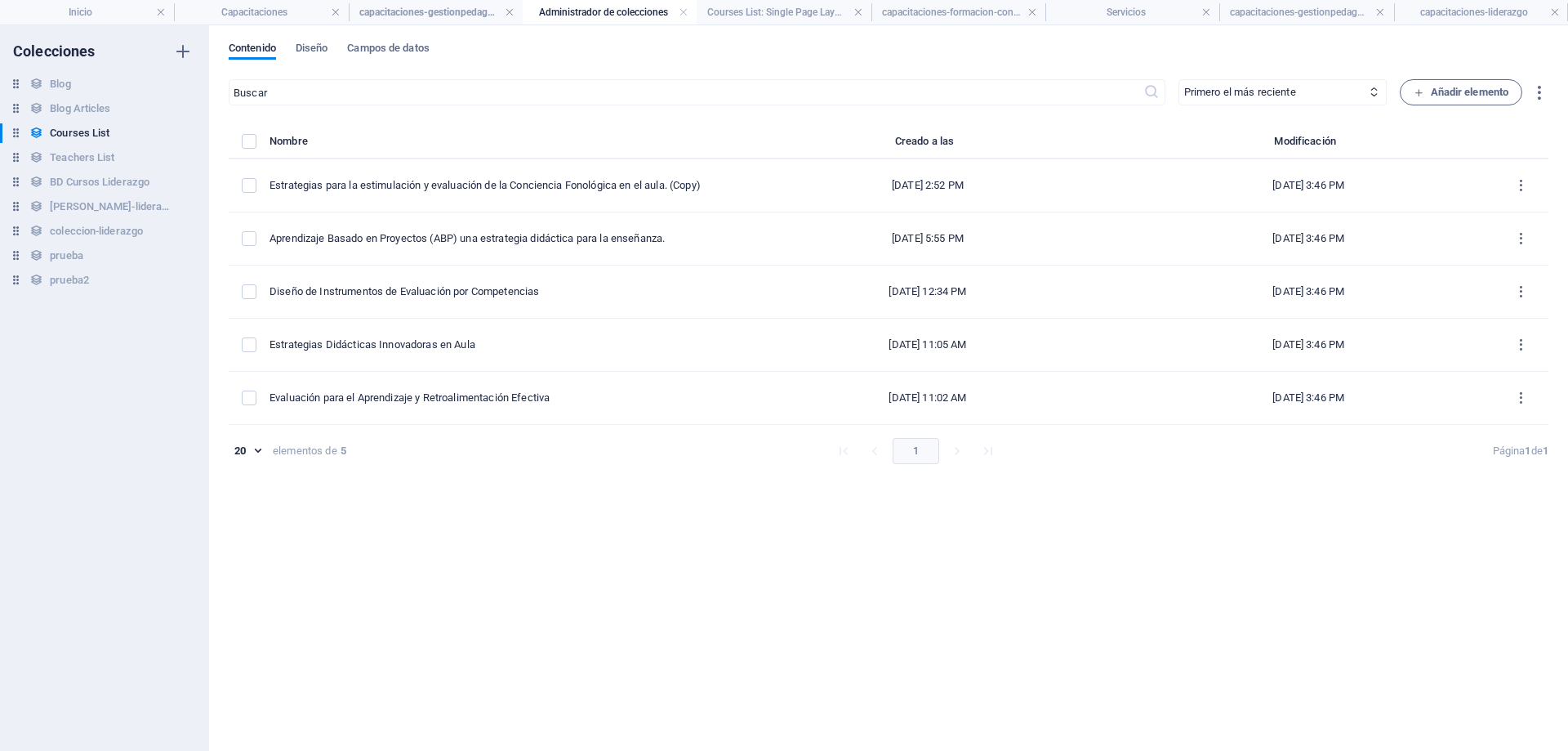
scroll to position [0, 0]
click at [421, 8] on h4 "capacitaciones-gestionpedagogica" at bounding box center [435, 12] width 174 height 18
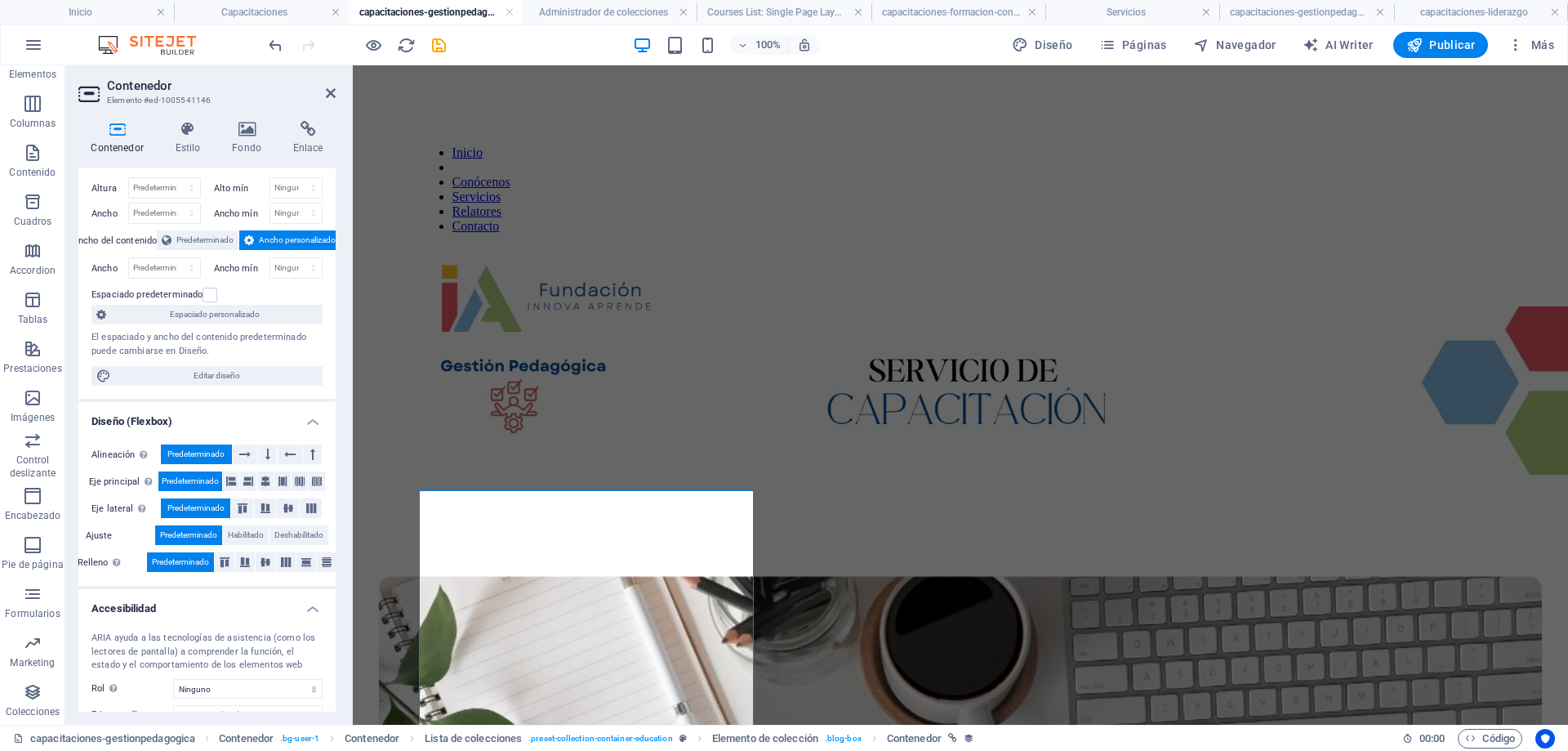
scroll to position [533, 0]
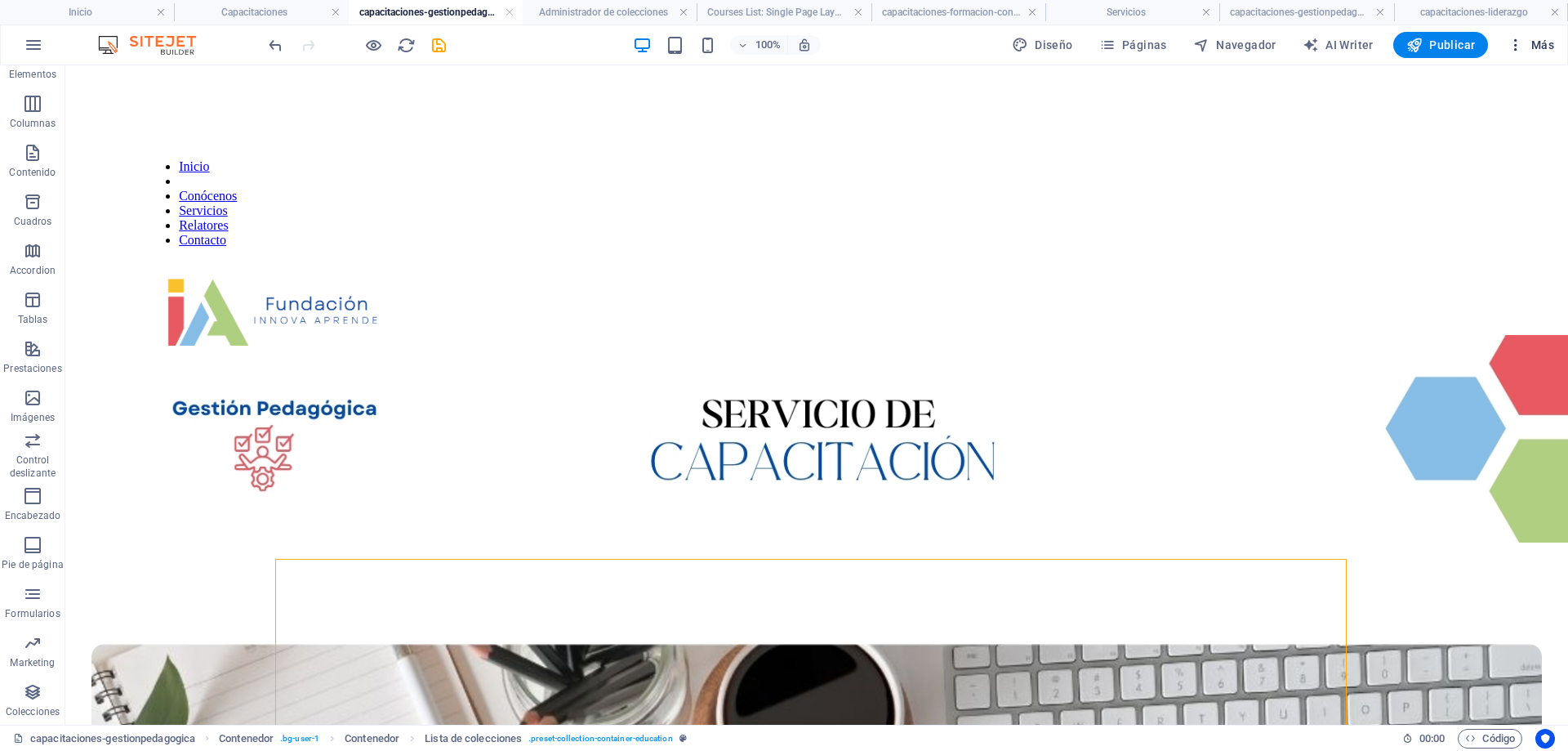
click at [1514, 51] on icon "button" at bounding box center [1516, 46] width 17 height 17
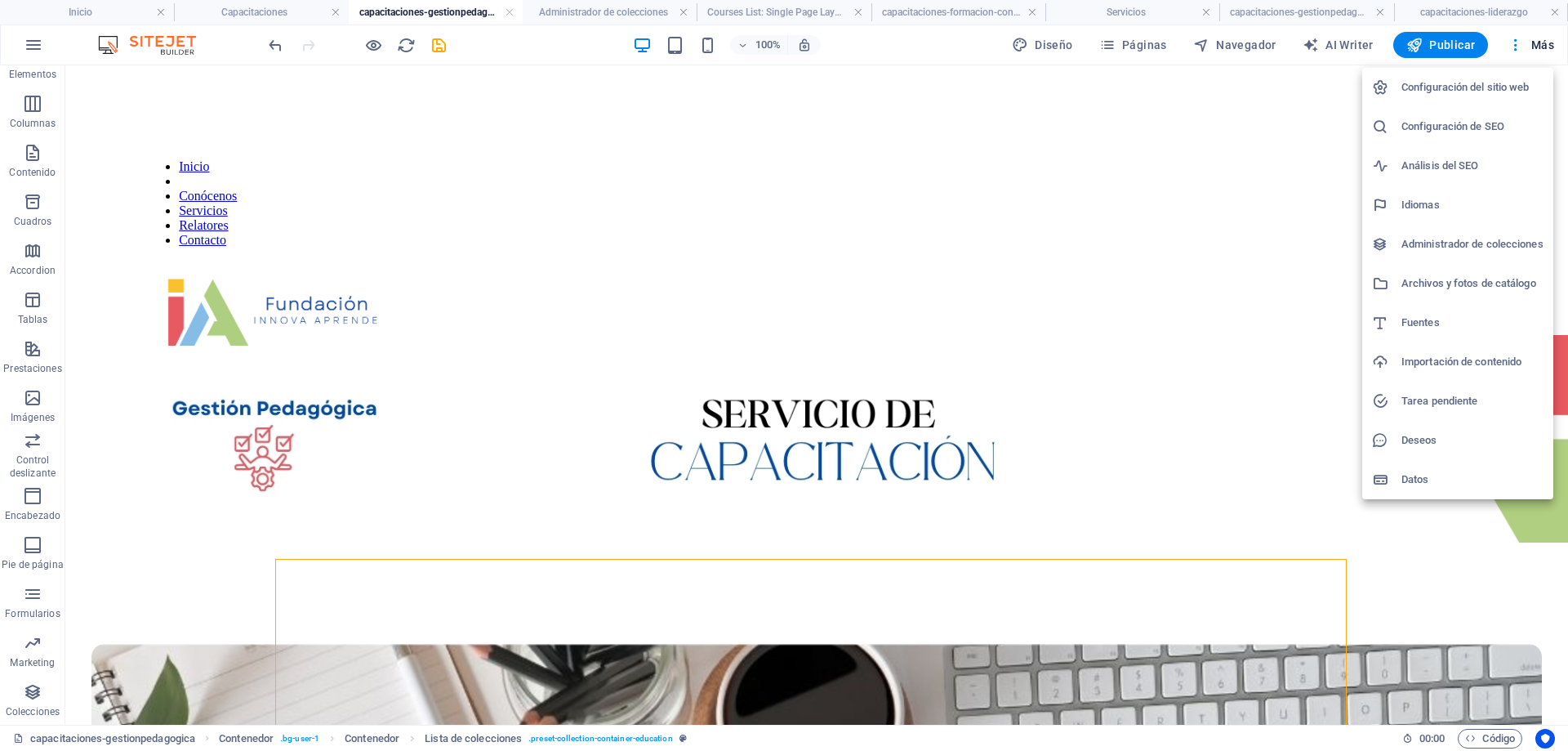
click at [1535, 45] on div at bounding box center [784, 376] width 1568 height 751
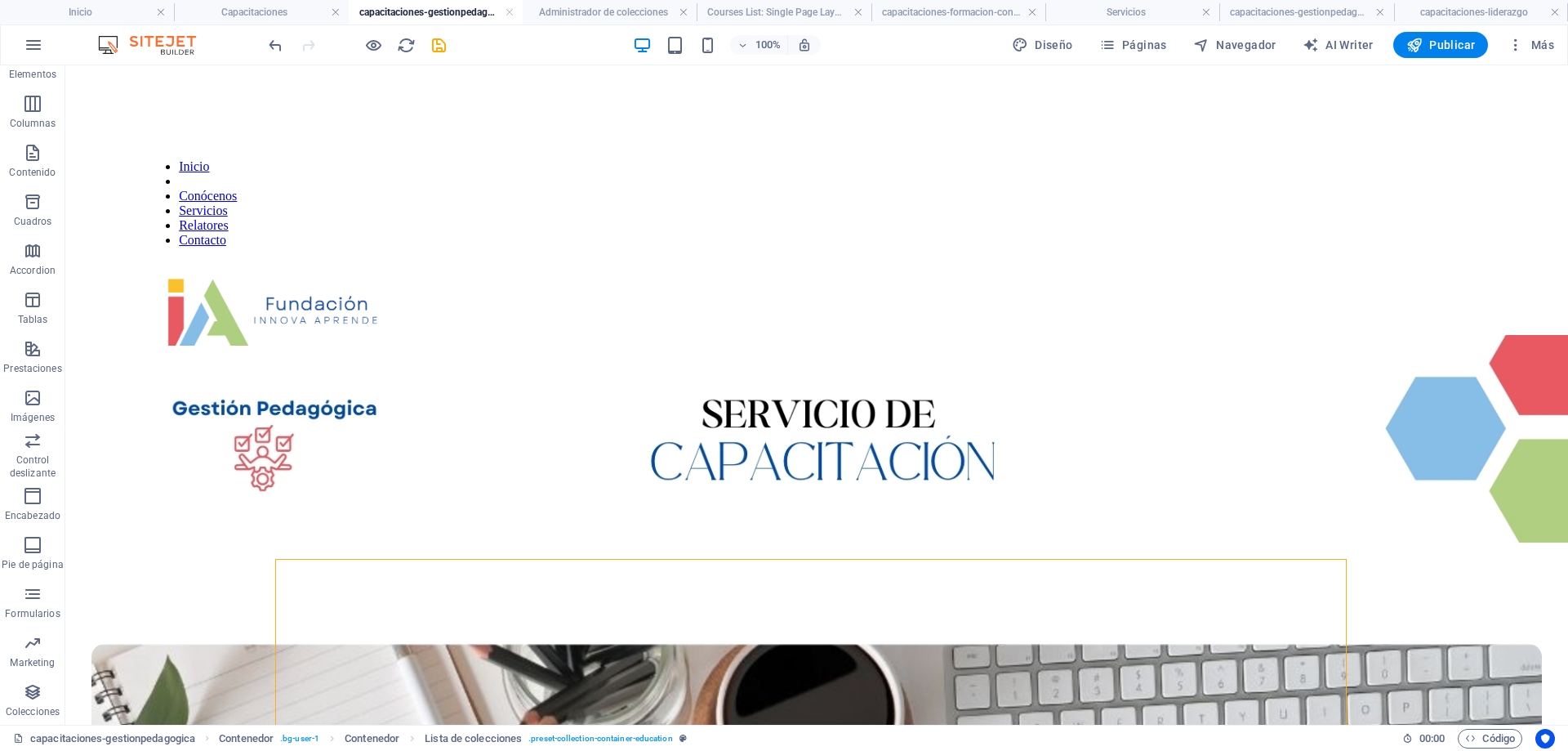
click at [1535, 45] on span "Más" at bounding box center [1531, 46] width 46 height 17
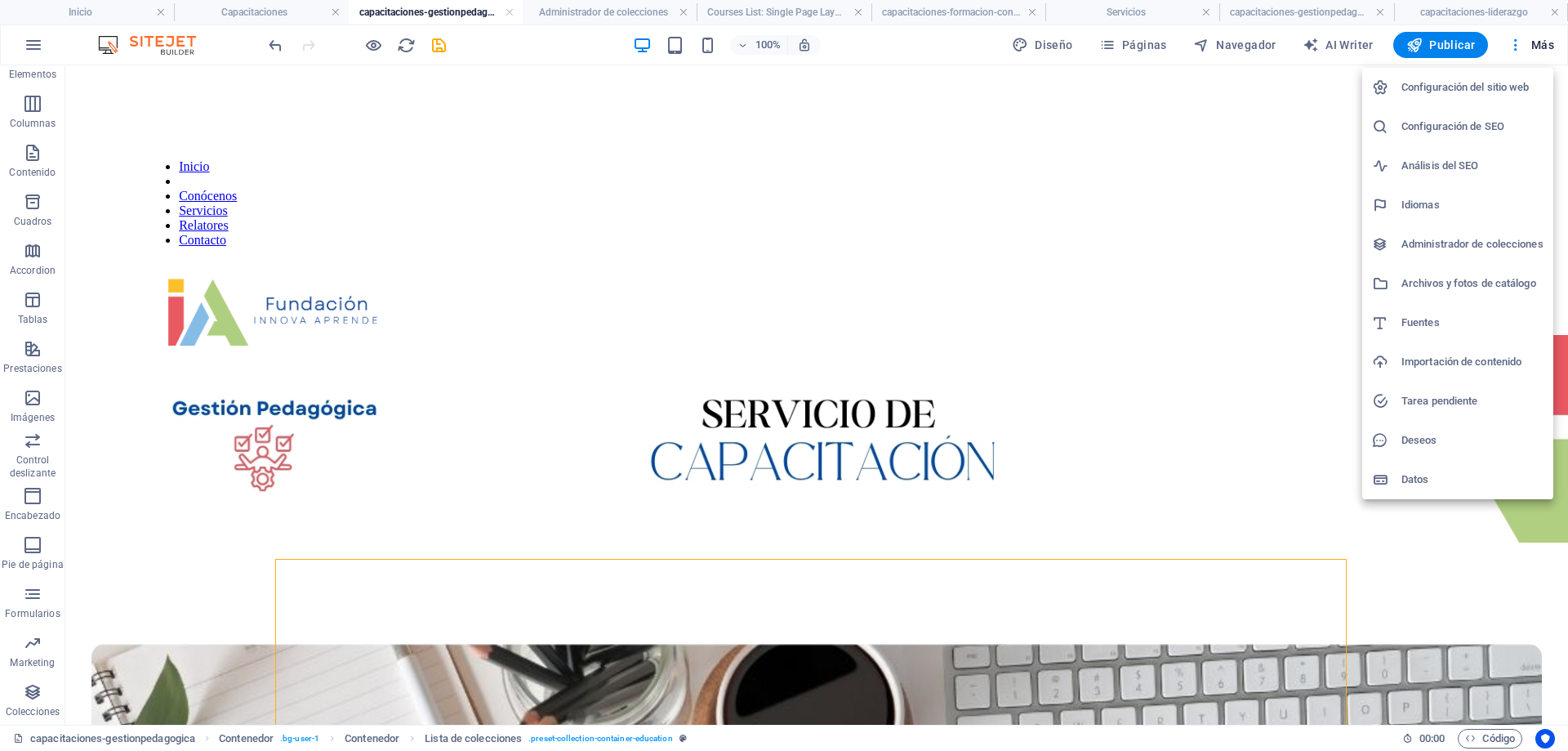
click at [1222, 486] on div at bounding box center [784, 376] width 1568 height 751
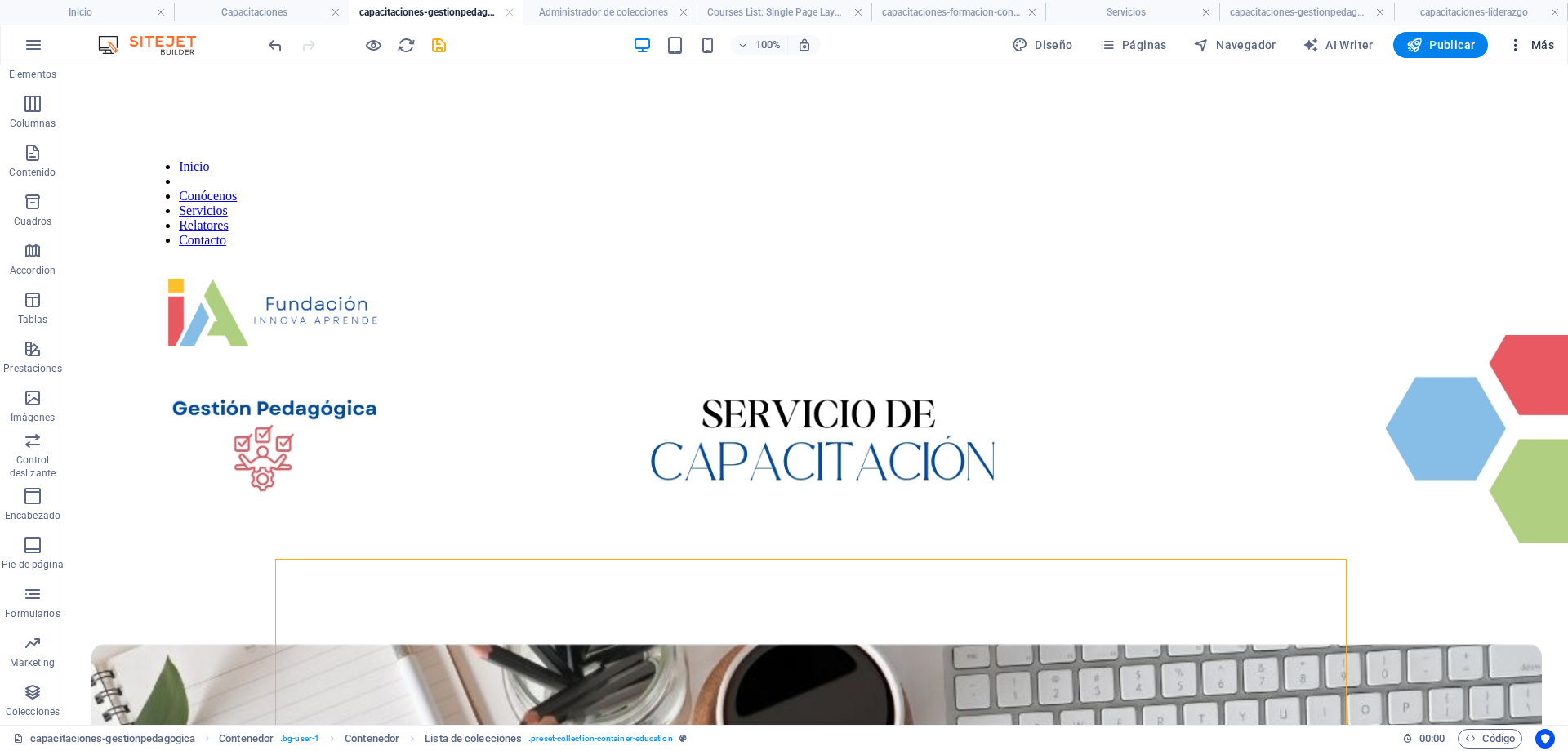
click at [1534, 44] on span "Más" at bounding box center [1531, 46] width 46 height 17
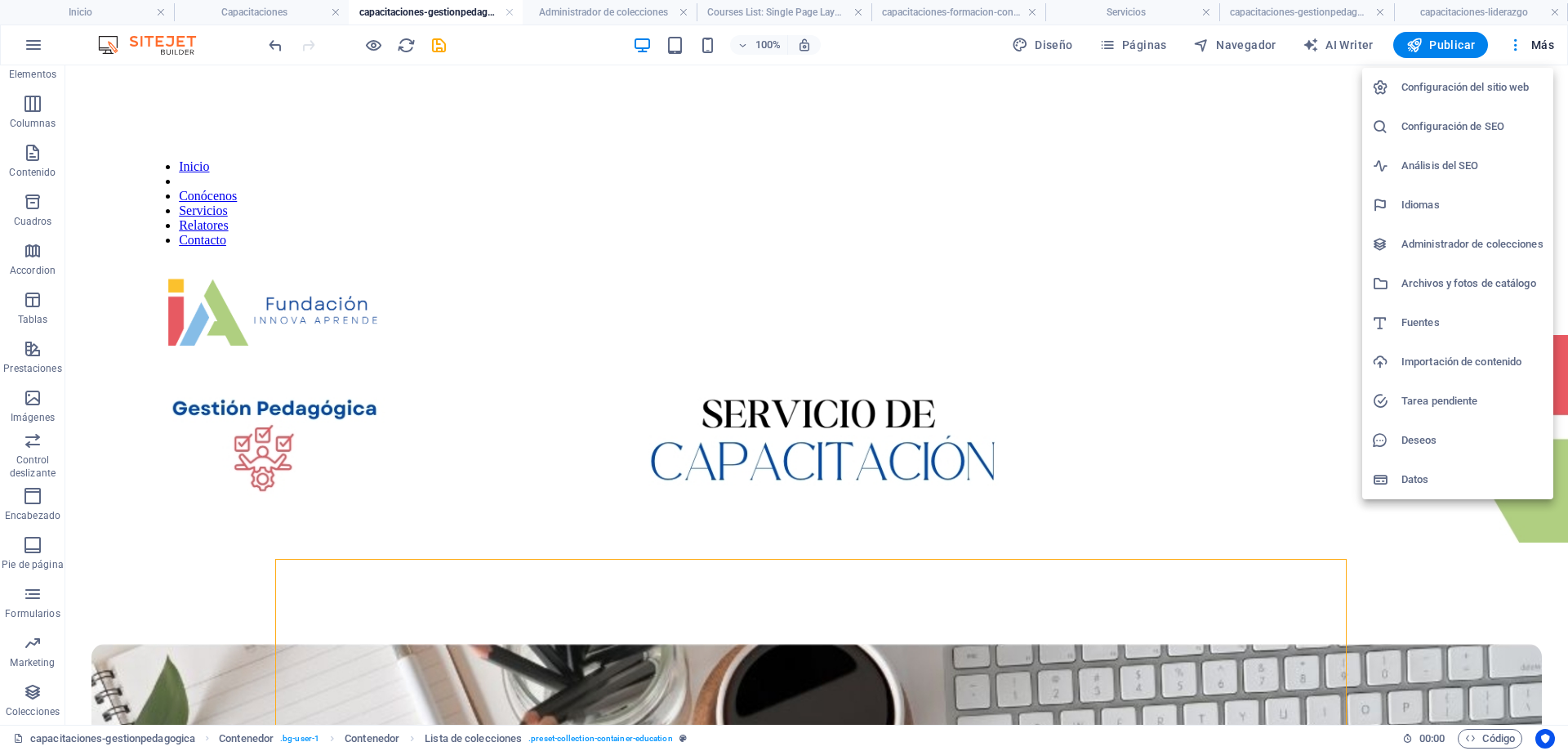
click at [1512, 247] on h6 "Administrador de colecciones" at bounding box center [1472, 244] width 142 height 20
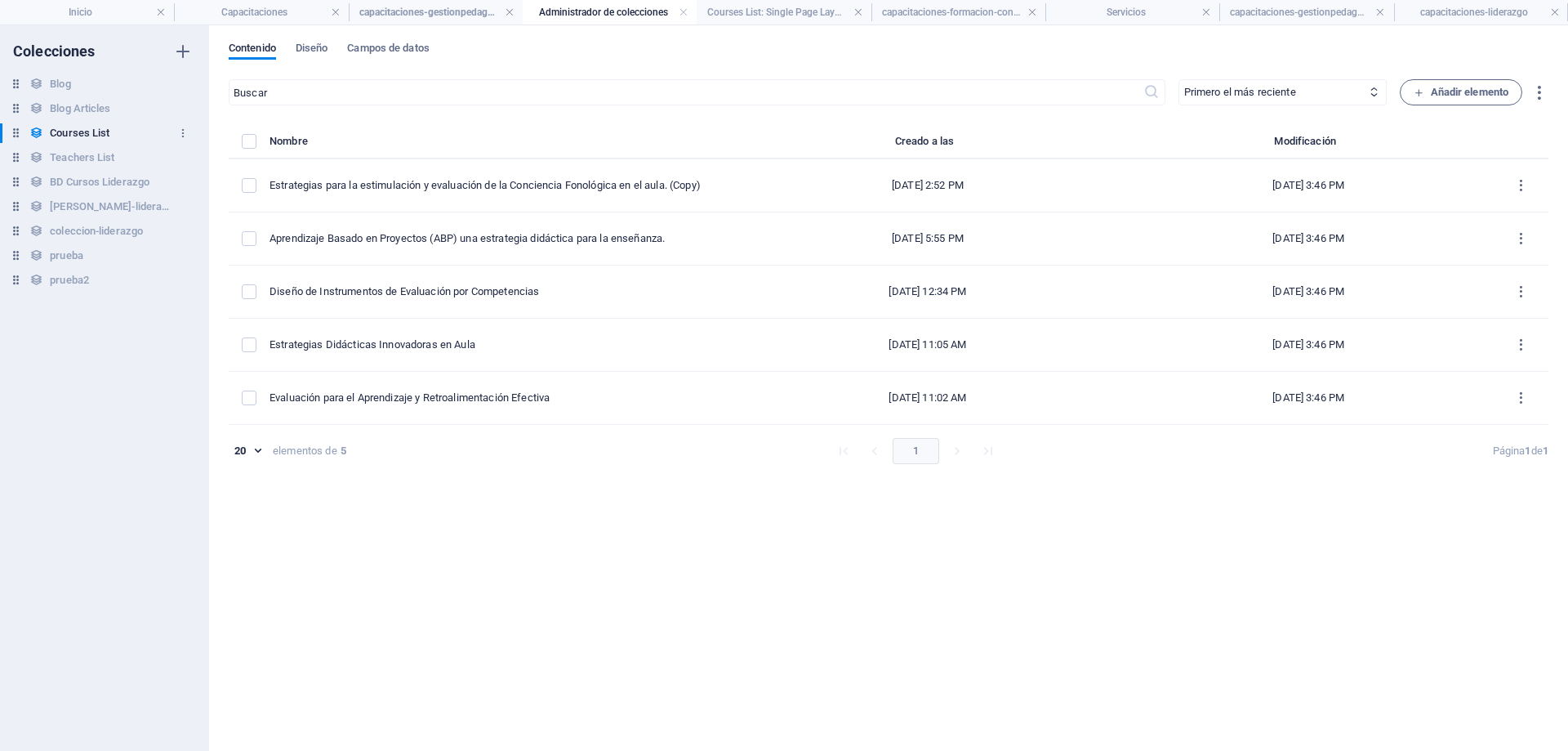
click at [79, 132] on h6 "Courses List" at bounding box center [80, 133] width 59 height 20
click at [742, 9] on h4 "Courses List: Single Page Layout" at bounding box center [783, 12] width 174 height 18
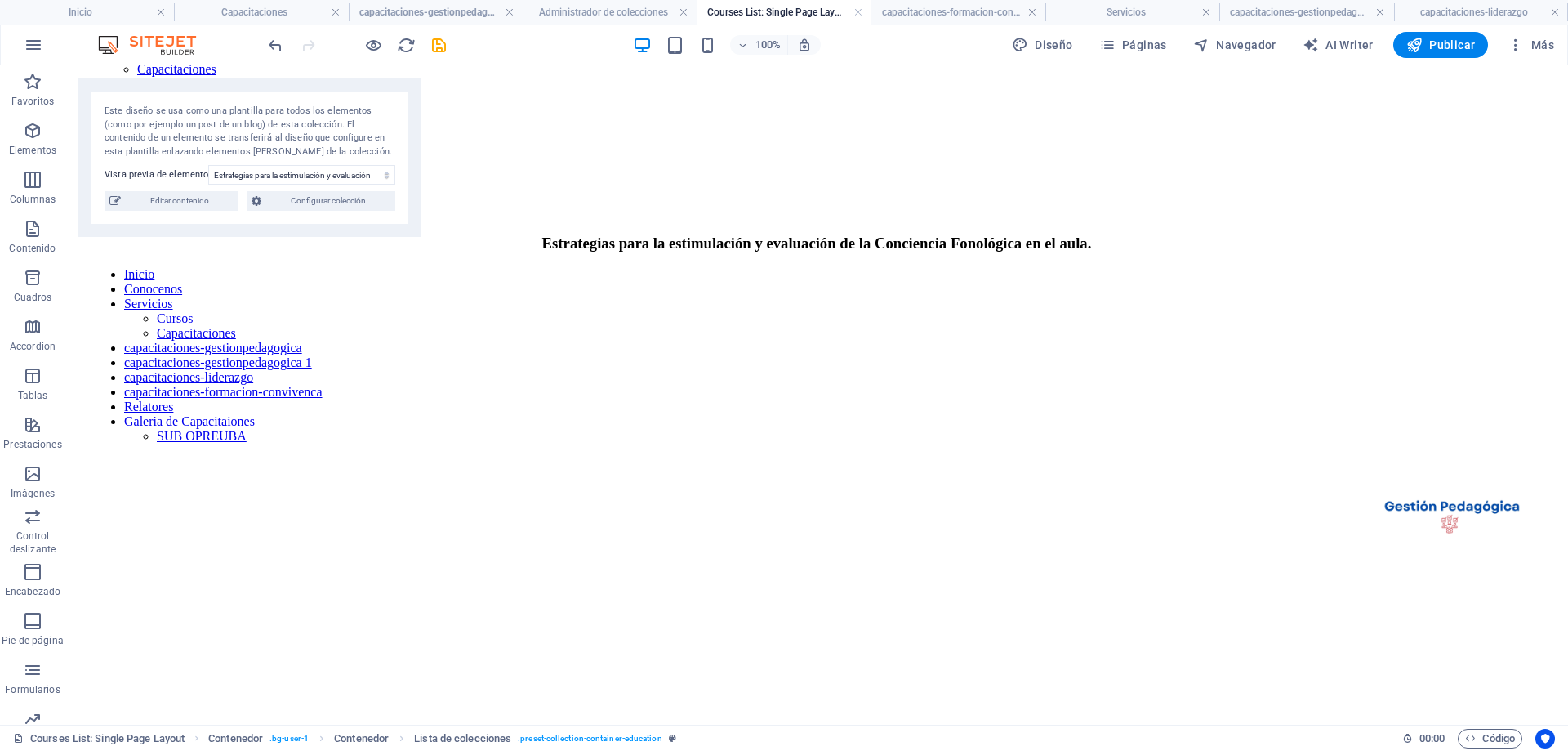
click at [948, 24] on header "100% Diseño Páginas Navegador AI Writer Publicar Más" at bounding box center [784, 45] width 1568 height 41
click at [949, 20] on h4 "capacitaciones-formacion-convivenca" at bounding box center [958, 12] width 174 height 18
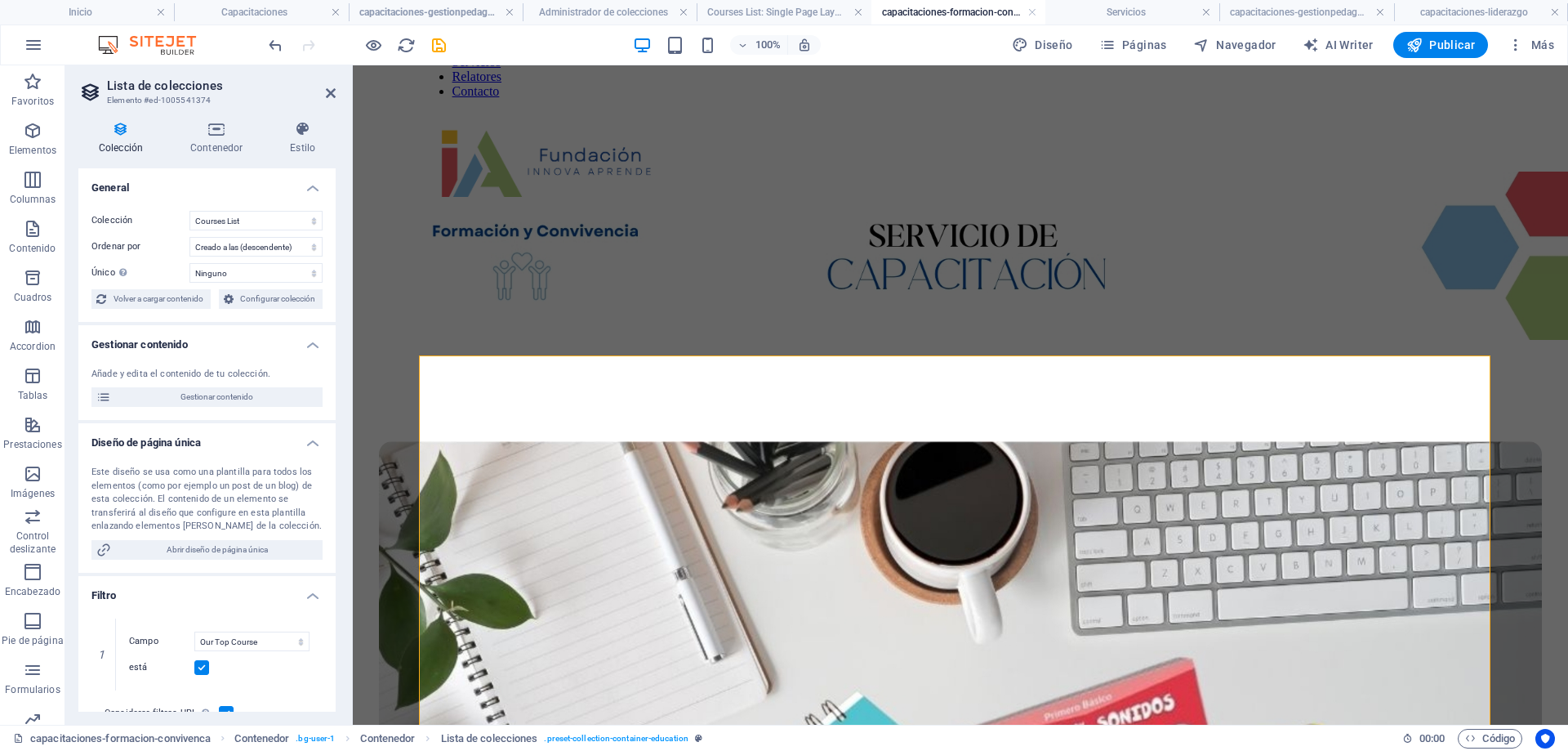
click at [12, 54] on div "100% Diseño Páginas Navegador AI Writer Publicar Más" at bounding box center [784, 45] width 1567 height 39
click at [24, 54] on icon "button" at bounding box center [33, 45] width 20 height 20
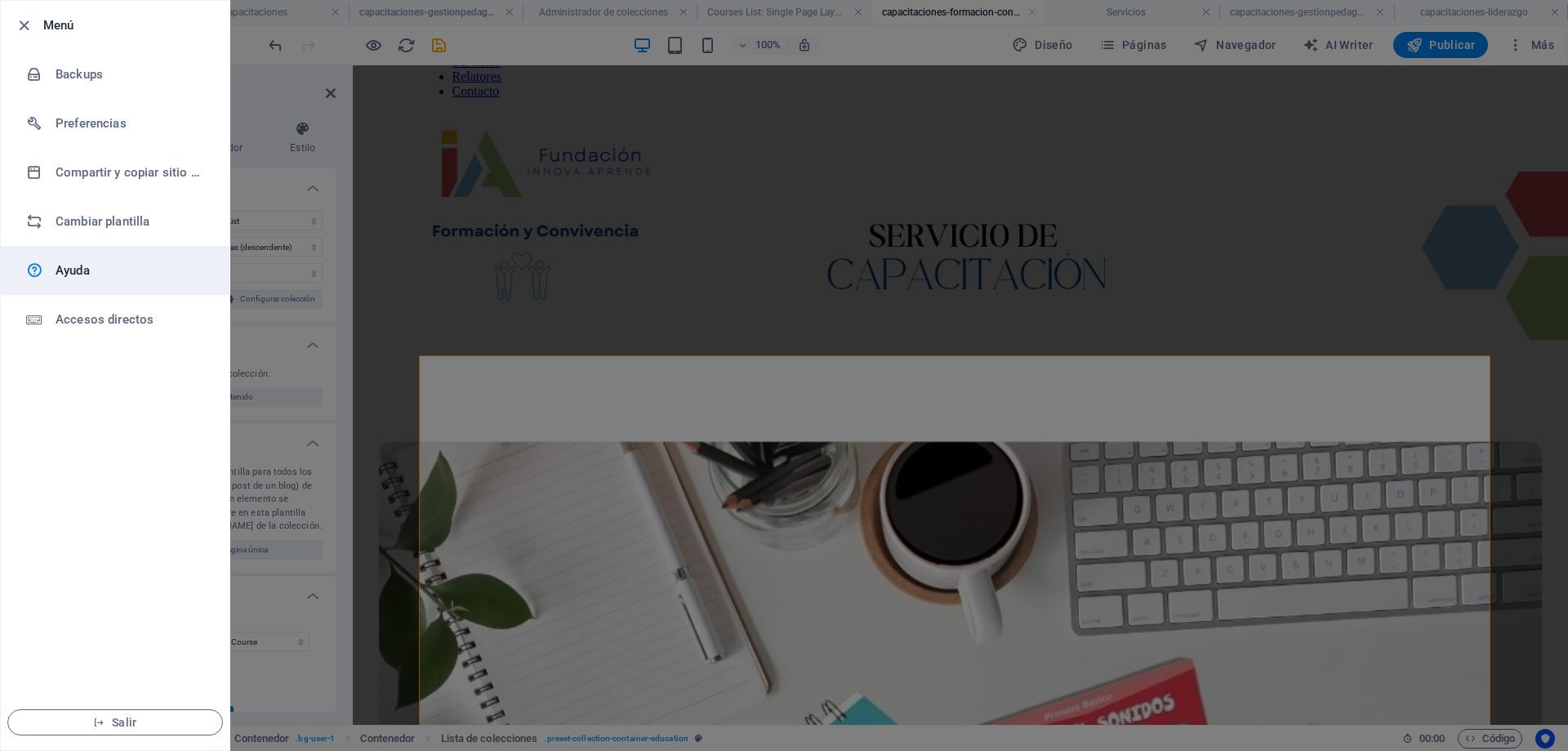
click at [89, 275] on h6 "Ayuda" at bounding box center [131, 270] width 151 height 20
click at [20, 24] on icon "button" at bounding box center [24, 26] width 19 height 19
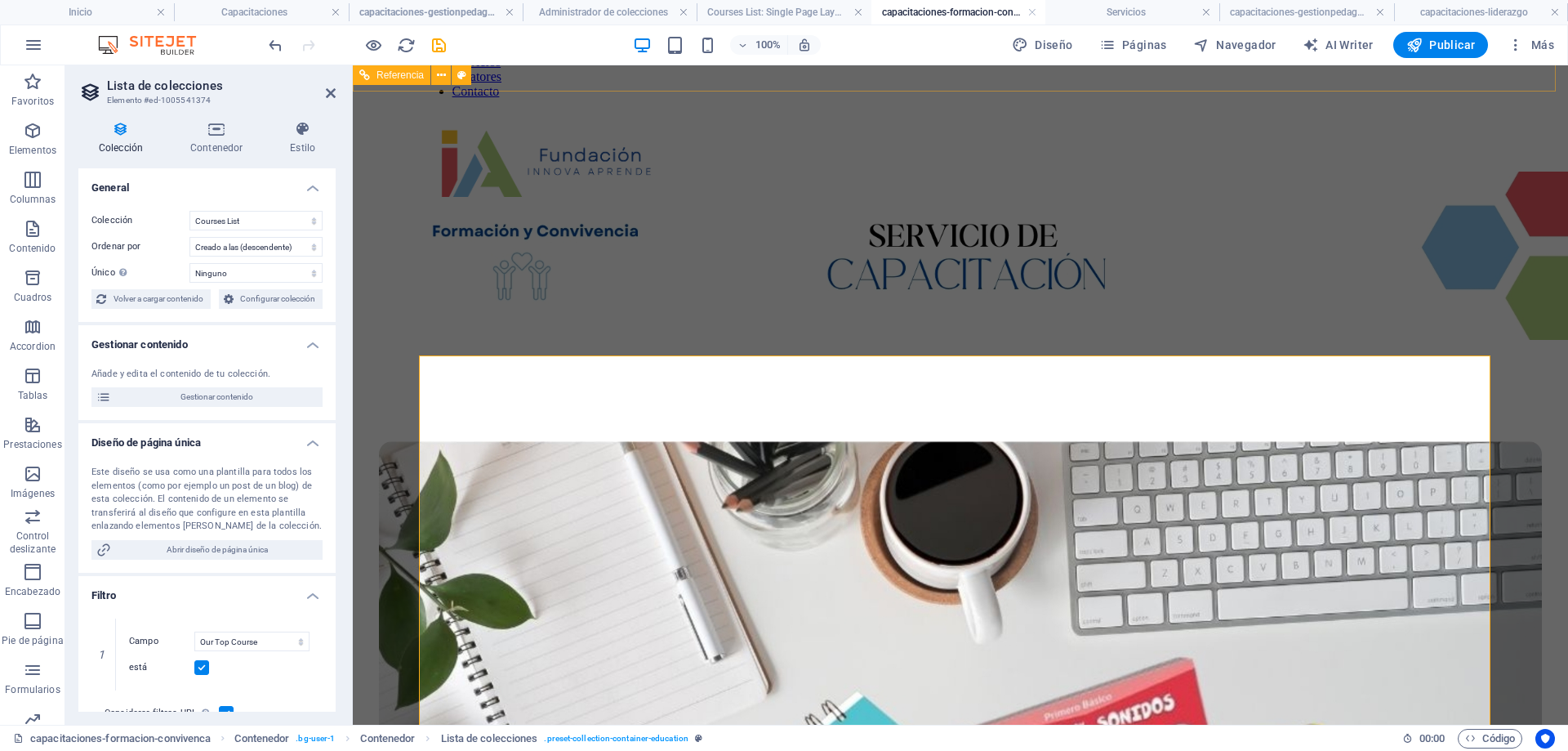
click at [589, 75] on div "Inicio Conócenos Servicios Relatores Contacto" at bounding box center [960, 54] width 1202 height 234
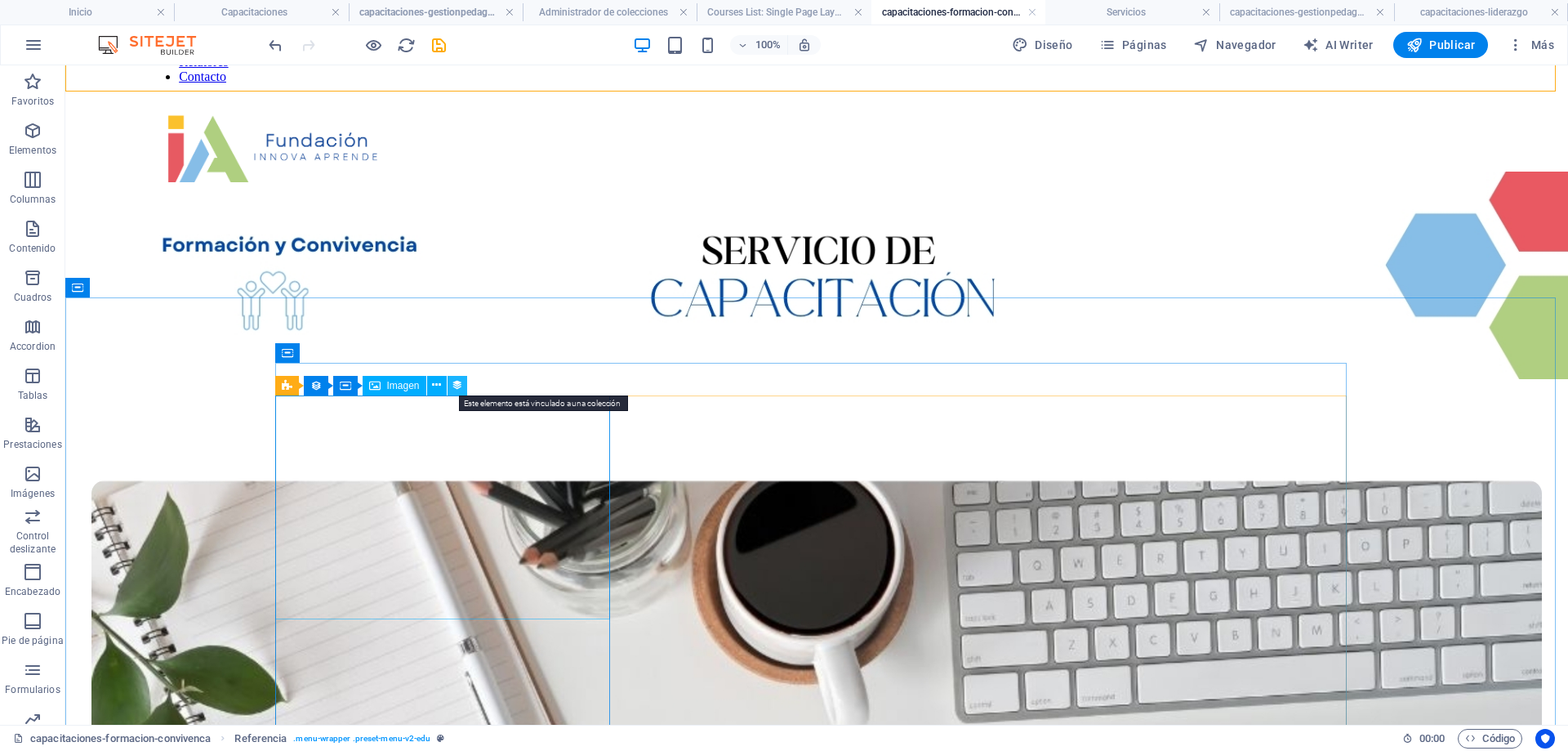
click at [451, 378] on button at bounding box center [457, 385] width 20 height 20
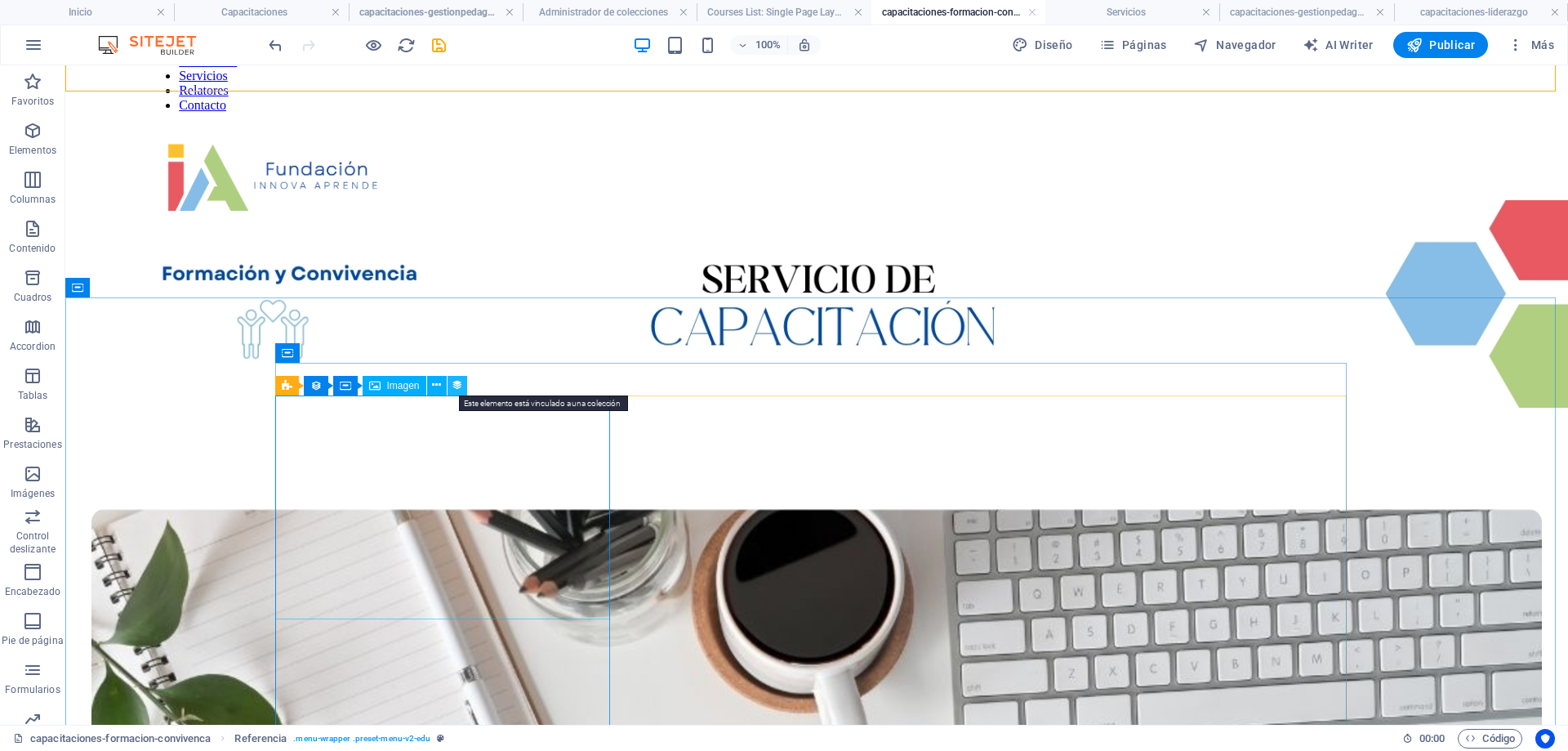
select select "our-course-image"
select select "%"
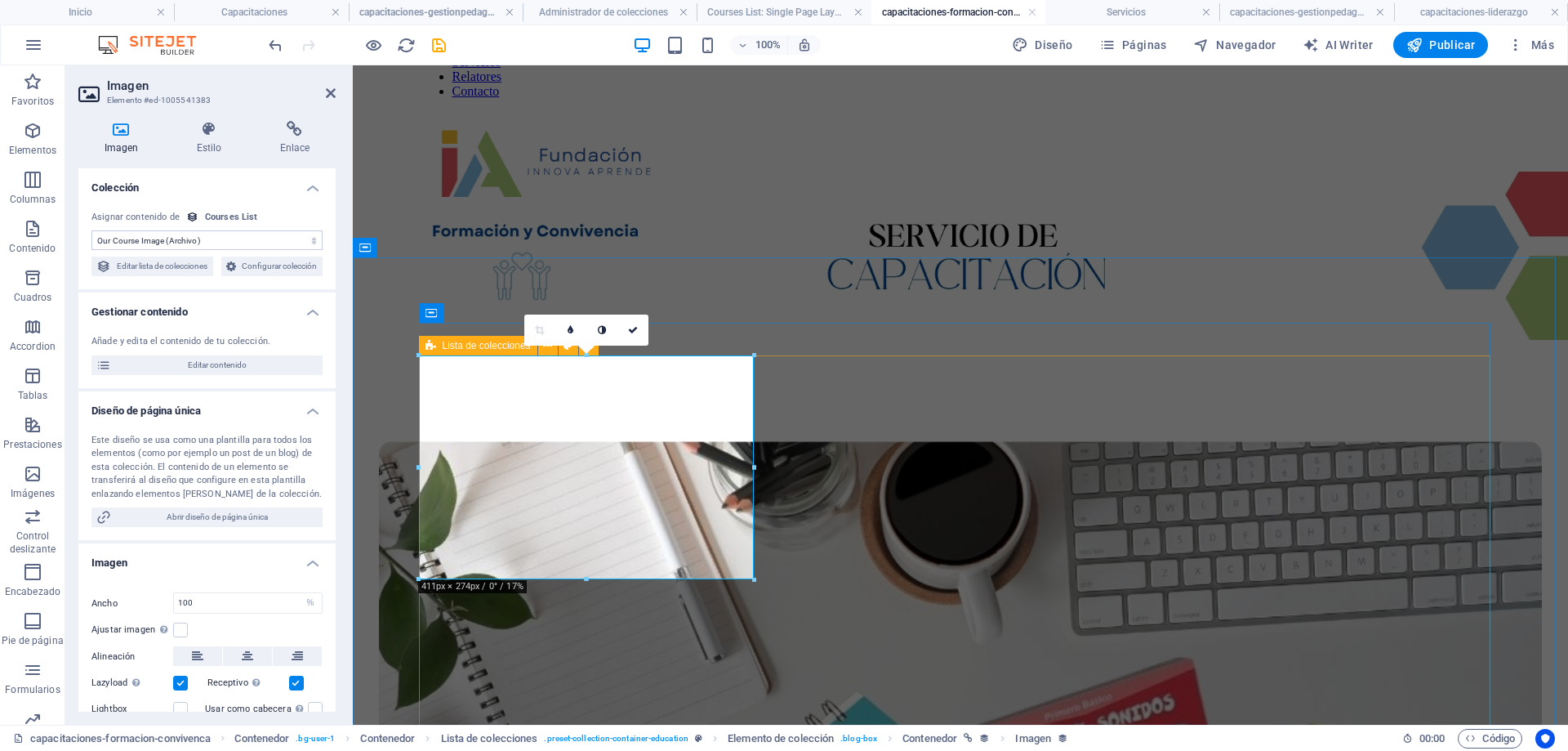
click at [433, 349] on icon at bounding box center [430, 345] width 10 height 20
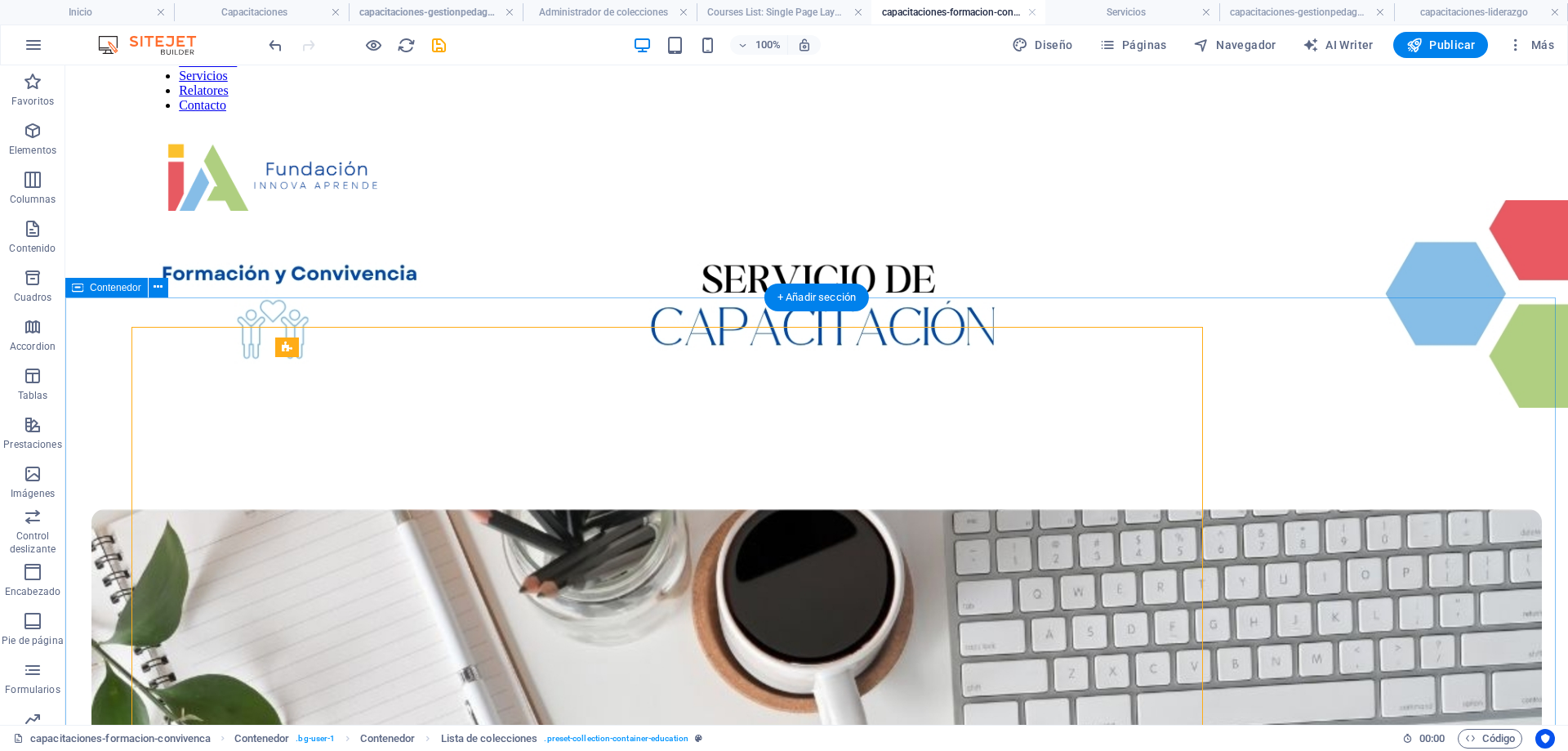
scroll to position [164, 0]
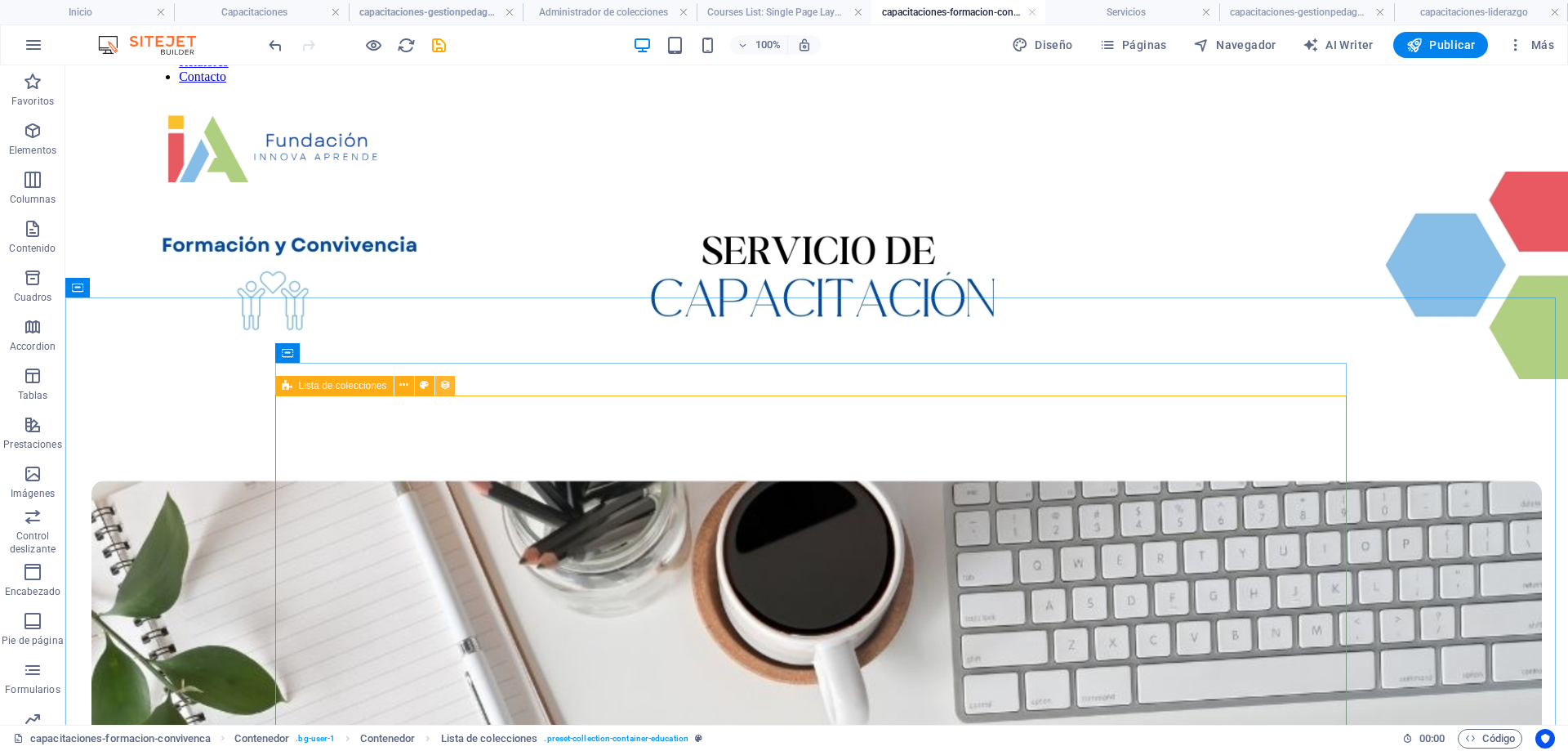
click at [441, 386] on icon at bounding box center [445, 385] width 11 height 17
select select "67d02240190c582c0a6871d0"
select select "createdAt_DESC"
select select "columns.our-top-course"
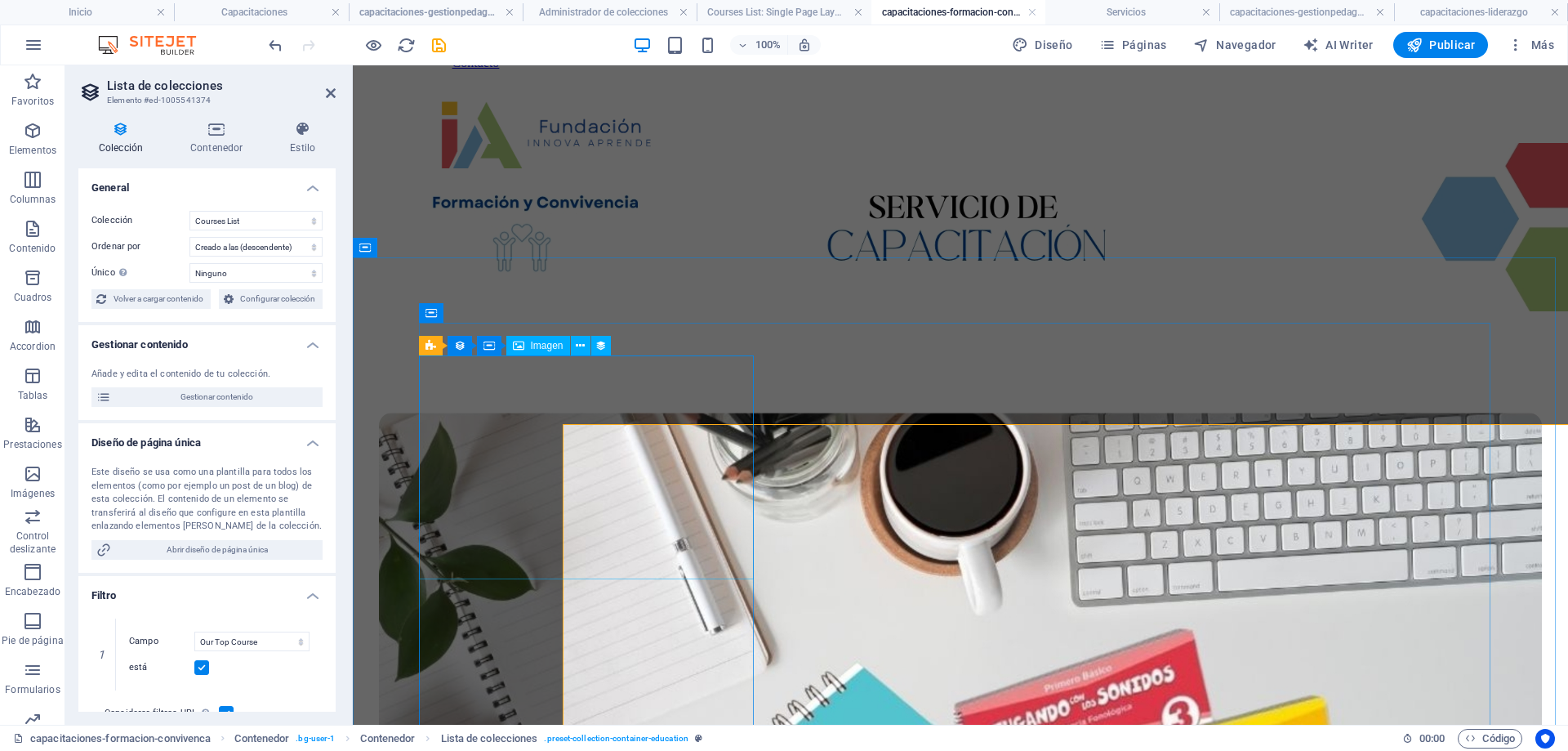
scroll to position [135, 0]
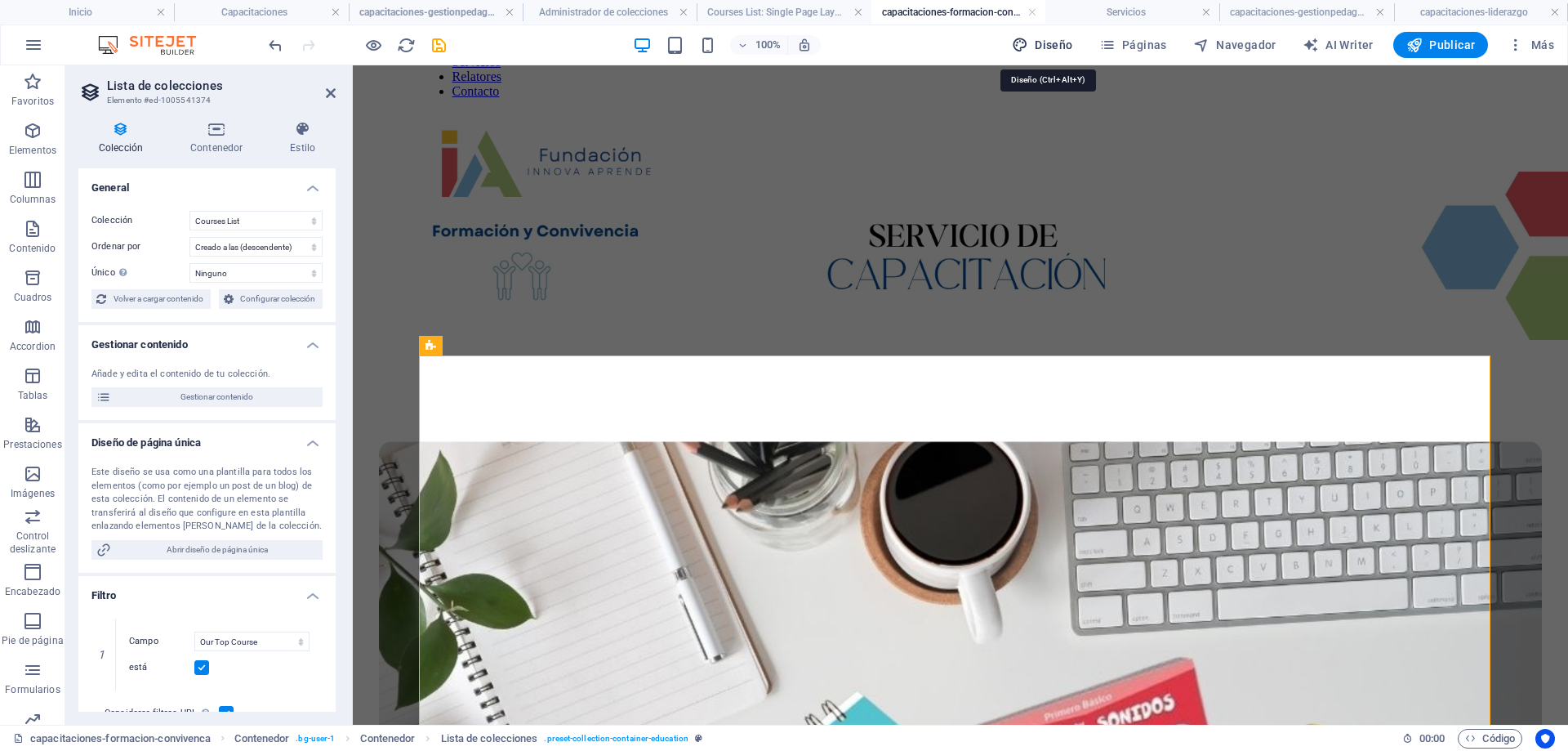
click at [1026, 47] on icon "button" at bounding box center [1021, 46] width 17 height 17
select select "700"
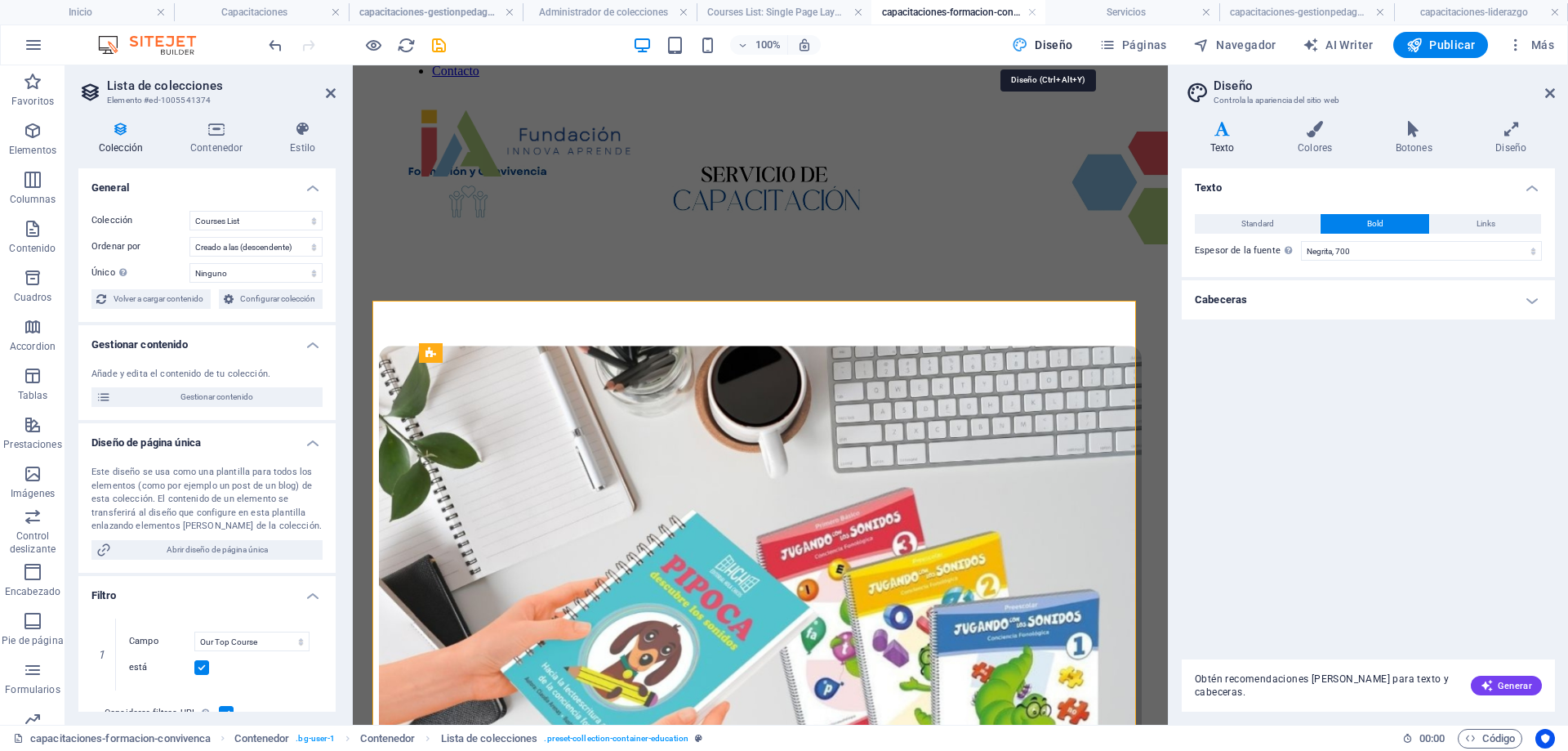
scroll to position [95, 0]
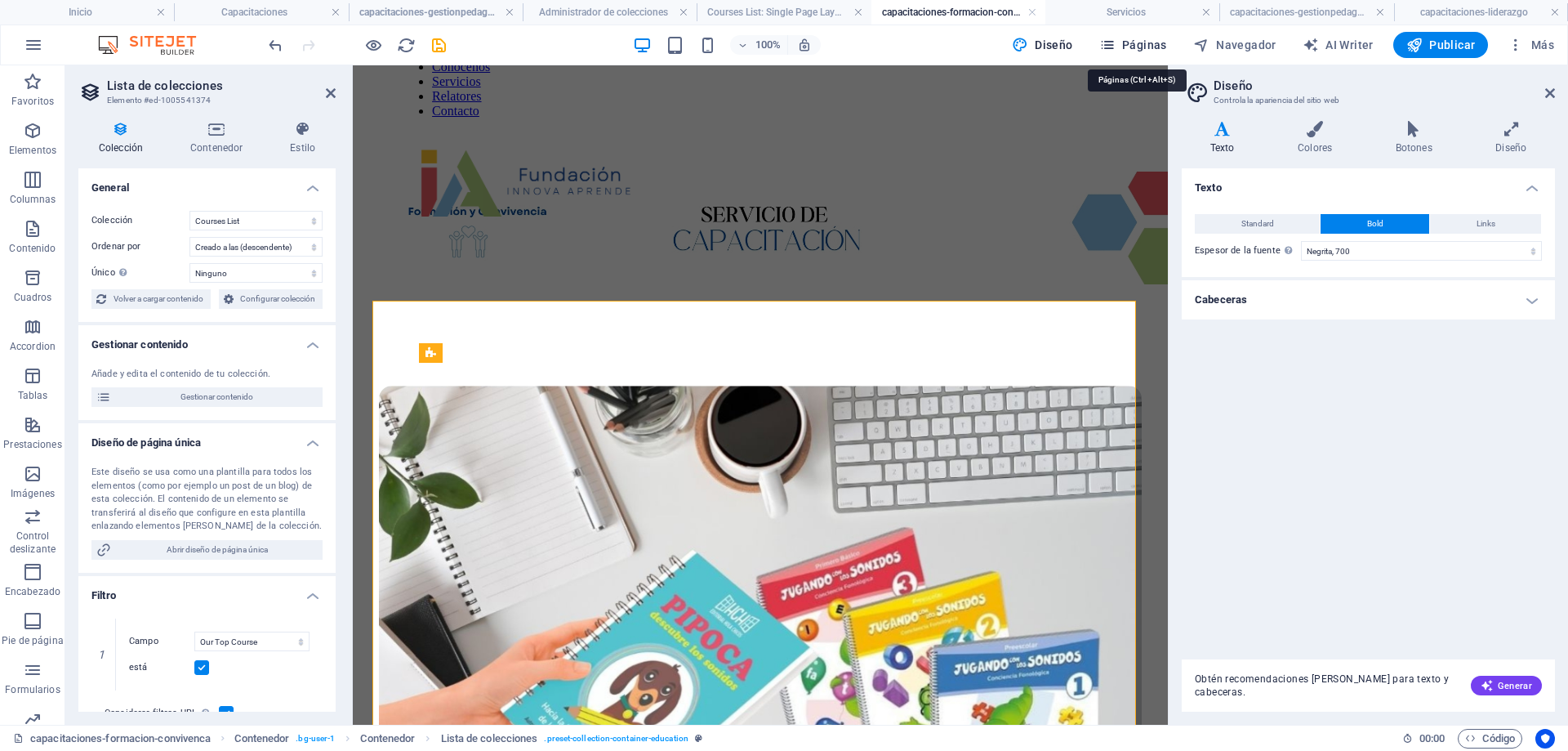
click at [1138, 50] on span "Páginas" at bounding box center [1133, 46] width 68 height 17
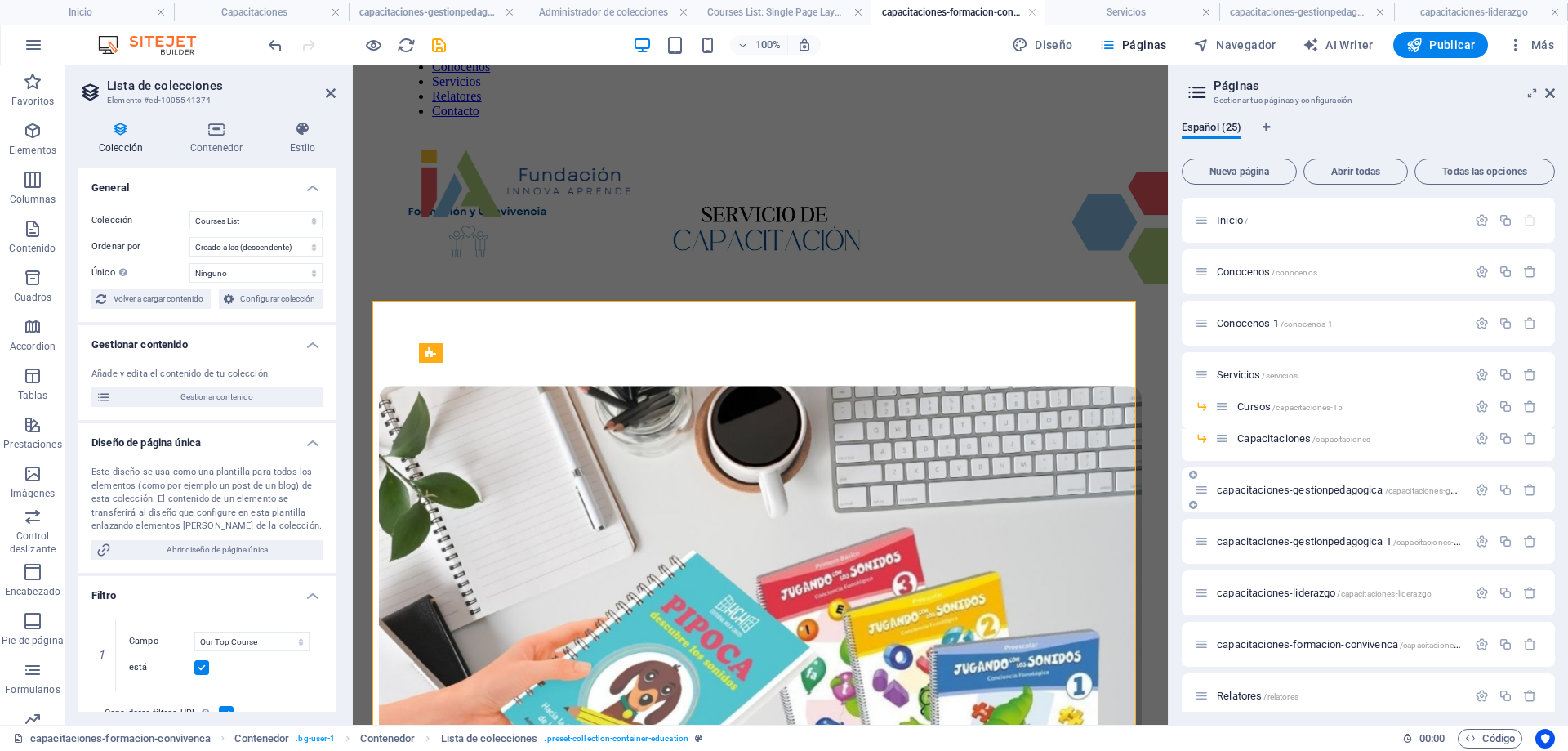
click at [1313, 484] on div "capacitaciones-gestionpedagogica /capacitaciones-gestionpedagogica" at bounding box center [1330, 490] width 272 height 19
click at [1316, 484] on span "capacitaciones-gestionpedagogica /capacitaciones-gestionpedagogica" at bounding box center [1366, 490] width 300 height 12
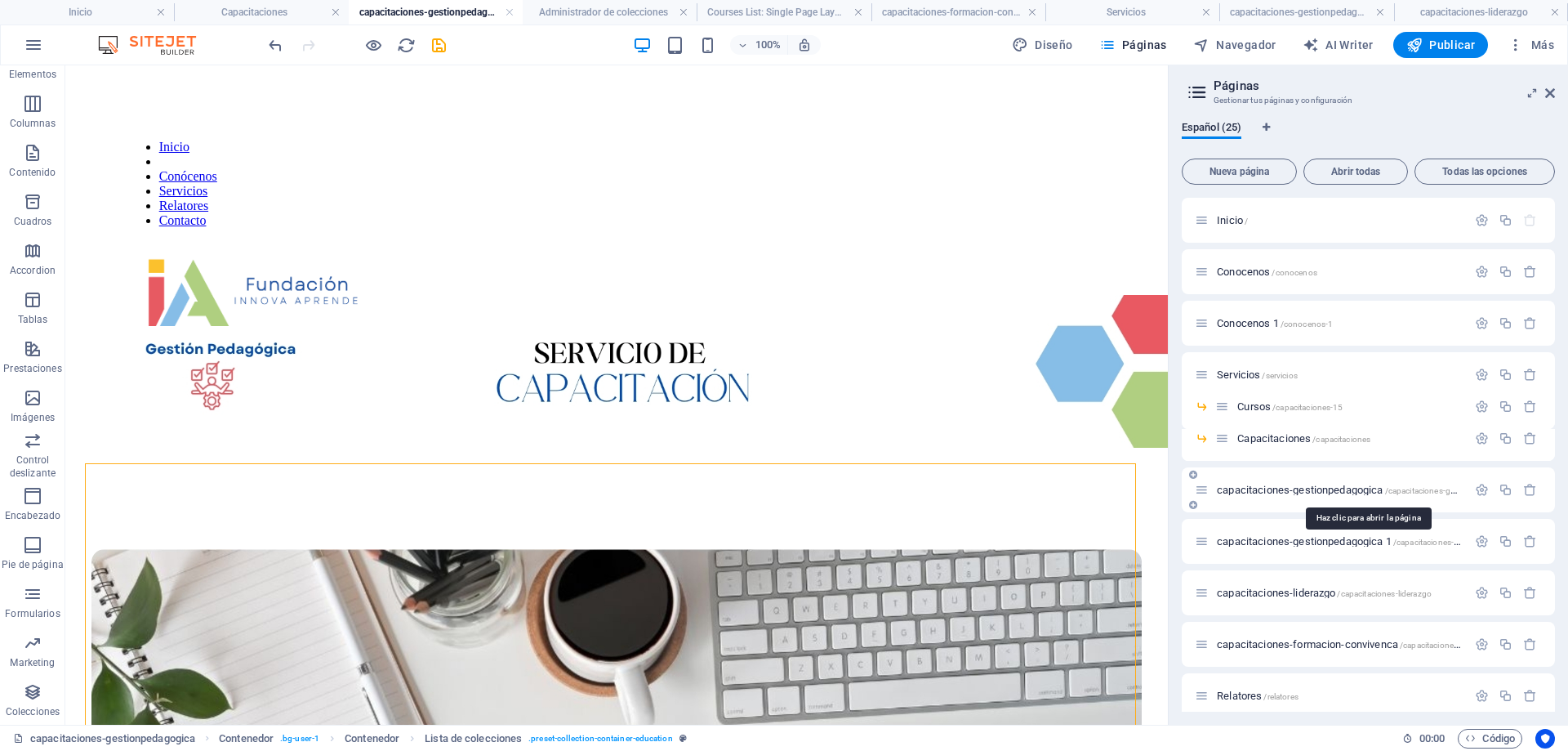
click at [1316, 484] on span "capacitaciones-gestionpedagogica /capacitaciones-gestionpedagogica" at bounding box center [1366, 490] width 300 height 12
click at [1247, 373] on span "Servicios /servicios" at bounding box center [1257, 375] width 81 height 12
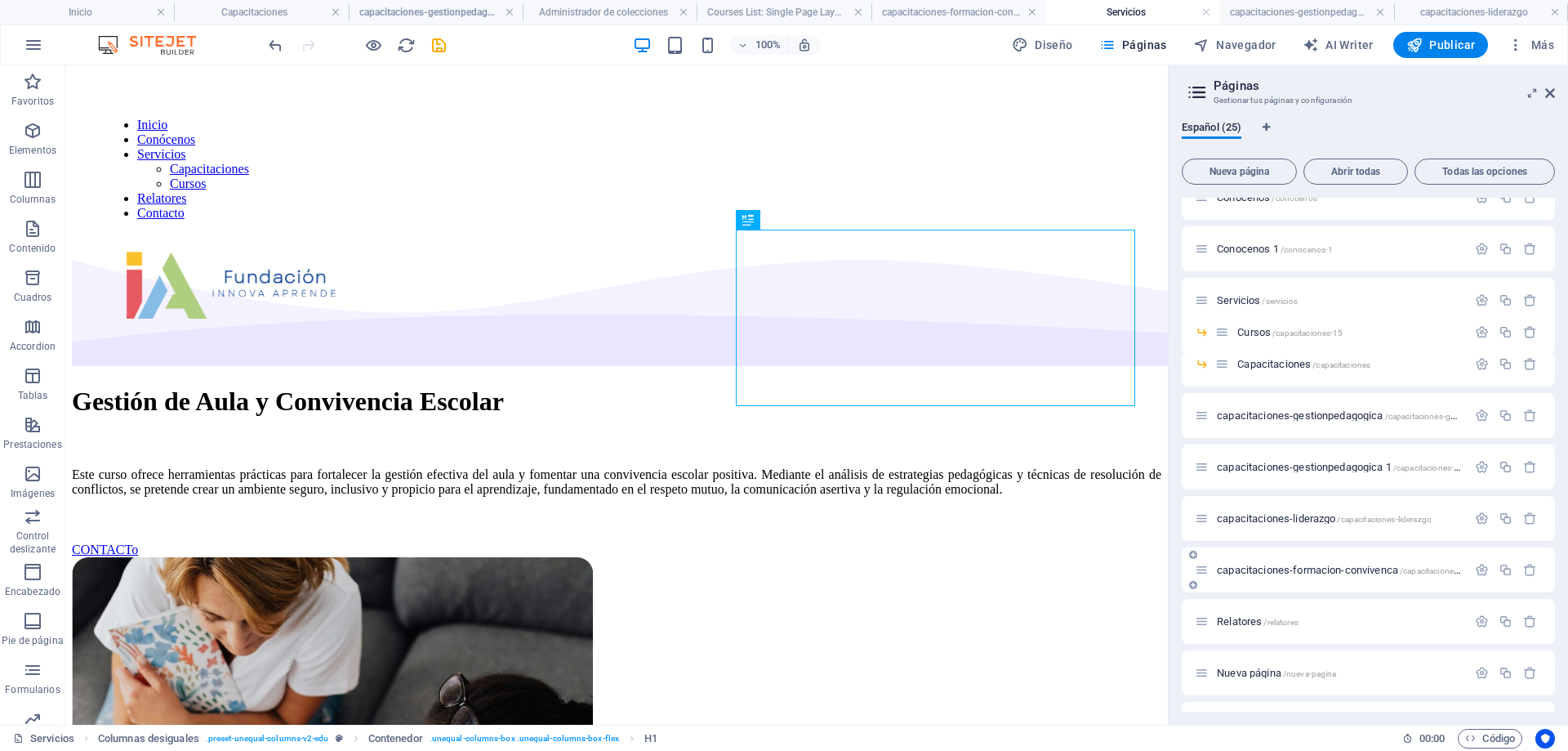
scroll to position [164, 0]
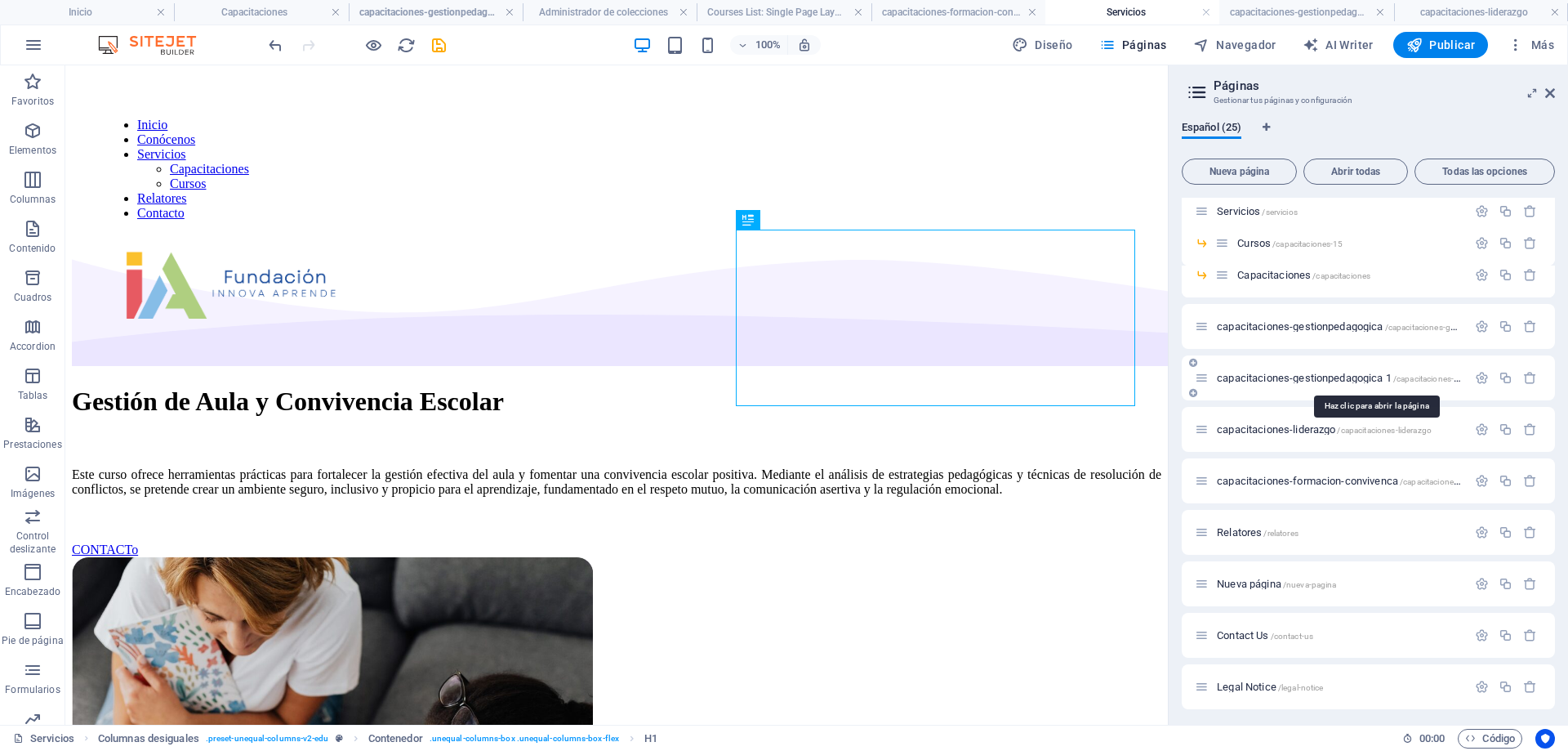
click at [1344, 376] on span "capacitaciones-gestionpedagogica 1 /capacitaciones-gestionpedagogica-1" at bounding box center [1375, 377] width 316 height 12
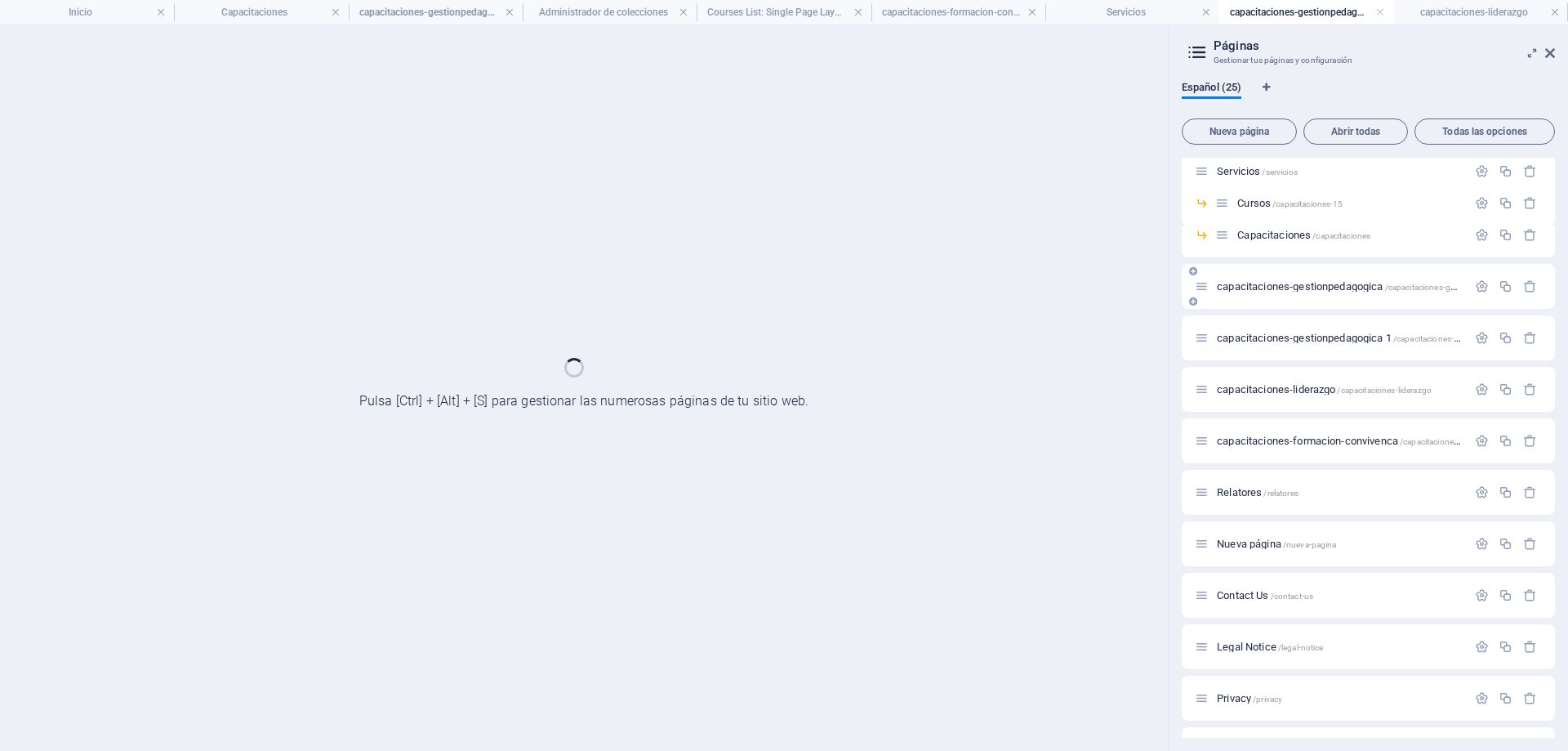
click at [1350, 283] on span "capacitaciones-gestionpedagogica /capacitaciones-gestionpedagogica" at bounding box center [1366, 286] width 300 height 12
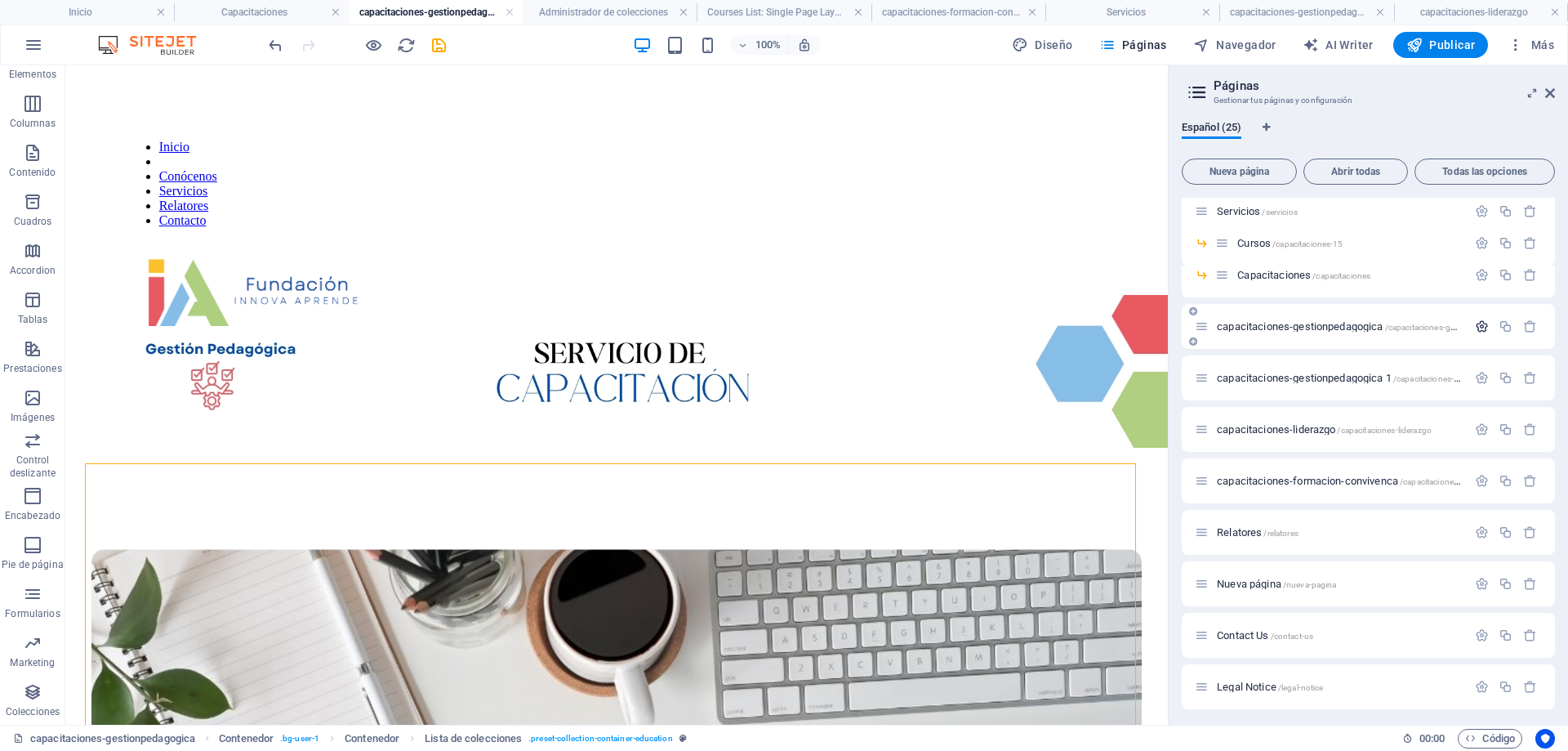
click at [1485, 329] on icon "button" at bounding box center [1482, 326] width 14 height 14
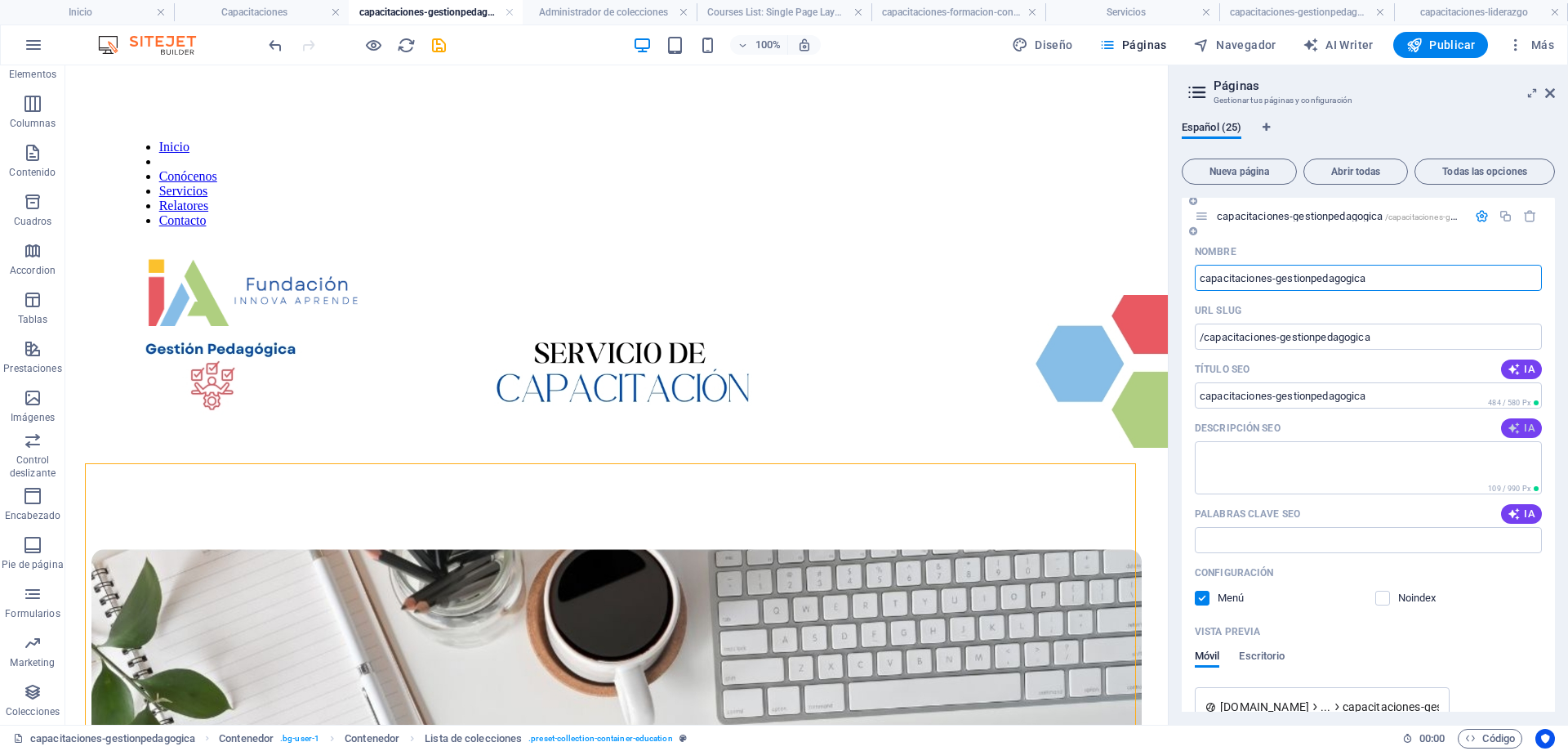
scroll to position [245, 0]
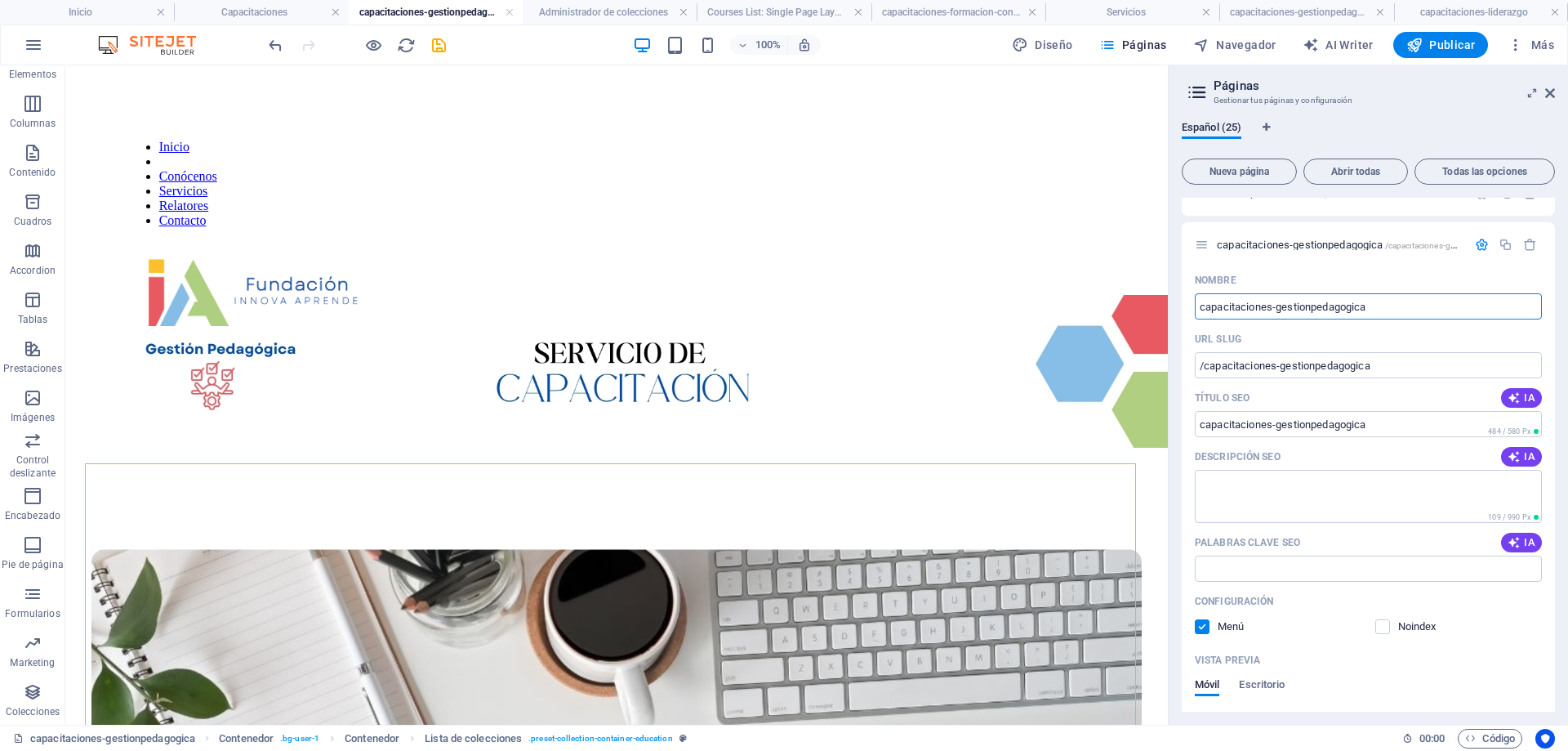
click at [1558, 87] on aside "Páginas Gestionar tus páginas y configuración Español (25) Nueva página Abrir t…" at bounding box center [1367, 395] width 400 height 660
click at [1548, 92] on icon at bounding box center [1550, 93] width 10 height 13
